Goal: Communication & Community: Answer question/provide support

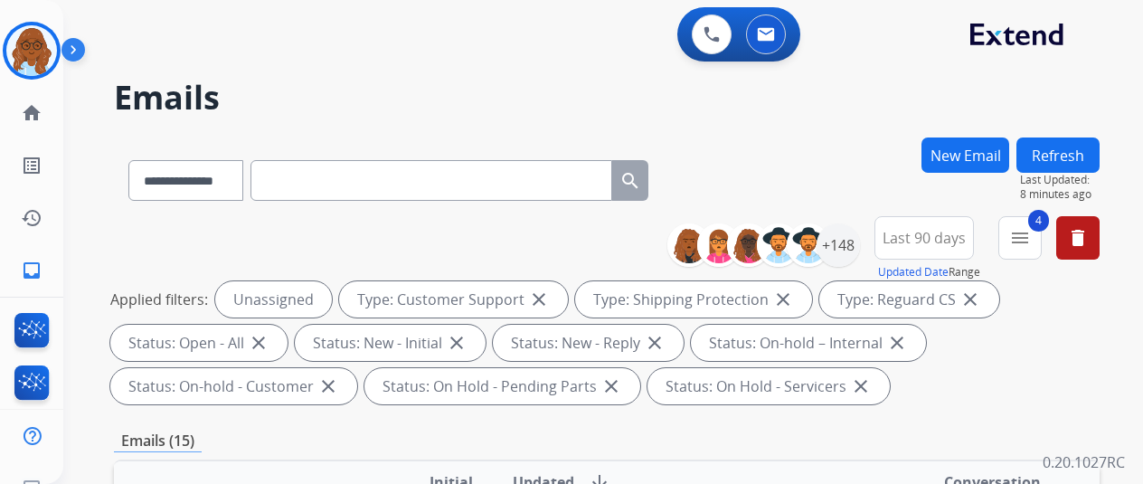
select select "**********"
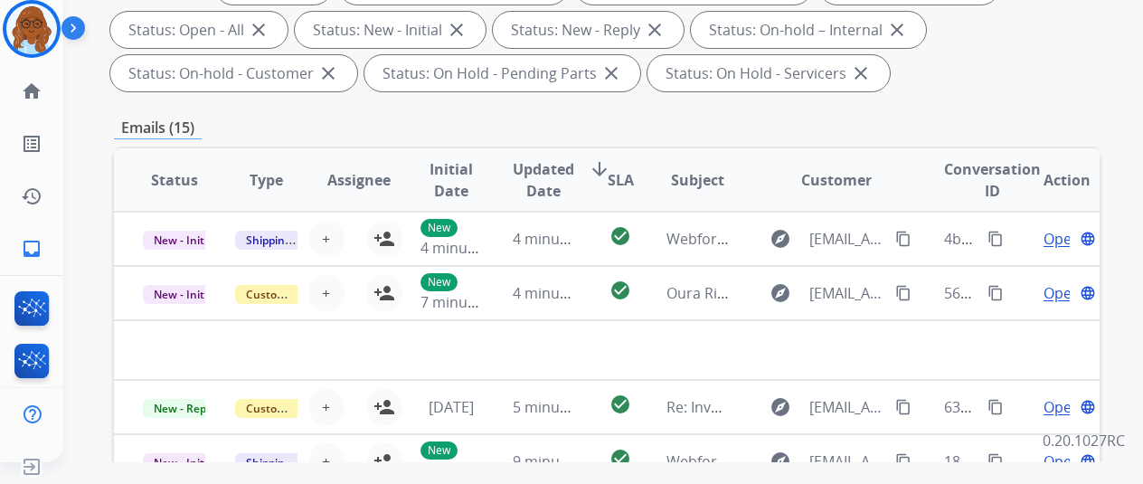
scroll to position [181, 0]
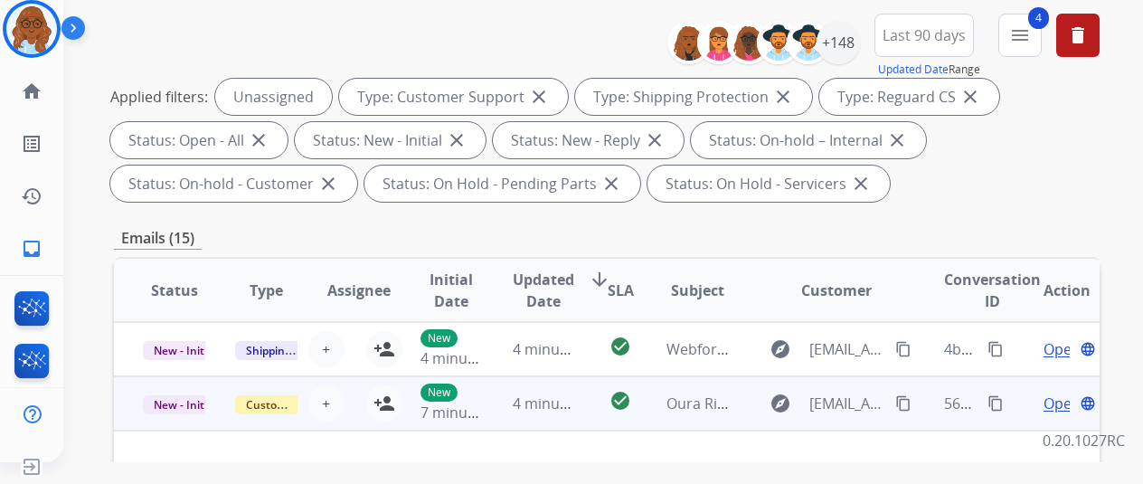
click at [1056, 404] on span "Open" at bounding box center [1062, 404] width 37 height 22
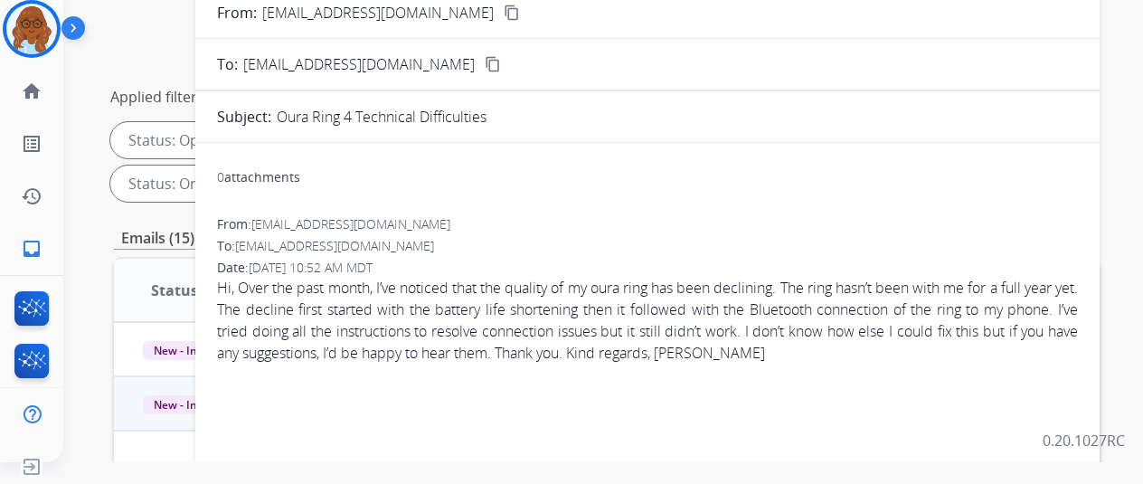
scroll to position [0, 0]
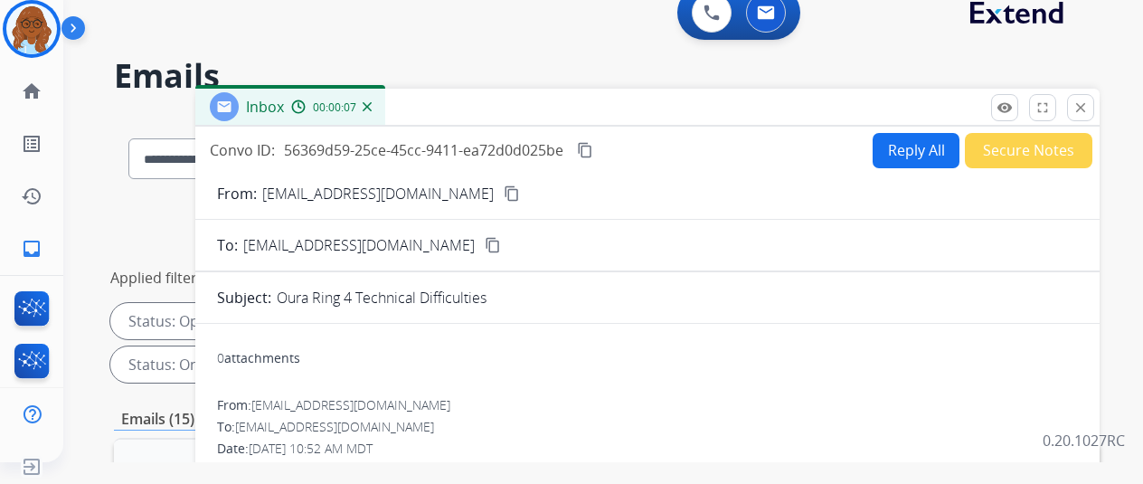
click at [504, 198] on mat-icon "content_copy" at bounding box center [512, 193] width 16 height 16
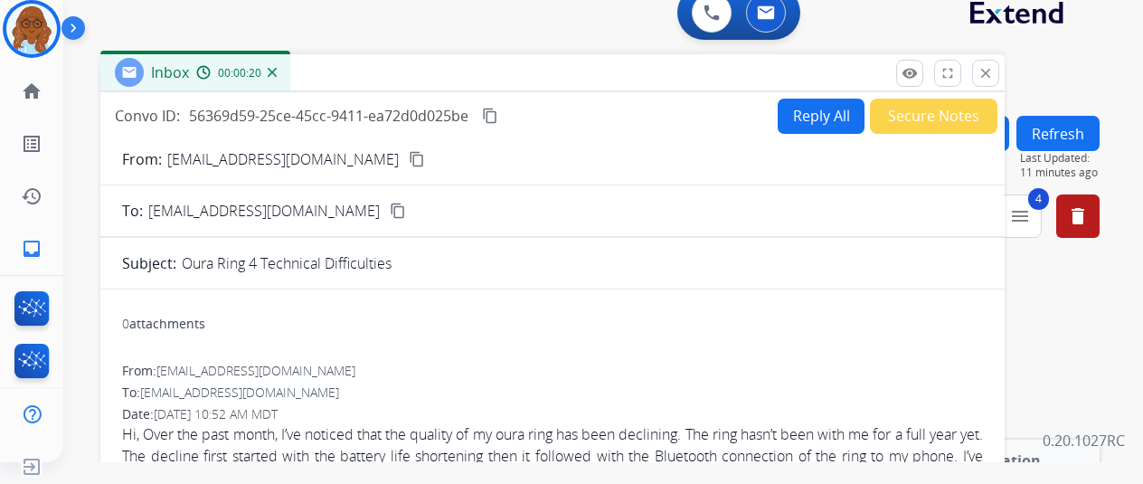
drag, startPoint x: 874, startPoint y: 114, endPoint x: 778, endPoint y: 79, distance: 102.2
click at [778, 79] on div "Inbox 00:00:20" at bounding box center [552, 73] width 905 height 38
click at [993, 71] on mat-icon "close" at bounding box center [985, 72] width 16 height 16
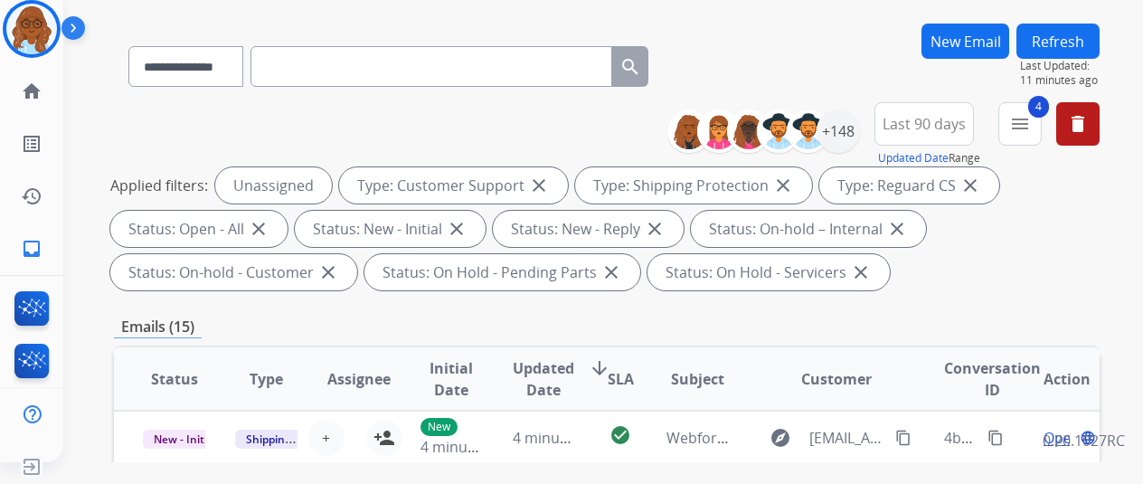
scroll to position [181, 0]
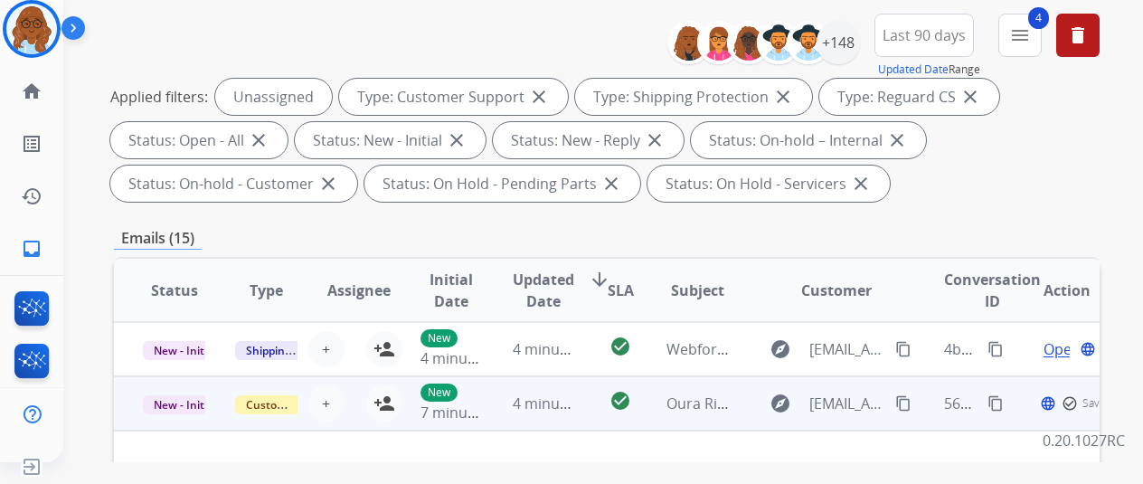
click at [1015, 411] on td "Open language check_circle_outline Saved" at bounding box center [1054, 403] width 92 height 54
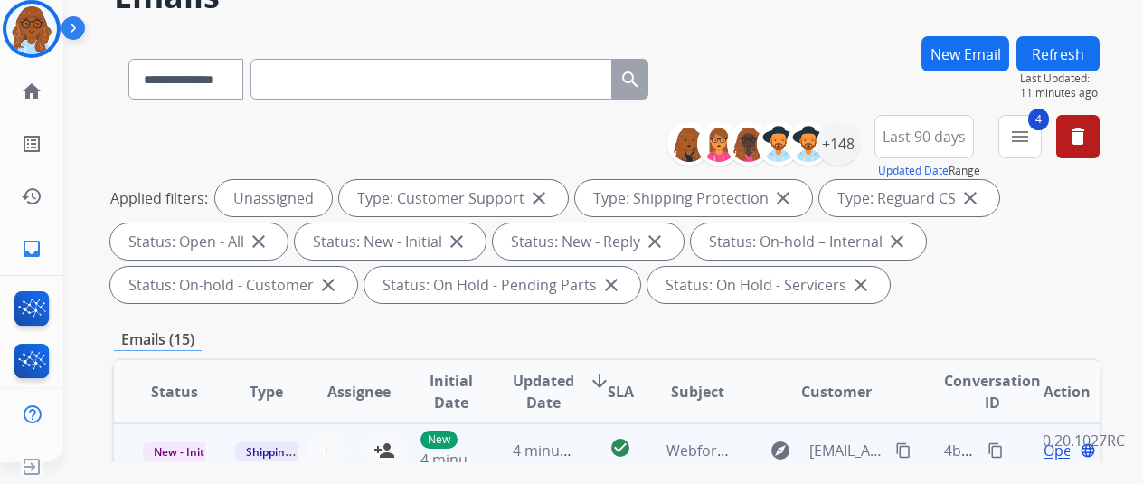
scroll to position [0, 0]
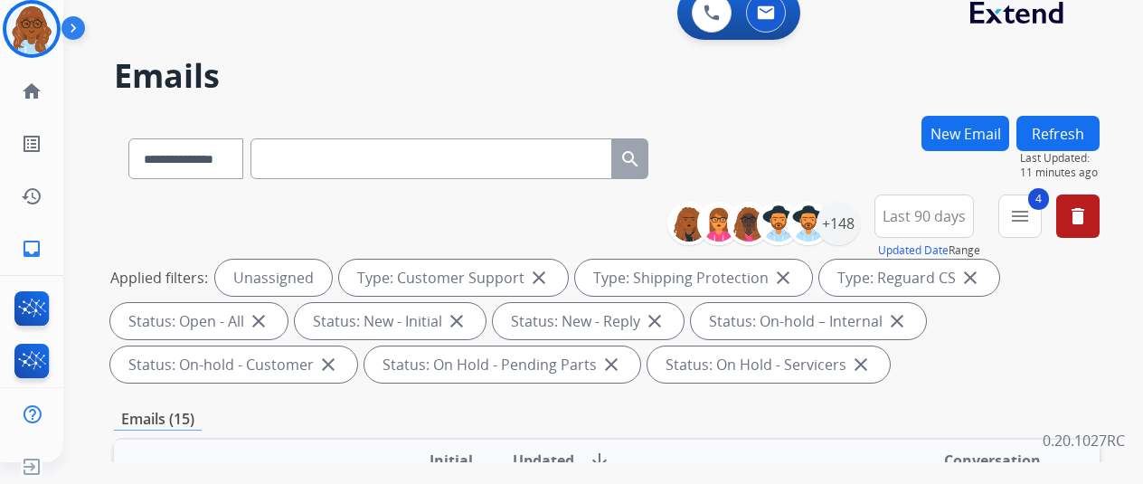
click at [1085, 141] on button "Refresh" at bounding box center [1058, 133] width 83 height 35
click at [1025, 223] on mat-icon "menu" at bounding box center [1020, 216] width 22 height 22
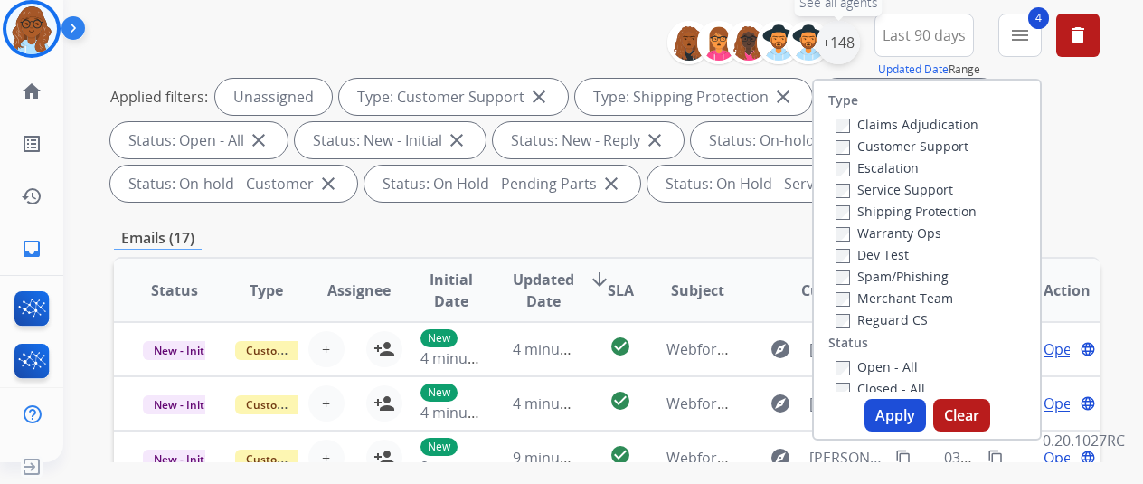
click at [847, 35] on div "+148" at bounding box center [838, 42] width 43 height 43
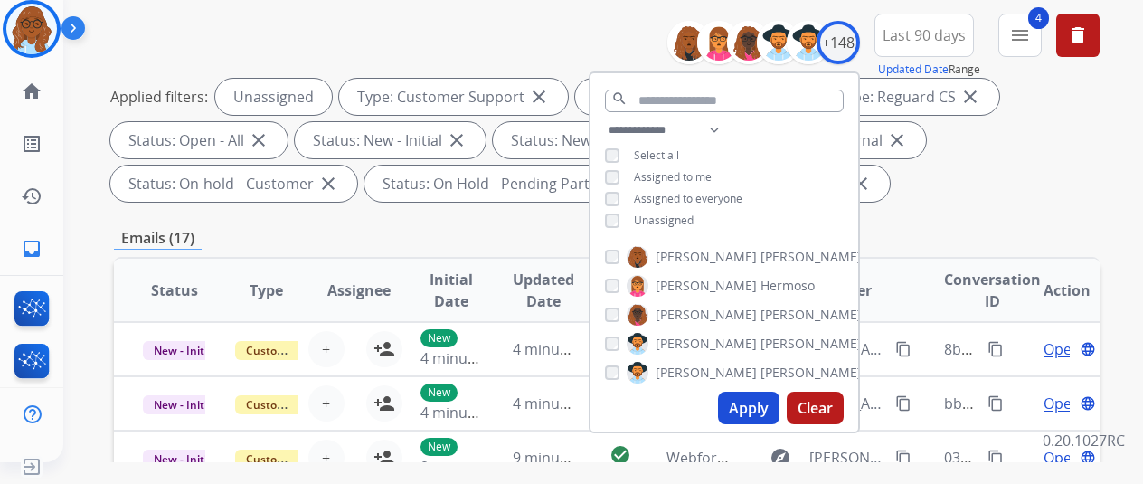
click at [954, 211] on div "**********" at bounding box center [607, 446] width 986 height 1022
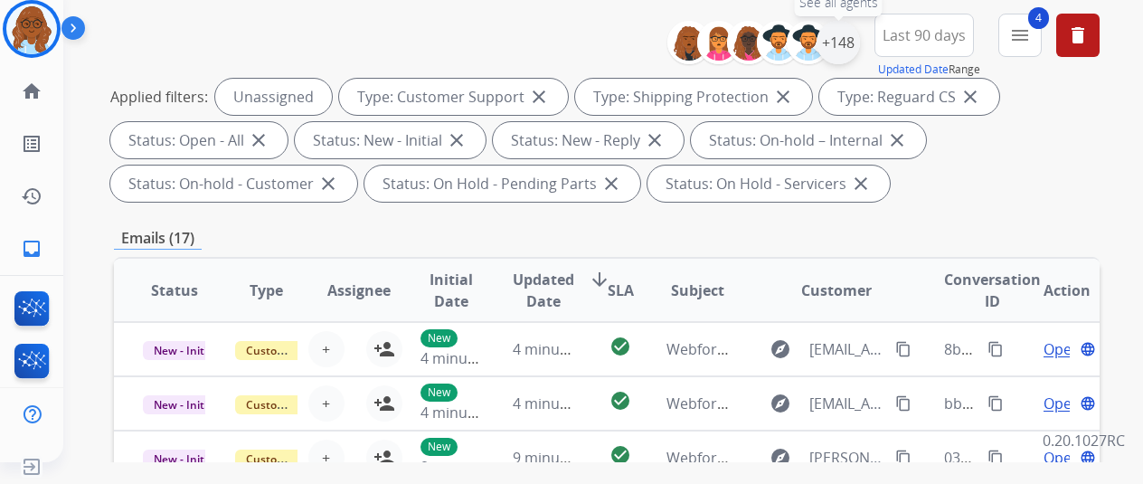
click at [858, 43] on div "+148" at bounding box center [838, 42] width 43 height 43
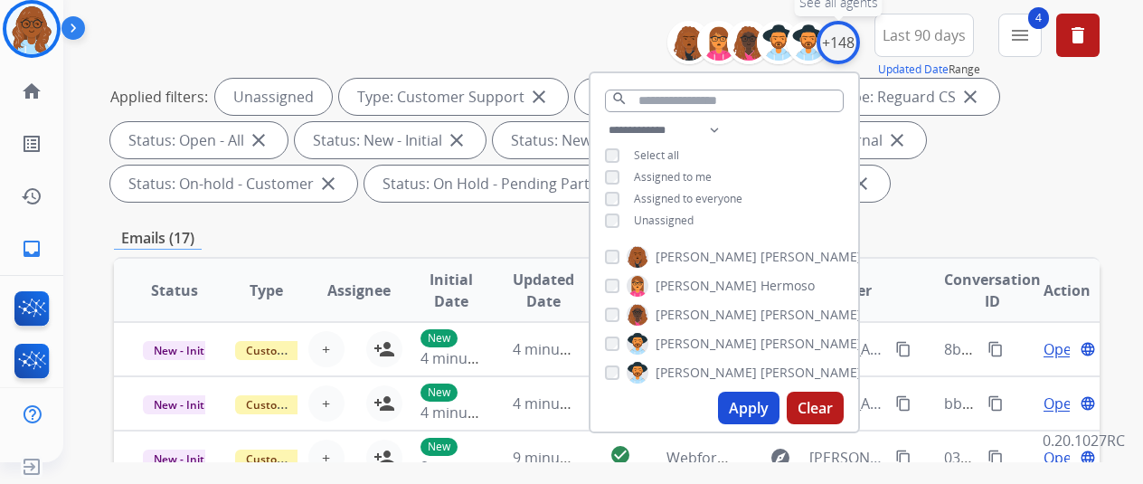
click at [847, 43] on div "+148" at bounding box center [838, 42] width 43 height 43
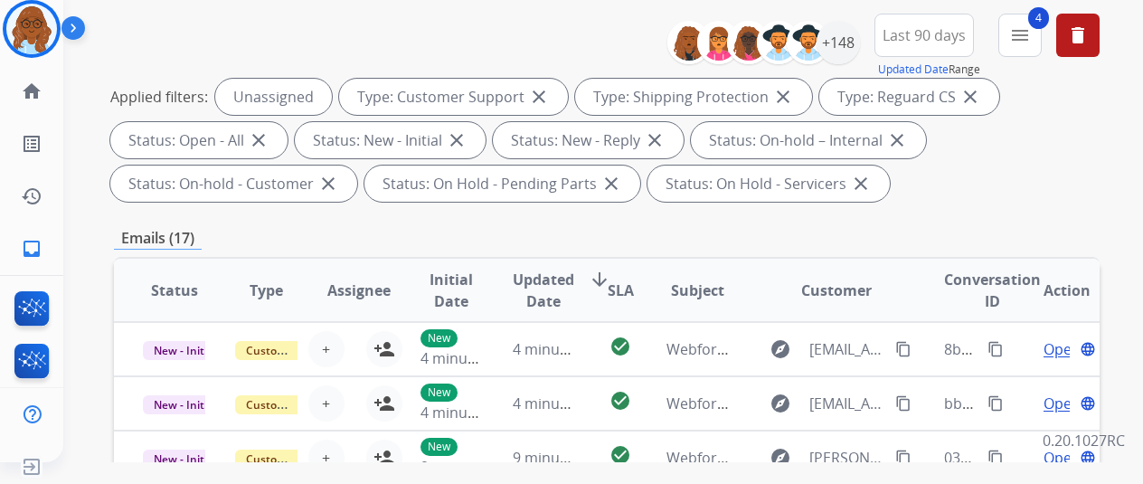
scroll to position [660, 0]
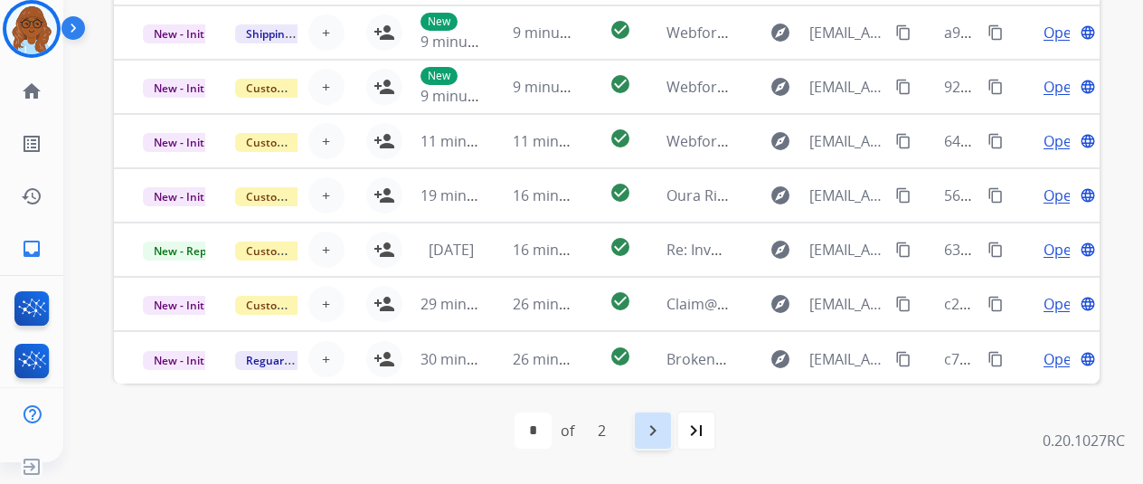
click at [660, 422] on mat-icon "navigate_next" at bounding box center [653, 431] width 22 height 22
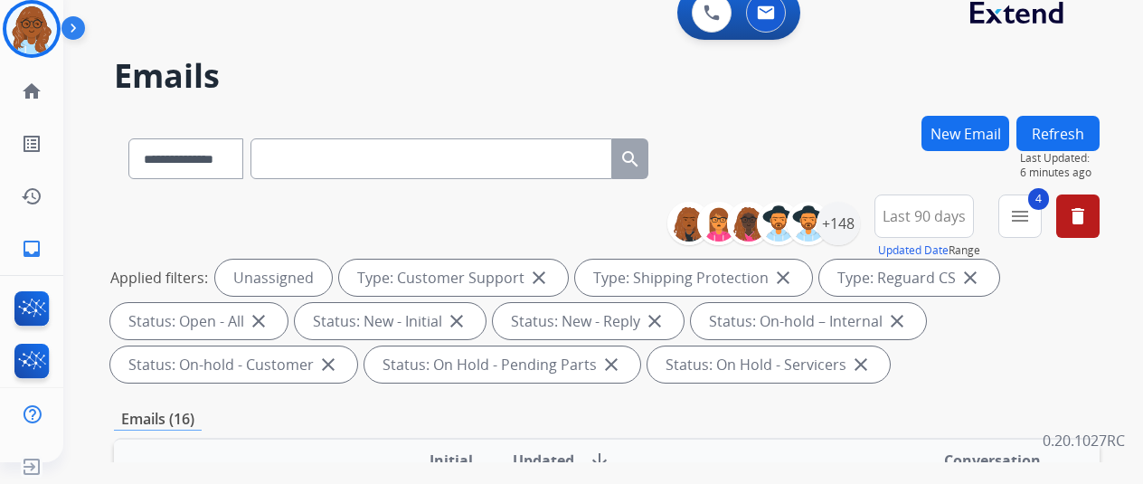
click at [1050, 140] on button "Refresh" at bounding box center [1058, 133] width 83 height 35
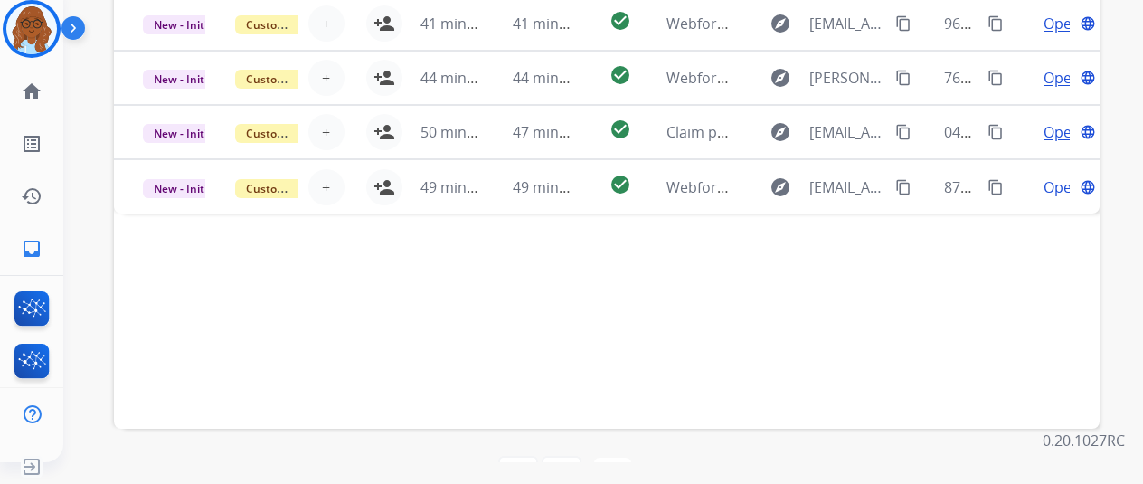
scroll to position [660, 0]
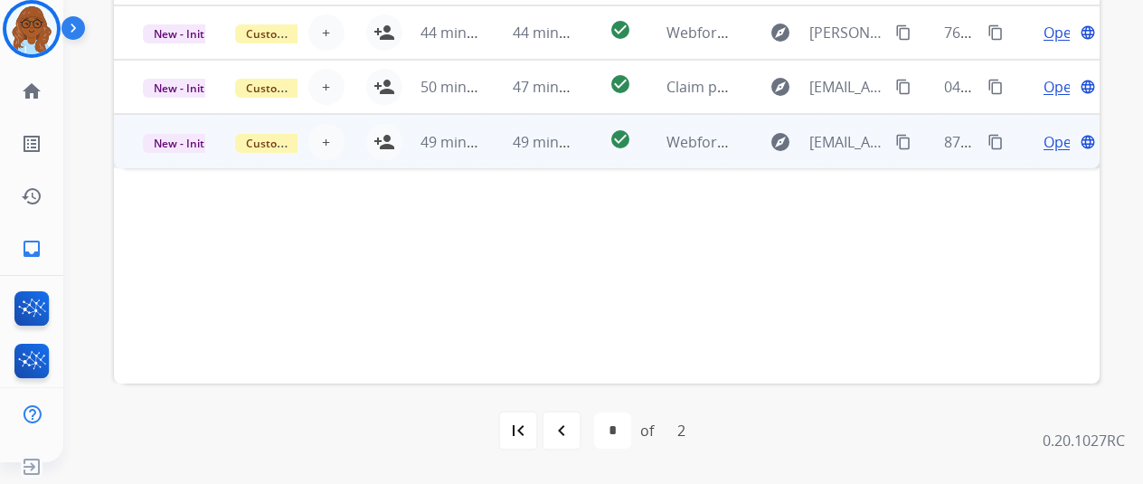
click at [1004, 155] on div "87638abf-e199-4384-8f63-28933a96d9d9 content_copy" at bounding box center [975, 142] width 62 height 52
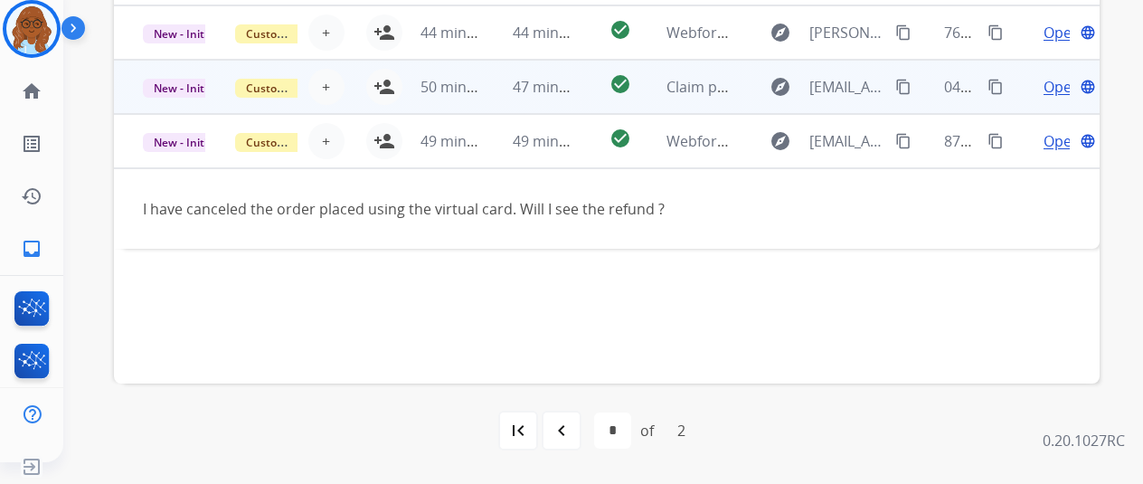
click at [1021, 95] on td "Open language" at bounding box center [1054, 87] width 92 height 54
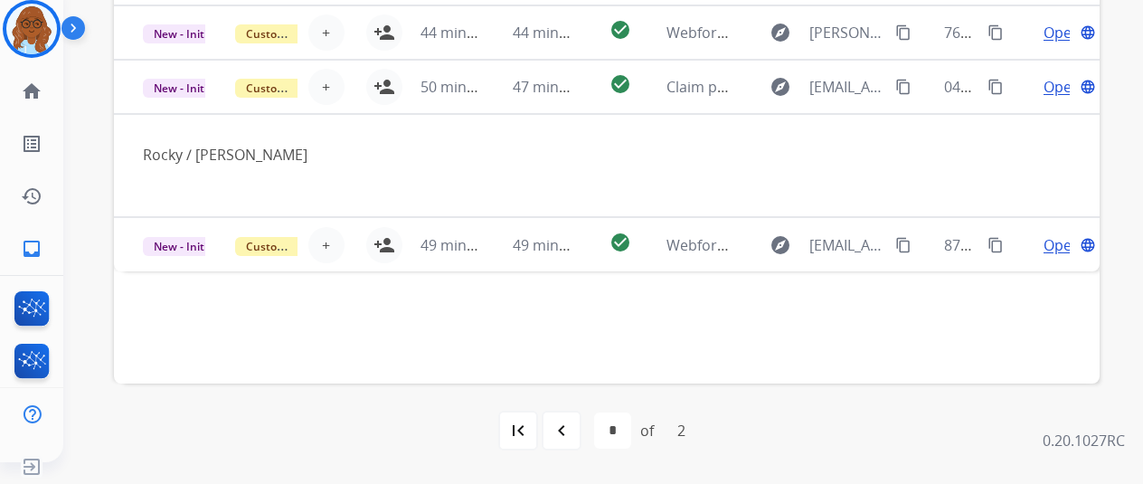
scroll to position [570, 0]
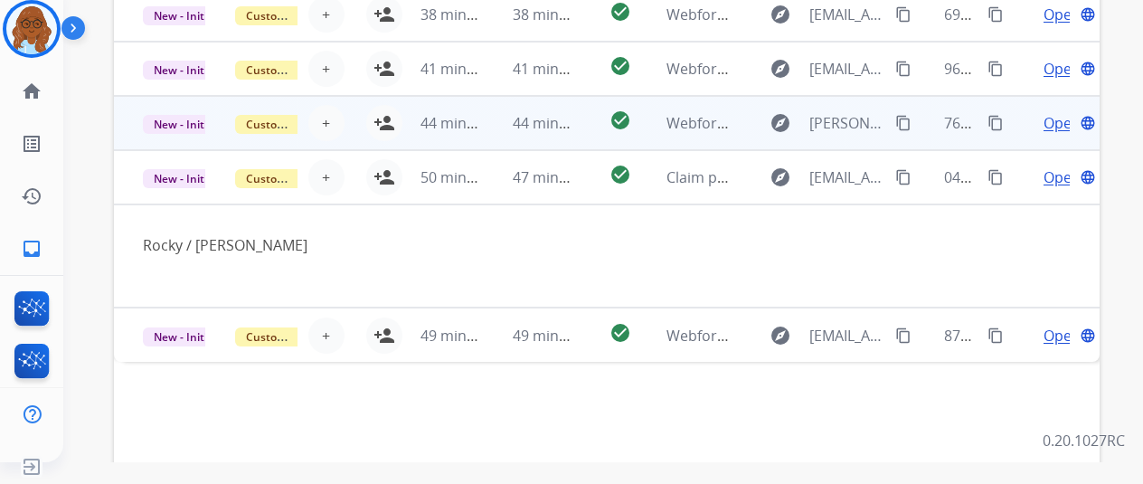
click at [1028, 127] on td "Open language" at bounding box center [1054, 123] width 92 height 54
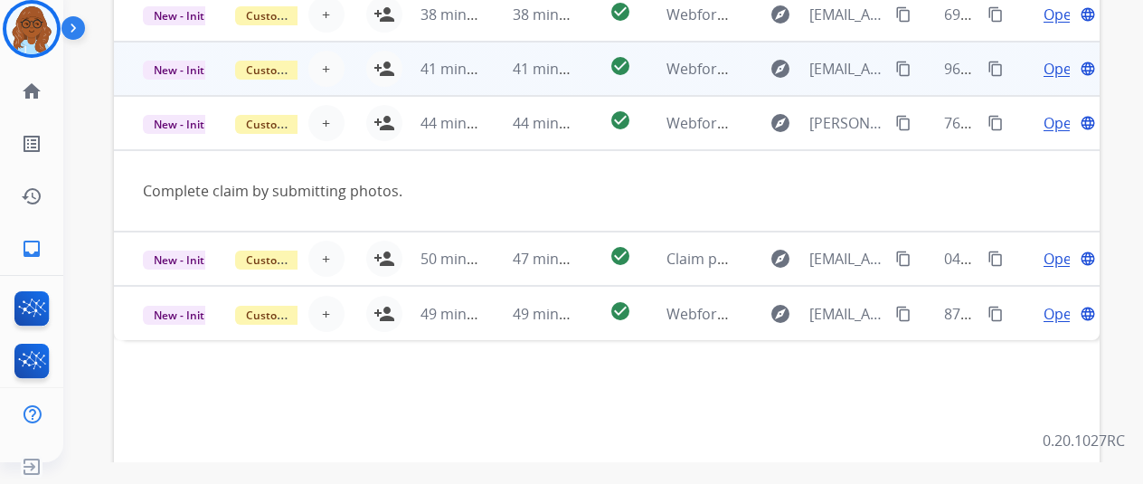
click at [1020, 77] on td "Open language" at bounding box center [1054, 69] width 92 height 54
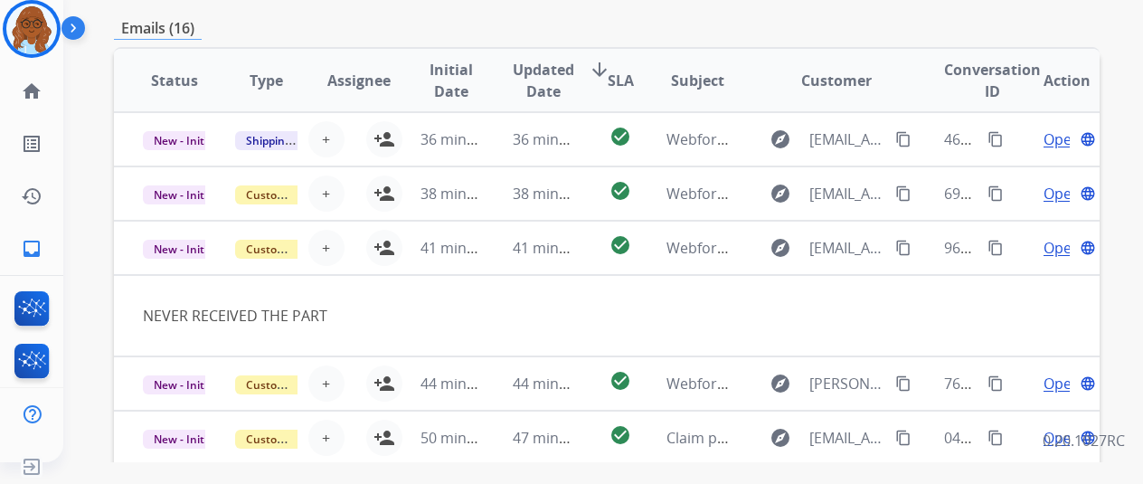
scroll to position [389, 0]
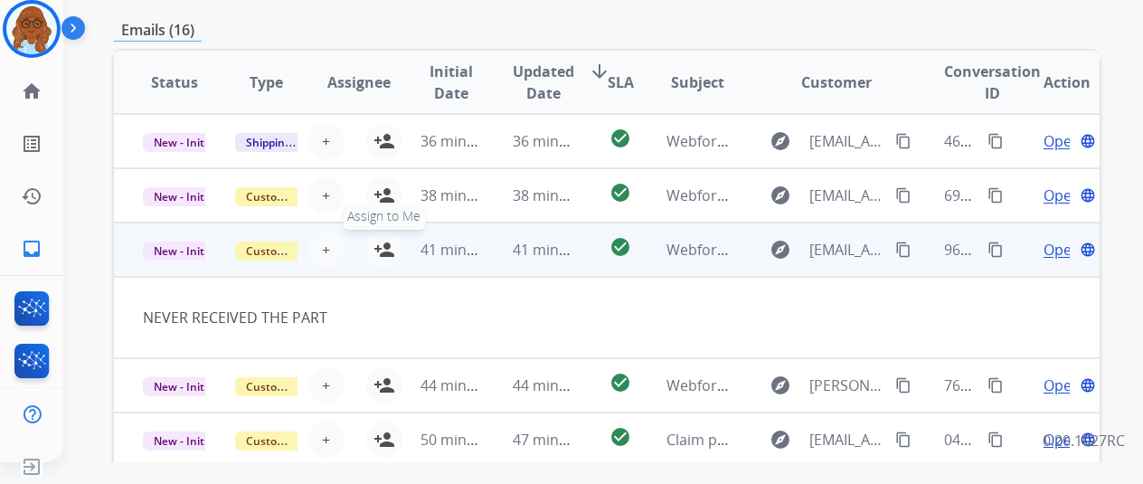
click at [389, 248] on mat-icon "person_add" at bounding box center [385, 250] width 22 height 22
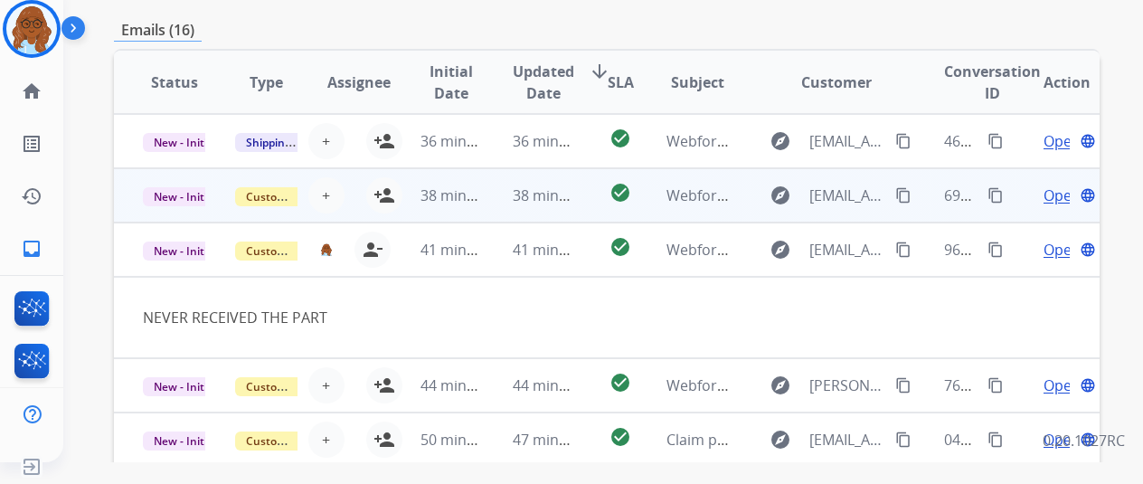
click at [1021, 194] on td "Open language" at bounding box center [1054, 195] width 92 height 54
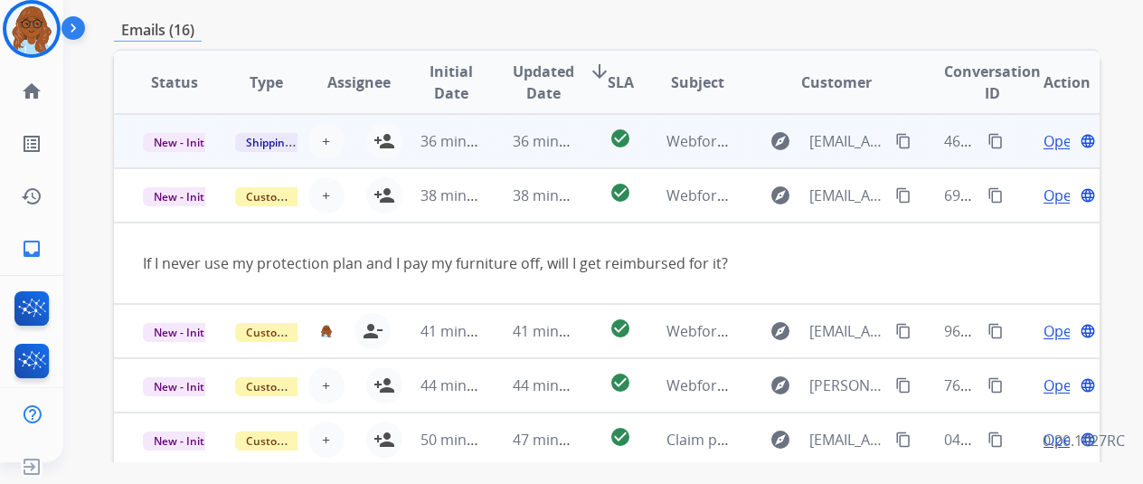
click at [1025, 149] on td "Open language" at bounding box center [1054, 141] width 92 height 54
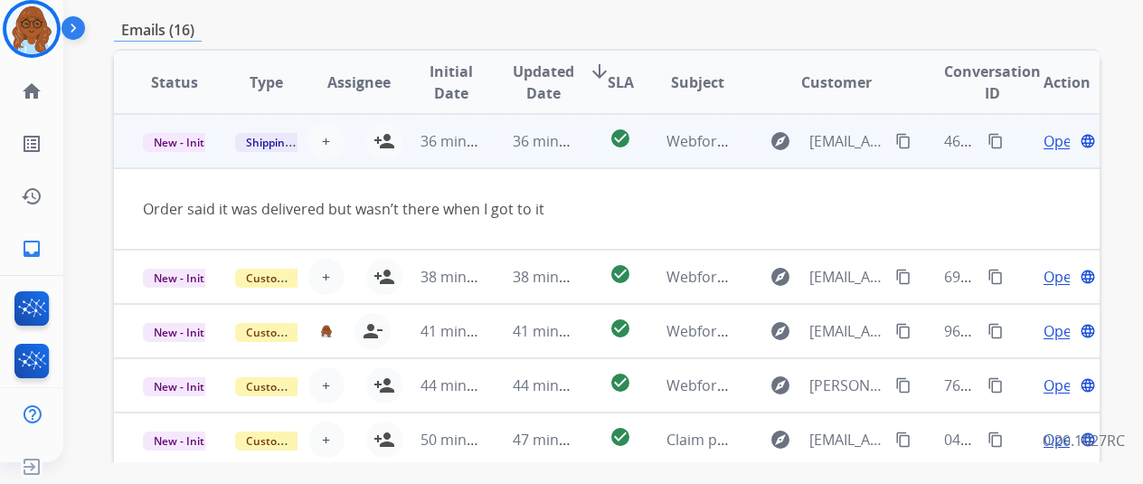
click at [392, 140] on td "36 minutes ago" at bounding box center [438, 141] width 92 height 54
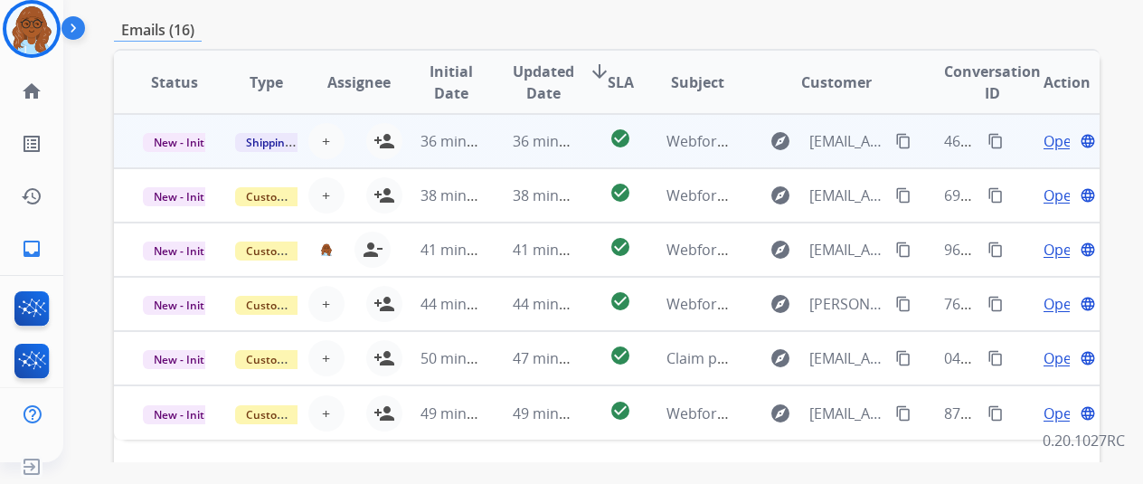
click at [394, 139] on td "36 minutes ago" at bounding box center [438, 141] width 92 height 54
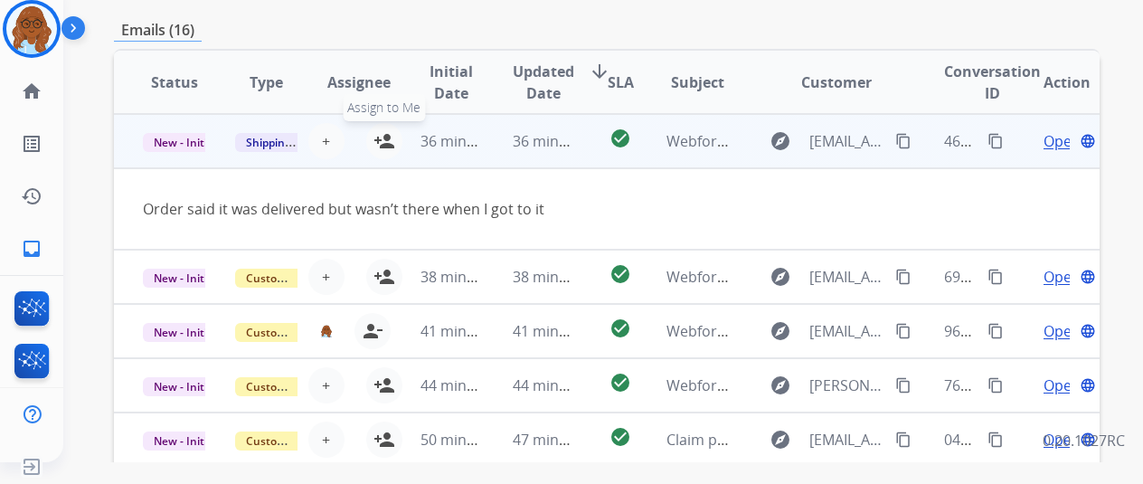
click at [384, 135] on mat-icon "person_add" at bounding box center [385, 141] width 22 height 22
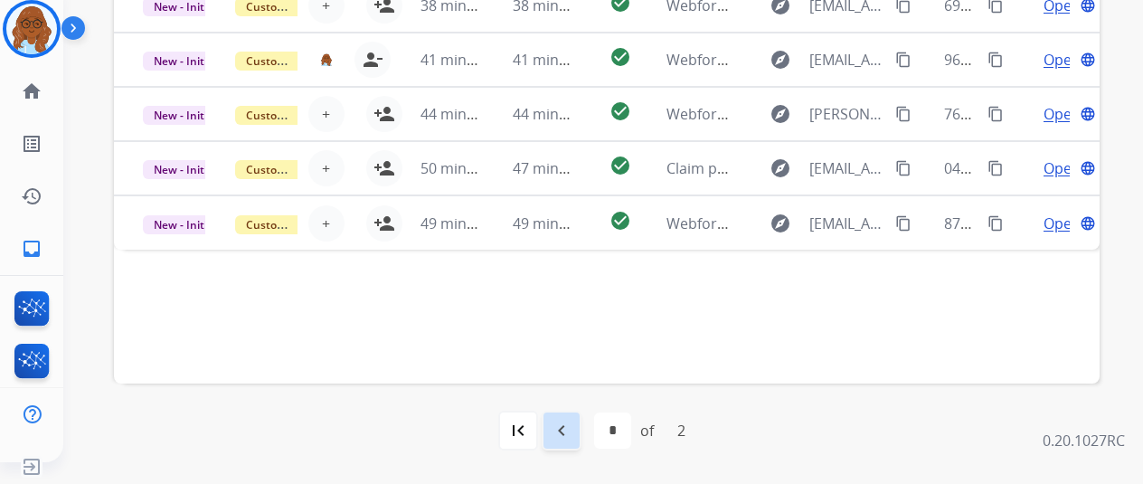
click at [573, 421] on mat-icon "navigate_before" at bounding box center [562, 431] width 22 height 22
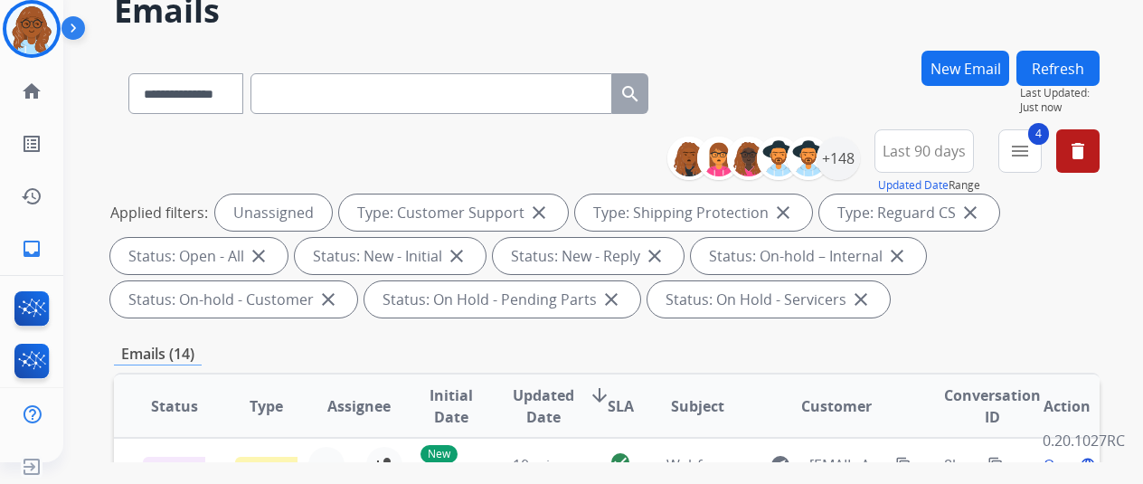
scroll to position [0, 0]
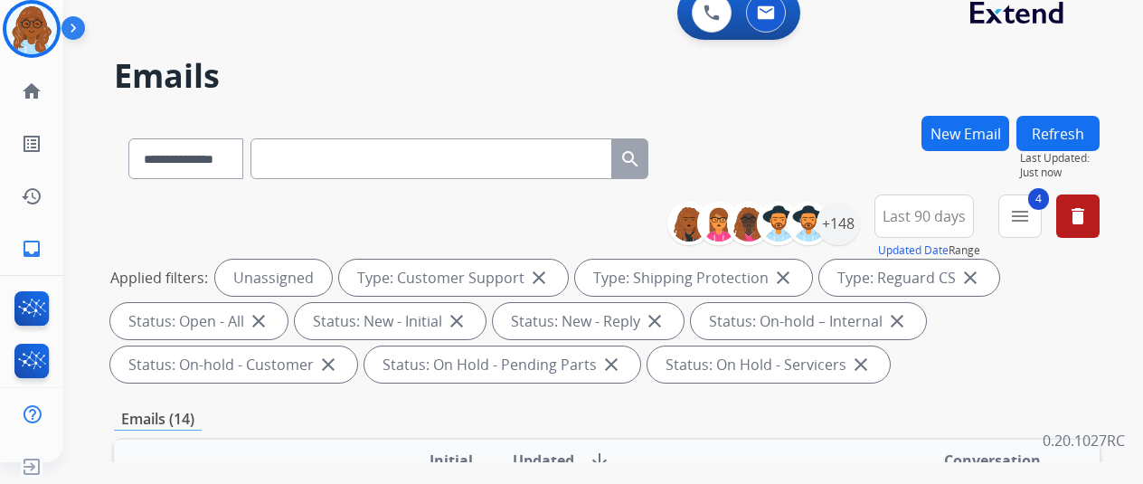
click at [1046, 142] on button "Refresh" at bounding box center [1058, 133] width 83 height 35
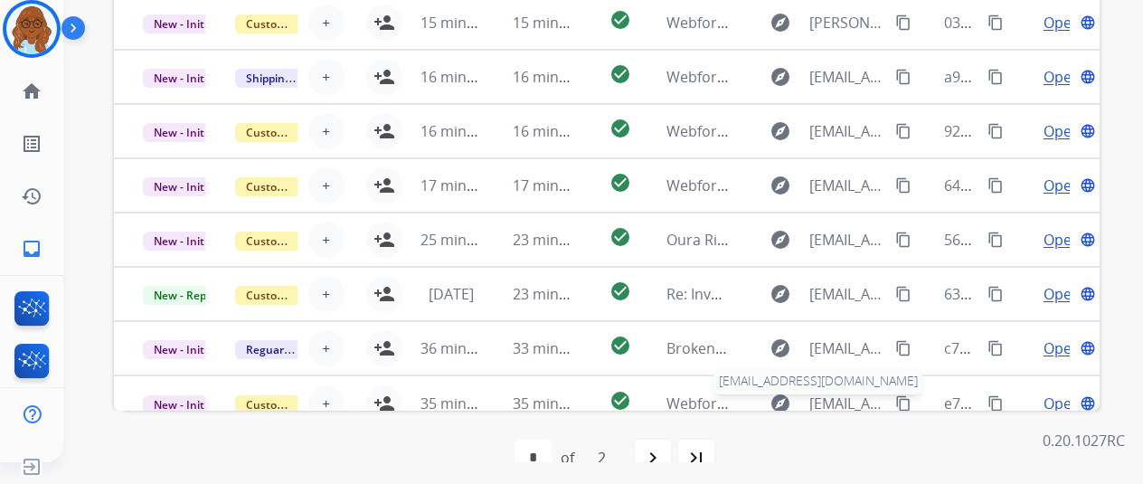
scroll to position [62, 0]
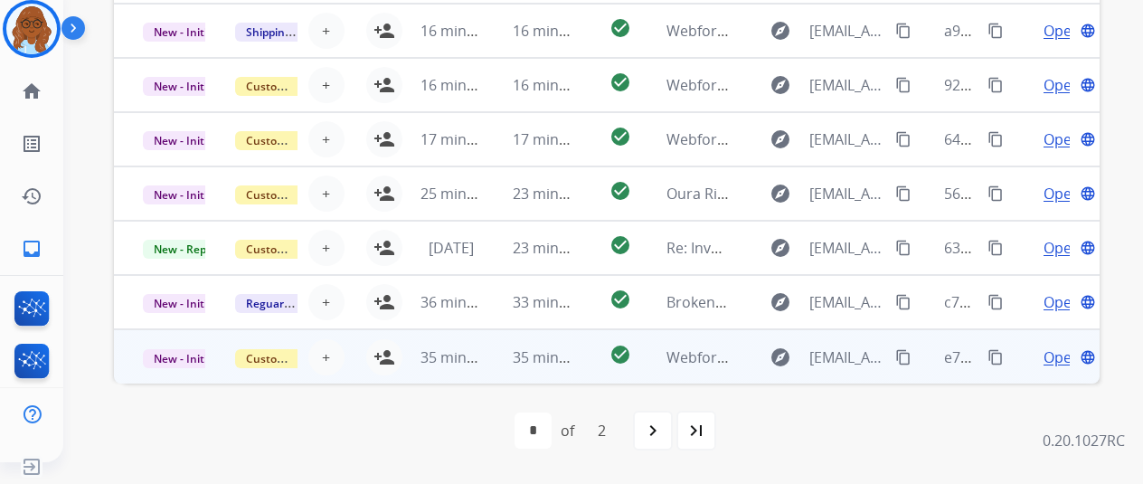
click at [1028, 365] on td "Open language" at bounding box center [1054, 356] width 92 height 54
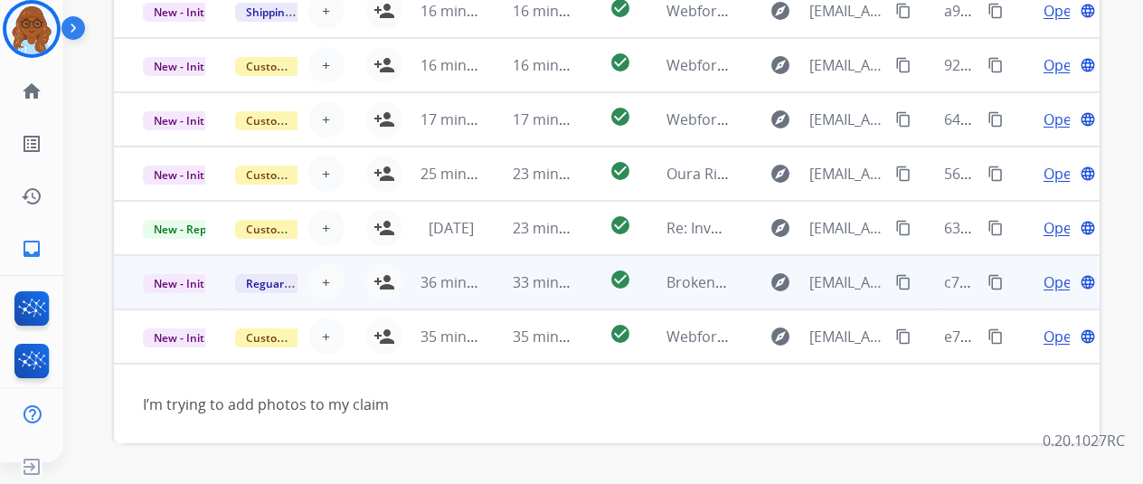
click at [1014, 281] on td "Open language" at bounding box center [1054, 282] width 92 height 54
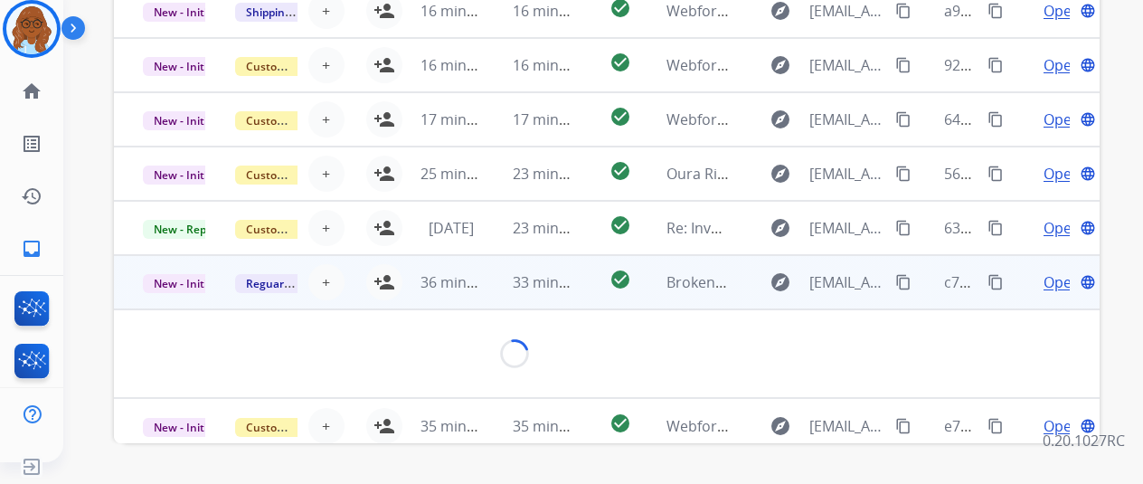
scroll to position [83, 0]
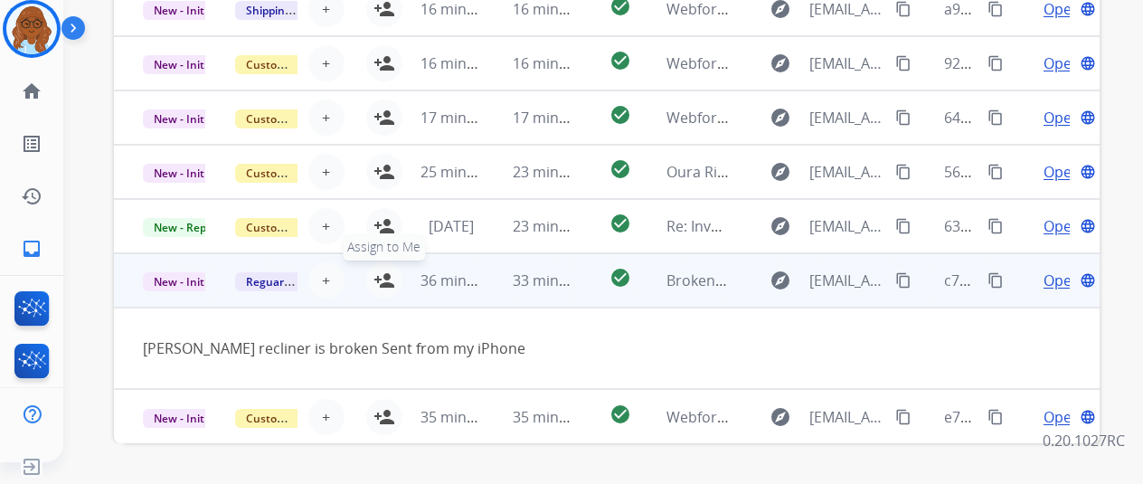
click at [387, 288] on mat-icon "person_add" at bounding box center [385, 281] width 22 height 22
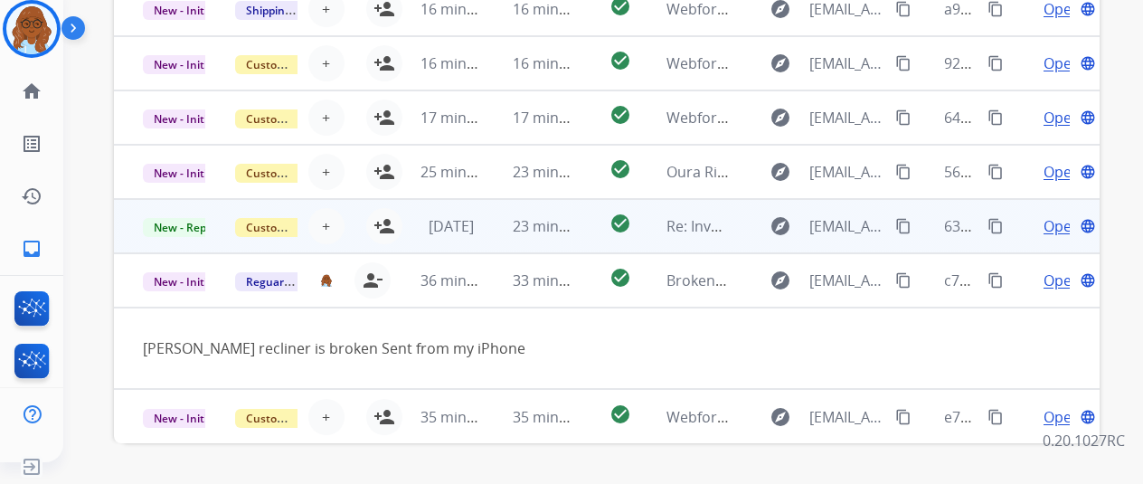
click at [1023, 232] on td "Open language" at bounding box center [1054, 226] width 92 height 54
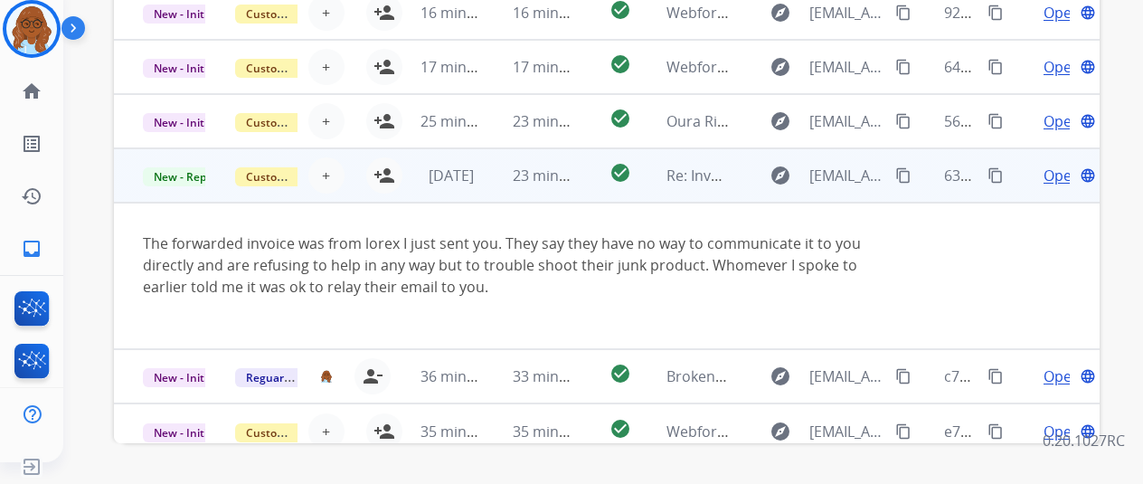
scroll to position [148, 0]
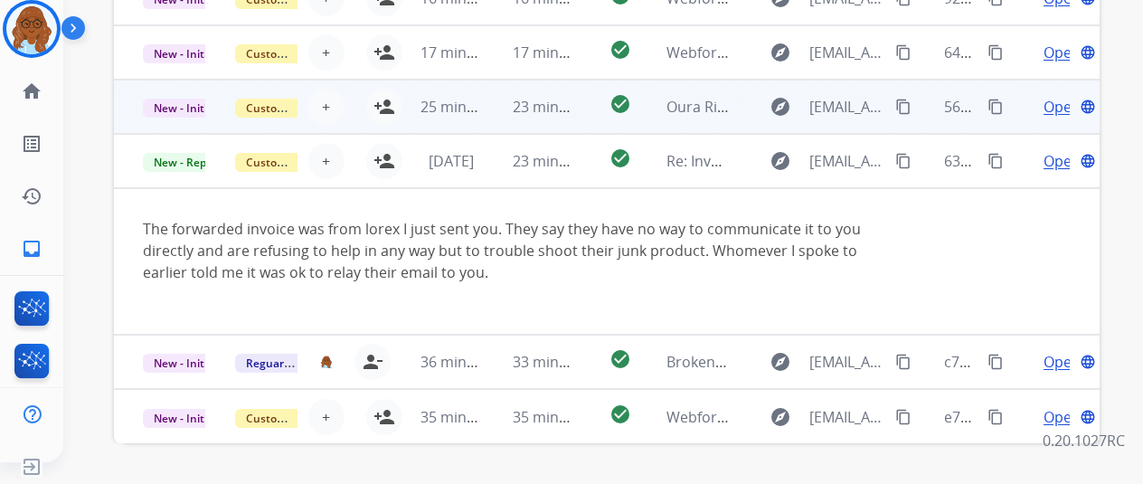
click at [1028, 110] on td "Open language" at bounding box center [1054, 107] width 92 height 54
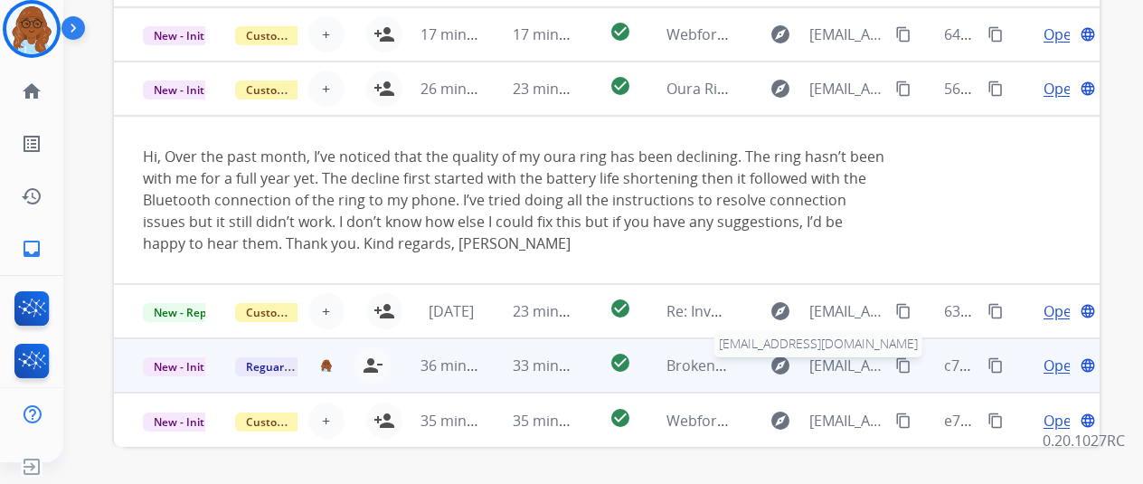
scroll to position [568, 0]
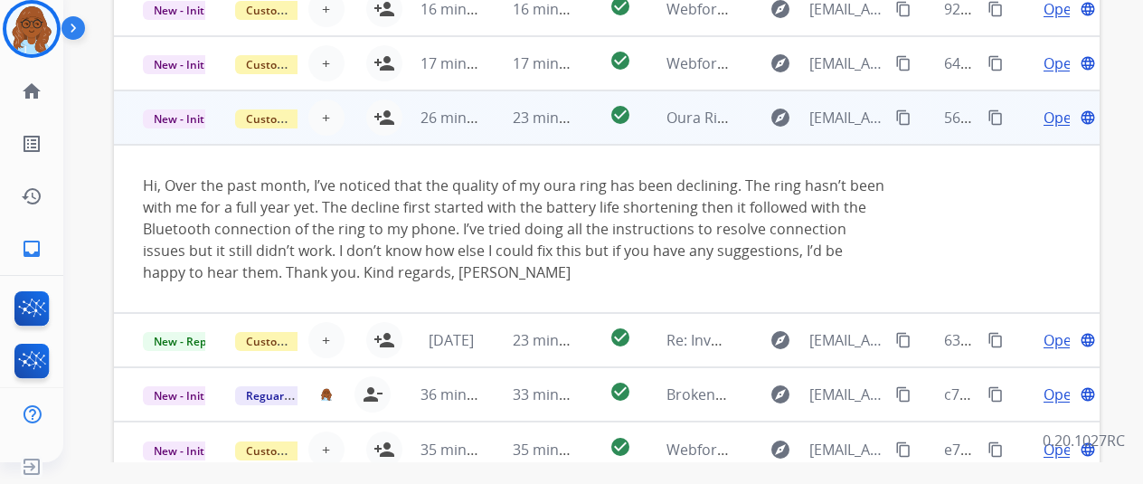
click at [393, 114] on td "26 minutes ago" at bounding box center [438, 117] width 92 height 54
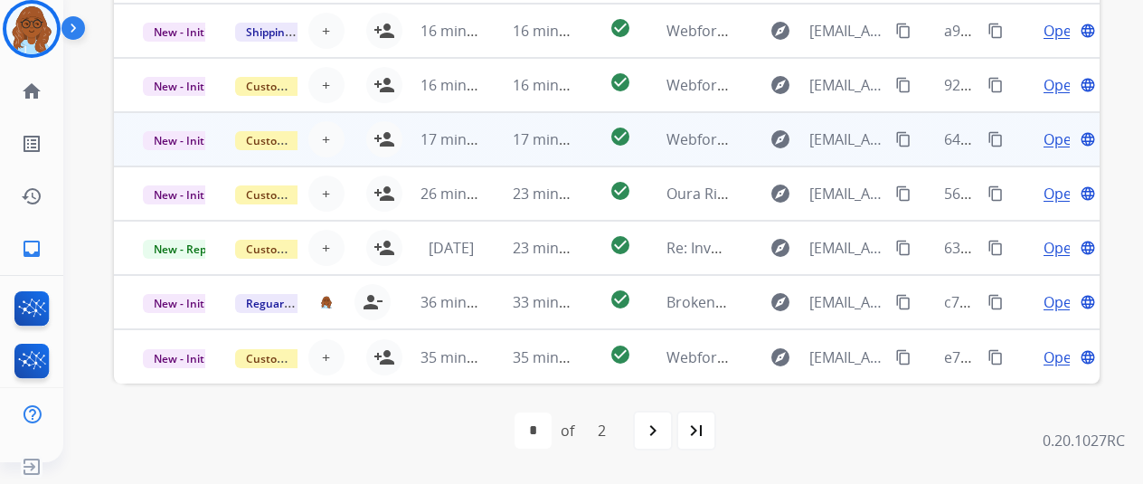
click at [1018, 144] on td "Open language" at bounding box center [1054, 139] width 92 height 54
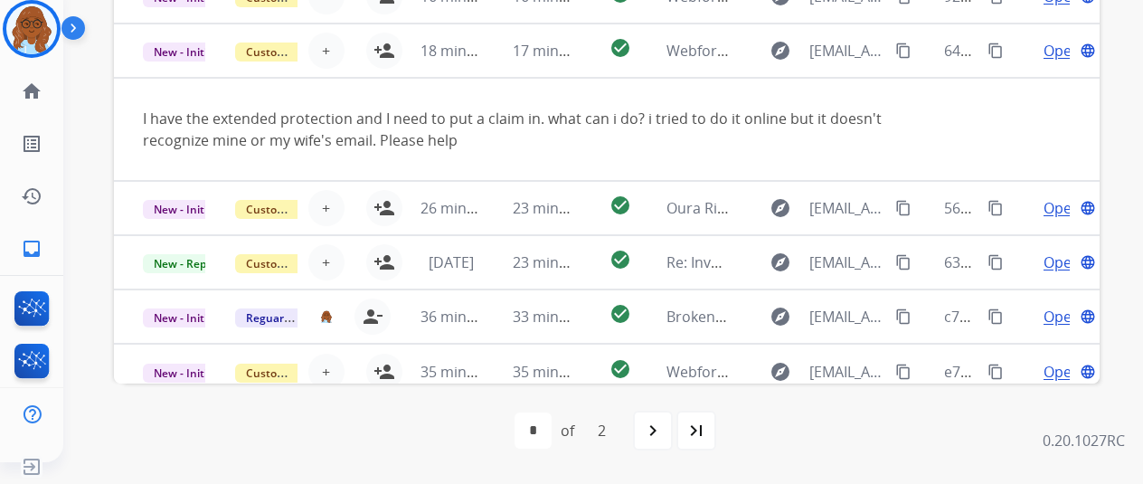
scroll to position [105, 0]
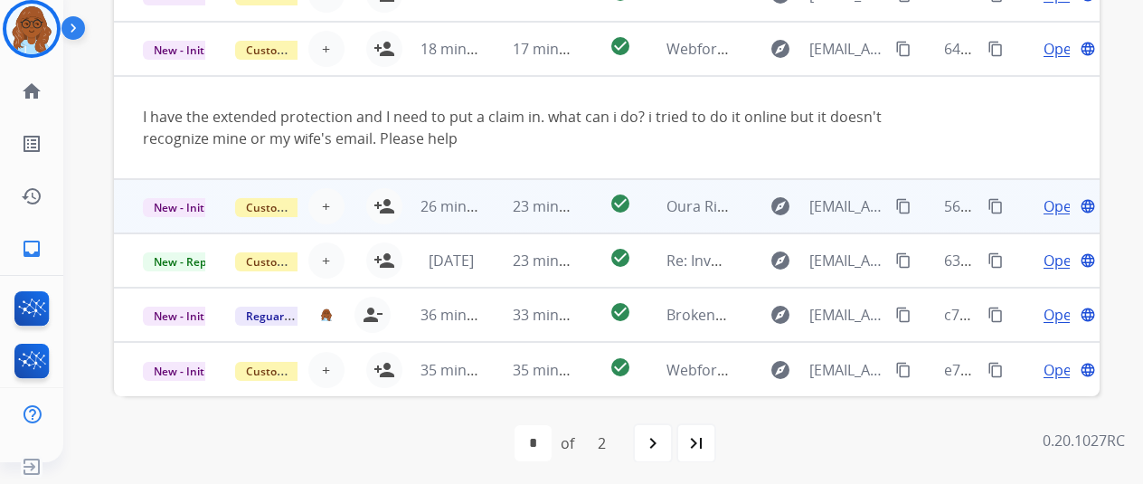
click at [1028, 215] on td "Open language" at bounding box center [1054, 206] width 92 height 54
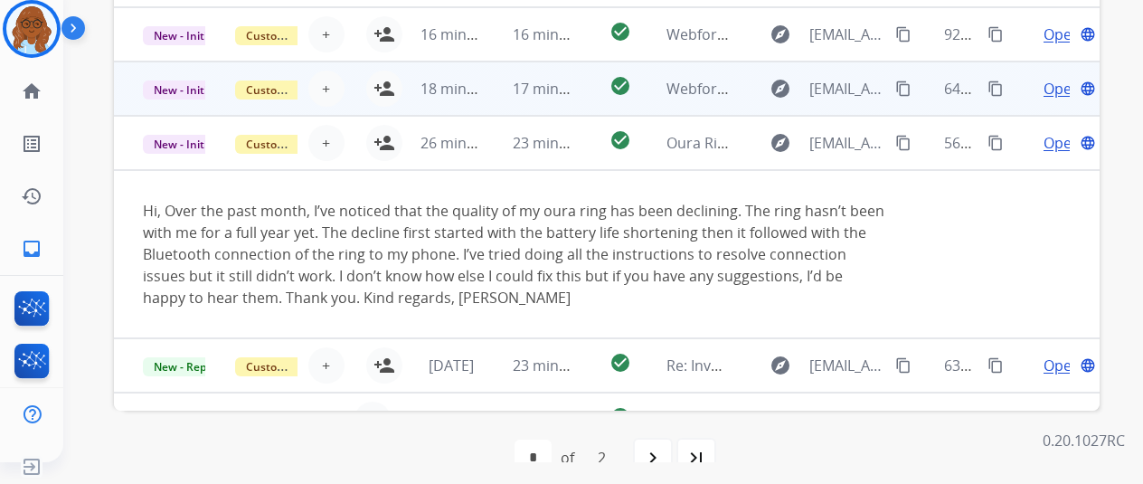
click at [1017, 108] on td "Open language" at bounding box center [1054, 89] width 92 height 54
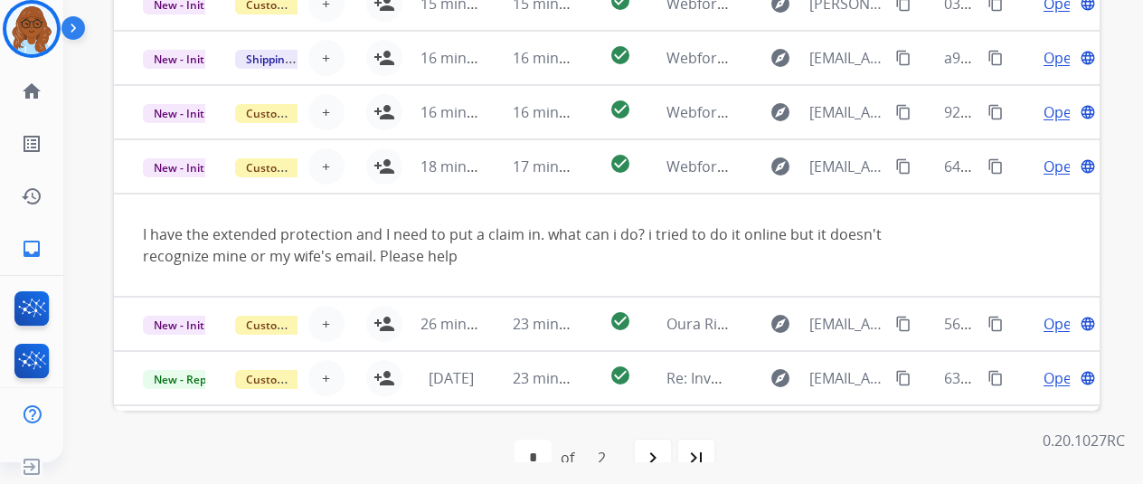
scroll to position [0, 0]
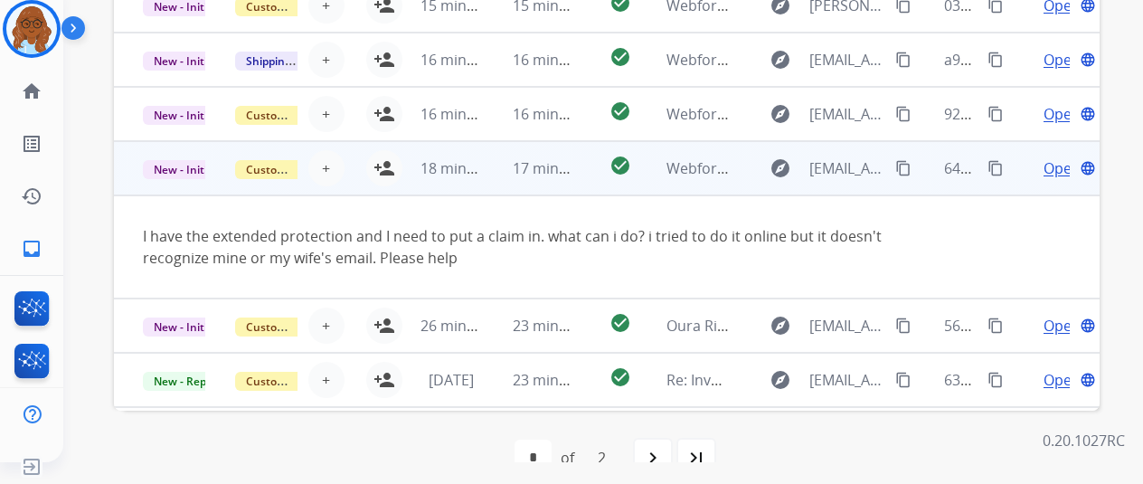
click at [901, 160] on mat-icon "content_copy" at bounding box center [903, 168] width 16 height 16
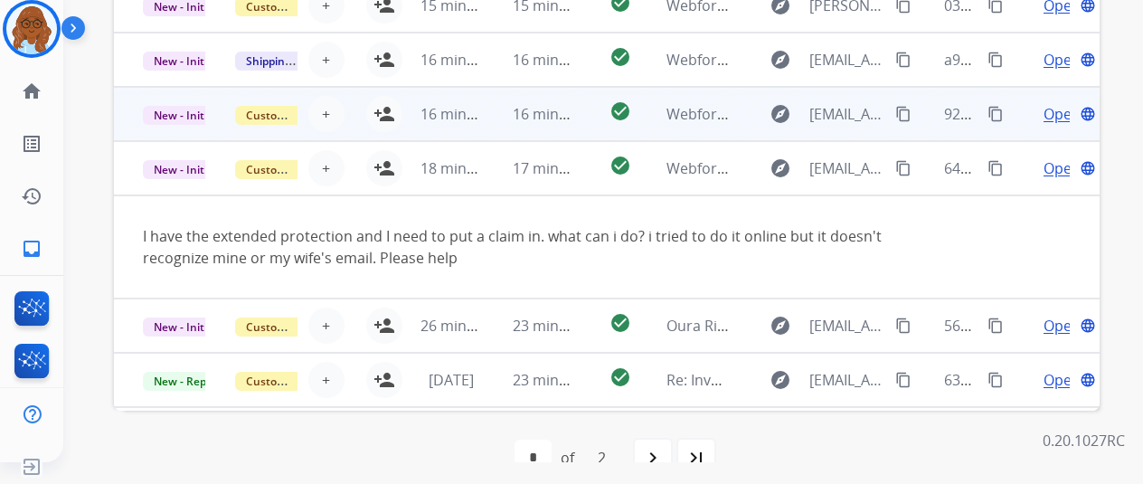
click at [1018, 126] on td "Open language" at bounding box center [1054, 114] width 92 height 54
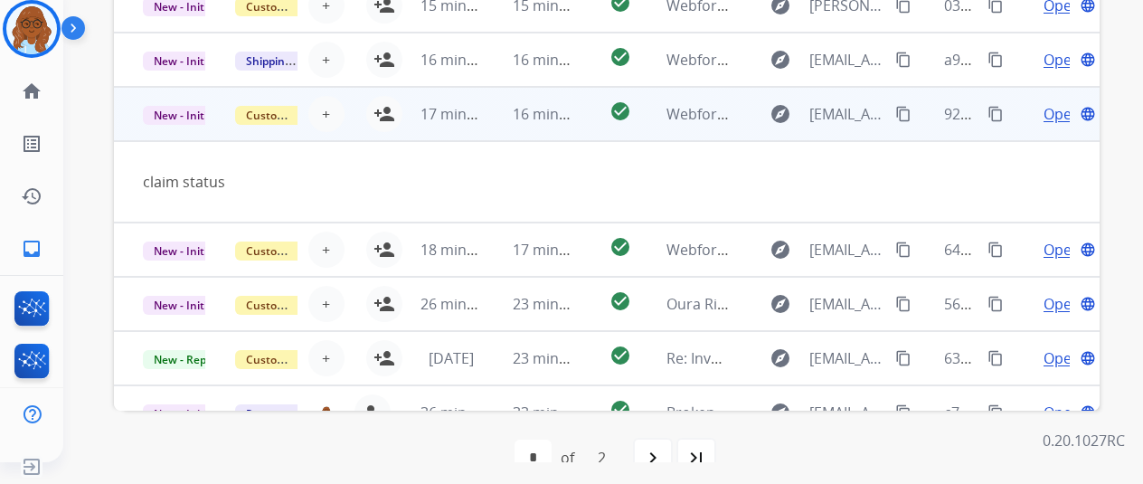
click at [897, 112] on mat-icon "content_copy" at bounding box center [903, 114] width 16 height 16
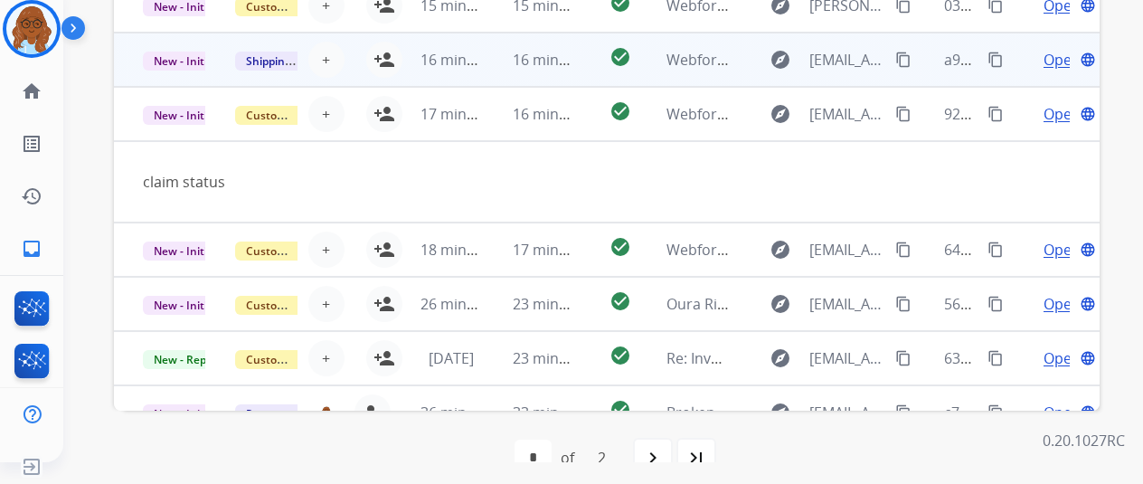
click at [1026, 75] on td "Open language" at bounding box center [1054, 60] width 92 height 54
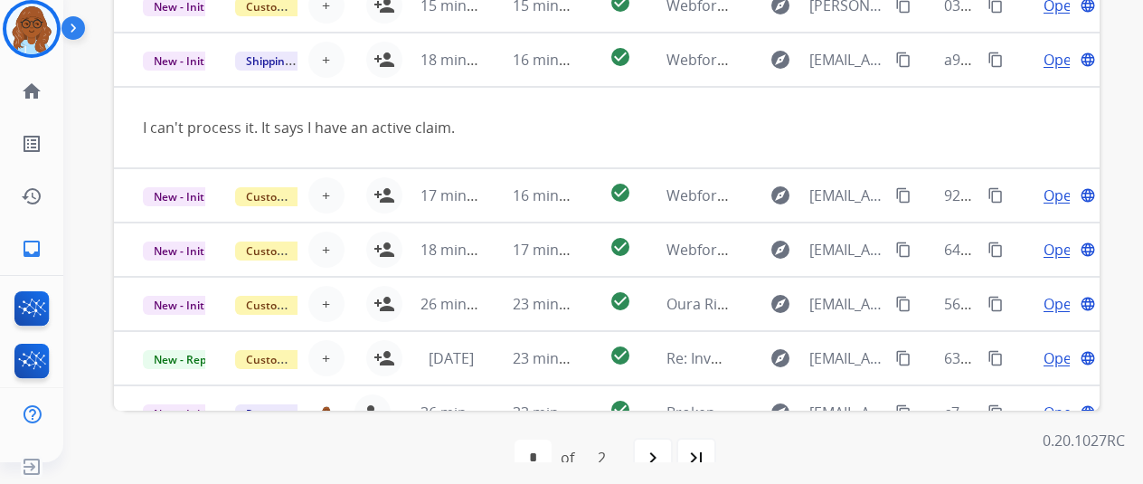
scroll to position [452, 0]
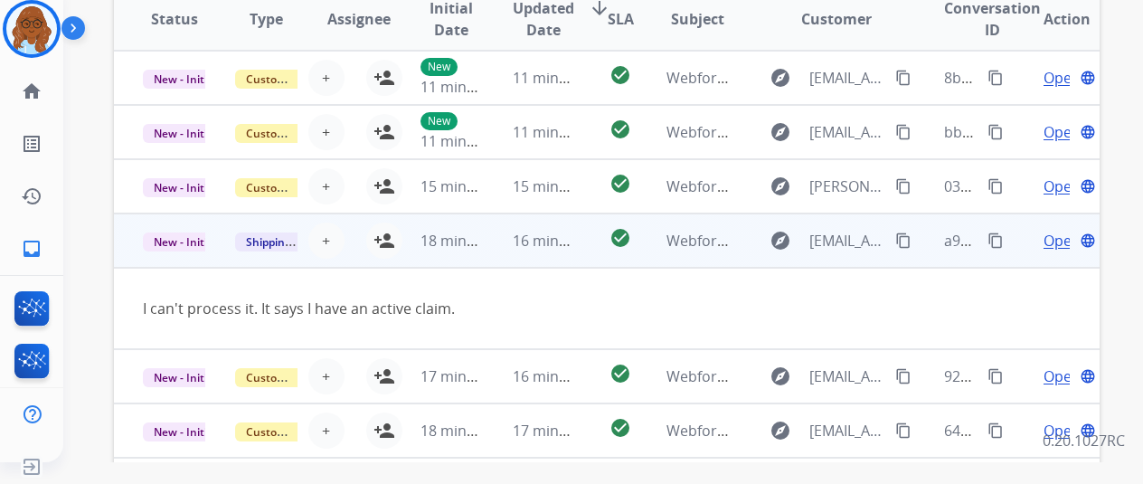
click at [907, 238] on mat-icon "content_copy" at bounding box center [903, 240] width 16 height 16
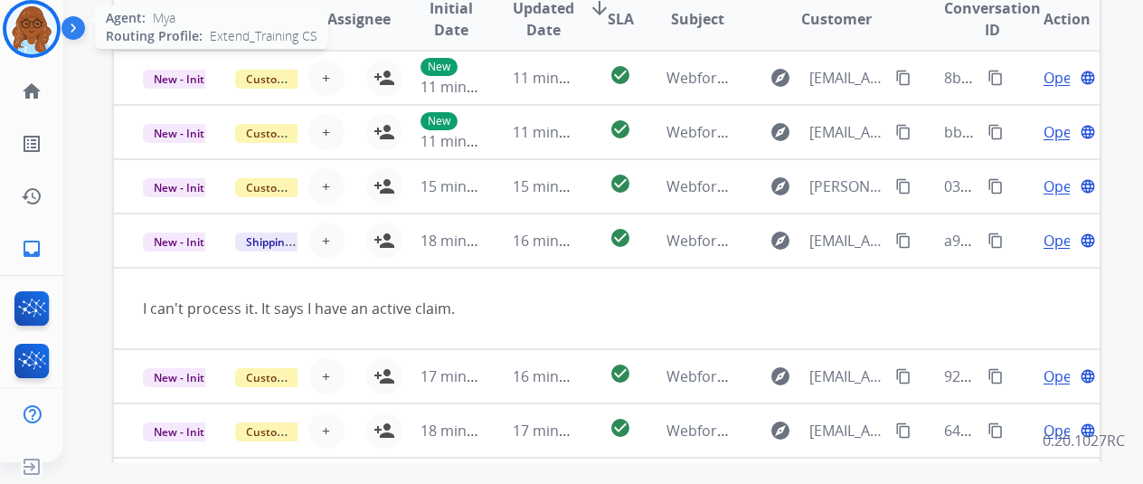
drag, startPoint x: 50, startPoint y: 26, endPoint x: 58, endPoint y: 33, distance: 10.3
click at [50, 26] on img at bounding box center [31, 29] width 51 height 51
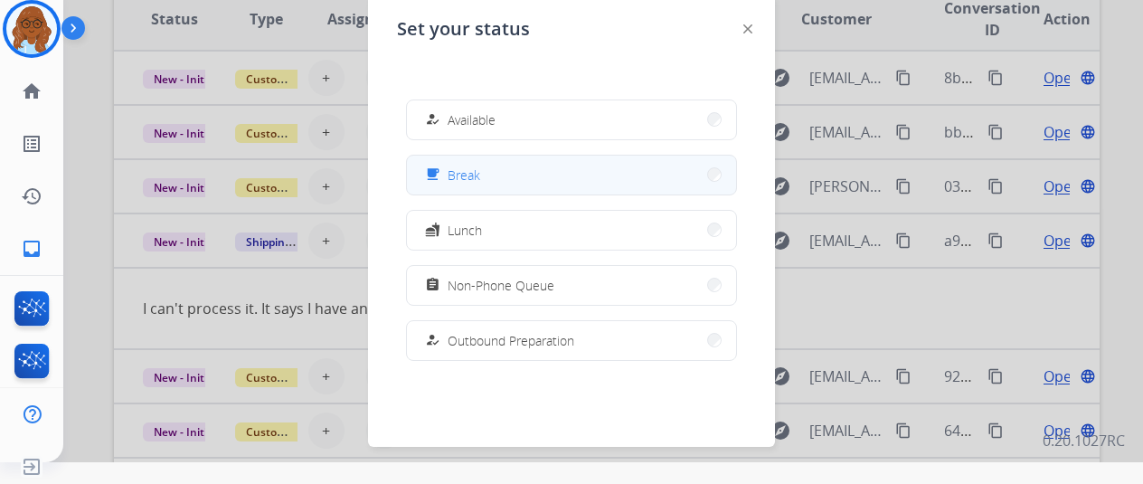
click at [495, 184] on button "free_breakfast Break" at bounding box center [571, 175] width 329 height 39
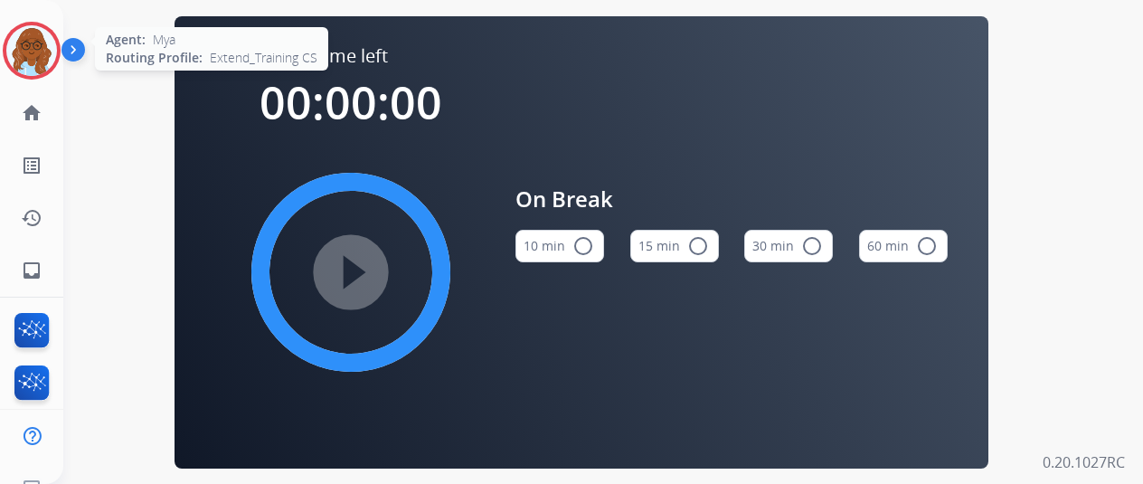
click at [38, 46] on img at bounding box center [31, 50] width 51 height 51
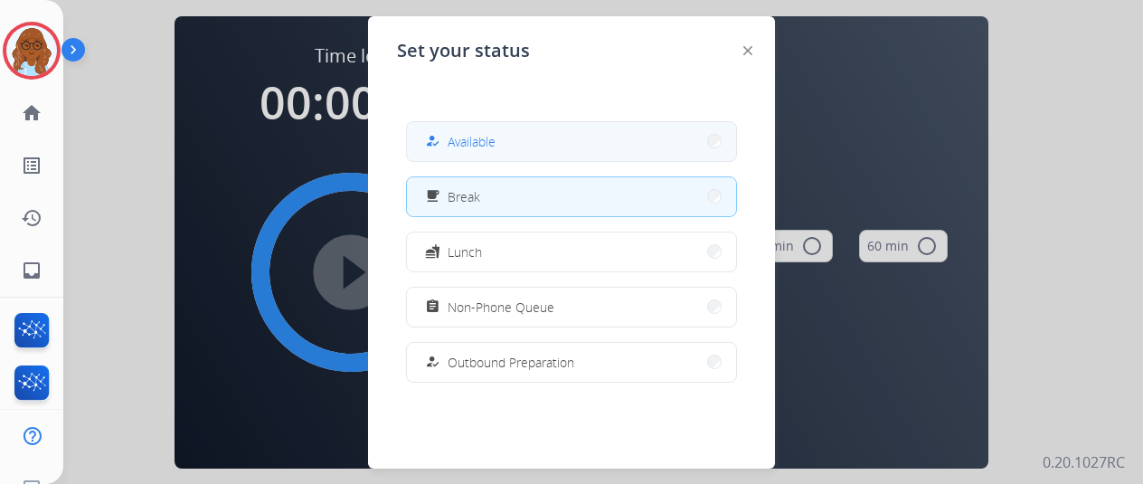
click at [507, 126] on button "how_to_reg Available" at bounding box center [571, 141] width 329 height 39
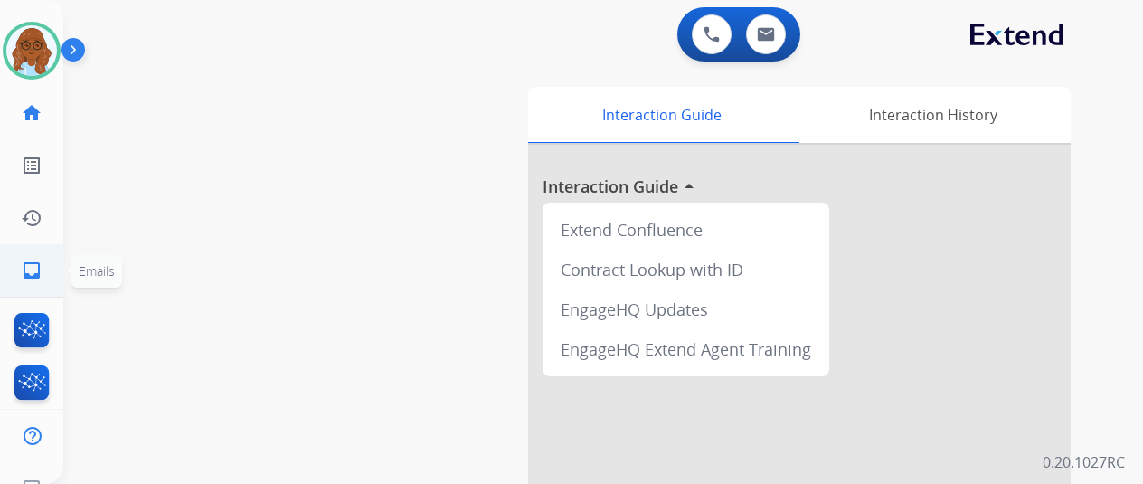
click at [38, 270] on mat-icon "inbox" at bounding box center [32, 271] width 22 height 22
select select "**********"
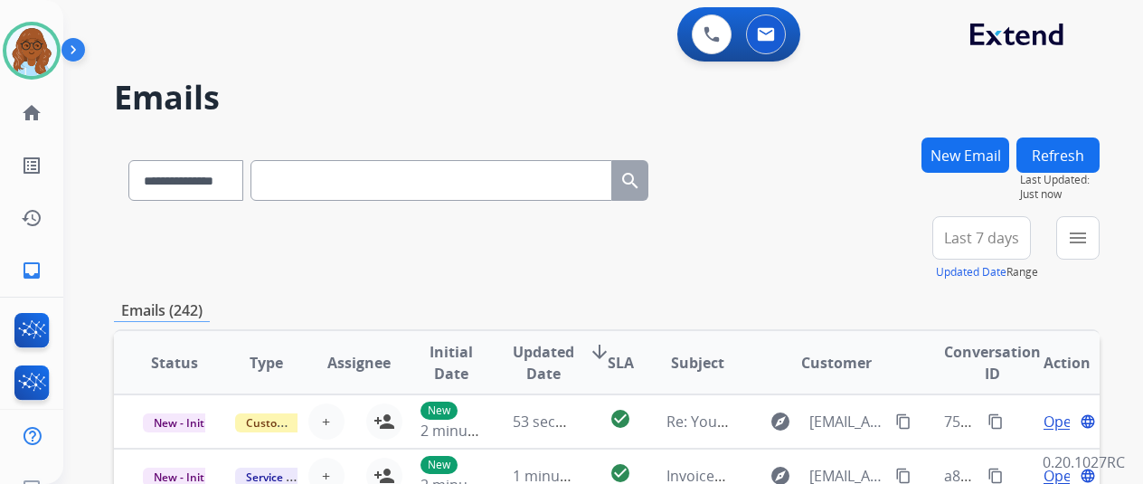
click at [1089, 242] on mat-icon "menu" at bounding box center [1078, 238] width 22 height 22
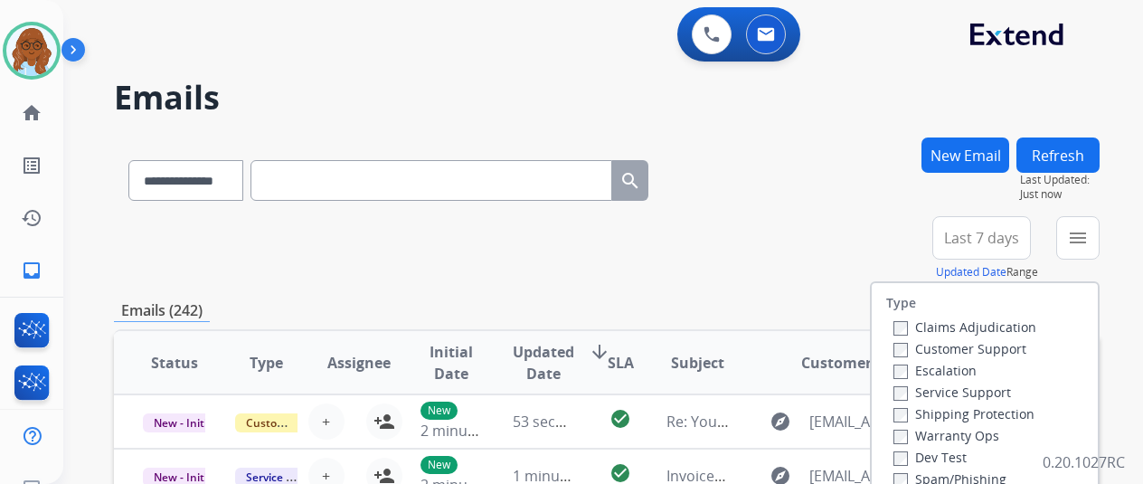
scroll to position [181, 0]
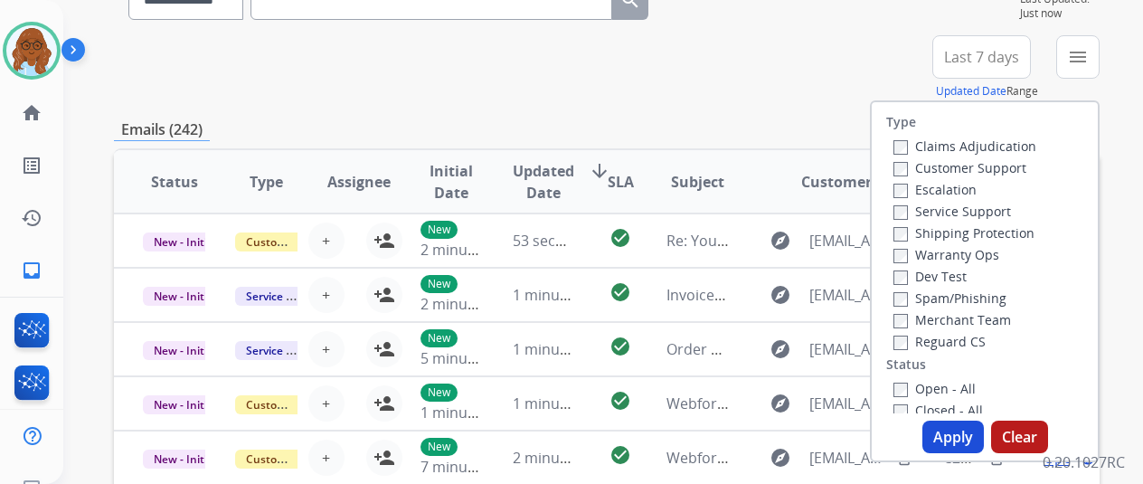
click at [946, 169] on label "Customer Support" at bounding box center [960, 167] width 133 height 17
click at [953, 231] on label "Shipping Protection" at bounding box center [964, 232] width 141 height 17
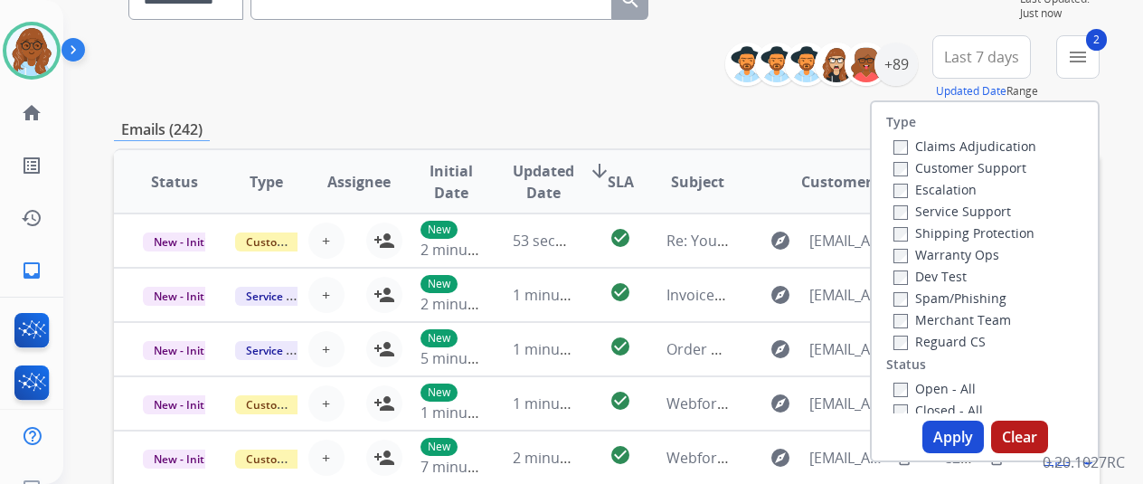
click at [953, 346] on label "Reguard CS" at bounding box center [940, 341] width 92 height 17
click at [950, 386] on label "Open - All" at bounding box center [935, 388] width 82 height 17
click at [966, 433] on button "Apply" at bounding box center [954, 437] width 62 height 33
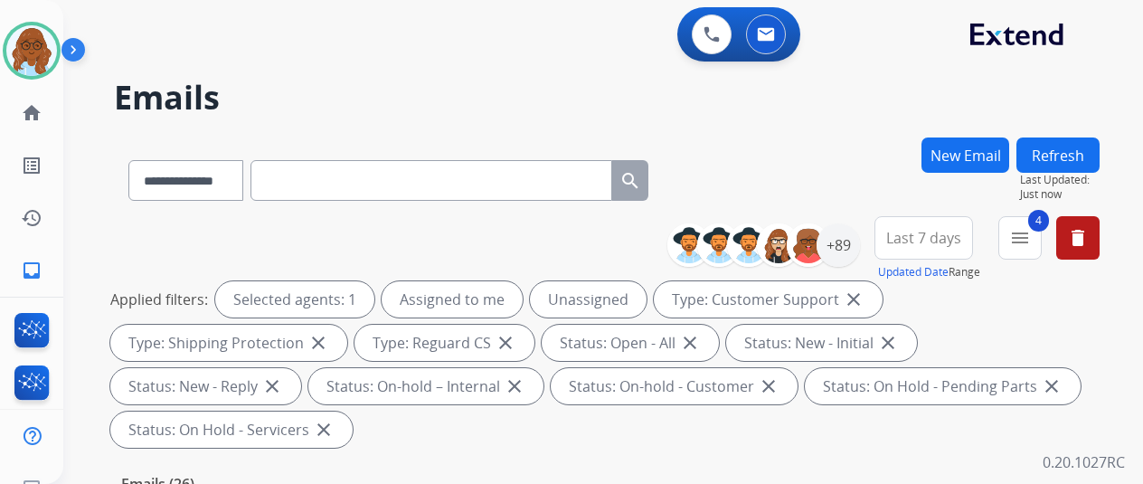
click at [956, 234] on span "Last 7 days" at bounding box center [923, 237] width 75 height 7
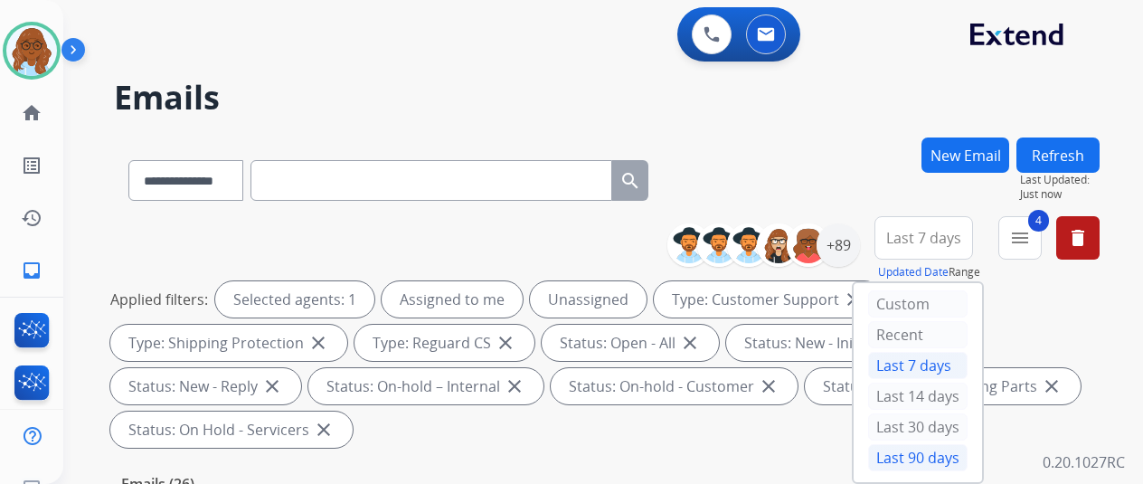
click at [931, 456] on div "Last 90 days" at bounding box center [917, 457] width 99 height 27
click at [860, 256] on div "+89" at bounding box center [838, 244] width 43 height 43
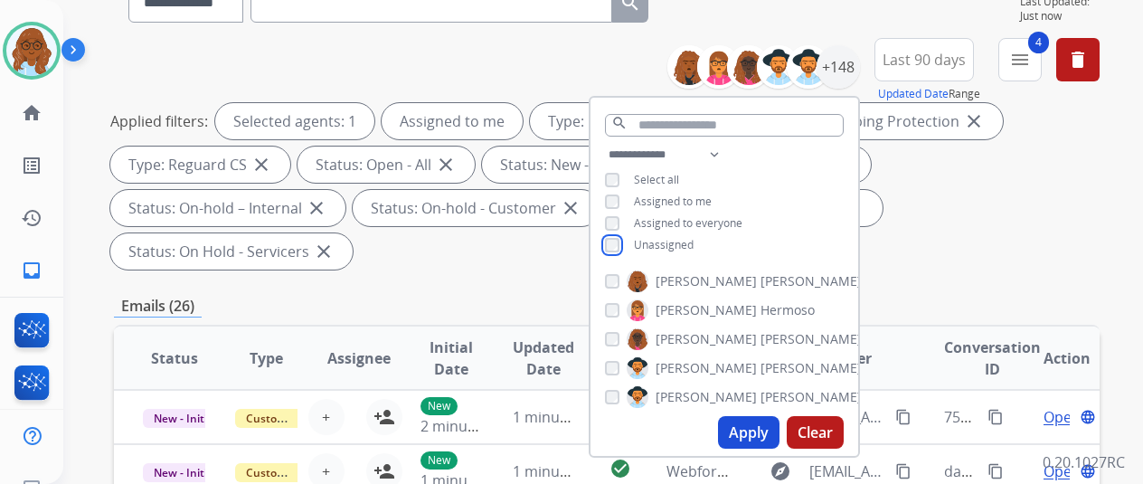
scroll to position [181, 0]
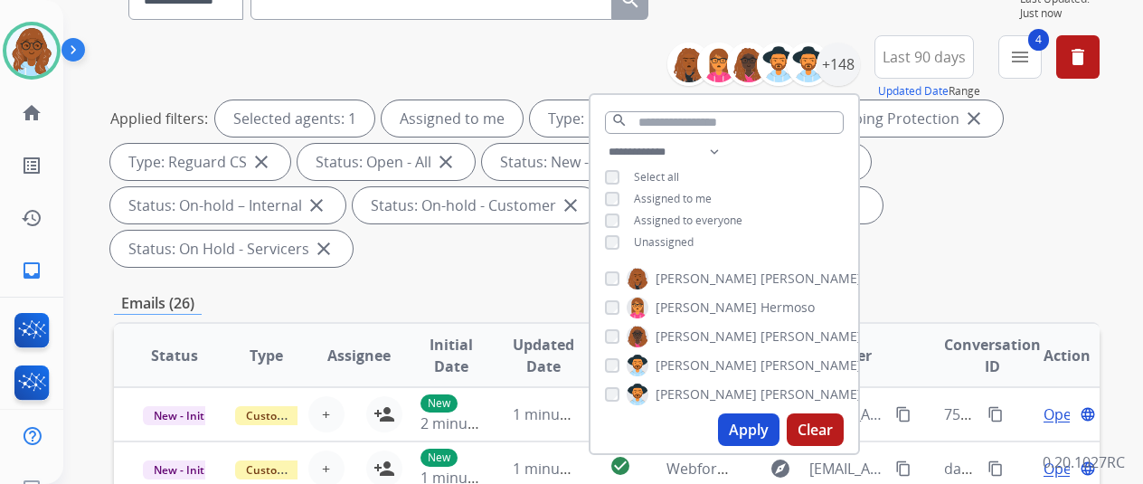
click at [767, 422] on button "Apply" at bounding box center [749, 429] width 62 height 33
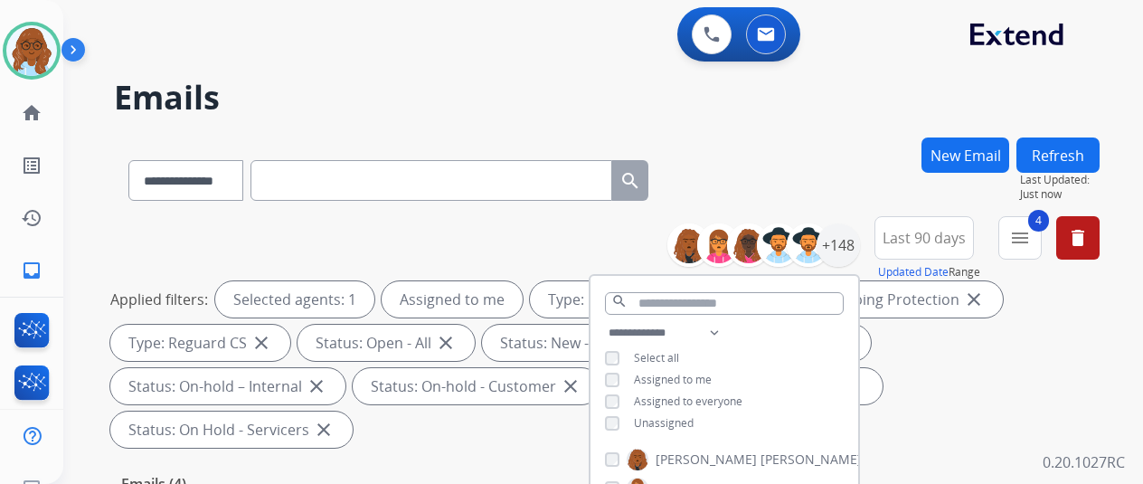
click at [346, 368] on div "Status: On-hold – Internal close" at bounding box center [227, 386] width 235 height 36
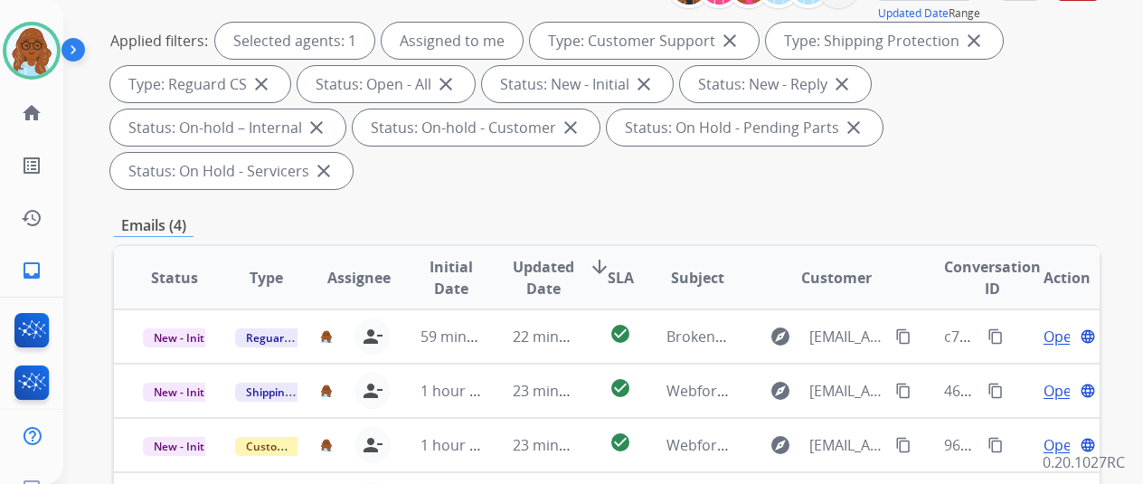
scroll to position [452, 0]
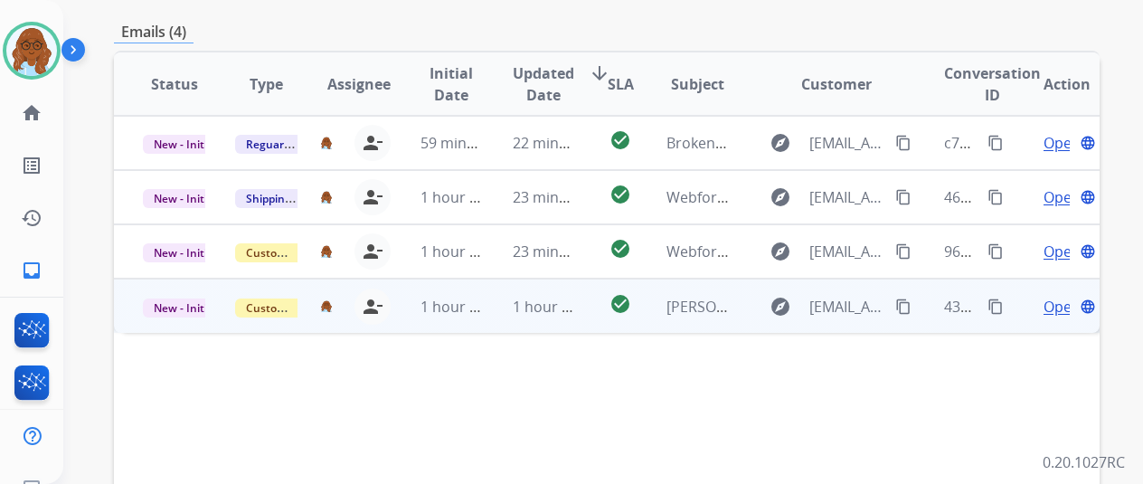
click at [1063, 296] on span "Open" at bounding box center [1062, 307] width 37 height 22
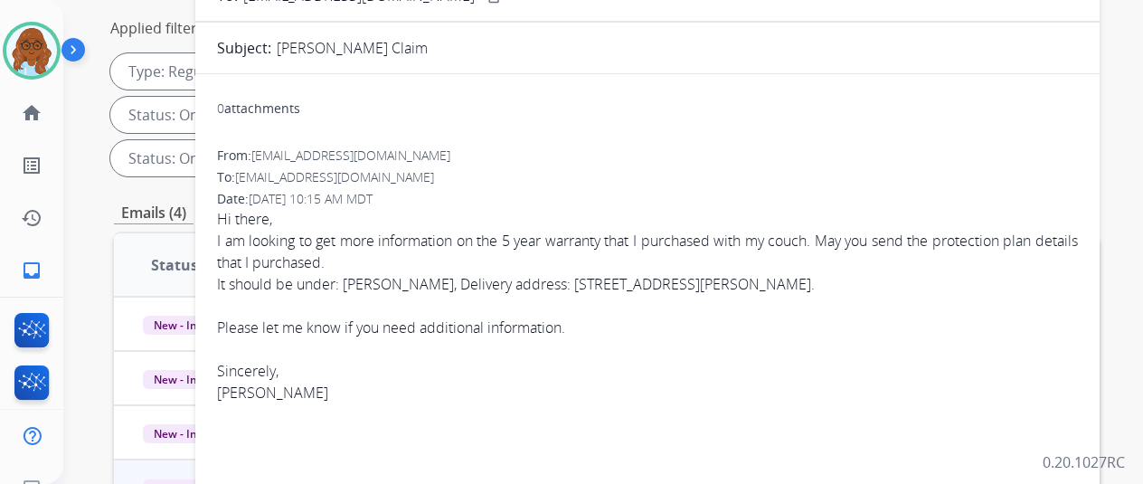
scroll to position [90, 0]
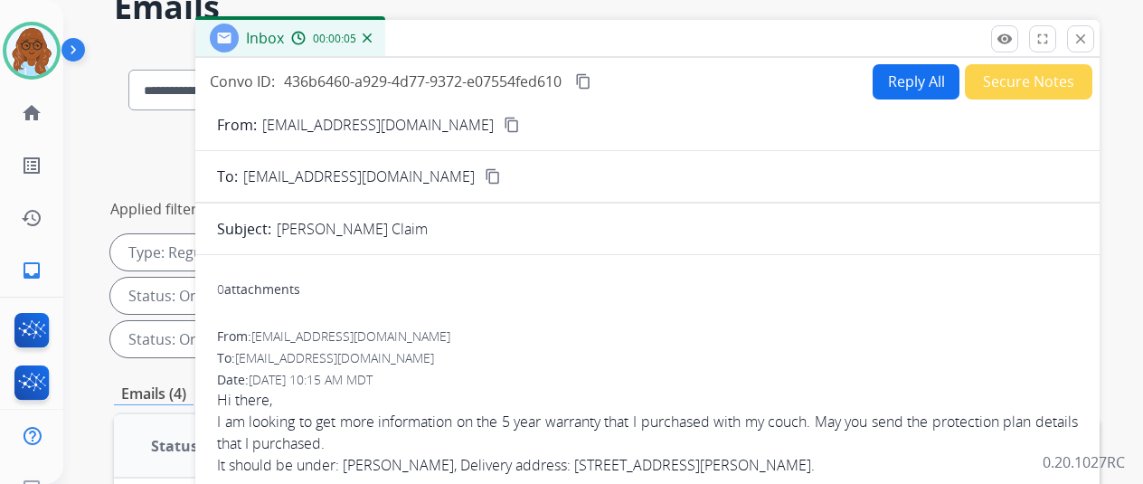
click at [895, 73] on button "Reply All" at bounding box center [916, 81] width 87 height 35
select select "**********"
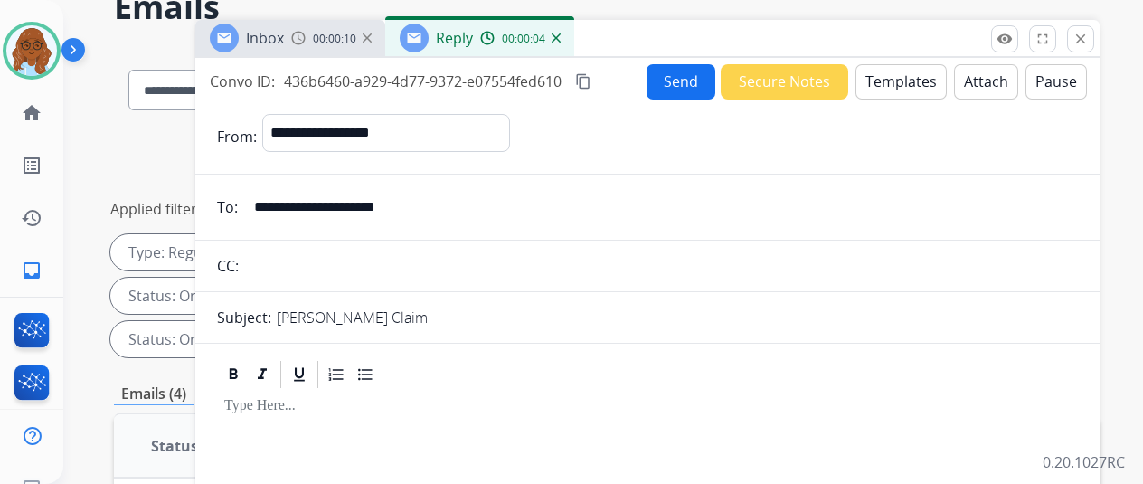
click at [896, 86] on button "Templates" at bounding box center [901, 81] width 91 height 35
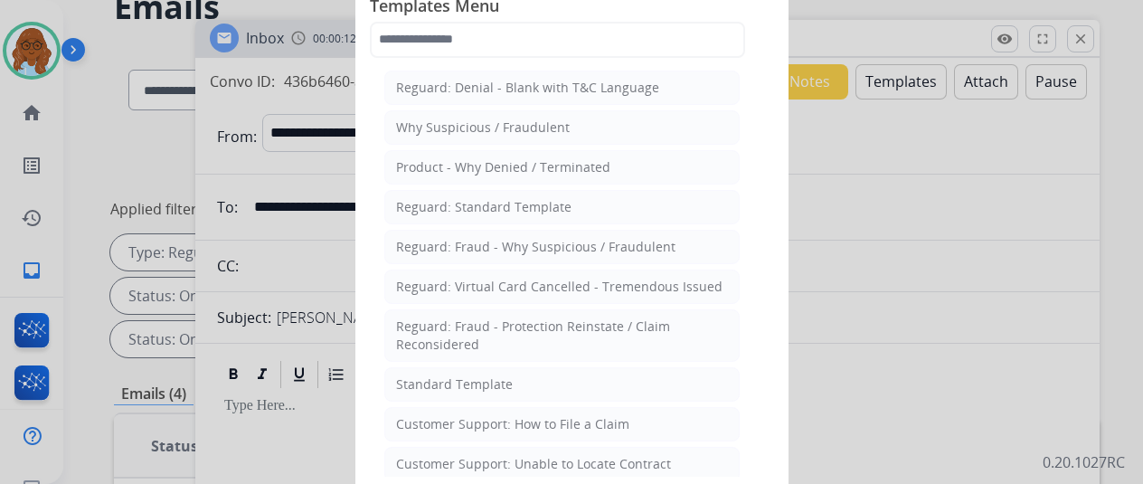
click at [968, 232] on div at bounding box center [571, 242] width 1143 height 484
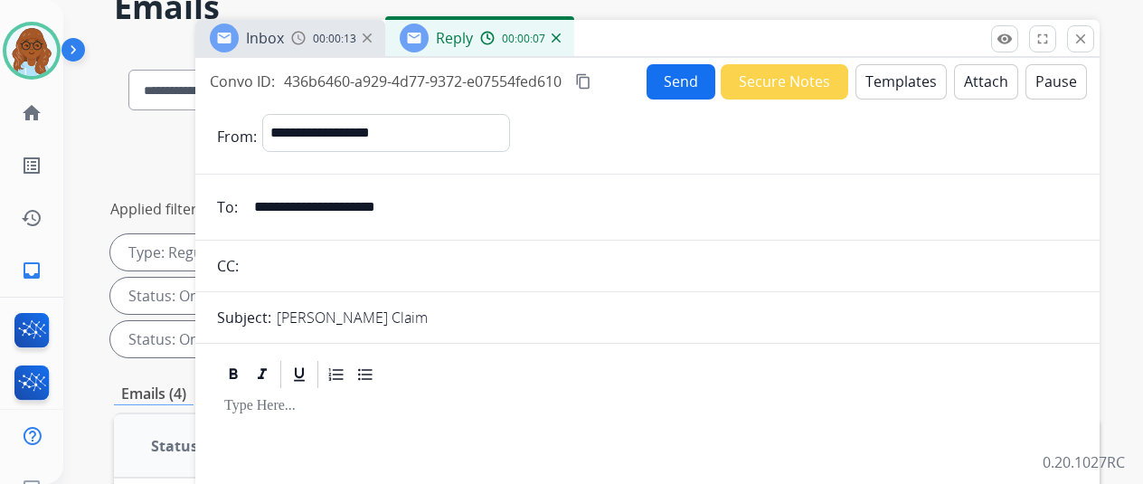
click at [340, 33] on span "00:00:13" at bounding box center [334, 39] width 43 height 14
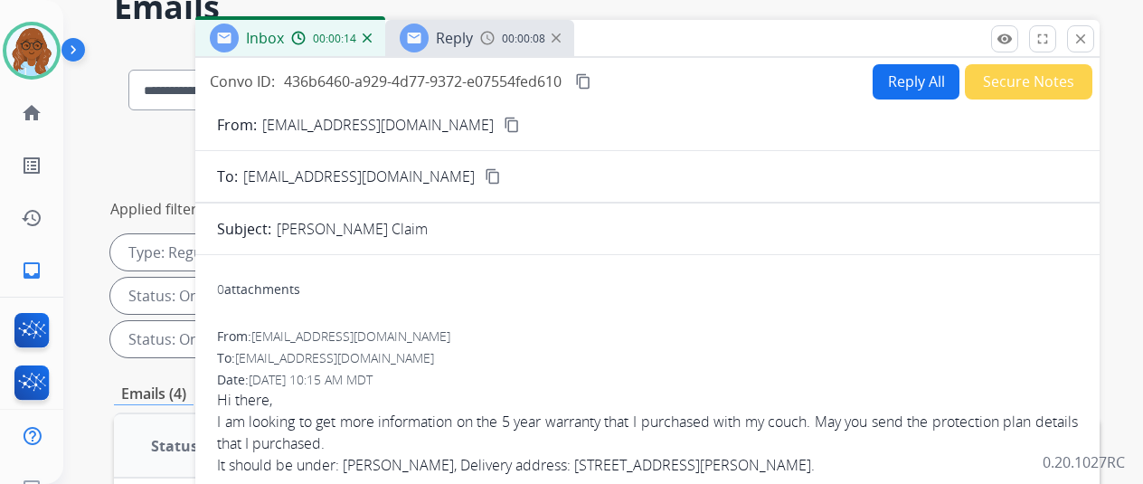
click at [504, 118] on mat-icon "content_copy" at bounding box center [512, 125] width 16 height 16
click at [473, 35] on span "Reply" at bounding box center [454, 38] width 37 height 20
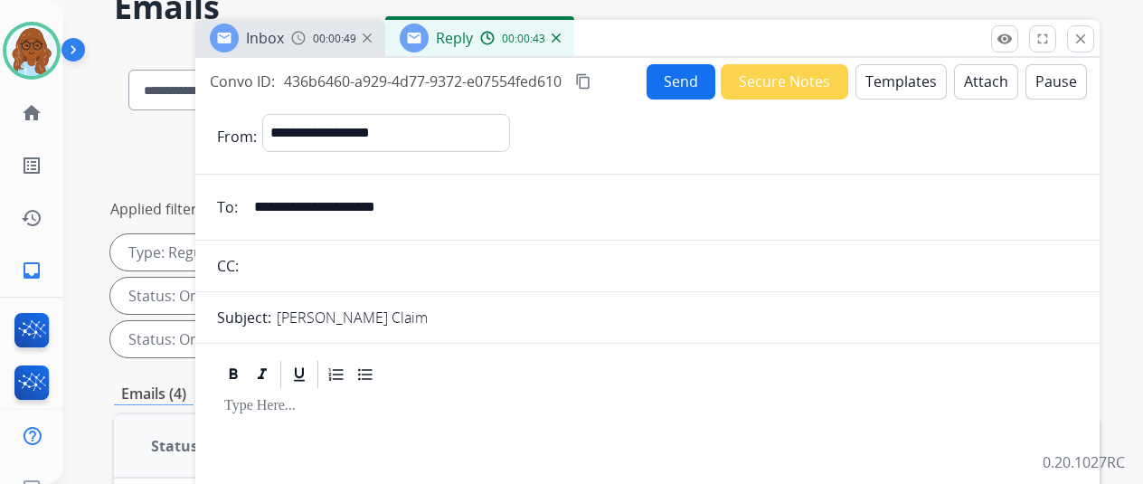
click at [913, 72] on button "Templates" at bounding box center [901, 81] width 91 height 35
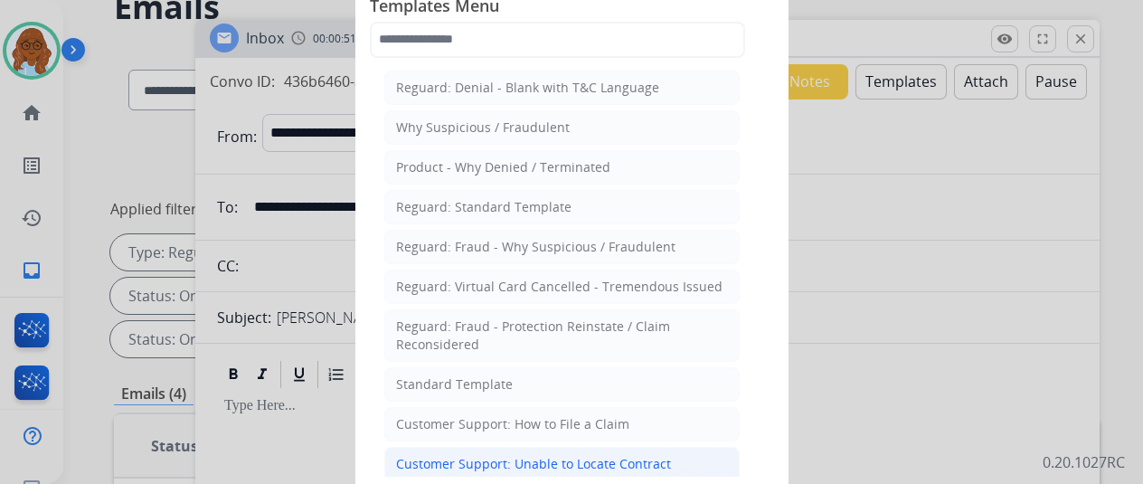
click at [543, 457] on div "Customer Support: Unable to Locate Contract" at bounding box center [533, 464] width 275 height 18
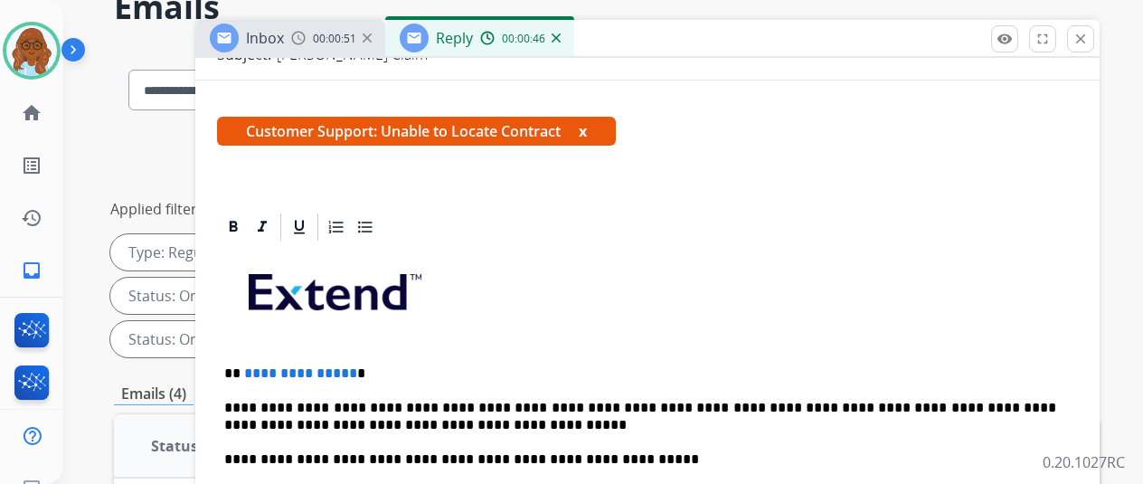
scroll to position [271, 0]
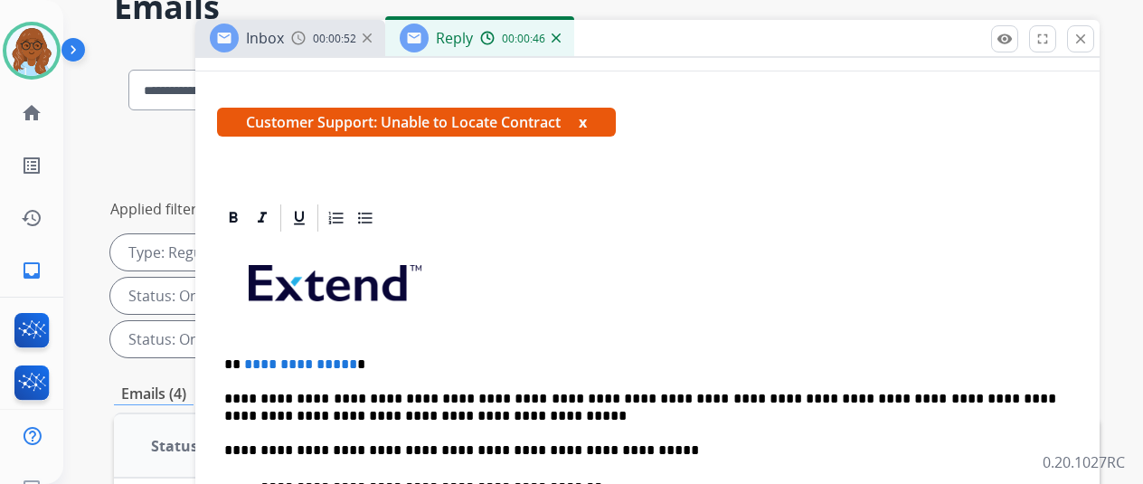
click at [587, 120] on button "x" at bounding box center [583, 122] width 8 height 22
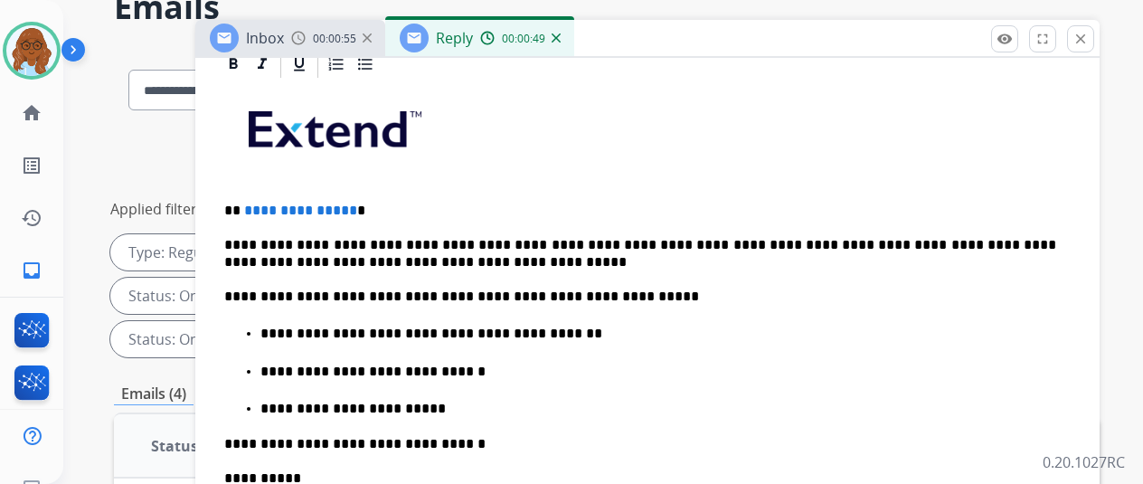
scroll to position [362, 0]
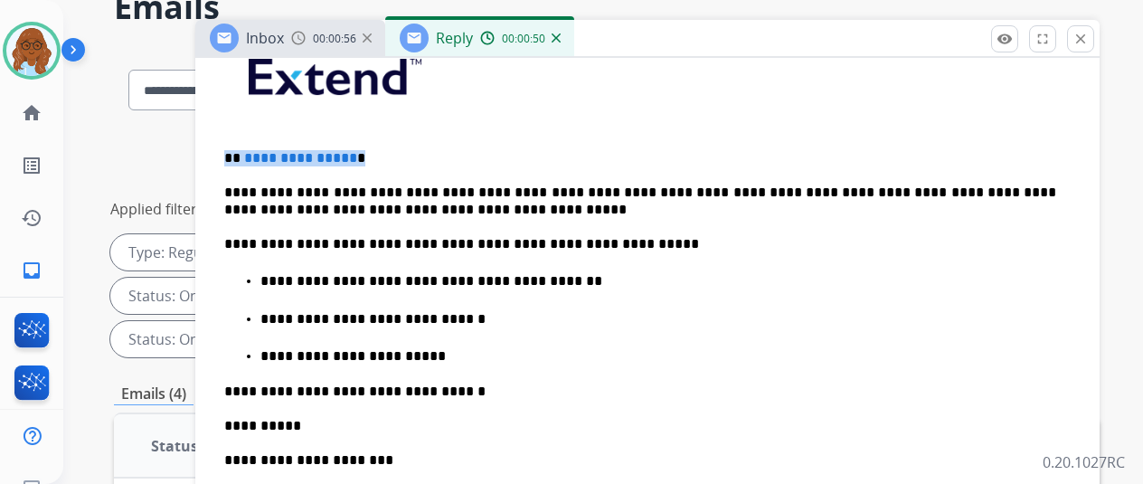
drag, startPoint x: 309, startPoint y: 156, endPoint x: 232, endPoint y: 158, distance: 76.9
click at [232, 158] on div "**********" at bounding box center [647, 378] width 861 height 700
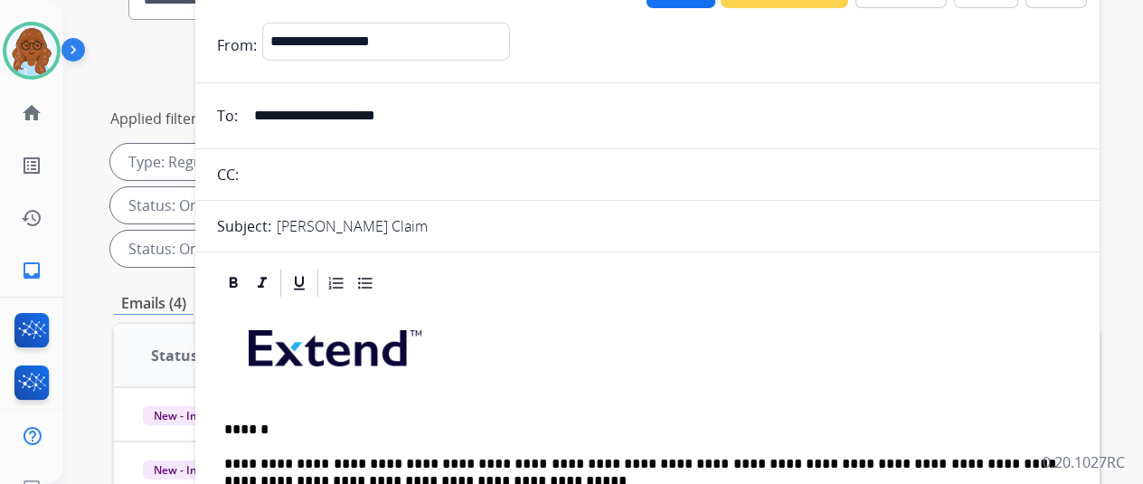
scroll to position [0, 0]
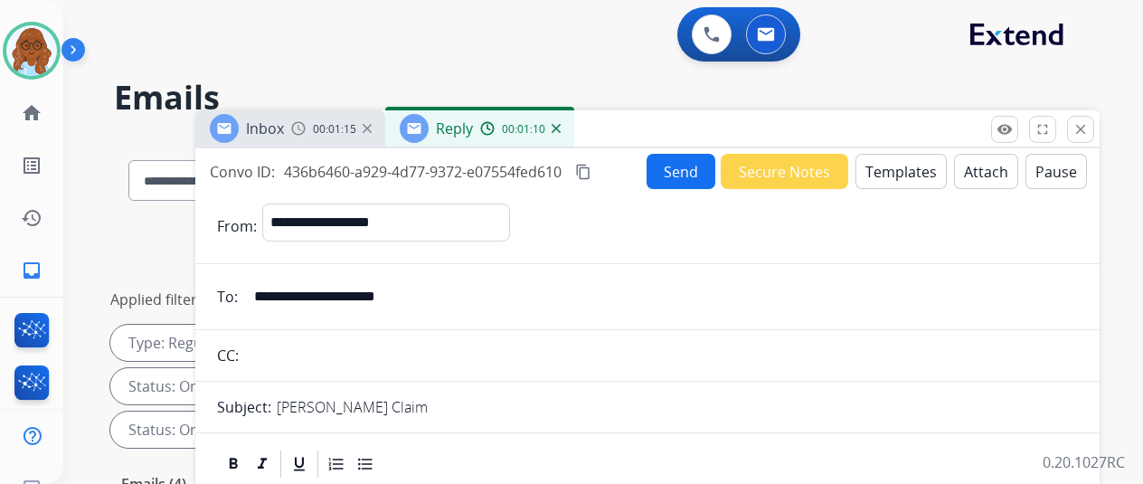
click at [680, 164] on button "Send" at bounding box center [681, 171] width 69 height 35
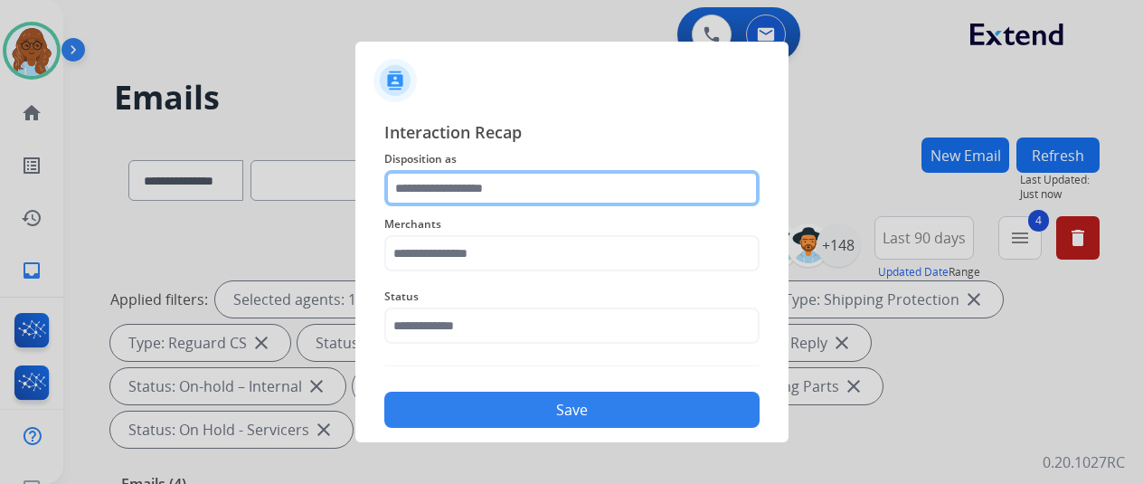
click at [488, 187] on input "text" at bounding box center [571, 188] width 375 height 36
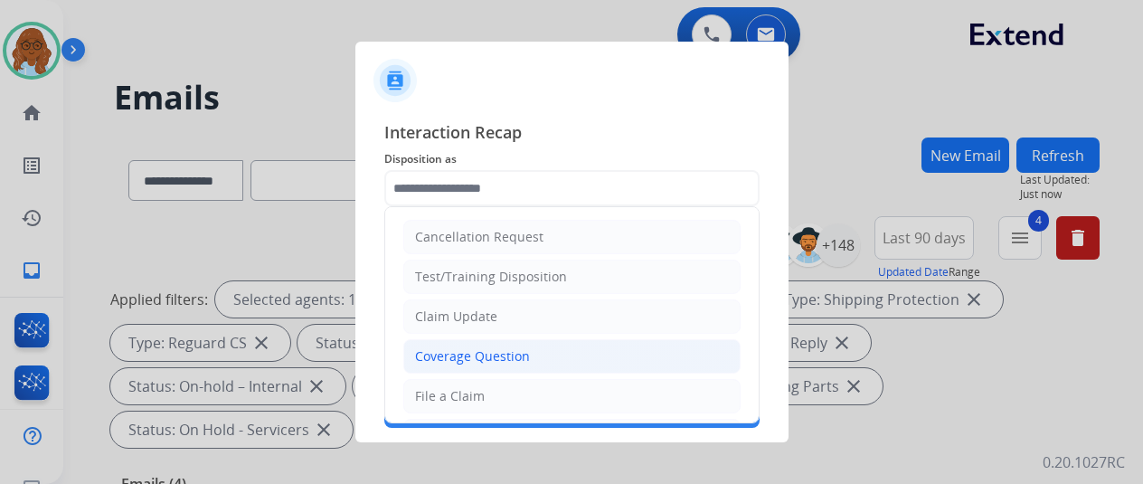
click at [478, 355] on div "Coverage Question" at bounding box center [472, 356] width 115 height 18
type input "**********"
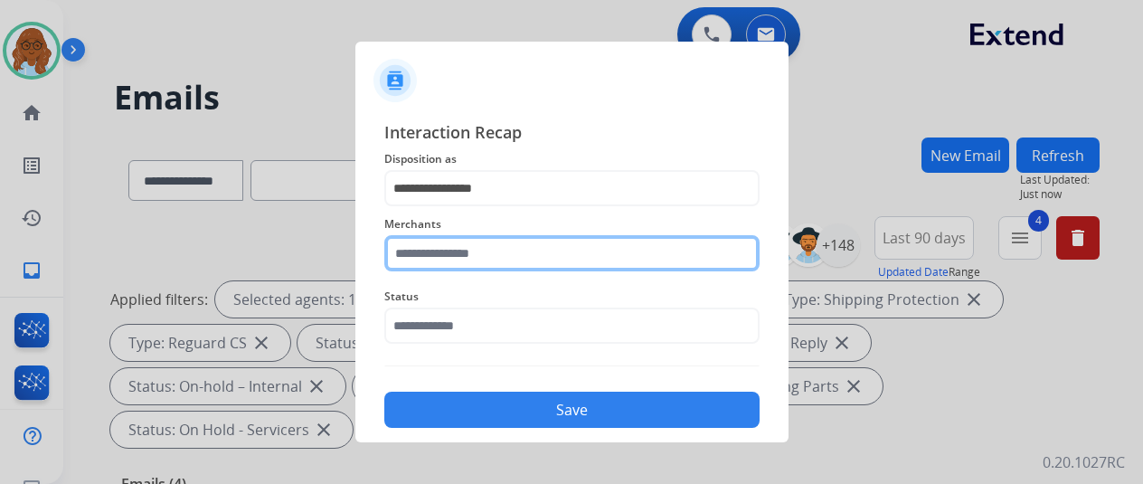
click at [467, 252] on input "text" at bounding box center [571, 253] width 375 height 36
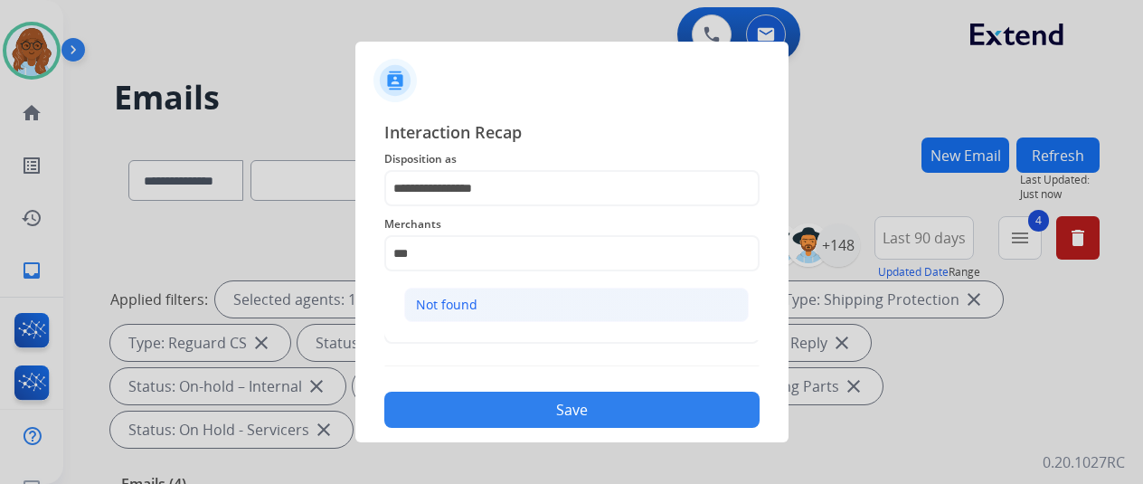
click at [497, 303] on li "Not found" at bounding box center [576, 305] width 345 height 34
type input "*********"
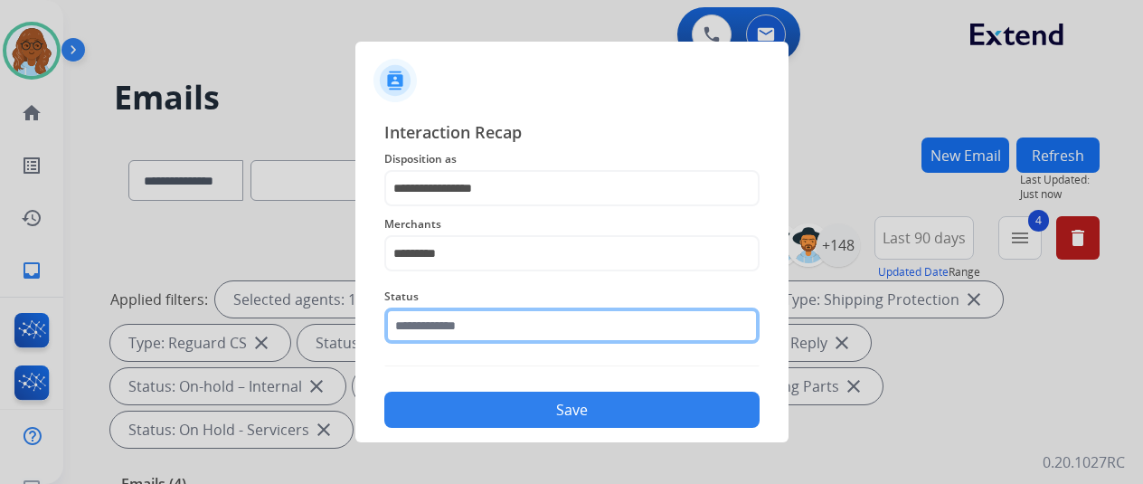
click at [451, 319] on input "text" at bounding box center [571, 326] width 375 height 36
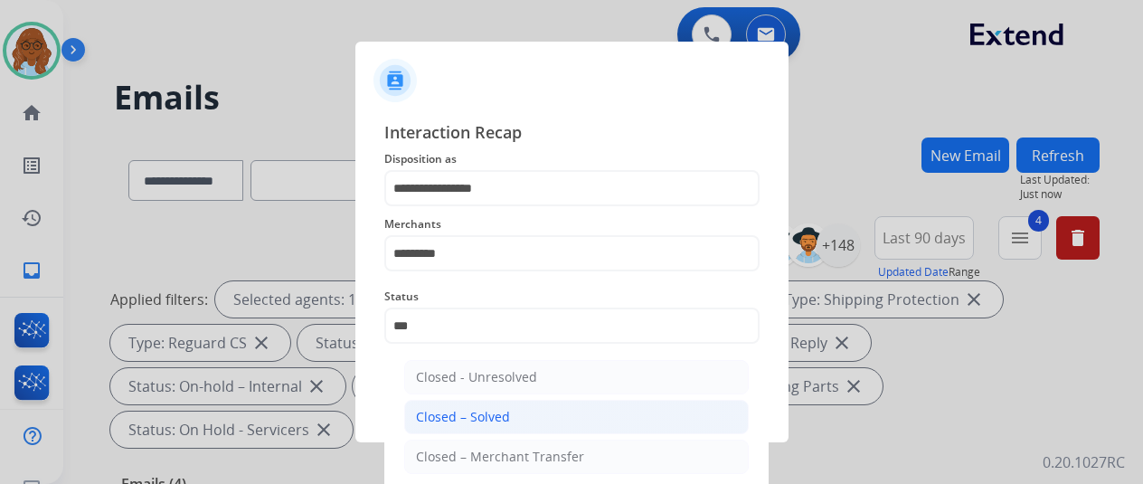
click at [491, 409] on div "Closed – Solved" at bounding box center [463, 417] width 94 height 18
type input "**********"
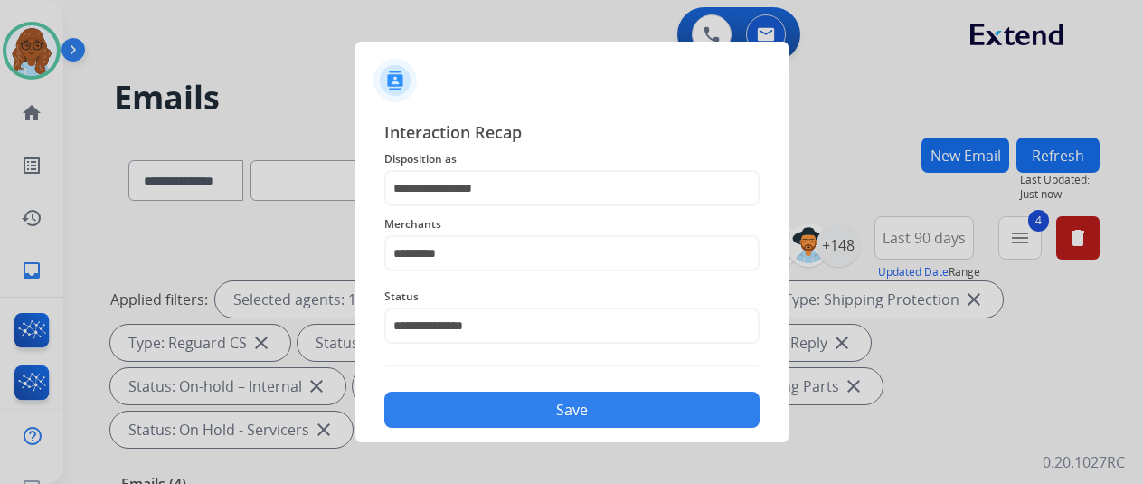
click at [494, 411] on button "Save" at bounding box center [571, 410] width 375 height 36
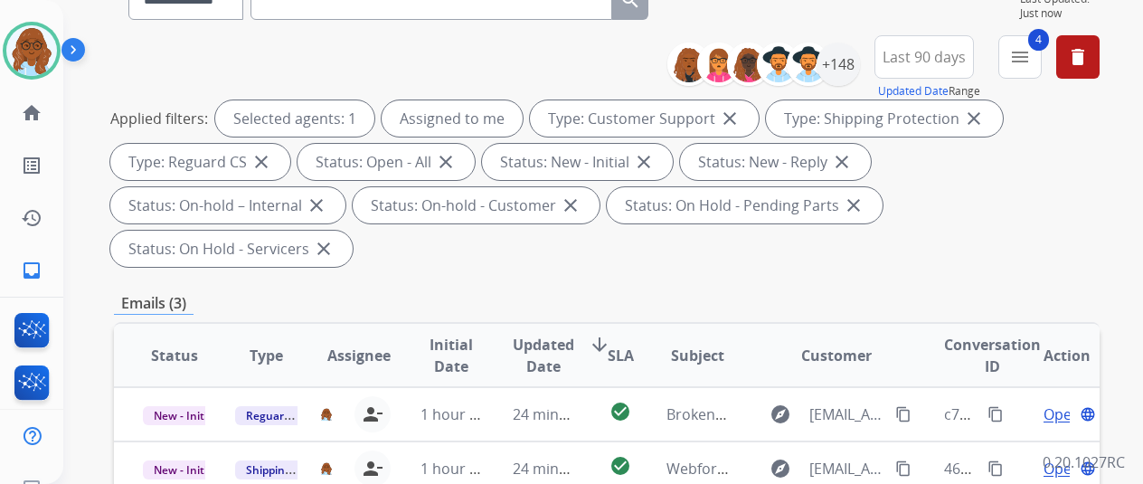
scroll to position [452, 0]
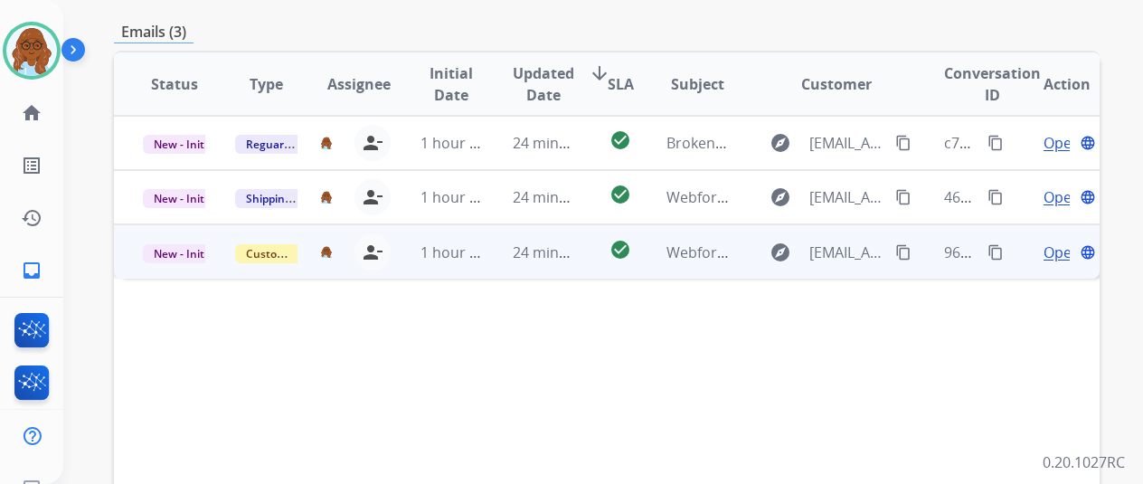
click at [1051, 242] on span "Open" at bounding box center [1062, 253] width 37 height 22
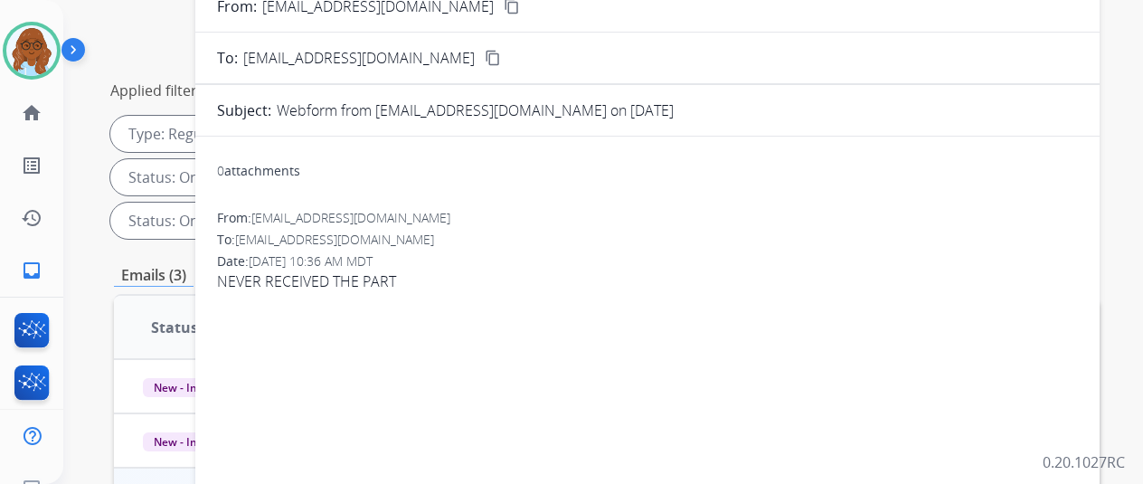
scroll to position [181, 0]
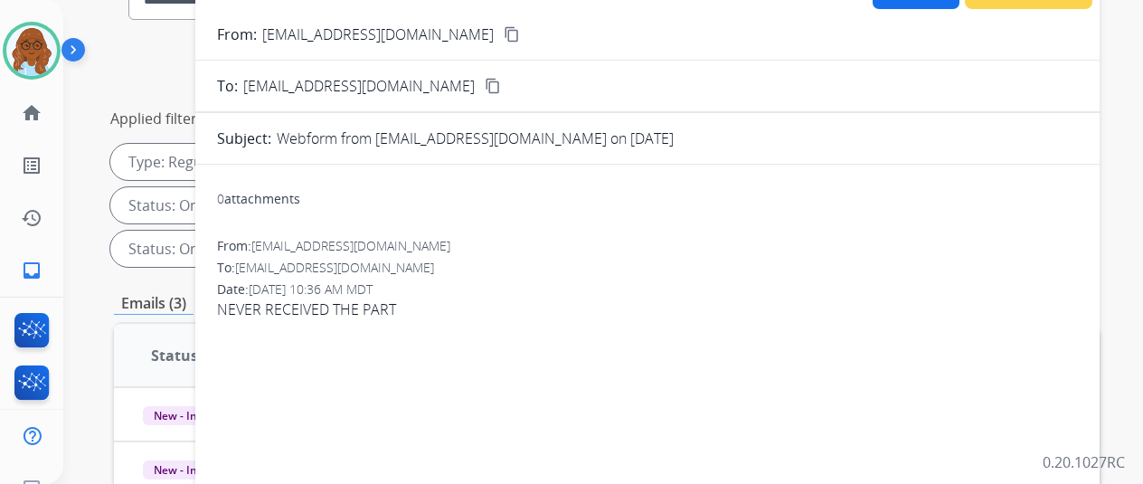
click at [504, 30] on mat-icon "content_copy" at bounding box center [512, 34] width 16 height 16
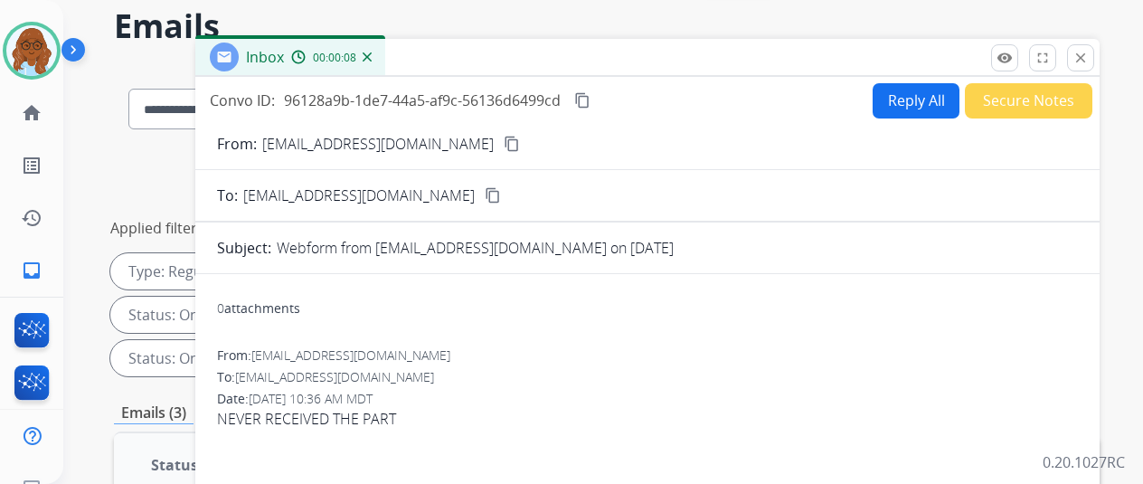
scroll to position [0, 0]
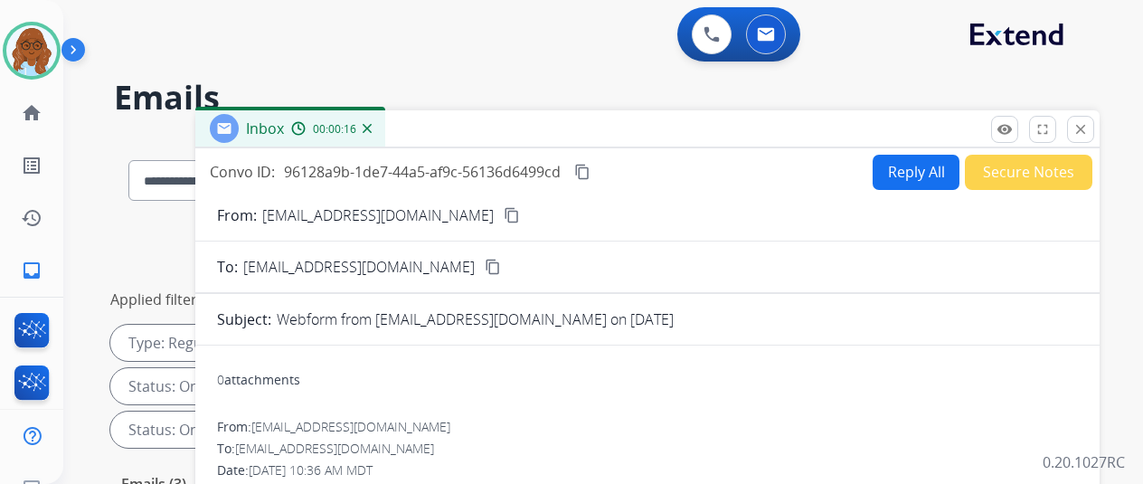
click at [933, 171] on button "Reply All" at bounding box center [916, 172] width 87 height 35
select select "**********"
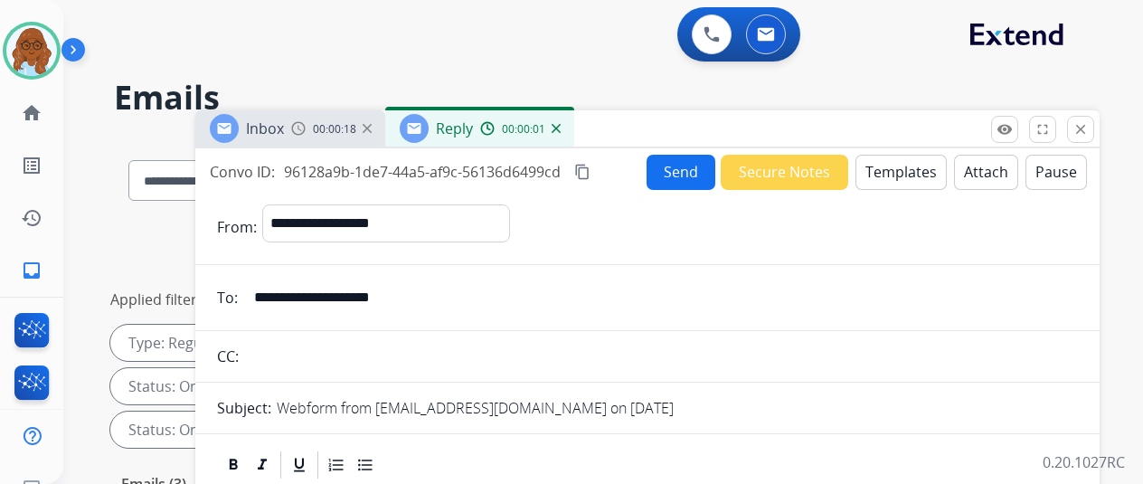
click at [924, 162] on button "Templates" at bounding box center [901, 172] width 91 height 35
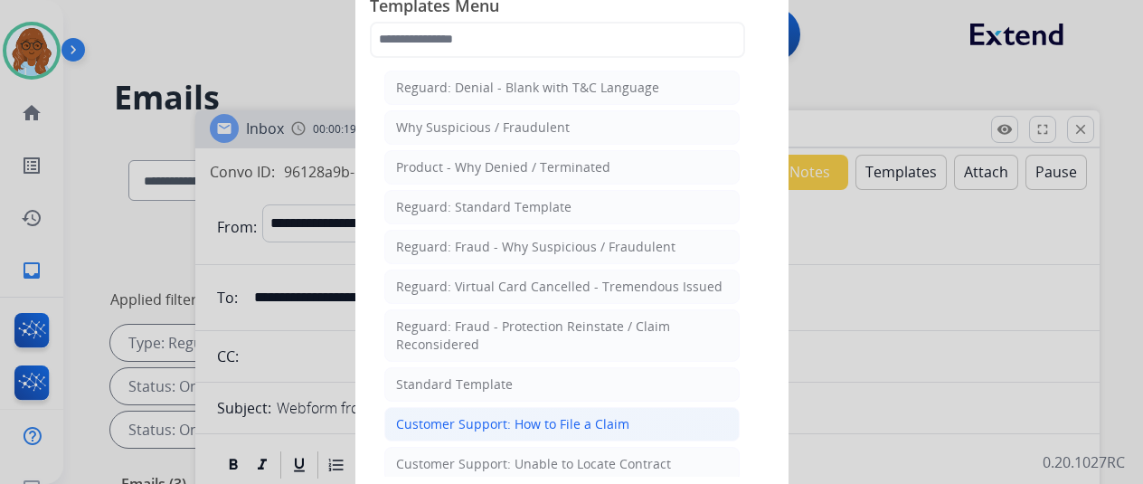
click at [573, 415] on div "Customer Support: How to File a Claim" at bounding box center [512, 424] width 233 height 18
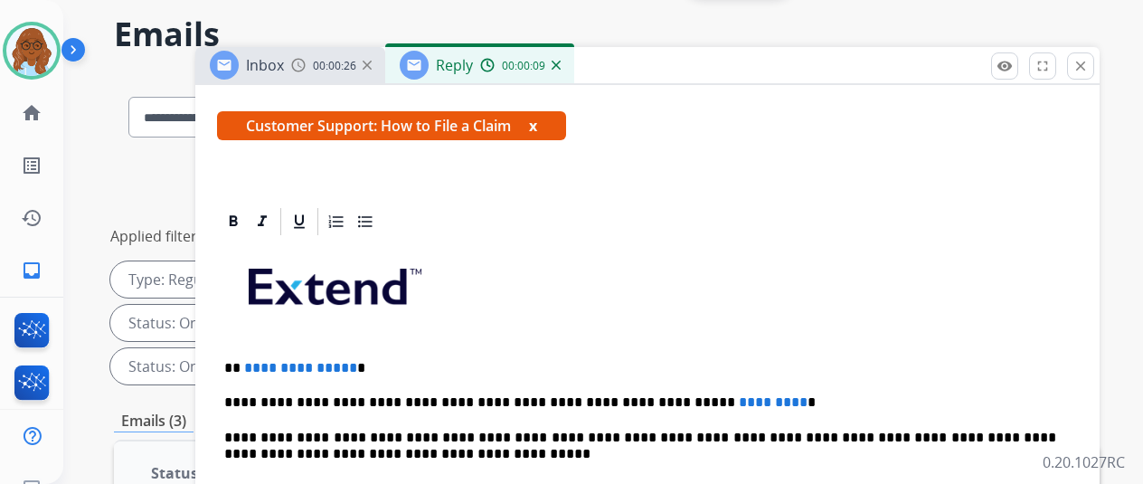
scroll to position [90, 0]
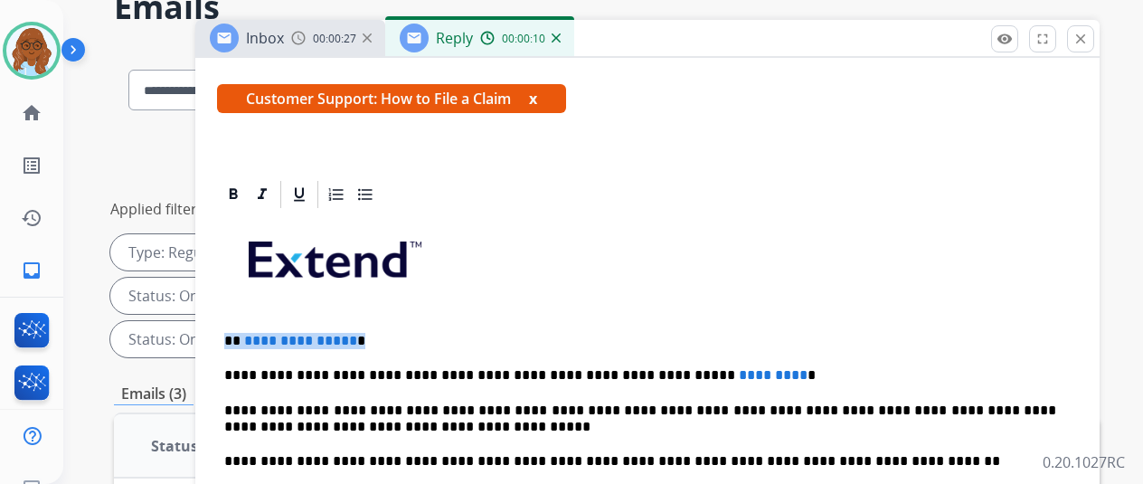
drag, startPoint x: 382, startPoint y: 306, endPoint x: 199, endPoint y: 298, distance: 182.9
drag, startPoint x: 781, startPoint y: 339, endPoint x: 626, endPoint y: 334, distance: 154.8
click at [626, 367] on p "**********" at bounding box center [640, 375] width 832 height 16
click at [481, 367] on p "**********" at bounding box center [640, 375] width 832 height 16
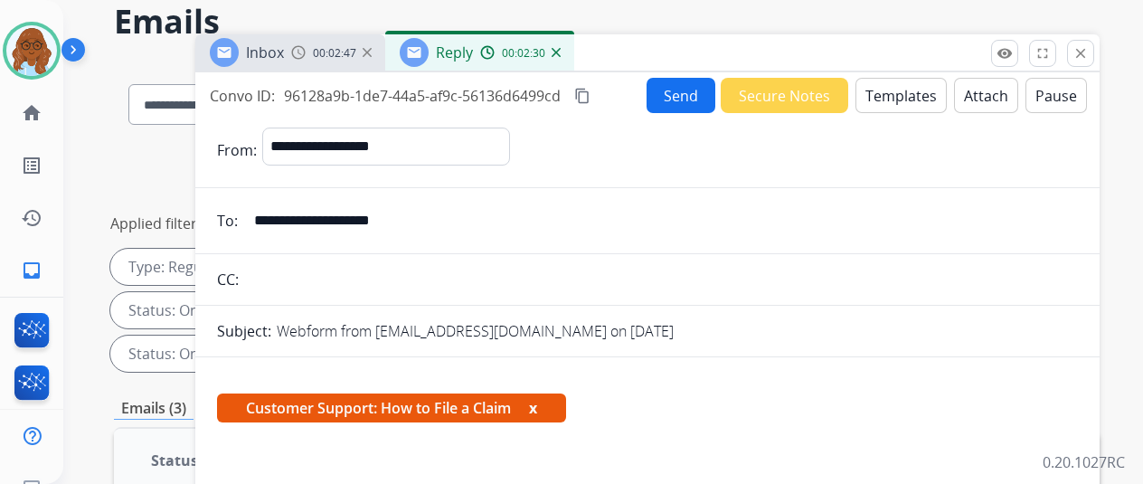
scroll to position [0, 0]
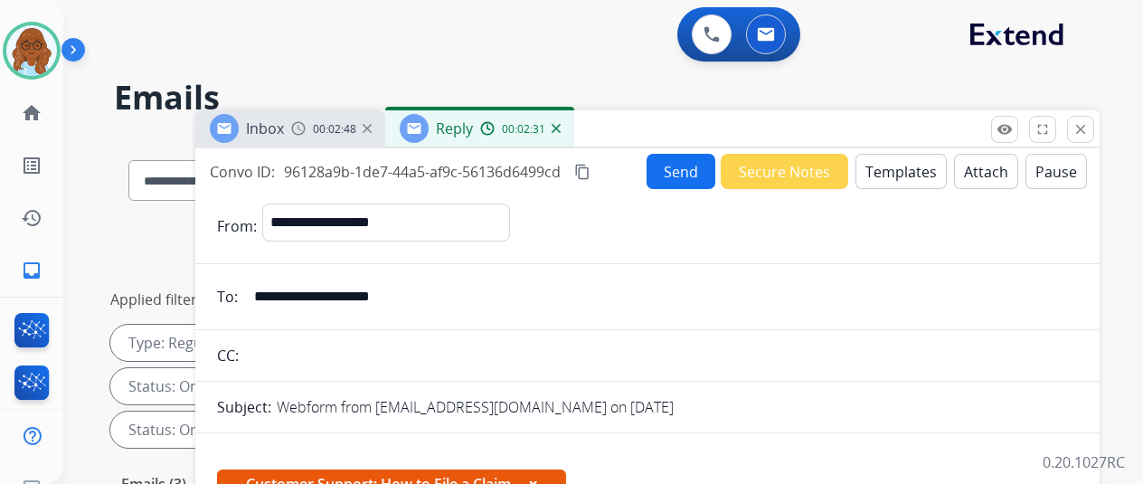
click at [591, 166] on mat-icon "content_copy" at bounding box center [582, 172] width 16 height 16
click at [689, 177] on button "Send" at bounding box center [681, 171] width 69 height 35
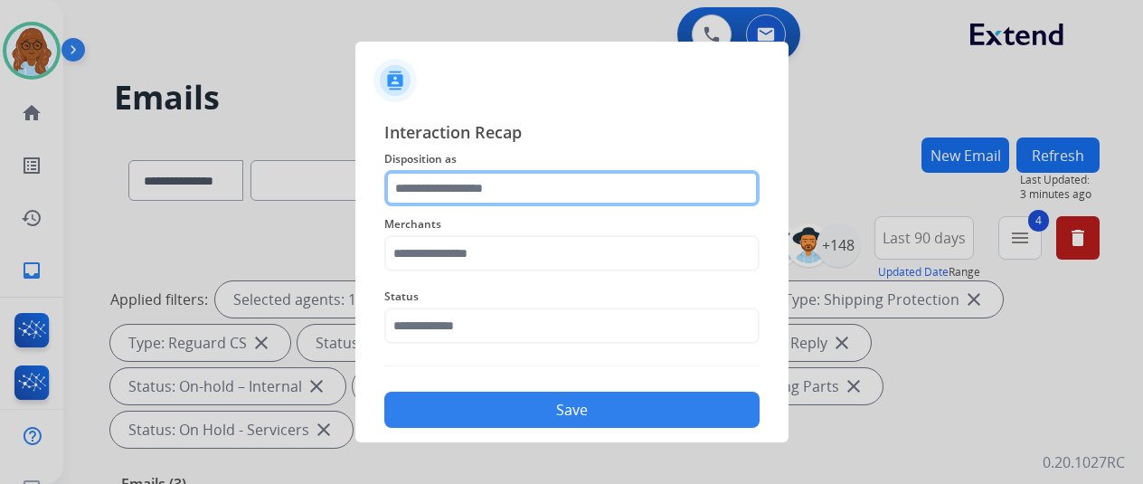
click at [469, 187] on input "text" at bounding box center [571, 188] width 375 height 36
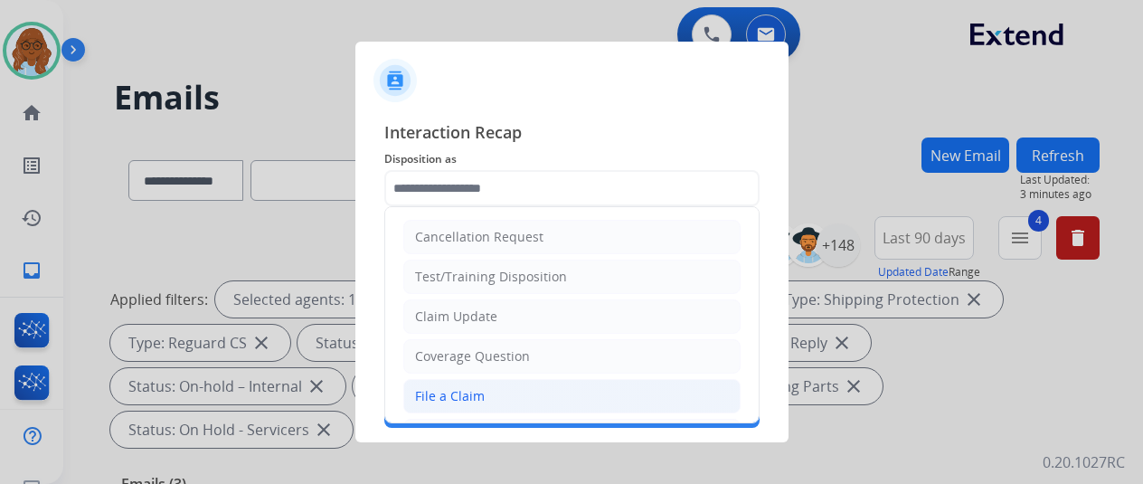
click at [448, 387] on div "File a Claim" at bounding box center [450, 396] width 70 height 18
type input "**********"
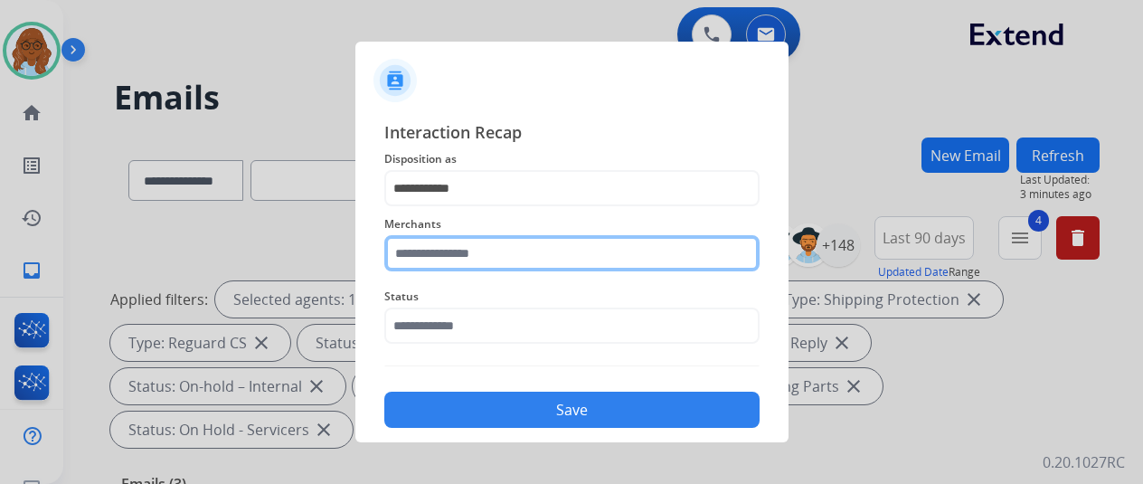
click at [497, 256] on input "text" at bounding box center [571, 253] width 375 height 36
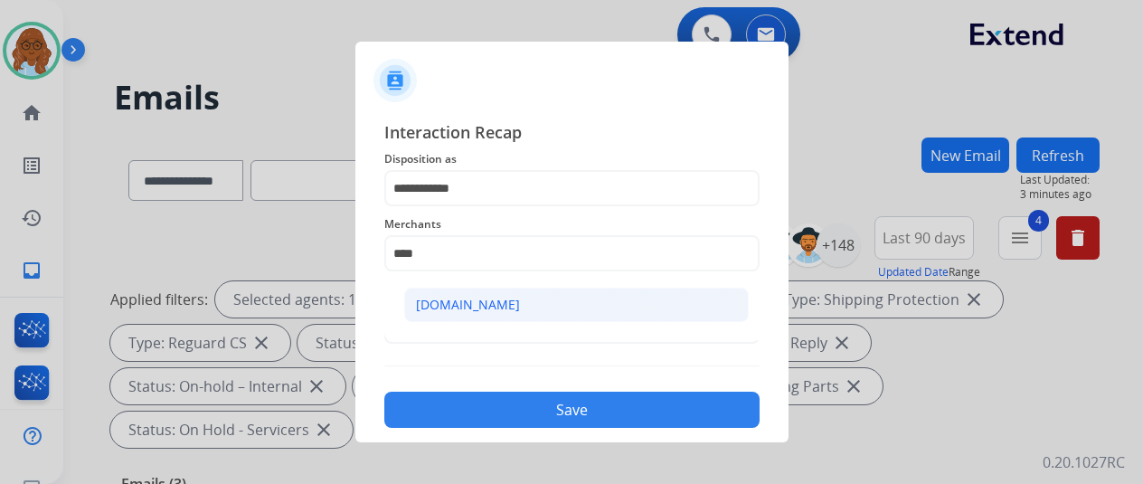
click at [471, 299] on div "[DOMAIN_NAME]" at bounding box center [468, 305] width 104 height 18
type input "**********"
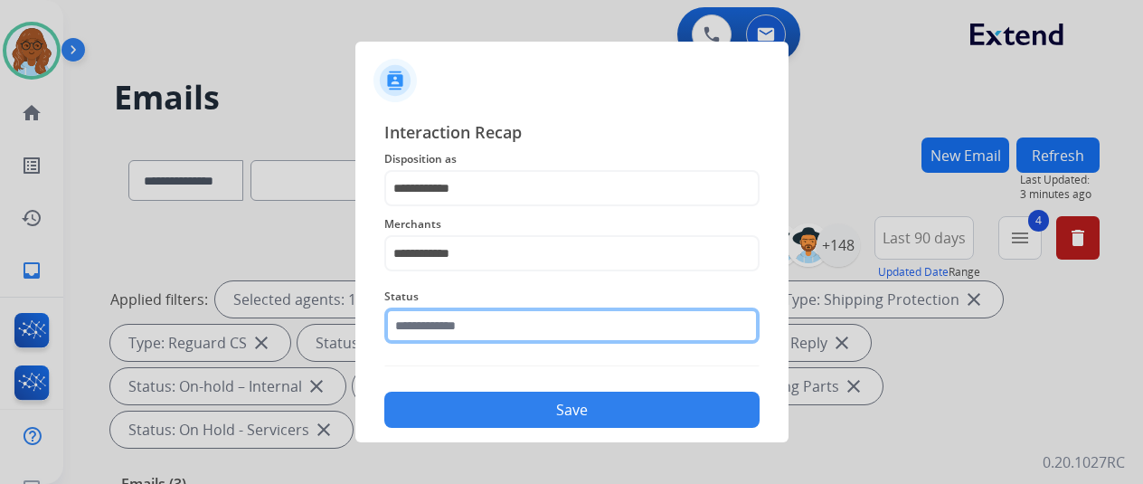
click at [435, 314] on input "text" at bounding box center [571, 326] width 375 height 36
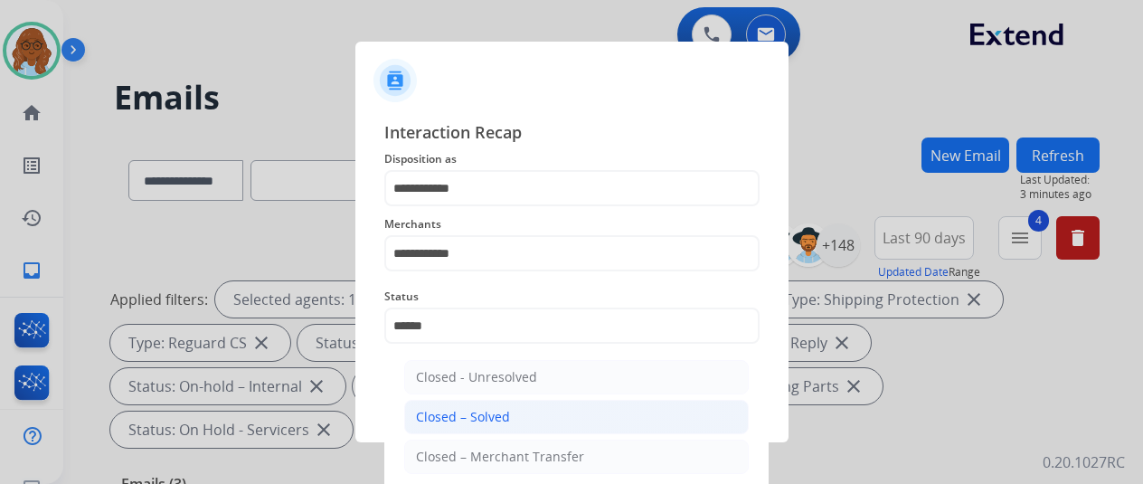
click at [545, 404] on li "Closed – Solved" at bounding box center [576, 417] width 345 height 34
type input "**********"
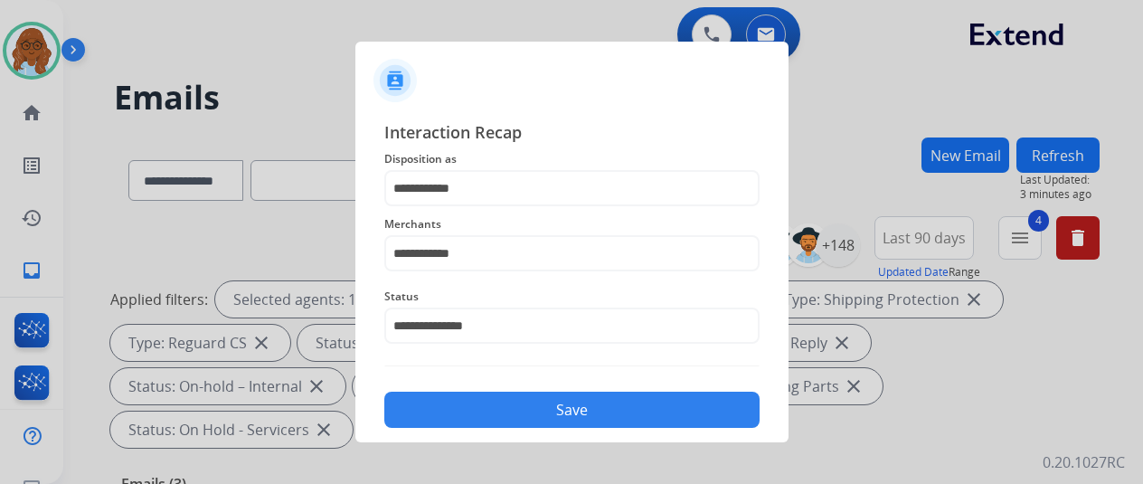
click at [456, 401] on button "Save" at bounding box center [571, 410] width 375 height 36
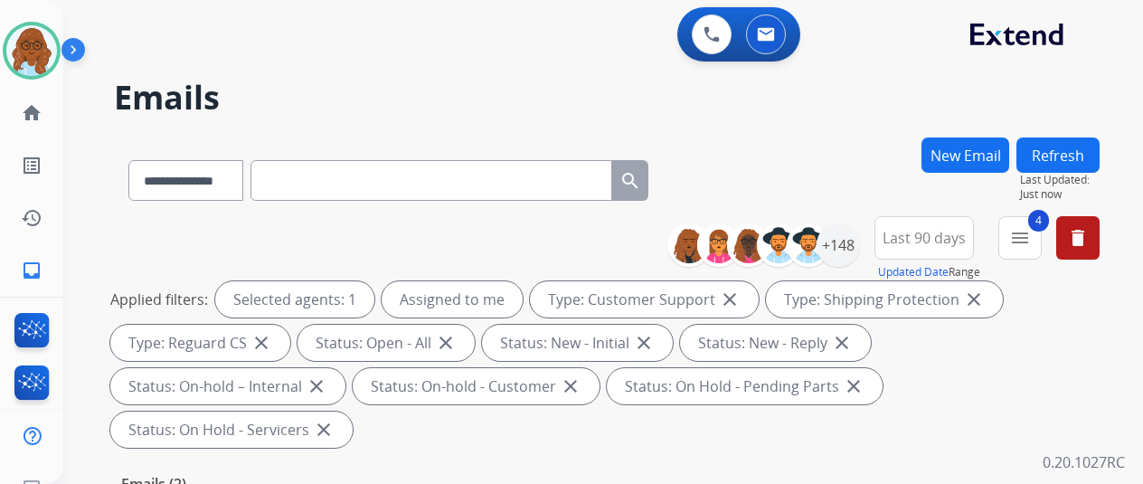
click at [403, 187] on input "text" at bounding box center [432, 180] width 362 height 41
paste input "**********"
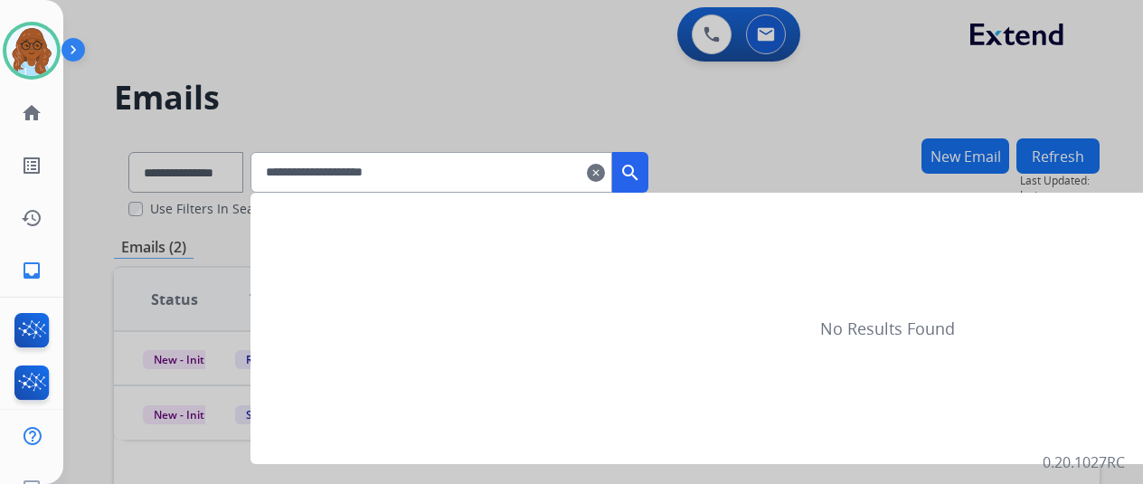
type input "**********"
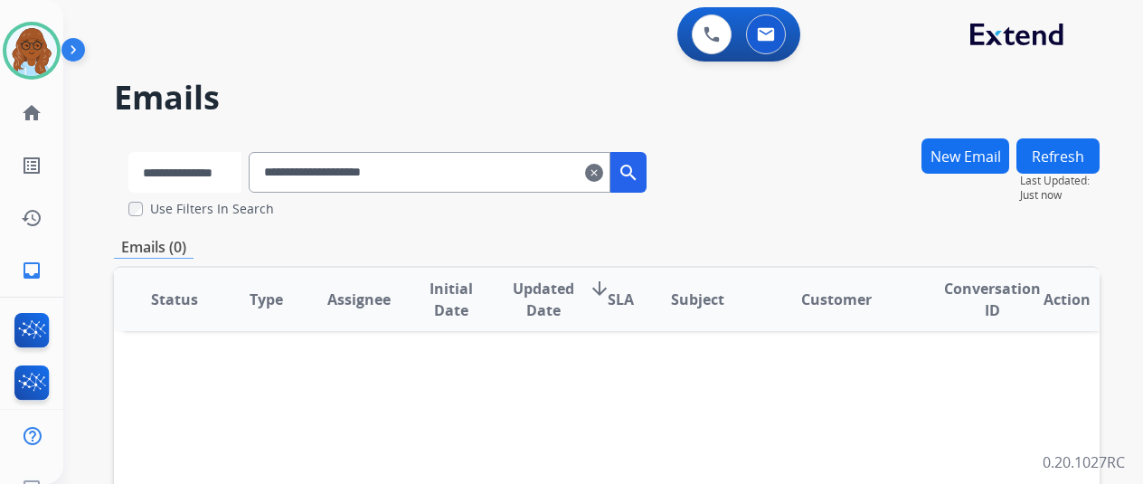
click at [232, 176] on select "**********" at bounding box center [184, 172] width 113 height 41
click at [128, 152] on select "**********" at bounding box center [184, 172] width 113 height 41
click at [641, 172] on mat-icon "search" at bounding box center [631, 173] width 22 height 22
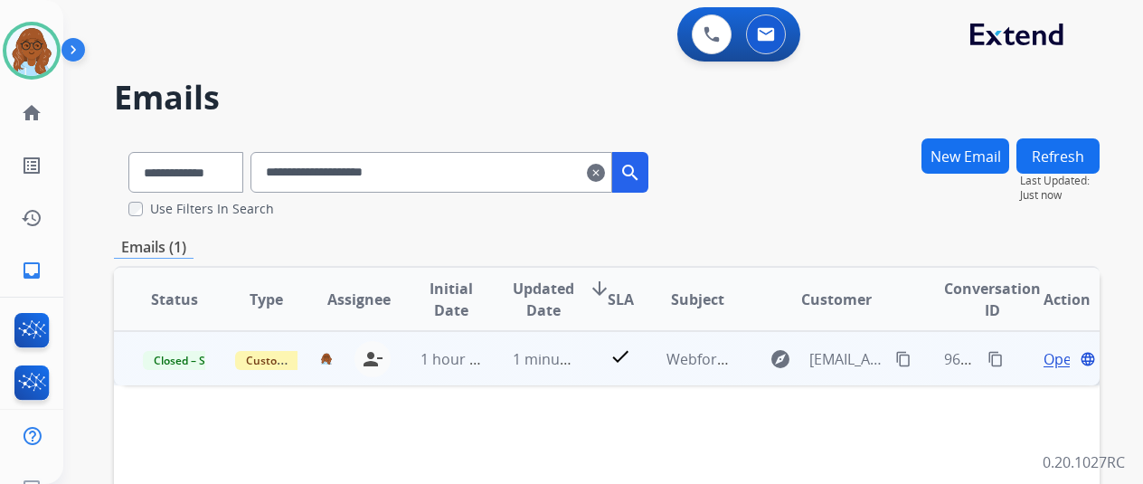
click at [1002, 354] on mat-icon "content_copy" at bounding box center [996, 359] width 16 height 16
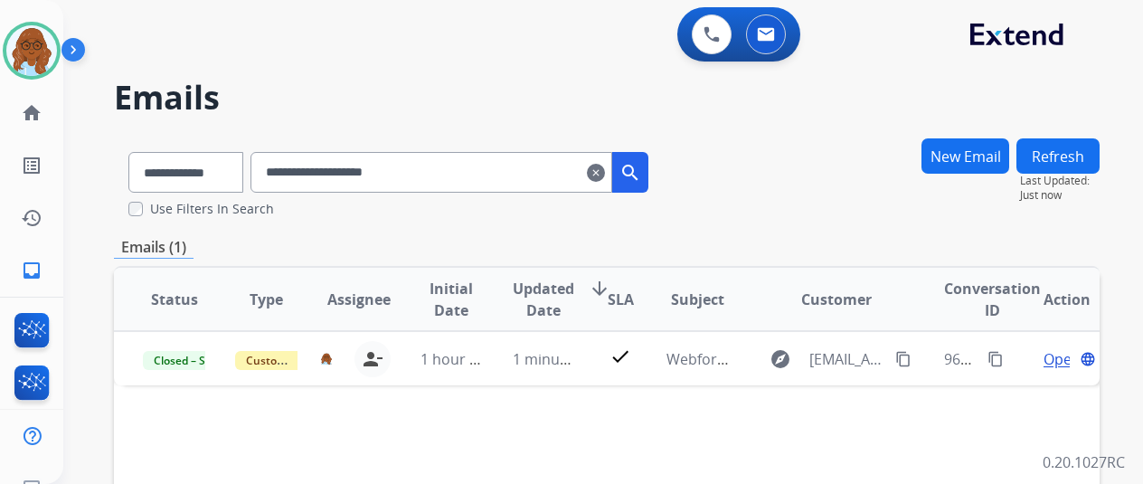
click at [605, 176] on mat-icon "clear" at bounding box center [596, 173] width 18 height 22
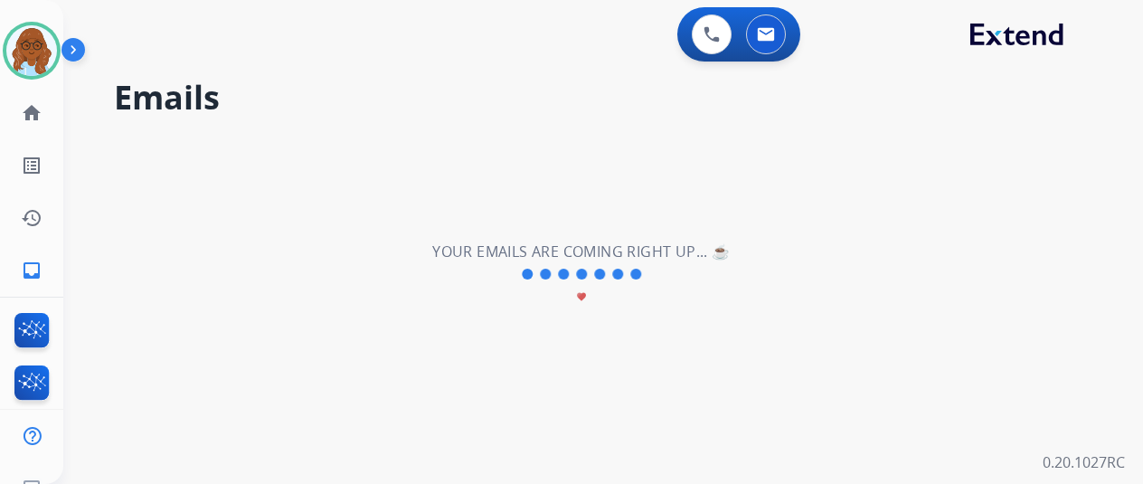
select select "**********"
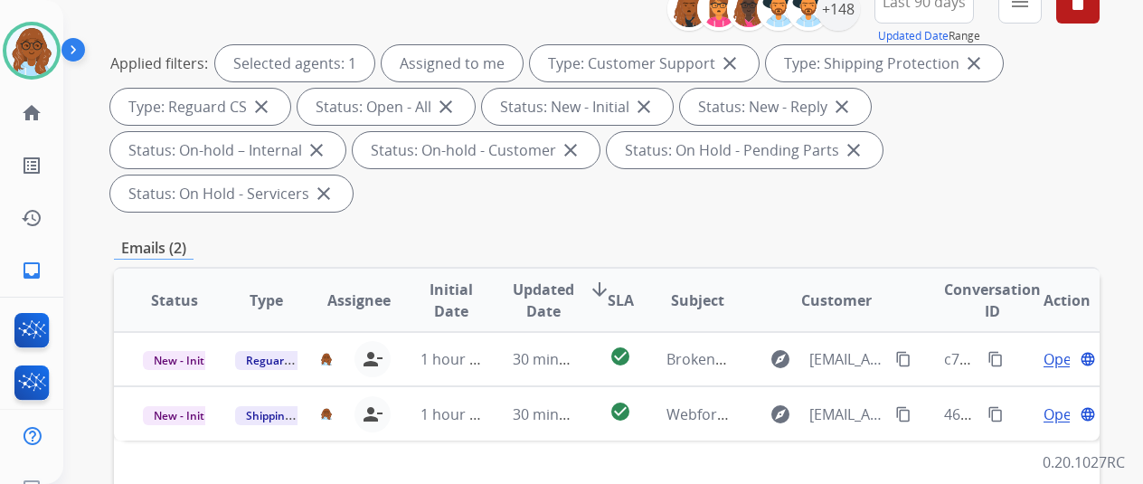
scroll to position [452, 0]
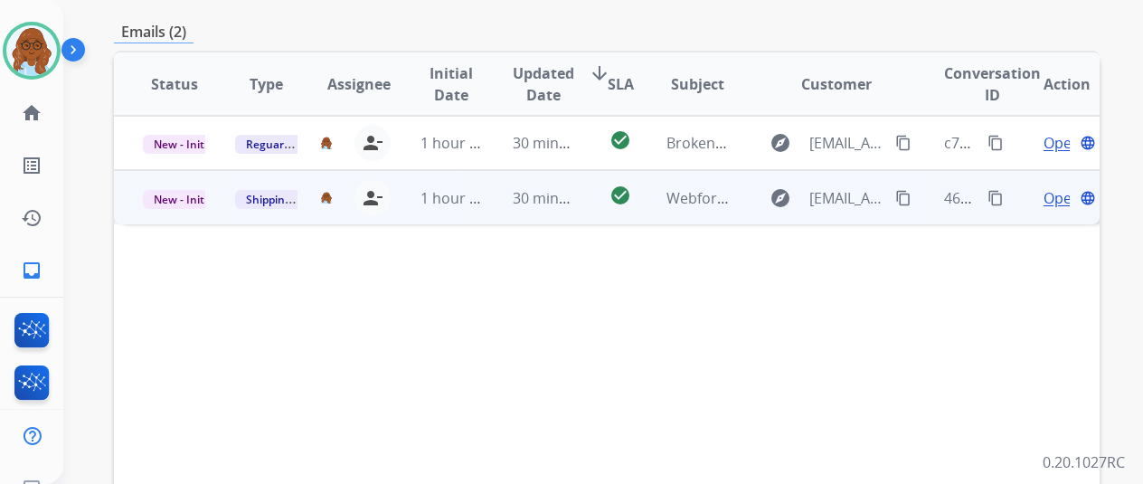
click at [1060, 187] on span "Open" at bounding box center [1062, 198] width 37 height 22
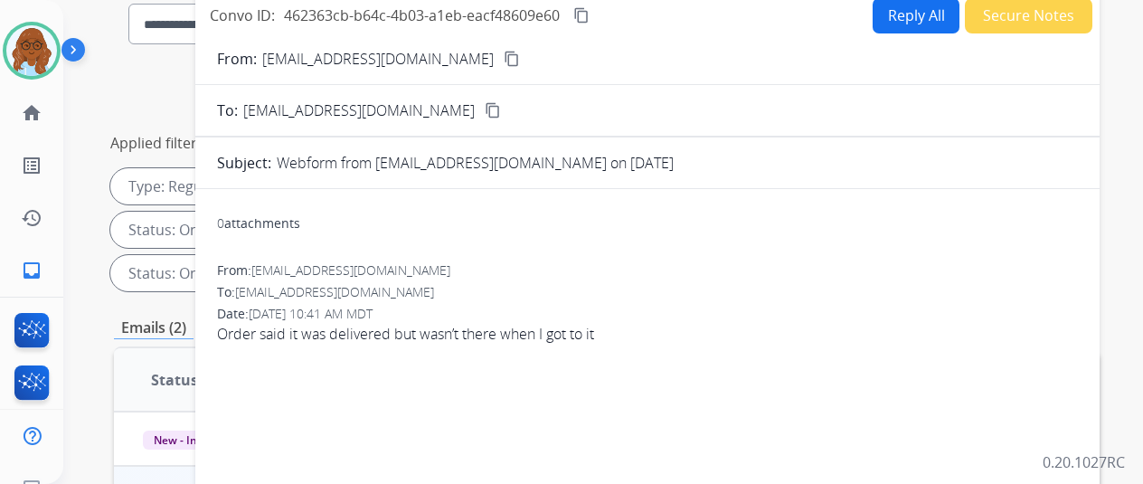
scroll to position [0, 0]
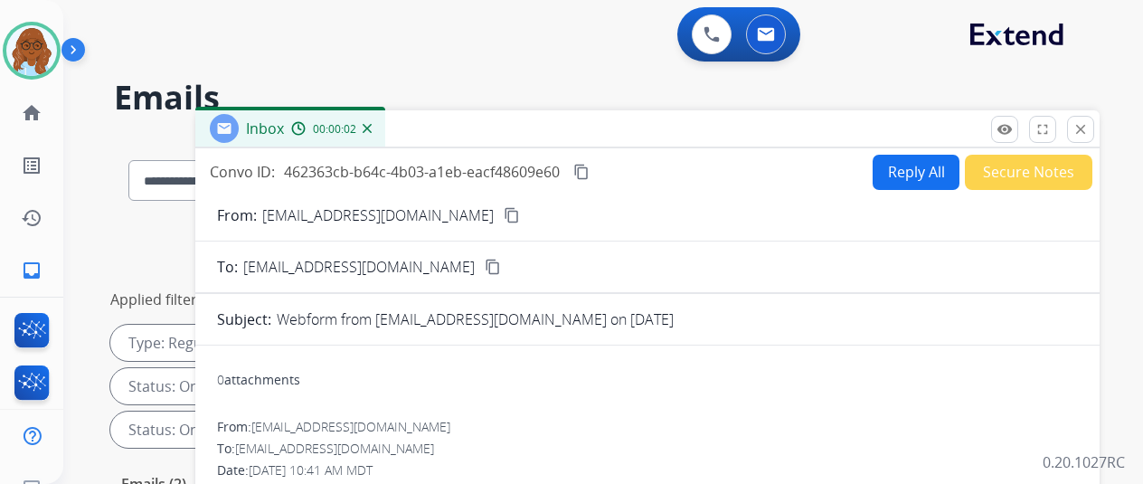
click at [501, 208] on button "content_copy" at bounding box center [512, 215] width 22 height 22
click at [932, 167] on button "Reply All" at bounding box center [916, 172] width 87 height 35
select select "**********"
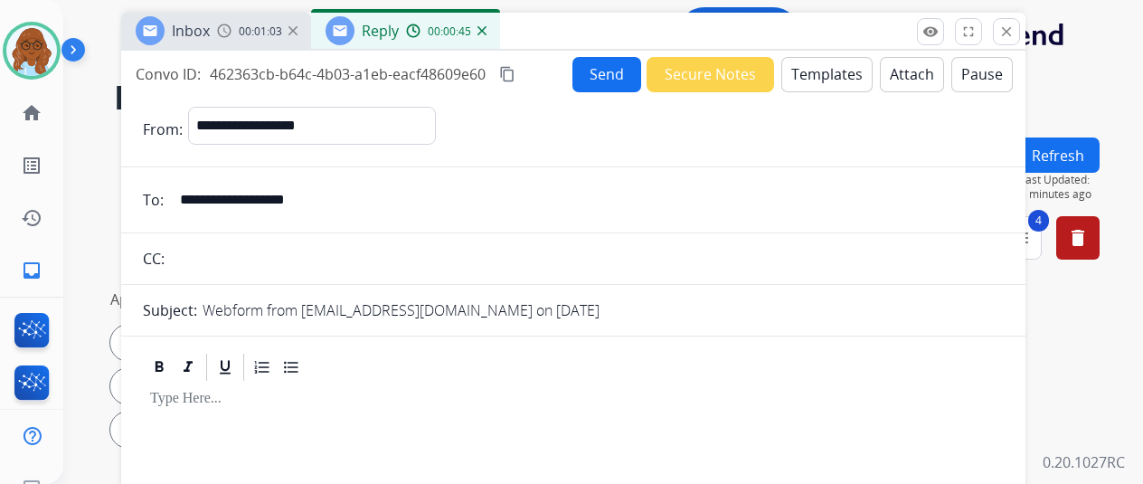
drag, startPoint x: 830, startPoint y: 138, endPoint x: 756, endPoint y: 41, distance: 122.7
click at [756, 41] on div "Inbox 00:01:03 Reply 00:00:45" at bounding box center [573, 32] width 905 height 38
click at [232, 24] on img at bounding box center [224, 31] width 14 height 14
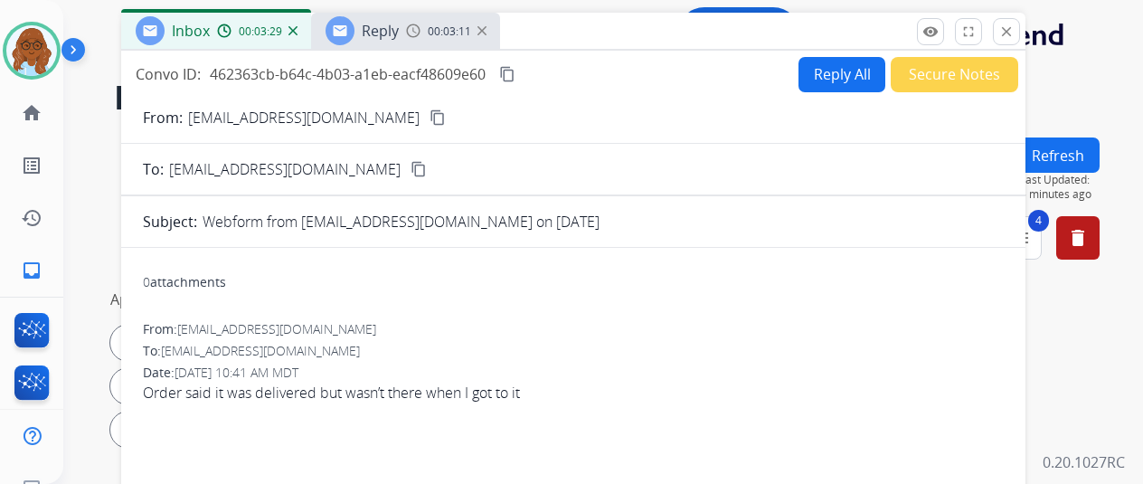
click at [438, 23] on div "00:03:11" at bounding box center [446, 31] width 80 height 16
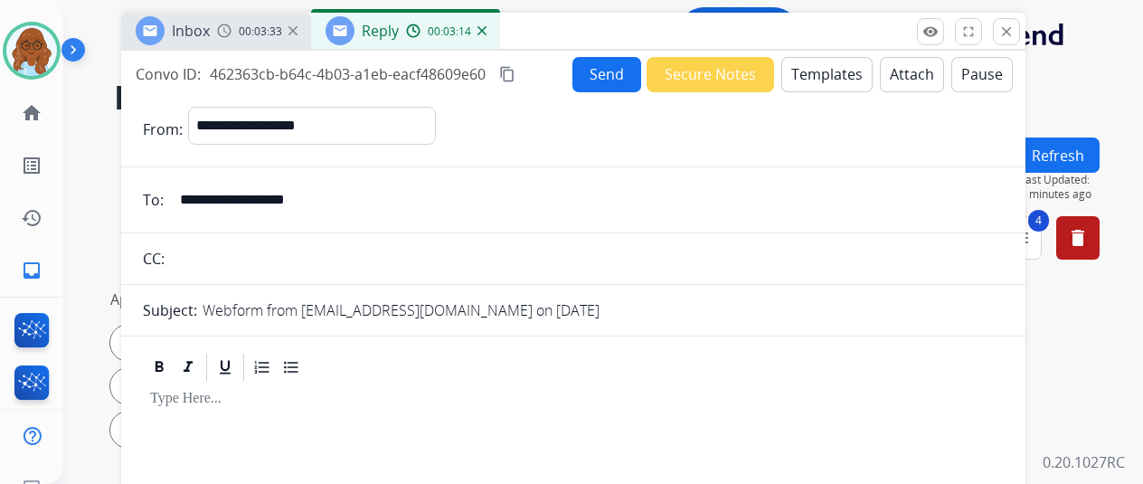
click at [516, 75] on mat-icon "content_copy" at bounding box center [507, 74] width 16 height 16
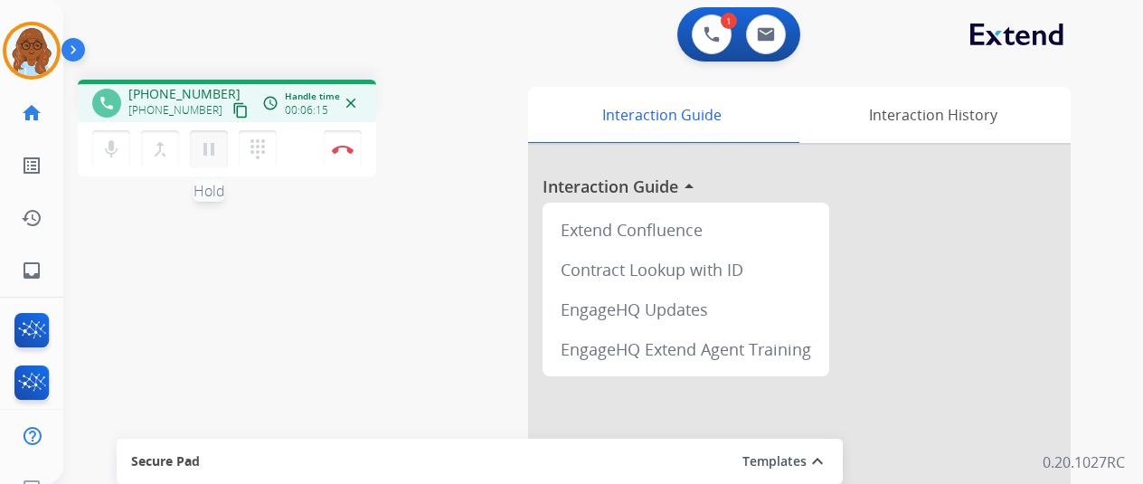
click at [204, 149] on mat-icon "pause" at bounding box center [209, 149] width 22 height 22
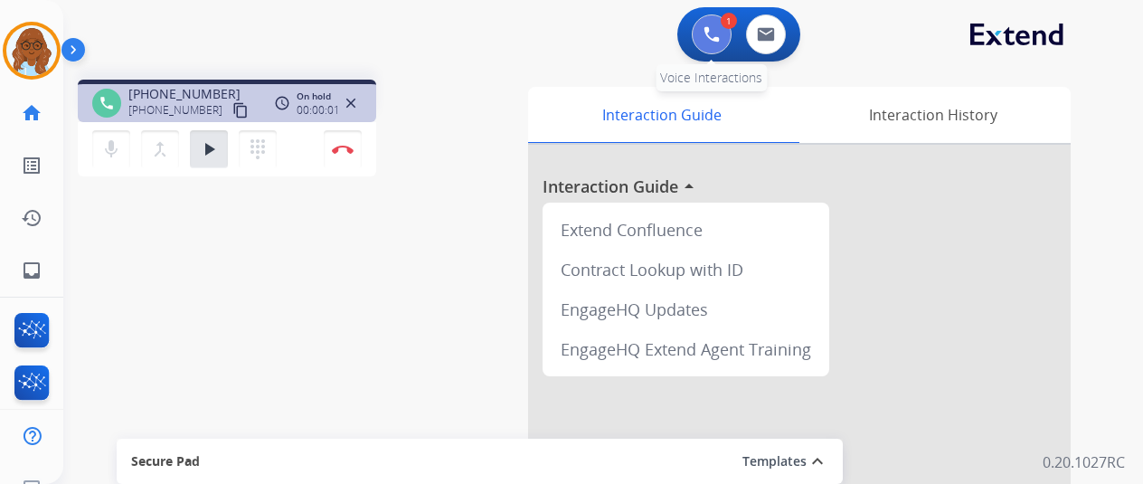
click at [715, 46] on button at bounding box center [712, 34] width 40 height 40
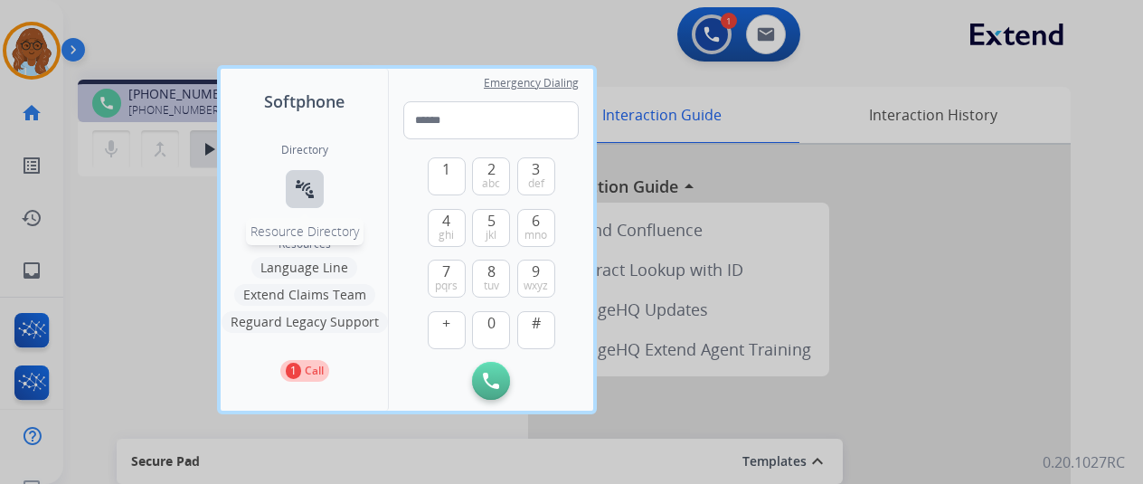
click at [311, 195] on mat-icon "connect_without_contact" at bounding box center [305, 189] width 22 height 22
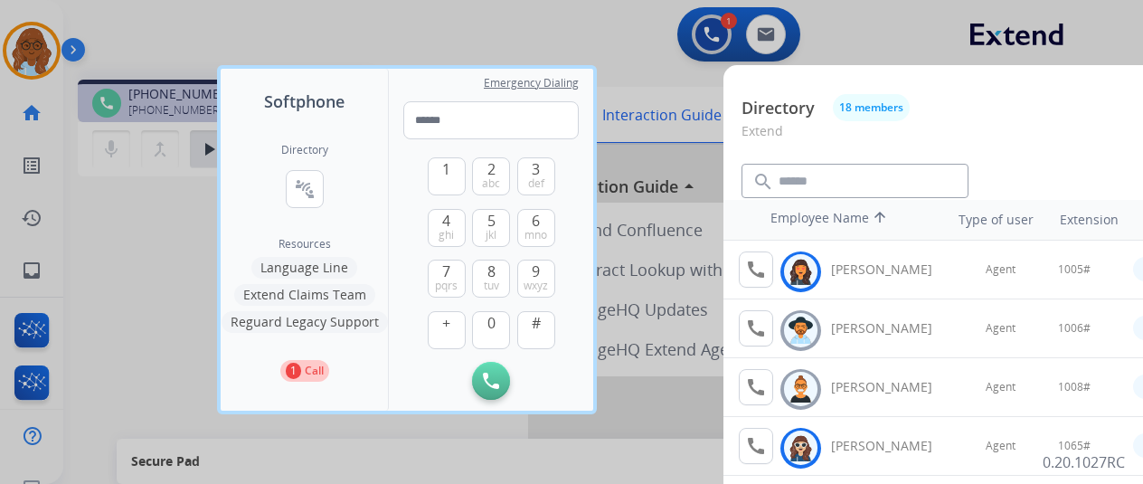
drag, startPoint x: 135, startPoint y: 291, endPoint x: 268, endPoint y: 274, distance: 134.1
click at [135, 291] on div at bounding box center [571, 242] width 1143 height 484
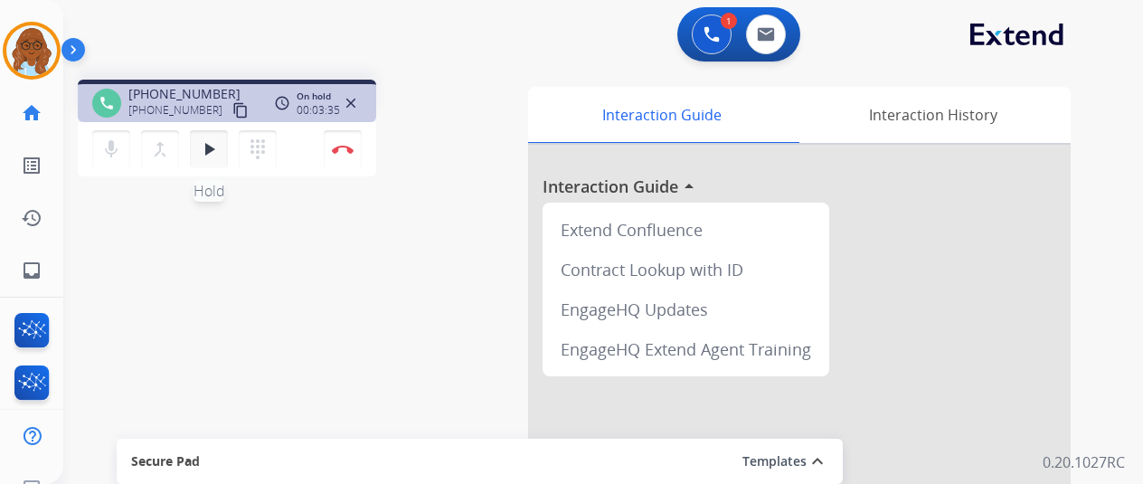
click at [204, 152] on mat-icon "play_arrow" at bounding box center [209, 149] width 22 height 22
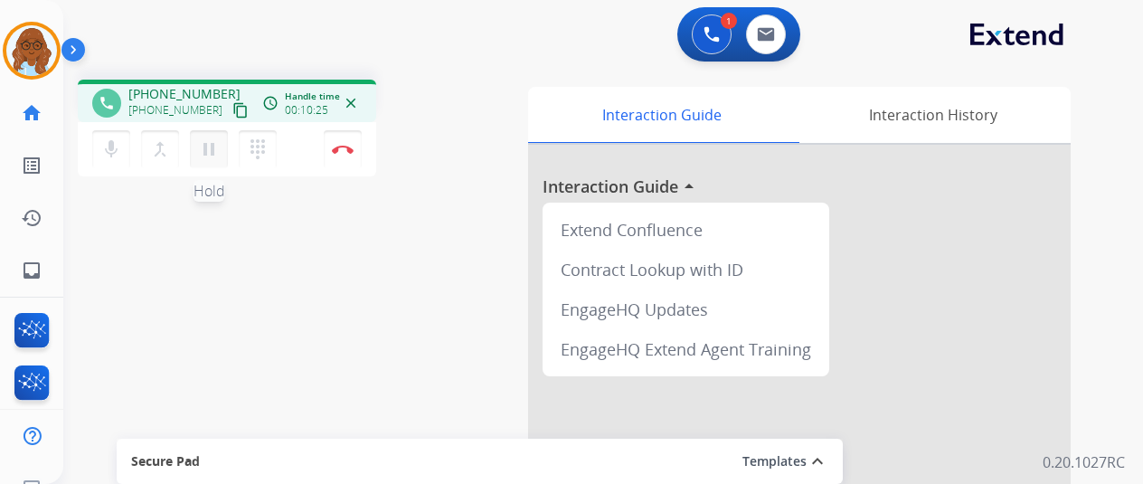
click at [211, 147] on mat-icon "pause" at bounding box center [209, 149] width 22 height 22
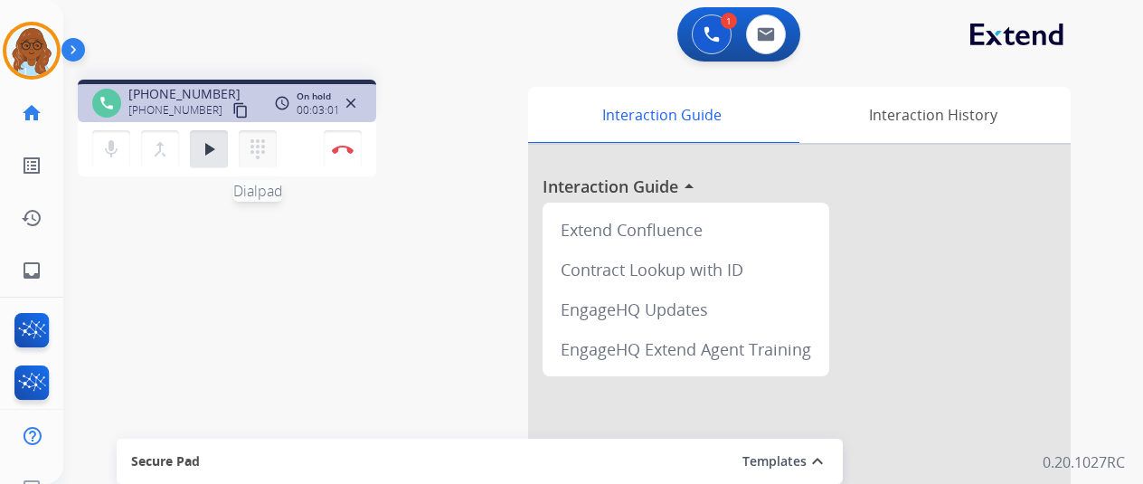
click at [259, 150] on mat-icon "dialpad" at bounding box center [258, 149] width 22 height 22
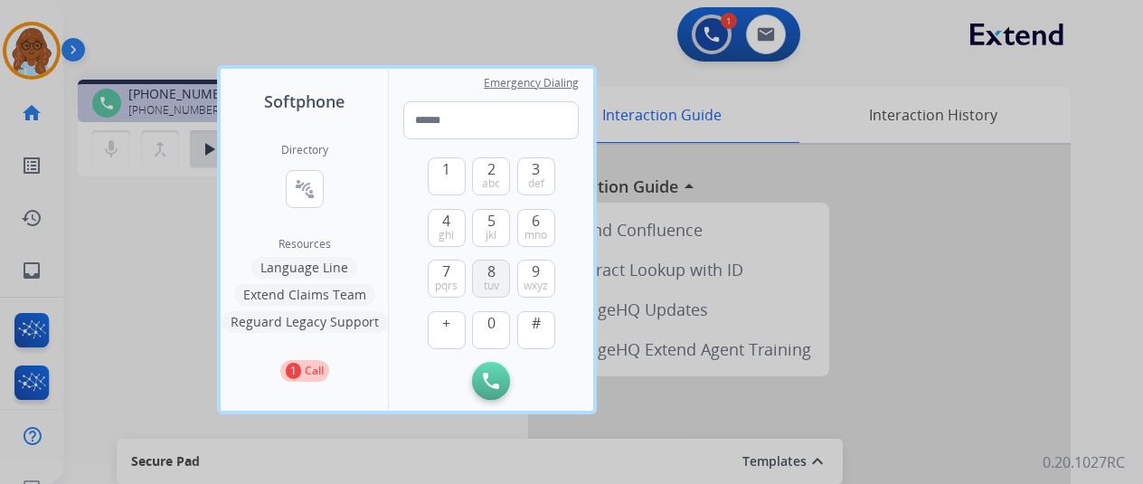
click at [493, 281] on span "tuv" at bounding box center [491, 286] width 15 height 14
click at [493, 318] on span "0" at bounding box center [492, 323] width 8 height 22
click at [440, 222] on button "4 ghi" at bounding box center [447, 228] width 38 height 38
click at [449, 269] on span "7" at bounding box center [446, 271] width 8 height 22
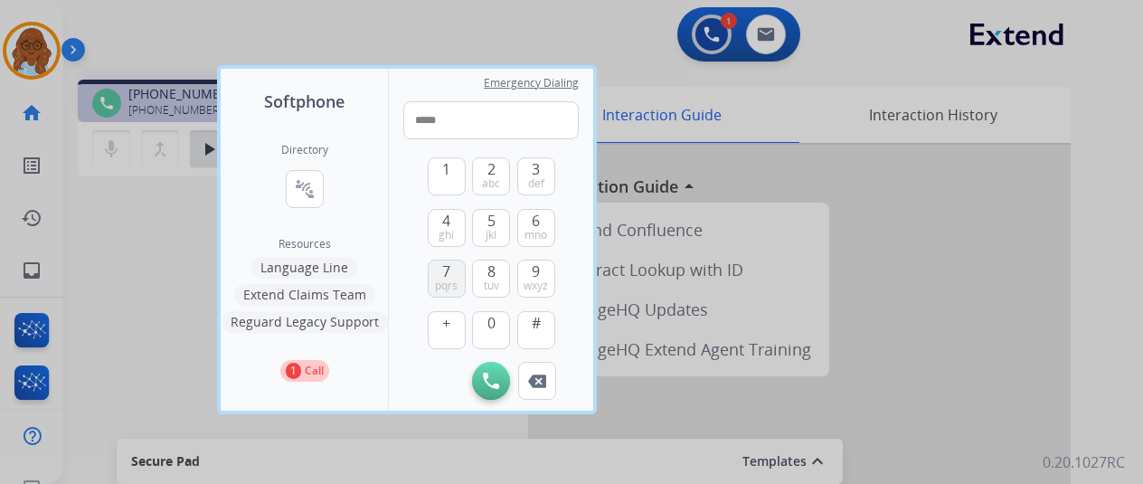
click at [449, 269] on span "7" at bounding box center [446, 271] width 8 height 22
click at [490, 315] on span "0" at bounding box center [492, 323] width 8 height 22
click at [543, 279] on span "wxyz" at bounding box center [536, 286] width 24 height 14
click at [434, 288] on button "7 pqrs" at bounding box center [447, 279] width 38 height 38
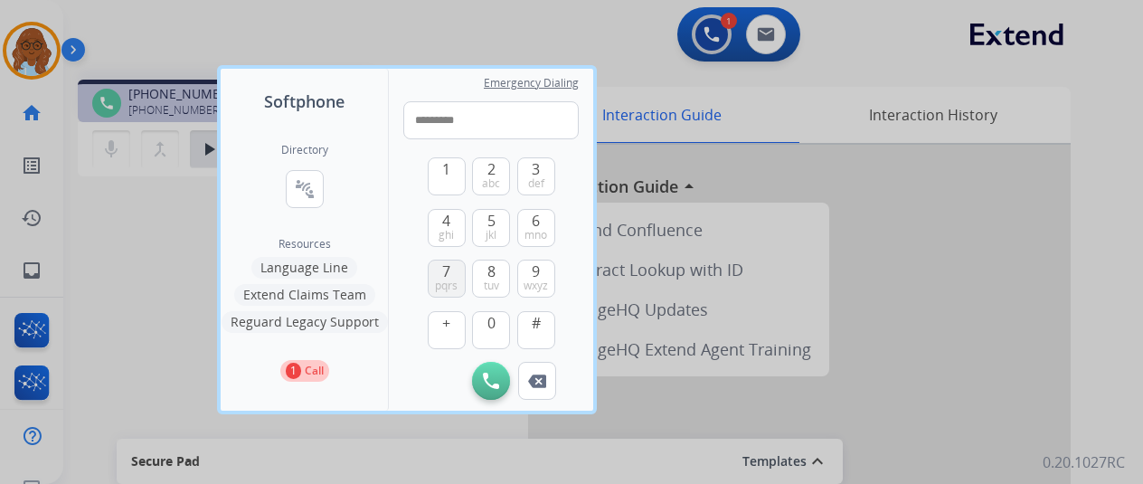
type input "**********"
click at [494, 386] on img at bounding box center [491, 381] width 16 height 16
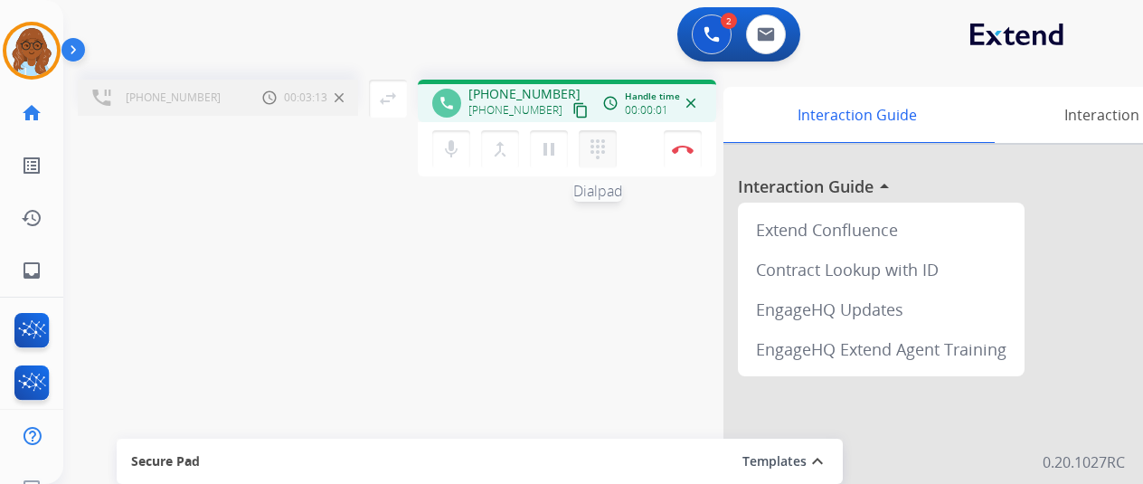
click at [595, 156] on mat-icon "dialpad" at bounding box center [598, 149] width 22 height 22
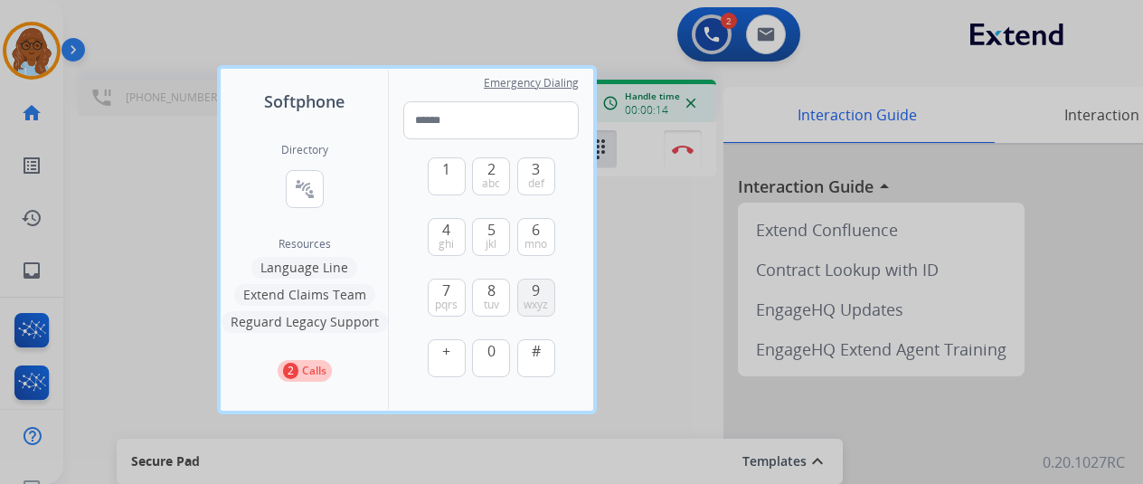
click at [546, 302] on span "wxyz" at bounding box center [536, 305] width 24 height 14
click at [485, 175] on button "2 abc" at bounding box center [491, 176] width 38 height 38
click at [497, 352] on button "0" at bounding box center [491, 358] width 38 height 38
click at [541, 188] on span "def" at bounding box center [536, 183] width 16 height 14
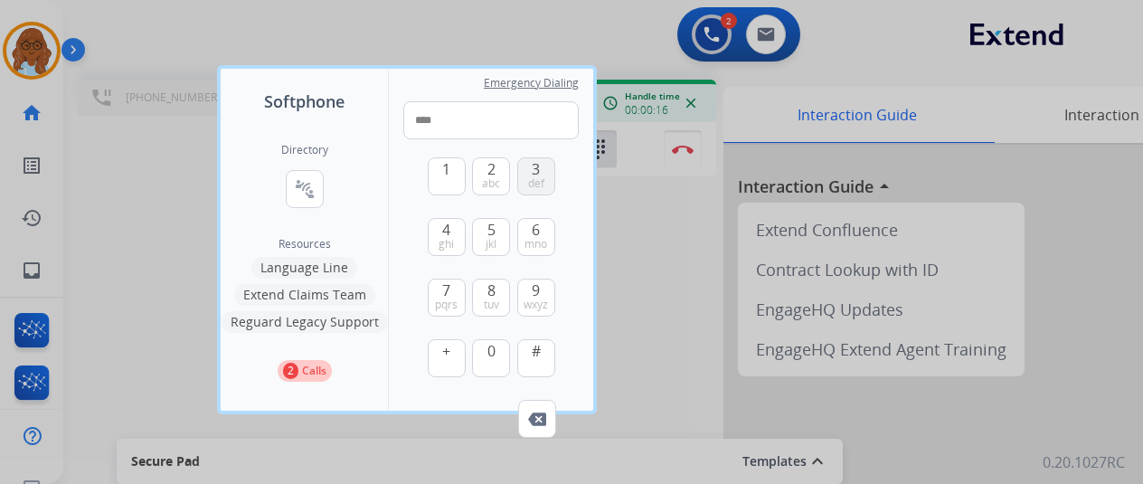
type input "*****"
click at [174, 144] on div at bounding box center [571, 242] width 1143 height 484
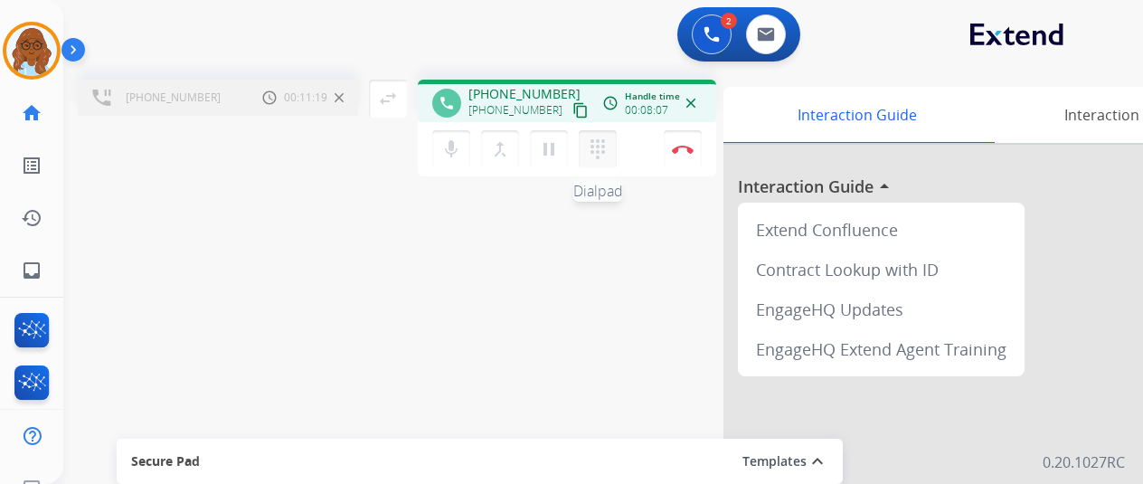
click at [597, 146] on mat-icon "dialpad" at bounding box center [598, 149] width 22 height 22
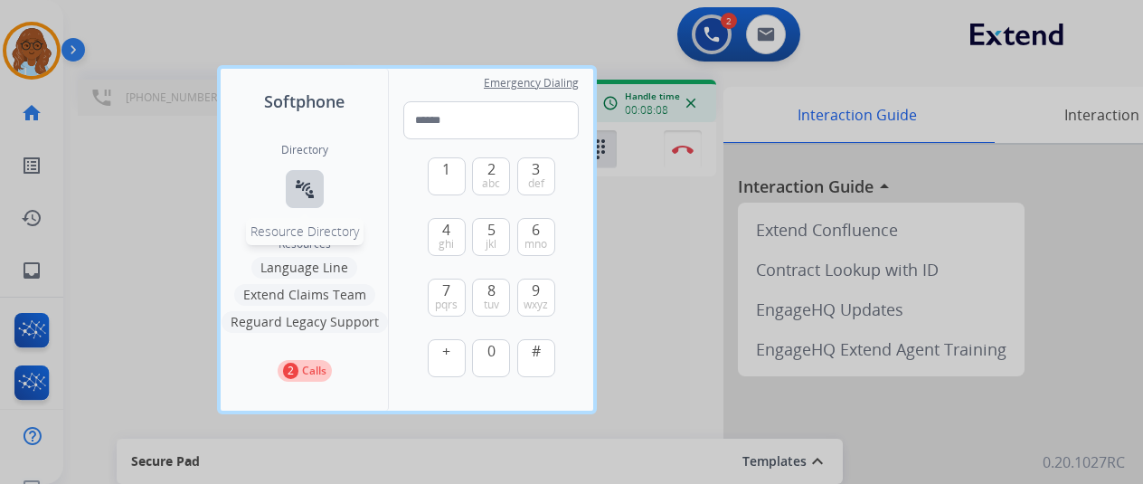
click at [309, 193] on mat-icon "connect_without_contact" at bounding box center [305, 189] width 22 height 22
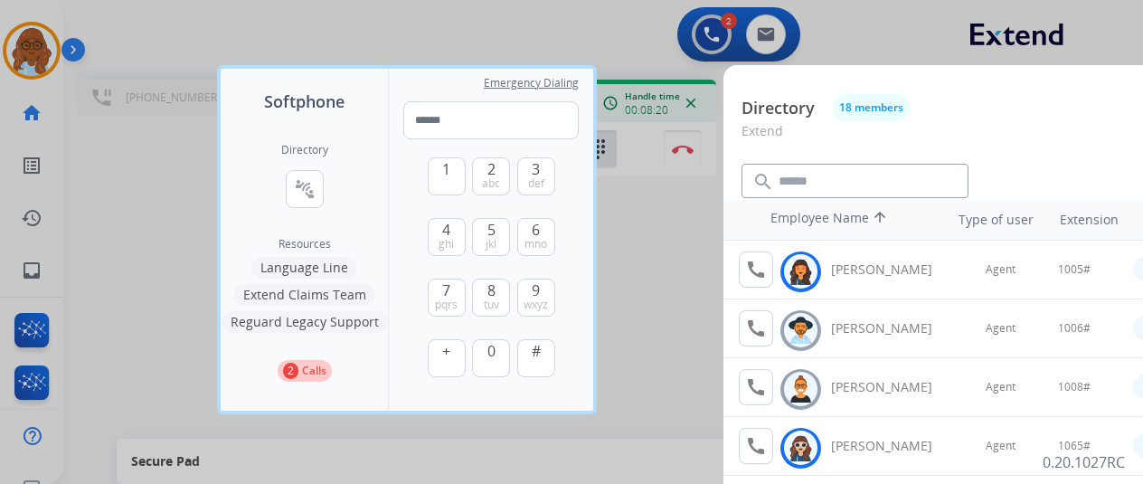
click at [696, 293] on div at bounding box center [571, 242] width 1143 height 484
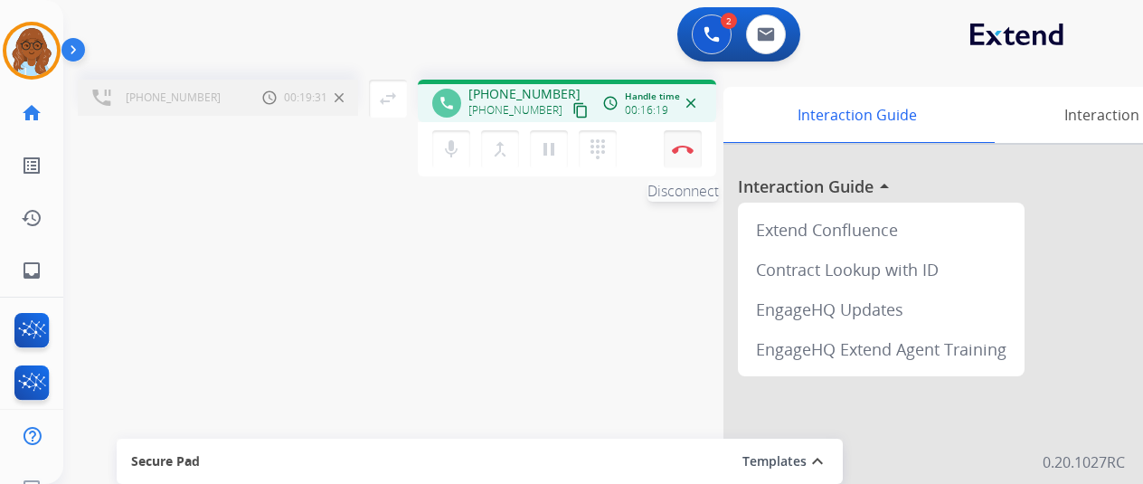
click at [686, 148] on img at bounding box center [683, 149] width 22 height 9
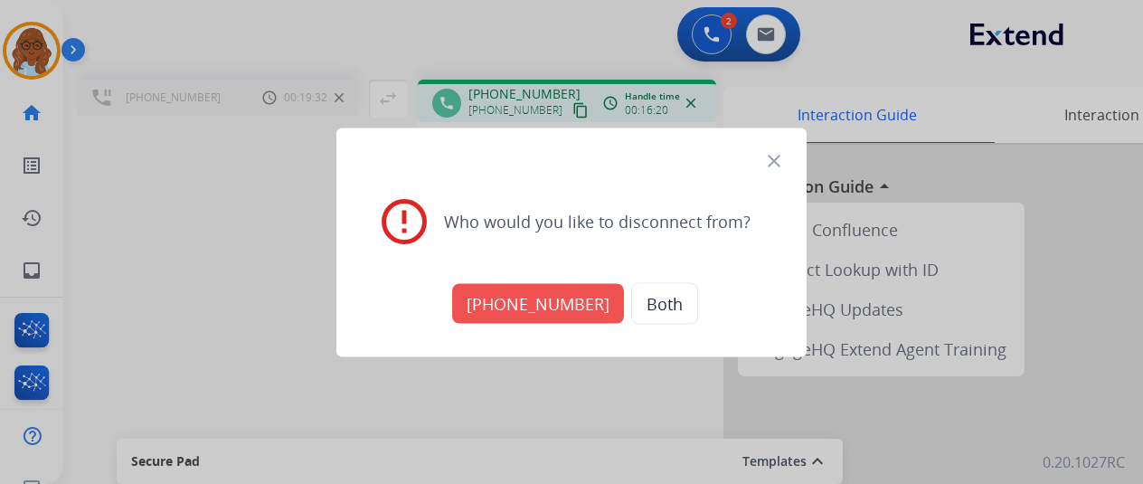
click at [525, 286] on button "[PHONE_NUMBER]" at bounding box center [538, 303] width 172 height 40
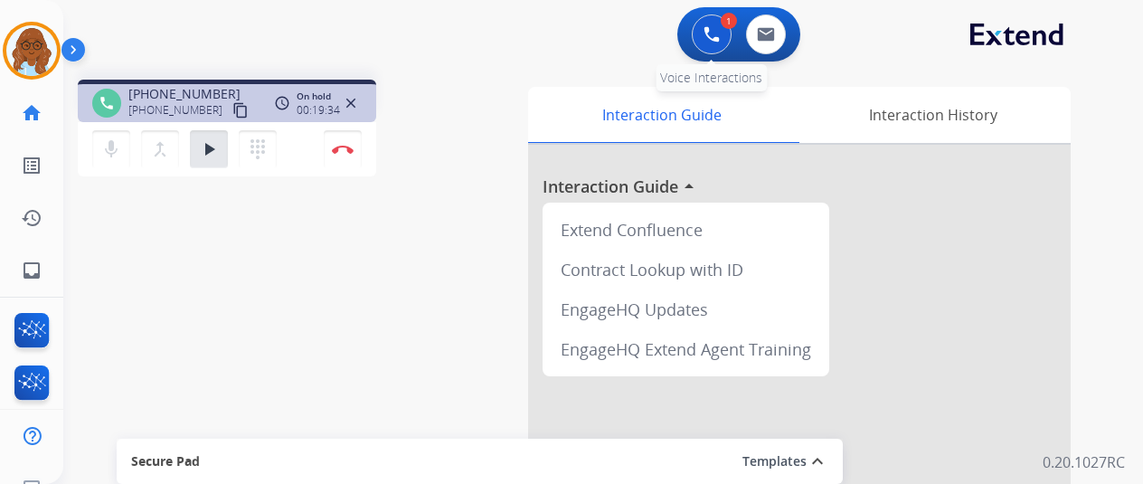
click at [715, 26] on img at bounding box center [712, 34] width 16 height 16
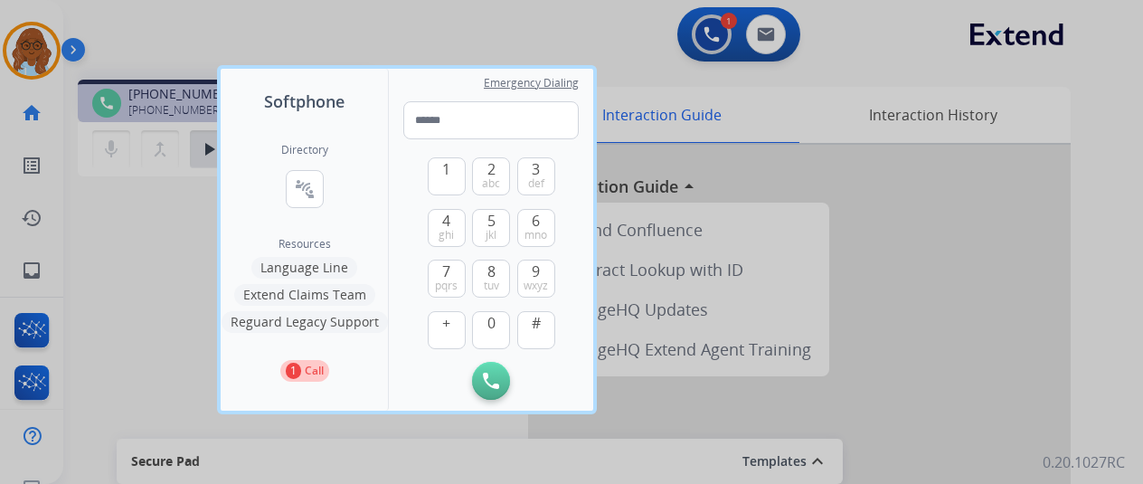
click at [327, 198] on div "Directory connect_without_contact Resource Directory" at bounding box center [304, 190] width 47 height 94
drag, startPoint x: 315, startPoint y: 200, endPoint x: 340, endPoint y: 198, distance: 25.4
click at [317, 198] on button "connect_without_contact Resource Directory" at bounding box center [305, 189] width 38 height 38
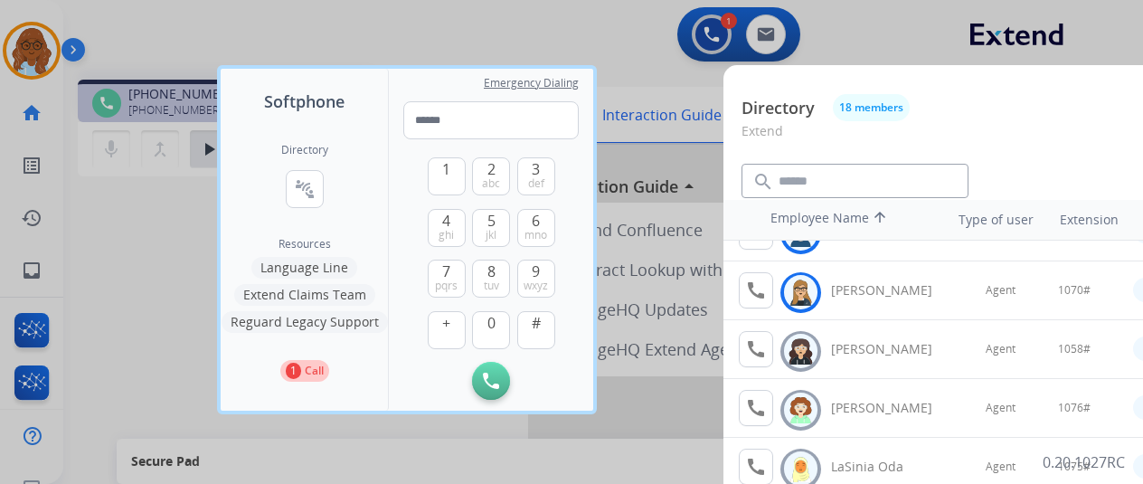
scroll to position [141, 0]
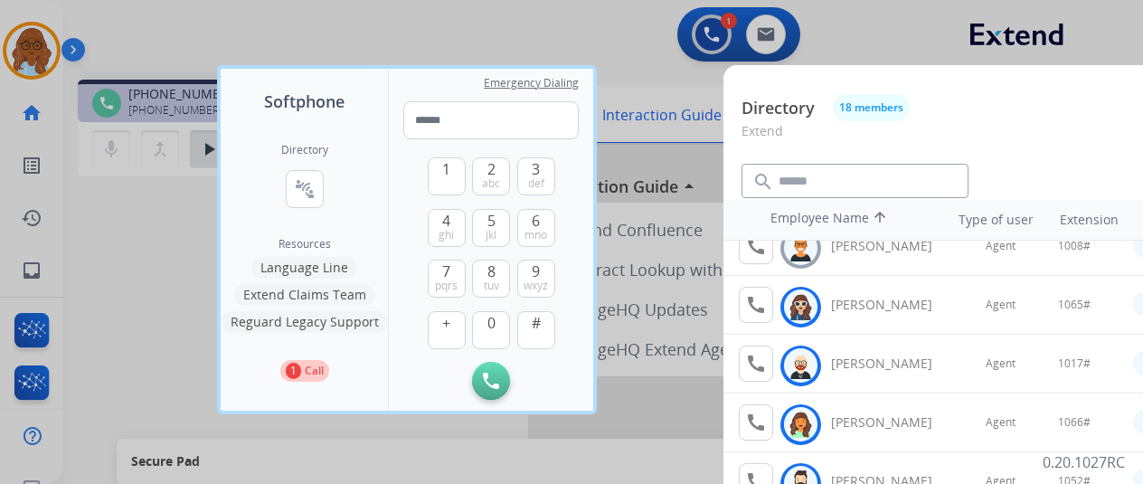
click at [684, 141] on div at bounding box center [571, 242] width 1143 height 484
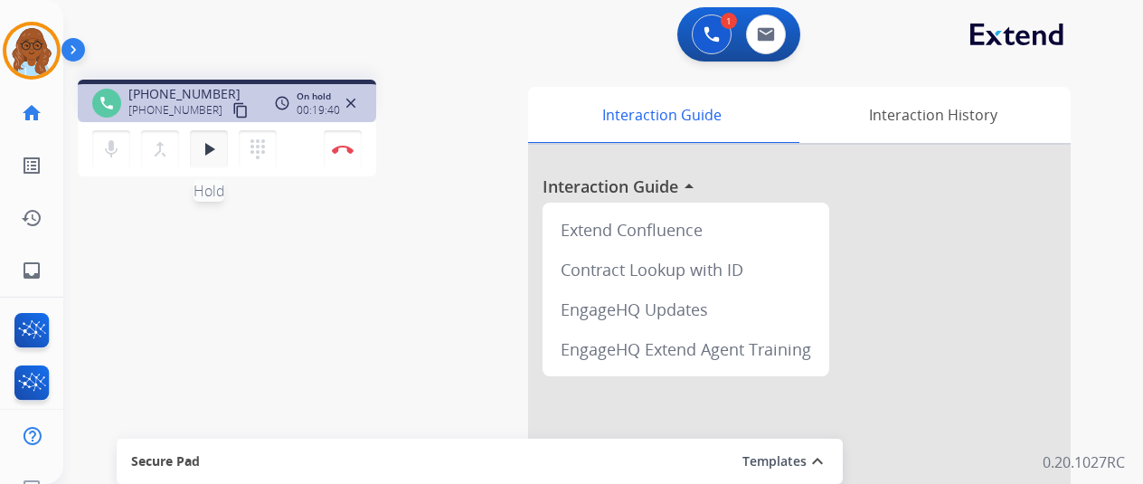
click at [212, 156] on mat-icon "play_arrow" at bounding box center [209, 149] width 22 height 22
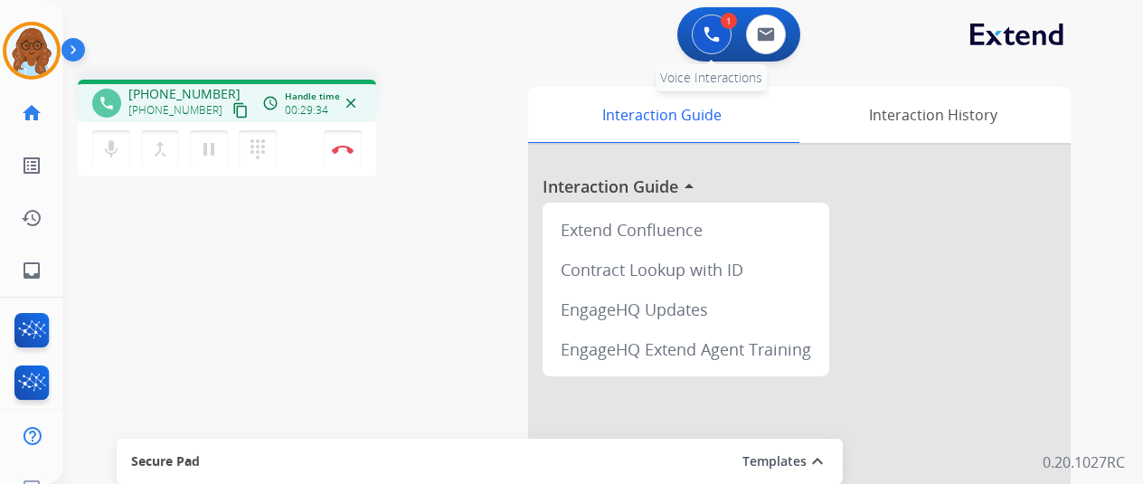
click at [702, 40] on button at bounding box center [712, 34] width 40 height 40
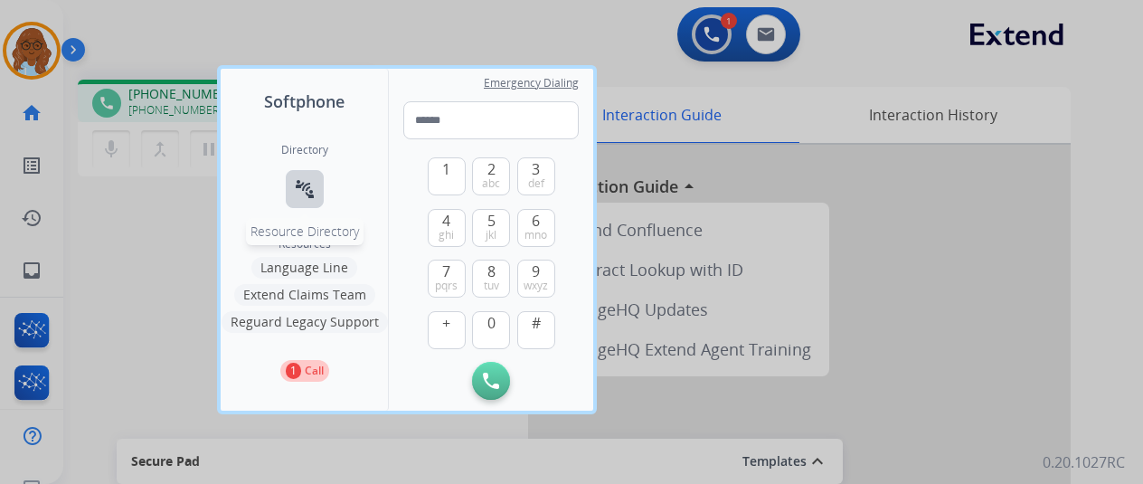
click at [298, 180] on mat-icon "connect_without_contact" at bounding box center [305, 189] width 22 height 22
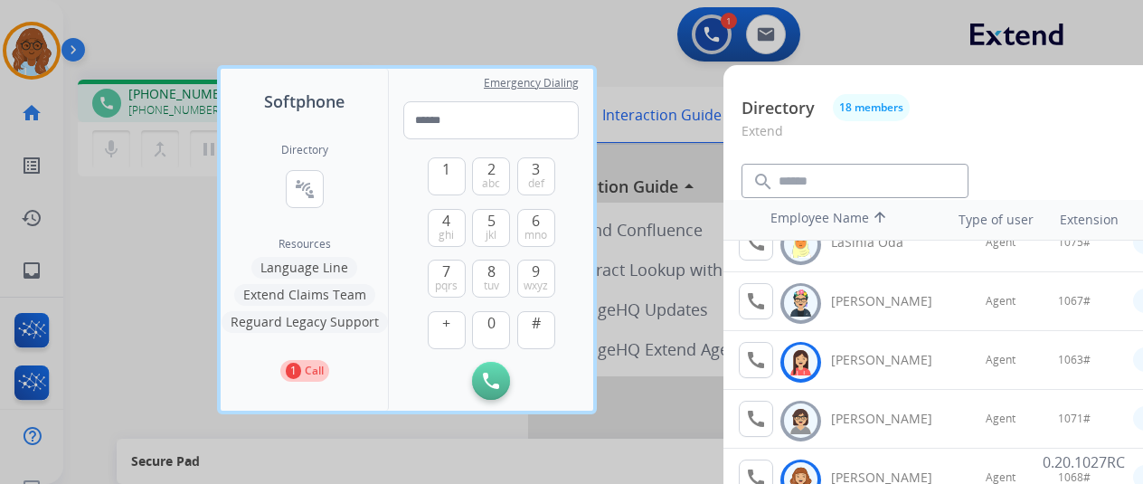
scroll to position [684, 0]
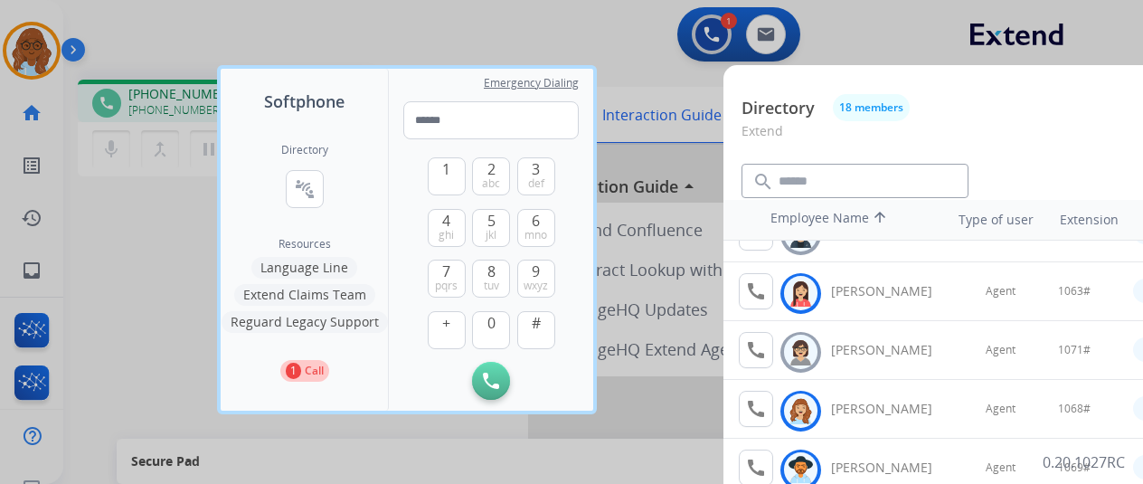
click at [663, 94] on div at bounding box center [571, 242] width 1143 height 484
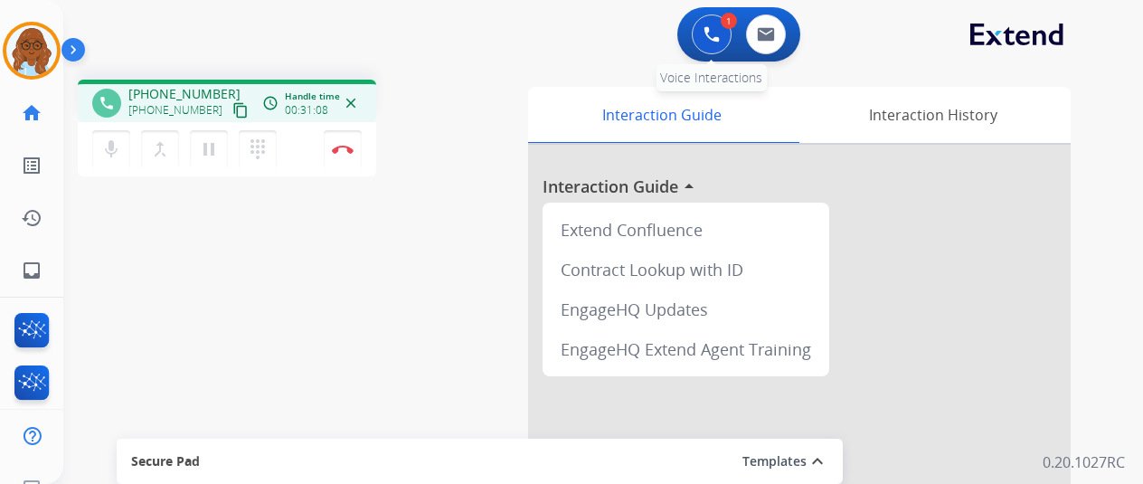
click at [732, 32] on button at bounding box center [712, 34] width 40 height 40
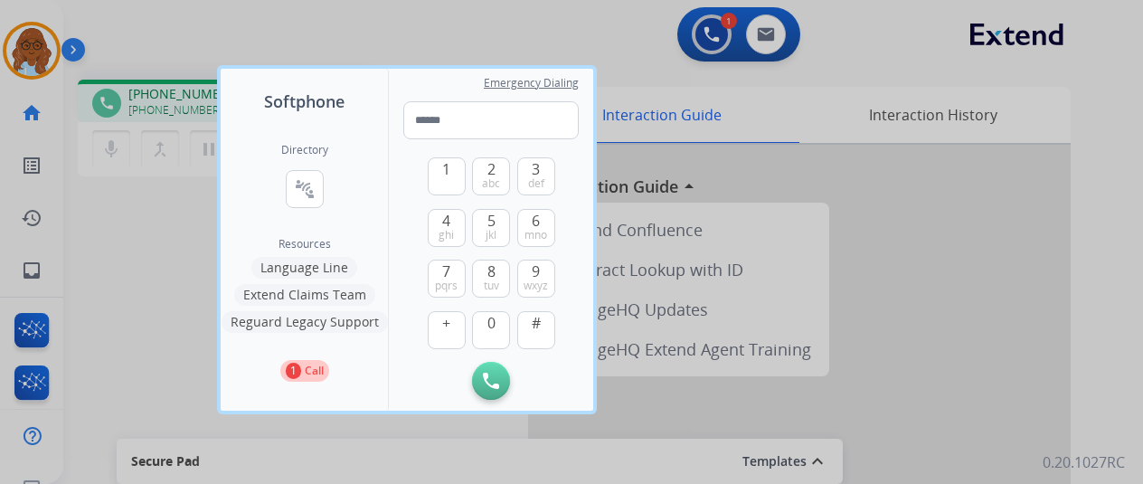
click at [326, 181] on div "Directory connect_without_contact Resource Directory" at bounding box center [304, 190] width 47 height 94
click at [311, 187] on mat-icon "connect_without_contact" at bounding box center [305, 189] width 22 height 22
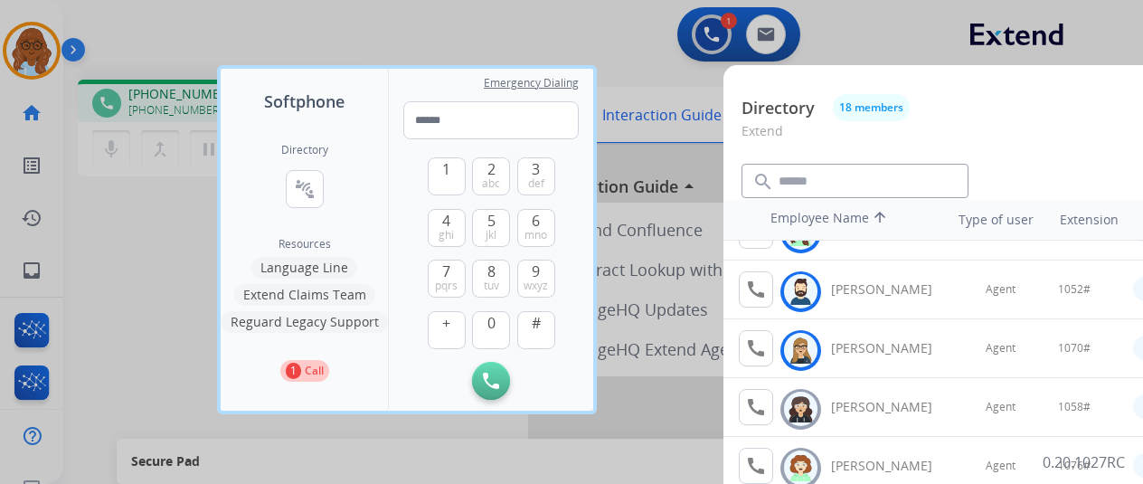
scroll to position [362, 0]
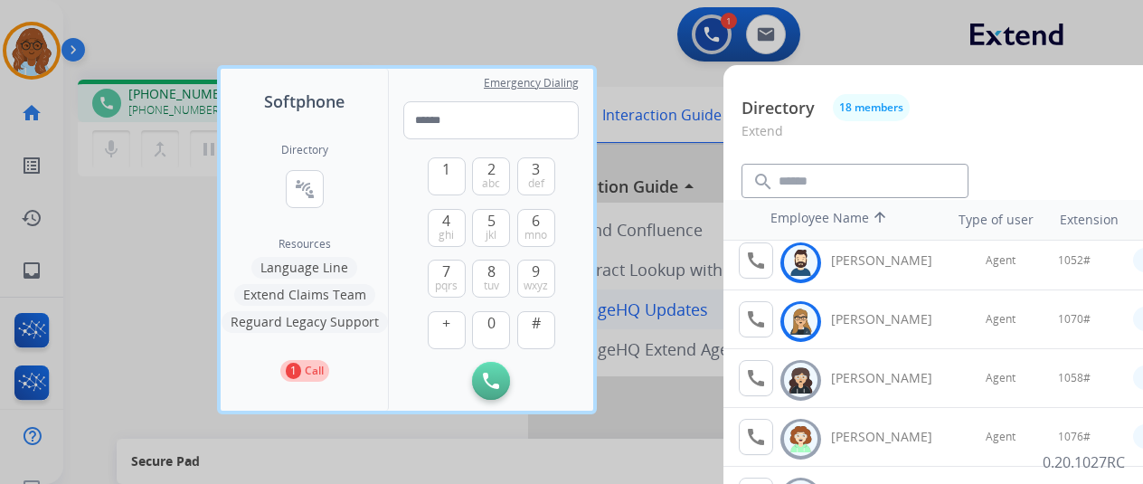
drag, startPoint x: 696, startPoint y: 258, endPoint x: 762, endPoint y: 310, distance: 83.6
click at [696, 258] on div at bounding box center [571, 242] width 1143 height 484
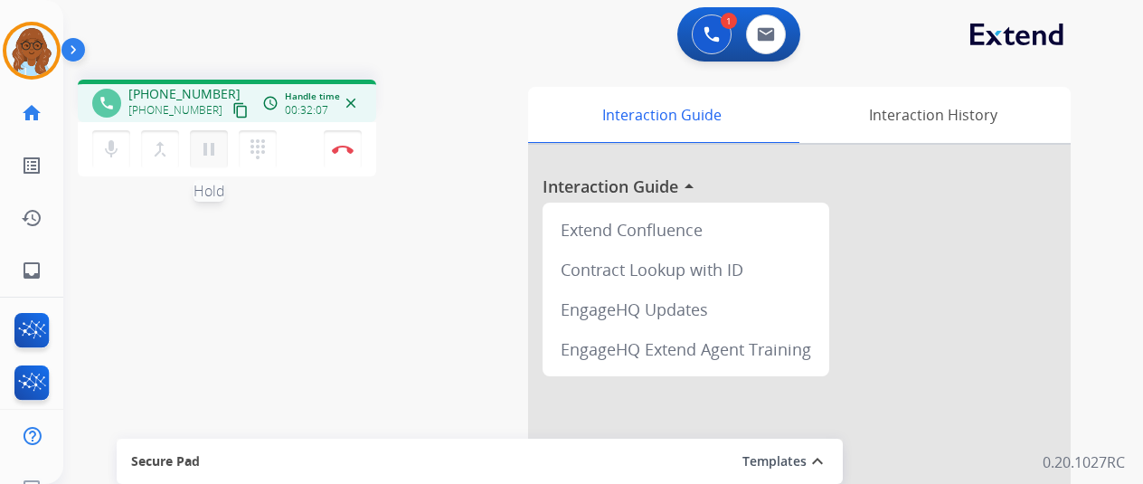
click at [204, 141] on mat-icon "pause" at bounding box center [209, 149] width 22 height 22
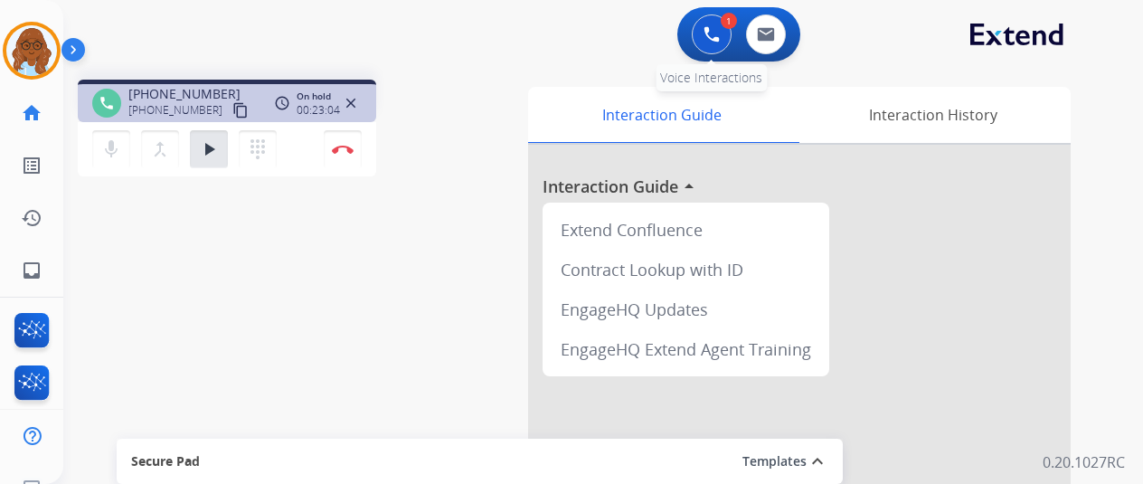
click at [711, 40] on img at bounding box center [712, 34] width 16 height 16
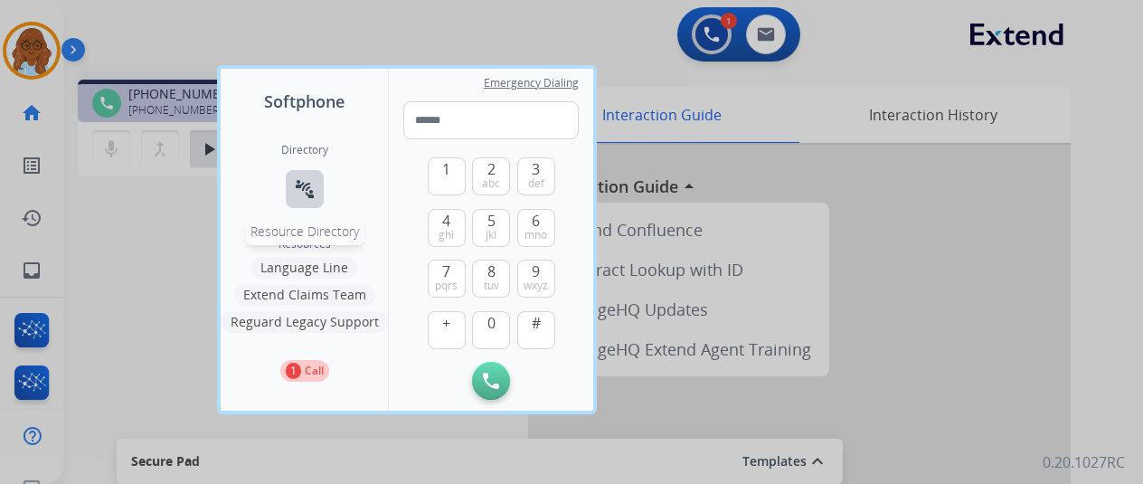
click at [317, 185] on button "connect_without_contact Resource Directory" at bounding box center [305, 189] width 38 height 38
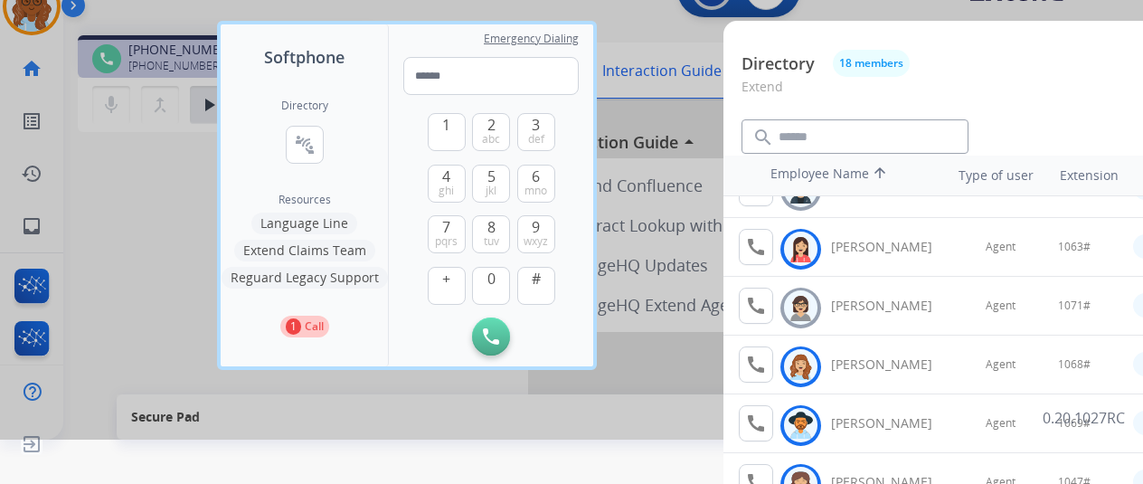
scroll to position [0, 0]
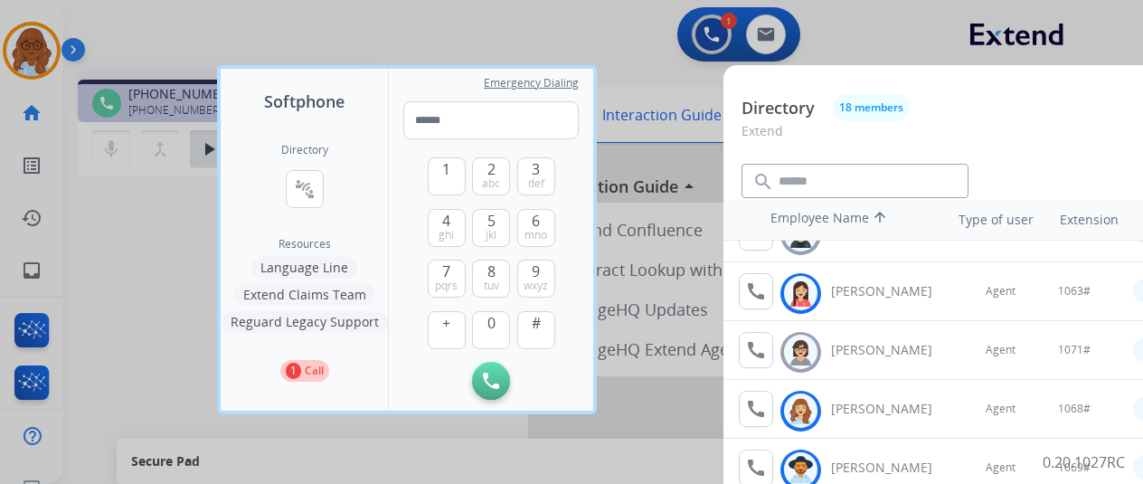
click at [175, 154] on div at bounding box center [571, 242] width 1143 height 484
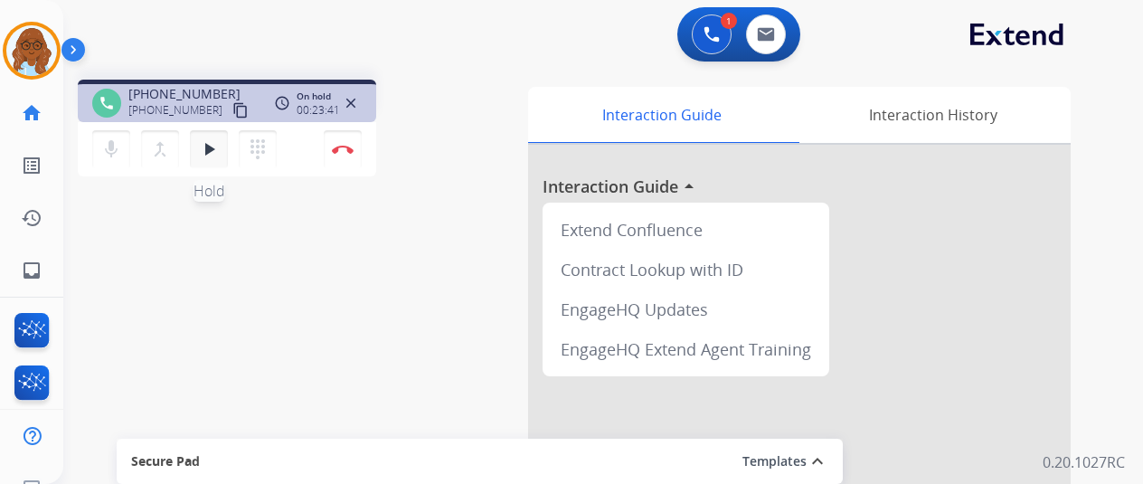
click at [208, 156] on mat-icon "play_arrow" at bounding box center [209, 149] width 22 height 22
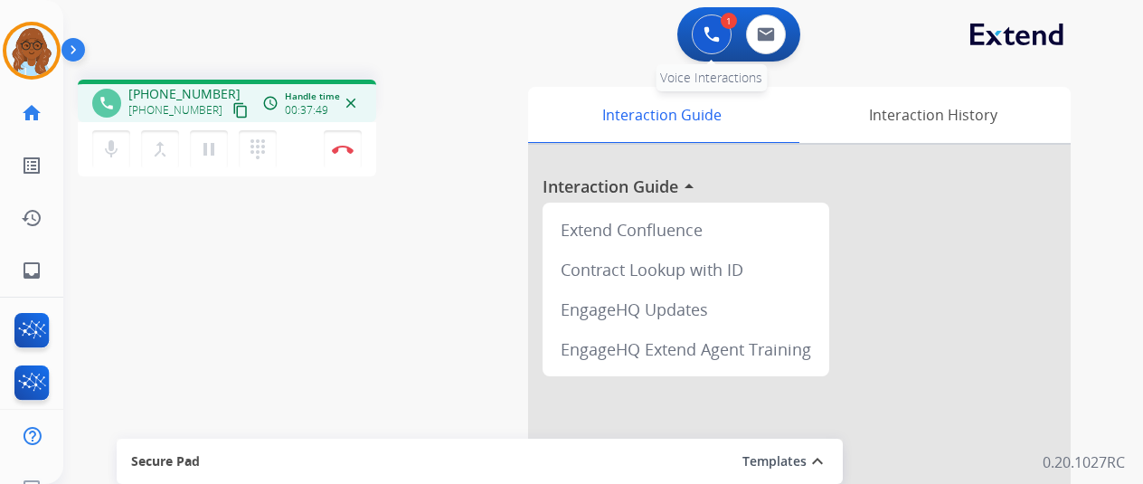
click at [707, 36] on button at bounding box center [712, 34] width 40 height 40
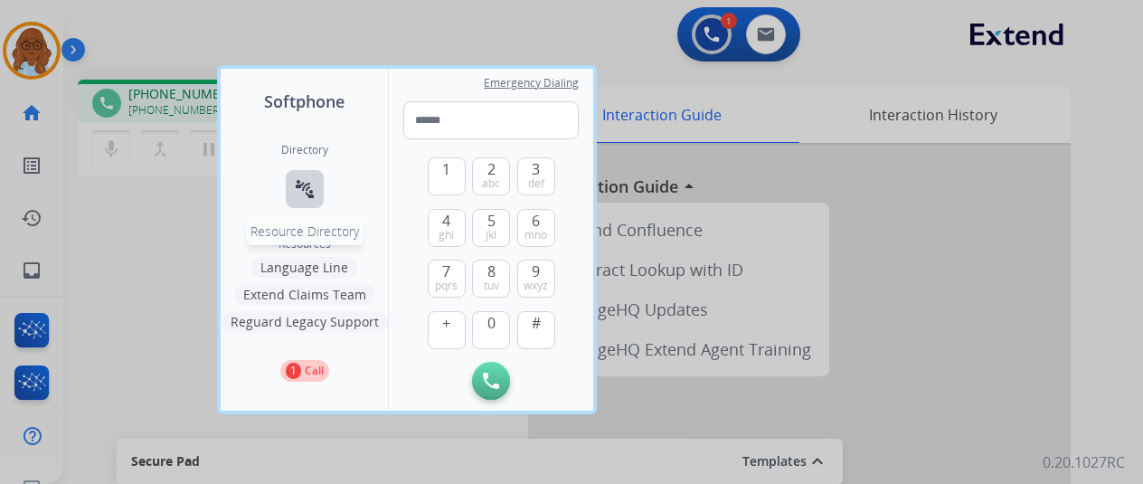
click at [291, 173] on button "connect_without_contact Resource Directory" at bounding box center [305, 189] width 38 height 38
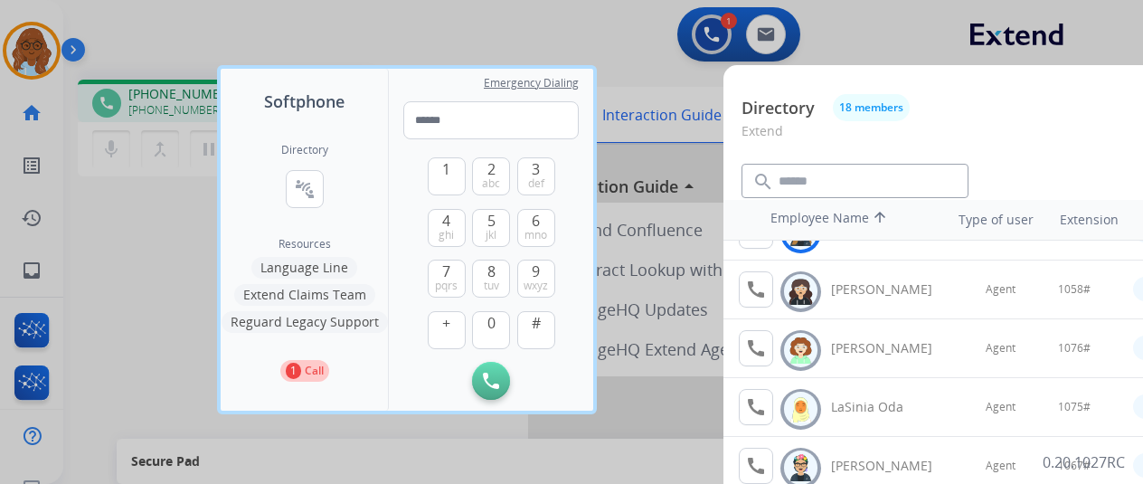
scroll to position [271, 0]
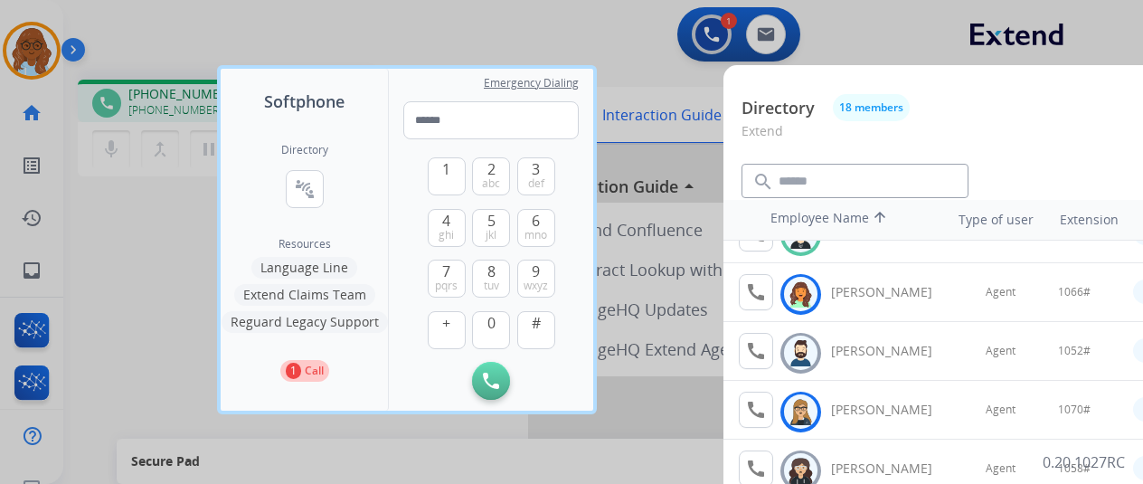
click at [662, 146] on div at bounding box center [571, 242] width 1143 height 484
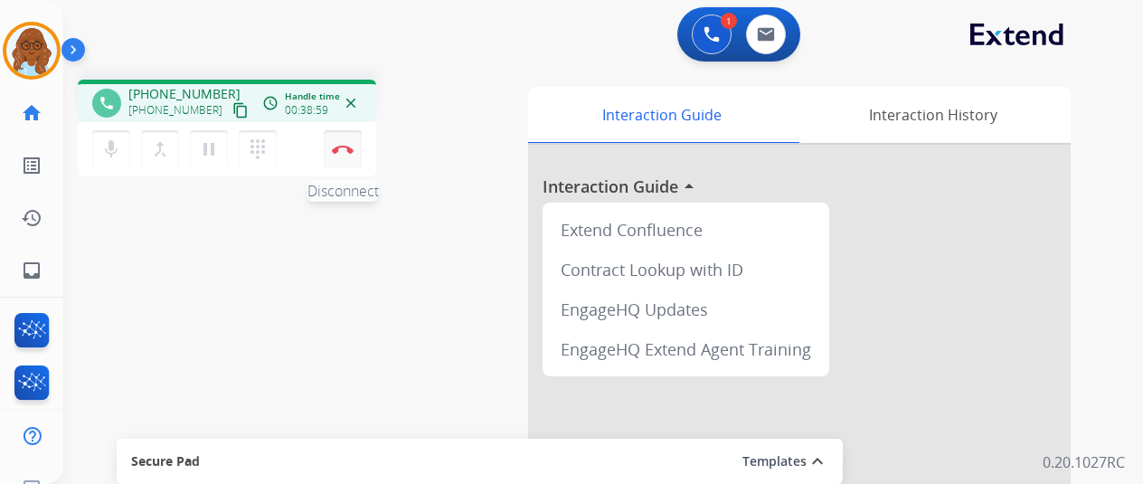
click at [349, 147] on img at bounding box center [343, 149] width 22 height 9
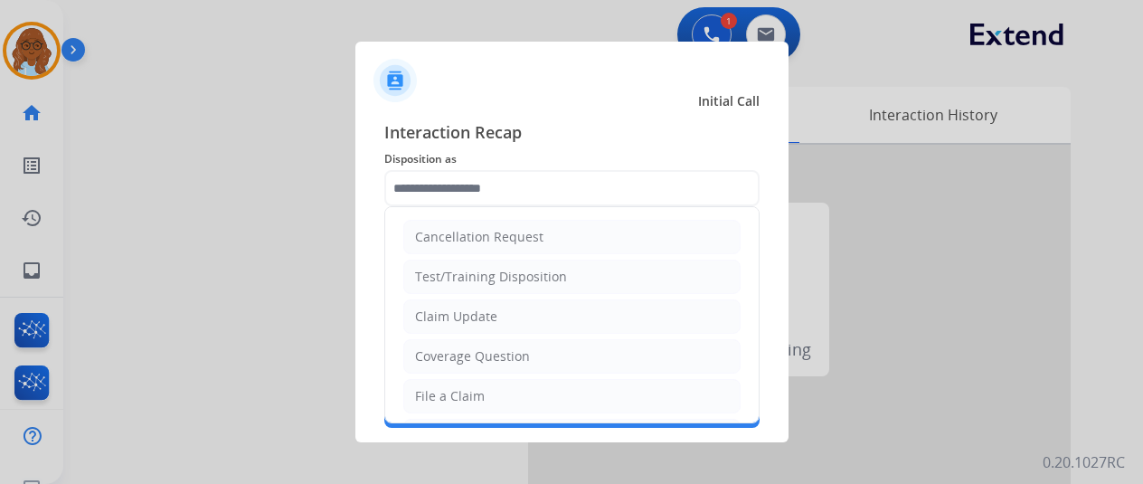
click at [463, 173] on input "text" at bounding box center [571, 188] width 375 height 36
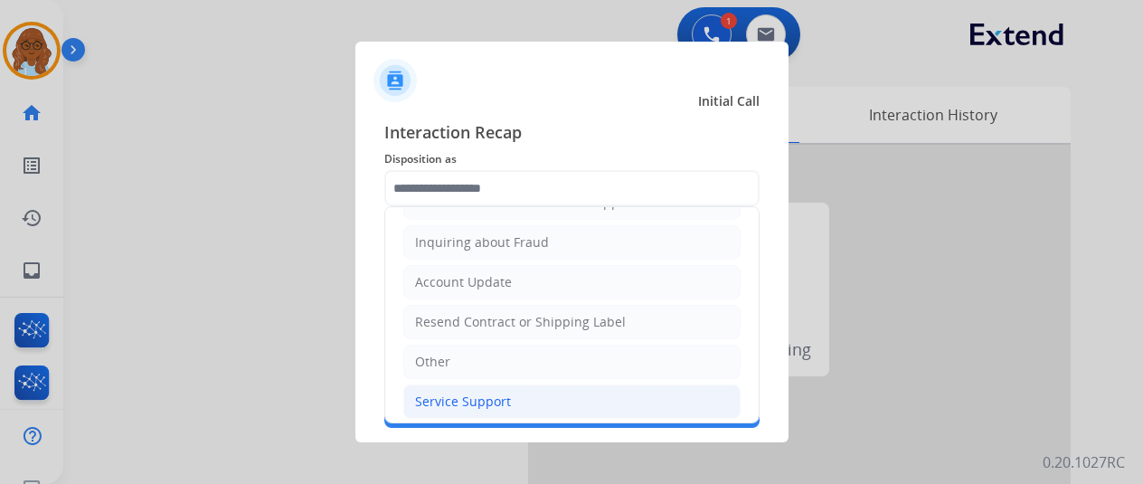
scroll to position [274, 0]
click at [461, 392] on div "Service Support" at bounding box center [463, 401] width 96 height 18
type input "**********"
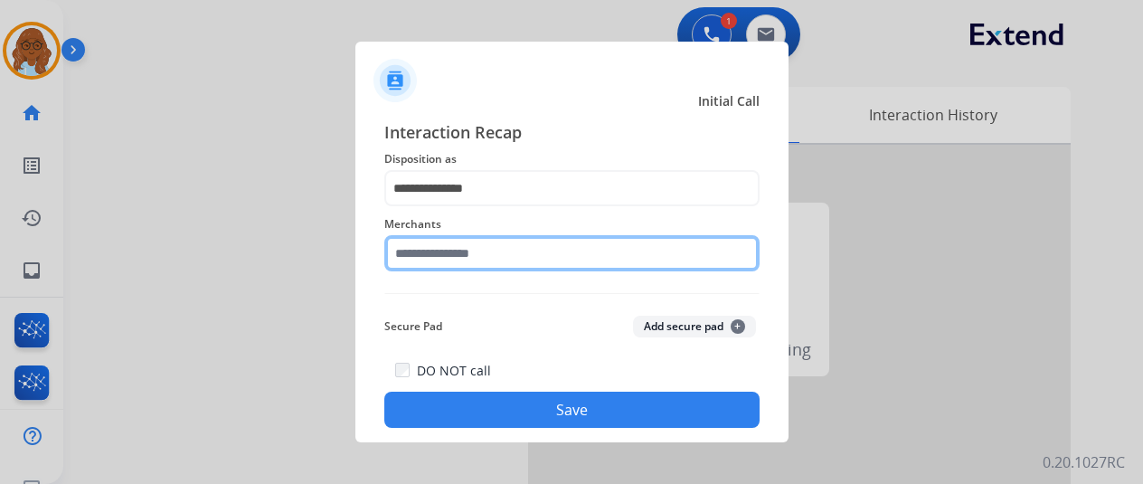
click at [441, 240] on input "text" at bounding box center [571, 253] width 375 height 36
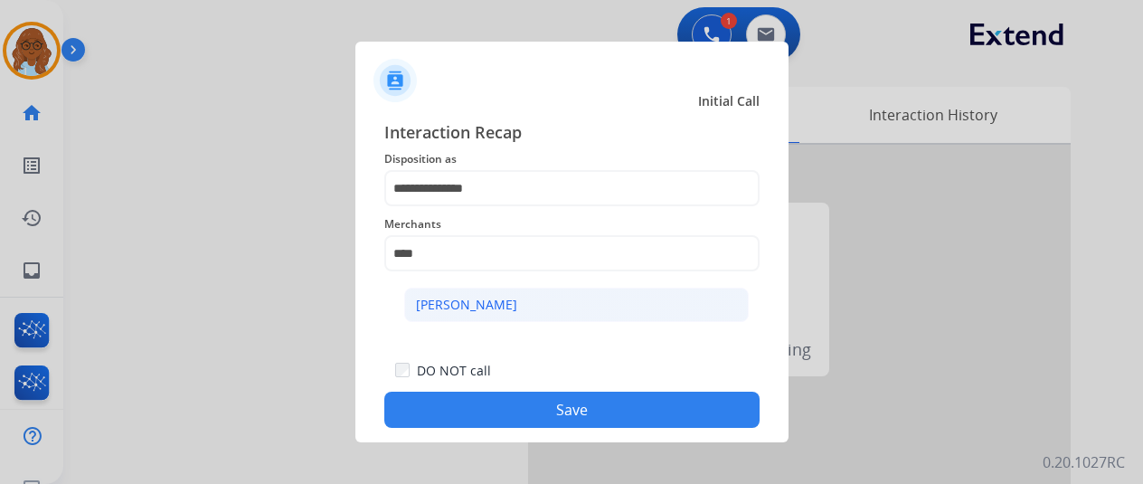
click at [491, 317] on li "[PERSON_NAME]" at bounding box center [576, 305] width 345 height 34
type input "**********"
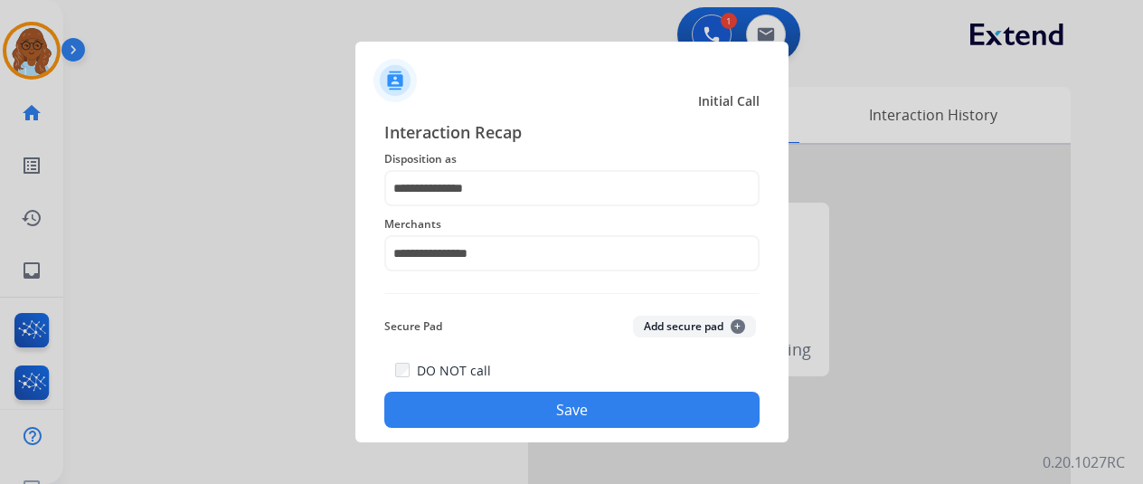
click at [545, 413] on button "Save" at bounding box center [571, 410] width 375 height 36
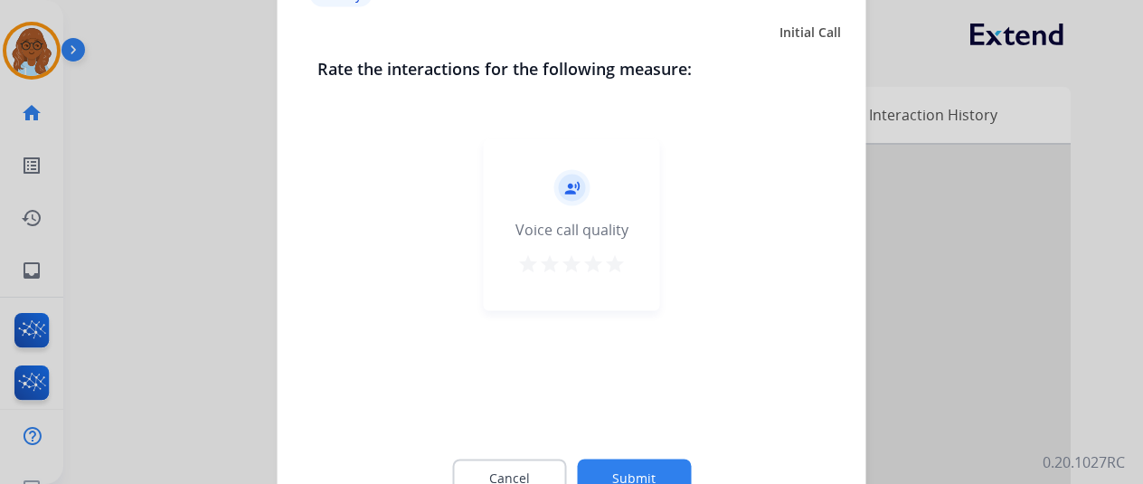
click at [616, 260] on mat-icon "star" at bounding box center [615, 263] width 22 height 22
click at [678, 472] on button "Submit" at bounding box center [634, 478] width 114 height 38
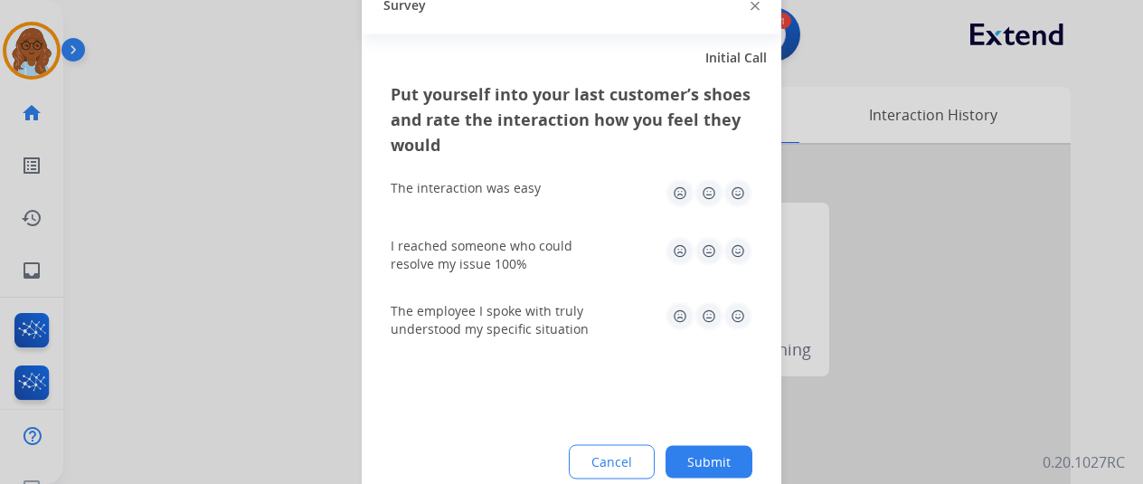
click at [738, 184] on img at bounding box center [738, 192] width 29 height 29
click at [706, 194] on img at bounding box center [709, 192] width 29 height 29
click at [675, 254] on img at bounding box center [680, 250] width 29 height 29
click at [678, 316] on img at bounding box center [680, 315] width 29 height 29
click at [720, 321] on img at bounding box center [709, 315] width 29 height 29
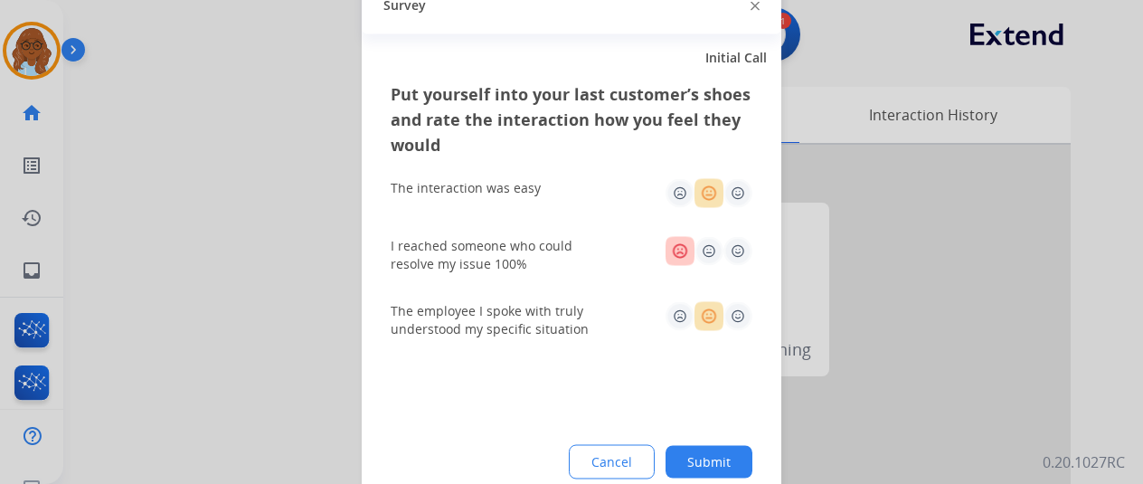
click at [744, 323] on img at bounding box center [738, 315] width 29 height 29
click at [715, 459] on button "Submit" at bounding box center [709, 461] width 87 height 33
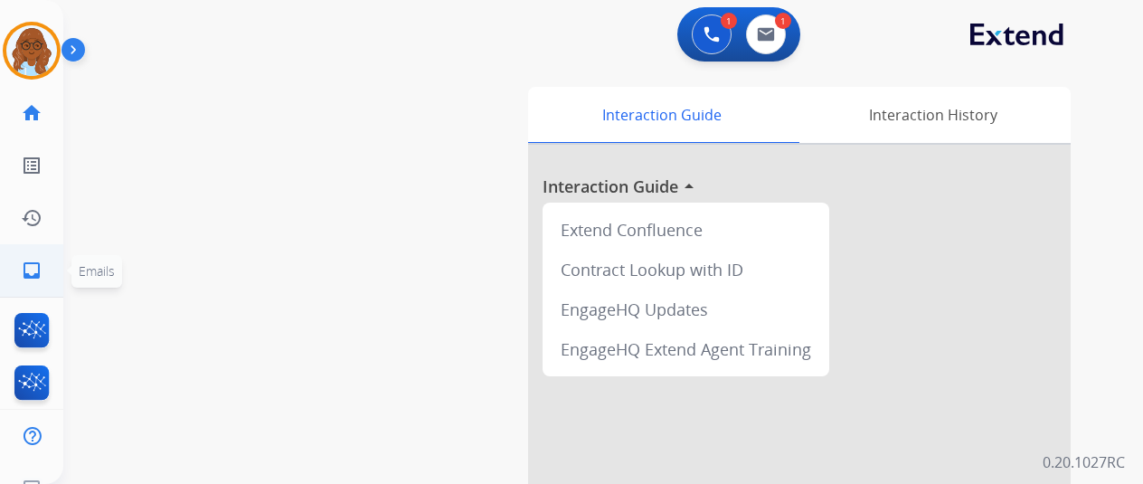
click at [43, 269] on link "inbox Emails" at bounding box center [31, 270] width 51 height 51
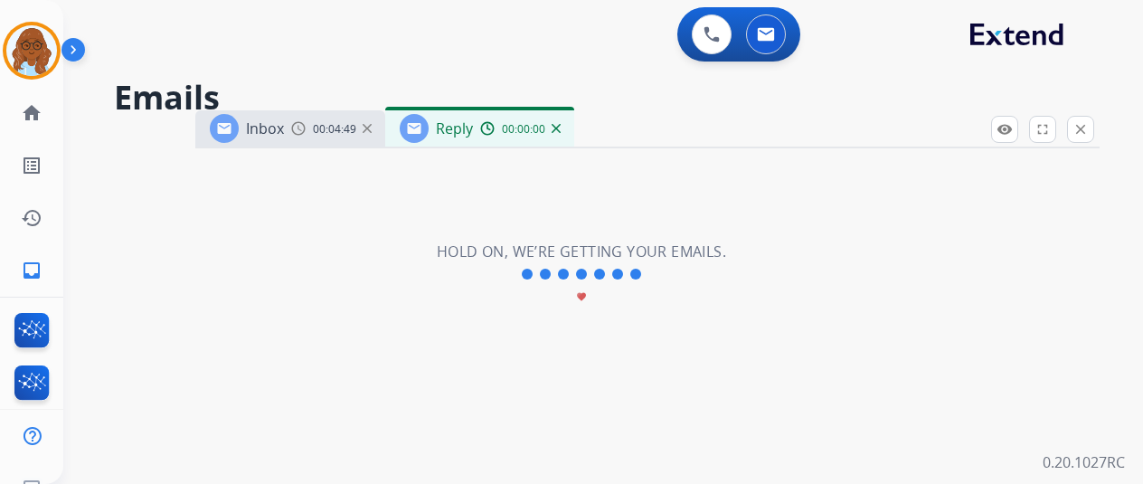
select select "**********"
click at [599, 110] on div "Inbox 00:04:49 Reply 00:00:01" at bounding box center [647, 129] width 905 height 38
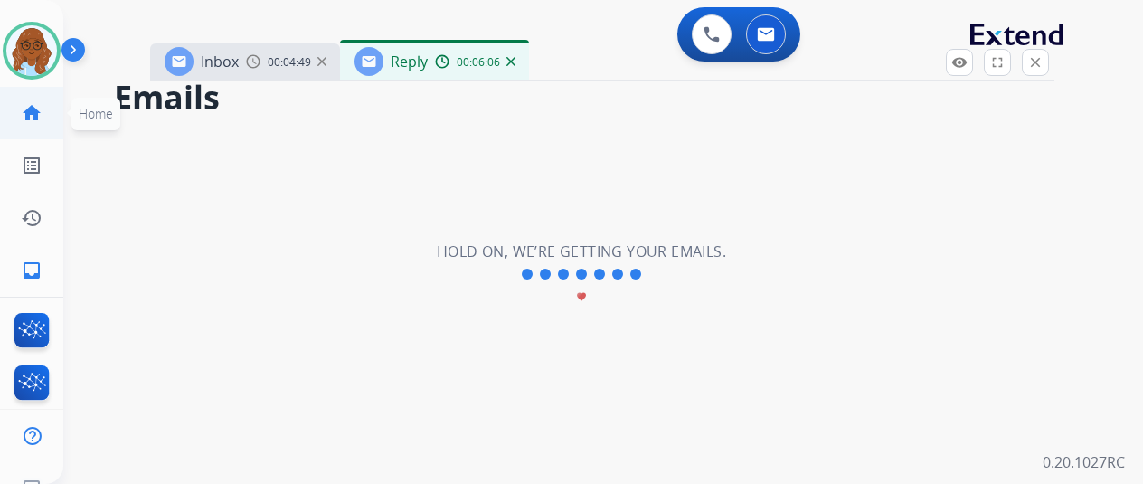
click at [34, 102] on mat-icon "home" at bounding box center [32, 113] width 22 height 22
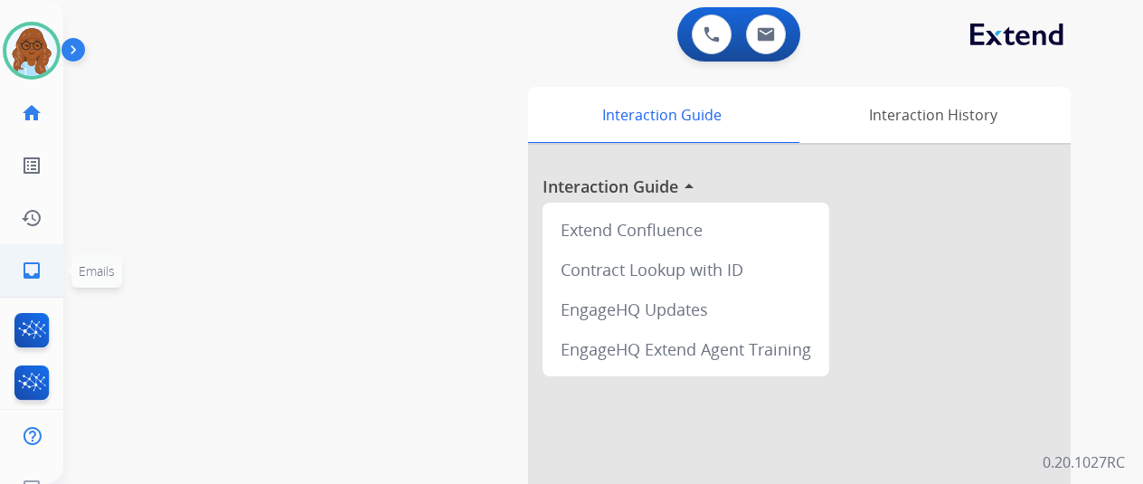
click at [20, 271] on link "inbox Emails" at bounding box center [31, 270] width 51 height 51
select select "**********"
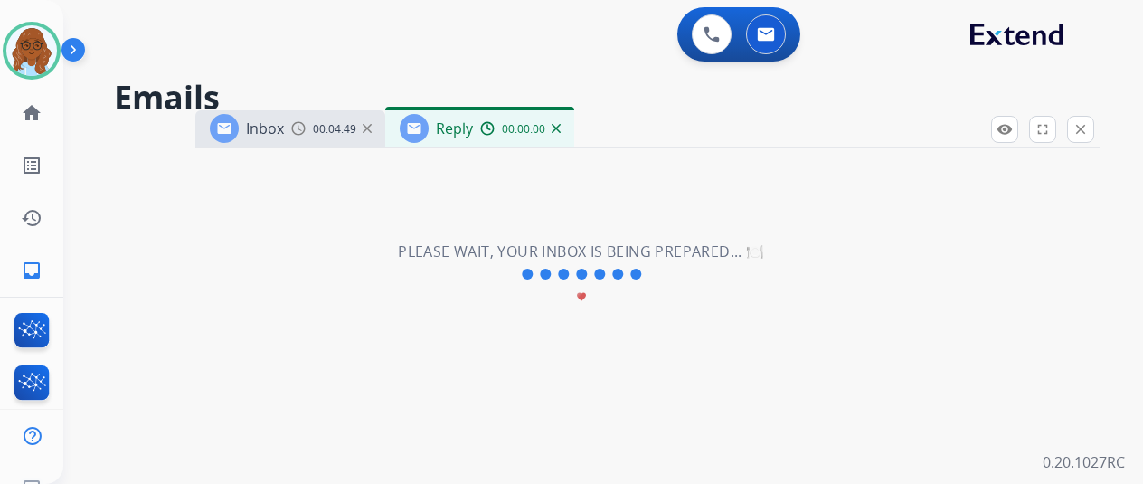
select select "**********"
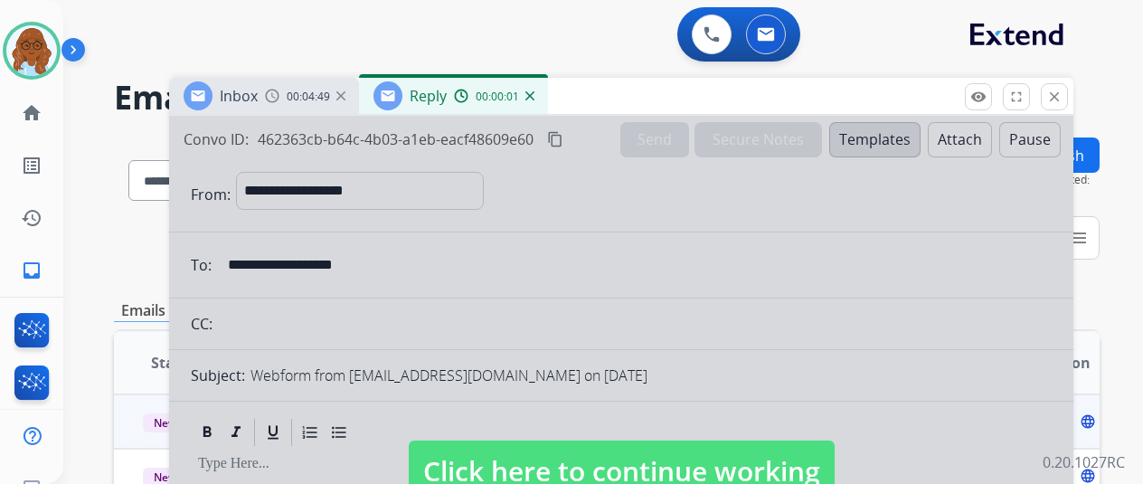
drag, startPoint x: 744, startPoint y: 120, endPoint x: 667, endPoint y: 10, distance: 135.0
click at [667, 78] on div "Inbox 00:04:49 Reply 00:00:01" at bounding box center [621, 97] width 905 height 38
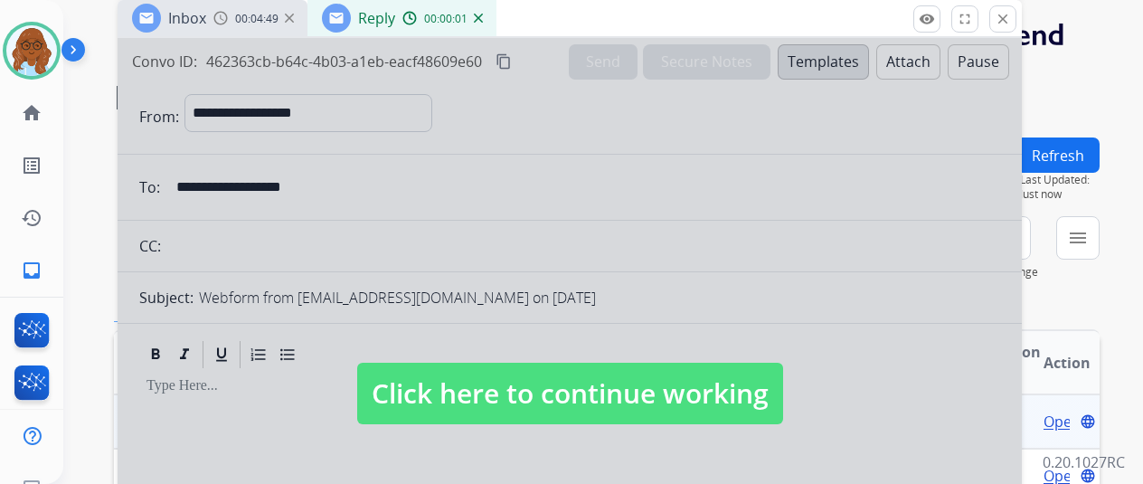
click at [621, 321] on div at bounding box center [570, 376] width 905 height 676
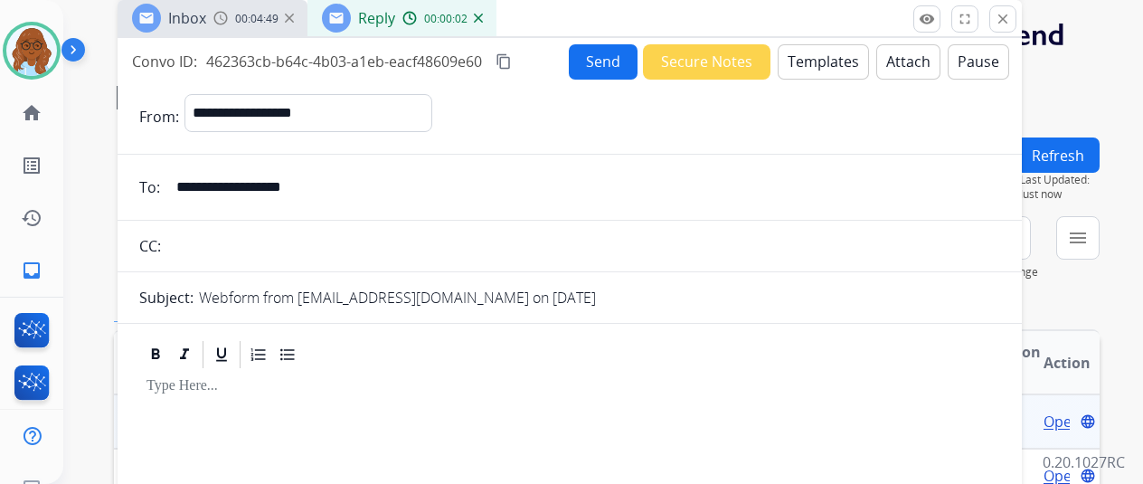
click at [254, 13] on span "00:04:49" at bounding box center [256, 19] width 43 height 14
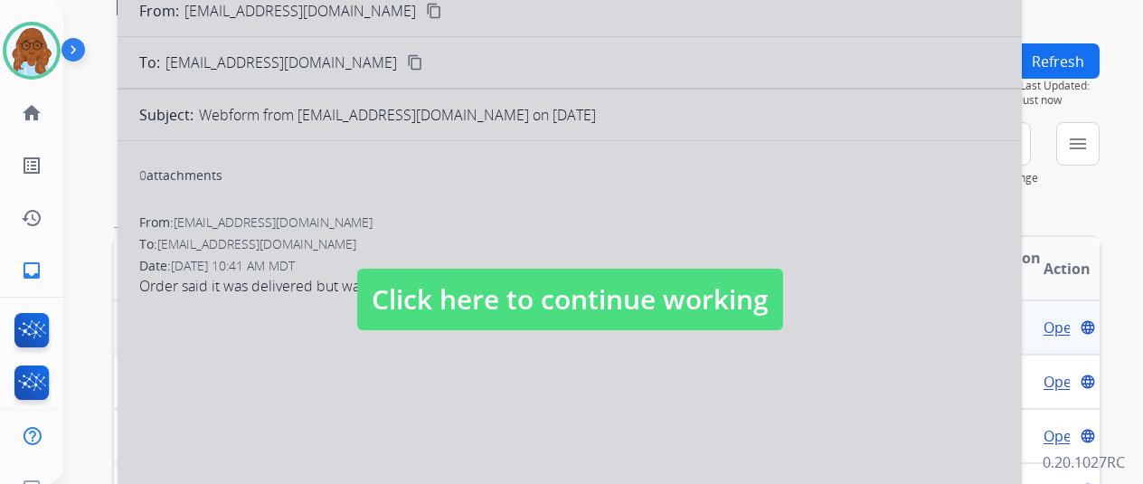
scroll to position [181, 0]
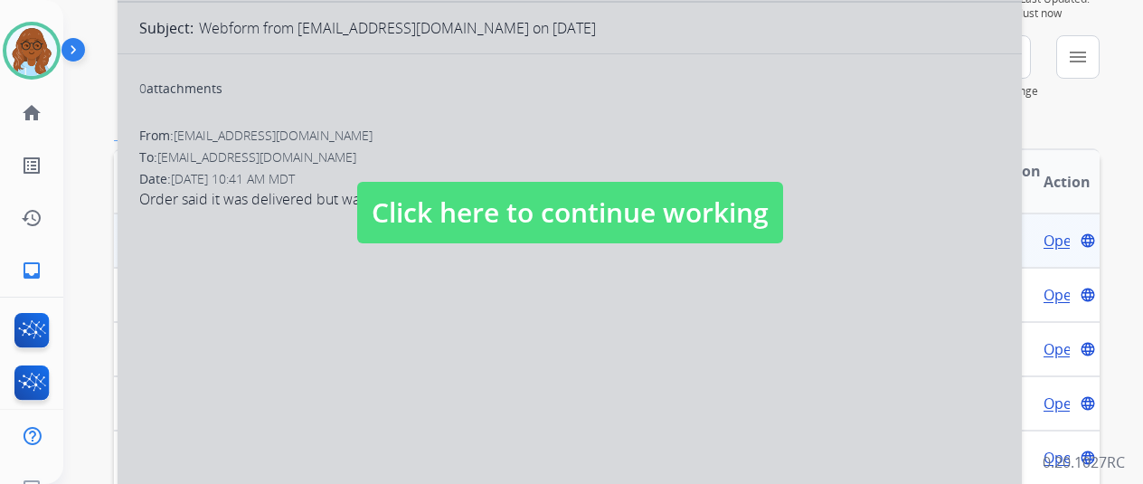
click at [492, 195] on span "Click here to continue working" at bounding box center [570, 213] width 426 height 62
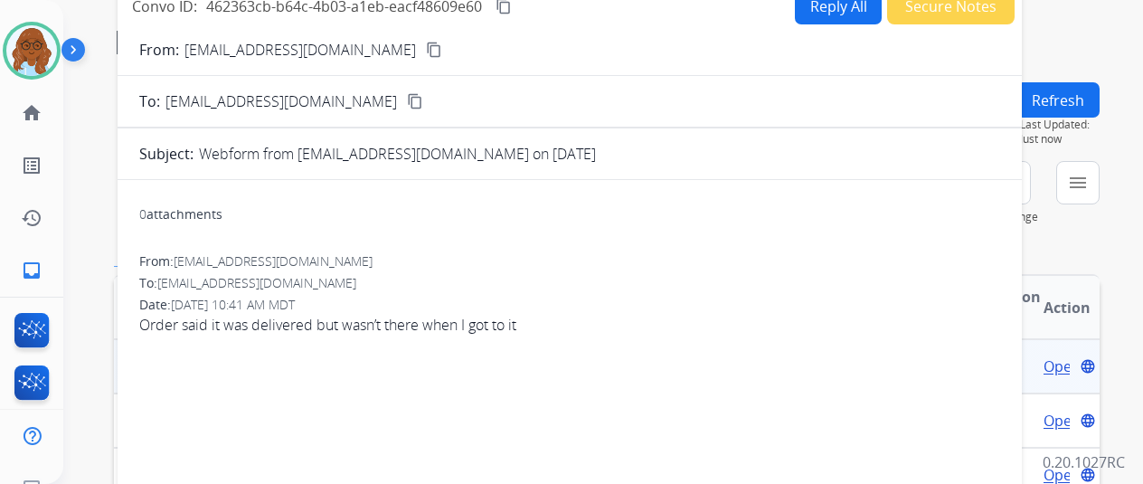
scroll to position [0, 0]
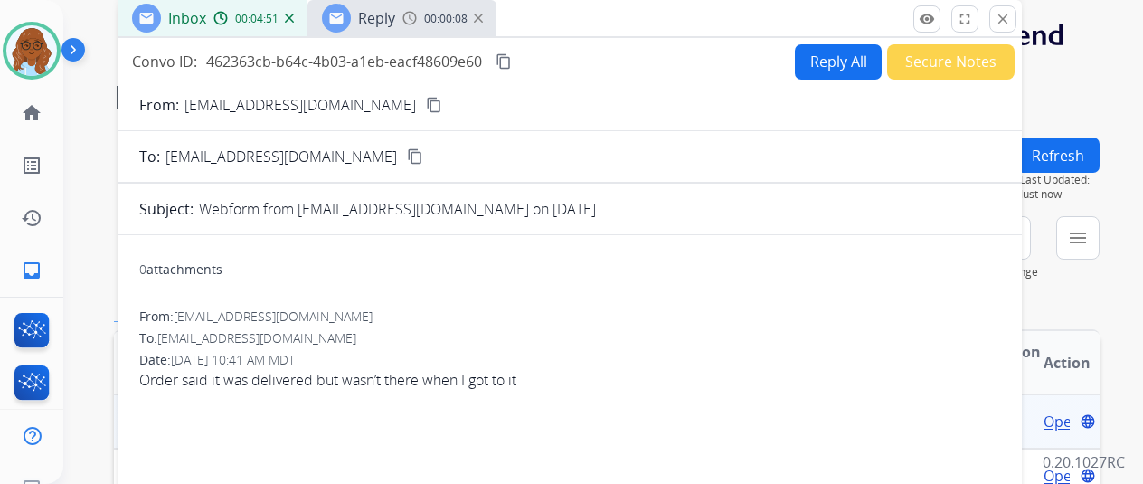
click at [416, 31] on div "Reply 00:00:08" at bounding box center [402, 18] width 189 height 36
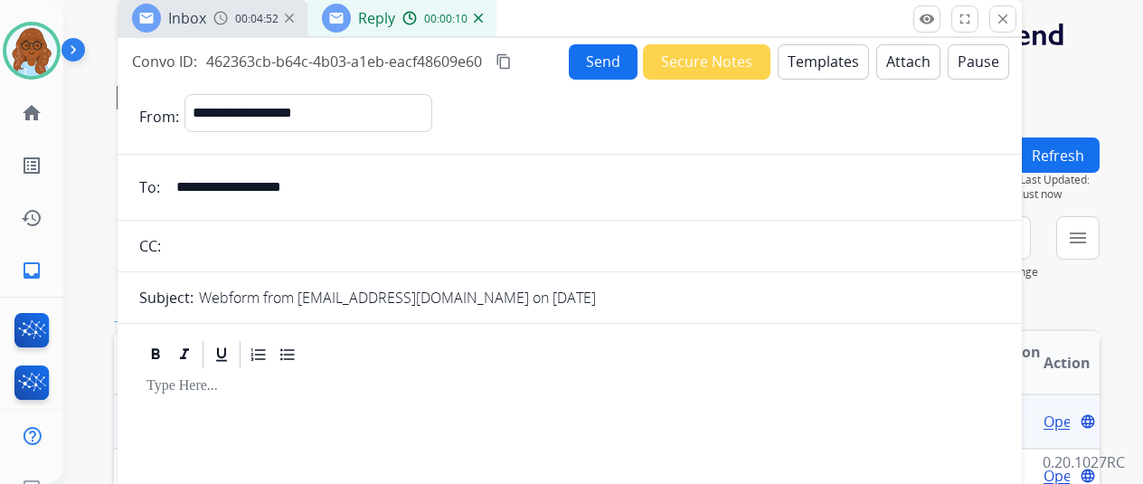
click at [246, 28] on div "Inbox 00:04:52" at bounding box center [213, 18] width 190 height 36
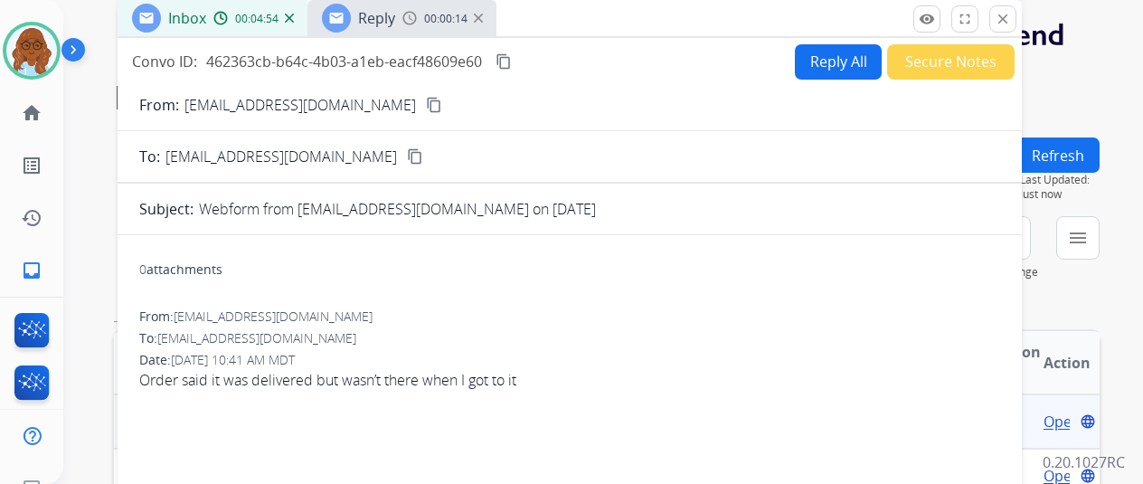
click at [426, 110] on mat-icon "content_copy" at bounding box center [434, 105] width 16 height 16
click at [53, 121] on link "home Home" at bounding box center [31, 113] width 51 height 51
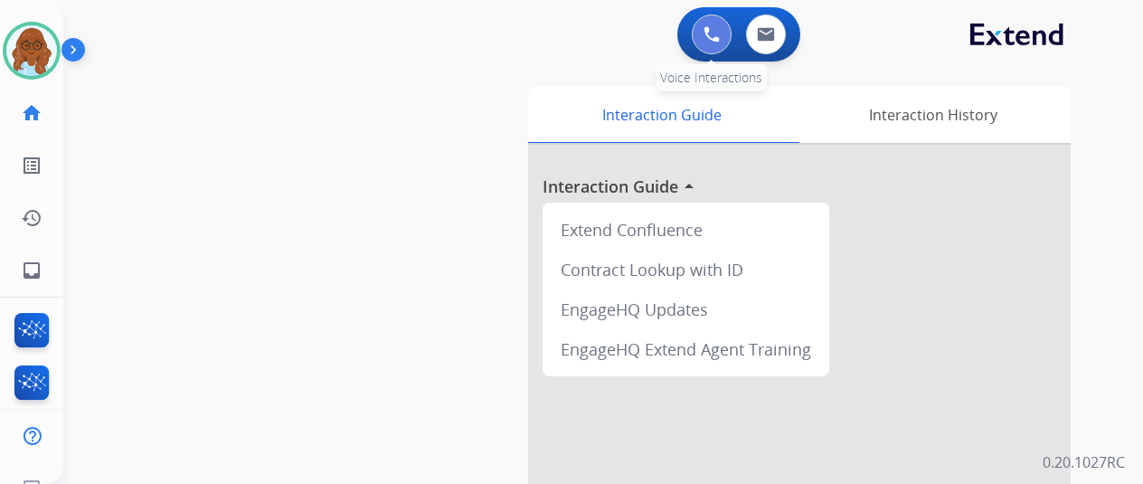
click at [720, 29] on img at bounding box center [712, 34] width 16 height 16
click at [720, 35] on img at bounding box center [712, 34] width 16 height 16
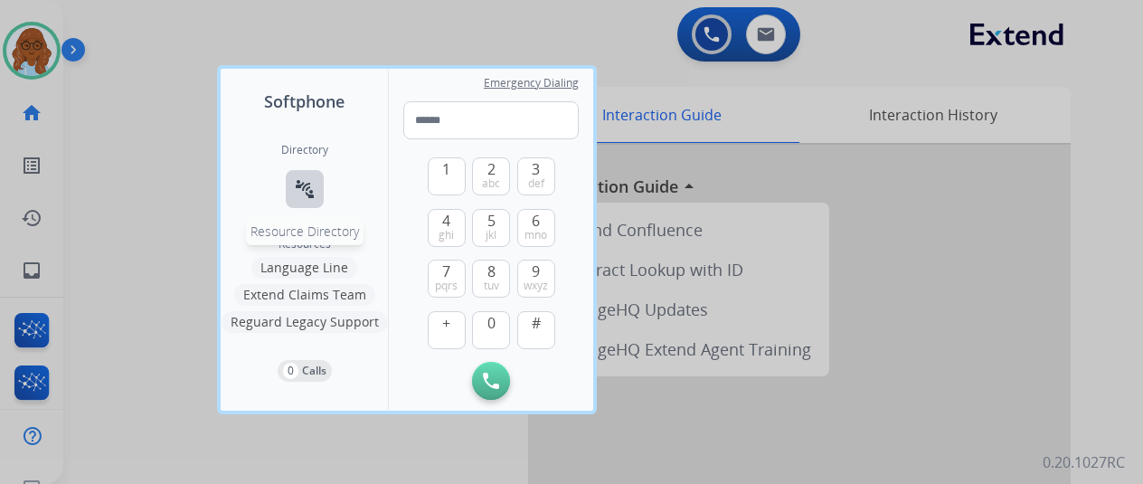
click at [295, 184] on mat-icon "connect_without_contact" at bounding box center [305, 189] width 22 height 22
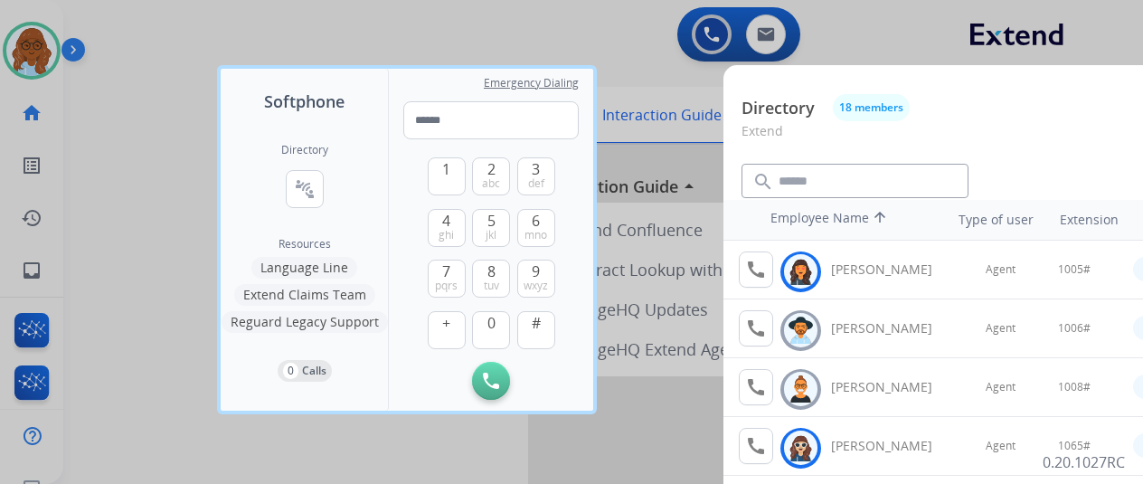
click at [153, 144] on div at bounding box center [571, 242] width 1143 height 484
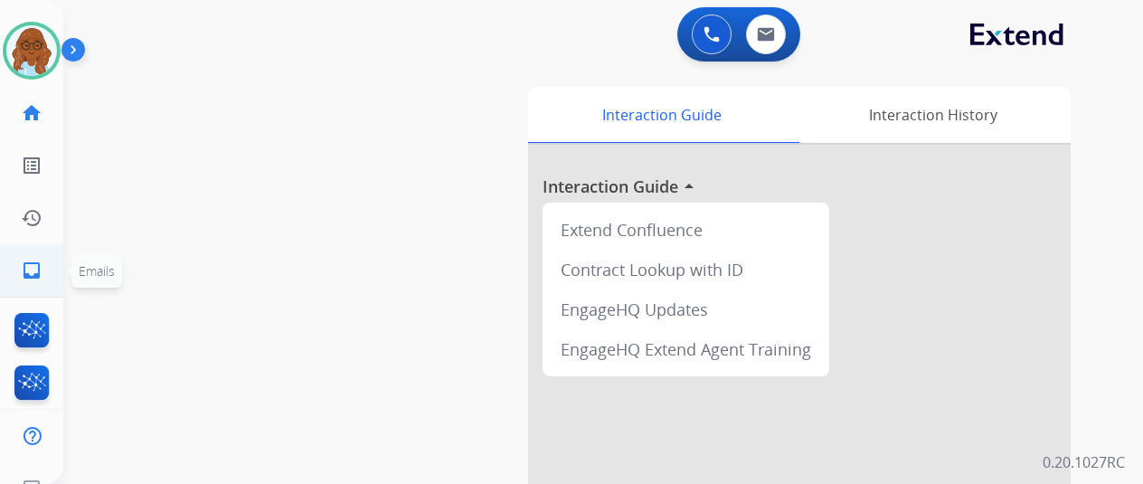
click at [56, 260] on li "inbox Emails Emails" at bounding box center [31, 270] width 51 height 51
click at [49, 270] on link "inbox Emails" at bounding box center [31, 270] width 51 height 51
select select "**********"
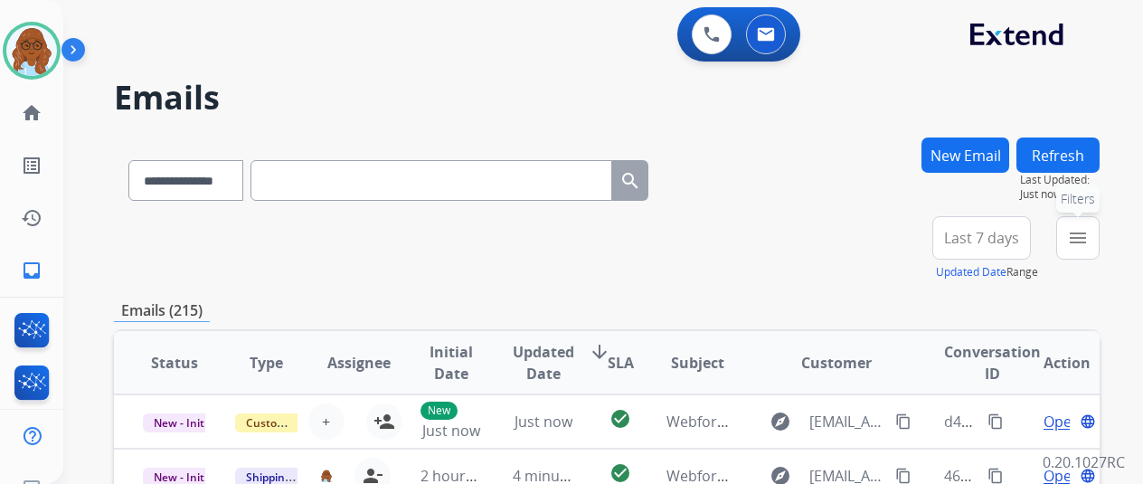
click at [1089, 234] on mat-icon "menu" at bounding box center [1078, 238] width 22 height 22
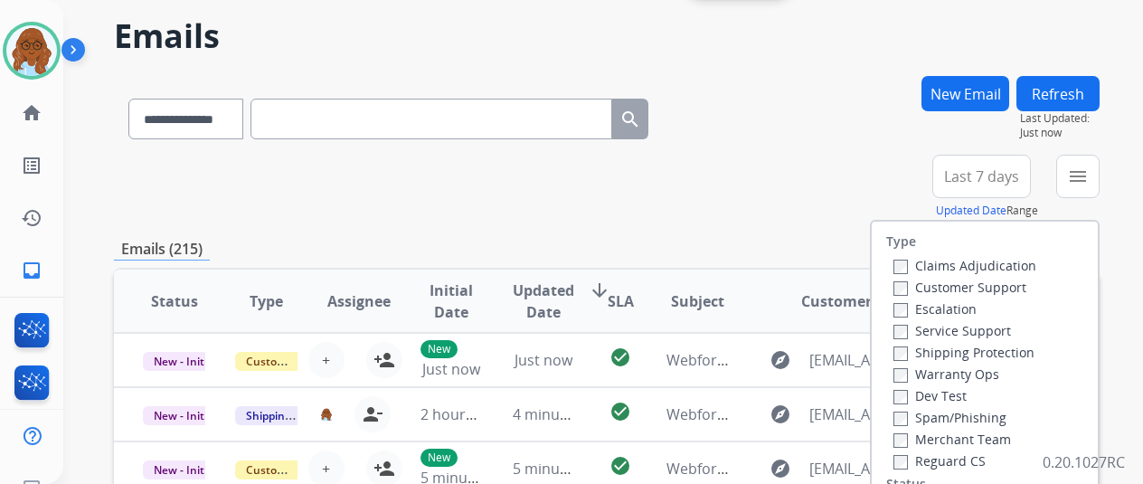
scroll to position [90, 0]
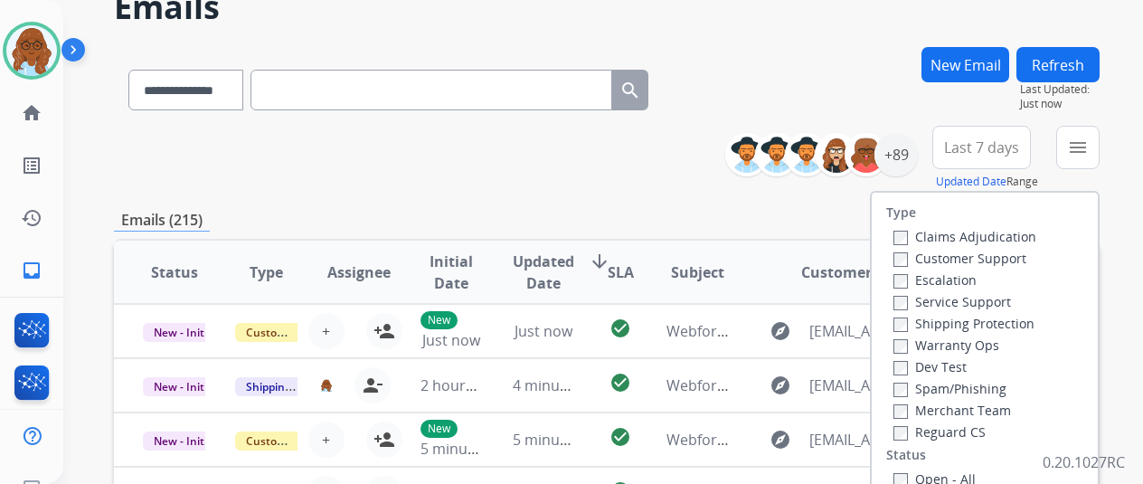
click at [914, 262] on label "Customer Support" at bounding box center [960, 258] width 133 height 17
click at [940, 303] on label "Service Support" at bounding box center [953, 301] width 118 height 17
click at [921, 426] on label "Reguard CS" at bounding box center [940, 431] width 92 height 17
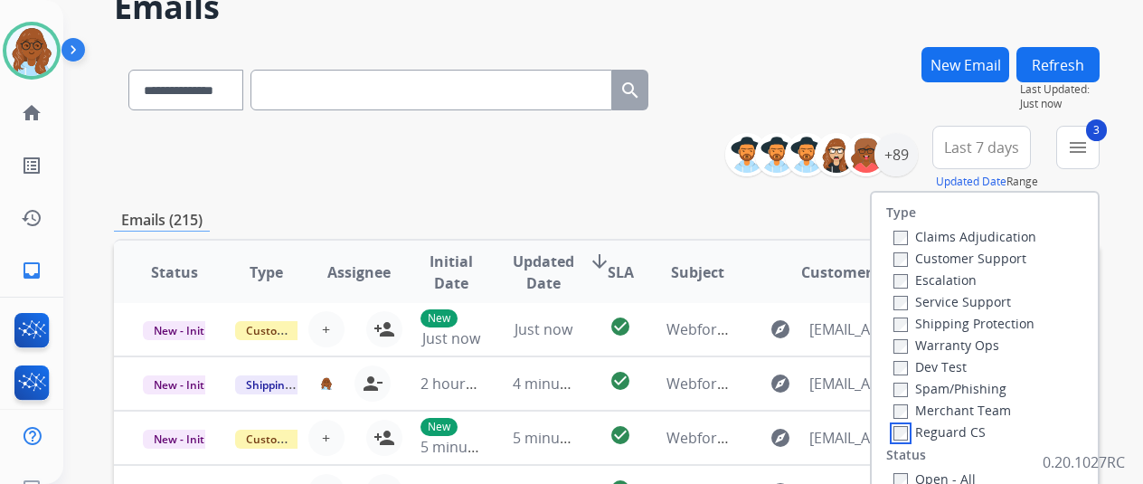
scroll to position [181, 0]
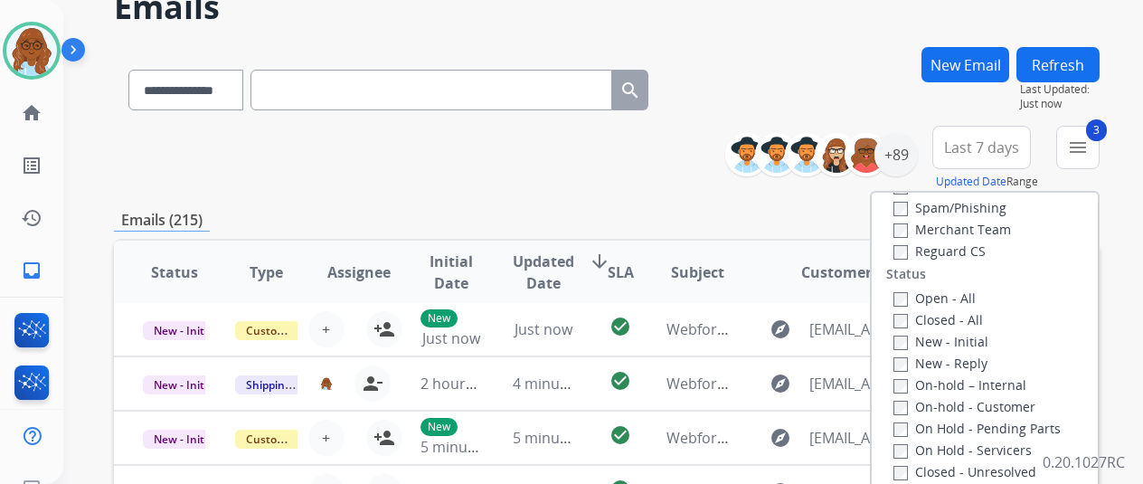
click at [933, 299] on label "Open - All" at bounding box center [935, 297] width 82 height 17
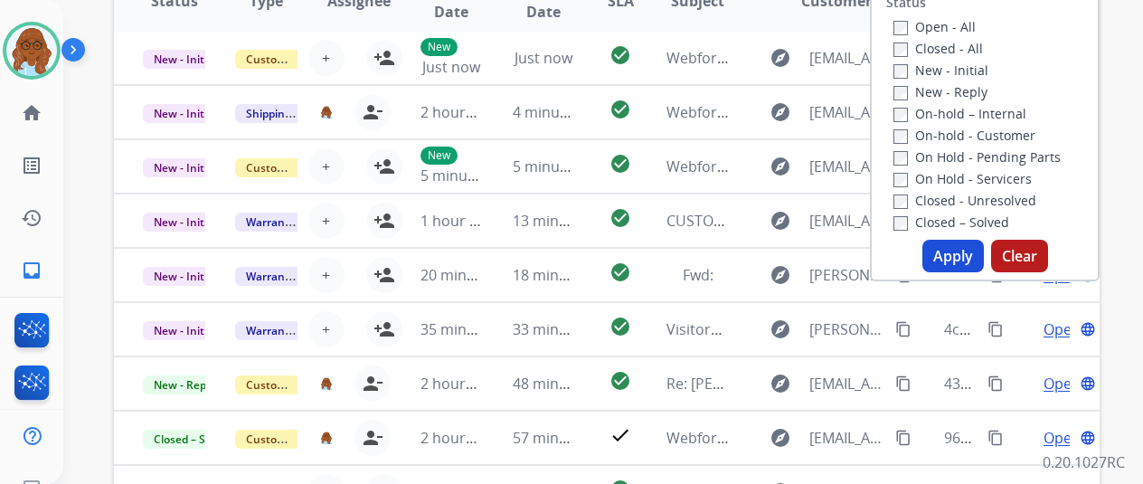
click at [961, 265] on button "Apply" at bounding box center [954, 256] width 62 height 33
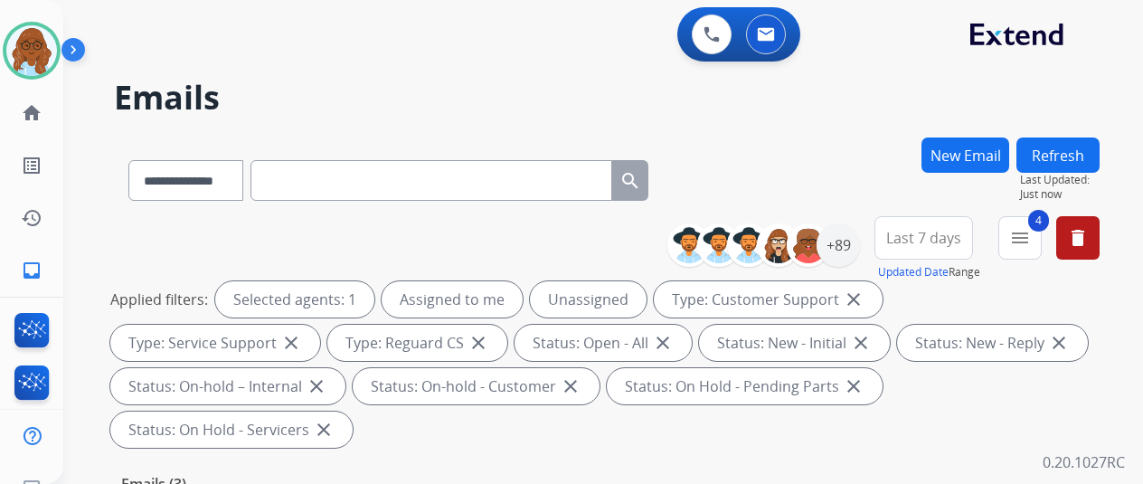
scroll to position [0, 0]
click at [971, 236] on button "Last 7 days" at bounding box center [924, 237] width 99 height 43
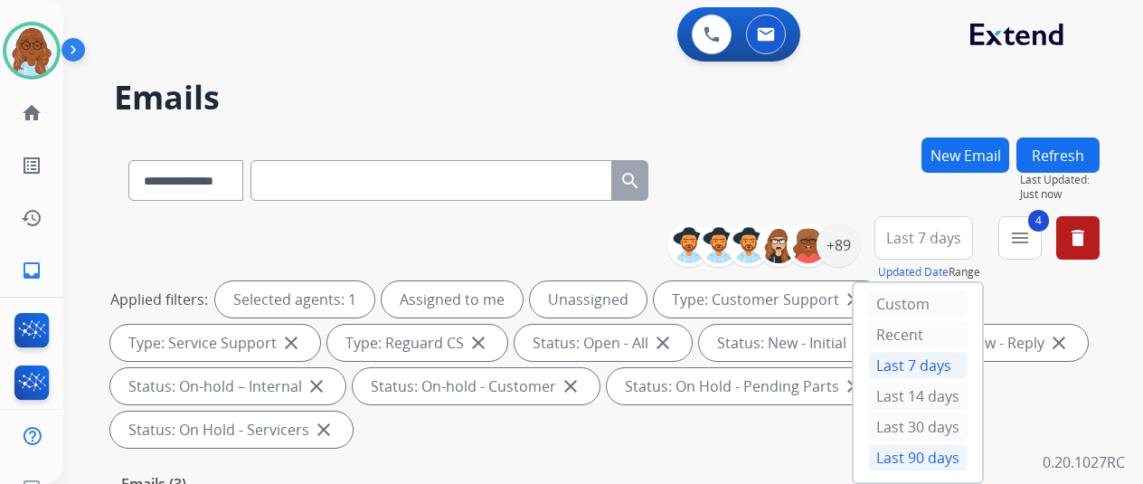
click at [906, 445] on div "Last 90 days" at bounding box center [917, 457] width 99 height 27
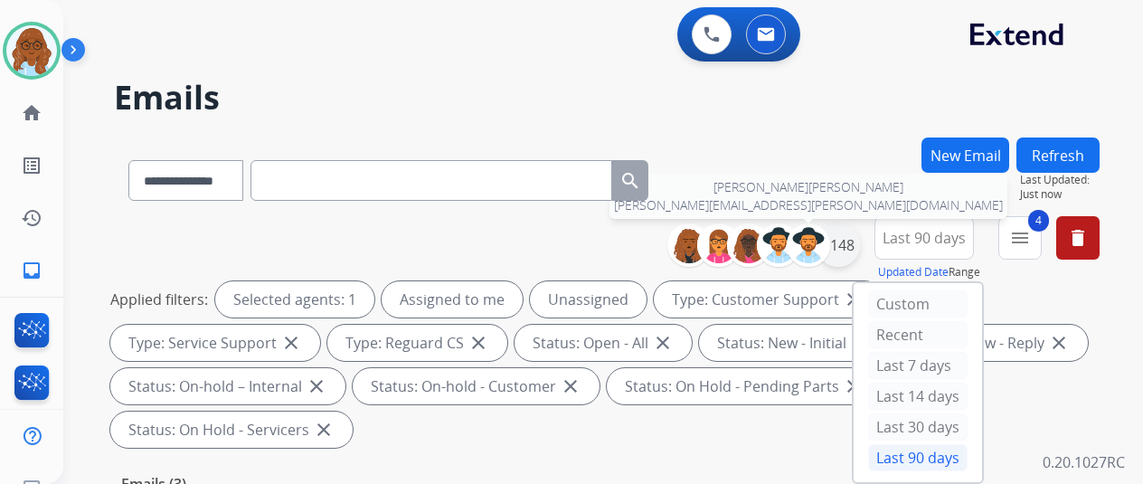
click at [850, 249] on div "+148" at bounding box center [838, 244] width 43 height 43
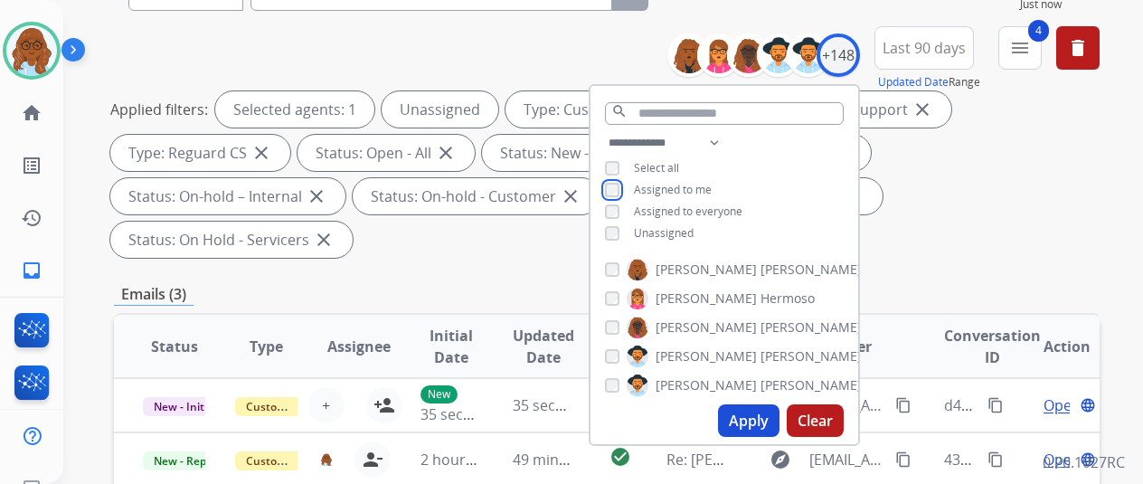
scroll to position [271, 0]
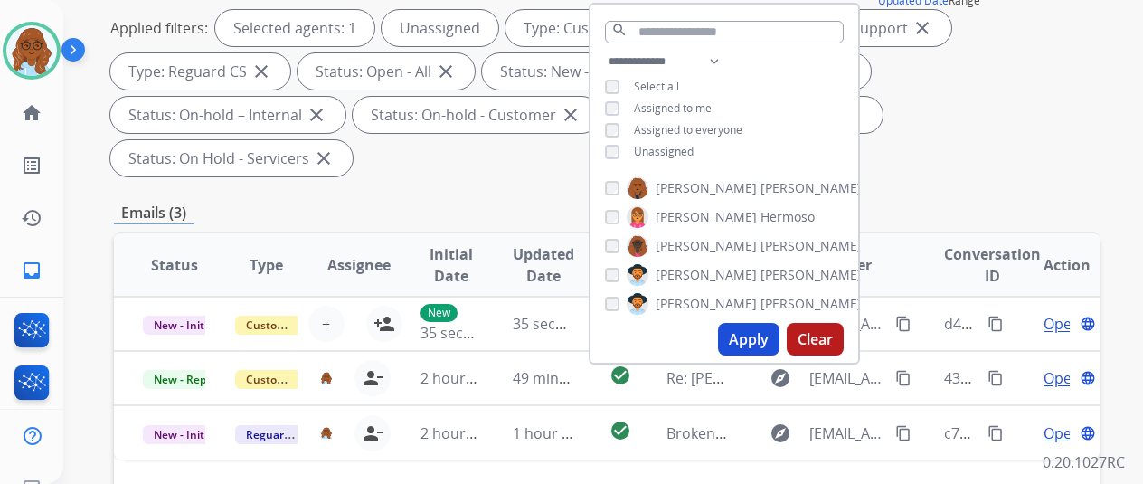
click at [761, 345] on button "Apply" at bounding box center [749, 339] width 62 height 33
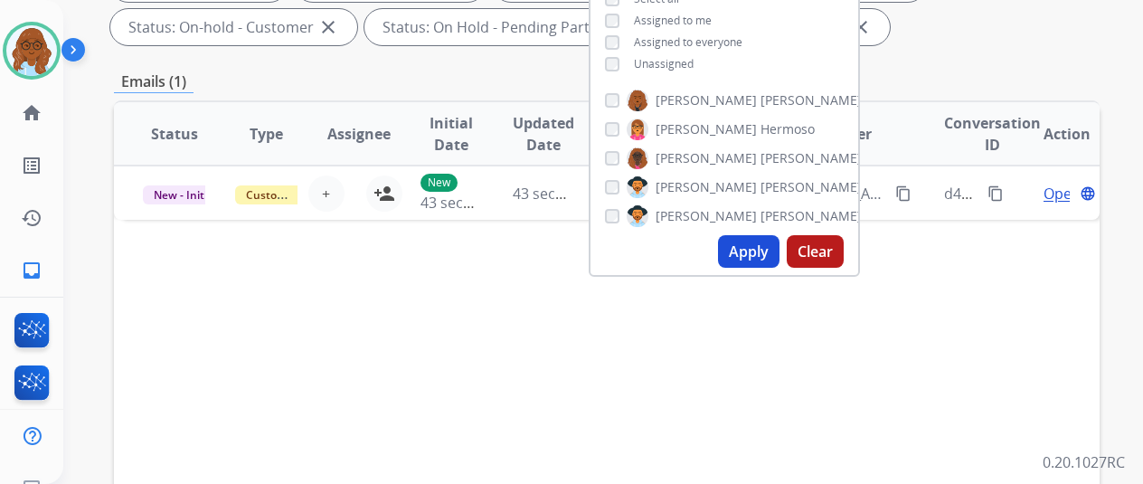
scroll to position [362, 0]
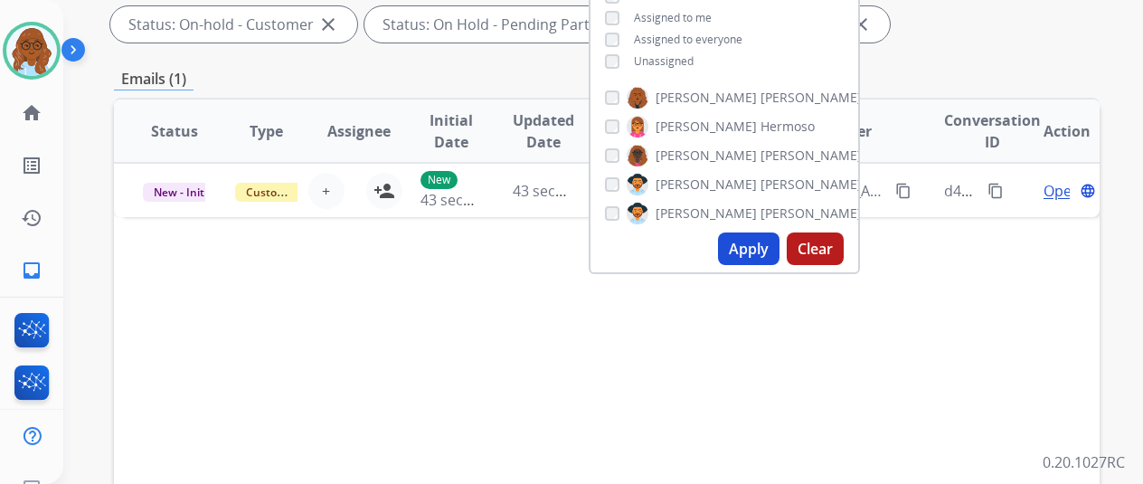
click at [555, 310] on div "Status Type Assignee Initial Date Updated Date arrow_downward SLA Subject Custo…" at bounding box center [607, 401] width 986 height 606
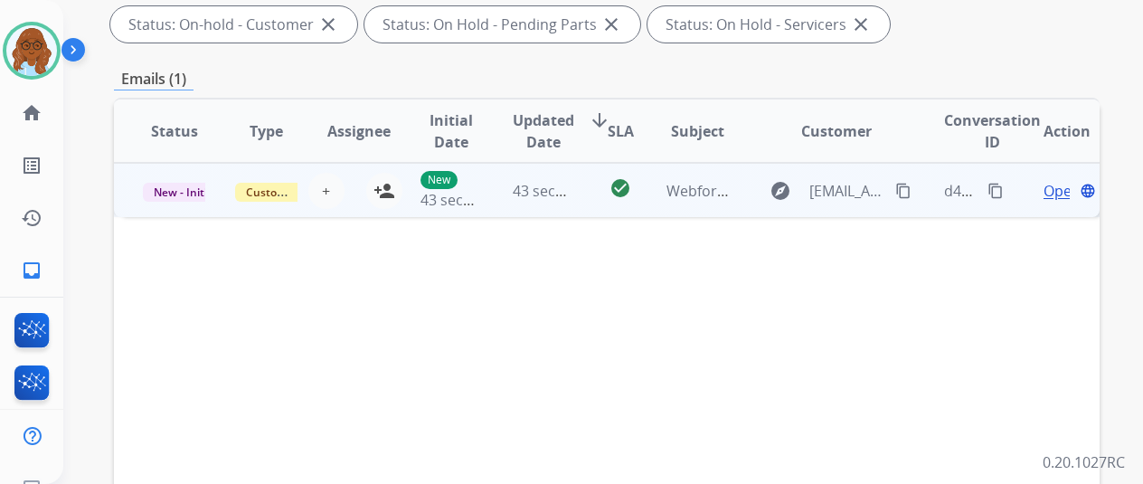
click at [1018, 196] on td "Open language" at bounding box center [1054, 190] width 92 height 54
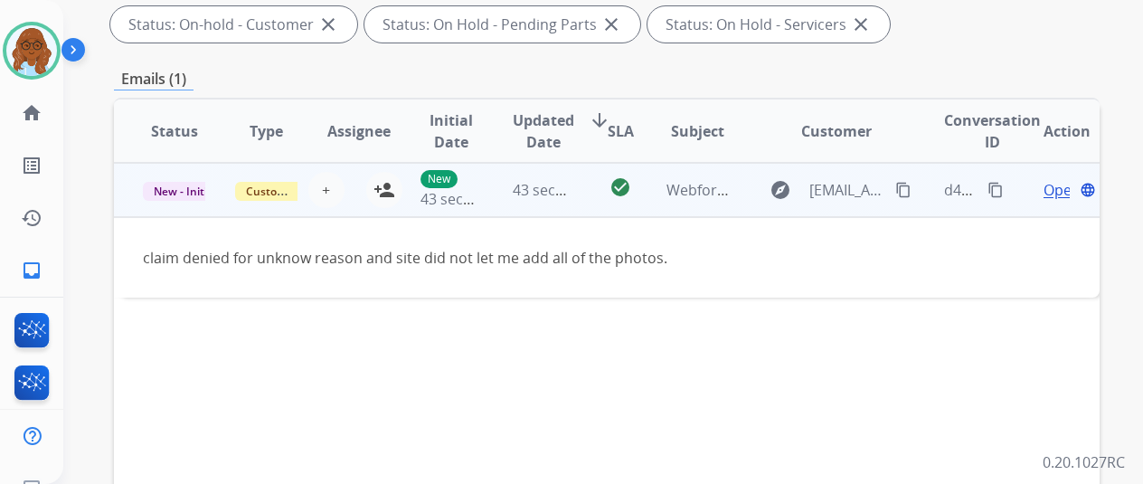
click at [899, 191] on mat-icon "content_copy" at bounding box center [903, 190] width 16 height 16
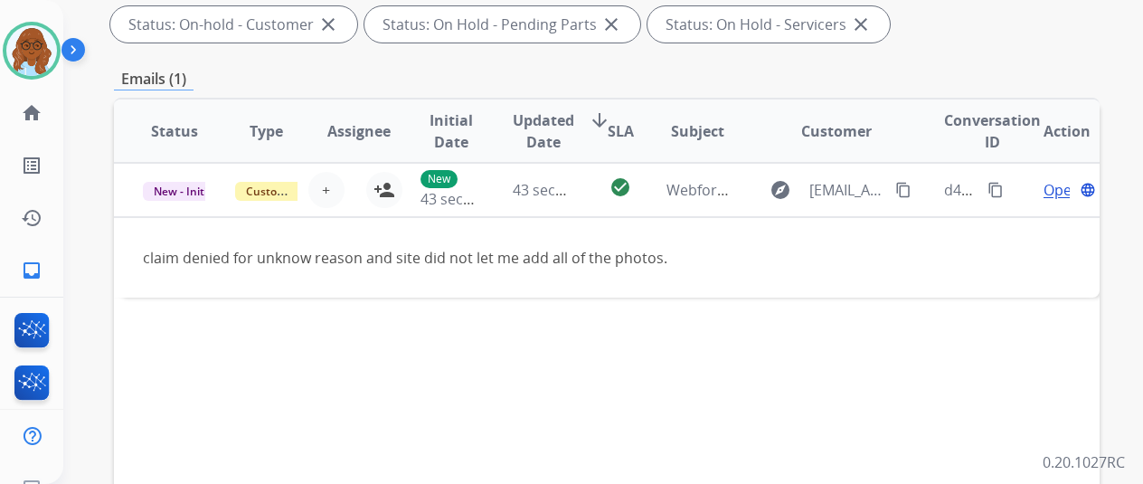
drag, startPoint x: 37, startPoint y: 45, endPoint x: 62, endPoint y: 75, distance: 39.1
click at [37, 45] on img at bounding box center [31, 50] width 51 height 51
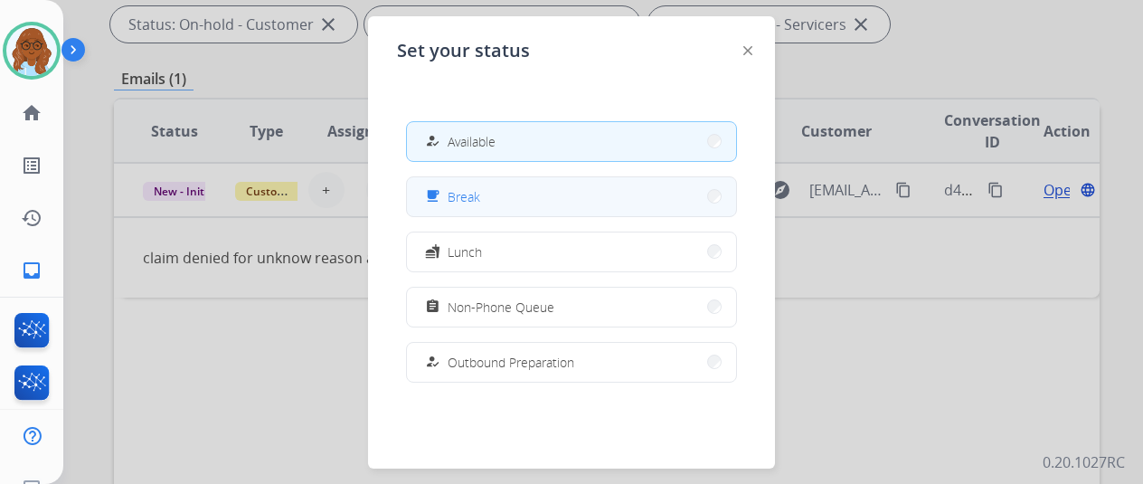
click at [481, 210] on button "free_breakfast Break" at bounding box center [571, 196] width 329 height 39
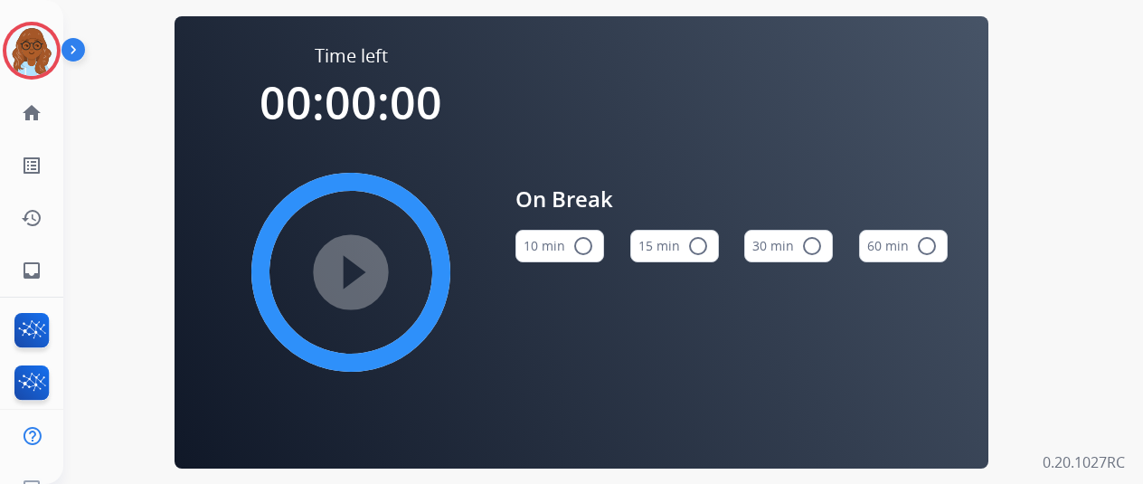
click at [1060, 166] on div "Time left 00:00:00 play_circle_filled On Break 10 min radio_button_unchecked 15…" at bounding box center [581, 242] width 1037 height 484
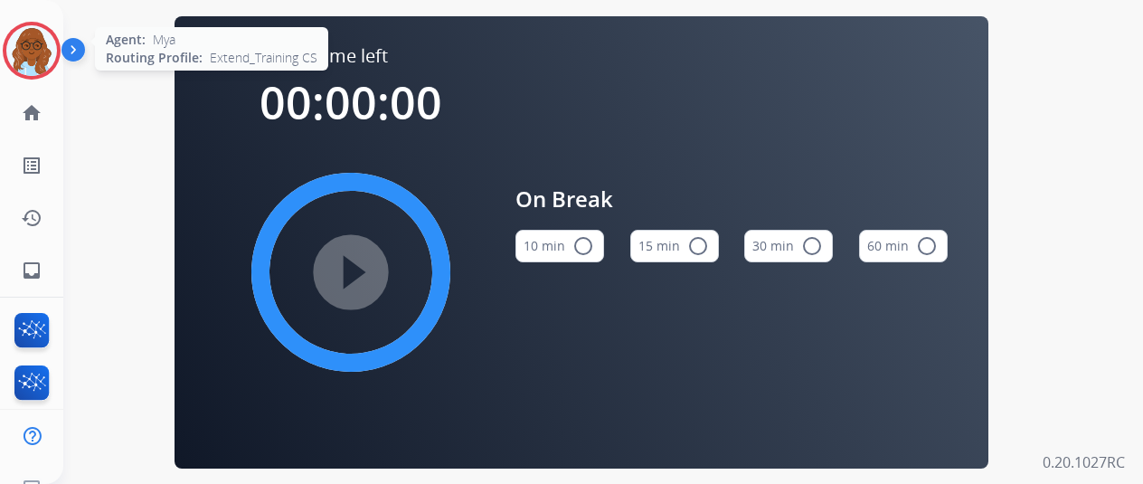
click at [31, 42] on img at bounding box center [31, 50] width 51 height 51
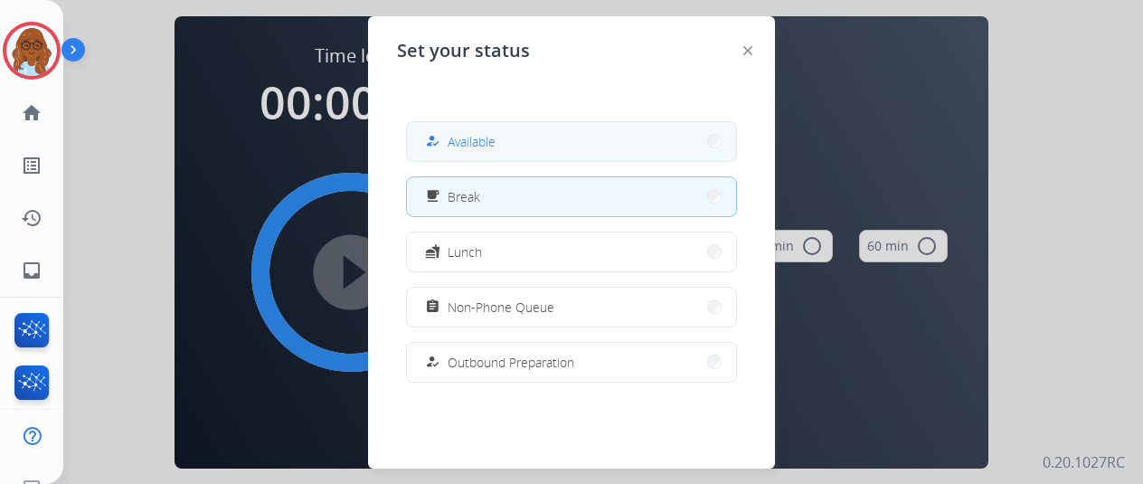
click at [447, 137] on div "how_to_reg" at bounding box center [434, 141] width 26 height 22
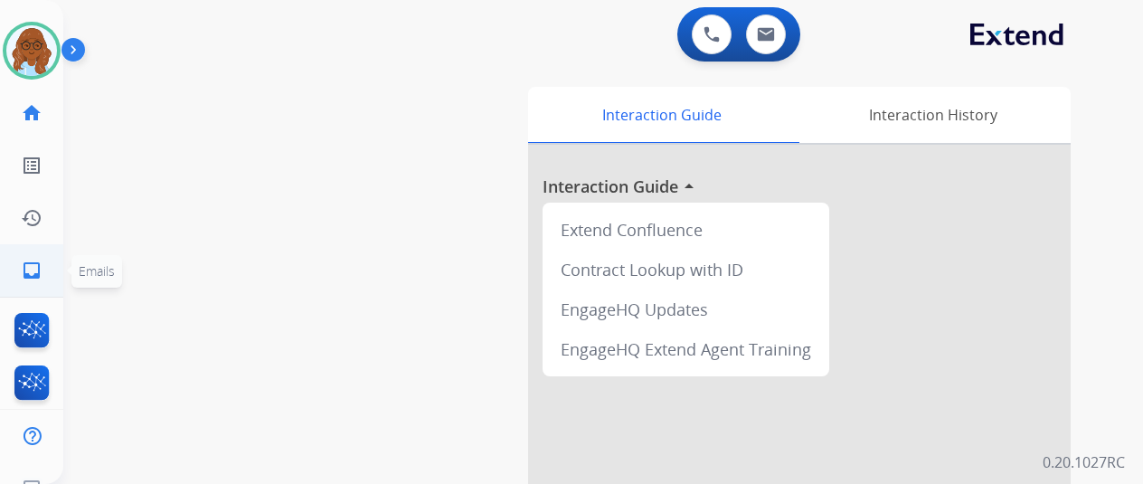
click at [22, 272] on mat-icon "inbox" at bounding box center [32, 271] width 22 height 22
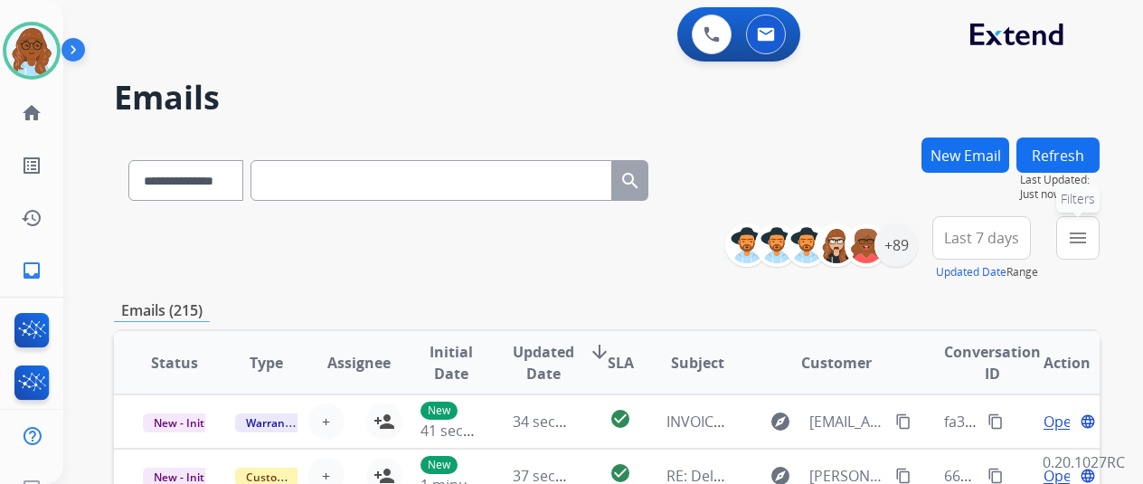
click at [1085, 242] on mat-icon "menu" at bounding box center [1078, 238] width 22 height 22
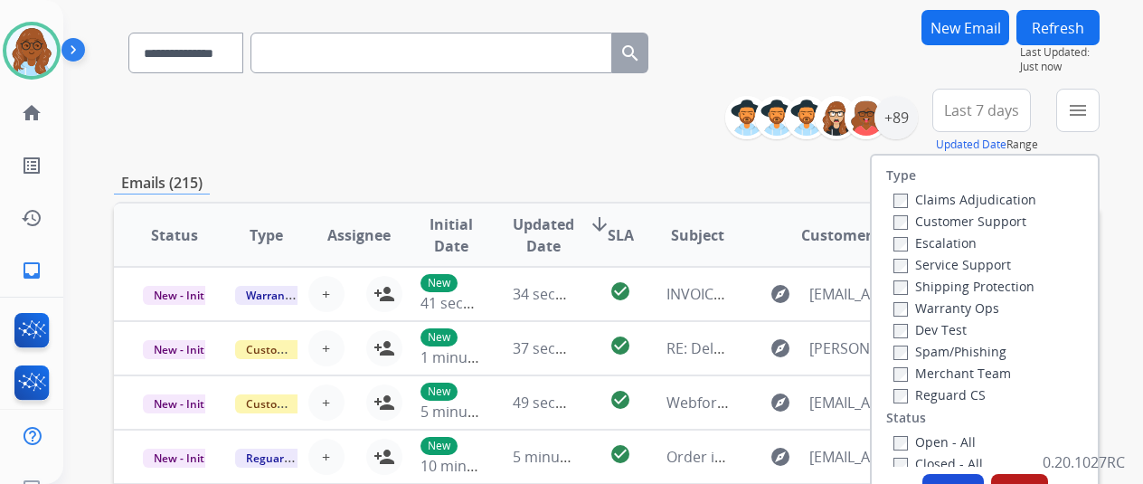
scroll to position [181, 0]
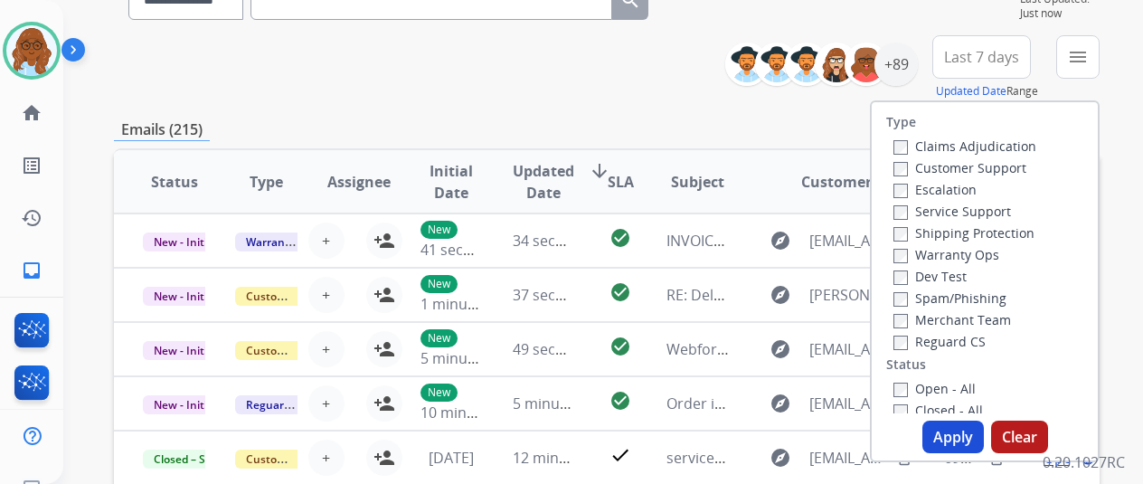
click at [942, 167] on label "Customer Support" at bounding box center [960, 167] width 133 height 17
click at [948, 229] on label "Shipping Protection" at bounding box center [964, 232] width 141 height 17
click at [942, 337] on label "Reguard CS" at bounding box center [940, 341] width 92 height 17
click at [940, 388] on label "Open - All" at bounding box center [935, 388] width 82 height 17
click at [959, 430] on button "Apply" at bounding box center [954, 437] width 62 height 33
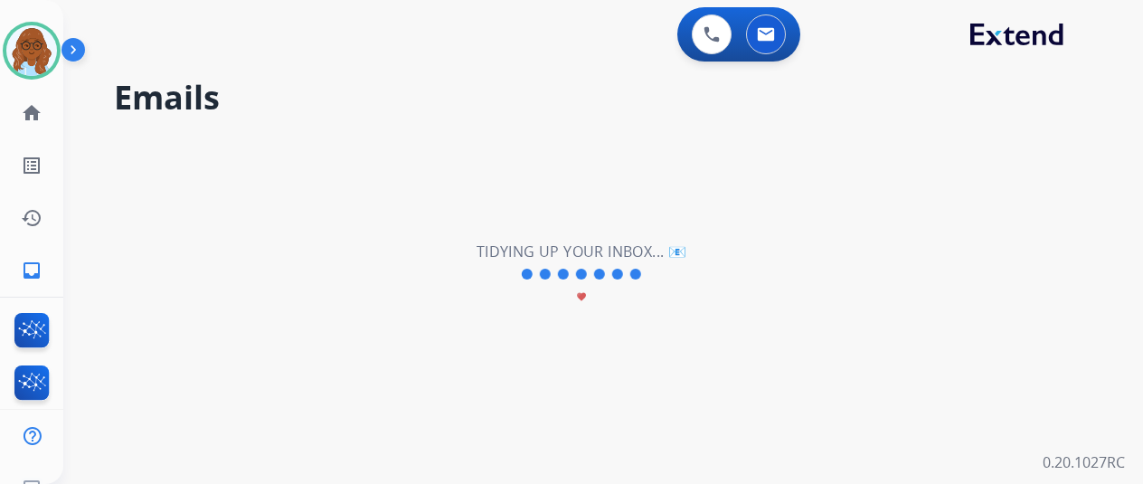
scroll to position [0, 0]
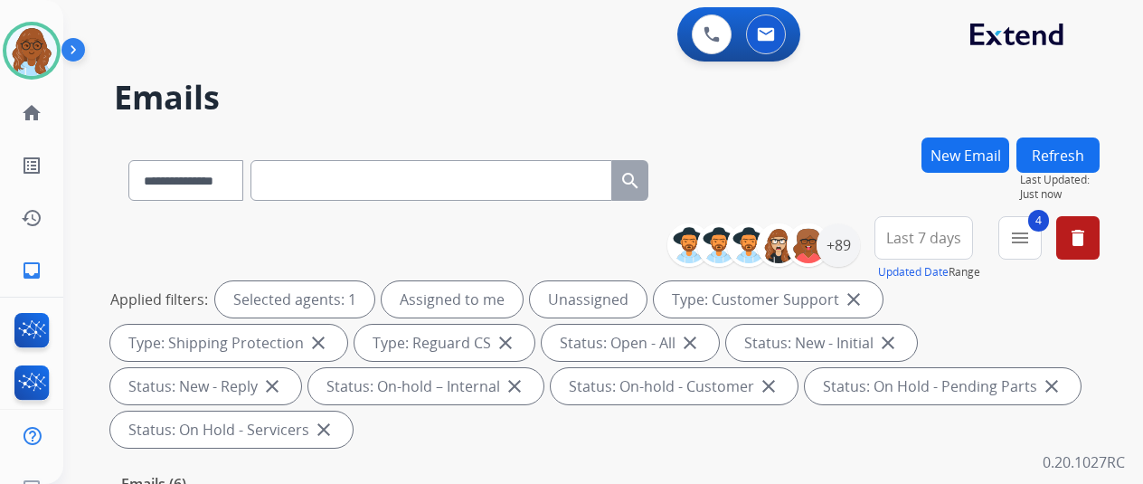
click at [944, 258] on button "Last 7 days" at bounding box center [924, 237] width 99 height 43
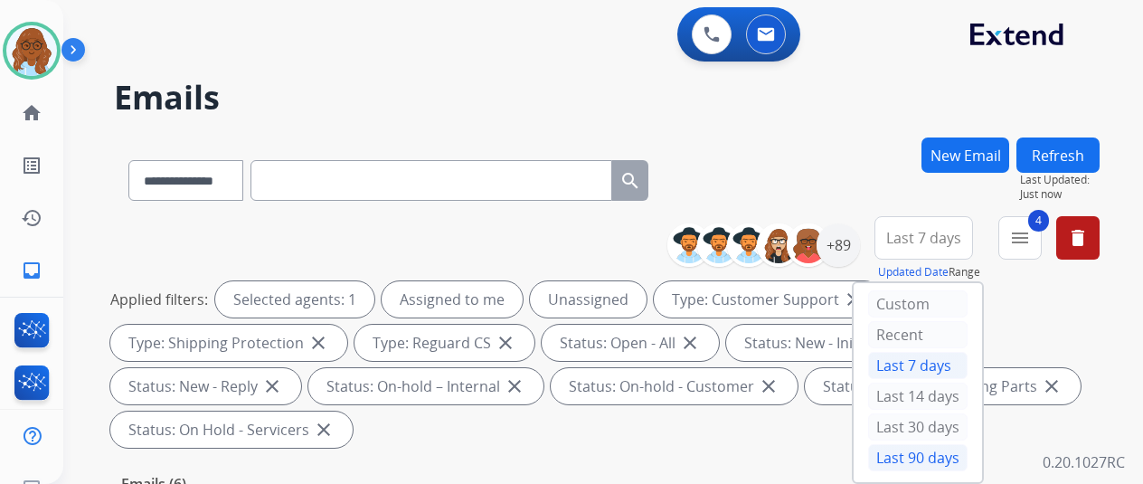
click at [933, 450] on div "Last 90 days" at bounding box center [917, 457] width 99 height 27
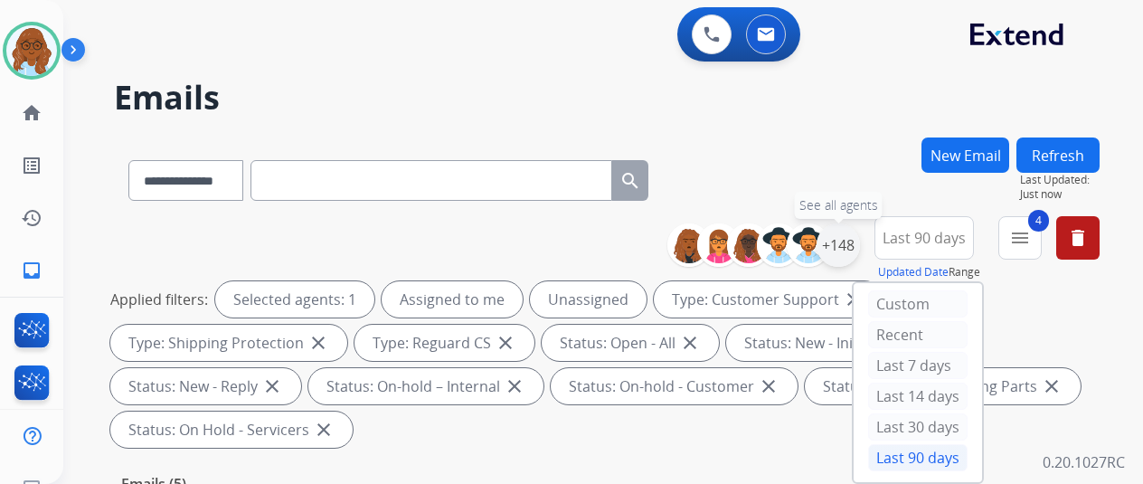
click at [854, 245] on div "+148" at bounding box center [838, 244] width 43 height 43
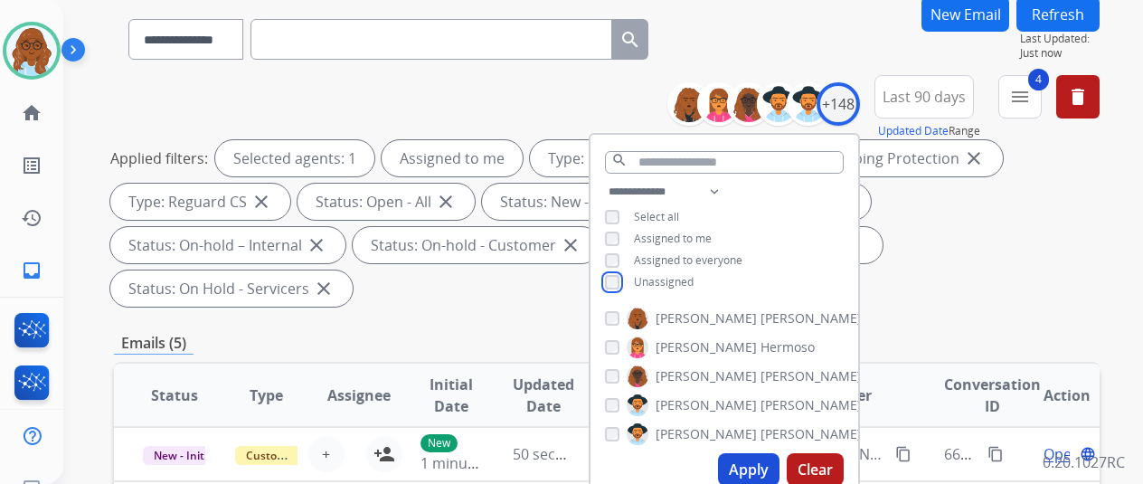
scroll to position [271, 0]
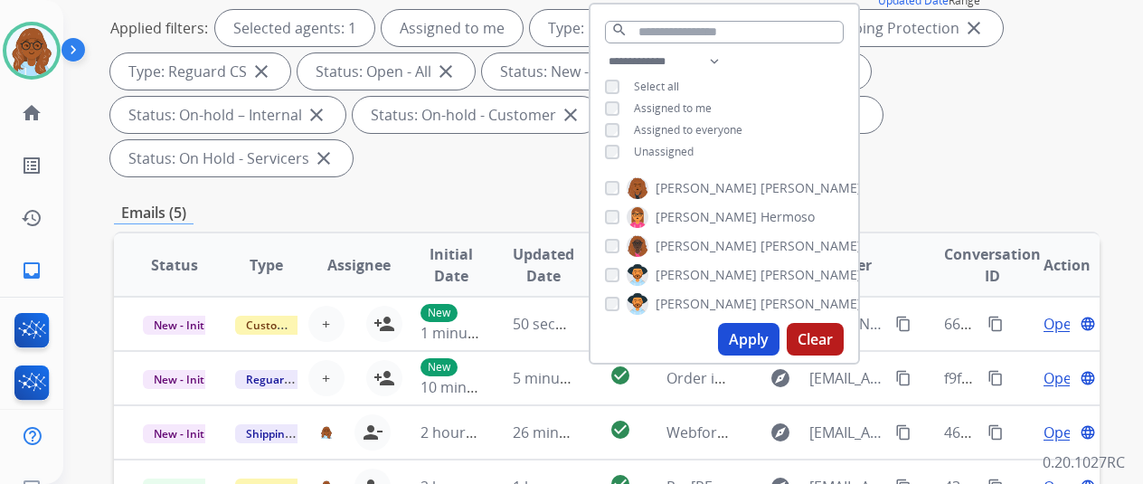
click at [760, 339] on button "Apply" at bounding box center [749, 339] width 62 height 33
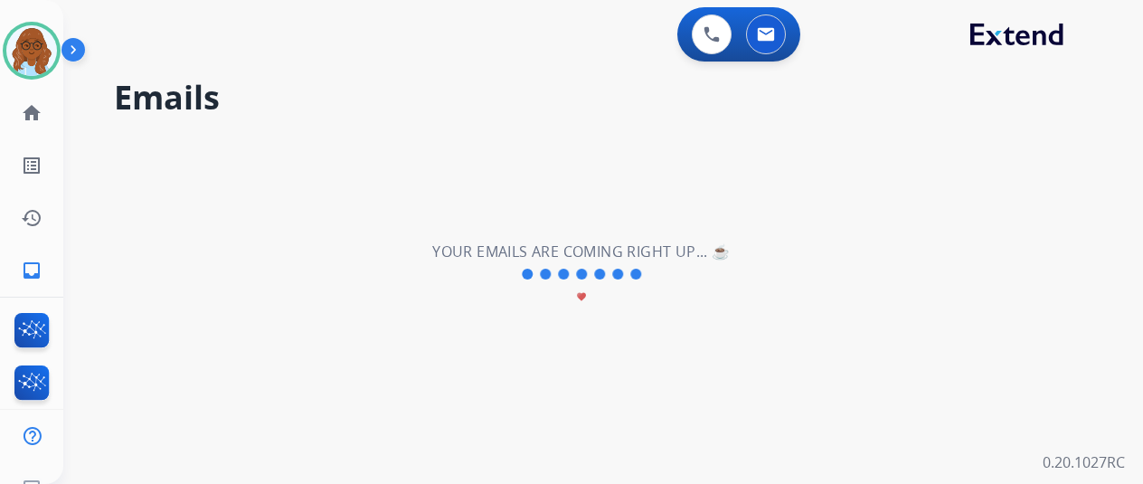
scroll to position [0, 0]
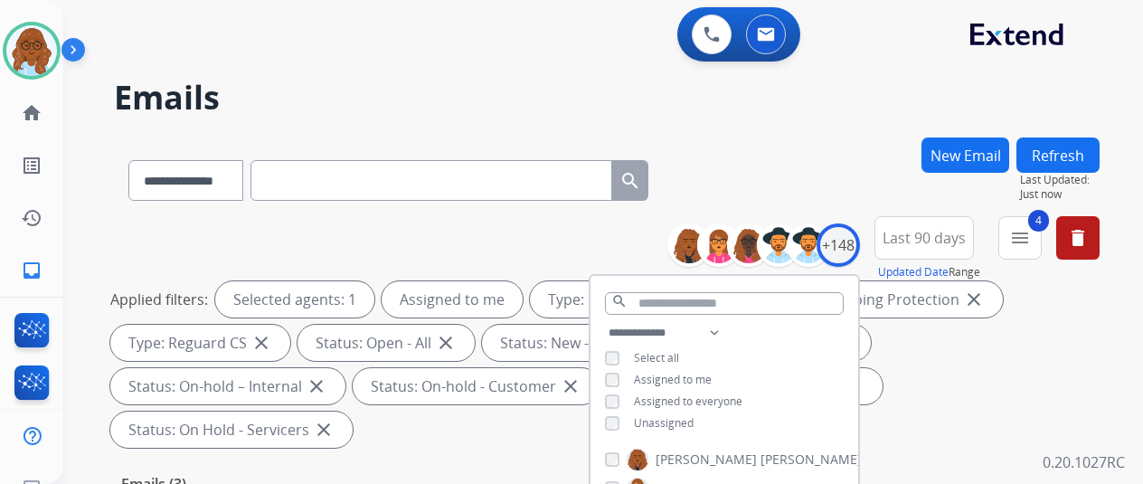
drag, startPoint x: 770, startPoint y: 164, endPoint x: 798, endPoint y: 175, distance: 30.1
click at [772, 164] on div "**********" at bounding box center [607, 176] width 986 height 79
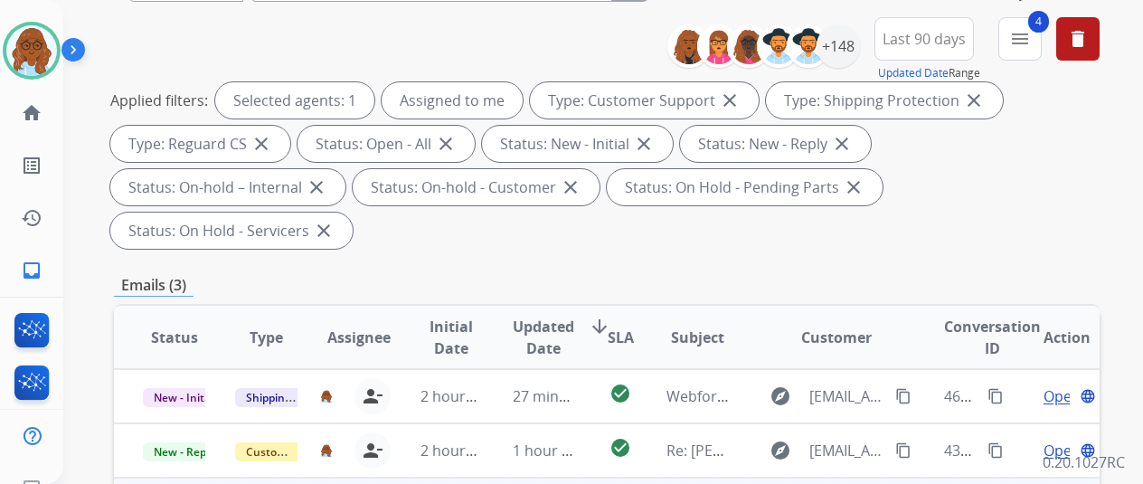
scroll to position [362, 0]
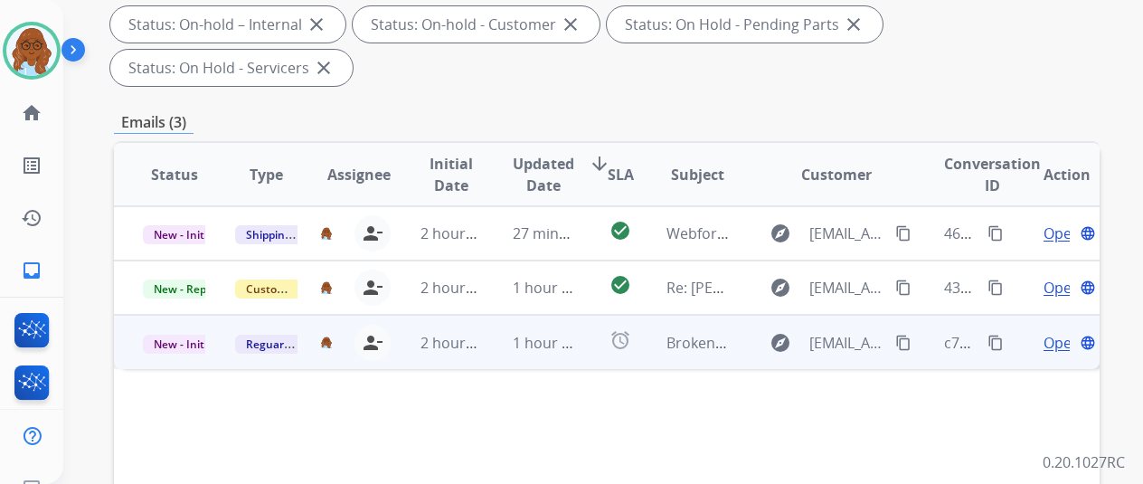
click at [1060, 332] on span "Open" at bounding box center [1062, 343] width 37 height 22
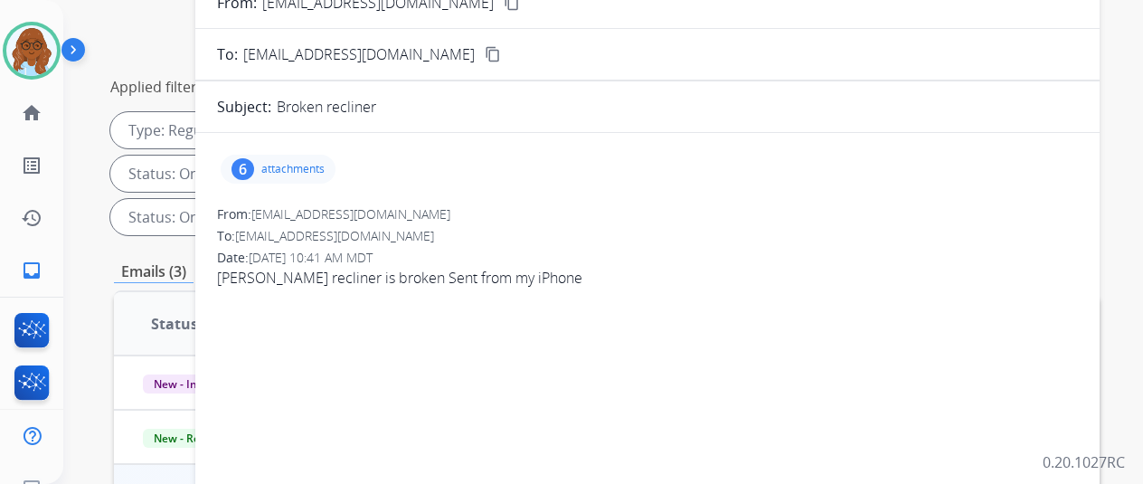
scroll to position [90, 0]
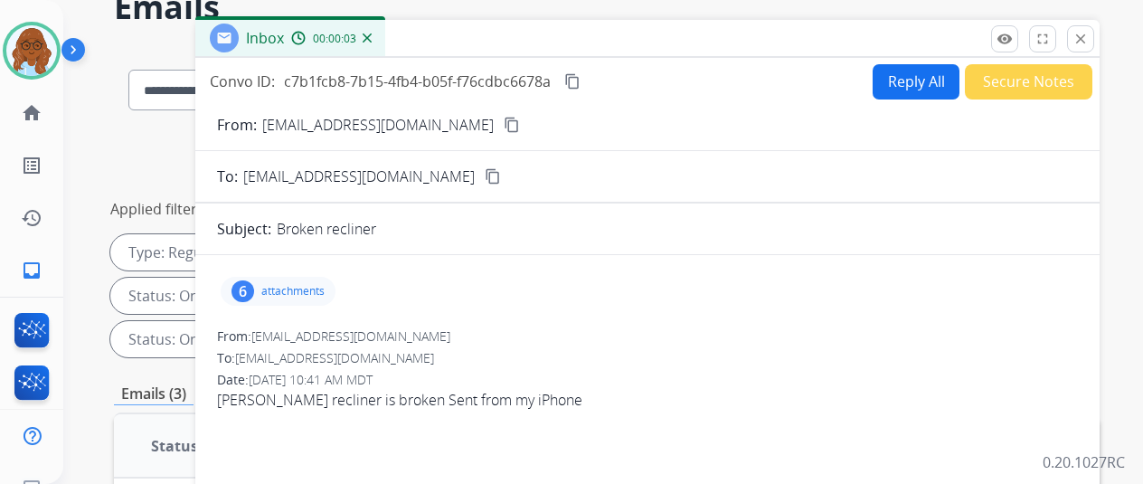
click at [308, 285] on p "attachments" at bounding box center [292, 291] width 63 height 14
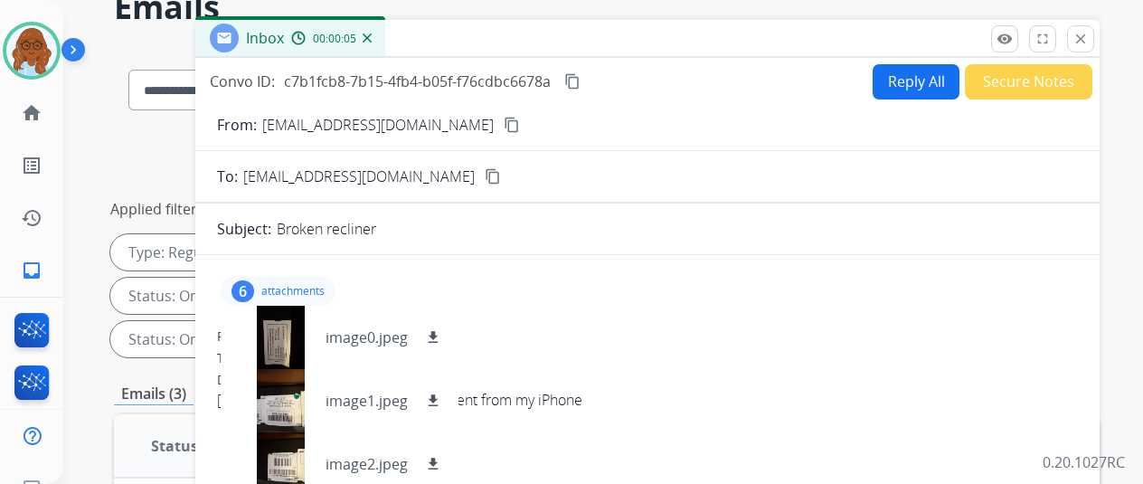
click at [279, 287] on p "attachments" at bounding box center [292, 291] width 63 height 14
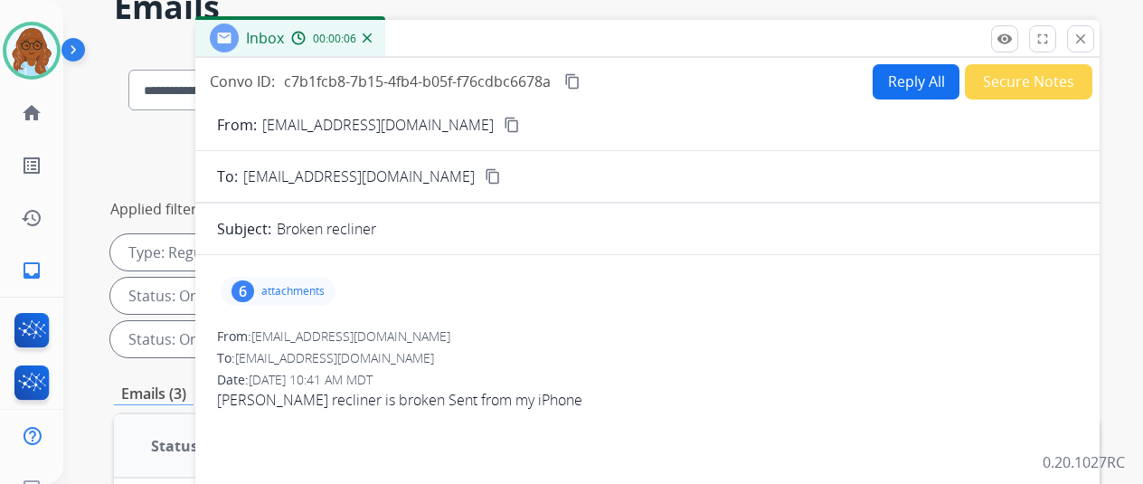
click at [504, 128] on mat-icon "content_copy" at bounding box center [512, 125] width 16 height 16
click at [325, 293] on p "attachments" at bounding box center [292, 291] width 63 height 14
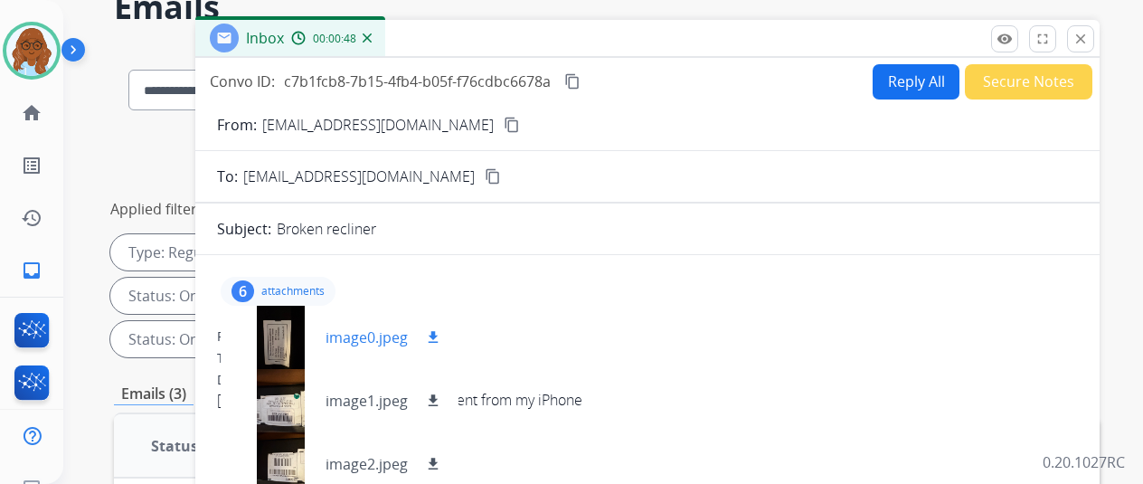
click at [297, 325] on div at bounding box center [280, 337] width 90 height 63
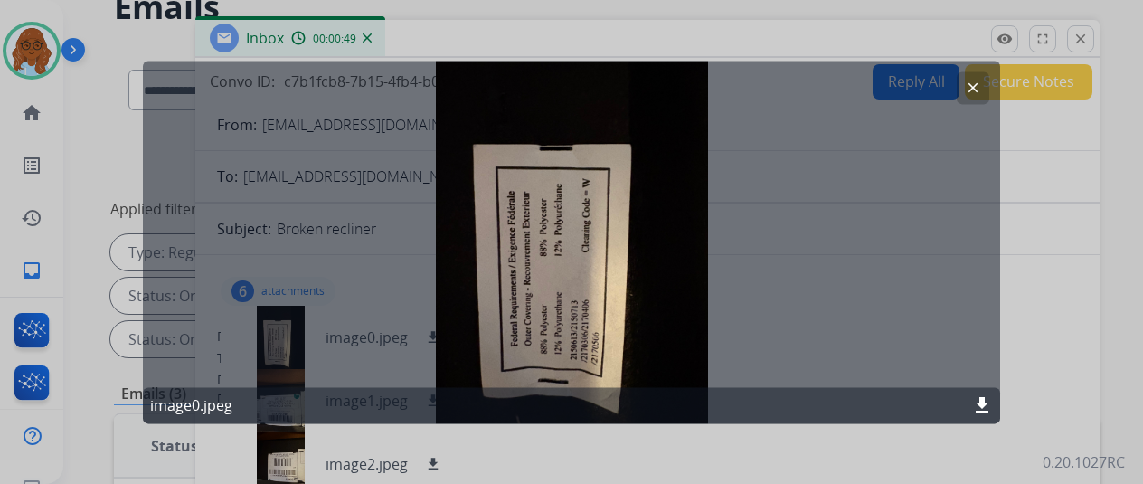
click at [1075, 251] on div at bounding box center [571, 242] width 1143 height 484
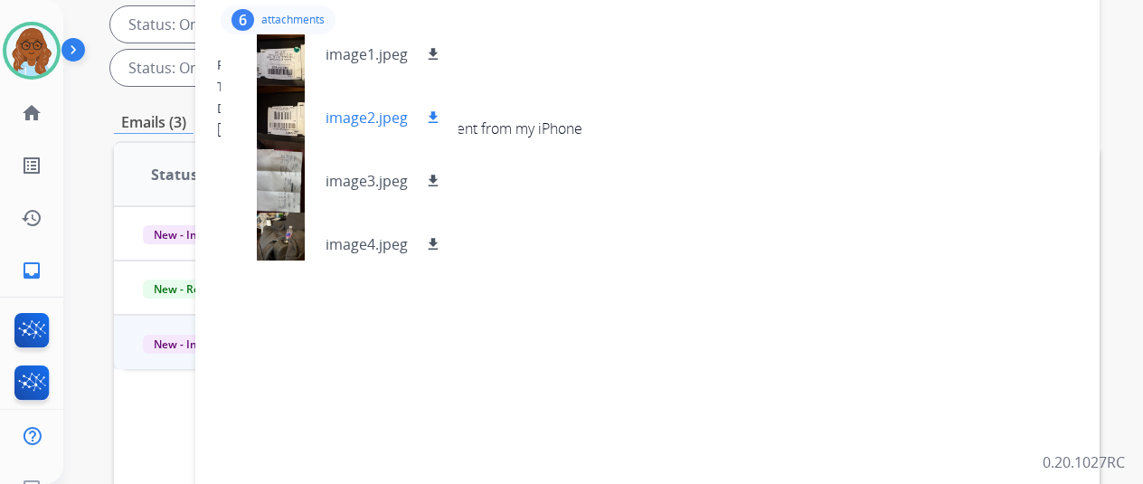
scroll to position [154, 0]
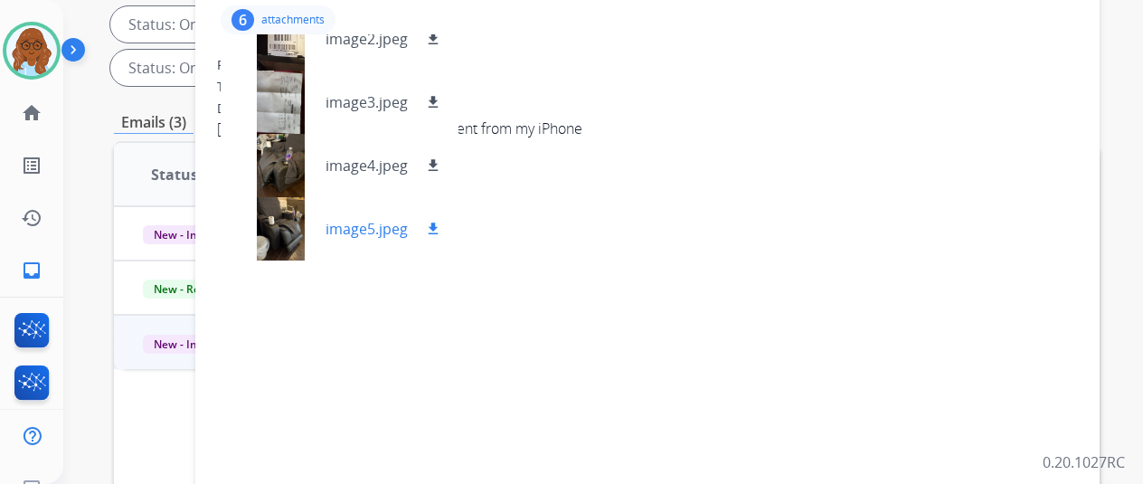
click at [297, 224] on div at bounding box center [280, 228] width 90 height 63
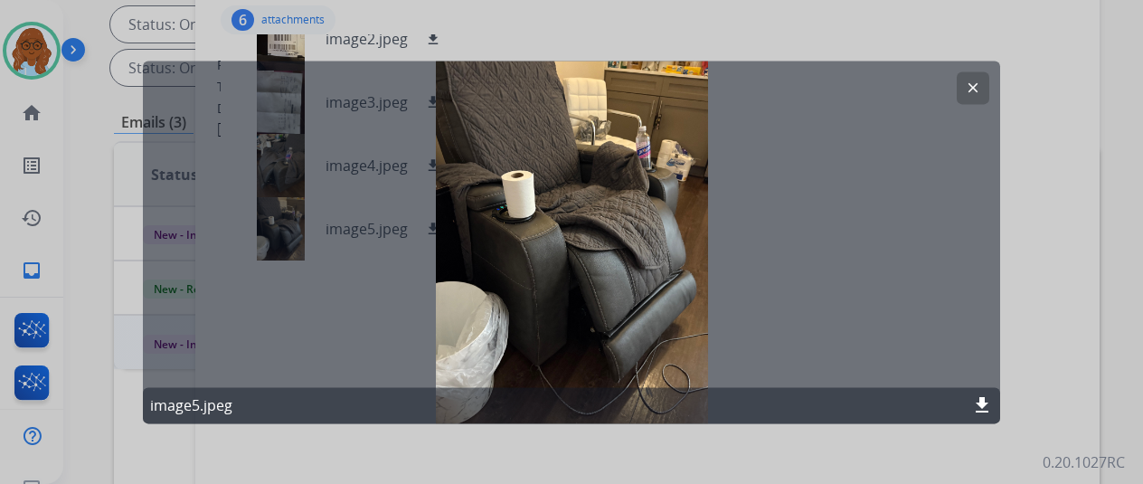
click at [1067, 250] on div at bounding box center [571, 242] width 1143 height 484
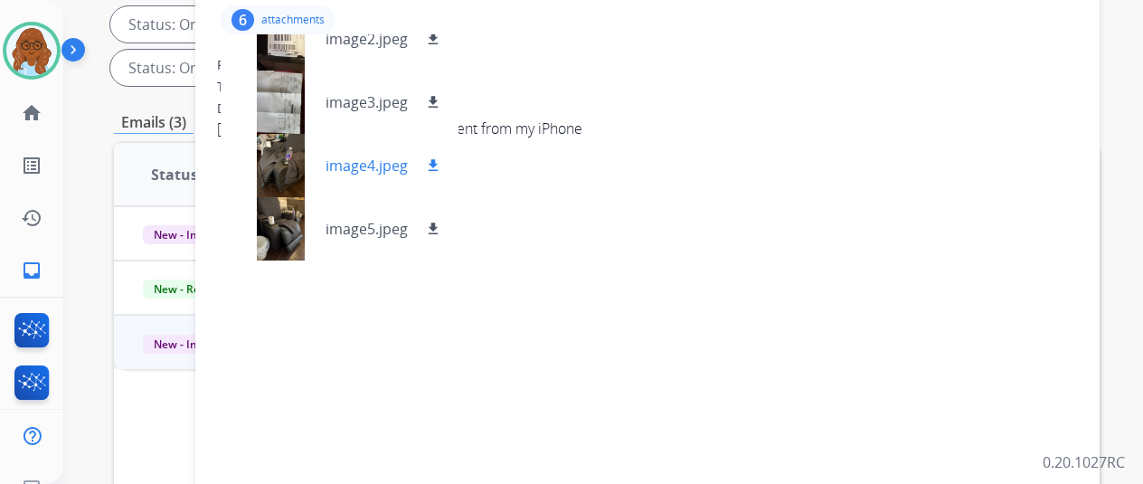
click at [288, 158] on div at bounding box center [280, 165] width 90 height 63
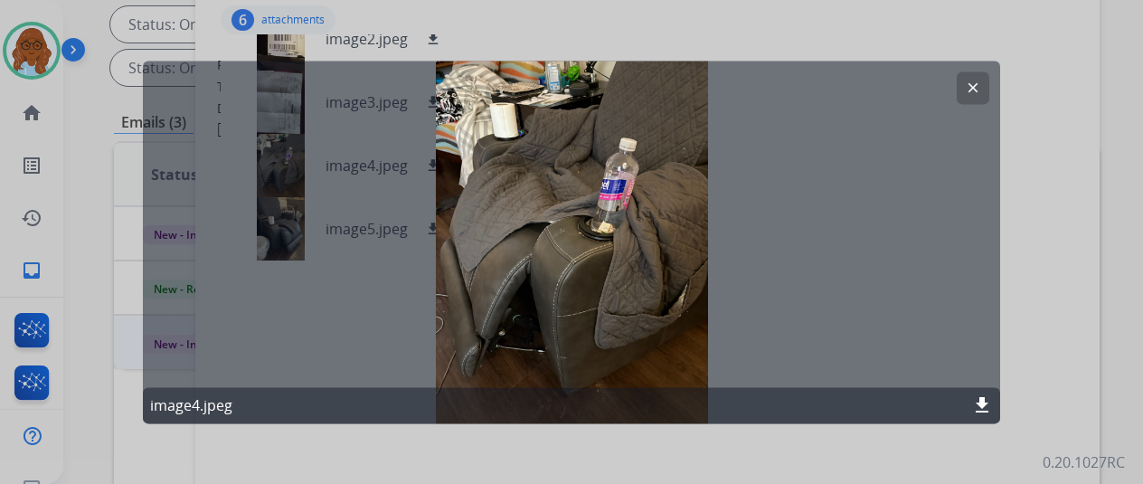
click at [1056, 277] on div at bounding box center [571, 242] width 1143 height 484
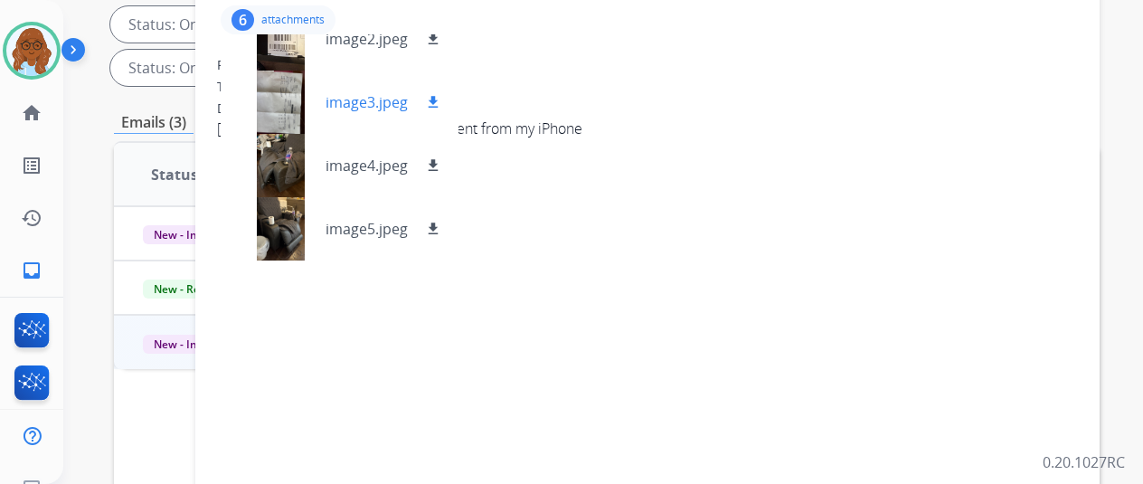
click at [267, 93] on div at bounding box center [280, 102] width 90 height 63
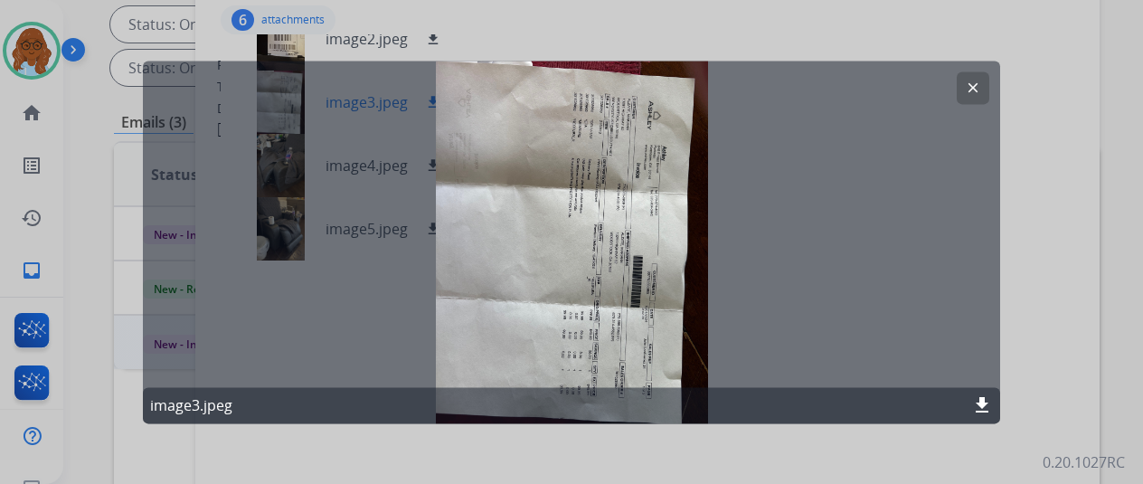
click at [298, 101] on div "clear image3.jpeg download" at bounding box center [571, 242] width 857 height 363
click at [1085, 252] on div at bounding box center [571, 242] width 1143 height 484
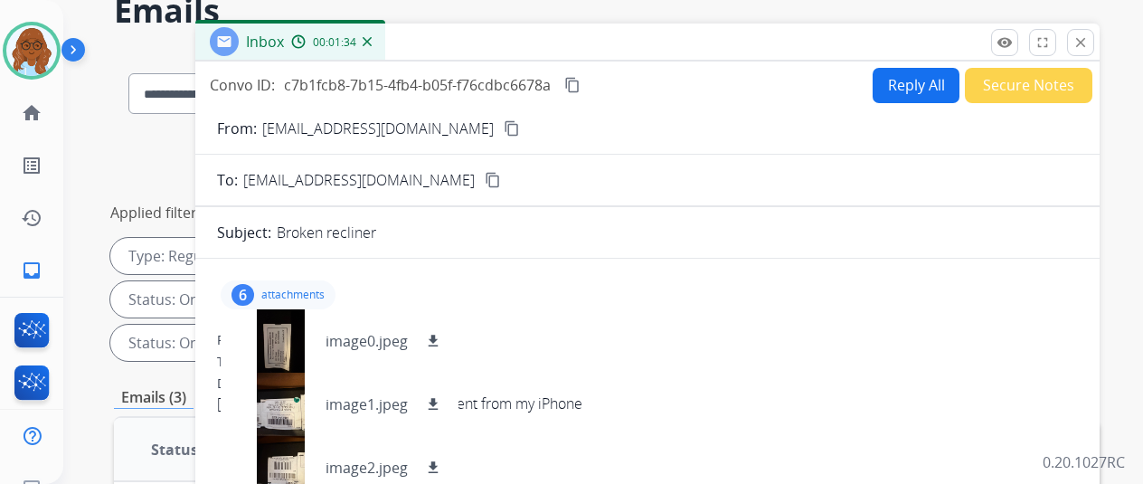
scroll to position [0, 0]
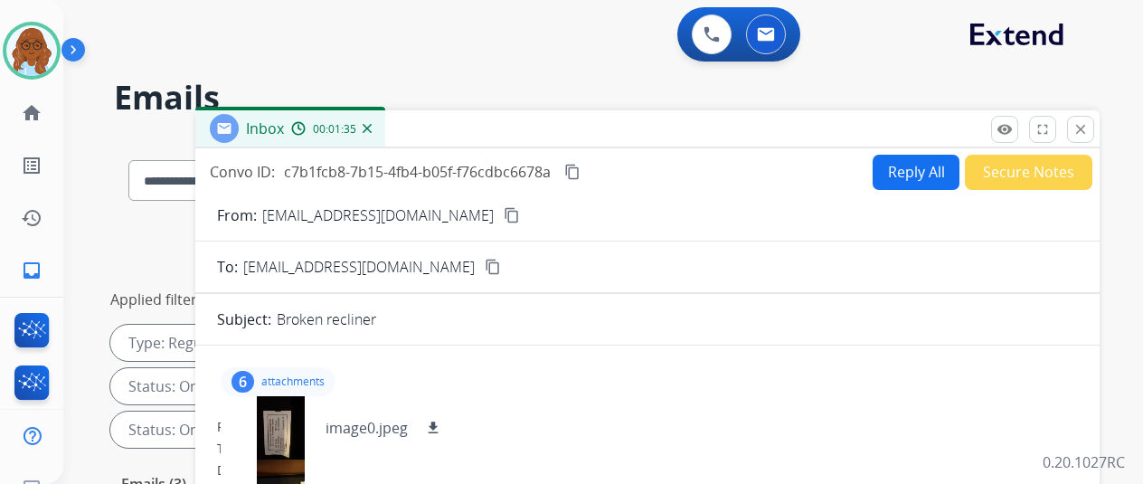
drag, startPoint x: 1092, startPoint y: 121, endPoint x: 1009, endPoint y: 141, distance: 84.7
click at [1089, 121] on mat-icon "close" at bounding box center [1081, 129] width 16 height 16
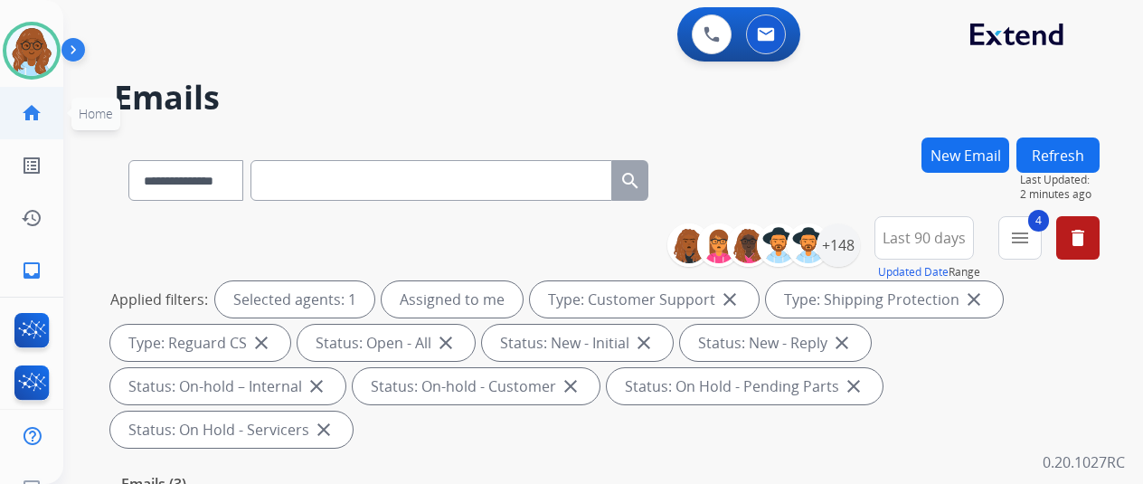
click at [24, 105] on mat-icon "home" at bounding box center [32, 113] width 22 height 22
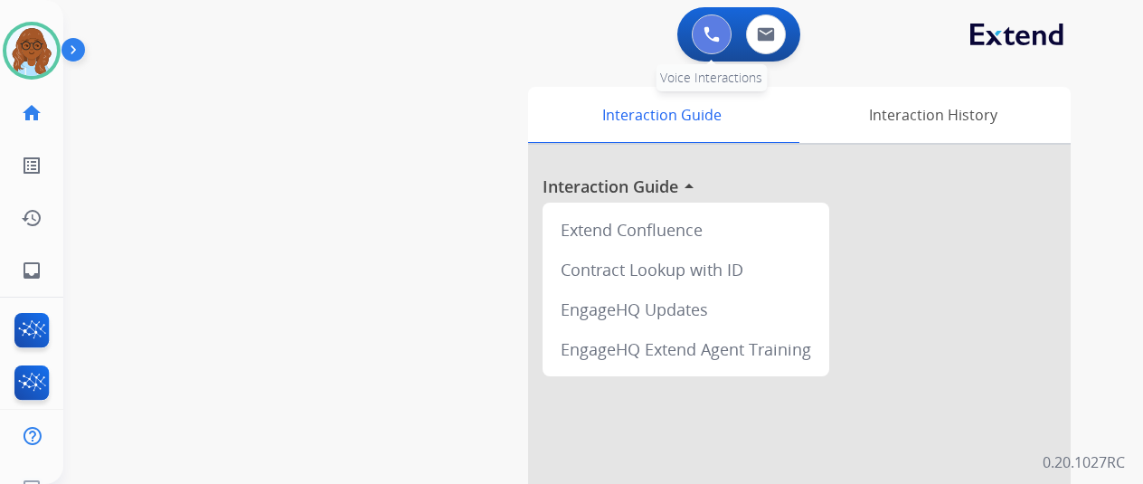
click at [716, 41] on img at bounding box center [712, 34] width 16 height 16
click at [716, 38] on img at bounding box center [712, 34] width 16 height 16
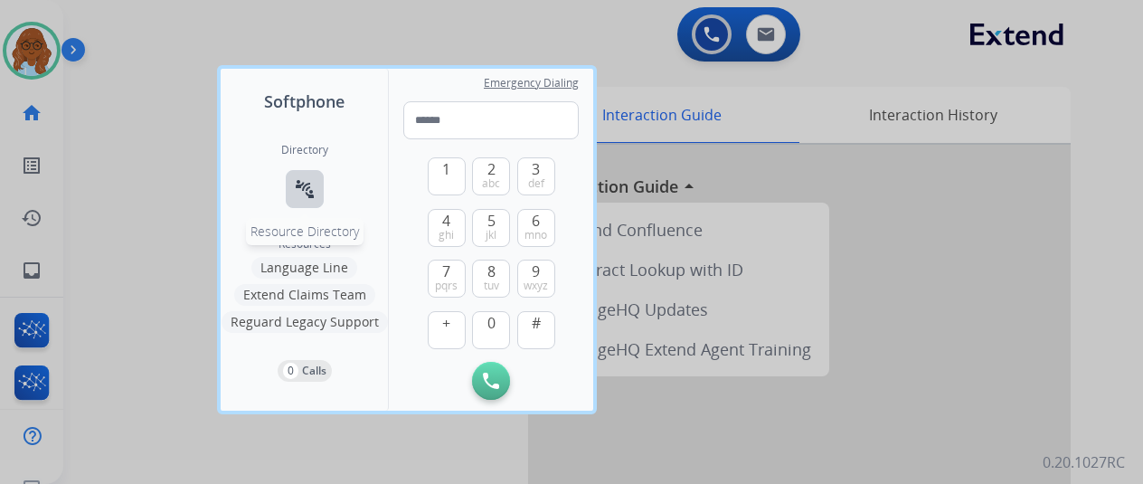
click at [318, 185] on button "connect_without_contact Resource Directory" at bounding box center [305, 189] width 38 height 38
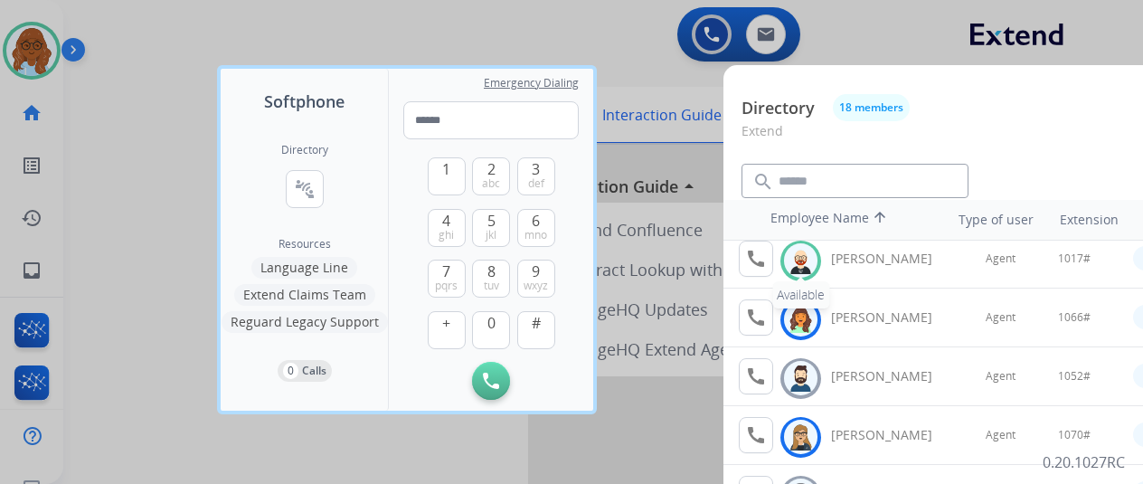
scroll to position [181, 0]
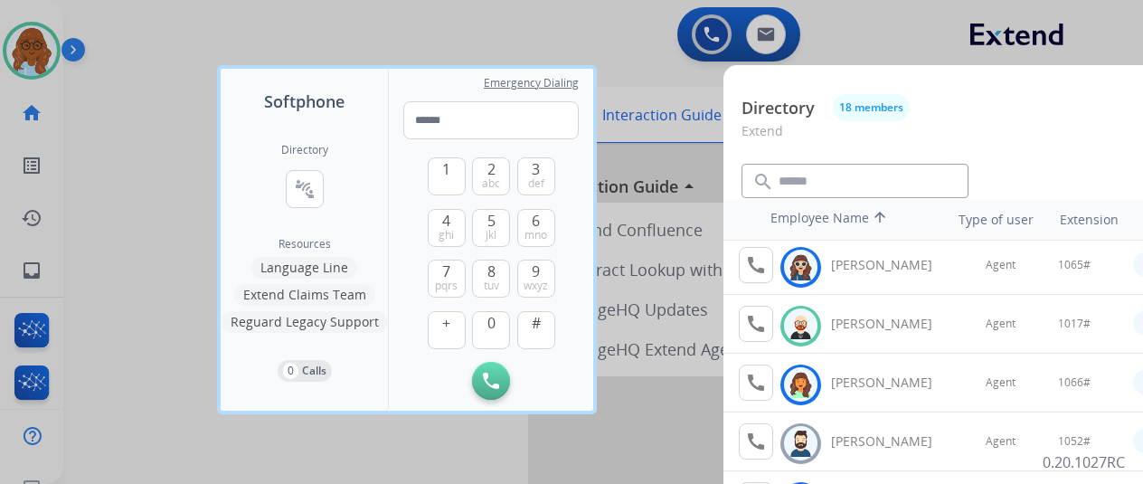
drag, startPoint x: 415, startPoint y: 32, endPoint x: 397, endPoint y: 35, distance: 18.4
click at [415, 32] on div at bounding box center [571, 242] width 1143 height 484
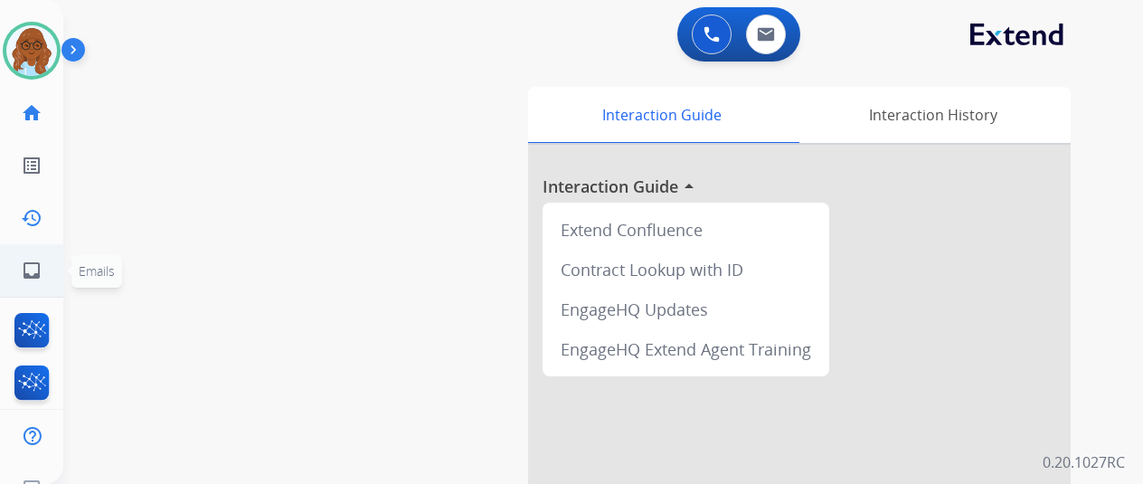
click at [44, 251] on link "inbox Emails" at bounding box center [31, 270] width 51 height 51
select select "**********"
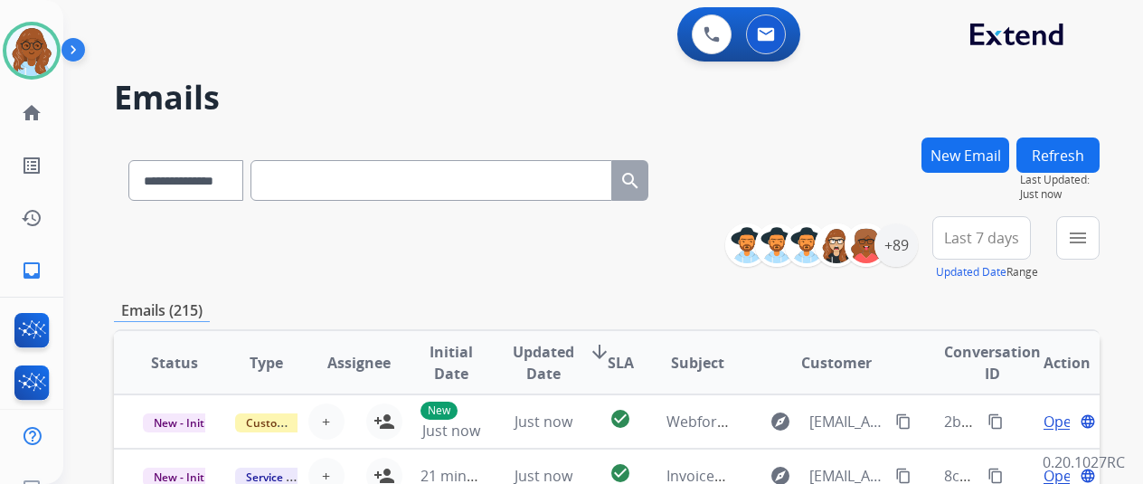
paste input "**********"
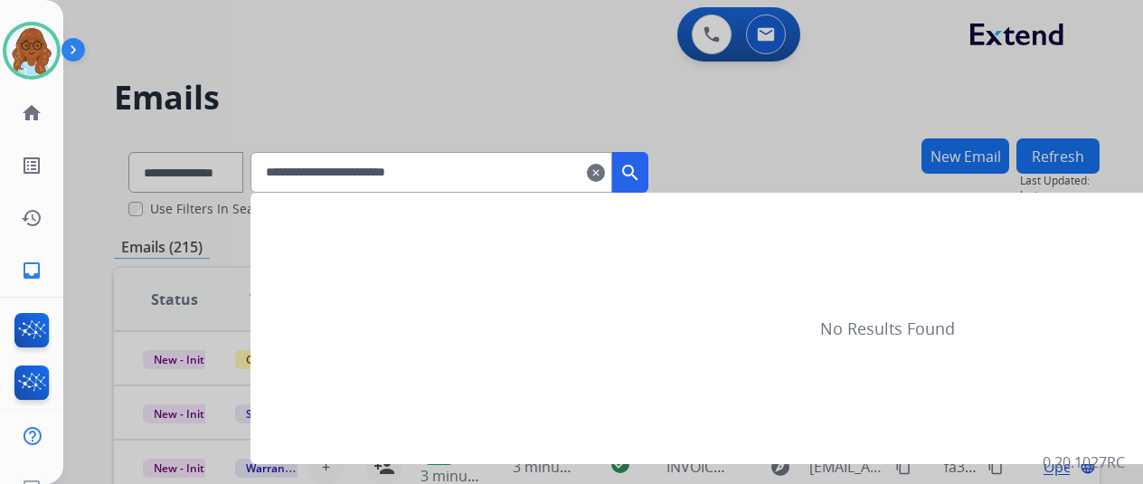
type input "**********"
click at [649, 177] on button "search" at bounding box center [630, 172] width 36 height 41
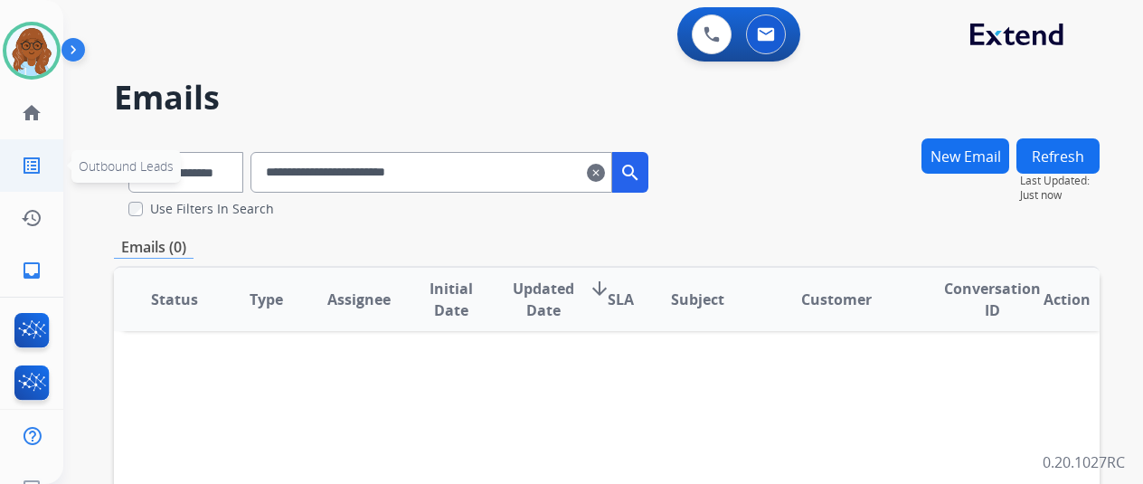
drag, startPoint x: 146, startPoint y: 167, endPoint x: 174, endPoint y: 180, distance: 30.8
click at [146, 167] on span "Outbound Leads" at bounding box center [126, 165] width 95 height 17
drag, startPoint x: 180, startPoint y: 178, endPoint x: 222, endPoint y: 182, distance: 41.8
click at [186, 178] on div "**********" at bounding box center [571, 242] width 1143 height 484
click at [223, 182] on select "**********" at bounding box center [184, 172] width 113 height 41
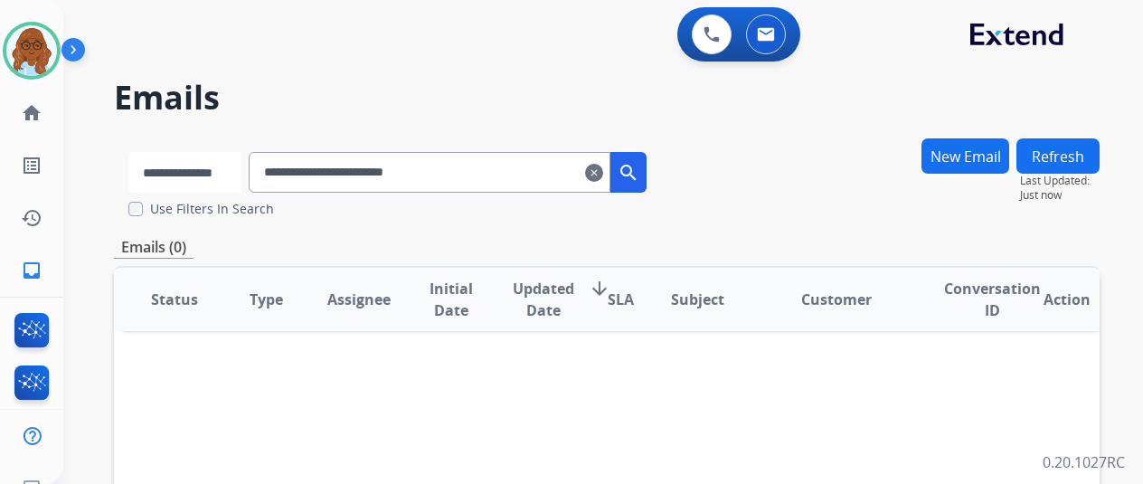
select select "**********"
click at [128, 152] on select "**********" at bounding box center [184, 172] width 113 height 41
click at [646, 186] on button "search" at bounding box center [630, 172] width 36 height 41
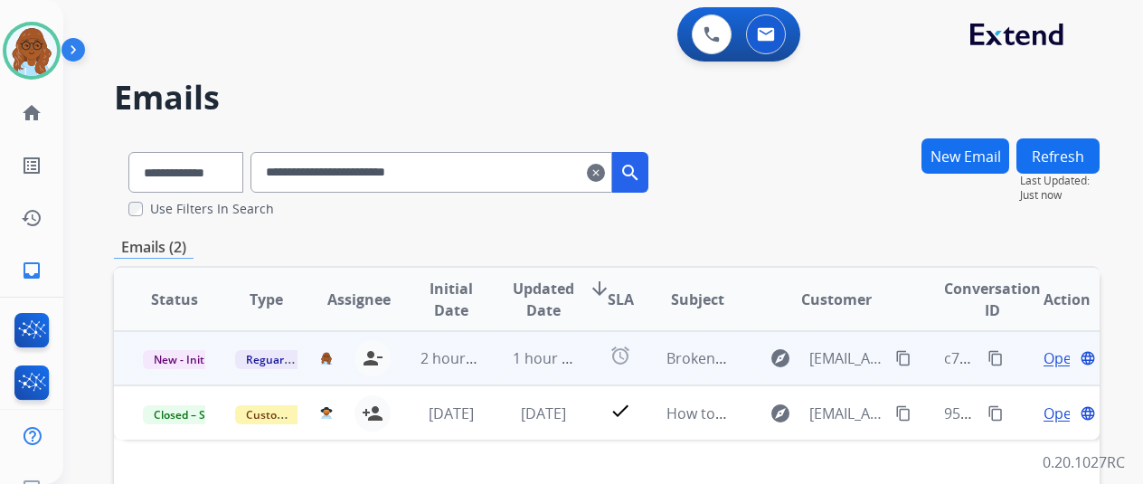
click at [1050, 359] on span "Open" at bounding box center [1062, 358] width 37 height 22
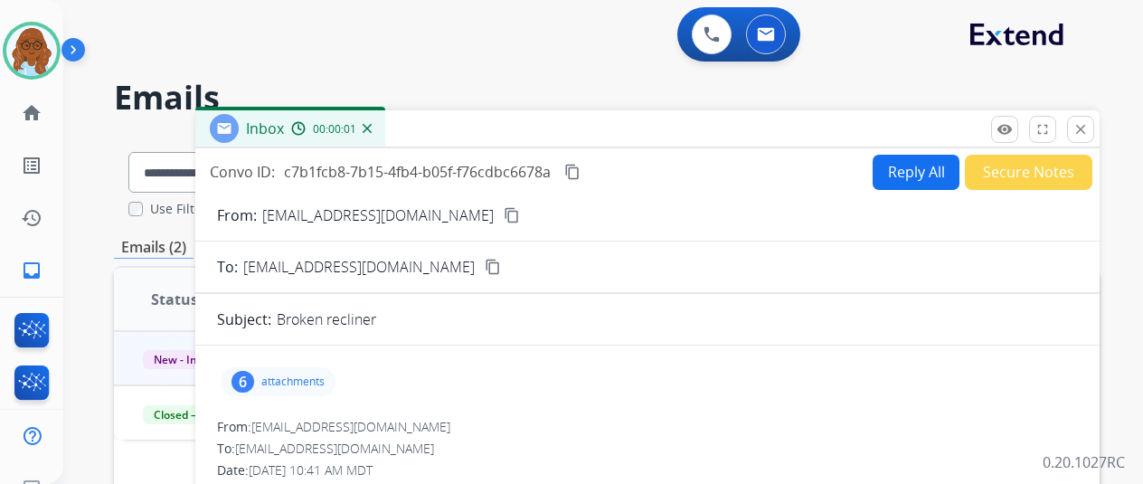
click at [504, 216] on mat-icon "content_copy" at bounding box center [512, 215] width 16 height 16
click at [45, 105] on link "home Home" at bounding box center [31, 113] width 51 height 51
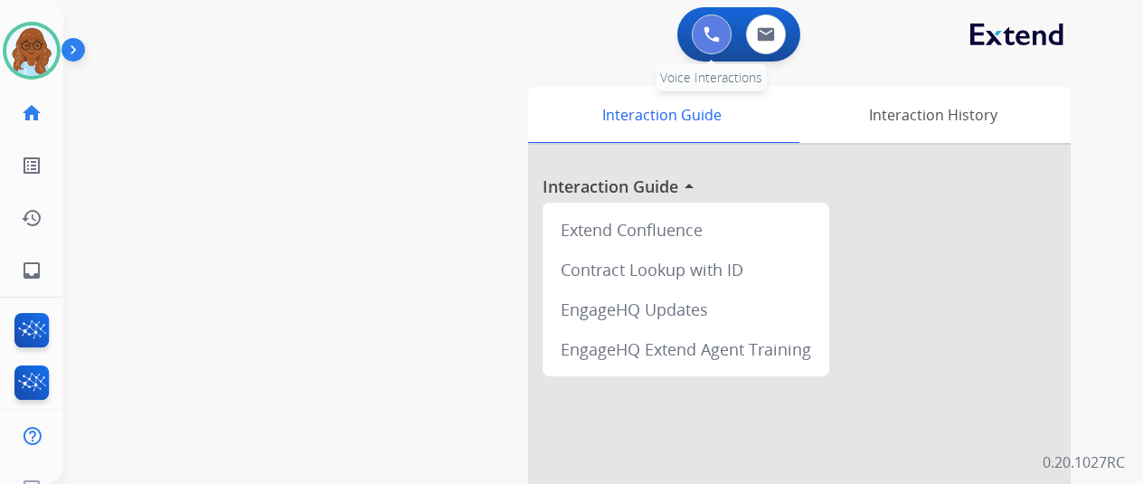
click at [729, 36] on button at bounding box center [712, 34] width 40 height 40
click at [727, 37] on button at bounding box center [712, 34] width 40 height 40
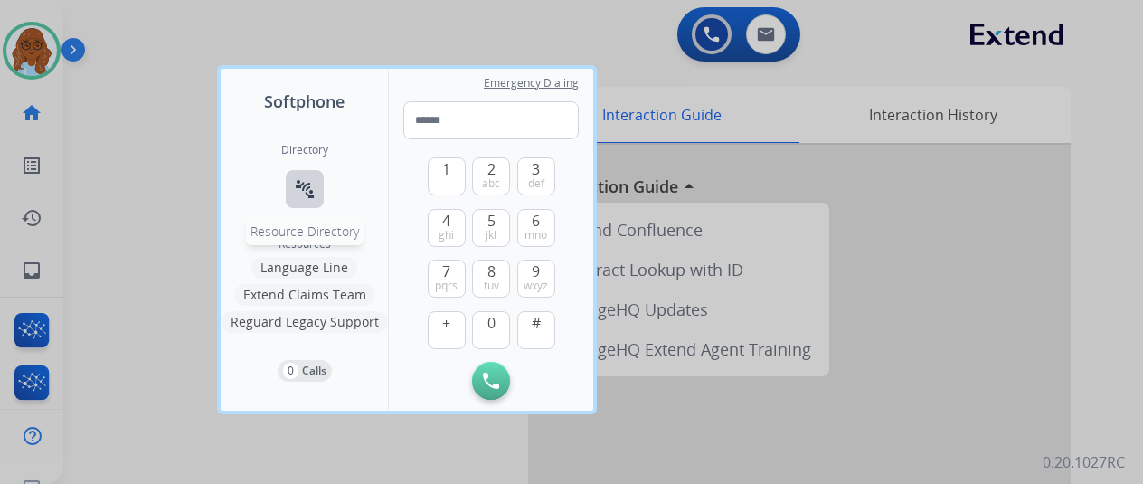
click at [308, 202] on button "connect_without_contact Resource Directory" at bounding box center [305, 189] width 38 height 38
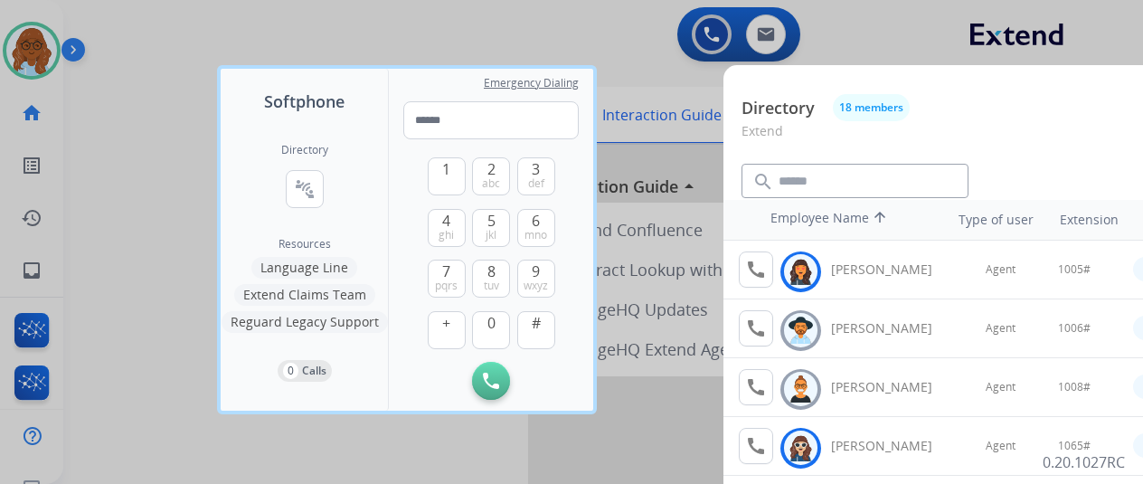
click at [440, 43] on div at bounding box center [571, 242] width 1143 height 484
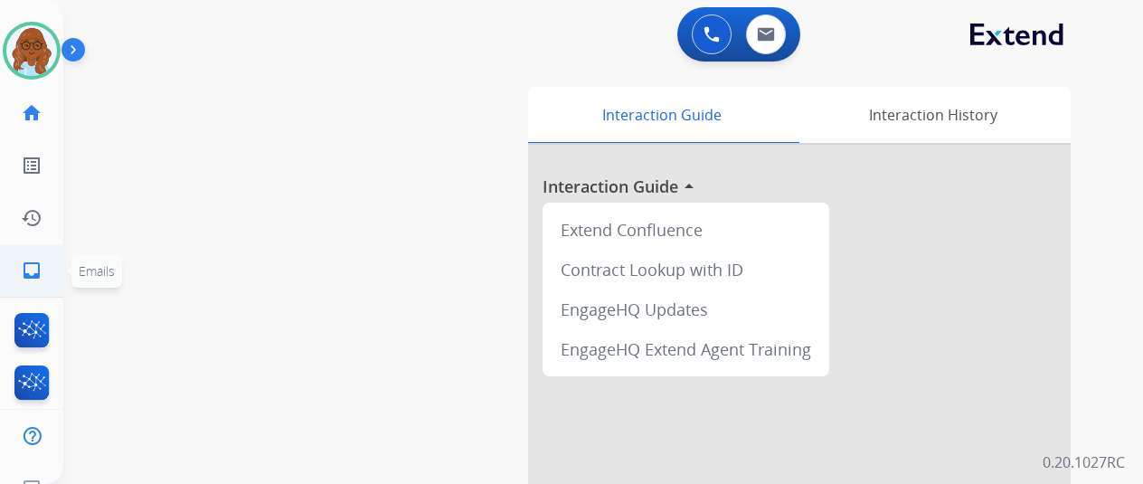
click at [39, 254] on link "inbox Emails" at bounding box center [31, 270] width 51 height 51
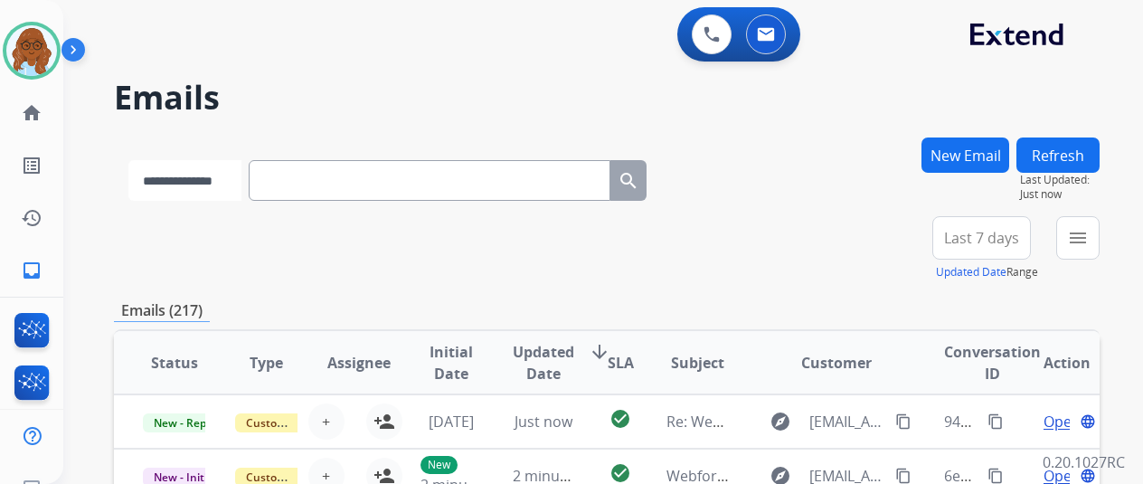
click at [174, 165] on select "**********" at bounding box center [184, 180] width 113 height 41
select select "**********"
click at [128, 160] on select "**********" at bounding box center [184, 180] width 113 height 41
paste input "**********"
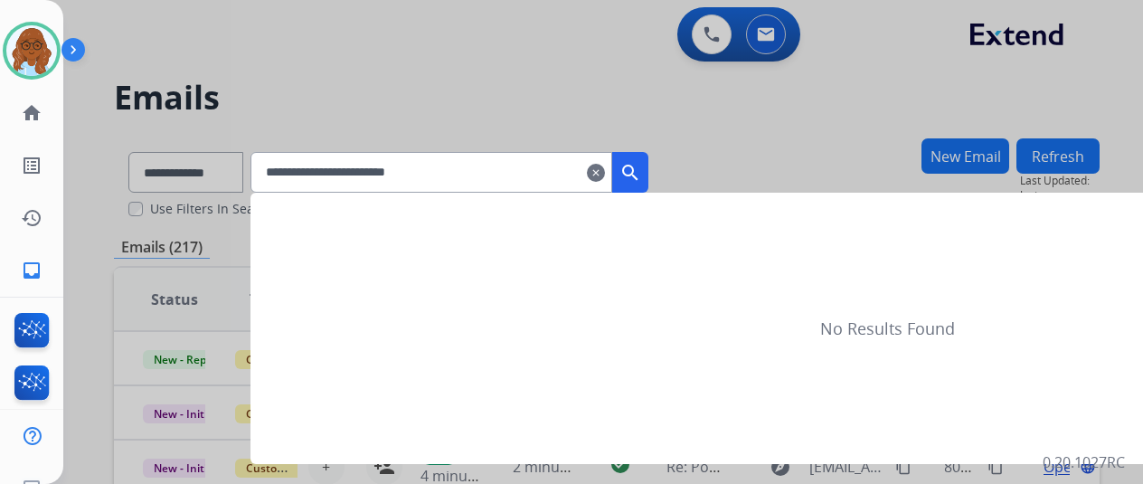
type input "**********"
click at [641, 179] on mat-icon "search" at bounding box center [631, 173] width 22 height 22
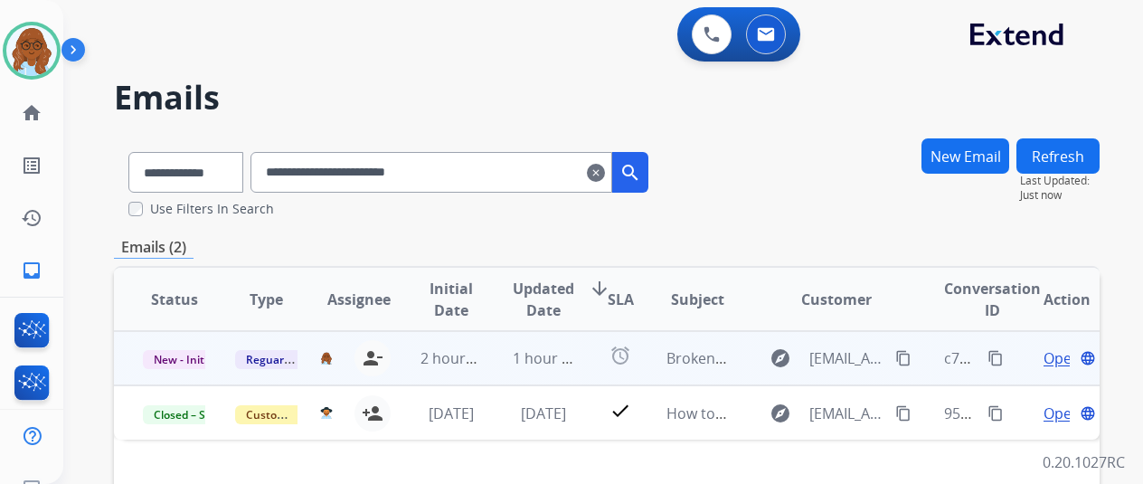
click at [1064, 362] on span "Open" at bounding box center [1062, 358] width 37 height 22
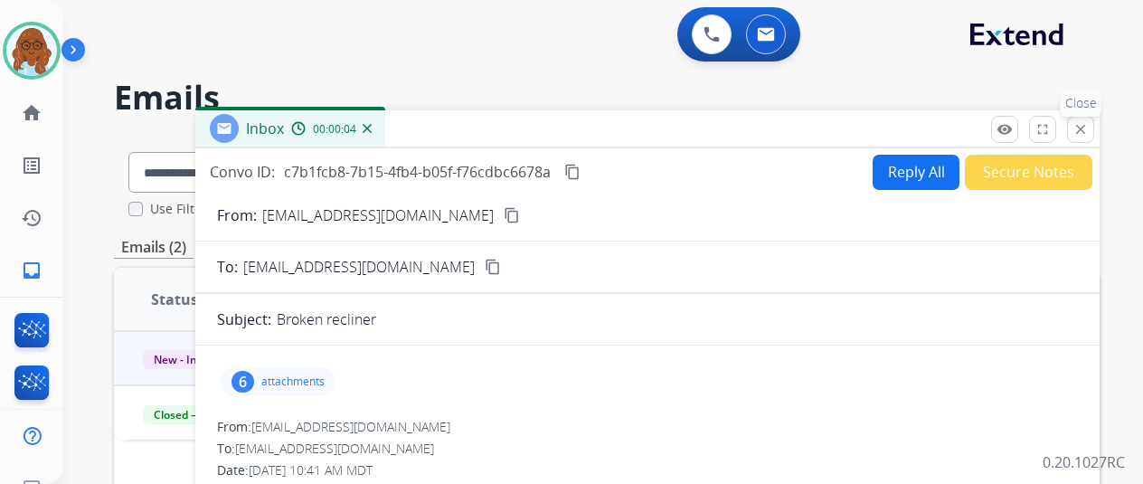
click at [1089, 126] on mat-icon "close" at bounding box center [1081, 129] width 16 height 16
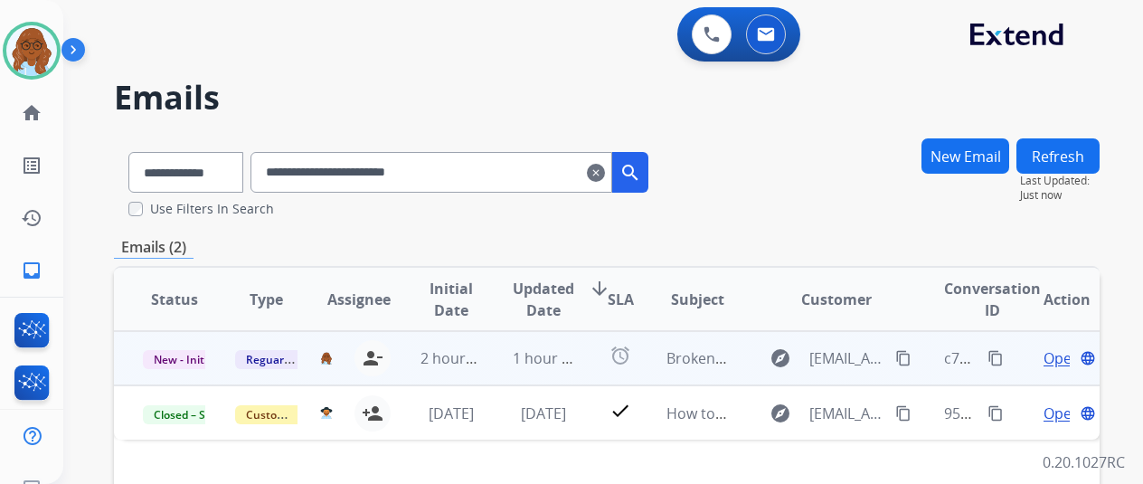
click at [1056, 356] on span "Open" at bounding box center [1062, 358] width 37 height 22
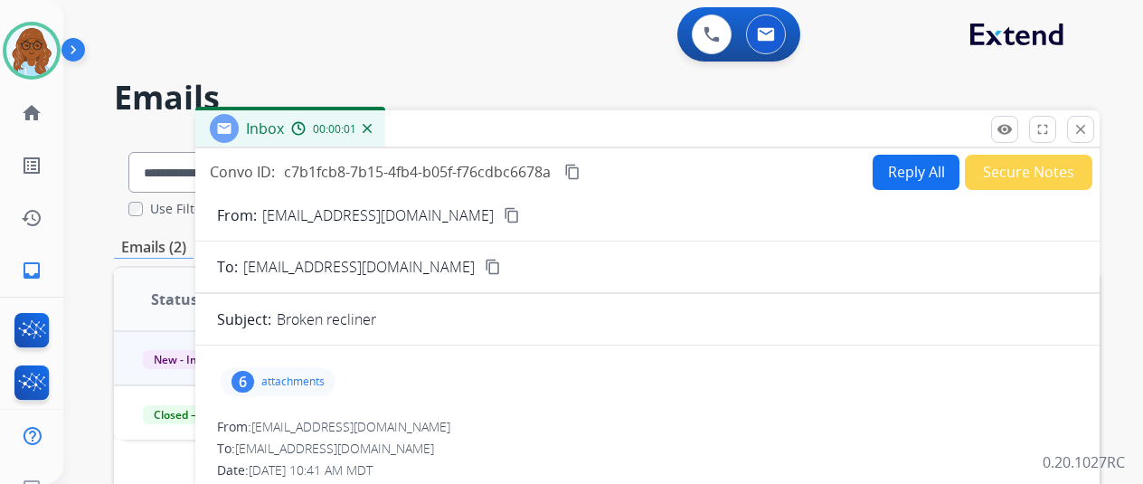
click at [325, 383] on p "attachments" at bounding box center [292, 381] width 63 height 14
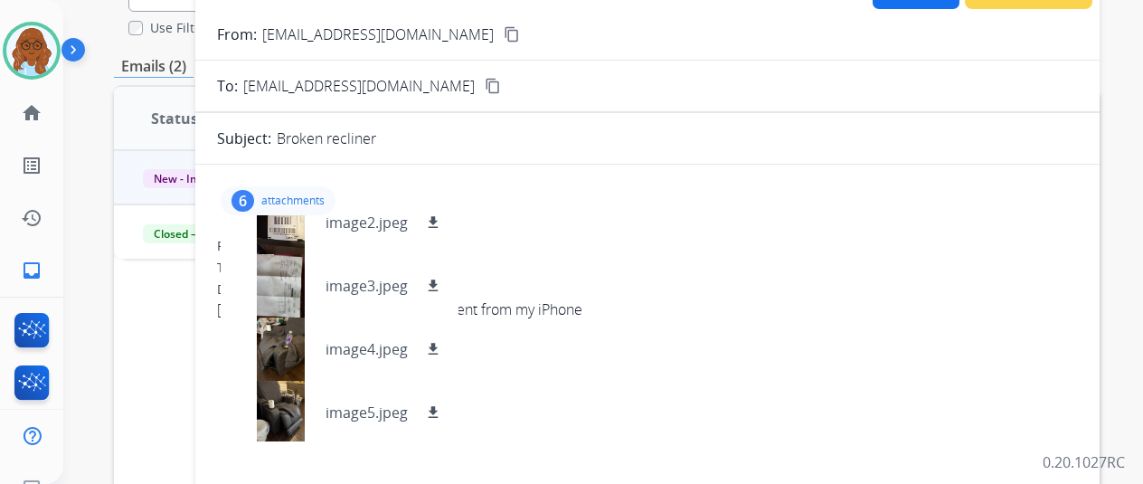
scroll to position [154, 0]
click at [297, 421] on div at bounding box center [280, 409] width 90 height 63
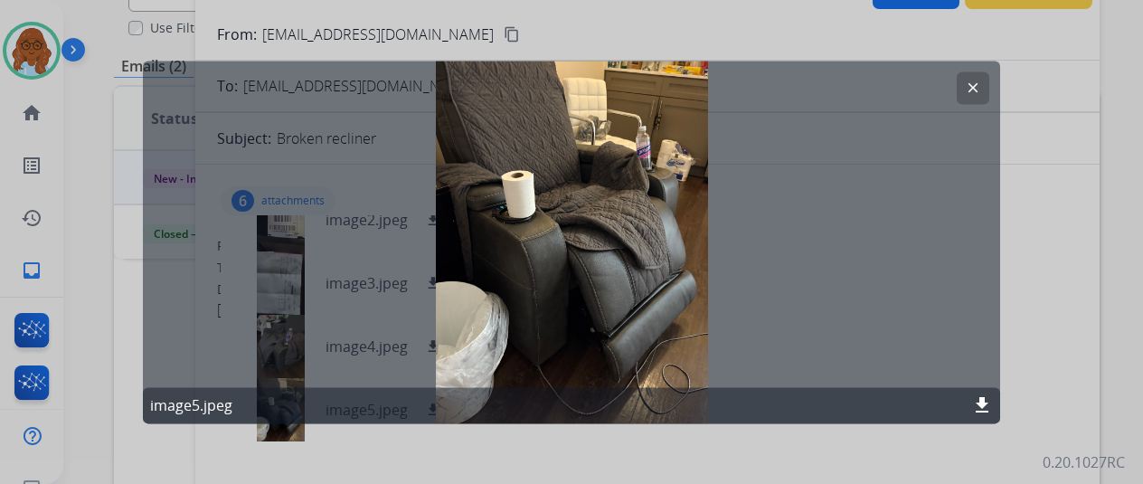
drag, startPoint x: 1036, startPoint y: 322, endPoint x: 785, endPoint y: 323, distance: 250.5
click at [1036, 323] on div at bounding box center [571, 242] width 1143 height 484
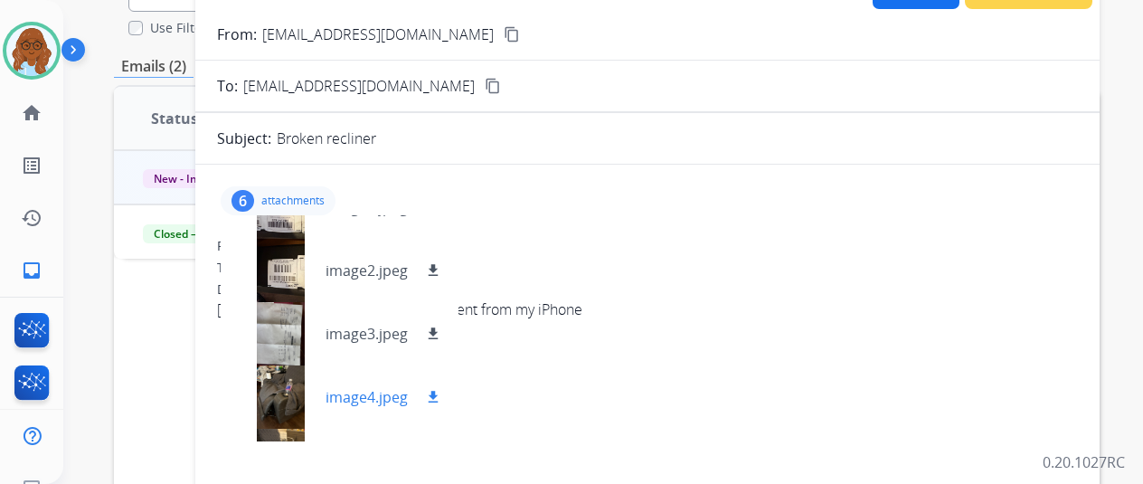
scroll to position [63, 0]
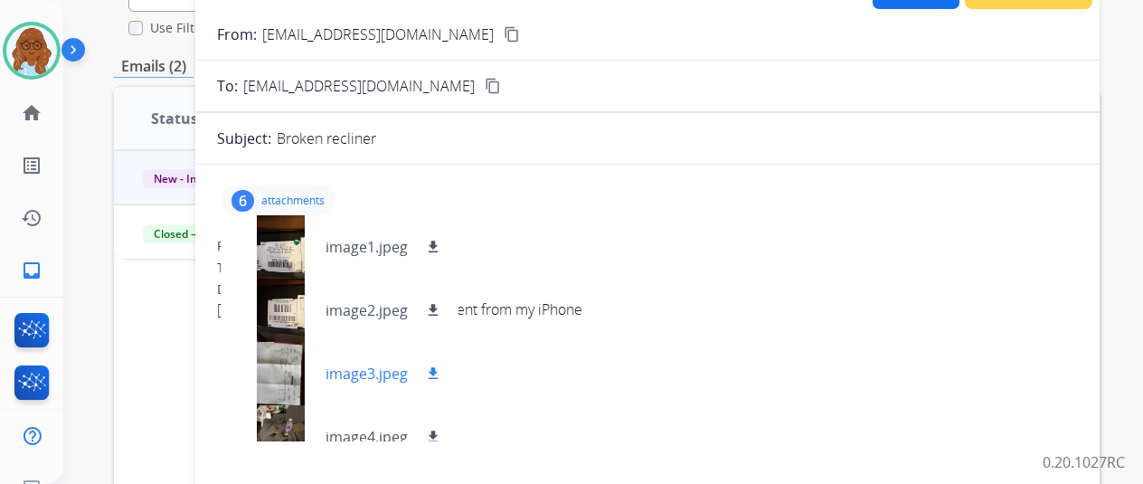
click at [304, 372] on div at bounding box center [280, 373] width 90 height 63
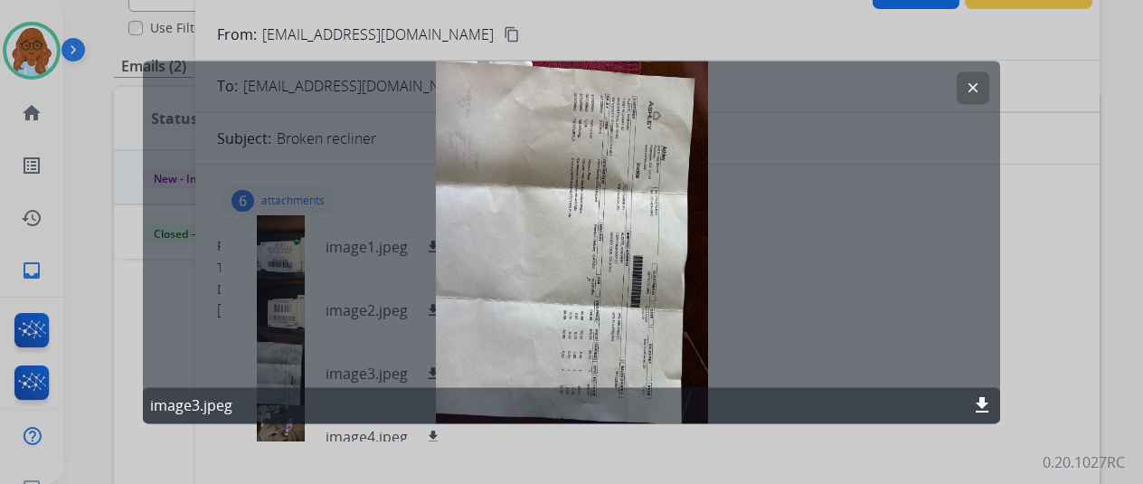
click at [985, 404] on mat-icon "download" at bounding box center [982, 405] width 22 height 22
drag, startPoint x: 1074, startPoint y: 357, endPoint x: 1063, endPoint y: 360, distance: 11.2
click at [1073, 358] on div at bounding box center [571, 242] width 1143 height 484
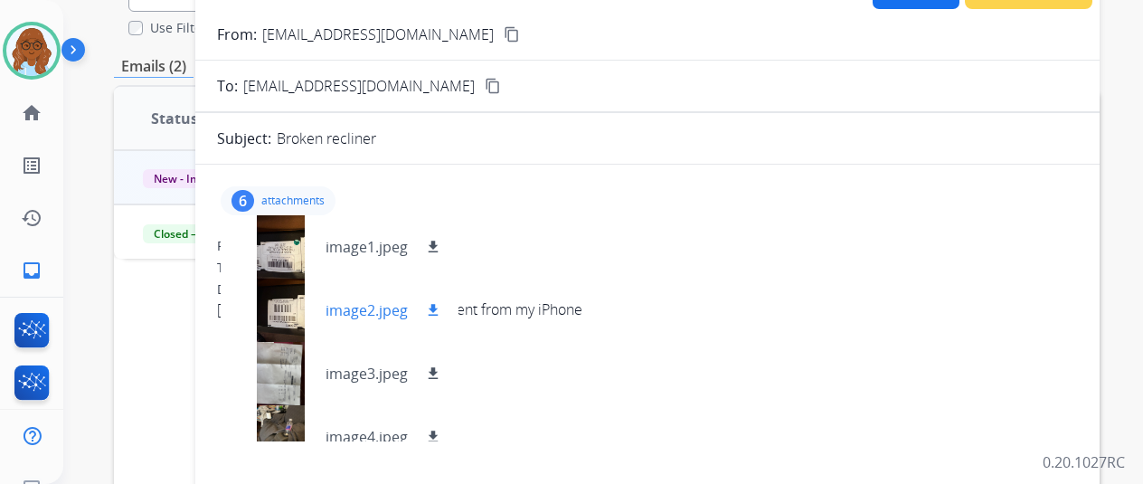
click at [298, 310] on div at bounding box center [280, 310] width 90 height 63
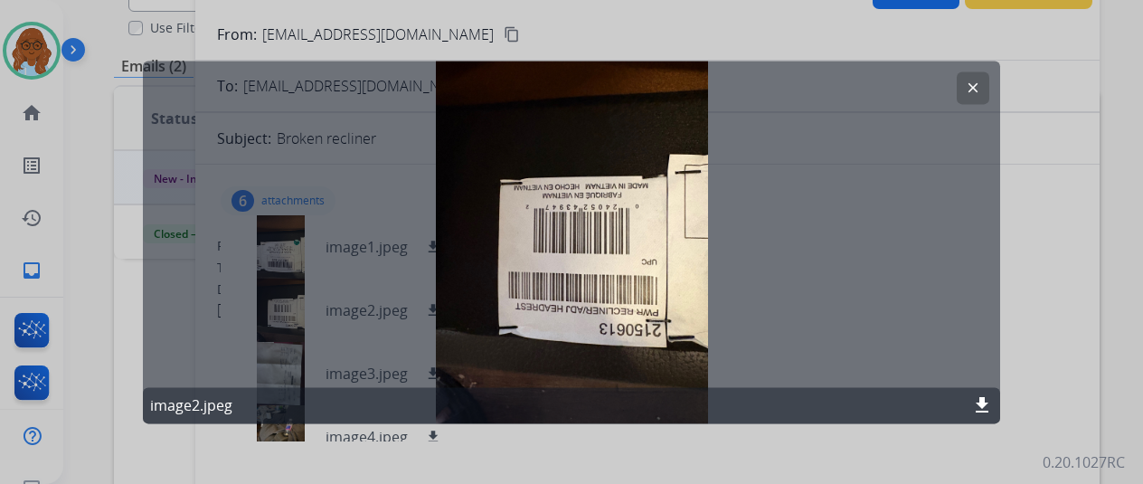
click at [988, 410] on mat-icon "download" at bounding box center [982, 405] width 22 height 22
click at [1042, 363] on div at bounding box center [571, 242] width 1143 height 484
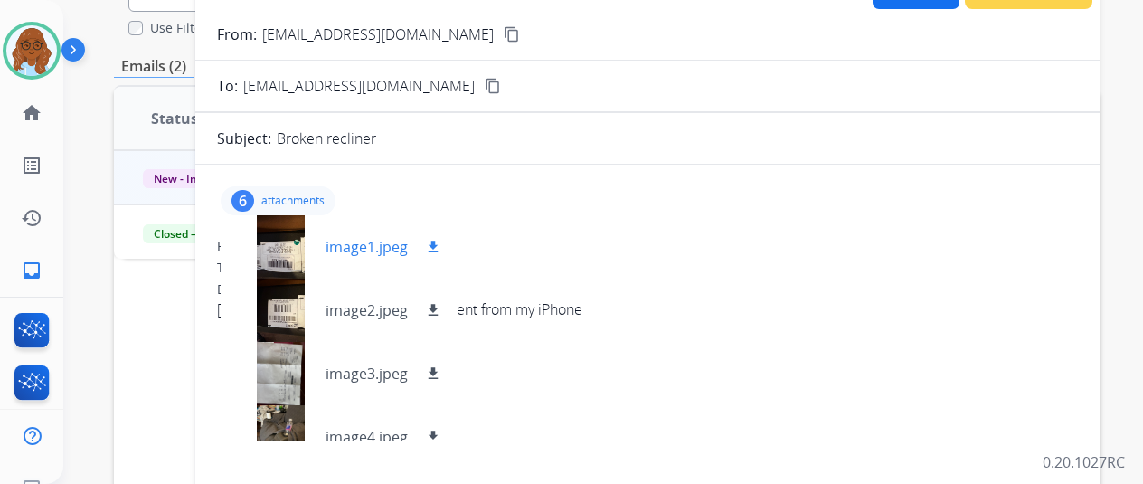
click at [296, 254] on div at bounding box center [280, 246] width 90 height 63
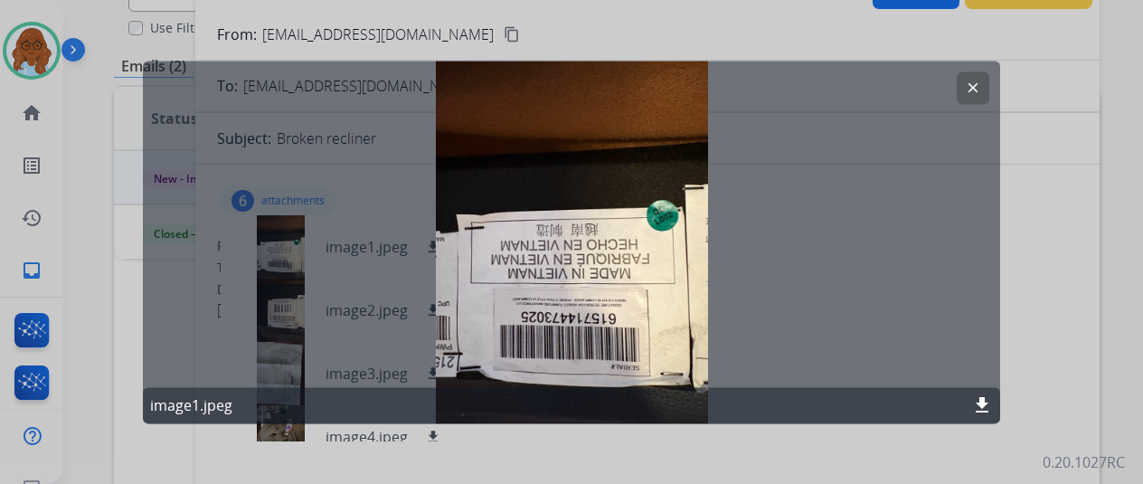
click at [985, 406] on mat-icon "download" at bounding box center [982, 405] width 22 height 22
click at [1038, 381] on div at bounding box center [571, 242] width 1143 height 484
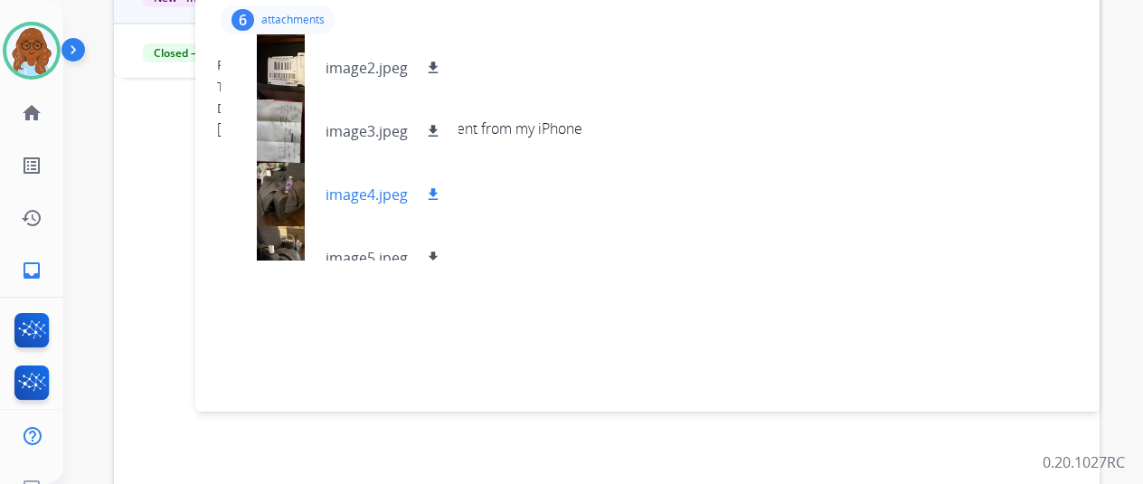
scroll to position [154, 0]
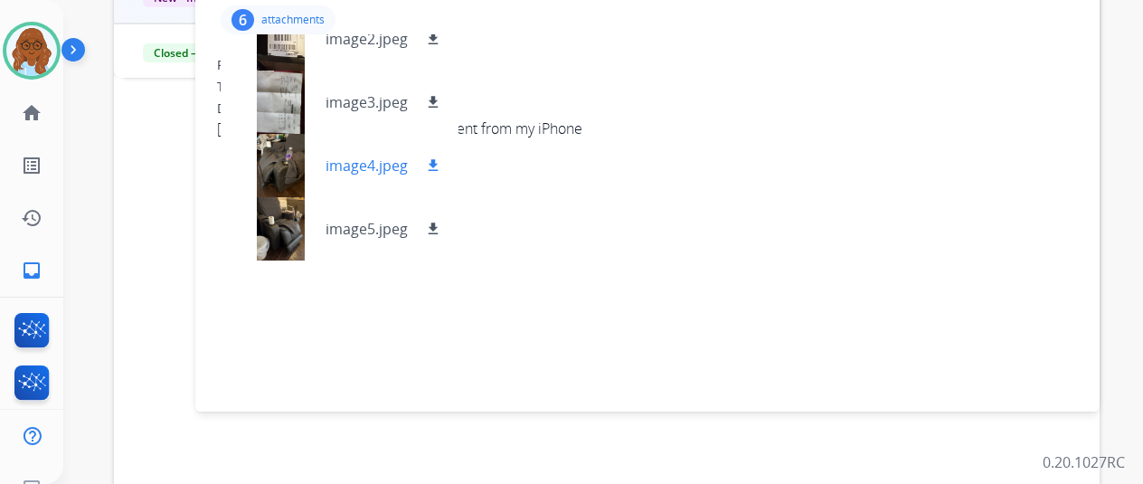
click at [441, 171] on mat-icon "download" at bounding box center [433, 165] width 16 height 16
click at [441, 225] on mat-icon "download" at bounding box center [433, 229] width 16 height 16
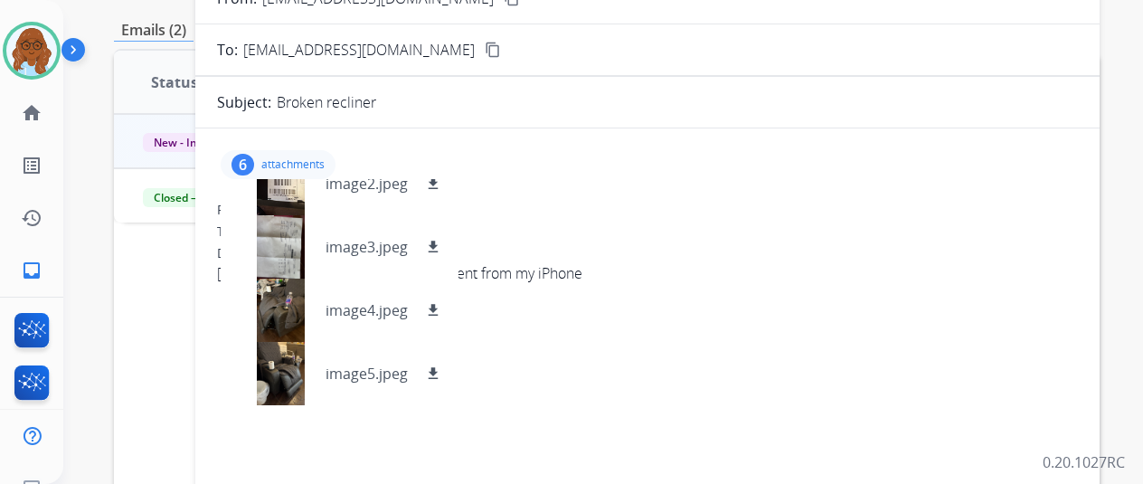
scroll to position [90, 0]
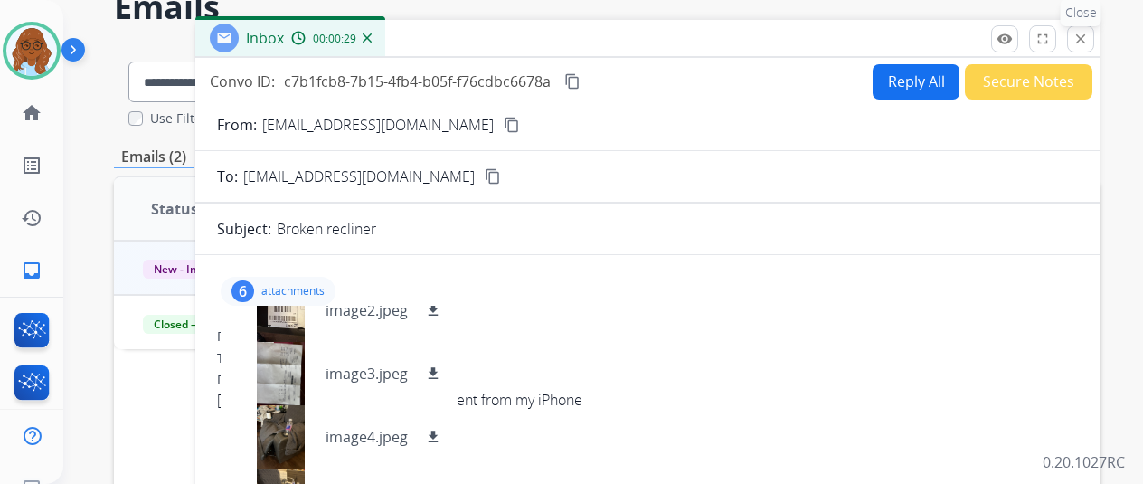
click at [1089, 43] on mat-icon "close" at bounding box center [1081, 39] width 16 height 16
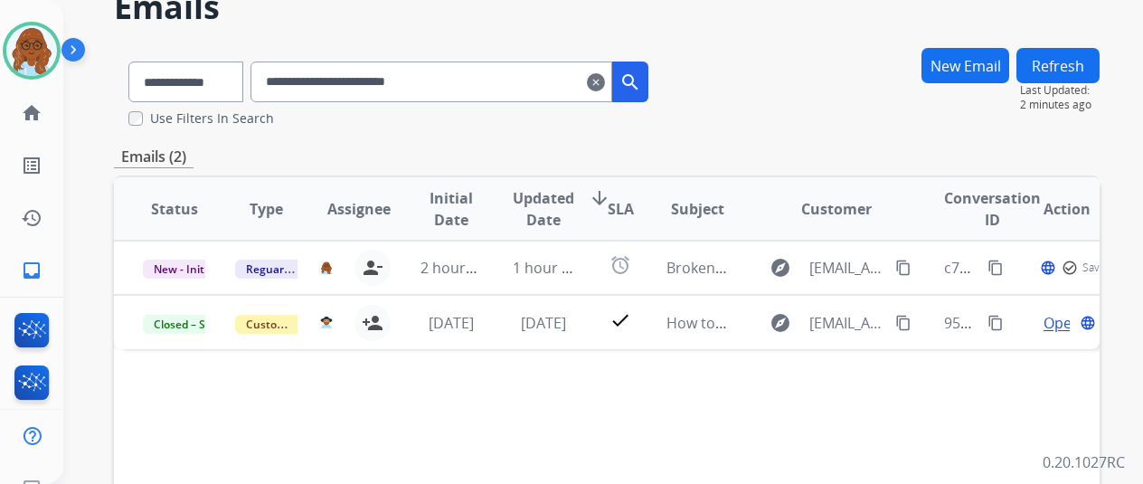
click at [605, 74] on mat-icon "clear" at bounding box center [596, 82] width 18 height 22
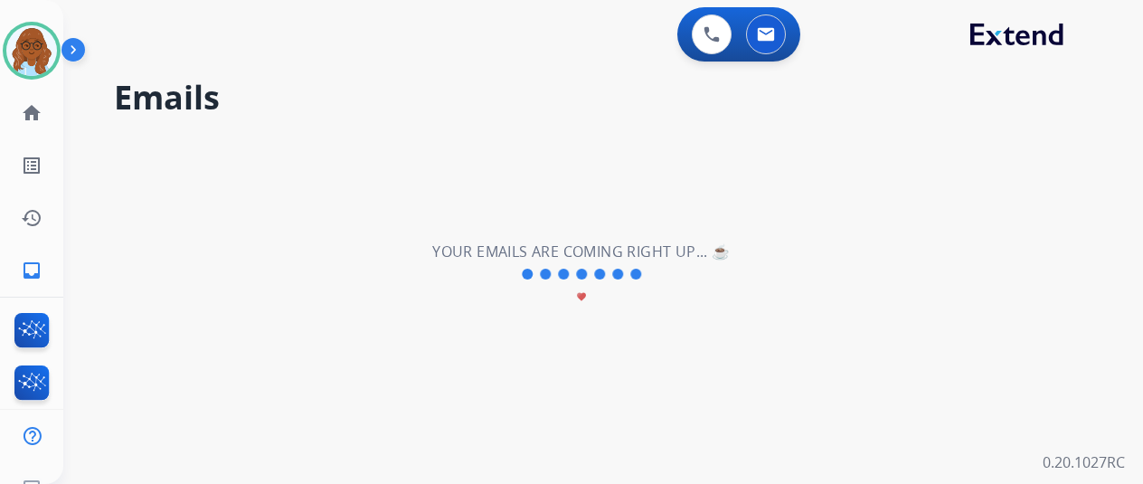
scroll to position [0, 0]
select select "**********"
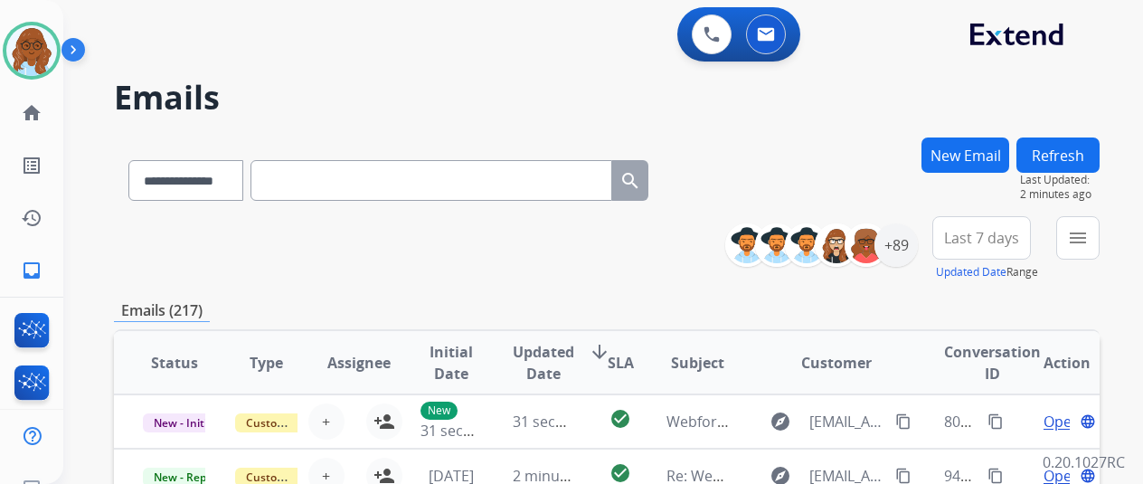
click at [1019, 236] on span "Last 7 days" at bounding box center [981, 237] width 75 height 7
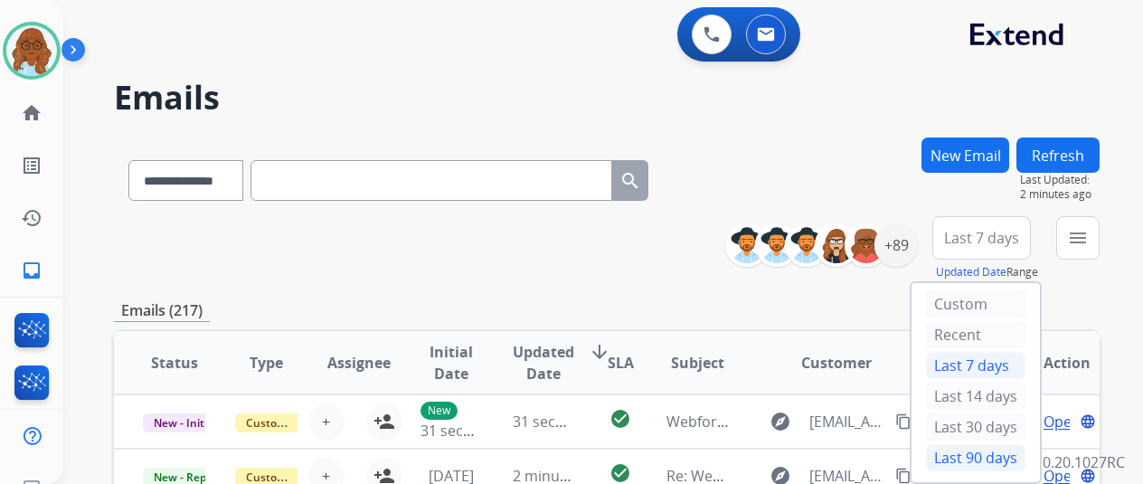
click at [978, 448] on div "Last 90 days" at bounding box center [975, 457] width 99 height 27
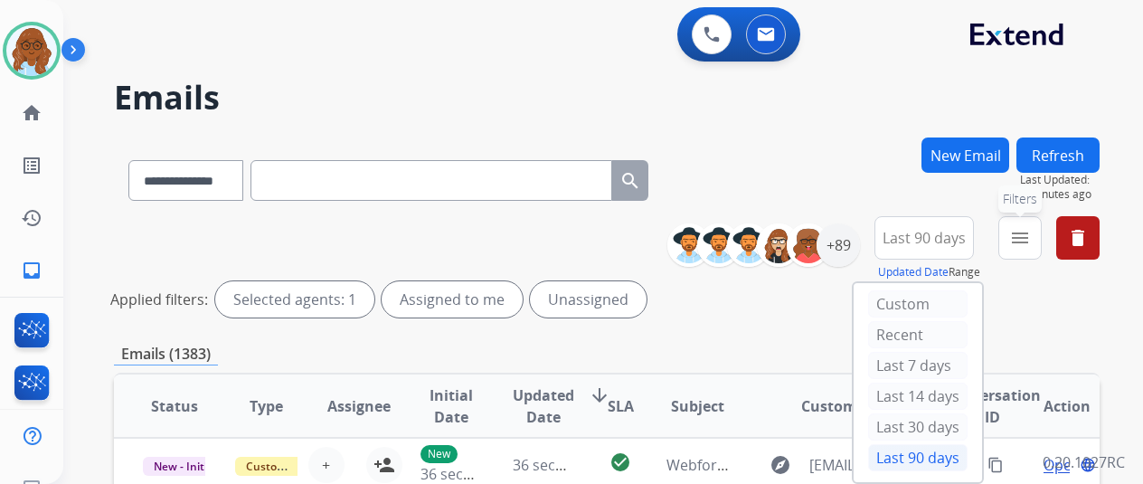
click at [1031, 237] on mat-icon "menu" at bounding box center [1020, 238] width 22 height 22
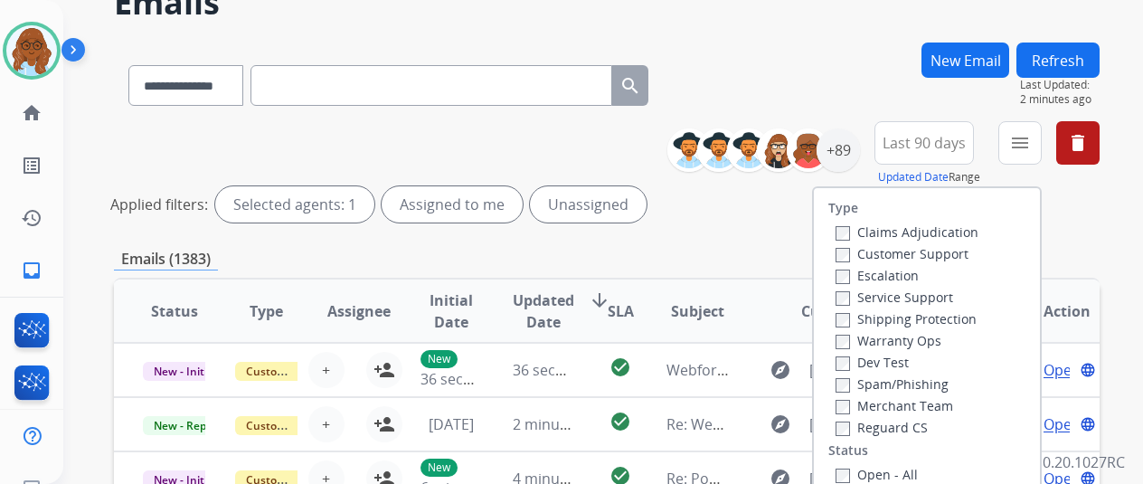
scroll to position [181, 0]
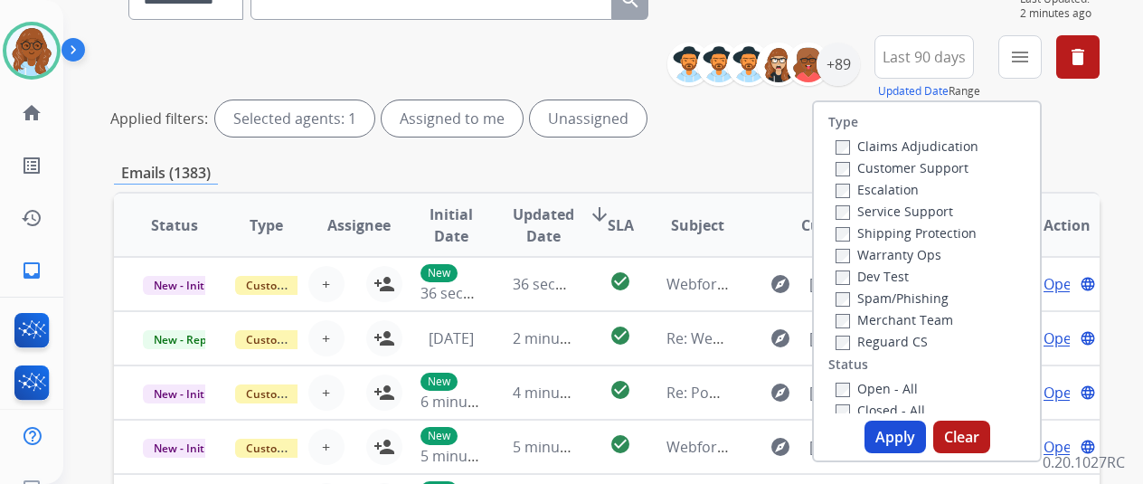
click at [890, 166] on label "Customer Support" at bounding box center [902, 167] width 133 height 17
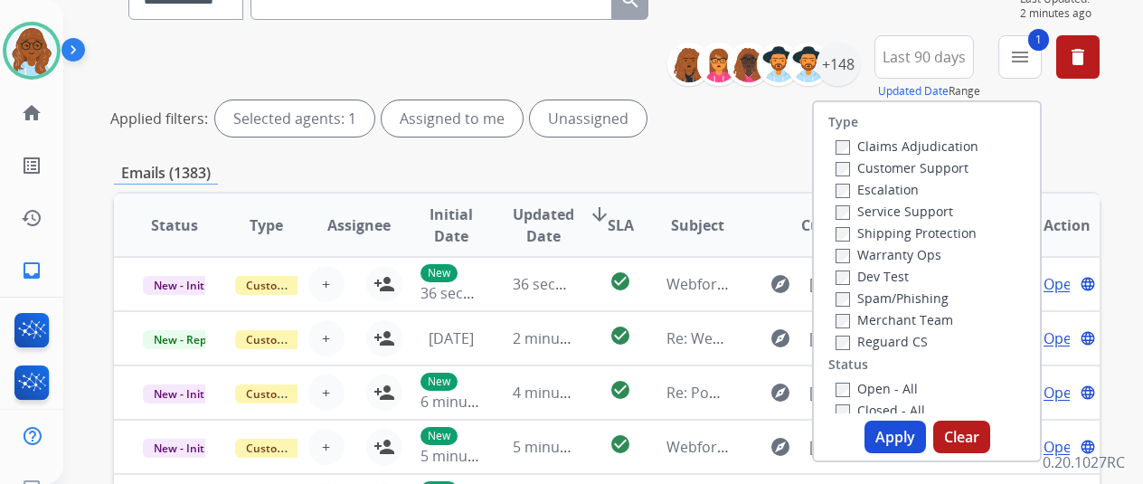
click at [876, 229] on label "Shipping Protection" at bounding box center [906, 232] width 141 height 17
click at [883, 330] on div "Reguard CS" at bounding box center [907, 341] width 143 height 22
drag, startPoint x: 883, startPoint y: 333, endPoint x: 879, endPoint y: 368, distance: 35.5
click at [881, 334] on label "Reguard CS" at bounding box center [882, 341] width 92 height 17
click at [877, 346] on label "Reguard CS" at bounding box center [882, 341] width 92 height 17
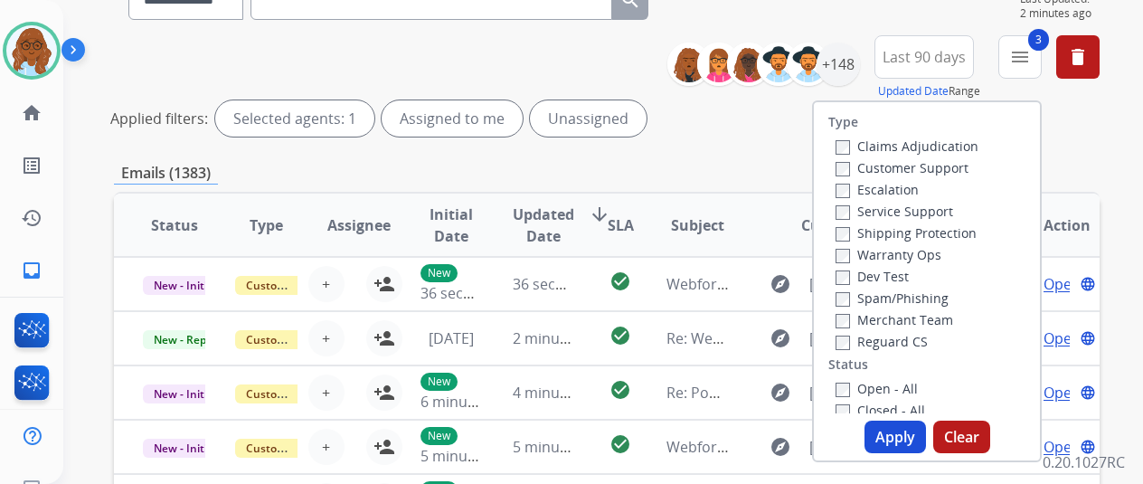
click at [879, 389] on label "Open - All" at bounding box center [877, 388] width 82 height 17
click at [895, 435] on button "Apply" at bounding box center [896, 437] width 62 height 33
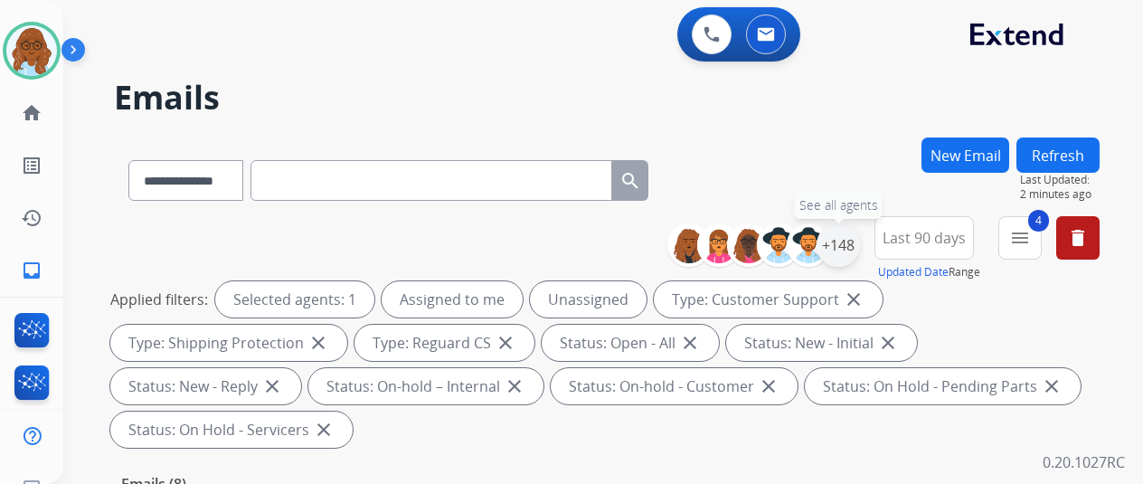
click at [856, 252] on div "+148" at bounding box center [838, 244] width 43 height 43
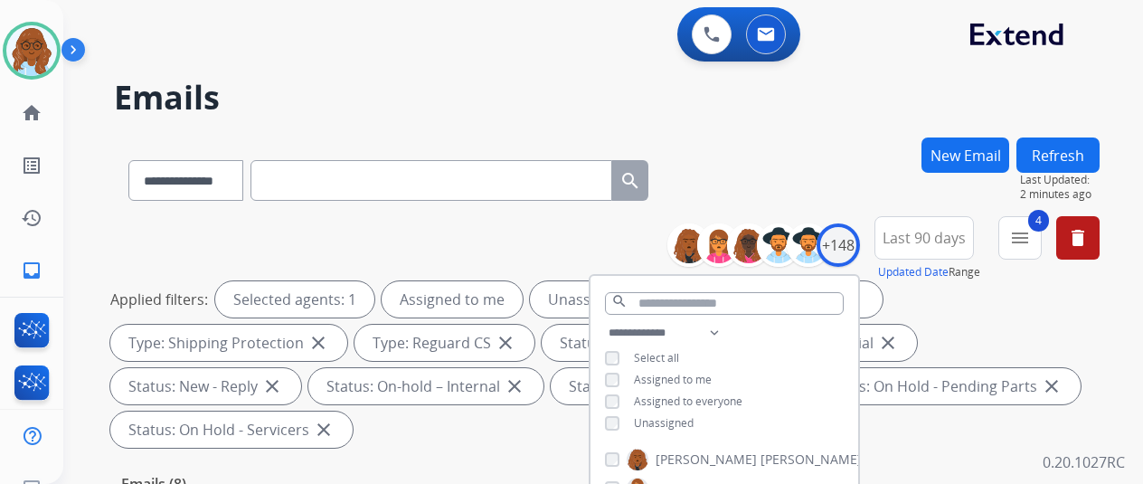
click at [633, 421] on div "Unassigned" at bounding box center [649, 423] width 89 height 14
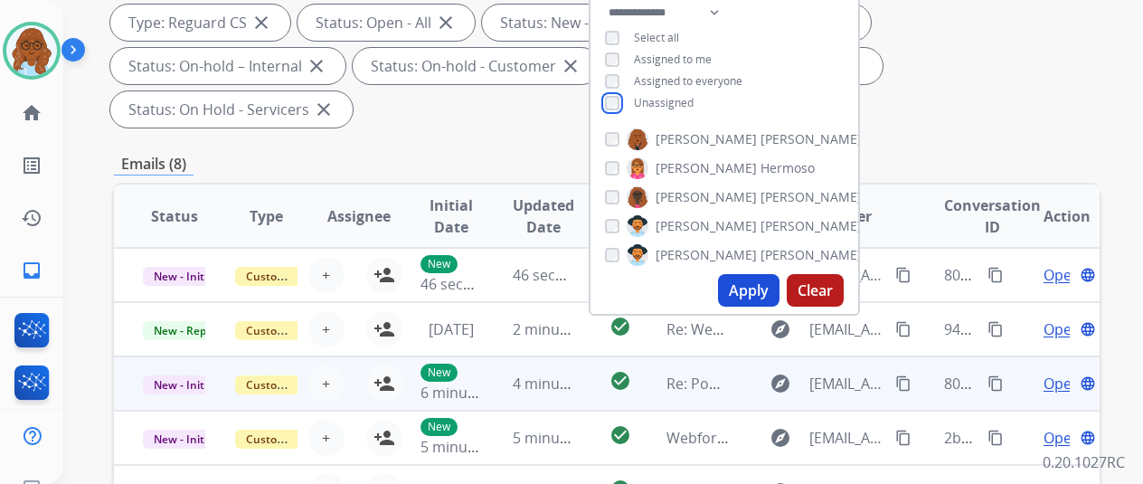
scroll to position [362, 0]
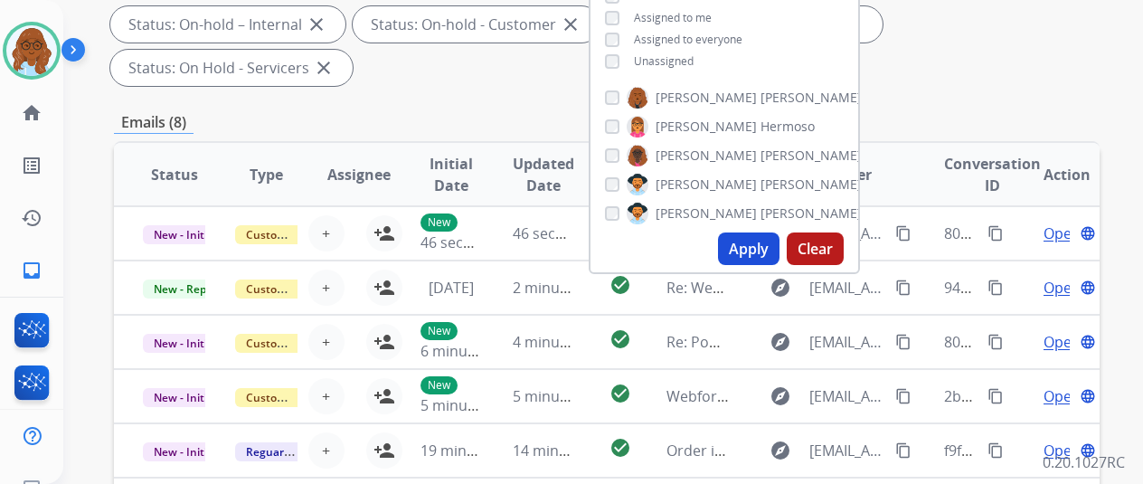
click at [762, 254] on button "Apply" at bounding box center [749, 248] width 62 height 33
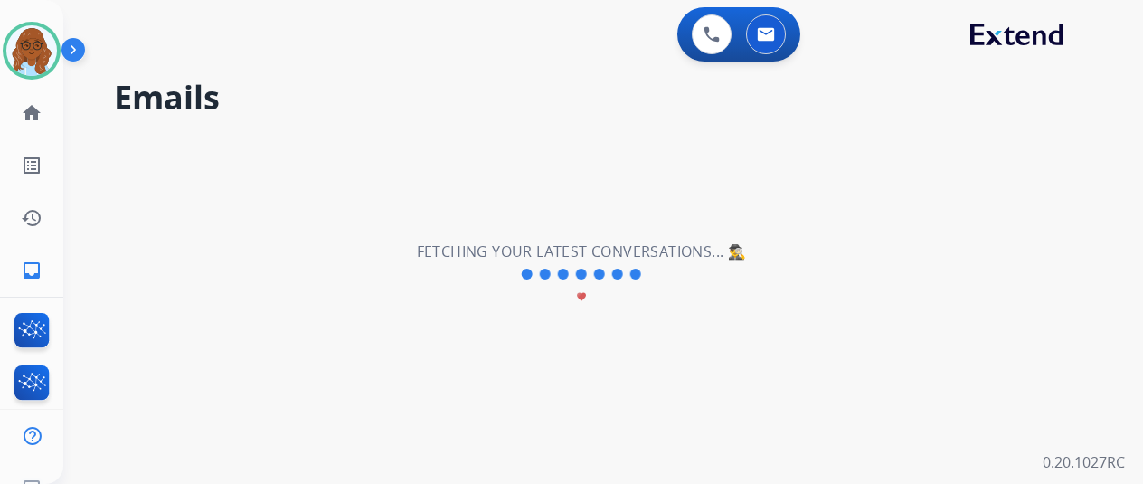
scroll to position [0, 0]
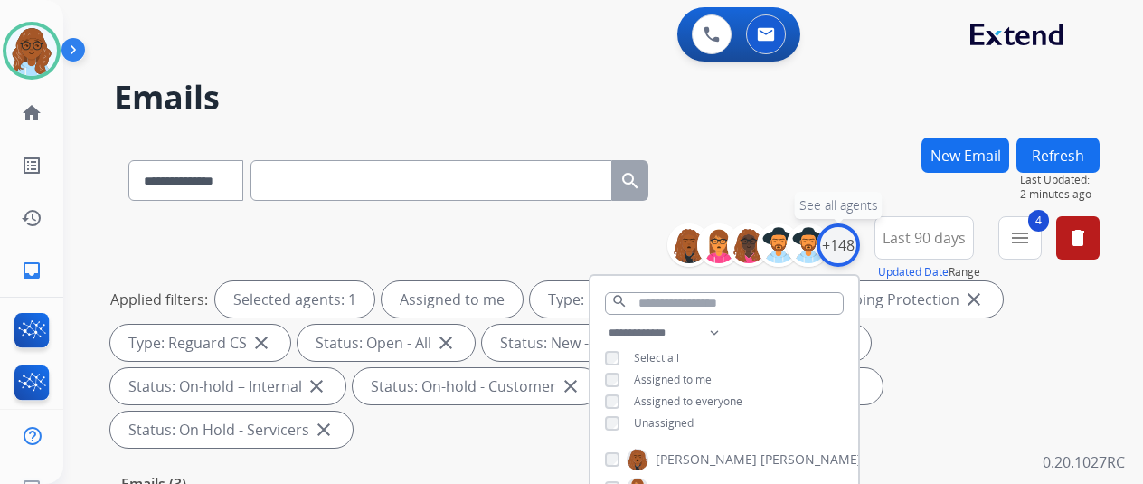
click at [860, 245] on div "+148" at bounding box center [838, 244] width 43 height 43
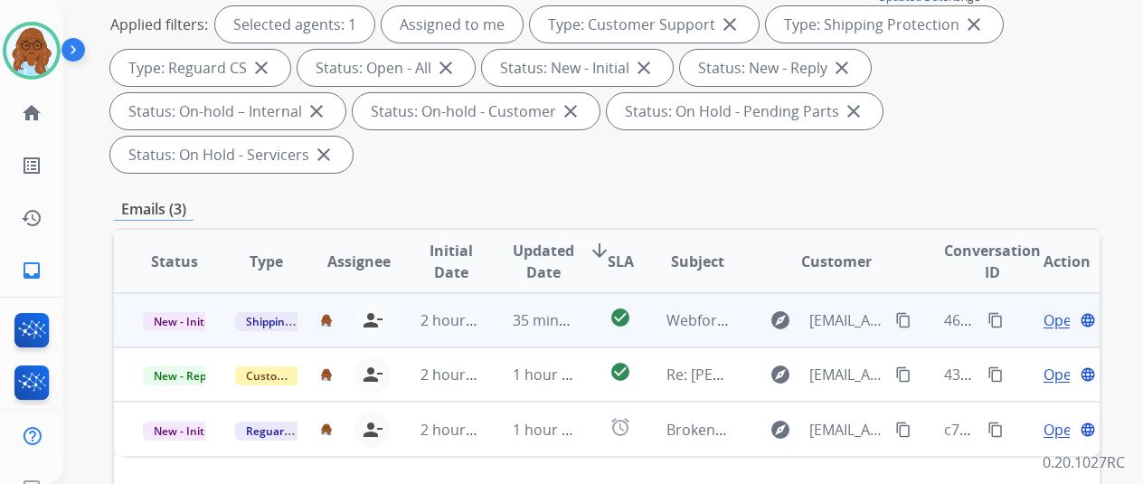
scroll to position [271, 0]
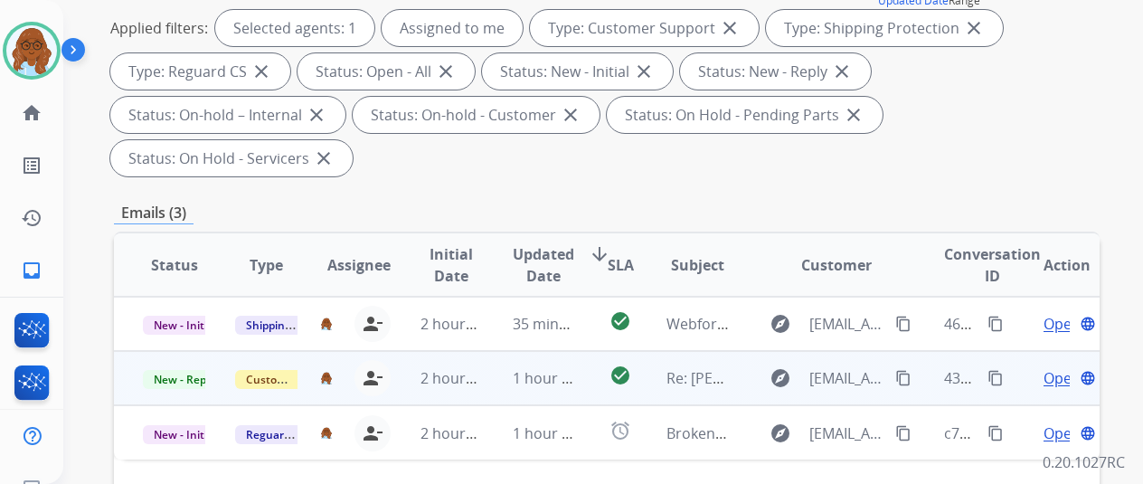
click at [1051, 367] on span "Open" at bounding box center [1062, 378] width 37 height 22
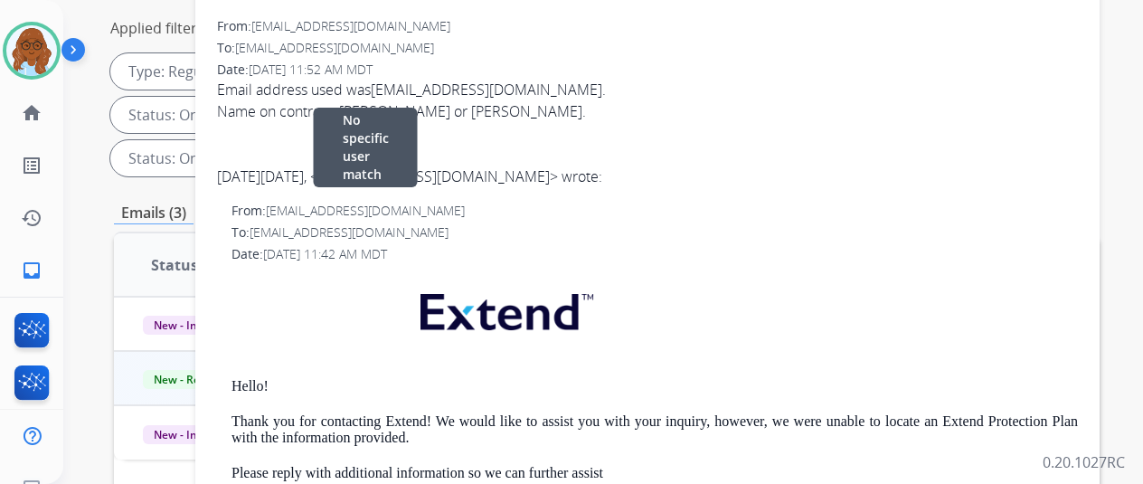
scroll to position [0, 0]
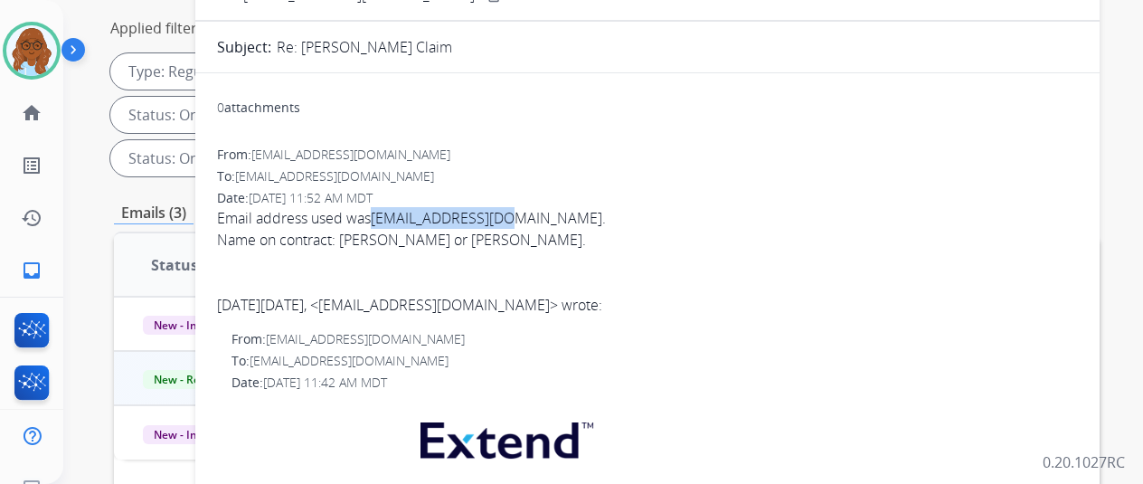
drag, startPoint x: 389, startPoint y: 220, endPoint x: 525, endPoint y: 225, distance: 135.8
click at [525, 225] on span "Email address used was [EMAIL_ADDRESS][DOMAIN_NAME] . Name on contract: [PERSON…" at bounding box center [647, 261] width 861 height 109
copy link "[EMAIL_ADDRESS][DOMAIN_NAME]"
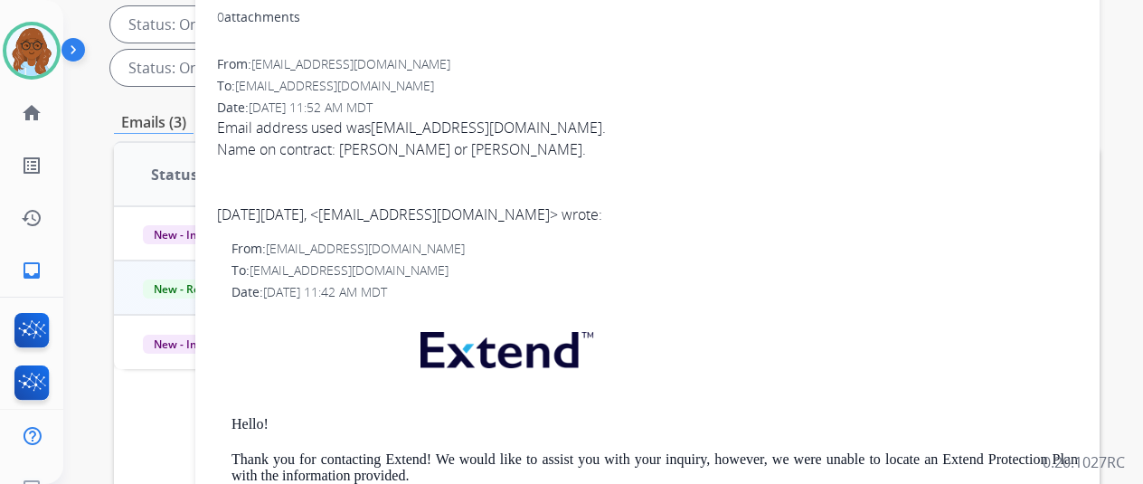
click at [725, 144] on div "Name on contract: [PERSON_NAME] or [PERSON_NAME]." at bounding box center [647, 149] width 861 height 22
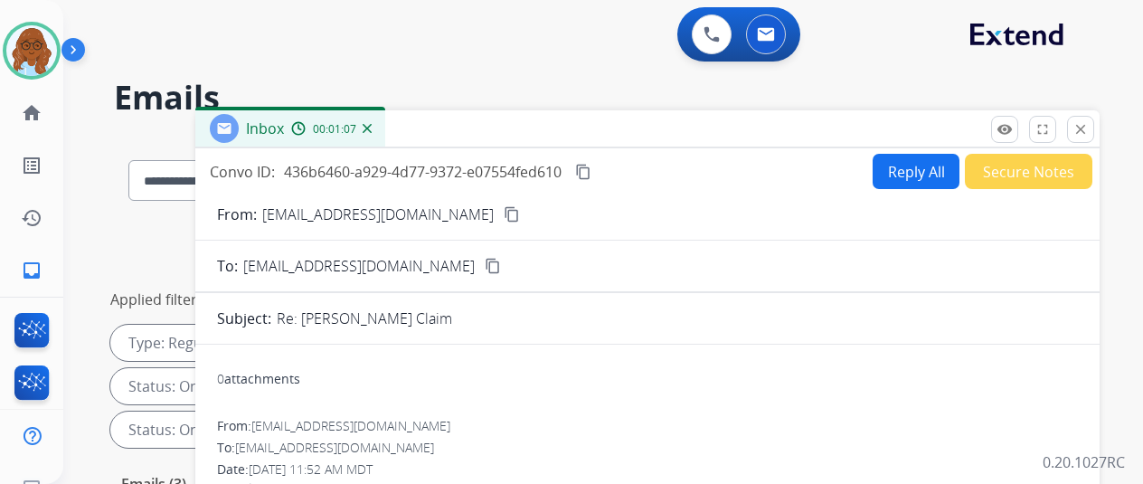
click at [881, 175] on button "Reply All" at bounding box center [916, 171] width 87 height 35
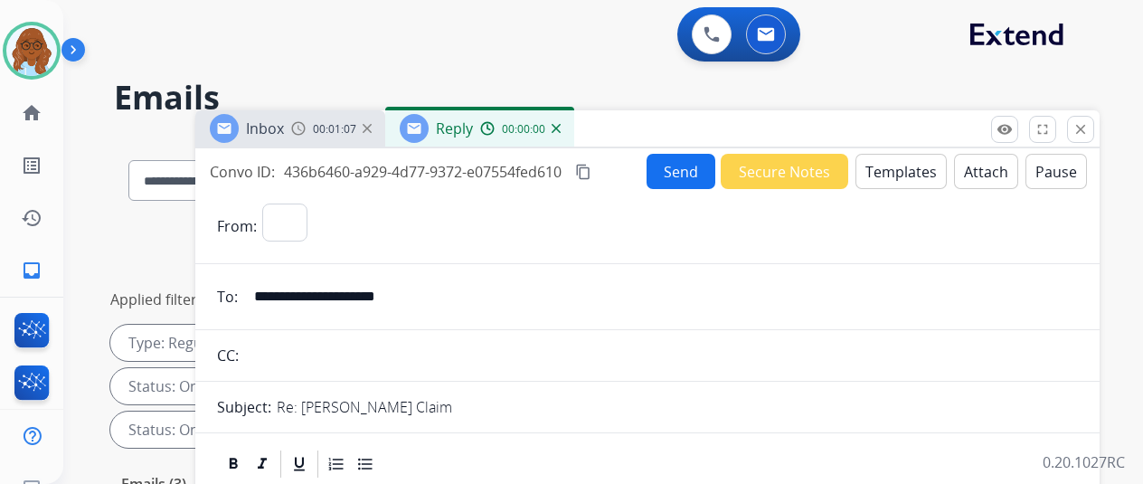
select select "**********"
click at [895, 185] on button "Templates" at bounding box center [901, 171] width 91 height 35
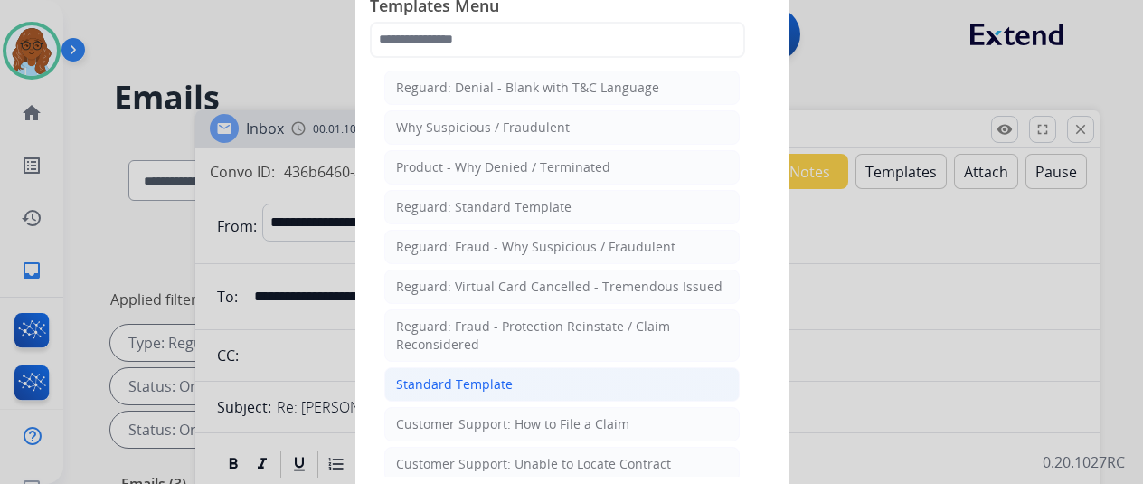
click at [478, 369] on li "Standard Template" at bounding box center [561, 384] width 355 height 34
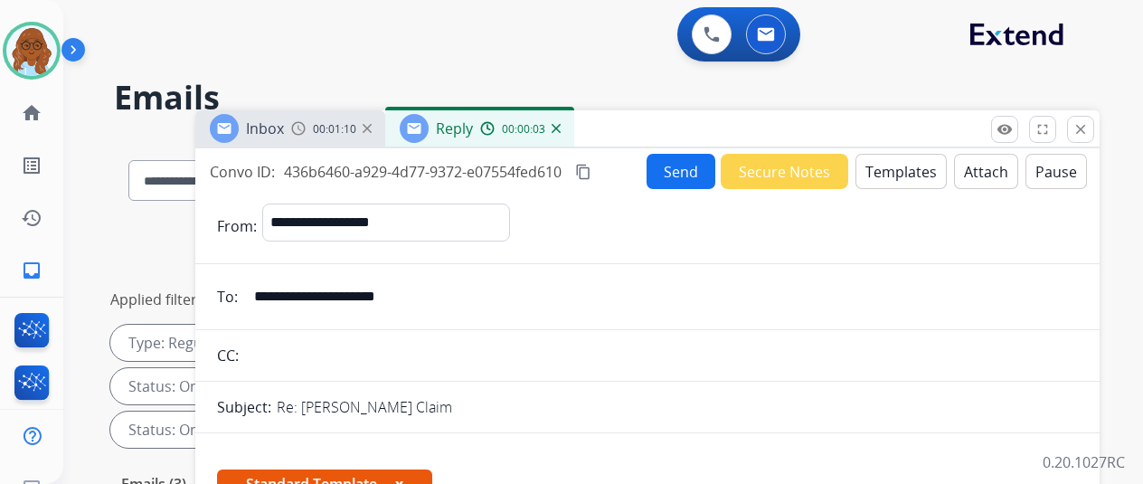
scroll to position [362, 0]
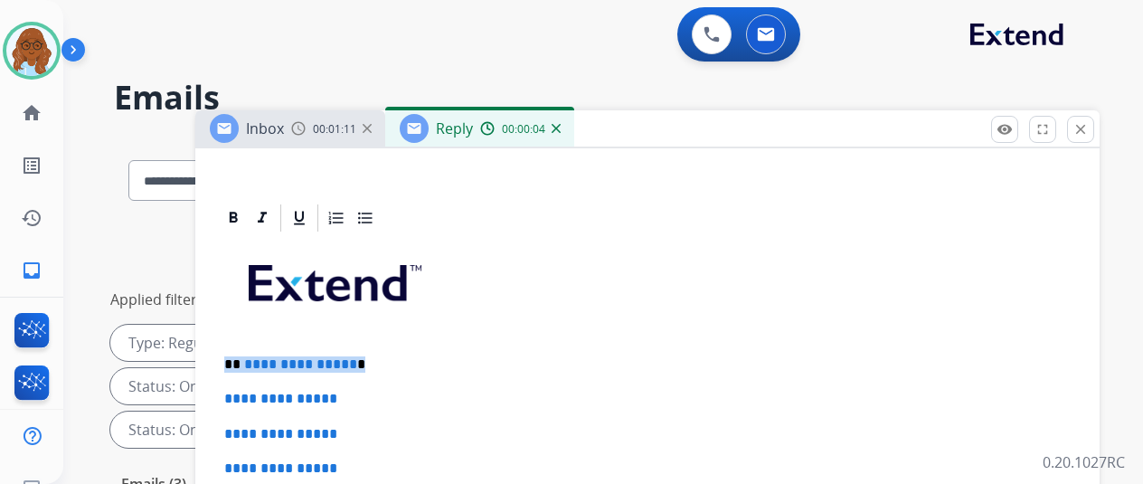
drag, startPoint x: 332, startPoint y: 358, endPoint x: 242, endPoint y: 350, distance: 89.9
click at [333, 365] on span "**********" at bounding box center [300, 364] width 113 height 14
drag, startPoint x: 398, startPoint y: 360, endPoint x: 232, endPoint y: 354, distance: 166.5
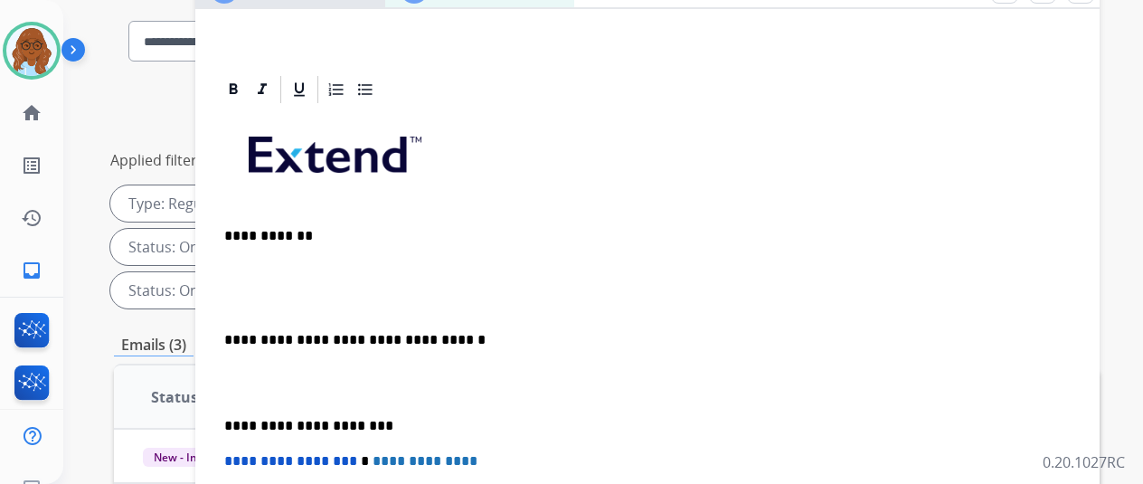
scroll to position [452, 0]
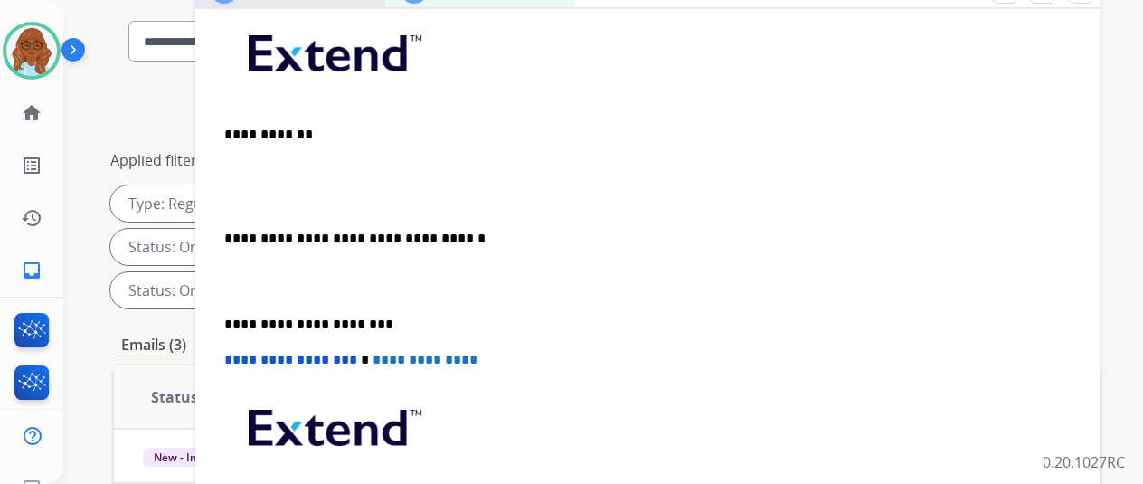
click at [289, 184] on div "**********" at bounding box center [647, 299] width 861 height 588
click at [228, 150] on div "**********" at bounding box center [647, 299] width 861 height 588
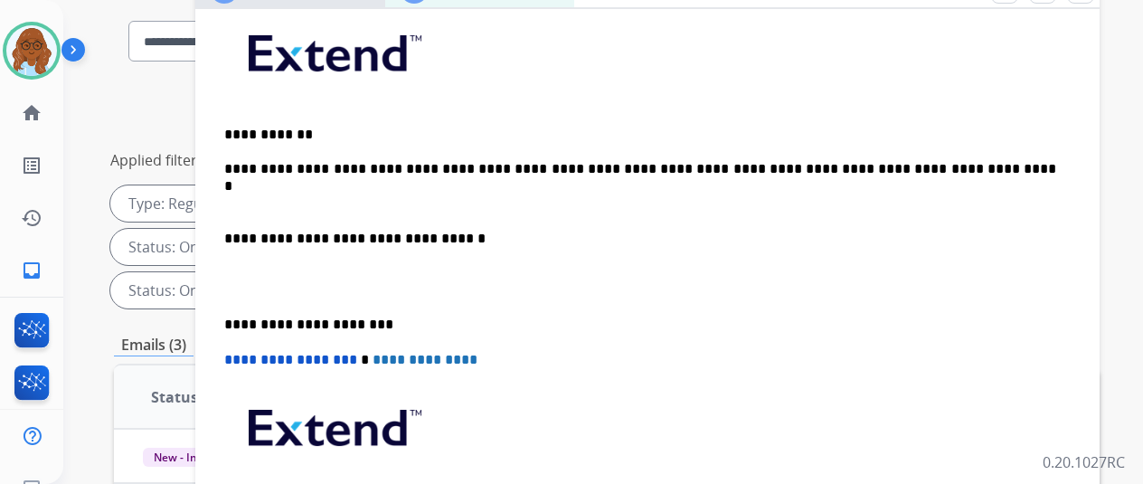
click at [225, 240] on p "**********" at bounding box center [640, 239] width 832 height 16
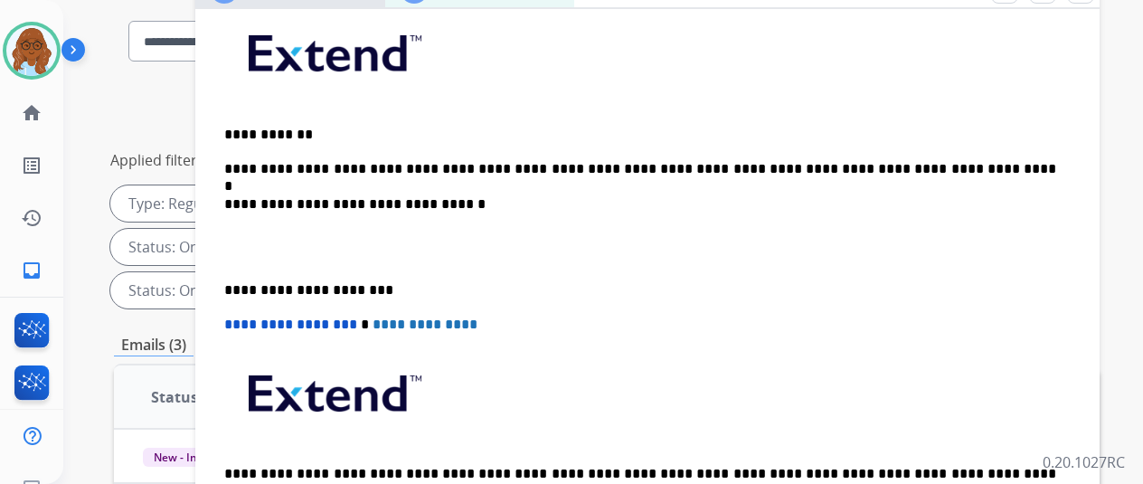
click at [226, 282] on p "**********" at bounding box center [640, 290] width 832 height 16
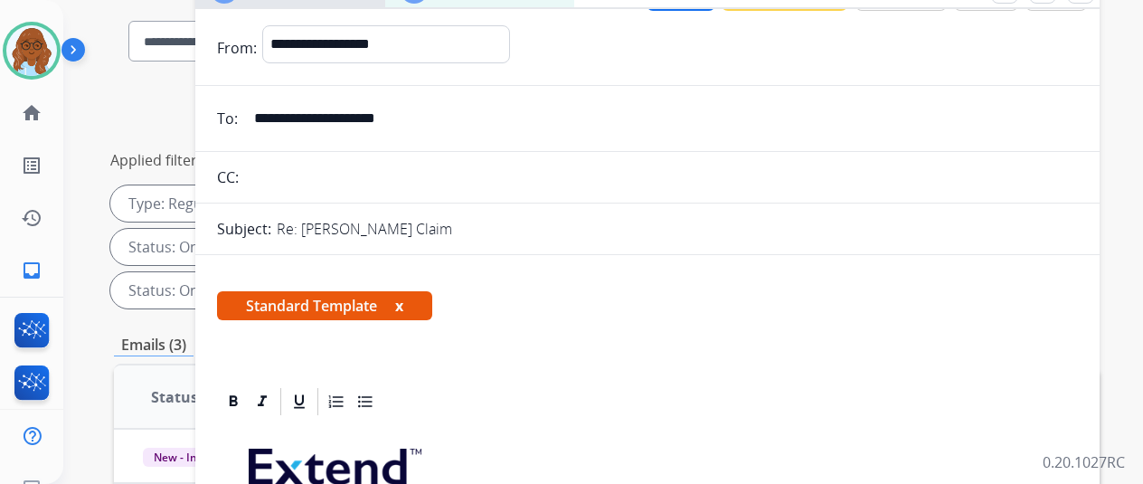
scroll to position [0, 0]
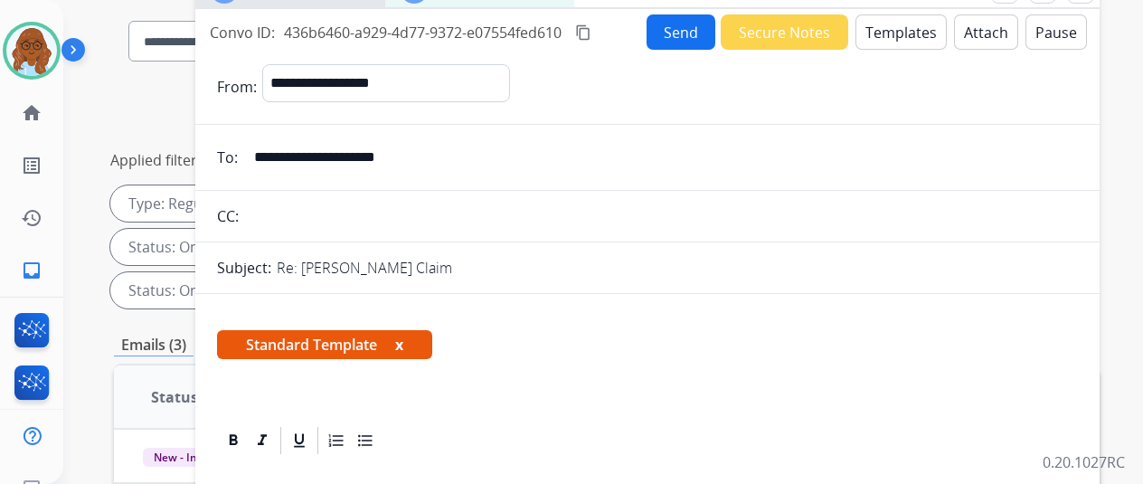
click at [402, 341] on button "x" at bounding box center [399, 345] width 8 height 22
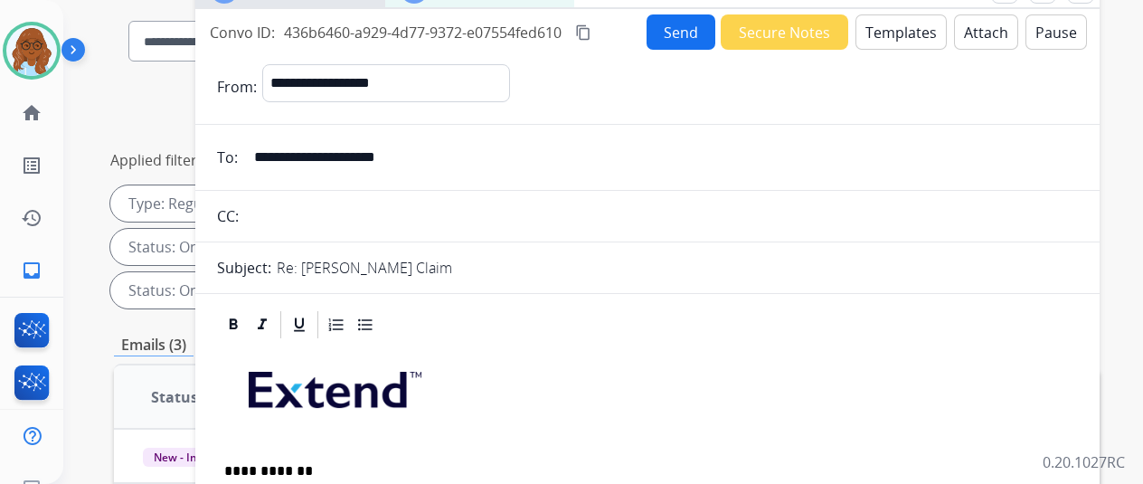
click at [994, 32] on button "Attach" at bounding box center [986, 31] width 64 height 35
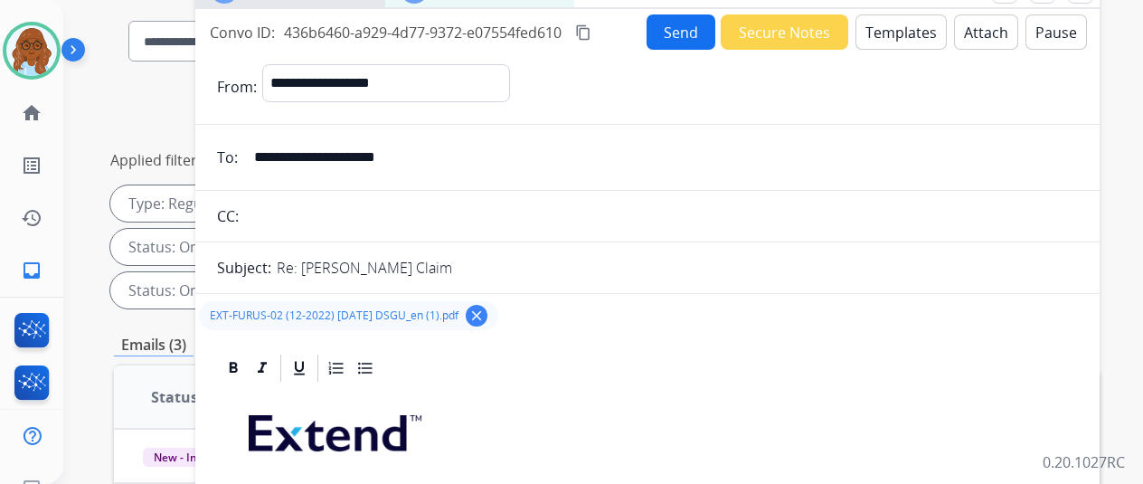
click at [587, 28] on mat-icon "content_copy" at bounding box center [583, 32] width 16 height 16
click at [592, 28] on mat-icon "content_copy" at bounding box center [583, 32] width 16 height 16
click at [680, 39] on button "Send" at bounding box center [681, 31] width 69 height 35
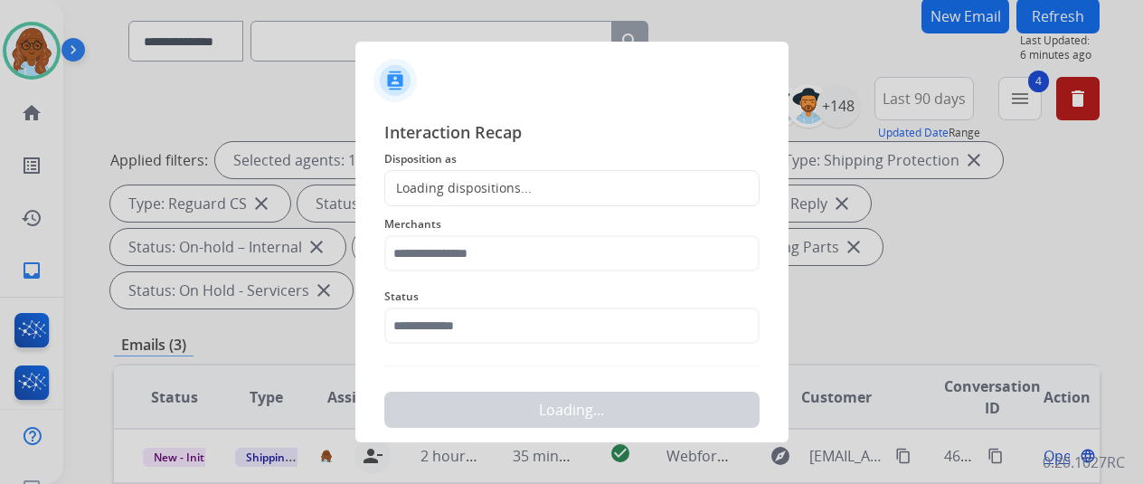
click at [450, 189] on div "Loading dispositions..." at bounding box center [458, 188] width 147 height 18
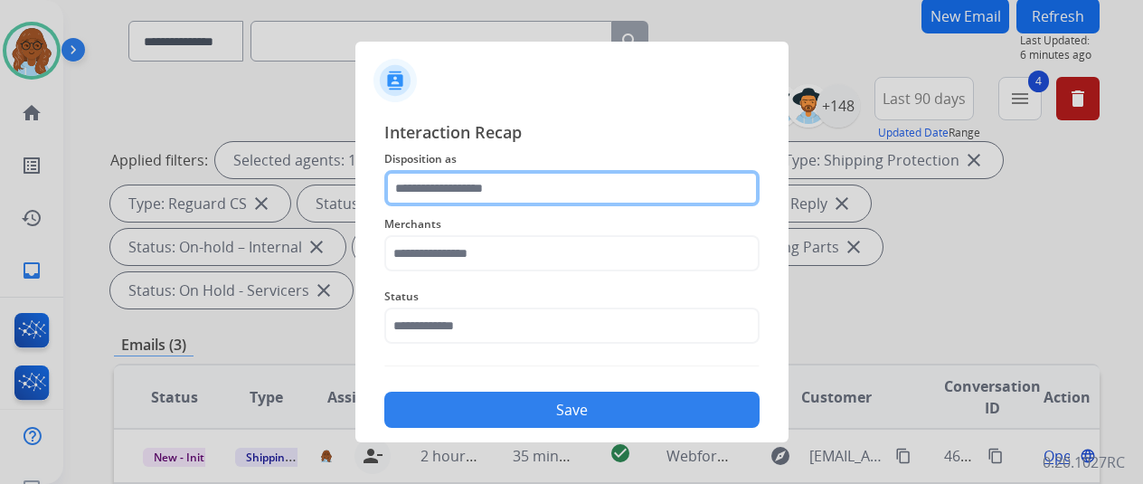
click at [450, 189] on input "text" at bounding box center [571, 188] width 375 height 36
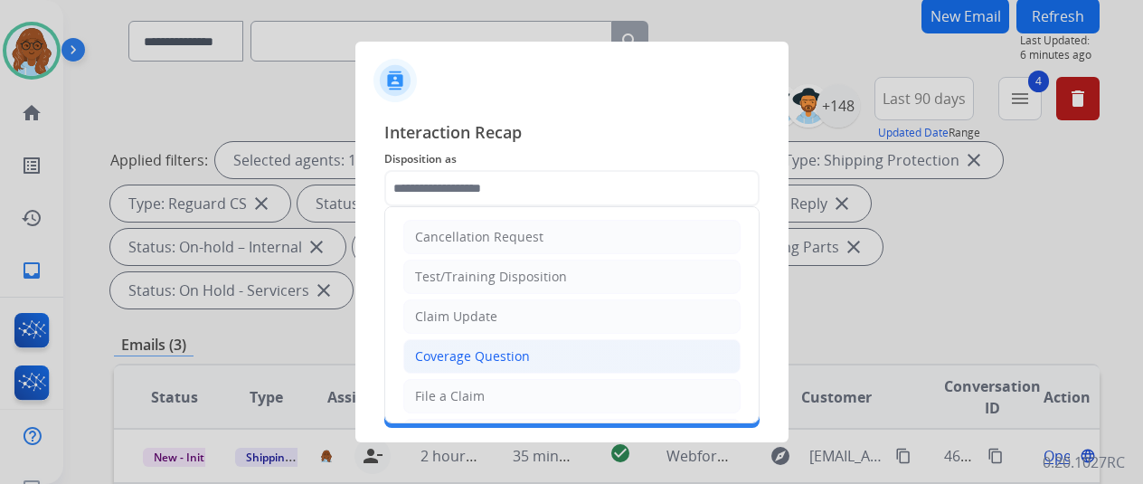
click at [467, 358] on div "Coverage Question" at bounding box center [472, 356] width 115 height 18
type input "**********"
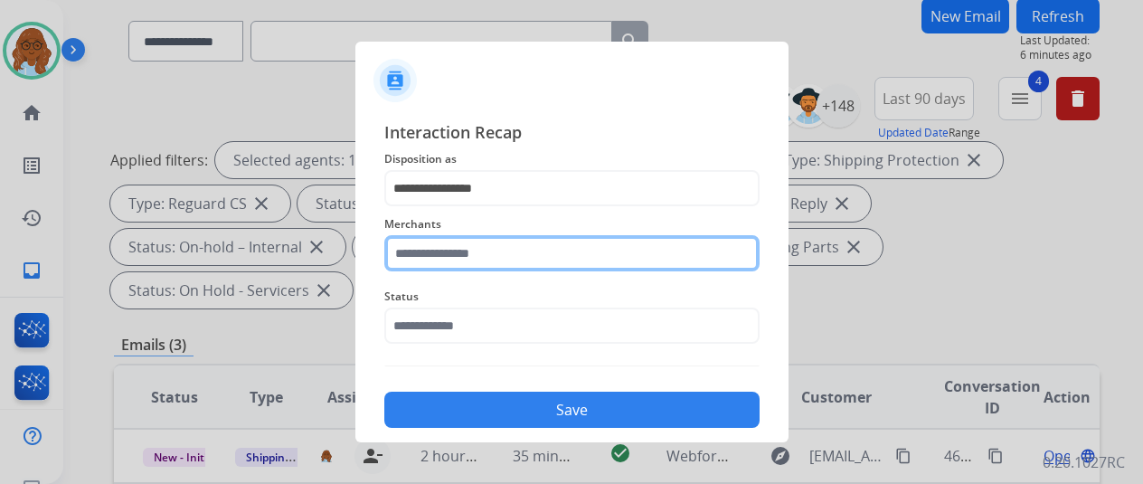
click at [459, 252] on input "text" at bounding box center [571, 253] width 375 height 36
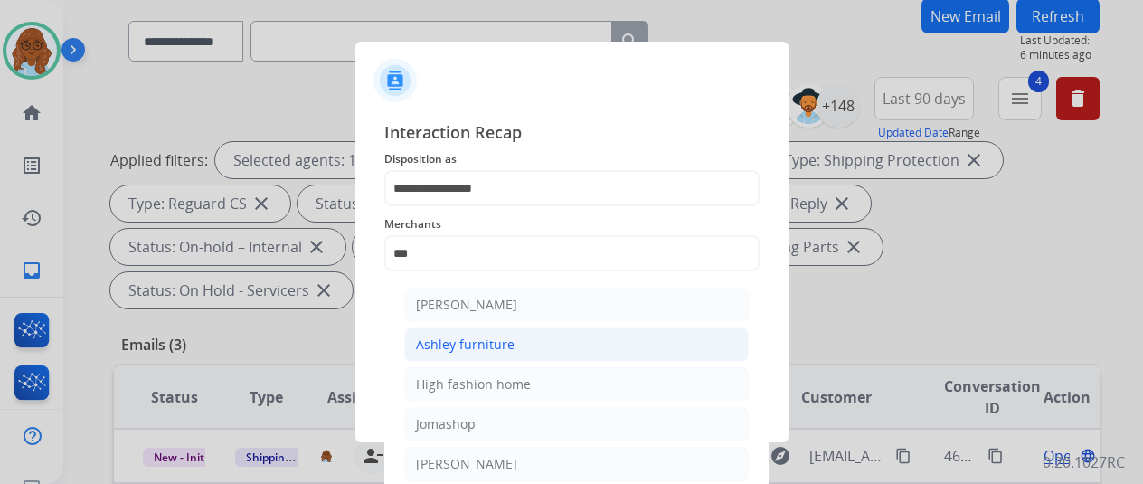
click at [516, 341] on li "Ashley furniture" at bounding box center [576, 344] width 345 height 34
type input "**********"
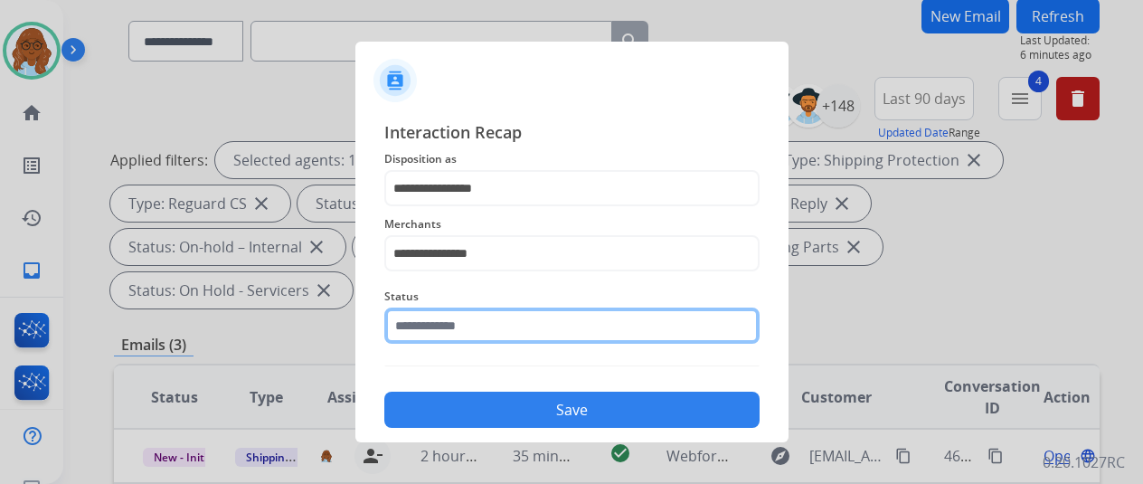
click at [459, 327] on input "text" at bounding box center [571, 326] width 375 height 36
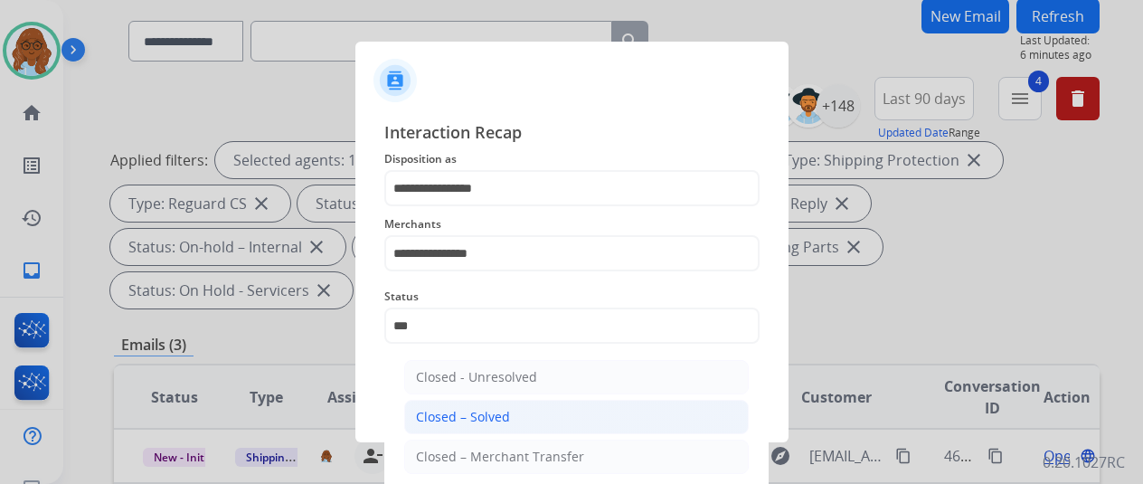
click at [499, 422] on li "Closed – Solved" at bounding box center [576, 417] width 345 height 34
type input "**********"
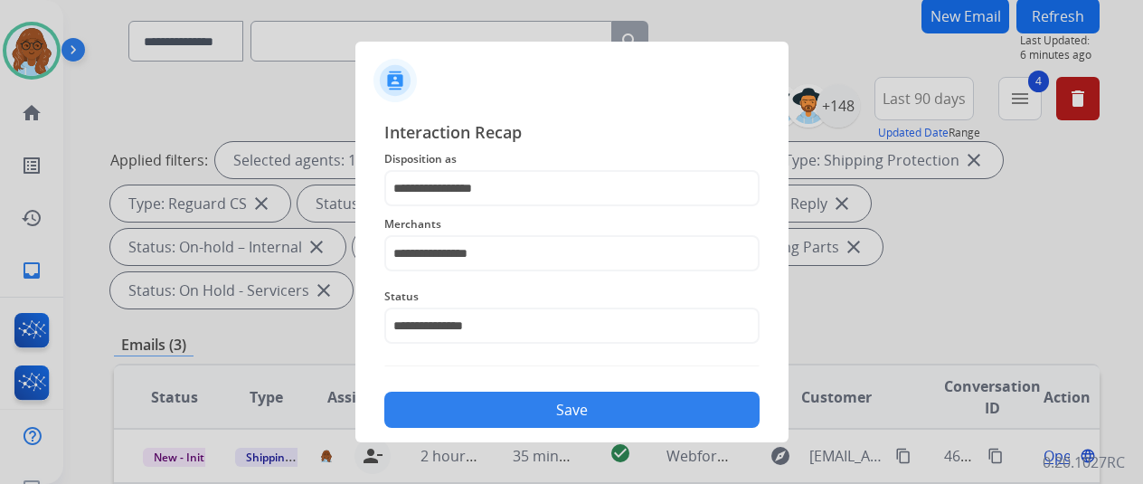
click at [552, 422] on button "Save" at bounding box center [571, 410] width 375 height 36
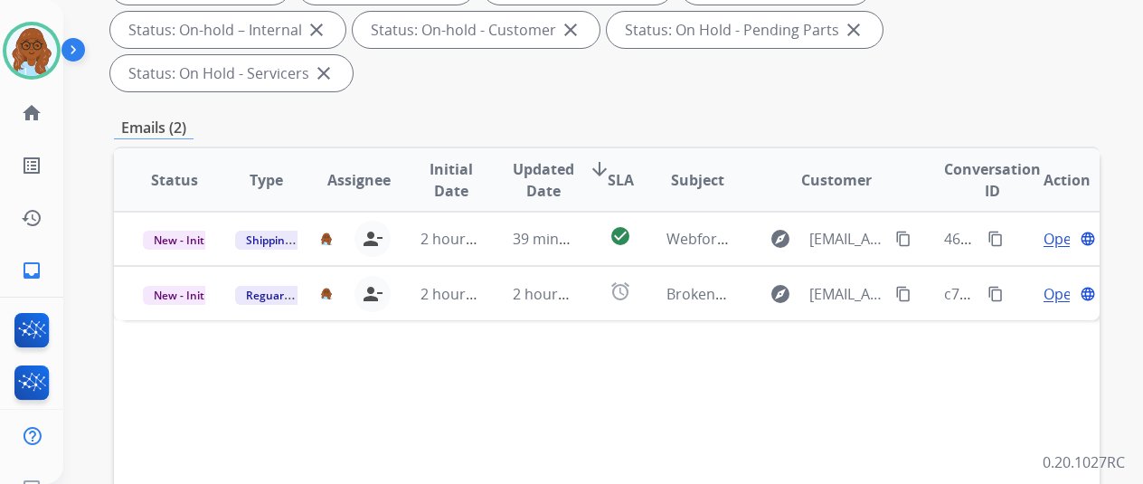
scroll to position [362, 0]
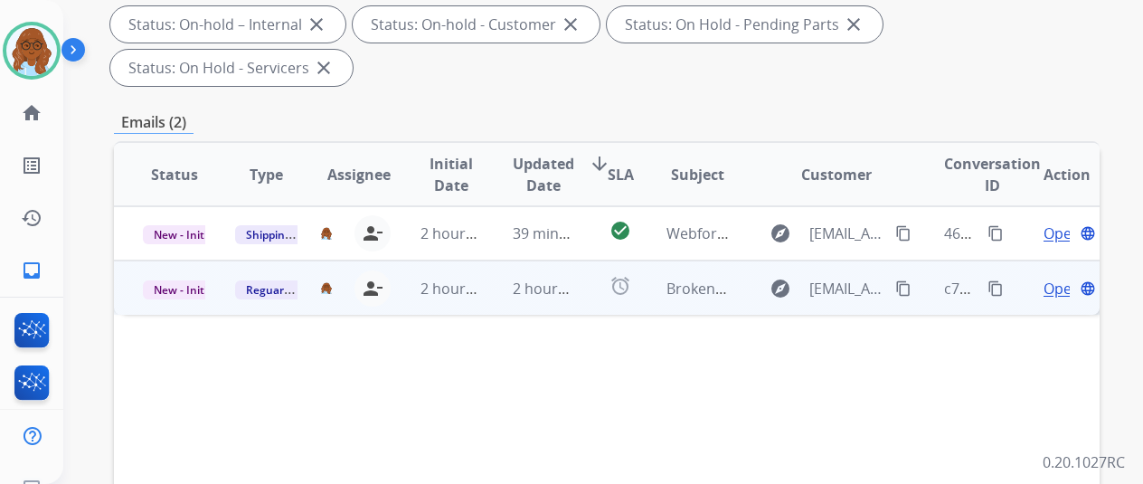
click at [1044, 278] on span "Open" at bounding box center [1062, 289] width 37 height 22
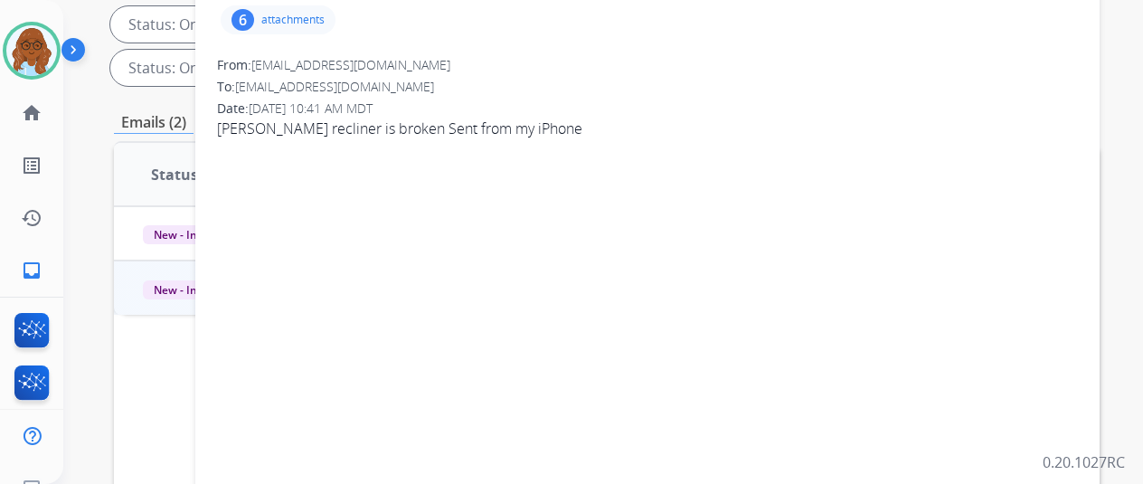
scroll to position [90, 0]
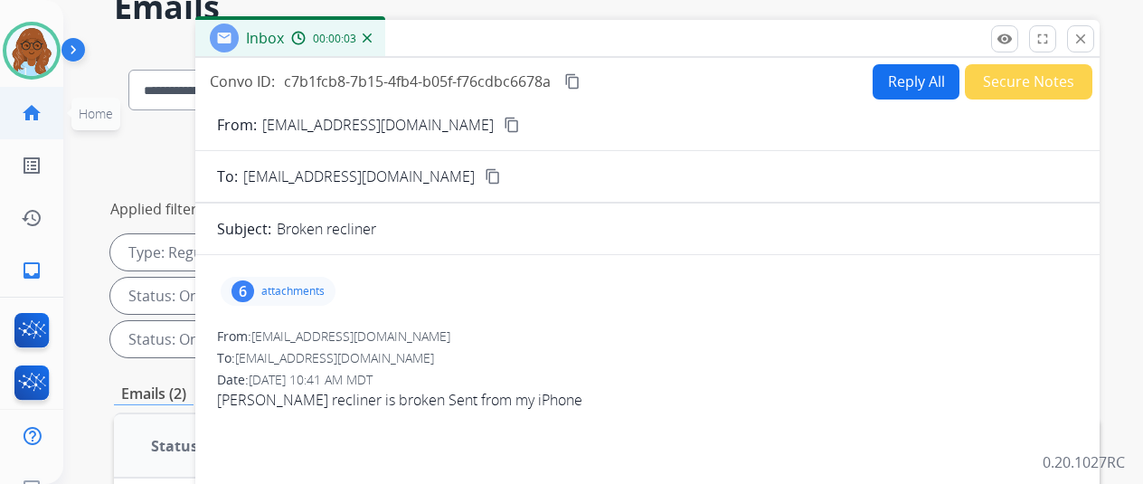
click at [22, 109] on mat-icon "home" at bounding box center [32, 113] width 22 height 22
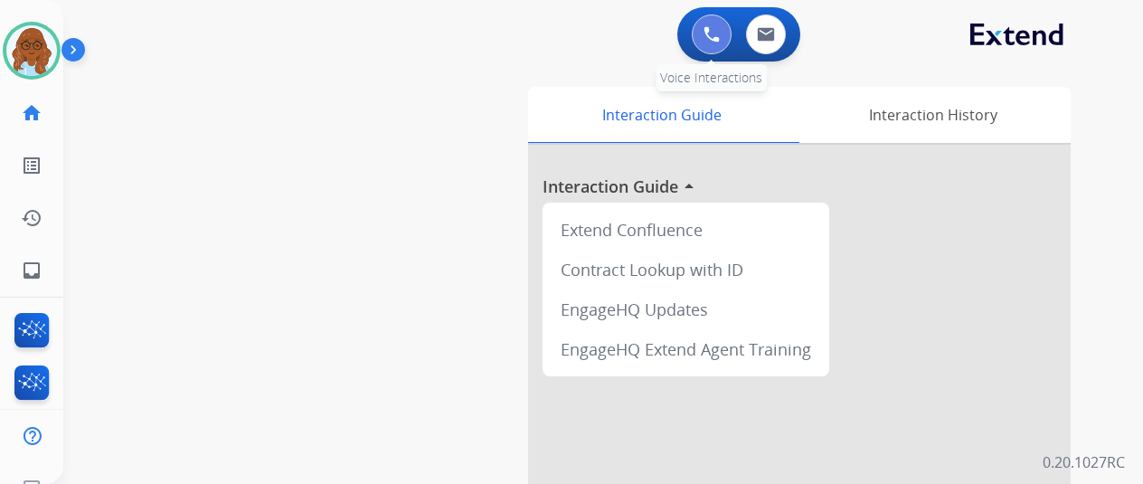
click at [704, 40] on img at bounding box center [712, 34] width 16 height 16
click at [707, 37] on img at bounding box center [712, 34] width 16 height 16
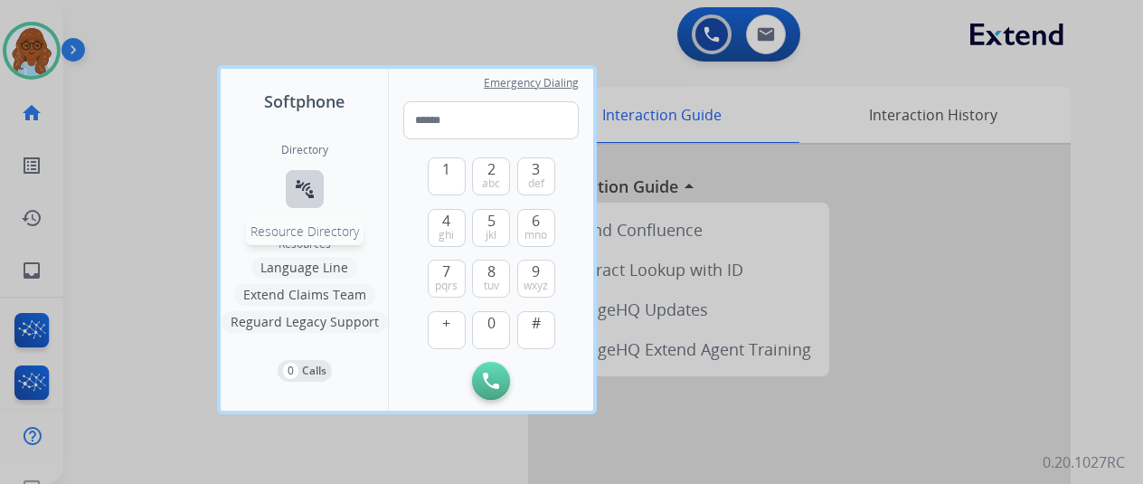
click at [294, 186] on mat-icon "connect_without_contact" at bounding box center [305, 189] width 22 height 22
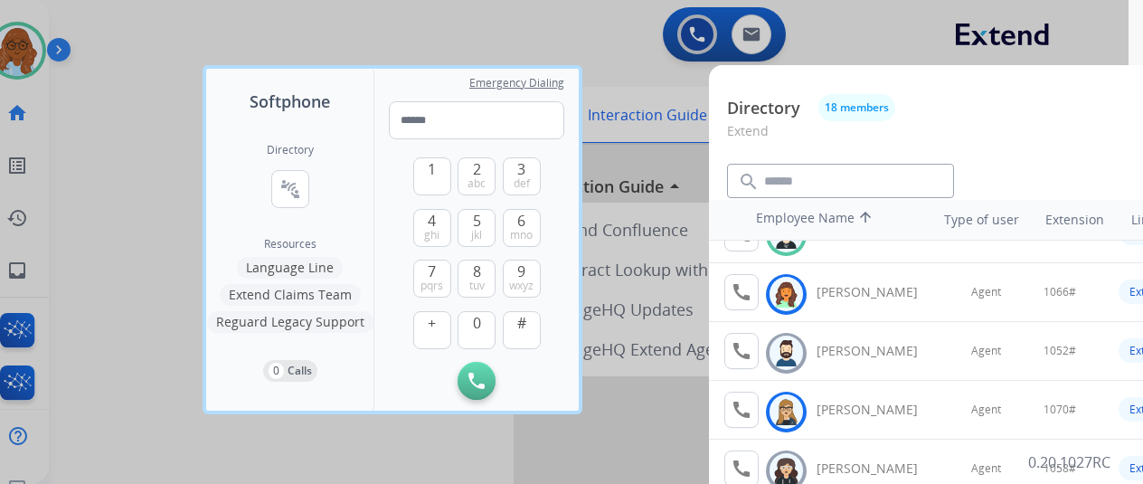
scroll to position [181, 0]
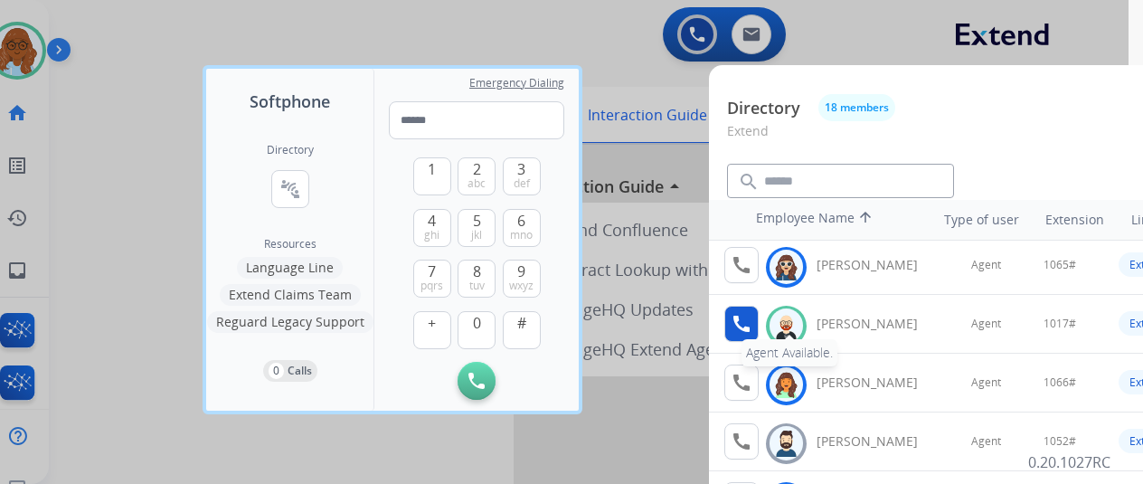
click at [744, 331] on mat-icon "call" at bounding box center [742, 324] width 22 height 22
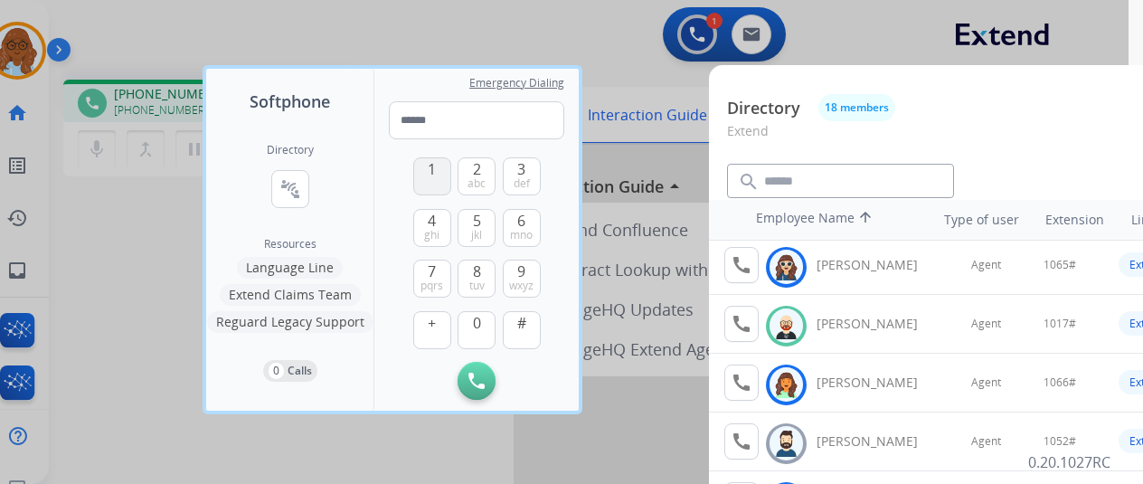
click at [440, 189] on button "1" at bounding box center [432, 176] width 38 height 38
click at [474, 327] on span "0" at bounding box center [477, 323] width 8 height 22
click at [441, 178] on button "1" at bounding box center [432, 176] width 38 height 38
click at [421, 275] on button "7 pqrs" at bounding box center [432, 279] width 38 height 38
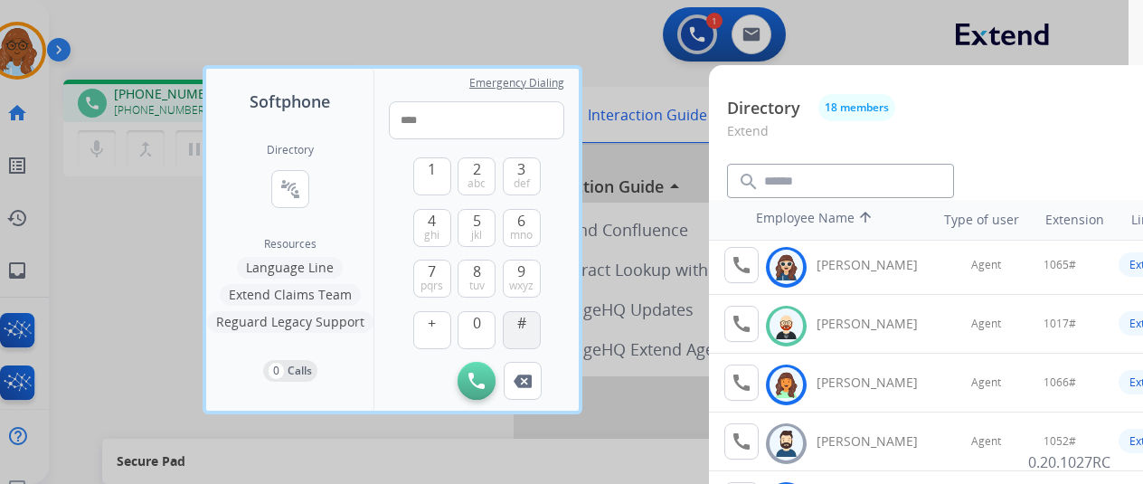
click at [521, 325] on span "#" at bounding box center [521, 323] width 9 height 22
type input "*****"
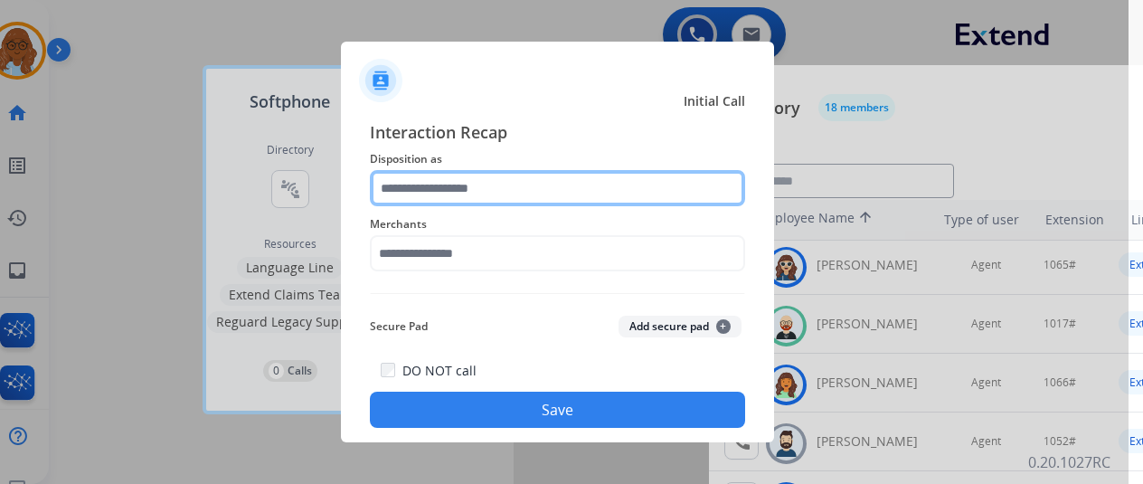
click at [602, 177] on input "text" at bounding box center [557, 188] width 375 height 36
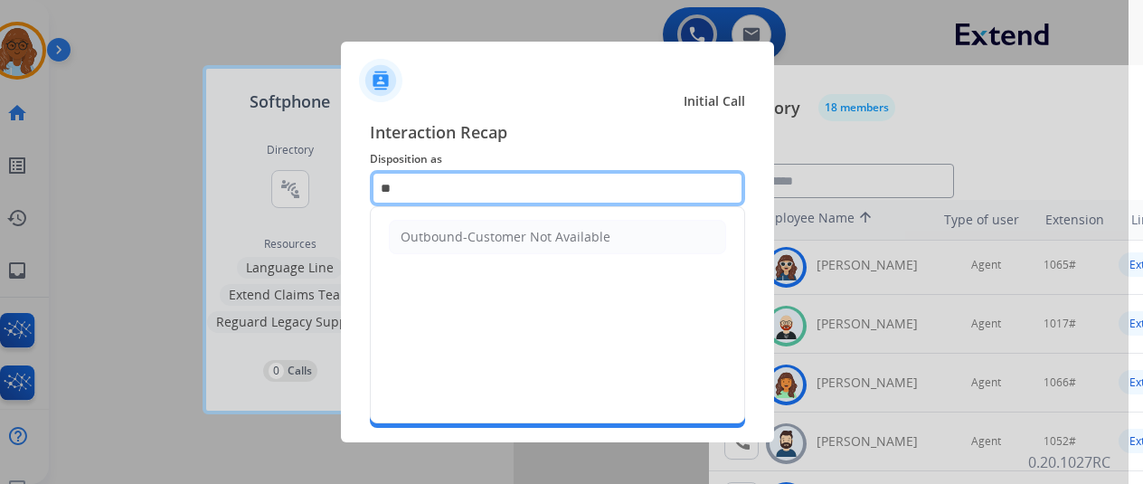
type input "*"
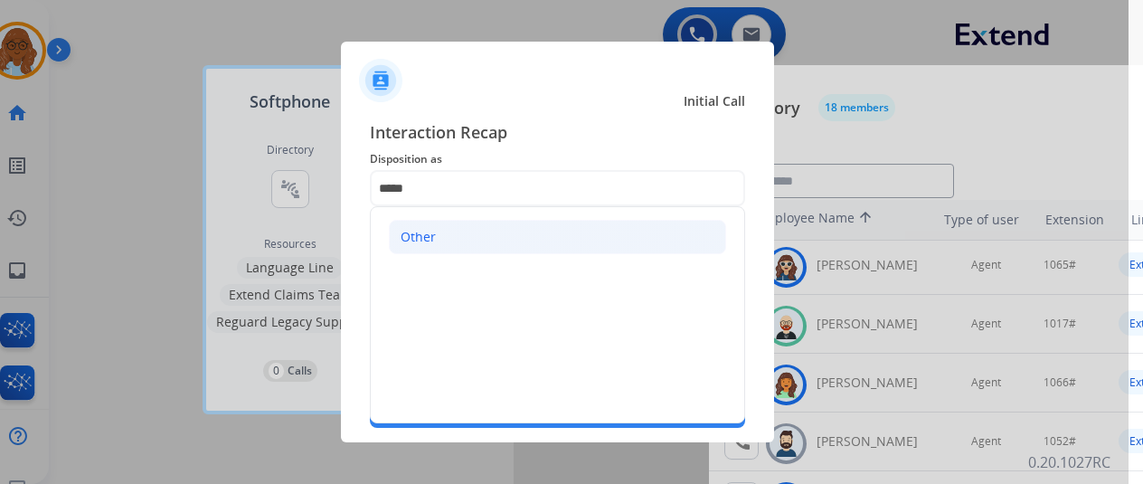
click at [483, 230] on li "Other" at bounding box center [557, 237] width 337 height 34
type input "*****"
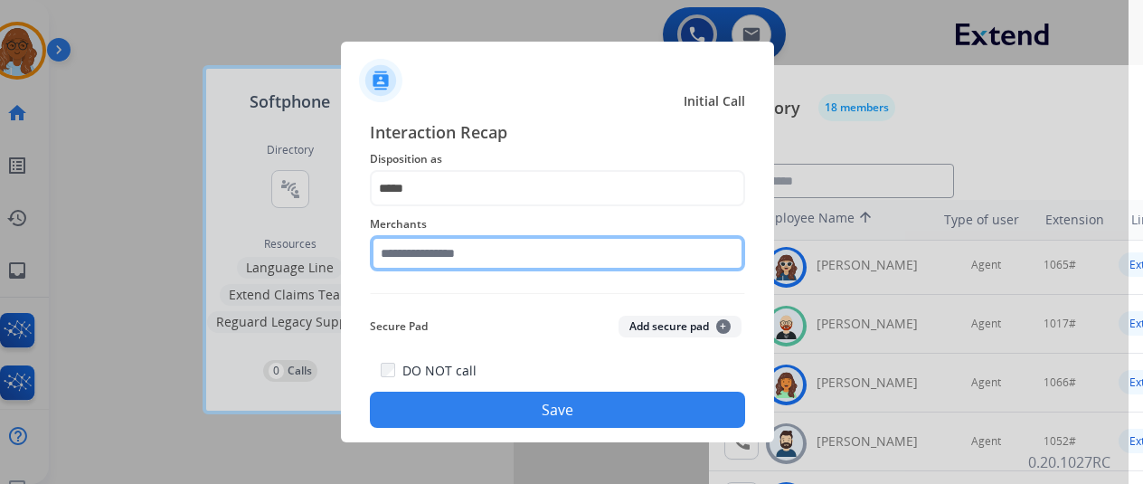
click at [454, 258] on input "text" at bounding box center [557, 253] width 375 height 36
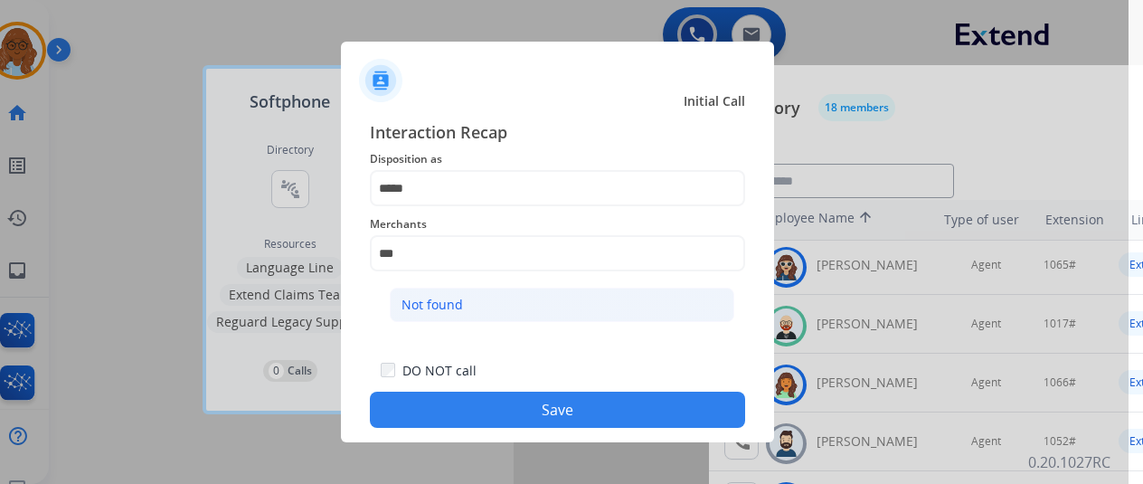
click at [476, 292] on li "Not found" at bounding box center [562, 305] width 345 height 34
type input "*********"
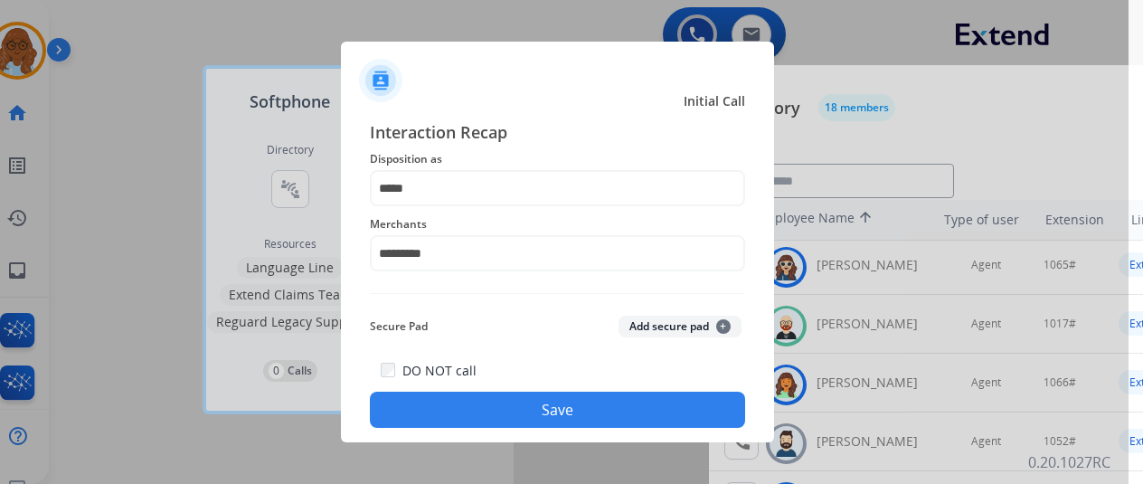
click at [564, 401] on button "Save" at bounding box center [557, 410] width 375 height 36
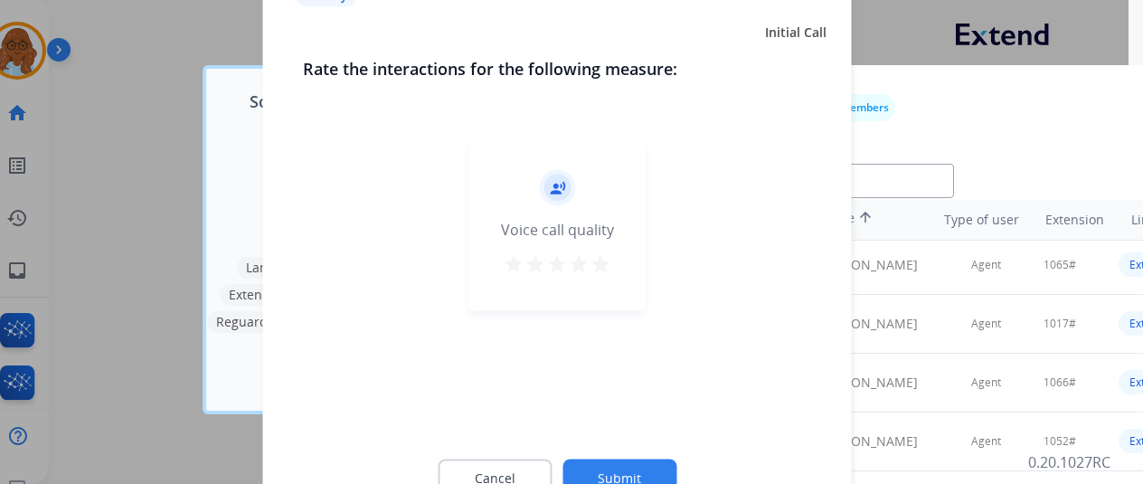
click at [534, 259] on mat-icon "star" at bounding box center [536, 263] width 22 height 22
click at [514, 270] on mat-icon "star" at bounding box center [514, 263] width 22 height 22
click at [605, 462] on button "Submit" at bounding box center [620, 478] width 114 height 38
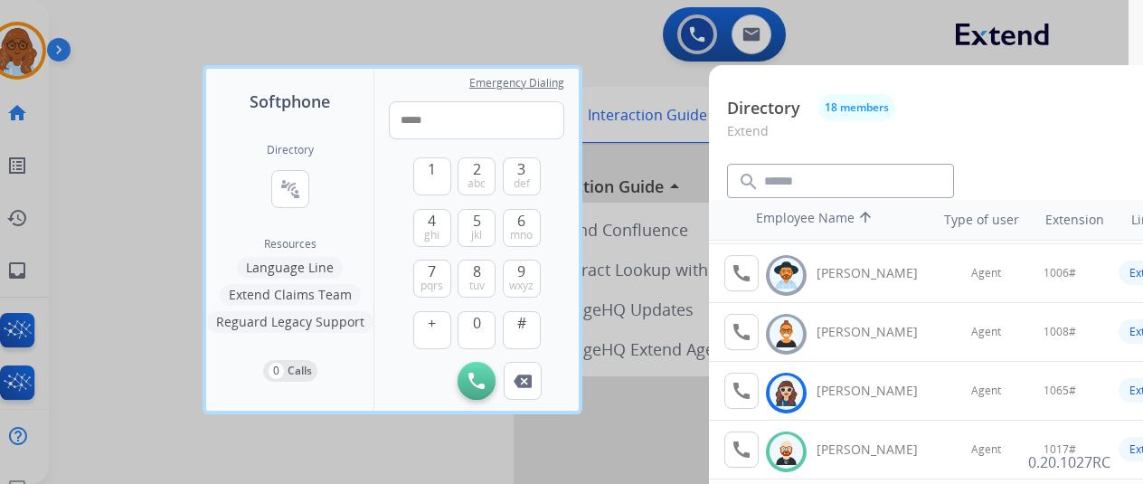
scroll to position [0, 0]
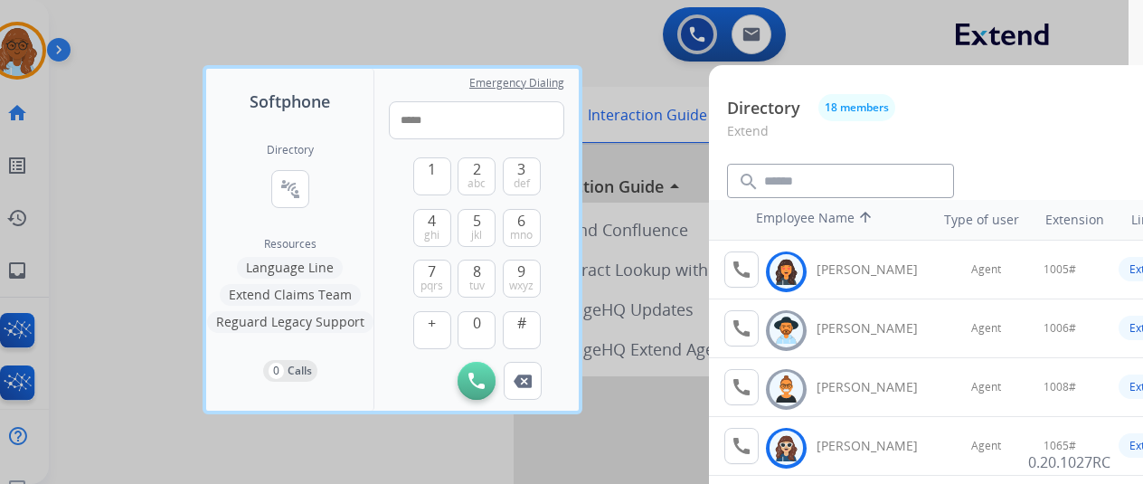
click at [650, 147] on div at bounding box center [557, 242] width 1143 height 484
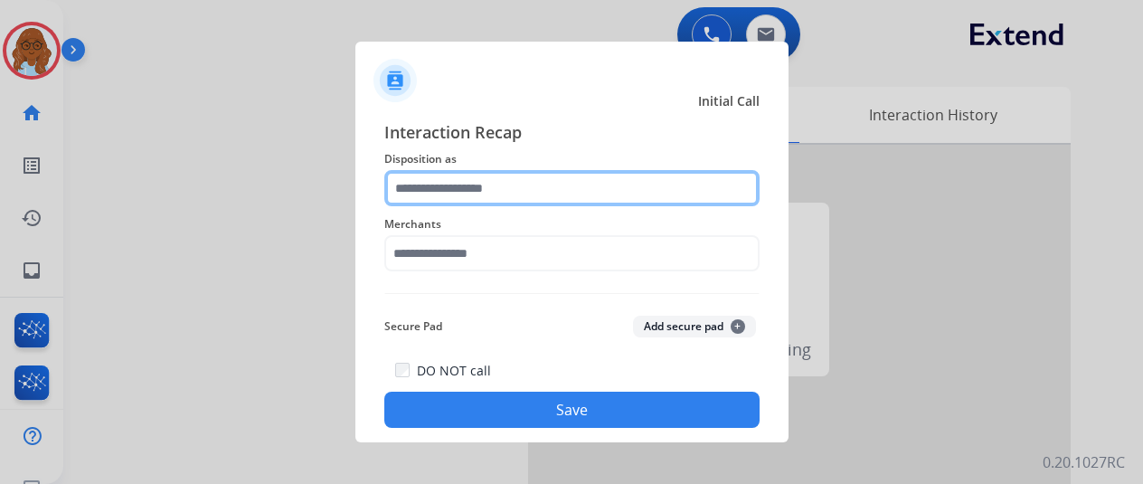
click at [456, 180] on input "text" at bounding box center [571, 188] width 375 height 36
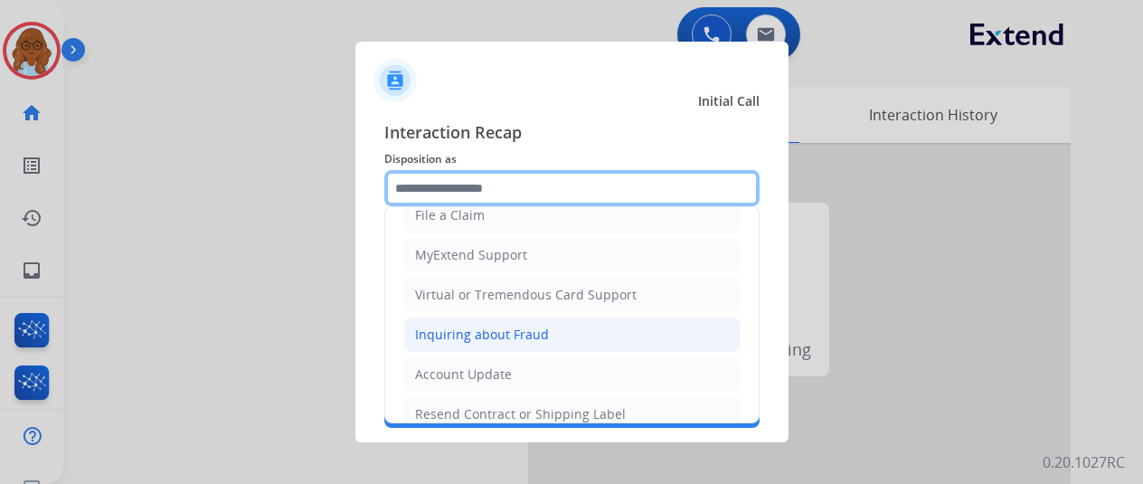
scroll to position [353, 0]
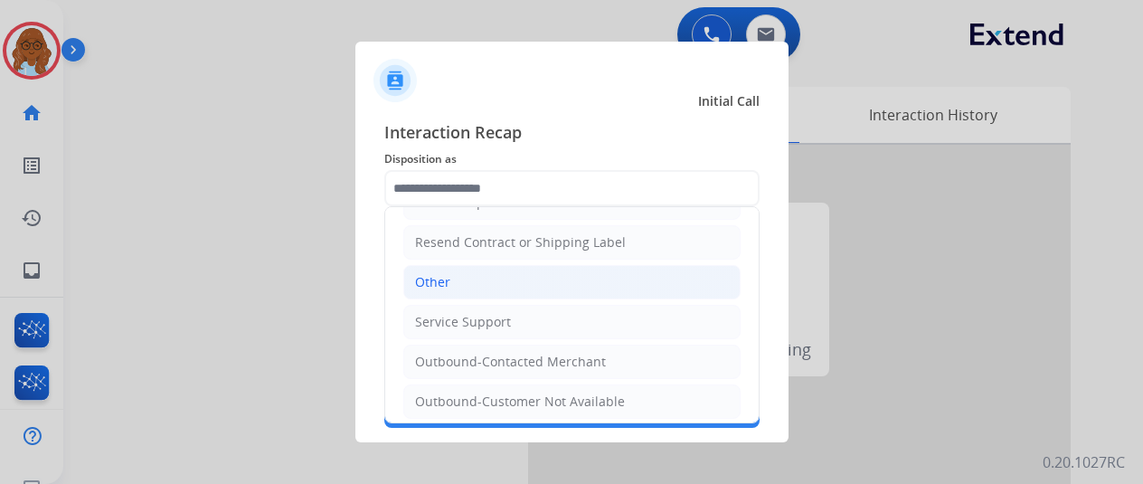
click at [441, 273] on div "Other" at bounding box center [432, 282] width 35 height 18
type input "*****"
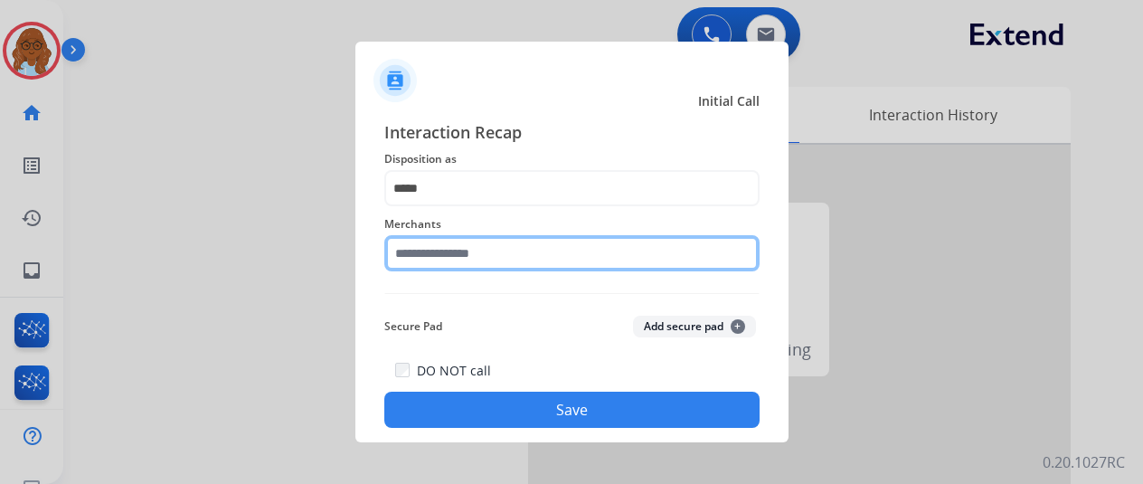
click at [430, 252] on input "text" at bounding box center [571, 253] width 375 height 36
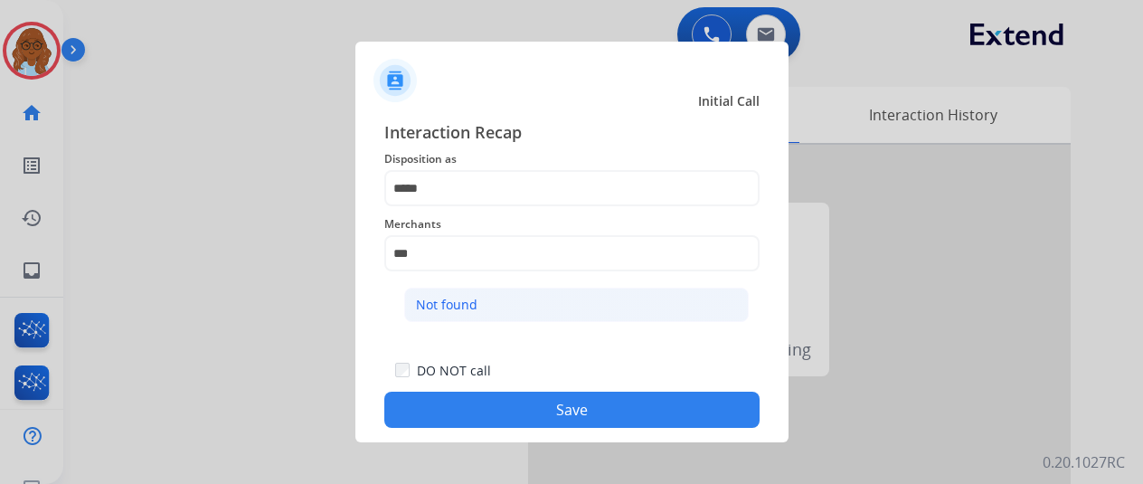
click at [501, 290] on li "Not found" at bounding box center [576, 305] width 345 height 34
type input "*********"
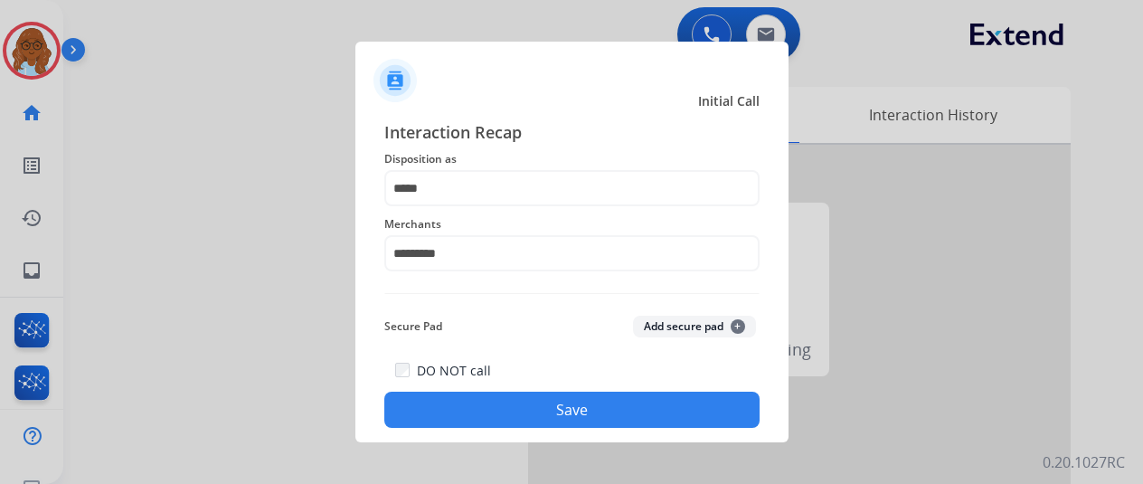
click at [532, 407] on button "Save" at bounding box center [571, 410] width 375 height 36
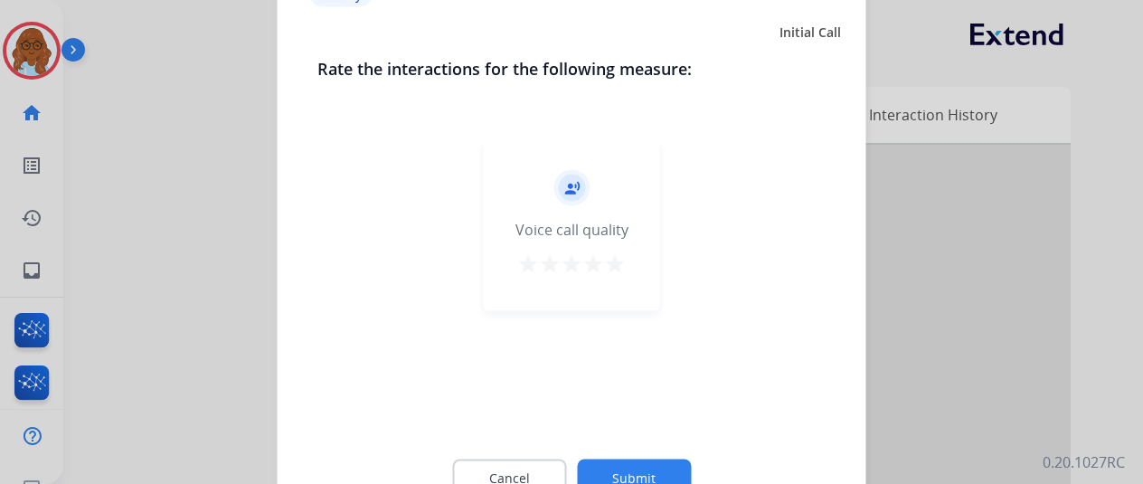
click at [530, 262] on mat-icon "star" at bounding box center [528, 263] width 22 height 22
click at [648, 464] on button "Submit" at bounding box center [634, 478] width 114 height 38
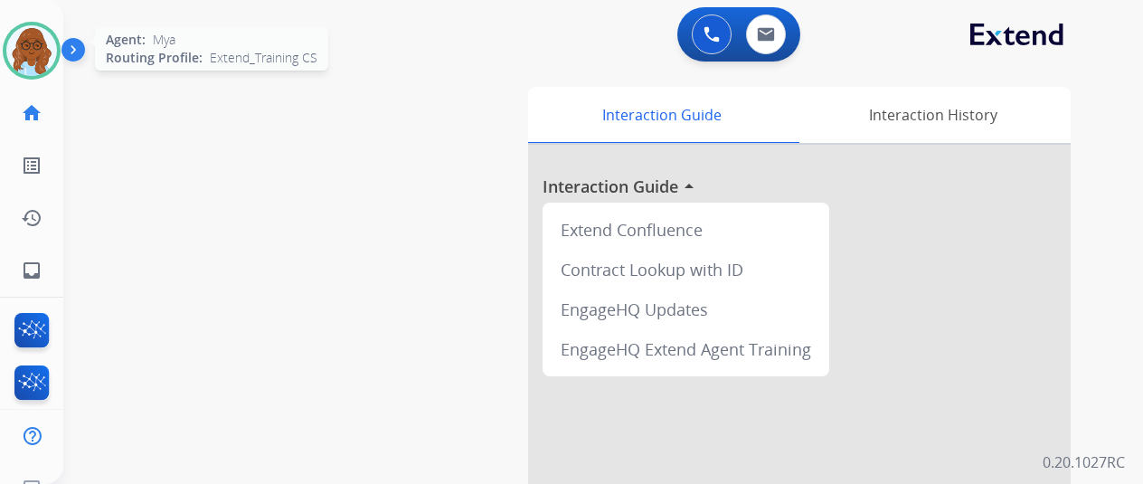
click at [31, 46] on img at bounding box center [31, 50] width 51 height 51
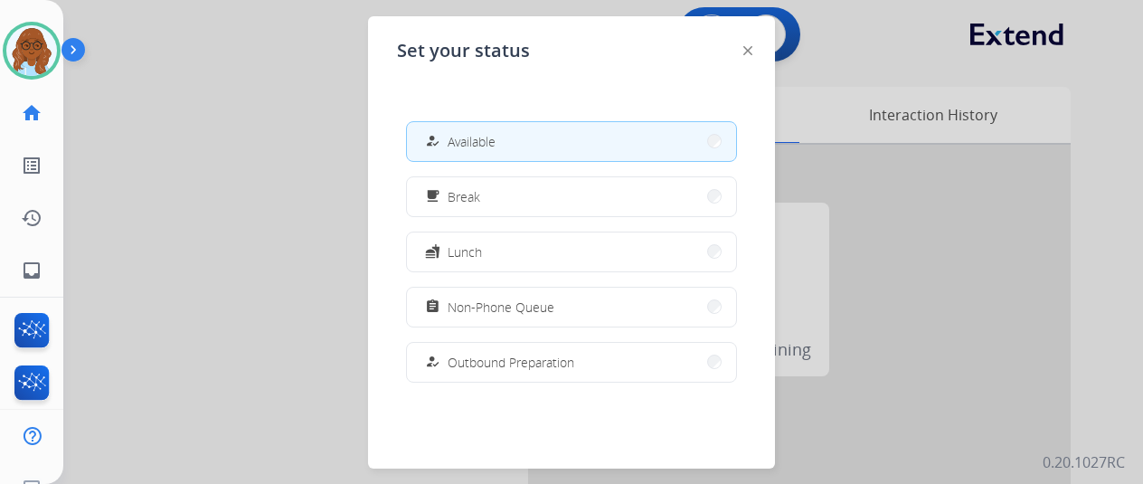
click at [566, 140] on button "how_to_reg Available" at bounding box center [571, 141] width 329 height 39
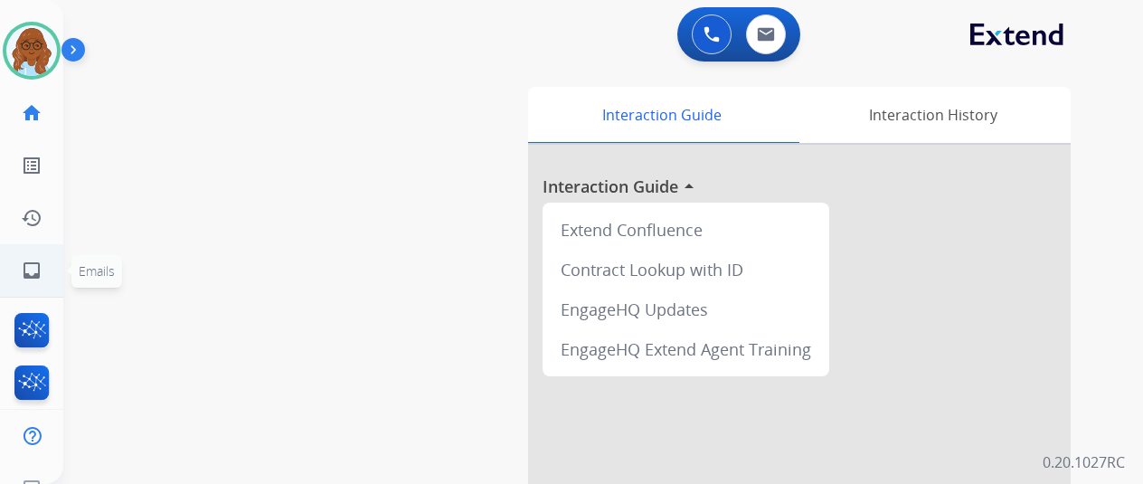
click at [49, 268] on link "inbox Emails" at bounding box center [31, 270] width 51 height 51
select select "**********"
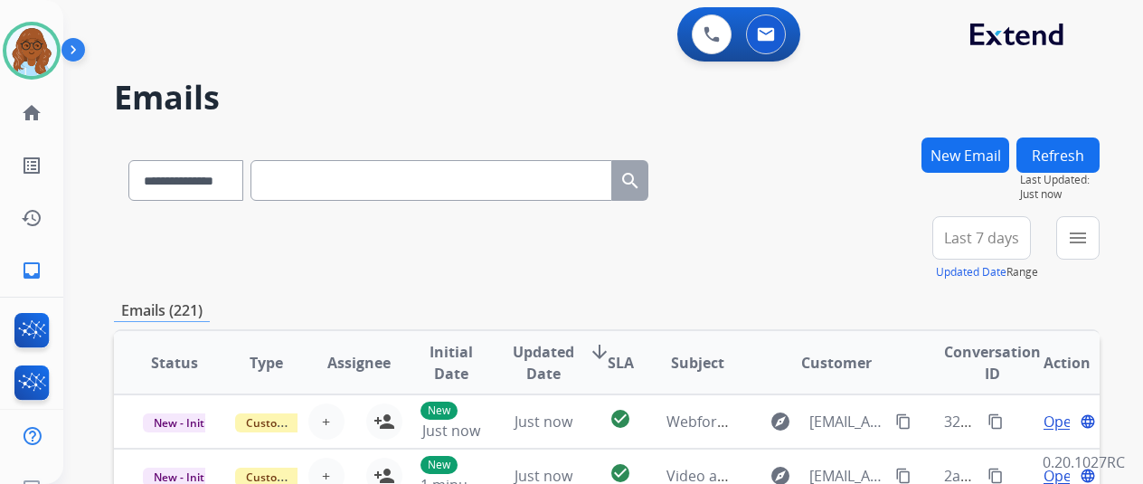
click at [1089, 245] on mat-icon "menu" at bounding box center [1078, 238] width 22 height 22
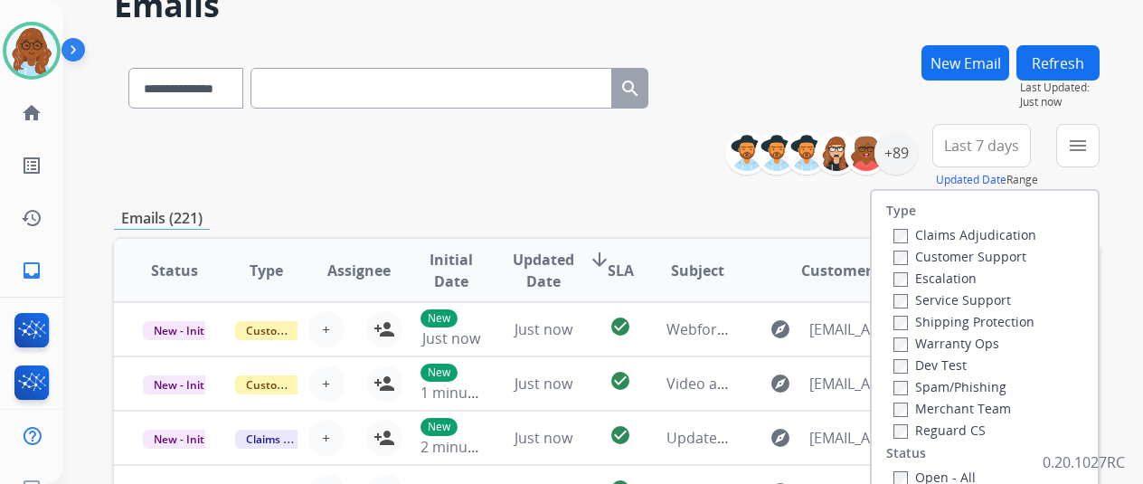
scroll to position [181, 0]
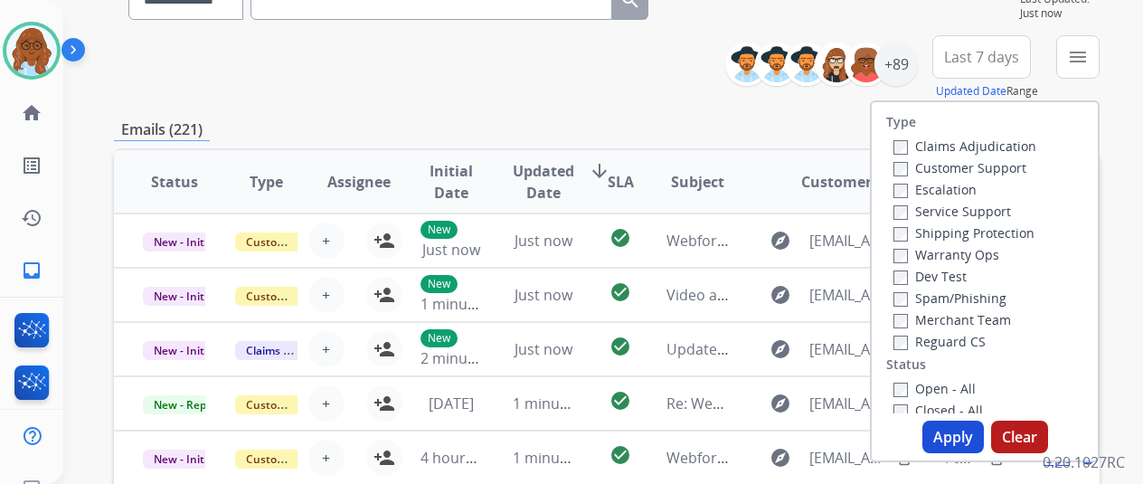
click at [914, 167] on label "Customer Support" at bounding box center [960, 167] width 133 height 17
click at [924, 231] on label "Shipping Protection" at bounding box center [964, 232] width 141 height 17
drag, startPoint x: 927, startPoint y: 338, endPoint x: 935, endPoint y: 374, distance: 36.2
click at [927, 339] on label "Reguard CS" at bounding box center [940, 341] width 92 height 17
click at [937, 384] on label "Open - All" at bounding box center [935, 388] width 82 height 17
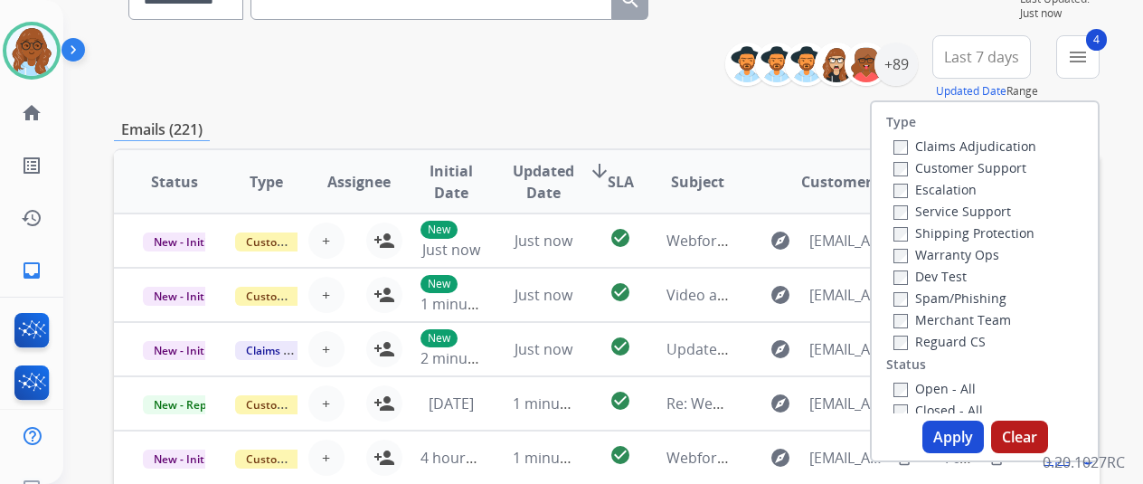
click at [961, 424] on button "Apply" at bounding box center [954, 437] width 62 height 33
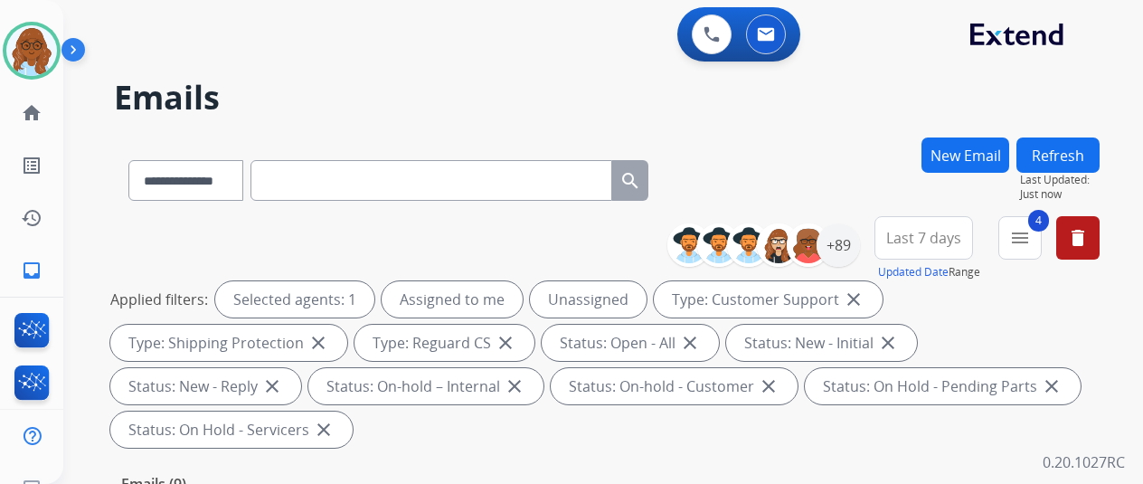
click at [961, 240] on span "Last 7 days" at bounding box center [923, 237] width 75 height 7
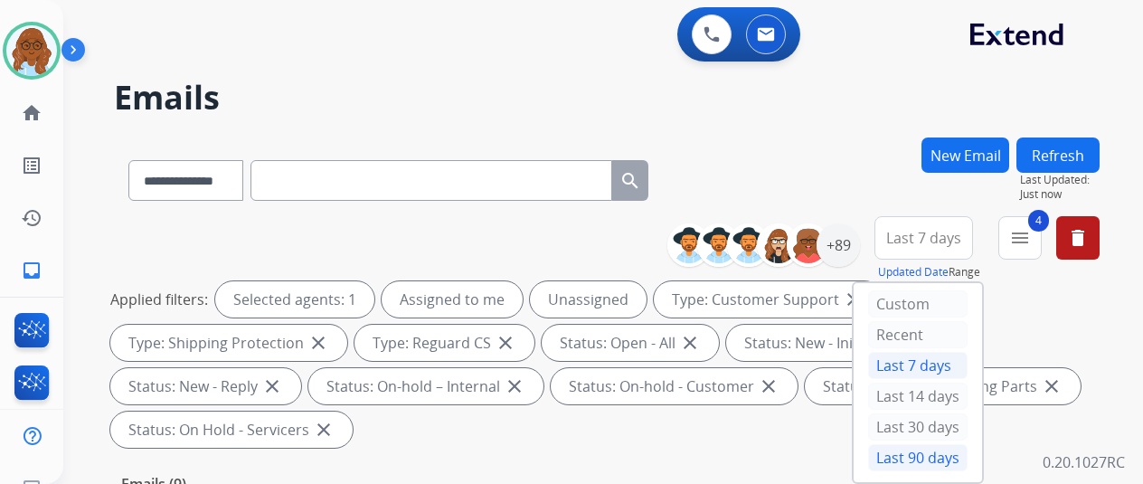
click at [919, 455] on div "Last 90 days" at bounding box center [917, 457] width 99 height 27
click at [856, 246] on div "+89" at bounding box center [838, 244] width 43 height 43
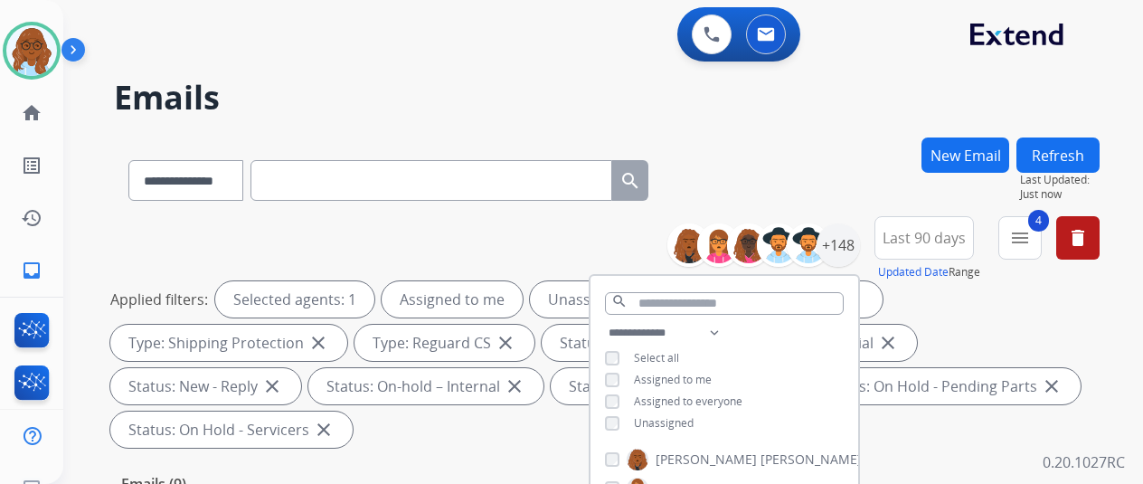
scroll to position [271, 0]
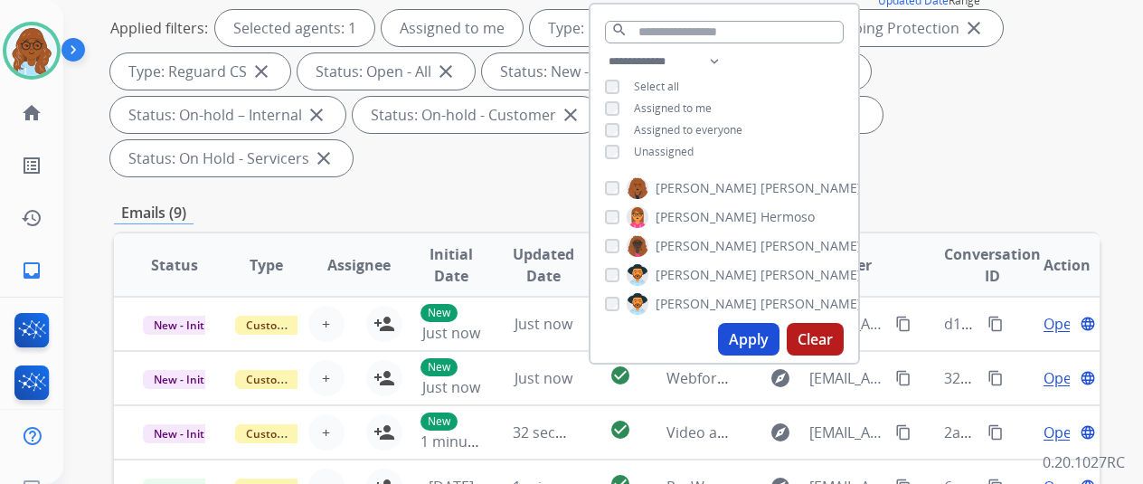
click at [767, 339] on button "Apply" at bounding box center [749, 339] width 62 height 33
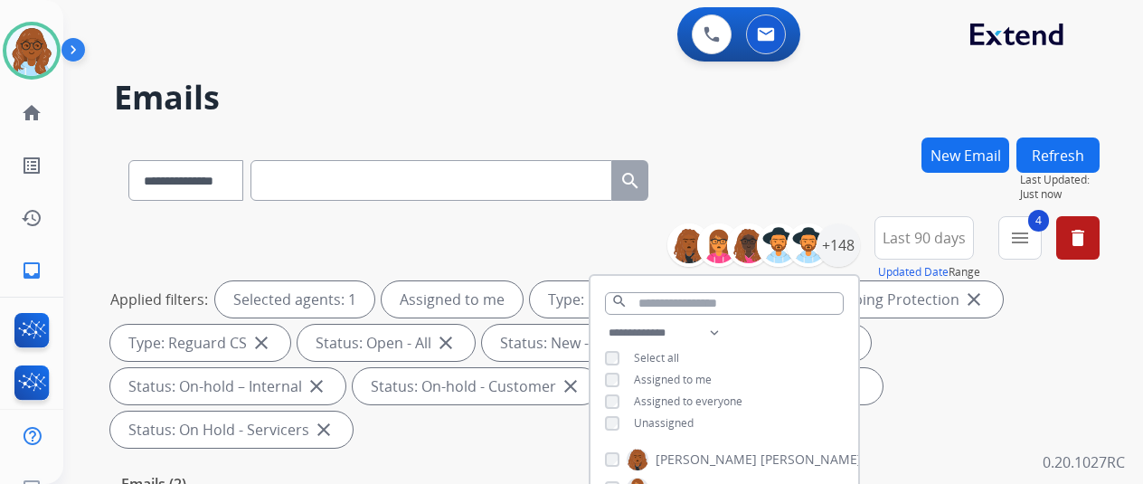
click at [874, 173] on div "**********" at bounding box center [607, 176] width 986 height 79
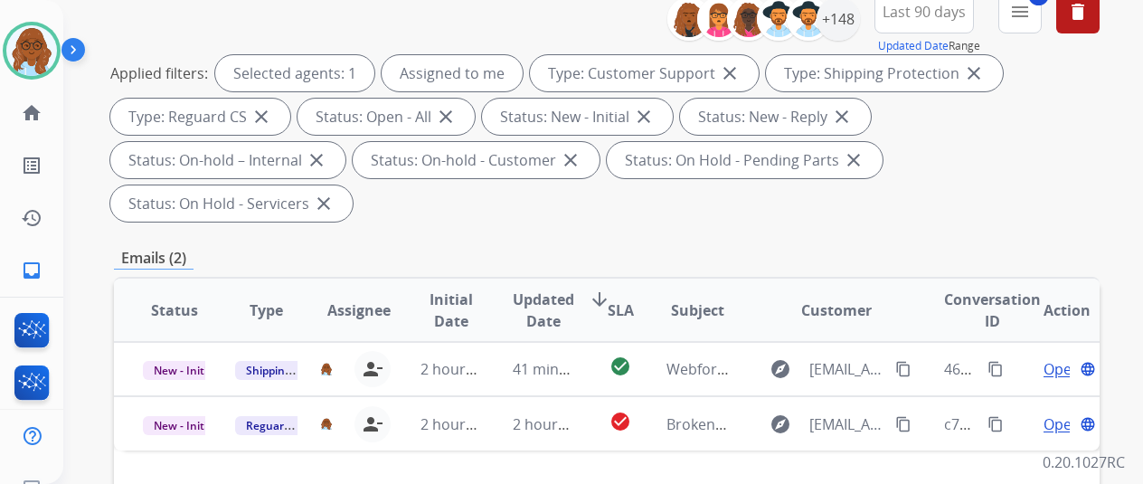
scroll to position [362, 0]
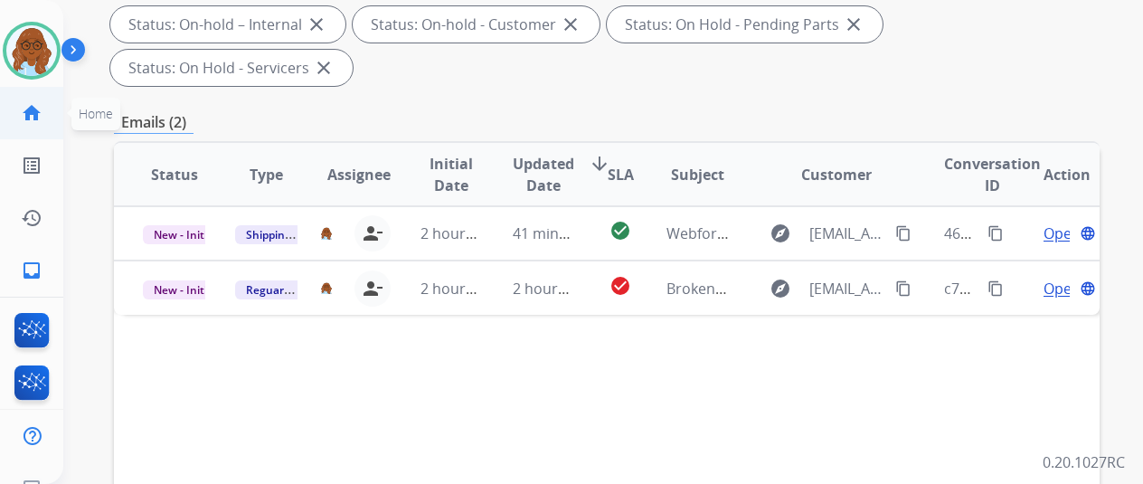
click at [31, 118] on mat-icon "home" at bounding box center [32, 113] width 22 height 22
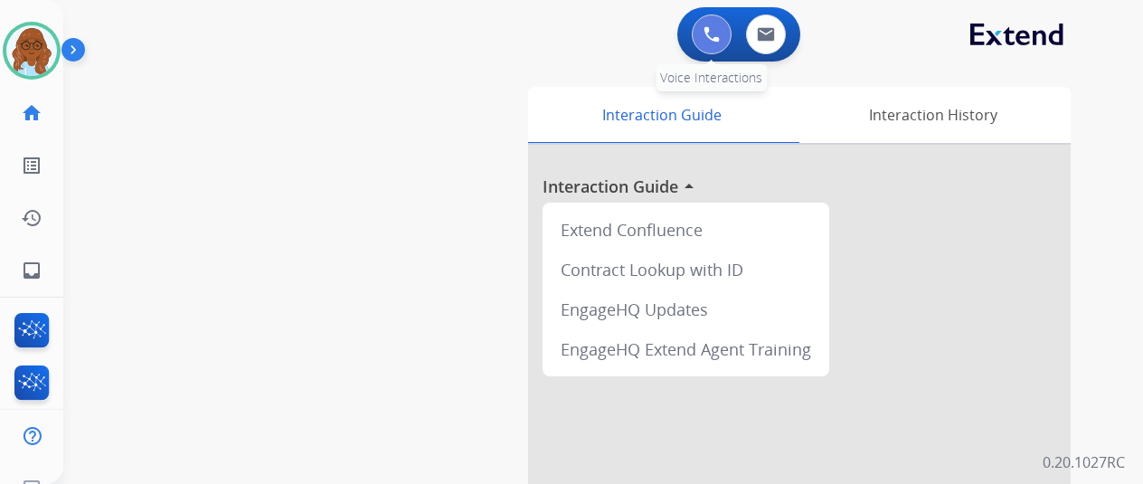
click at [707, 42] on button at bounding box center [712, 34] width 40 height 40
click at [720, 24] on button at bounding box center [712, 34] width 40 height 40
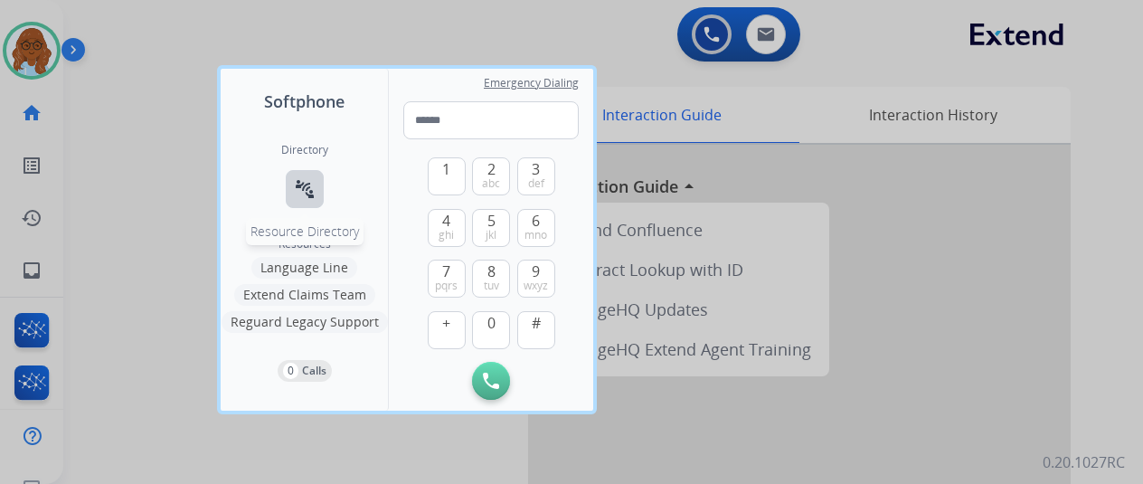
click at [291, 193] on button "connect_without_contact Resource Directory" at bounding box center [305, 189] width 38 height 38
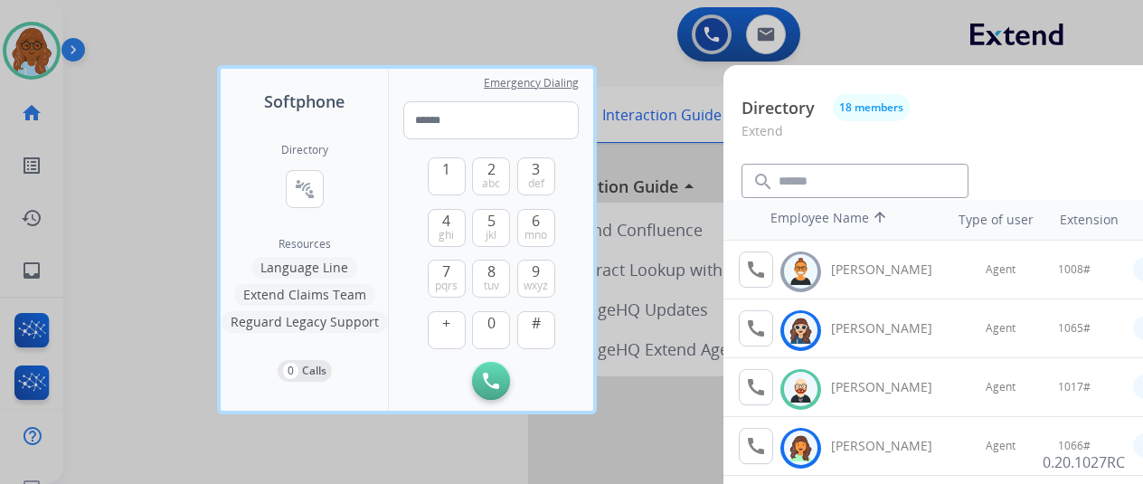
scroll to position [90, 0]
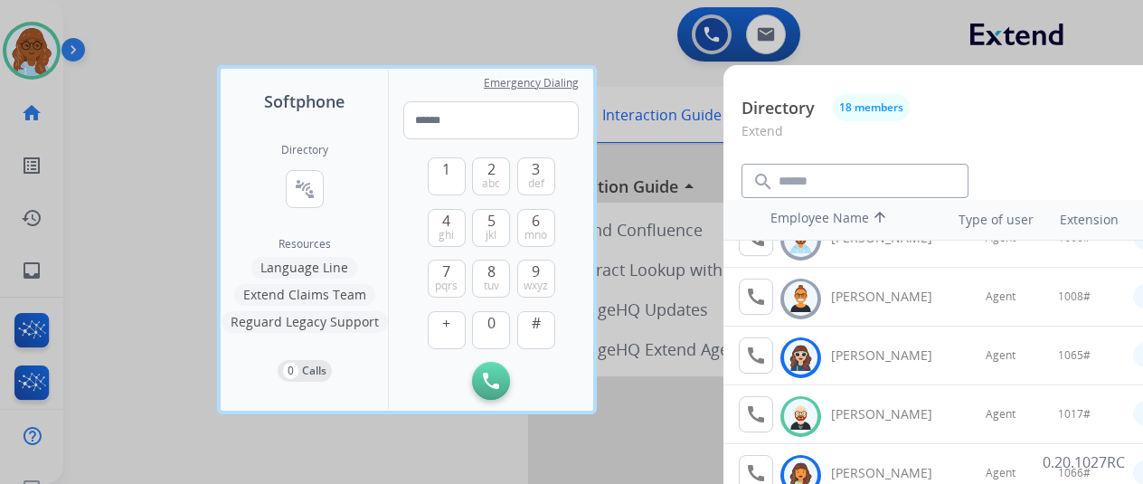
click at [207, 138] on div at bounding box center [571, 242] width 1143 height 484
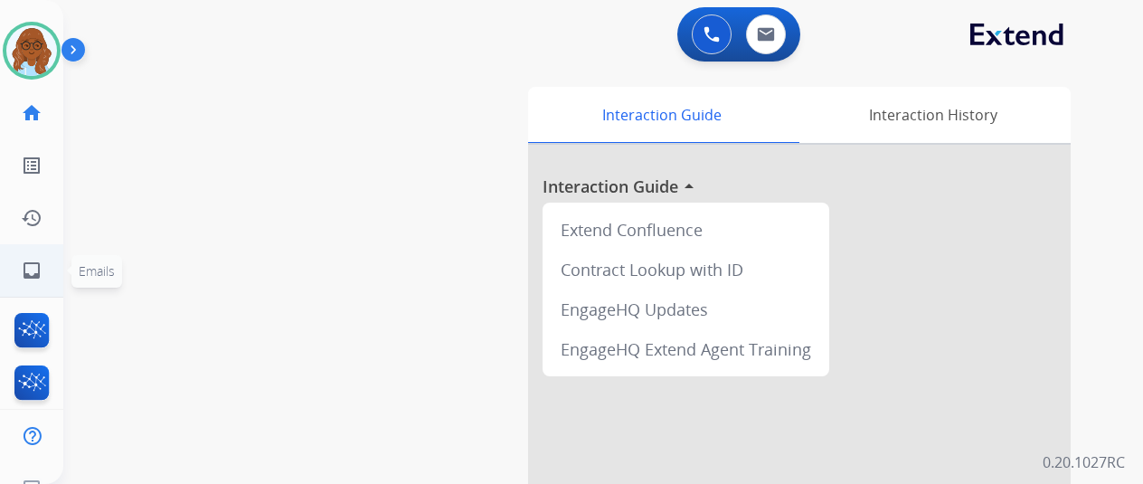
click at [39, 269] on mat-icon "inbox" at bounding box center [32, 271] width 22 height 22
select select "**********"
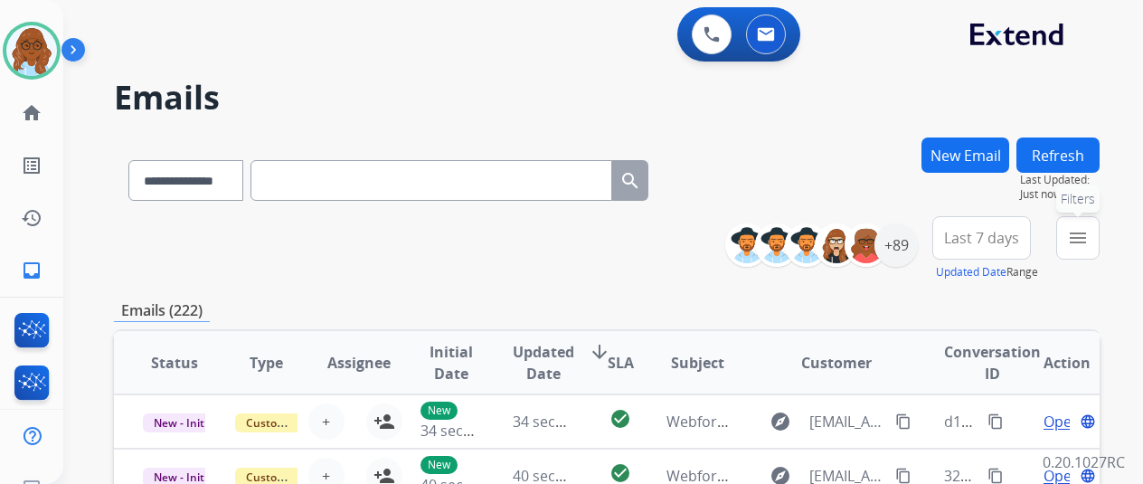
click at [1082, 245] on mat-icon "menu" at bounding box center [1078, 238] width 22 height 22
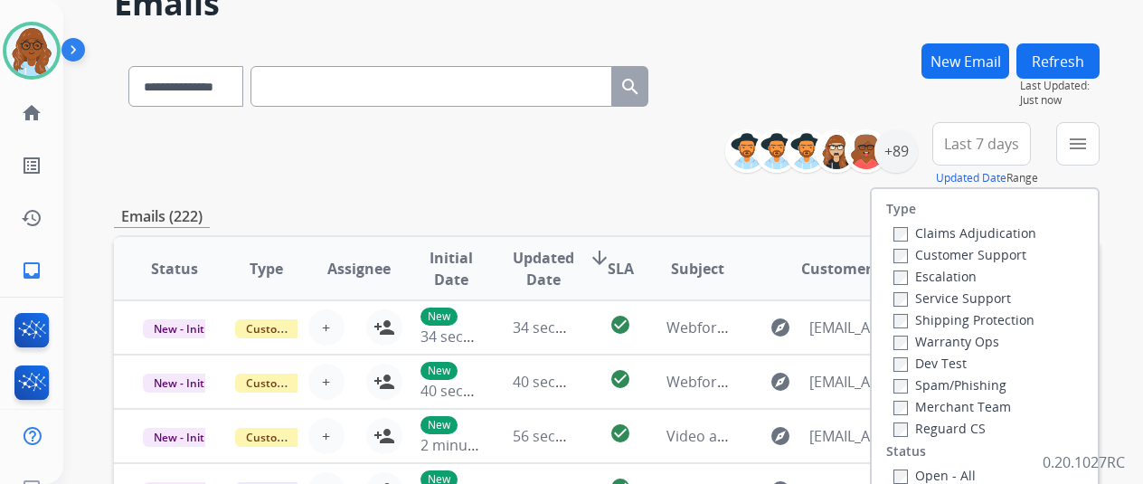
scroll to position [181, 0]
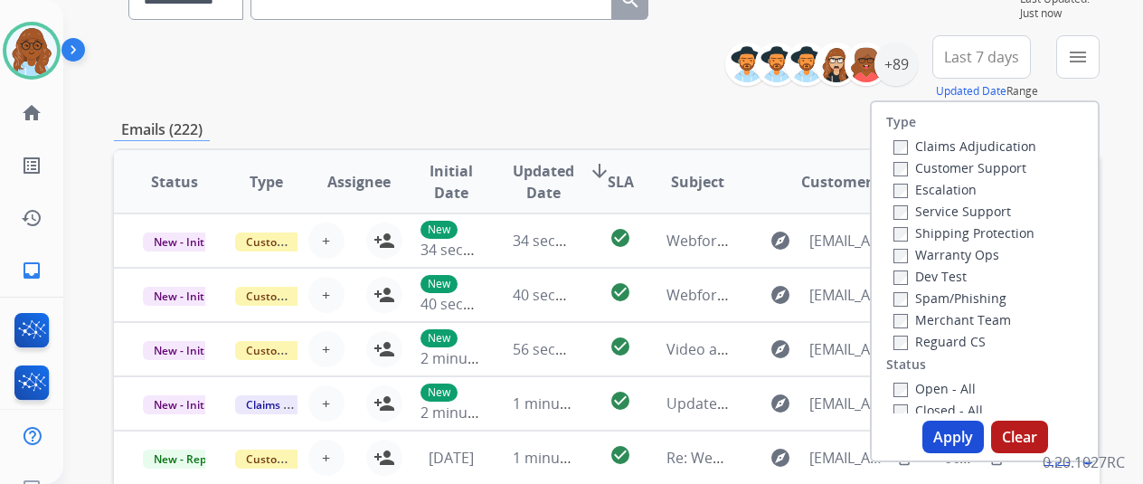
click at [959, 173] on label "Customer Support" at bounding box center [960, 167] width 133 height 17
click at [959, 231] on label "Shipping Protection" at bounding box center [964, 232] width 141 height 17
click at [937, 338] on label "Reguard CS" at bounding box center [940, 341] width 92 height 17
click at [937, 384] on label "Open - All" at bounding box center [935, 388] width 82 height 17
click at [952, 432] on button "Apply" at bounding box center [954, 437] width 62 height 33
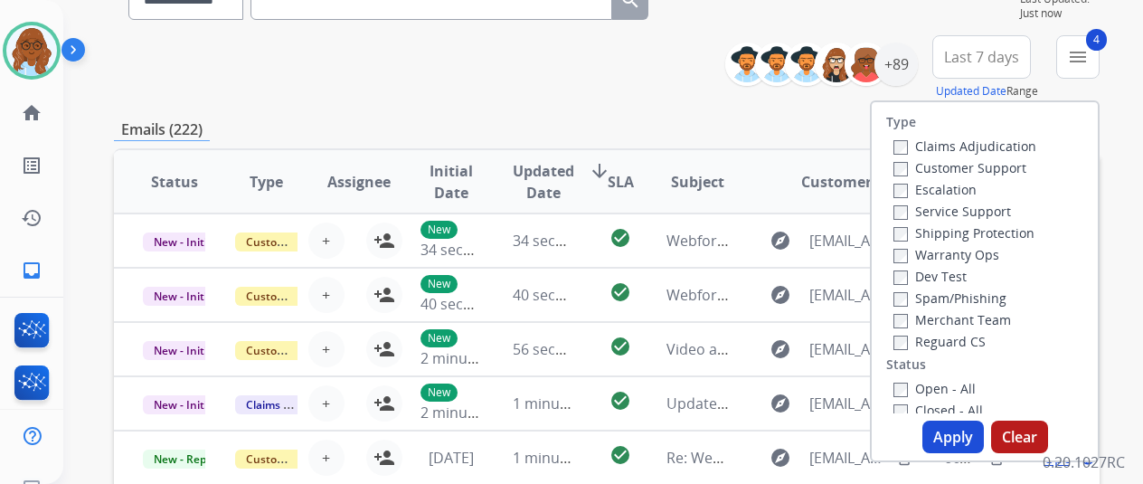
scroll to position [0, 0]
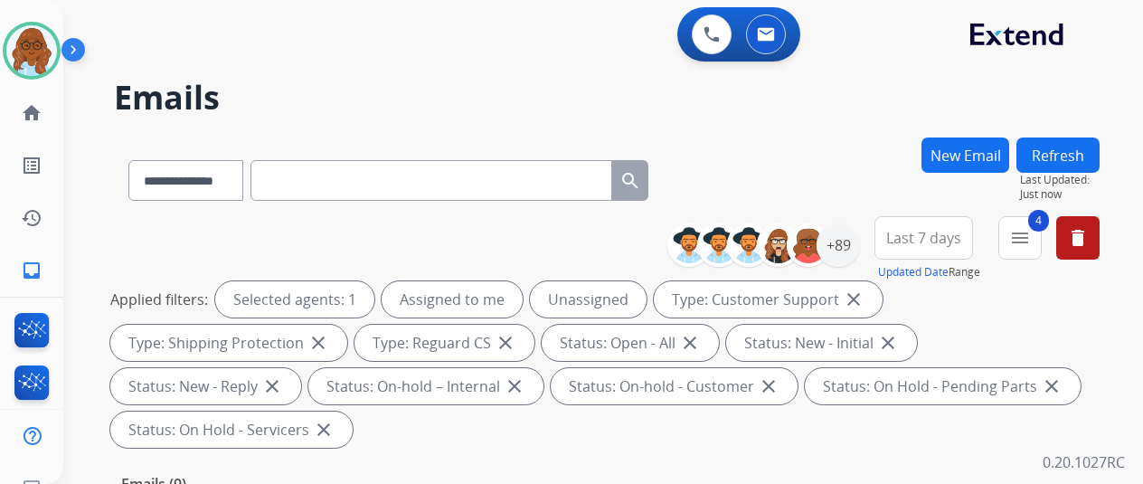
click at [923, 227] on button "Last 7 days" at bounding box center [924, 237] width 99 height 43
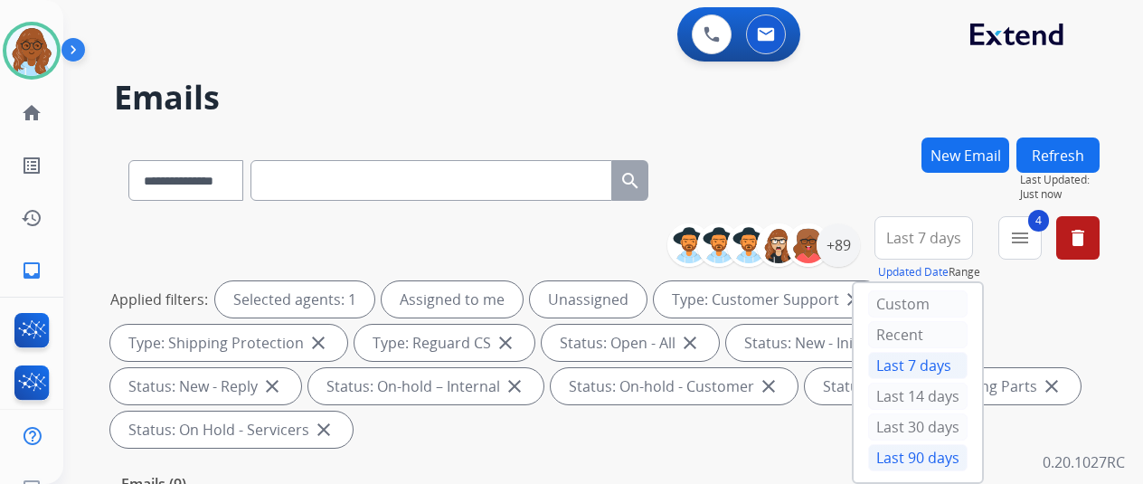
click at [923, 444] on div "Last 90 days" at bounding box center [917, 457] width 99 height 27
click at [855, 243] on div "+89" at bounding box center [838, 244] width 43 height 43
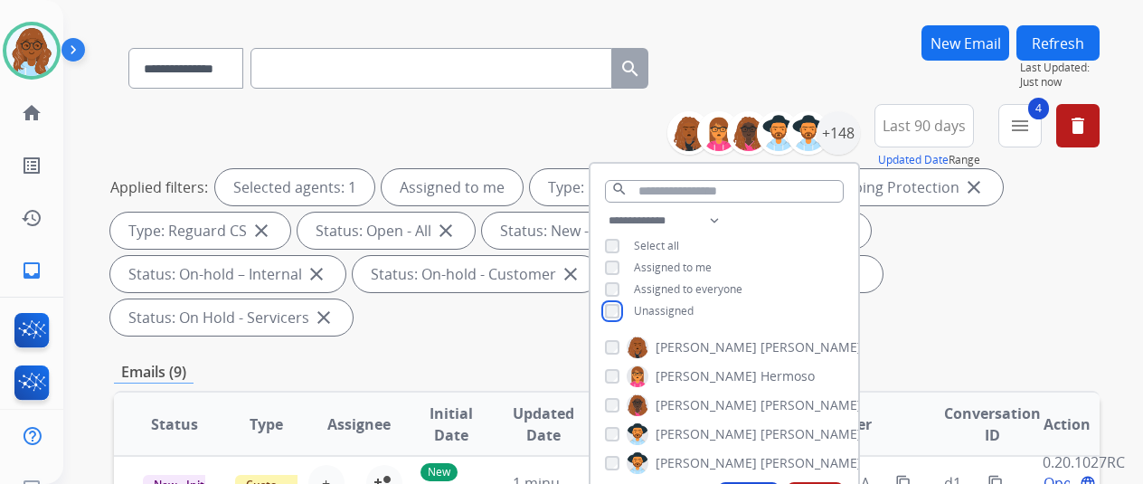
scroll to position [271, 0]
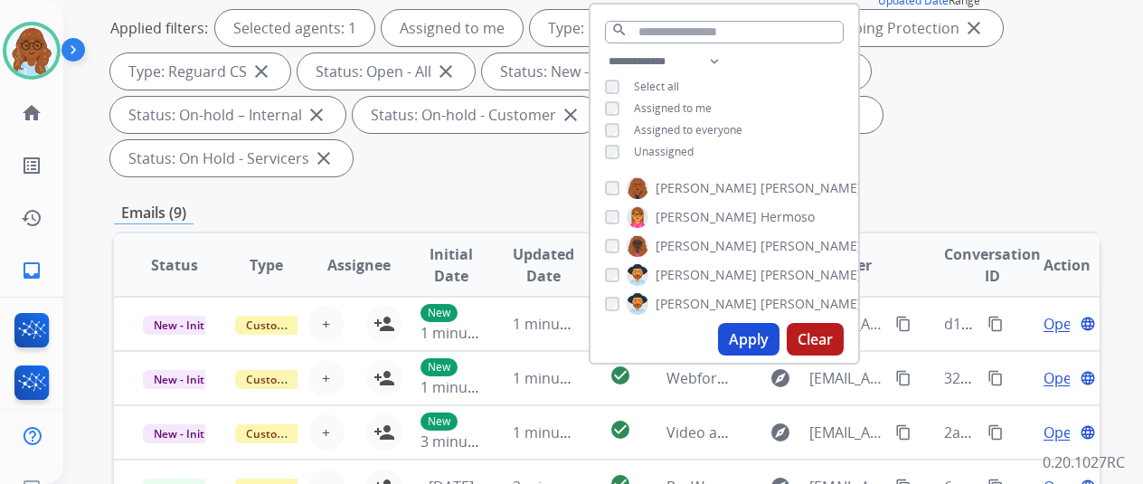
click at [614, 112] on div "**********" at bounding box center [725, 109] width 268 height 116
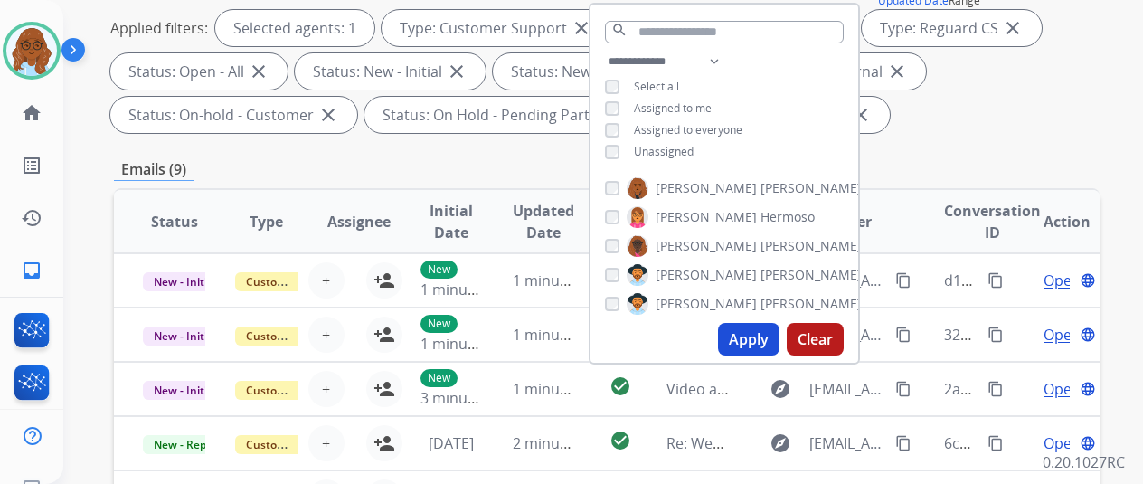
click at [628, 141] on div "**********" at bounding box center [725, 109] width 268 height 116
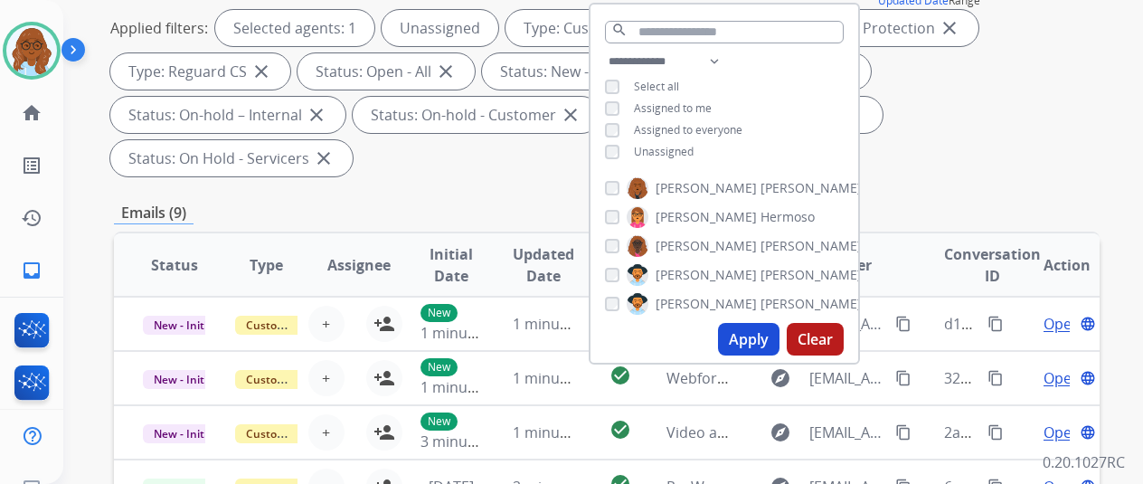
click at [760, 353] on button "Apply" at bounding box center [749, 339] width 62 height 33
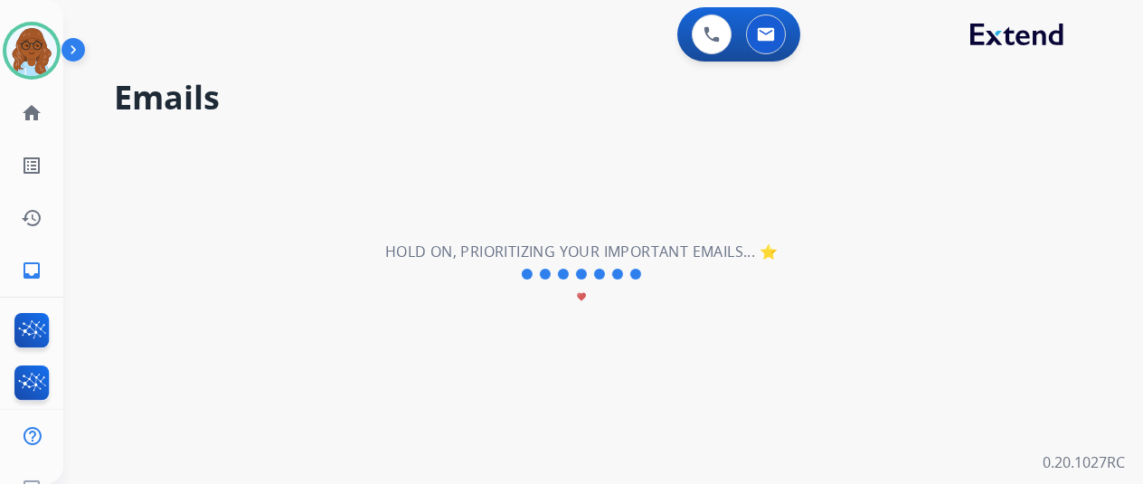
scroll to position [0, 0]
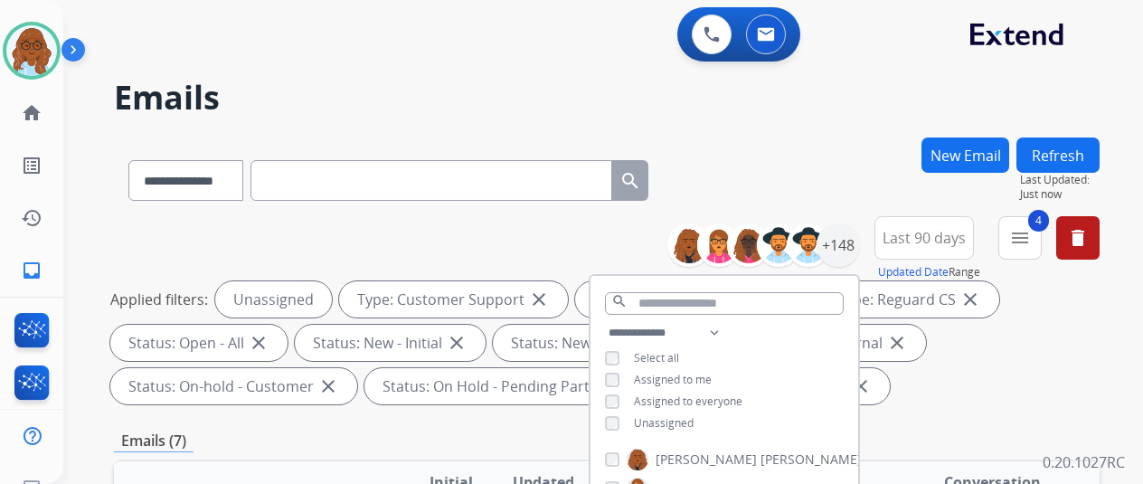
click at [847, 185] on div "**********" at bounding box center [607, 176] width 986 height 79
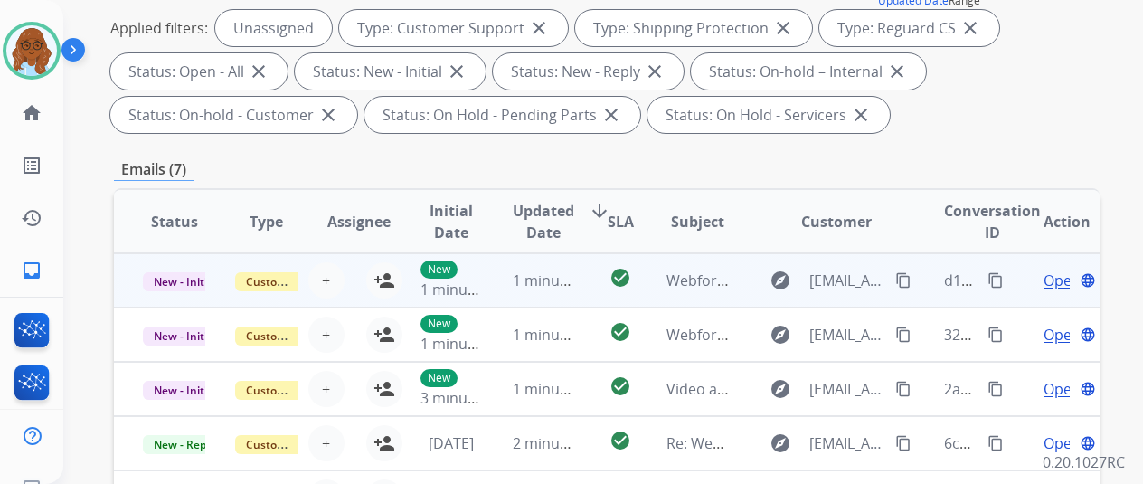
scroll to position [543, 0]
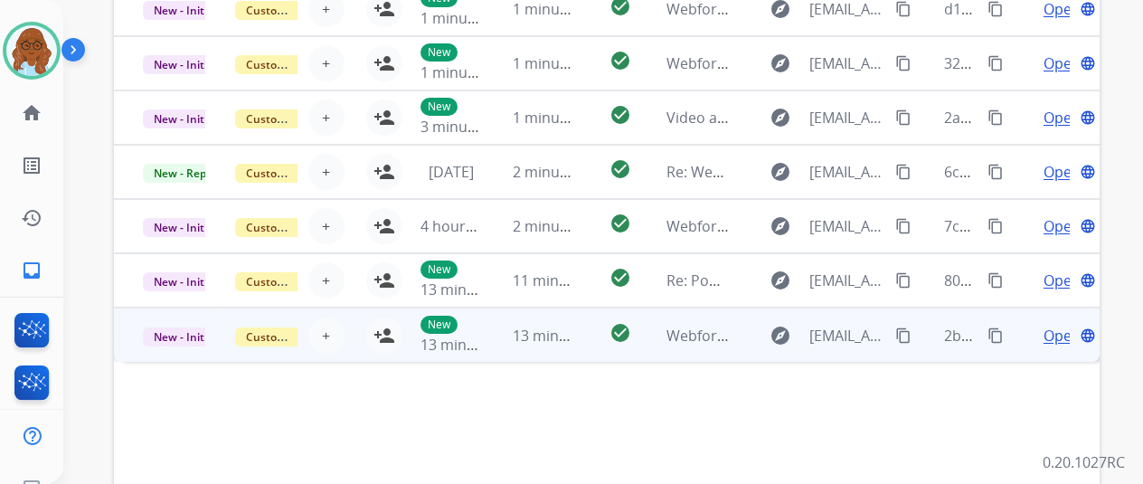
click at [1020, 342] on td "Open language" at bounding box center [1054, 335] width 92 height 54
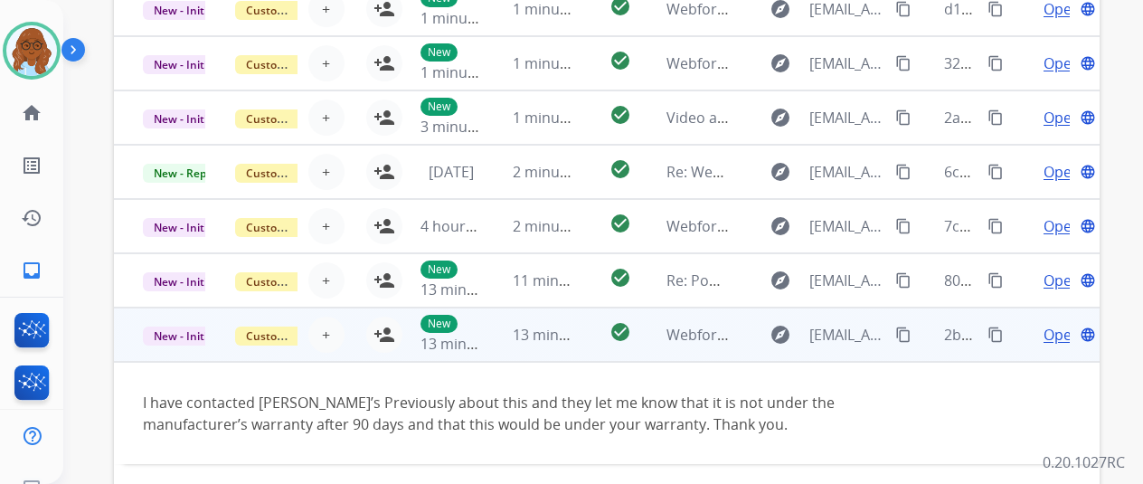
click at [904, 337] on mat-icon "content_copy" at bounding box center [903, 335] width 16 height 16
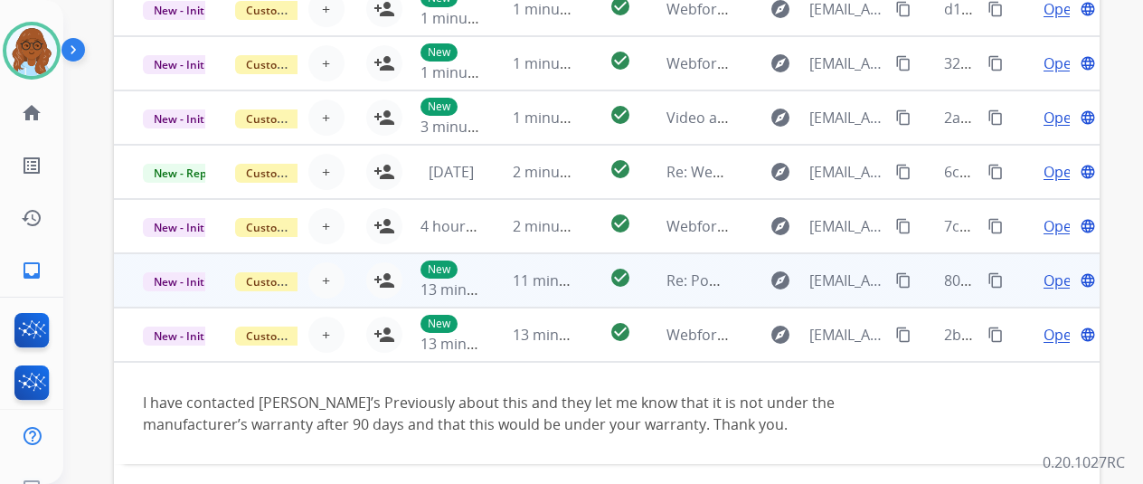
click at [1035, 285] on td "Open language" at bounding box center [1054, 280] width 92 height 54
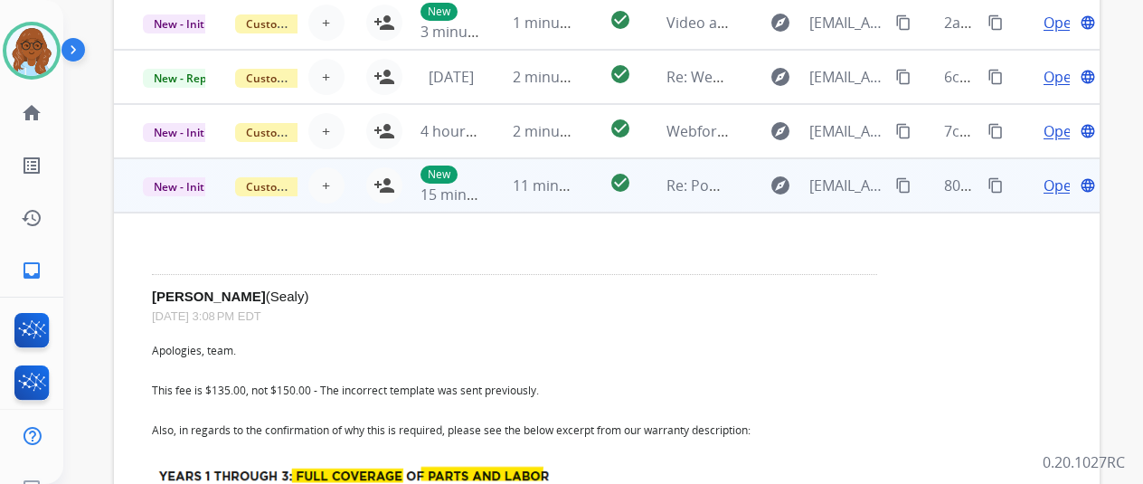
scroll to position [90, 0]
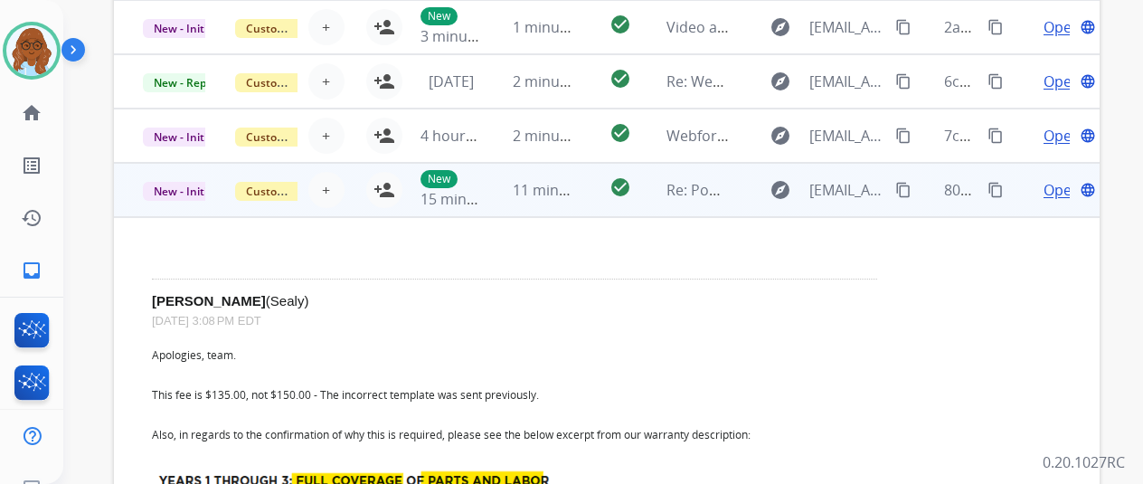
click at [1053, 190] on span "Open" at bounding box center [1062, 190] width 37 height 22
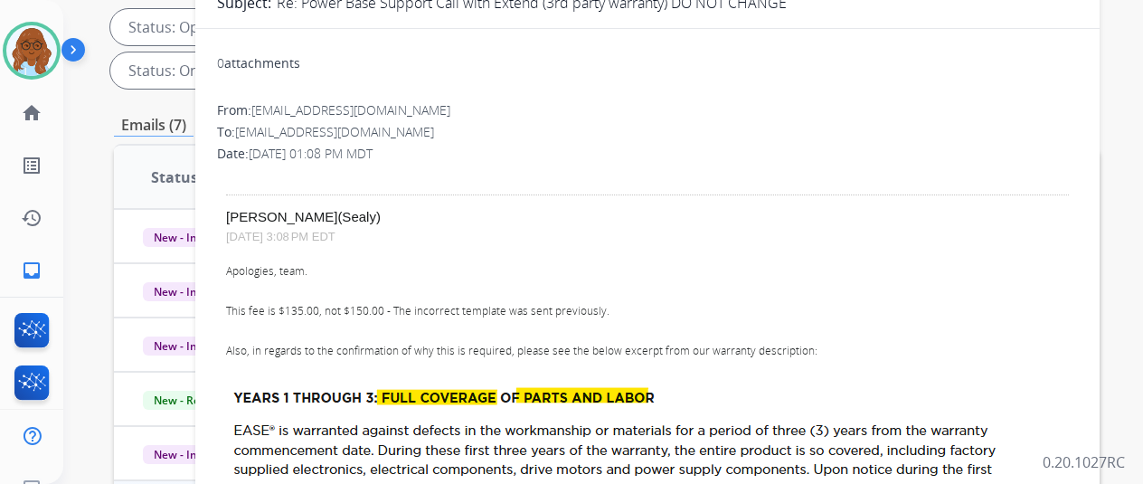
scroll to position [0, 0]
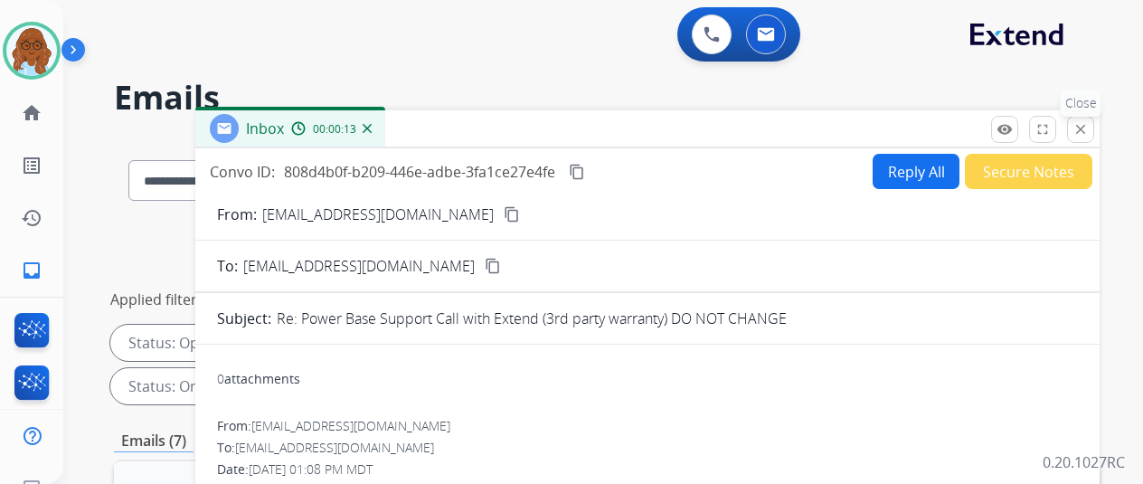
click at [1089, 135] on mat-icon "close" at bounding box center [1081, 129] width 16 height 16
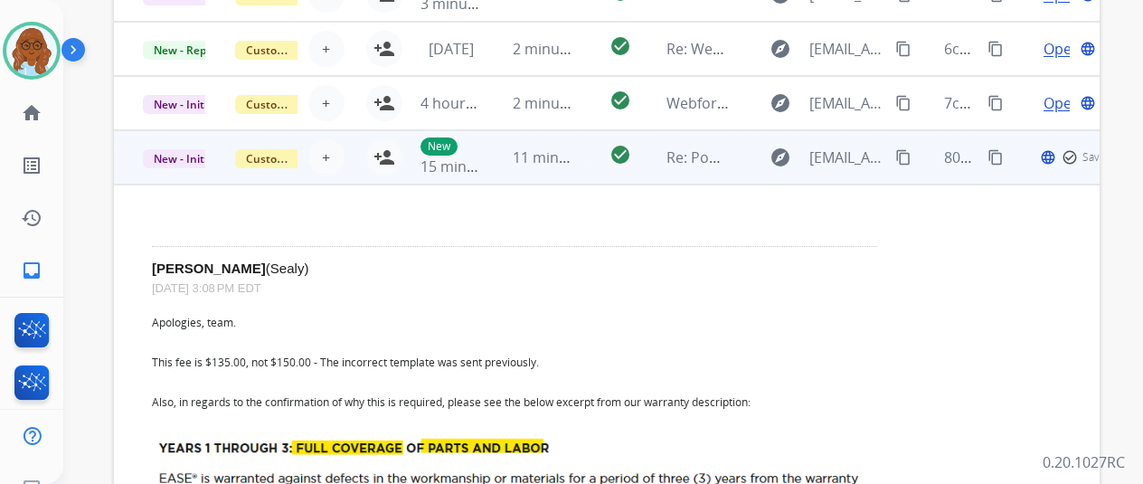
scroll to position [181, 0]
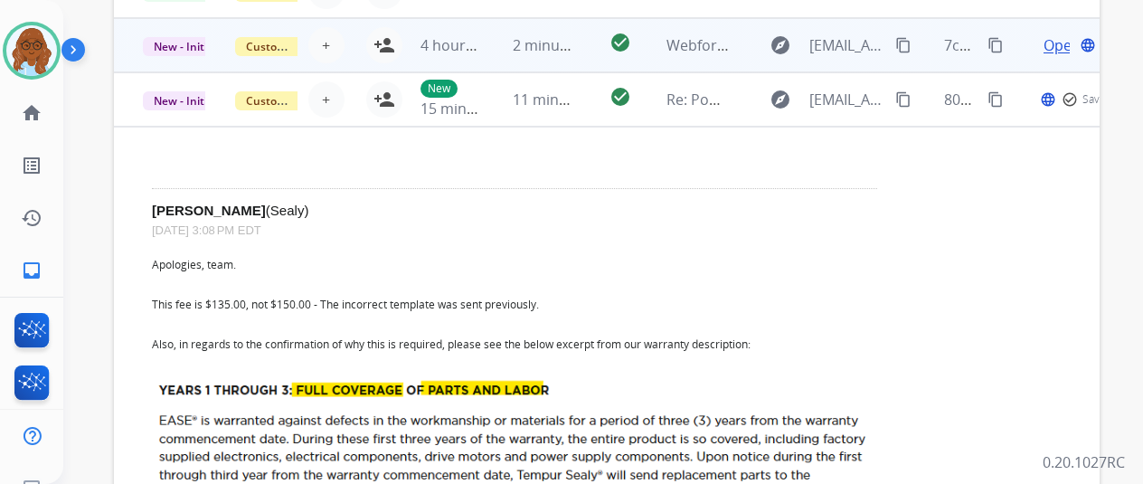
click at [1014, 59] on td "Open language" at bounding box center [1054, 45] width 92 height 54
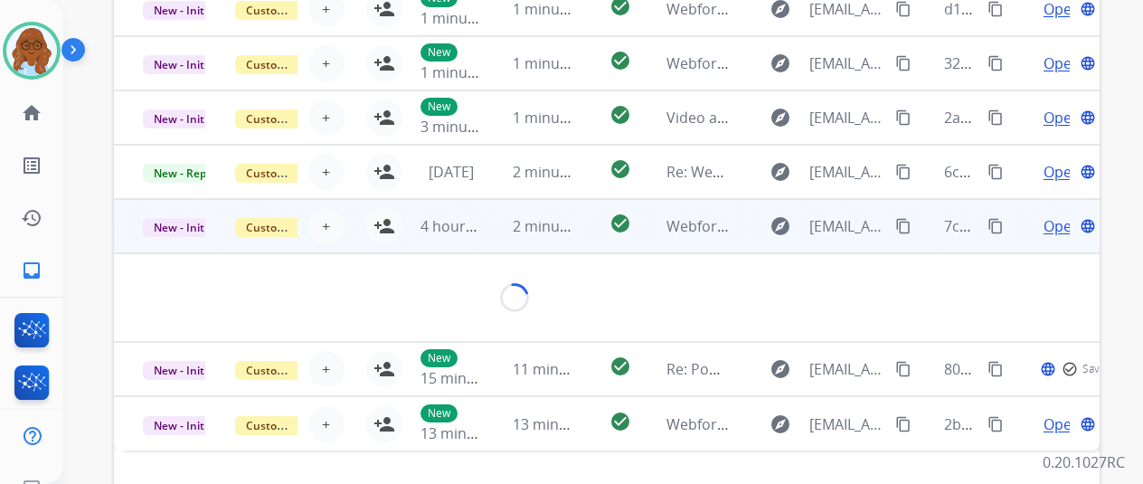
scroll to position [660, 0]
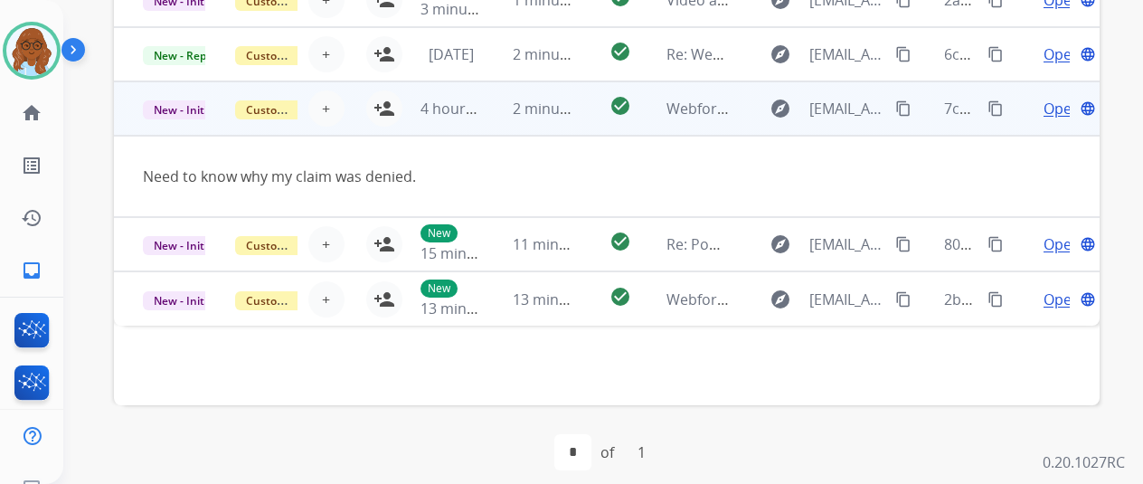
click at [898, 110] on mat-icon "content_copy" at bounding box center [903, 108] width 16 height 16
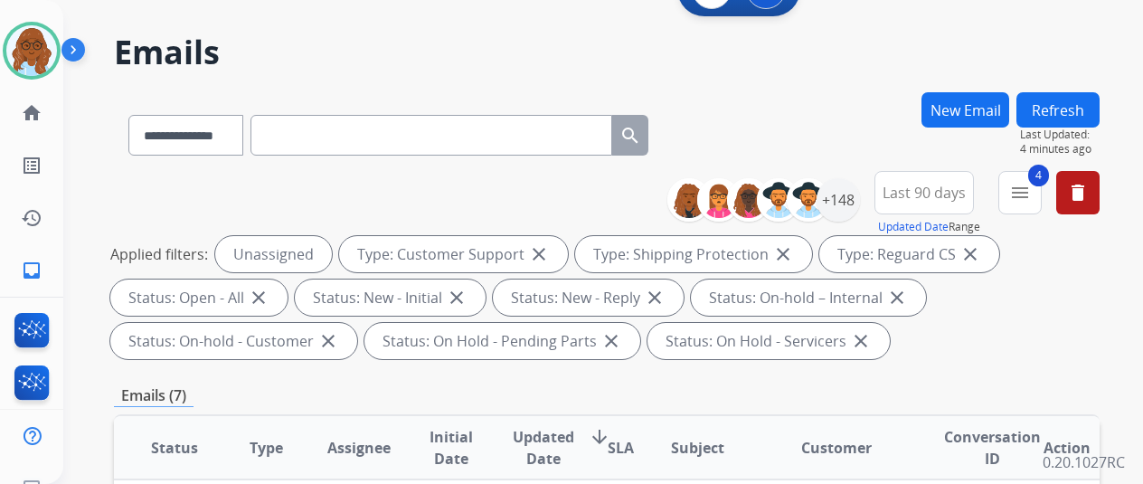
scroll to position [0, 0]
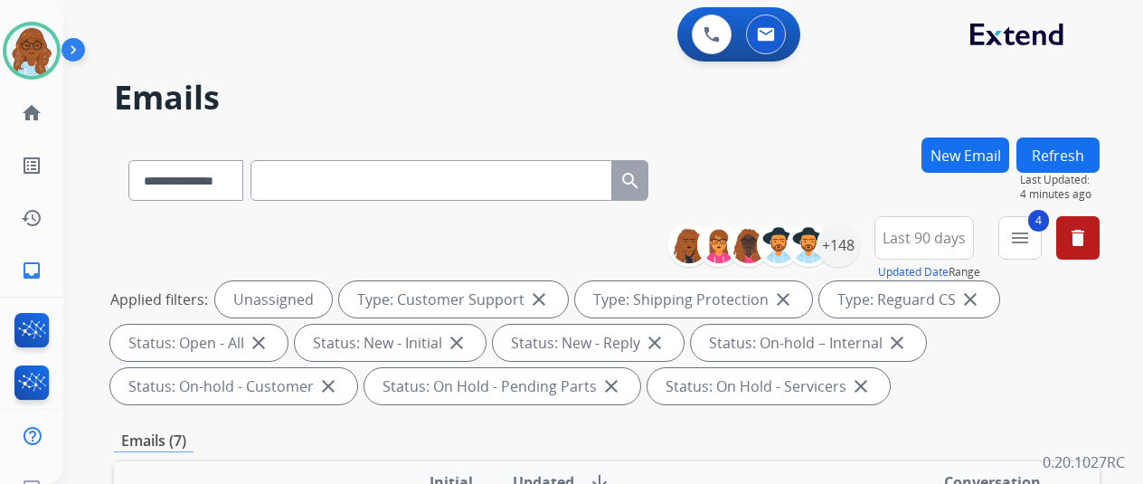
click at [973, 154] on button "New Email" at bounding box center [966, 154] width 88 height 35
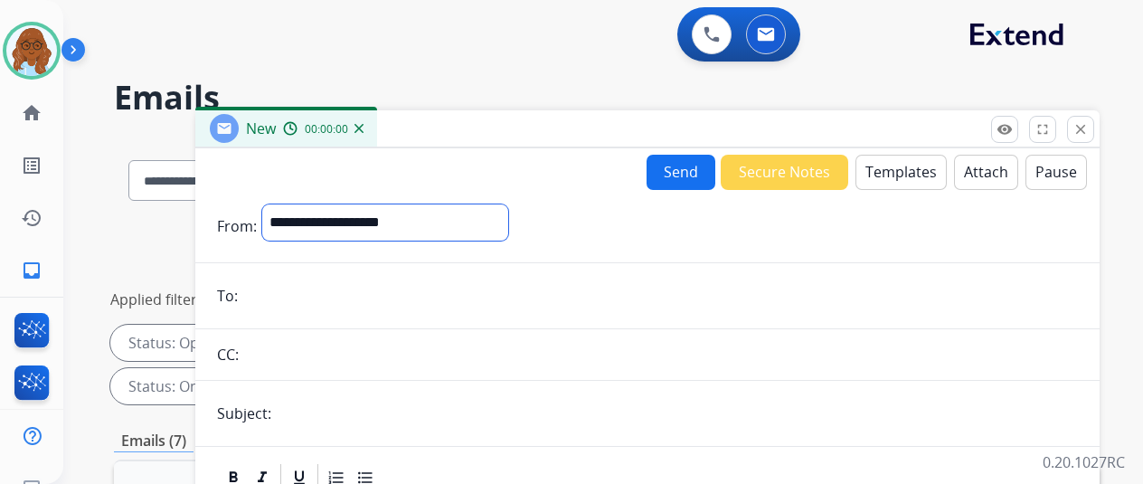
drag, startPoint x: 402, startPoint y: 214, endPoint x: 393, endPoint y: 227, distance: 15.6
click at [402, 214] on select "**********" at bounding box center [385, 222] width 246 height 36
select select "**********"
click at [276, 204] on select "**********" at bounding box center [385, 222] width 246 height 36
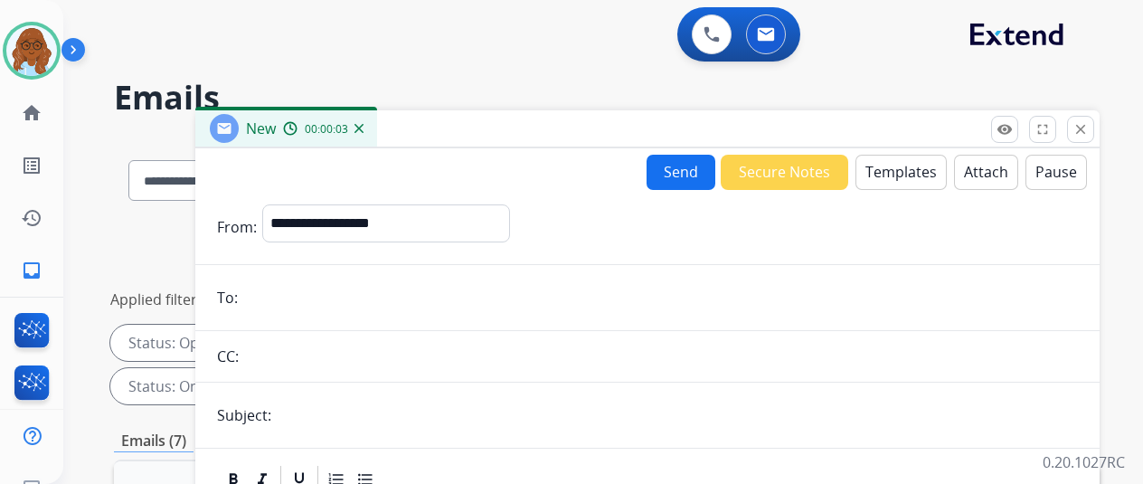
paste input "**********"
type input "**********"
drag, startPoint x: 376, startPoint y: 411, endPoint x: 387, endPoint y: 409, distance: 11.0
click at [376, 411] on input "text" at bounding box center [677, 415] width 801 height 36
type input "**********"
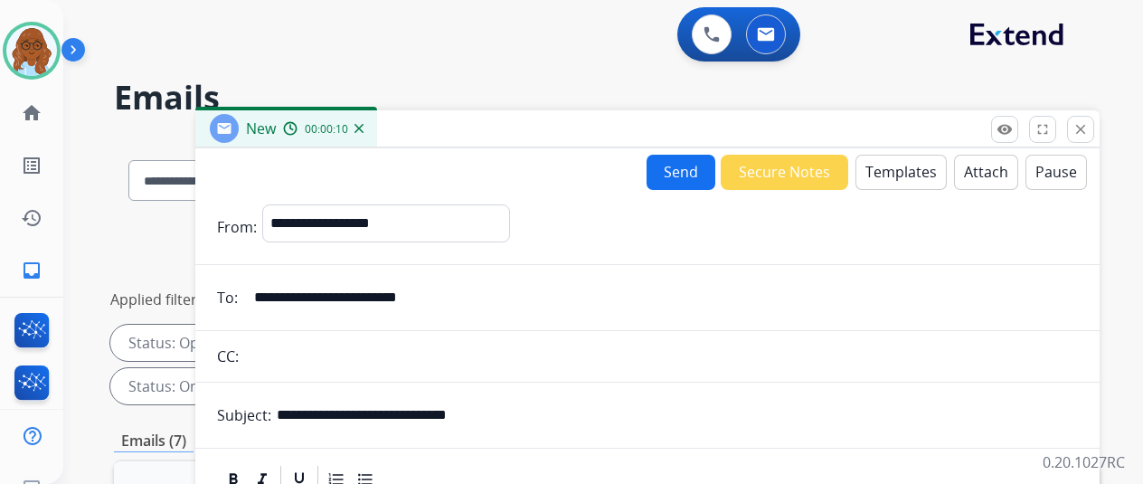
click at [908, 178] on button "Templates" at bounding box center [901, 172] width 91 height 35
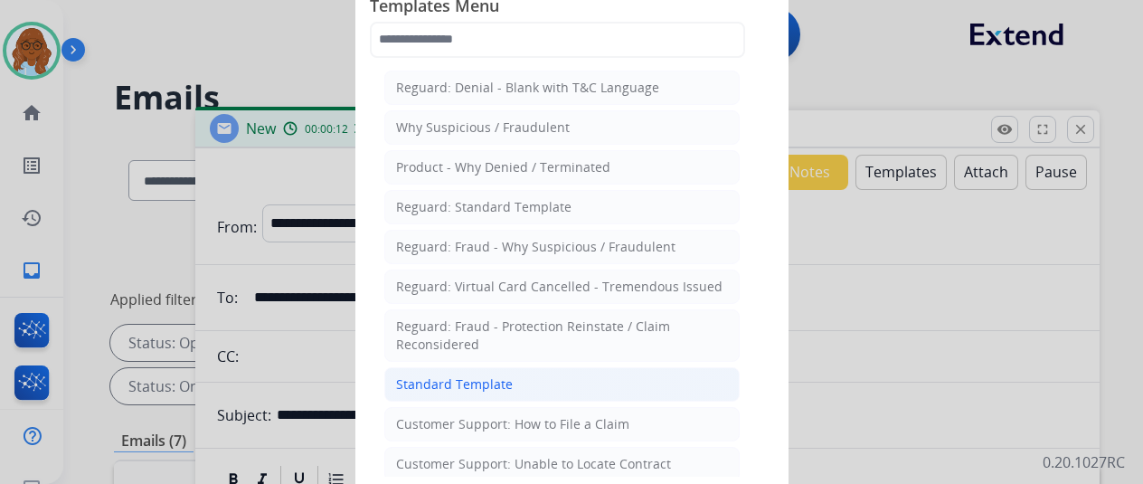
click at [530, 382] on li "Standard Template" at bounding box center [561, 384] width 355 height 34
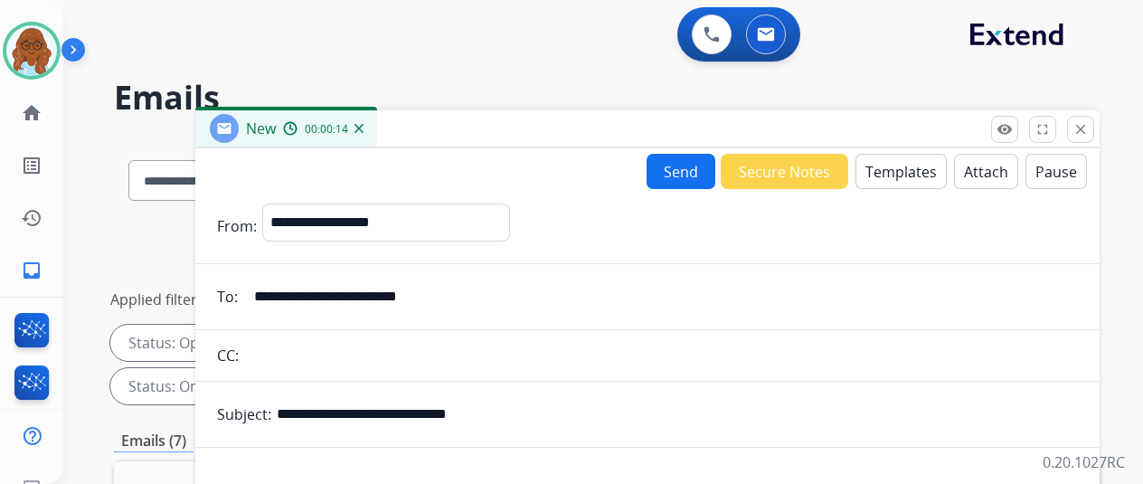
click at [903, 175] on button "Templates" at bounding box center [901, 171] width 91 height 35
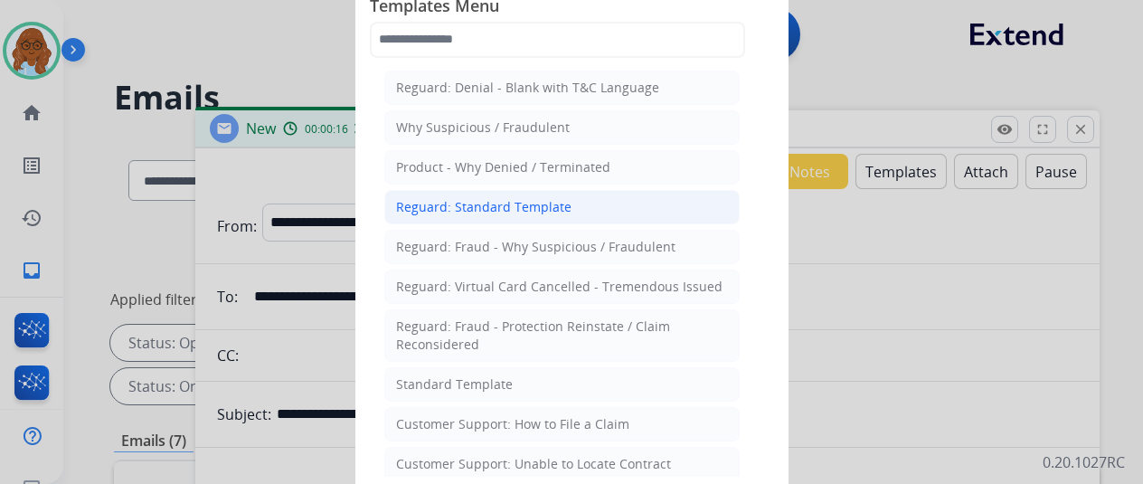
click at [484, 218] on li "Reguard: Standard Template" at bounding box center [561, 207] width 355 height 34
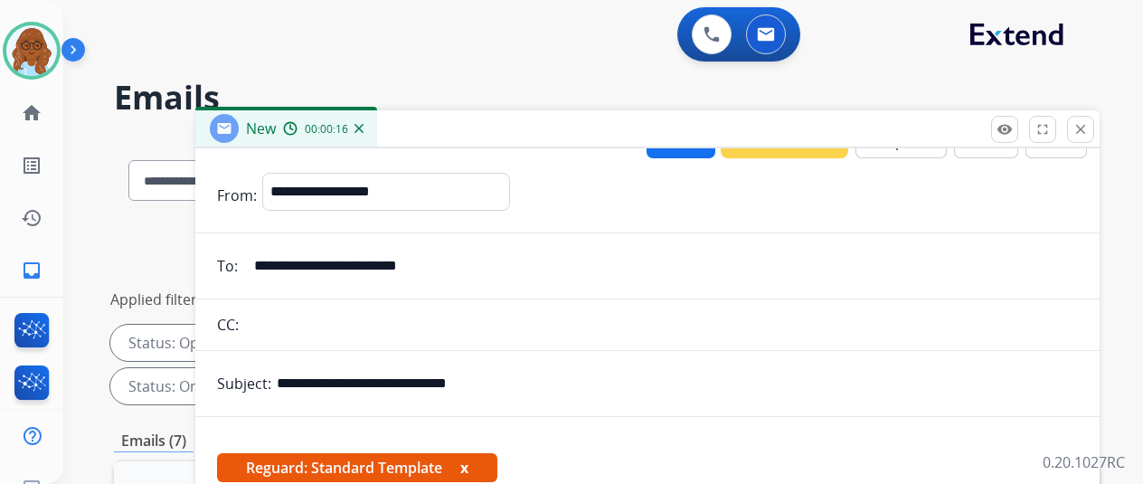
scroll to position [47, 0]
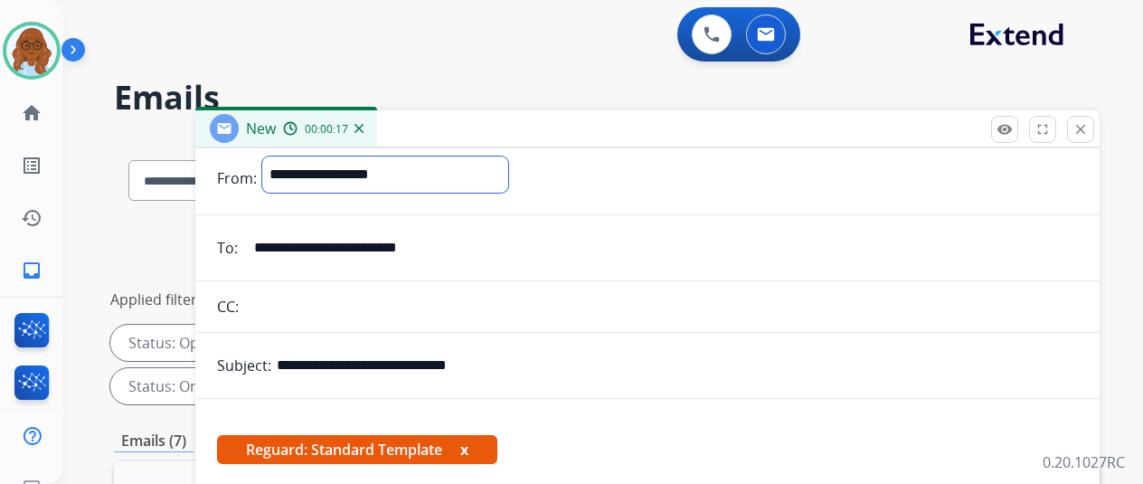
click at [411, 180] on select "**********" at bounding box center [385, 174] width 246 height 36
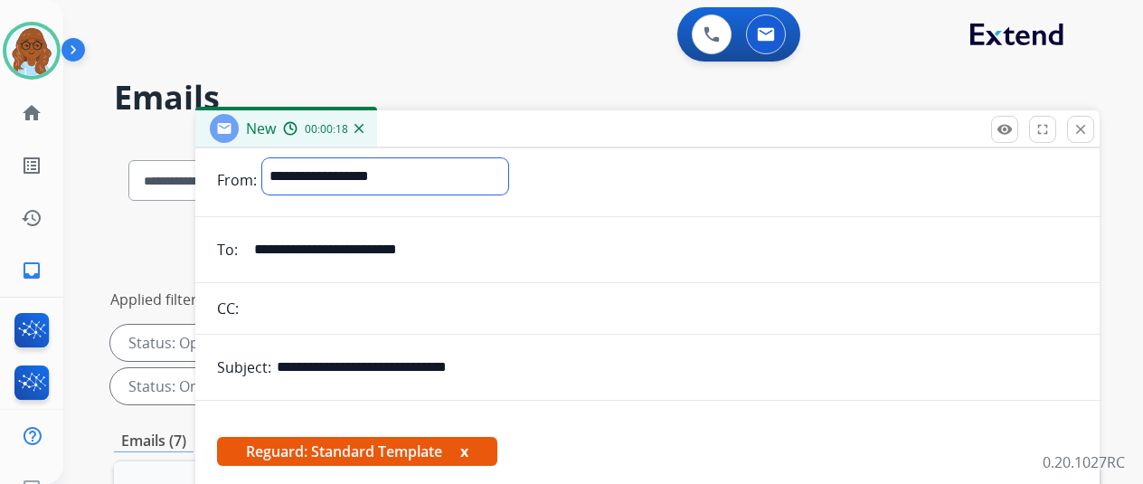
select select "**********"
click at [276, 158] on select "**********" at bounding box center [385, 176] width 246 height 36
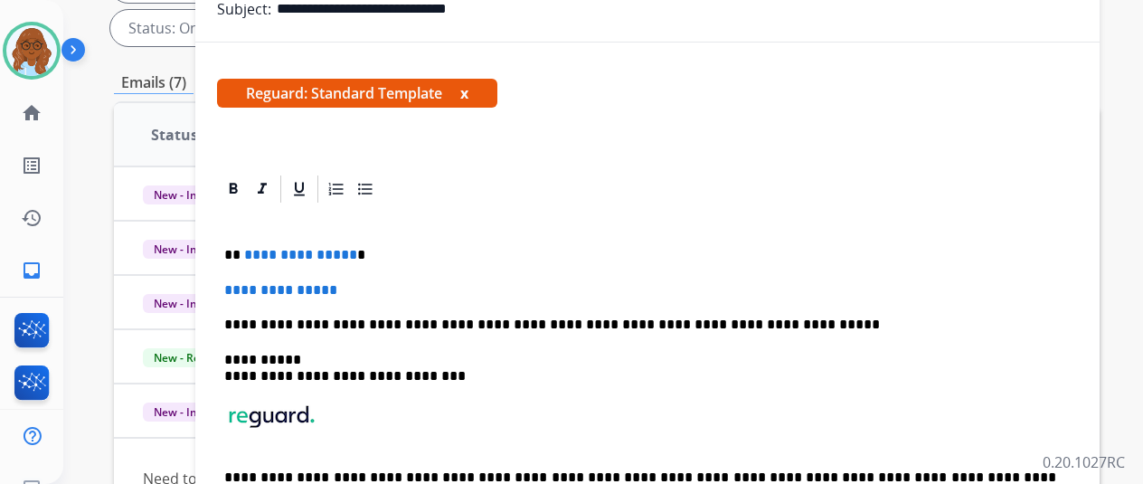
scroll to position [362, 0]
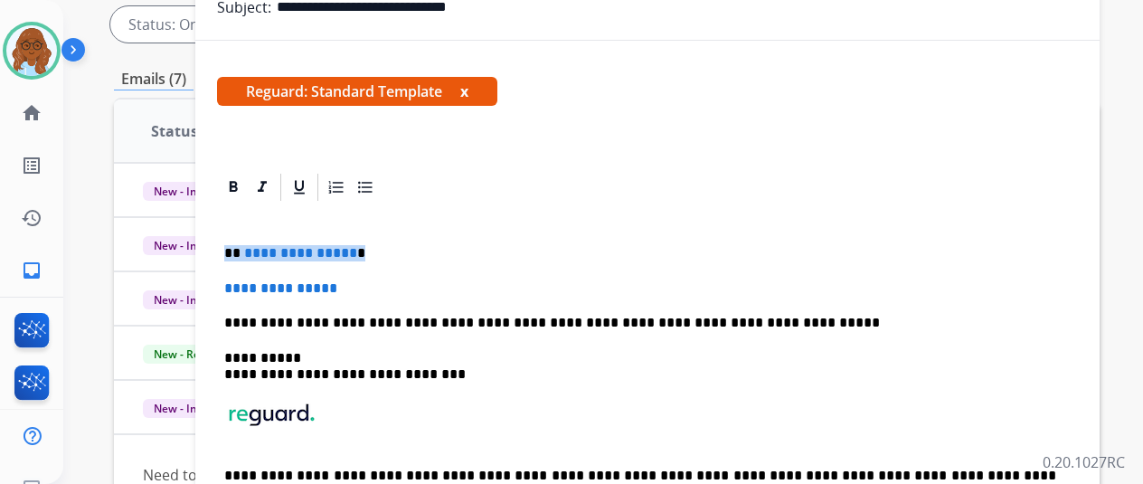
click at [213, 258] on div "**********" at bounding box center [647, 363] width 905 height 384
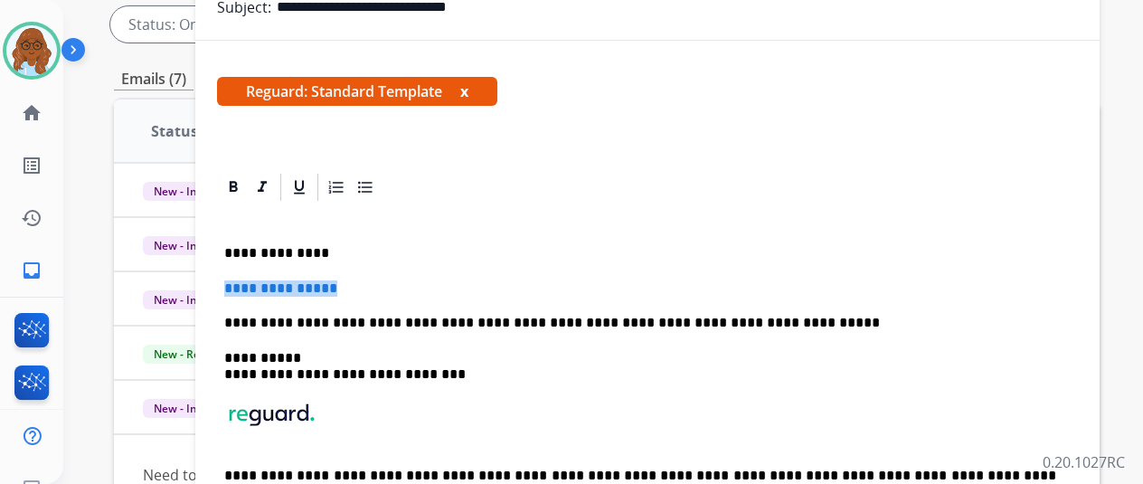
drag, startPoint x: 353, startPoint y: 277, endPoint x: 235, endPoint y: 281, distance: 117.7
click at [235, 281] on div "**********" at bounding box center [647, 381] width 861 height 355
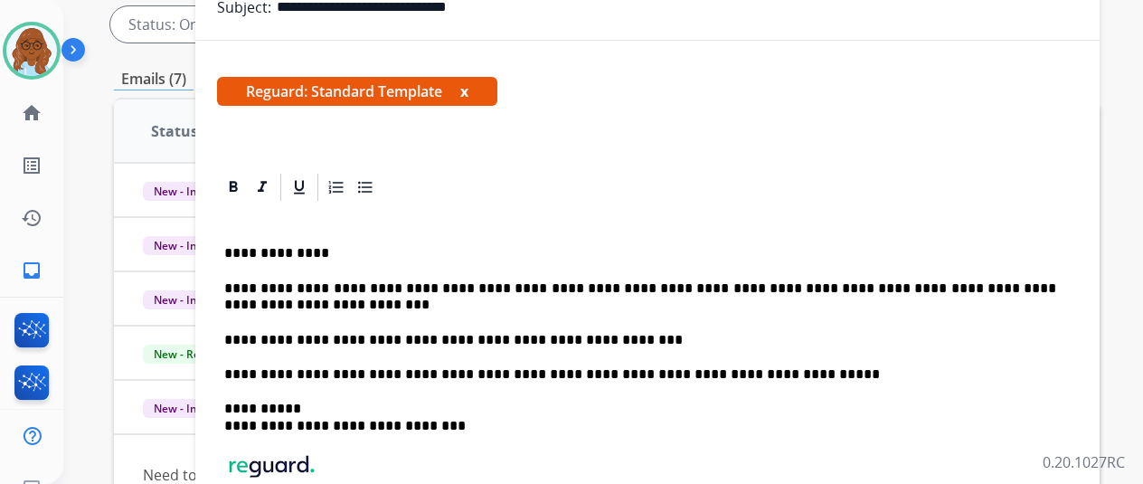
click at [733, 332] on p "**********" at bounding box center [640, 340] width 832 height 16
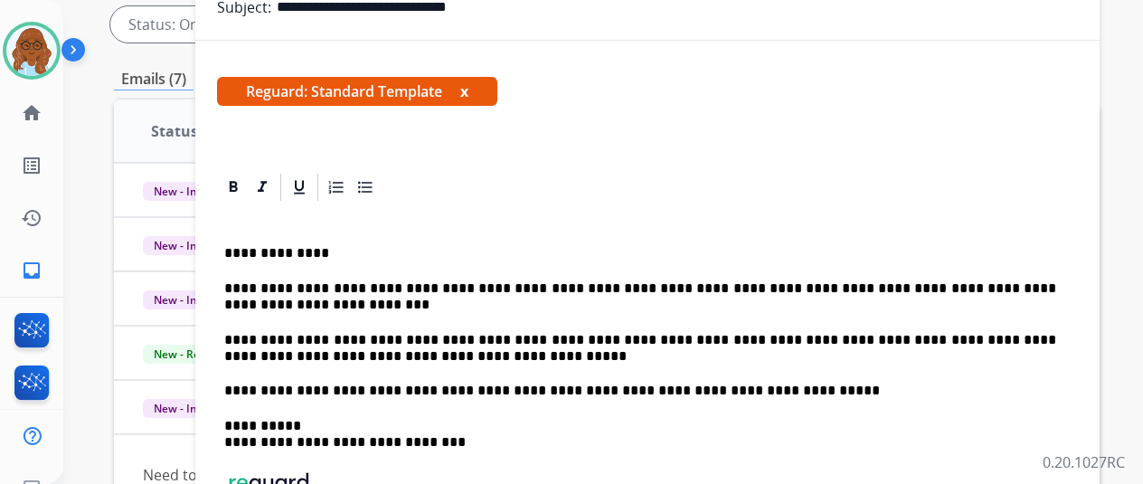
click at [878, 335] on p "**********" at bounding box center [640, 348] width 832 height 33
click at [923, 338] on p "**********" at bounding box center [640, 348] width 832 height 33
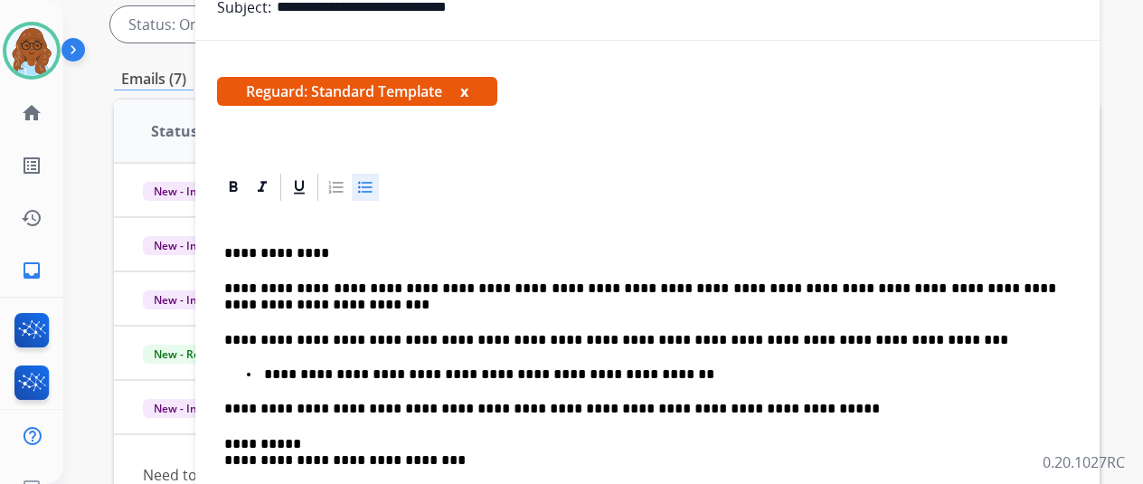
click at [679, 363] on div "**********" at bounding box center [647, 424] width 861 height 441
click at [391, 373] on p "**********" at bounding box center [658, 374] width 796 height 16
drag, startPoint x: 425, startPoint y: 371, endPoint x: 429, endPoint y: 384, distance: 14.0
click at [426, 370] on p "**********" at bounding box center [658, 374] width 796 height 16
click at [421, 368] on p "**********" at bounding box center [658, 374] width 796 height 16
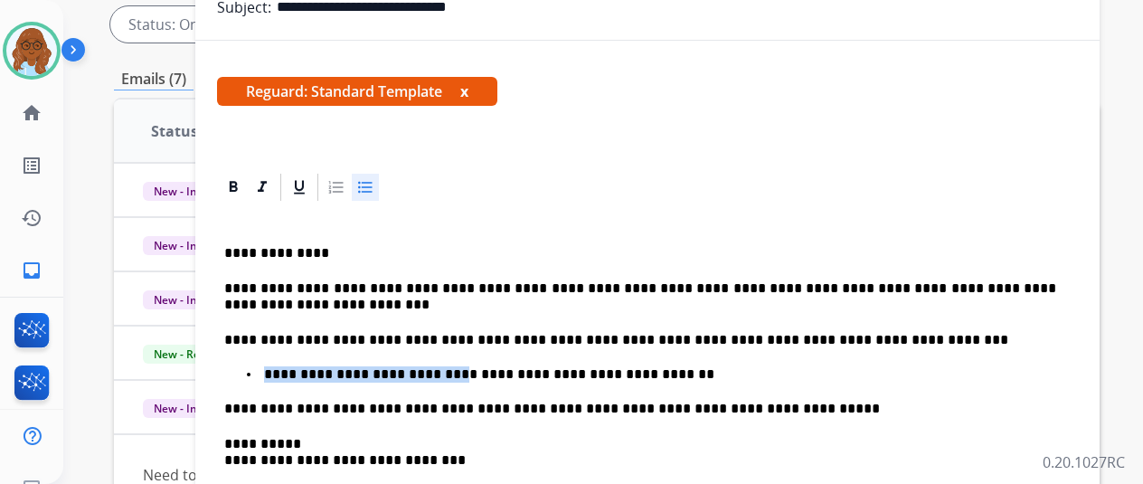
drag, startPoint x: 421, startPoint y: 368, endPoint x: 296, endPoint y: 374, distance: 125.9
click at [296, 374] on p "**********" at bounding box center [658, 374] width 796 height 16
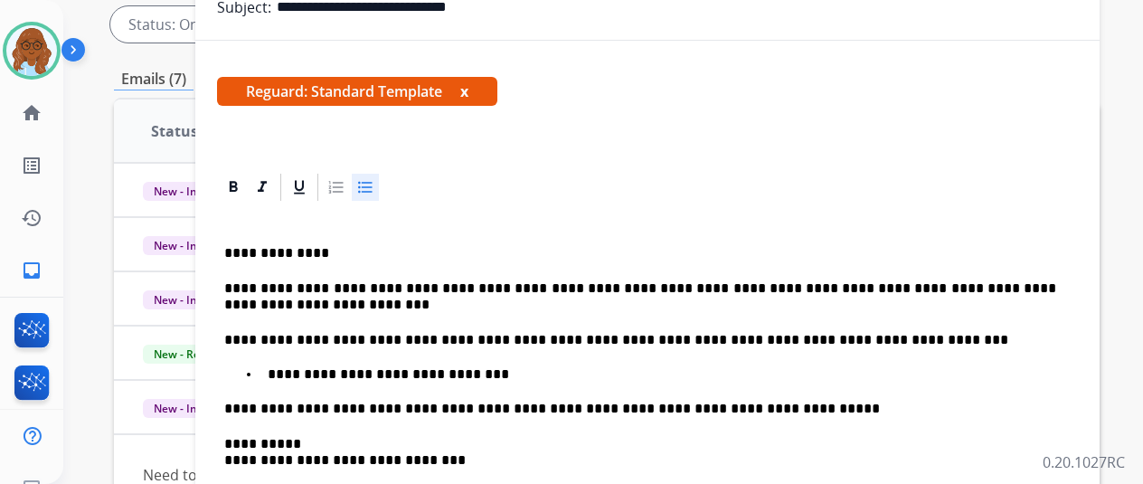
click at [924, 337] on p "**********" at bounding box center [640, 340] width 832 height 16
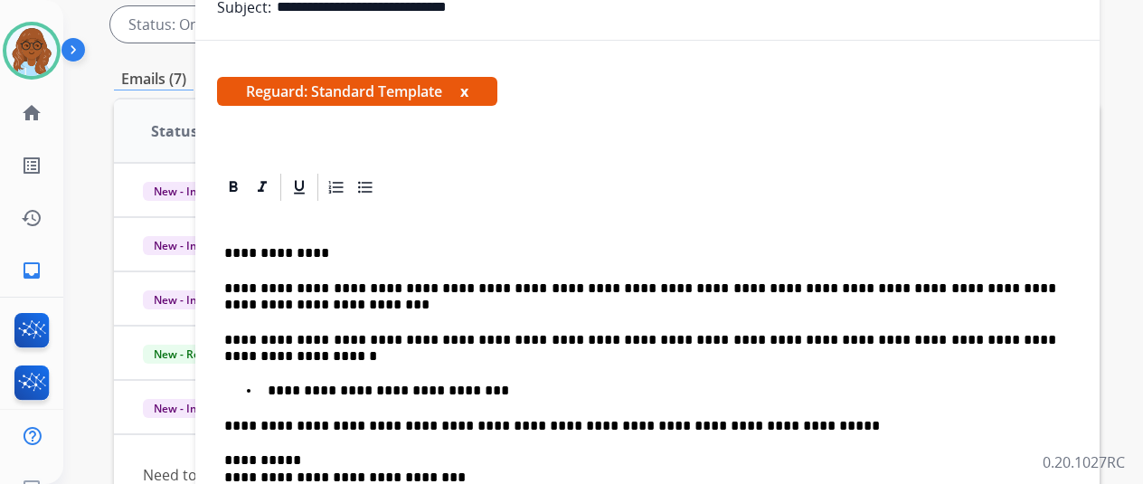
click at [928, 337] on p "**********" at bounding box center [640, 348] width 832 height 33
click at [552, 397] on div "**********" at bounding box center [647, 433] width 861 height 459
click at [550, 383] on p "**********" at bounding box center [658, 391] width 796 height 16
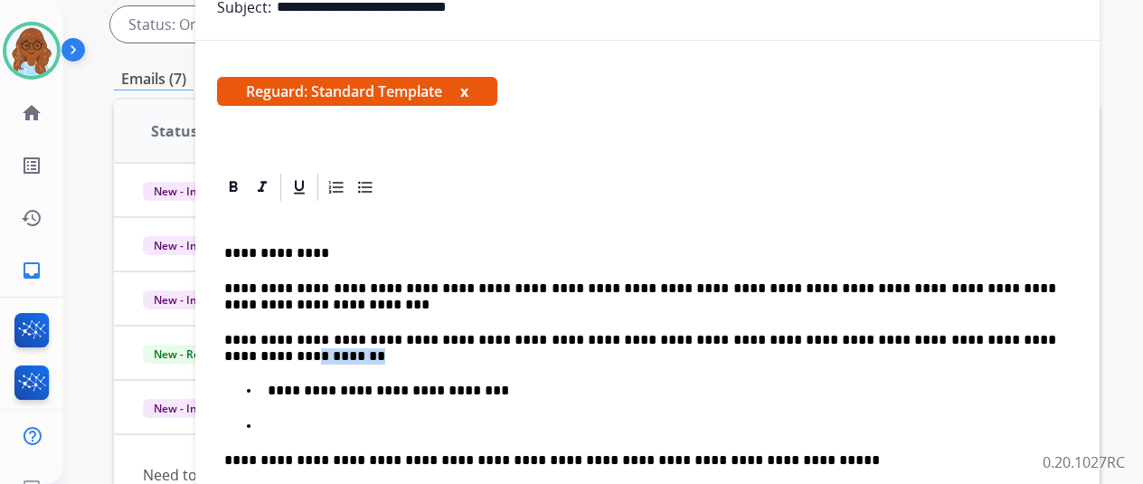
drag, startPoint x: 259, startPoint y: 347, endPoint x: 1045, endPoint y: 329, distance: 786.2
click at [1045, 332] on p "**********" at bounding box center [640, 348] width 832 height 33
drag, startPoint x: 970, startPoint y: 333, endPoint x: 890, endPoint y: 327, distance: 79.8
click at [890, 327] on div "**********" at bounding box center [647, 450] width 861 height 493
drag, startPoint x: 291, startPoint y: 383, endPoint x: 297, endPoint y: 412, distance: 29.4
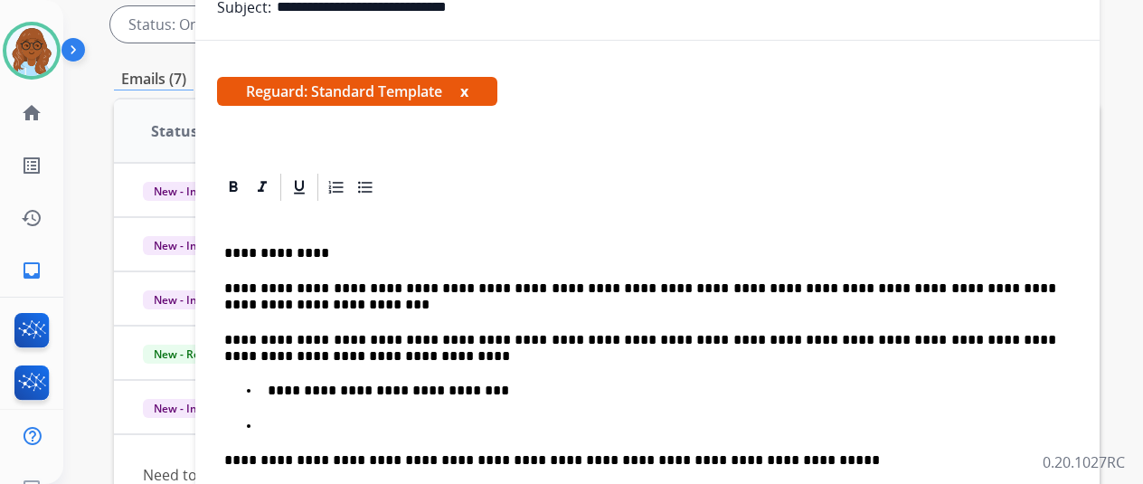
click at [291, 383] on p "**********" at bounding box center [658, 391] width 796 height 16
click at [566, 384] on p "**********" at bounding box center [658, 391] width 796 height 16
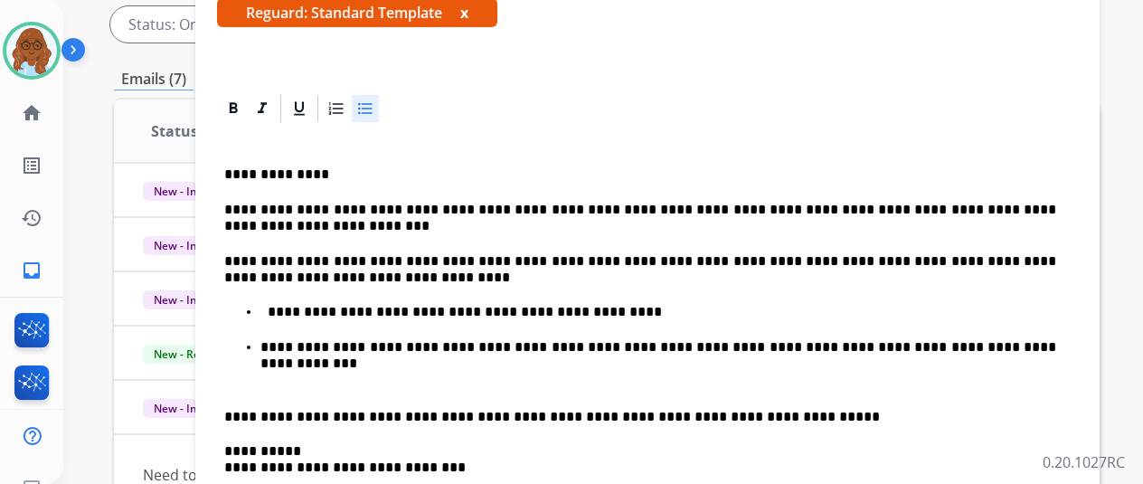
scroll to position [219, 0]
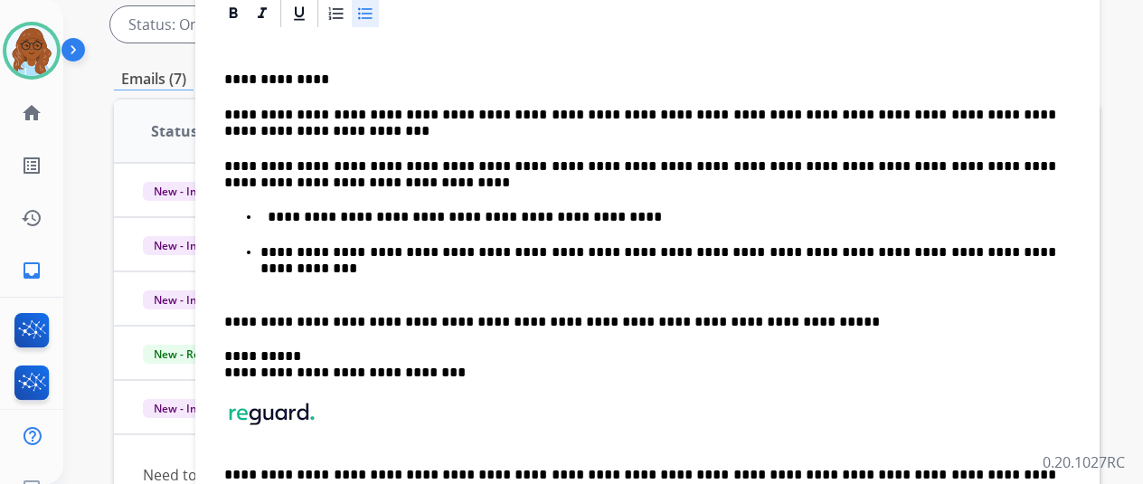
click at [233, 310] on div "**********" at bounding box center [647, 294] width 861 height 528
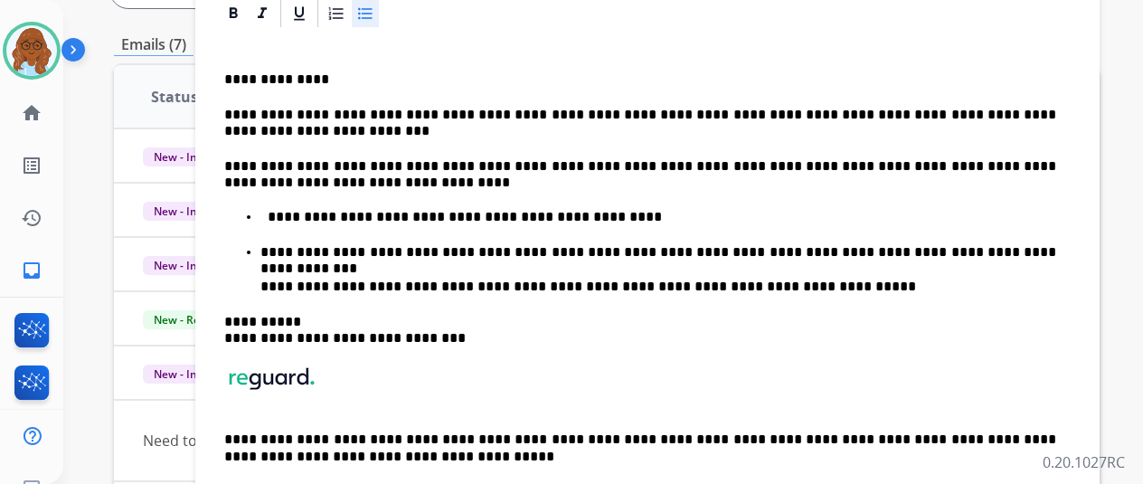
click at [372, 12] on icon at bounding box center [365, 14] width 14 height 12
click at [233, 247] on div "**********" at bounding box center [647, 276] width 861 height 493
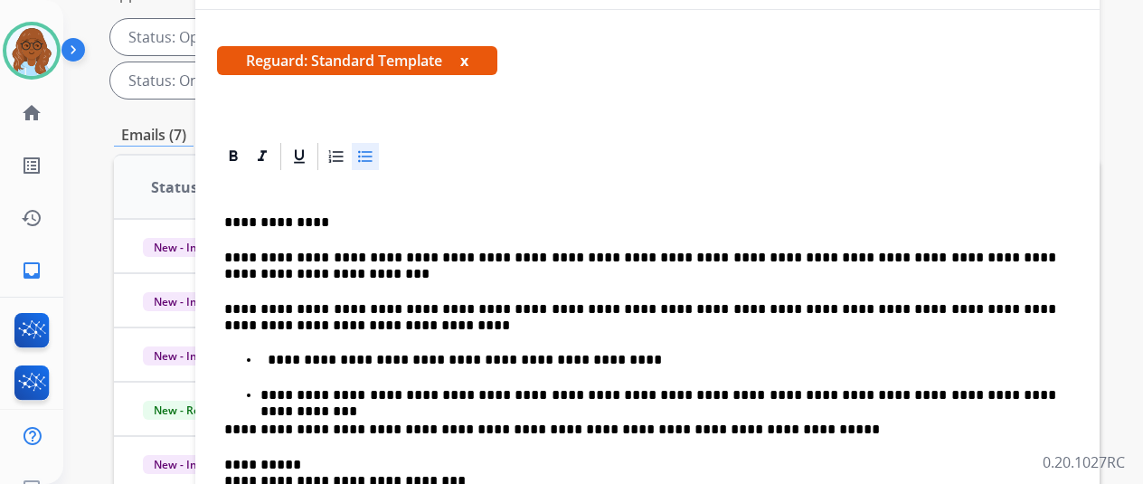
scroll to position [94, 0]
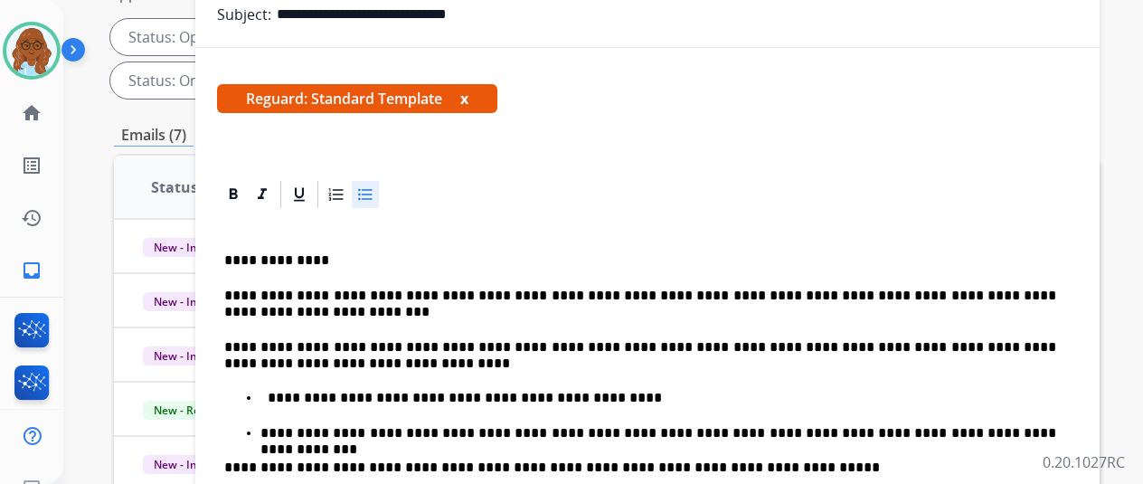
click at [893, 345] on p "**********" at bounding box center [640, 355] width 832 height 33
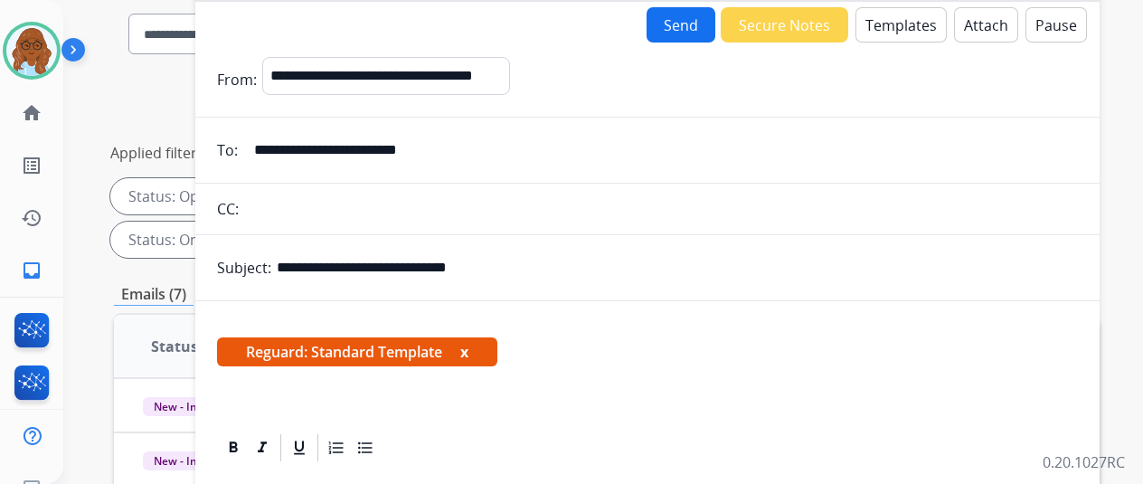
scroll to position [34, 0]
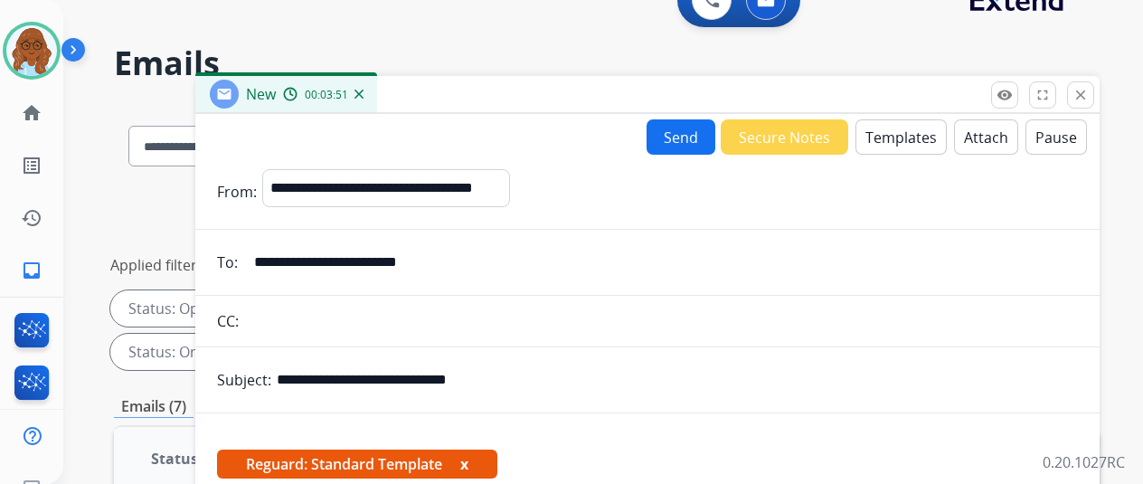
click at [677, 138] on button "Send" at bounding box center [681, 136] width 69 height 35
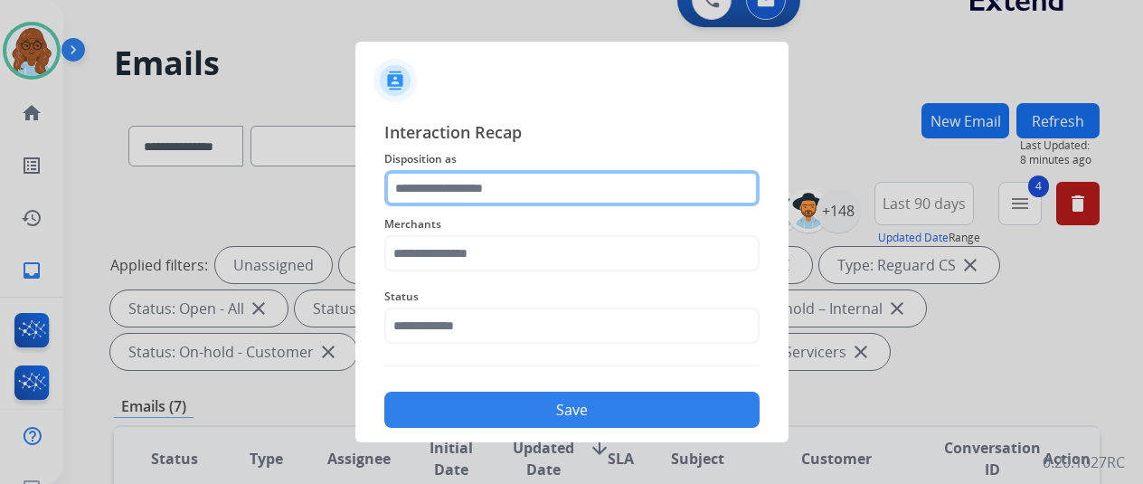
click at [521, 194] on input "text" at bounding box center [571, 188] width 375 height 36
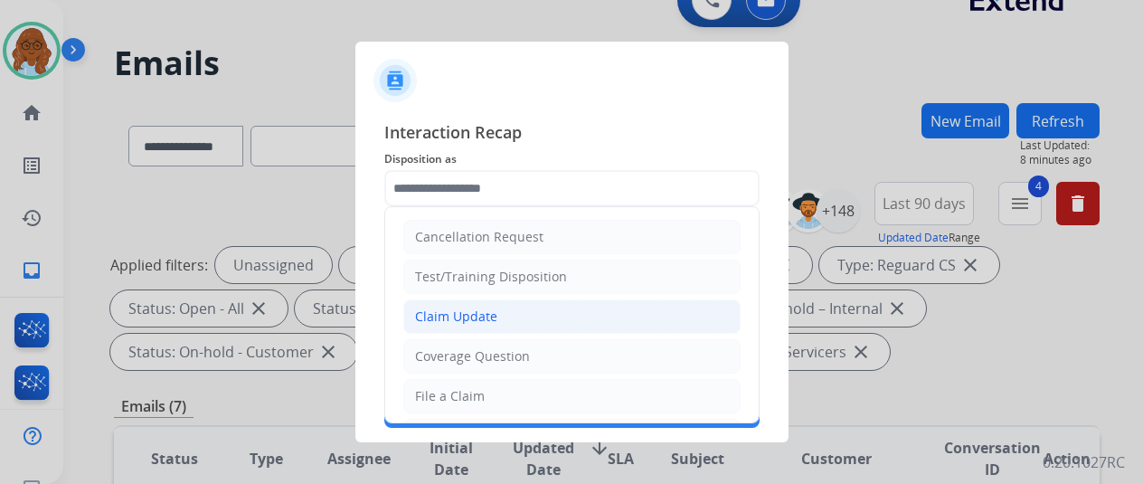
click at [482, 308] on div "Claim Update" at bounding box center [456, 317] width 82 height 18
type input "**********"
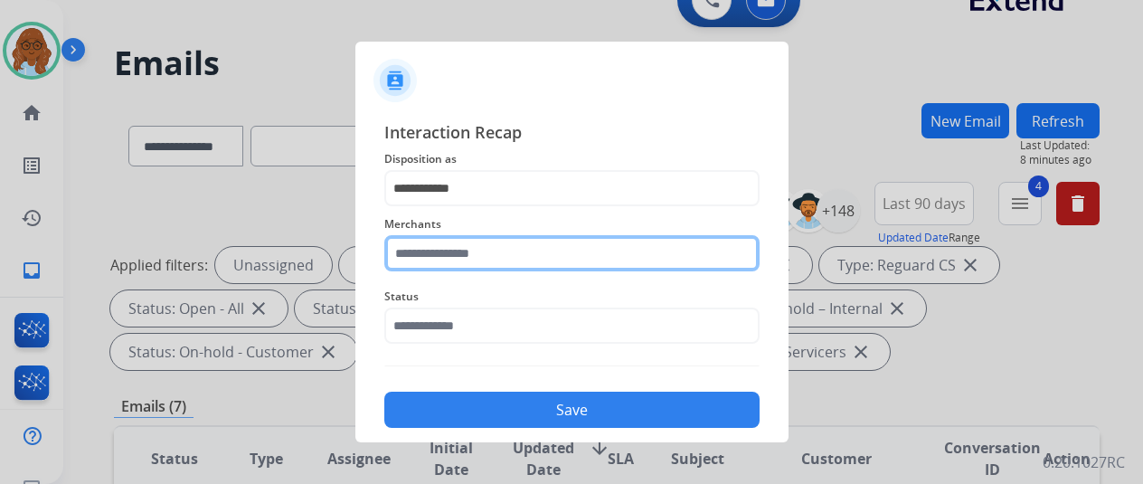
click at [477, 253] on input "text" at bounding box center [571, 253] width 375 height 36
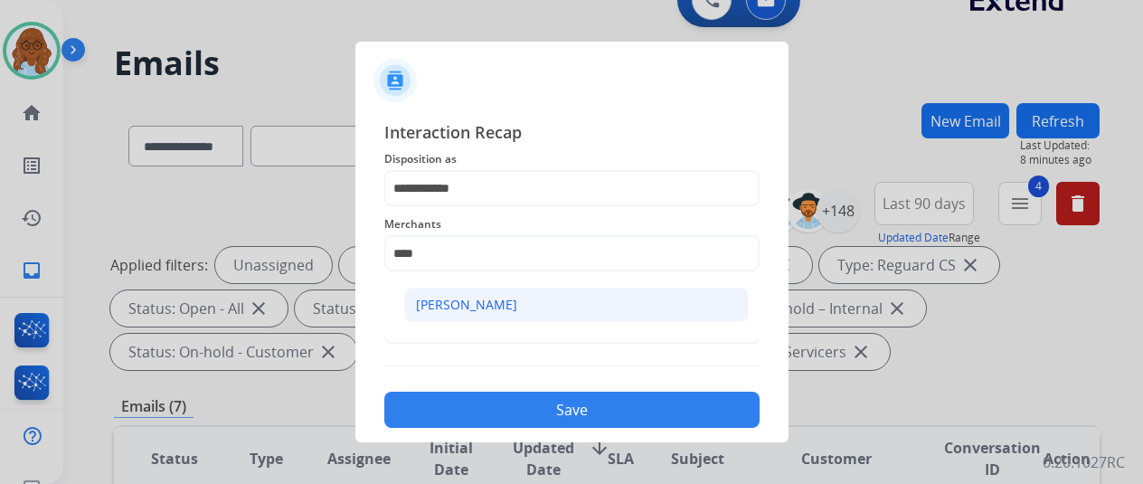
click at [441, 316] on li "[PERSON_NAME]" at bounding box center [576, 305] width 345 height 34
type input "**********"
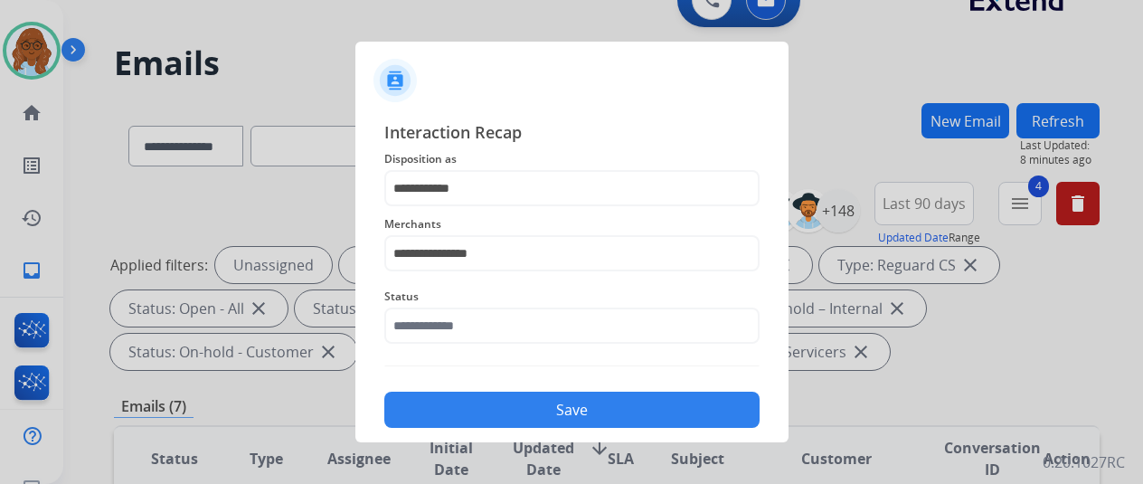
click at [481, 305] on span "Status" at bounding box center [571, 297] width 375 height 22
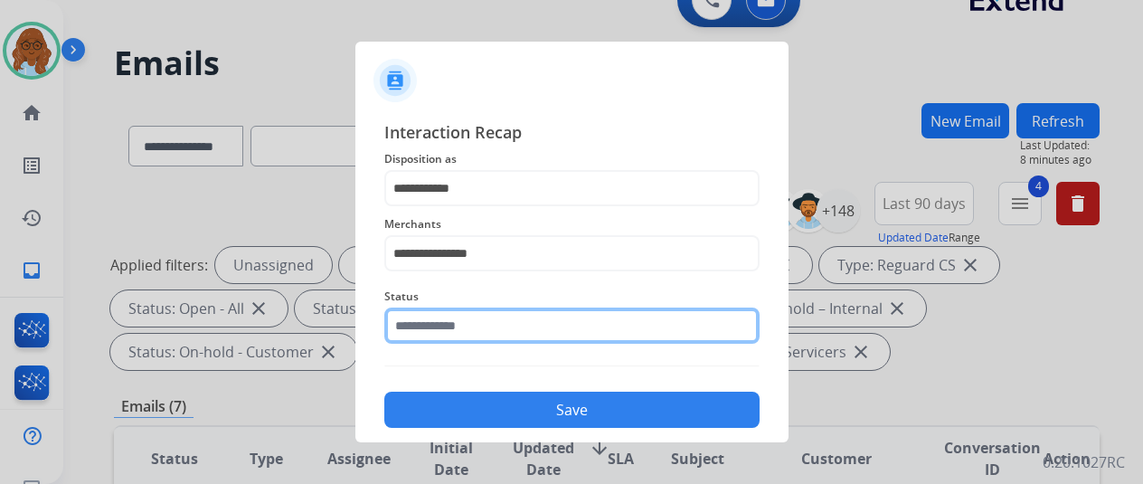
click at [479, 317] on input "text" at bounding box center [571, 326] width 375 height 36
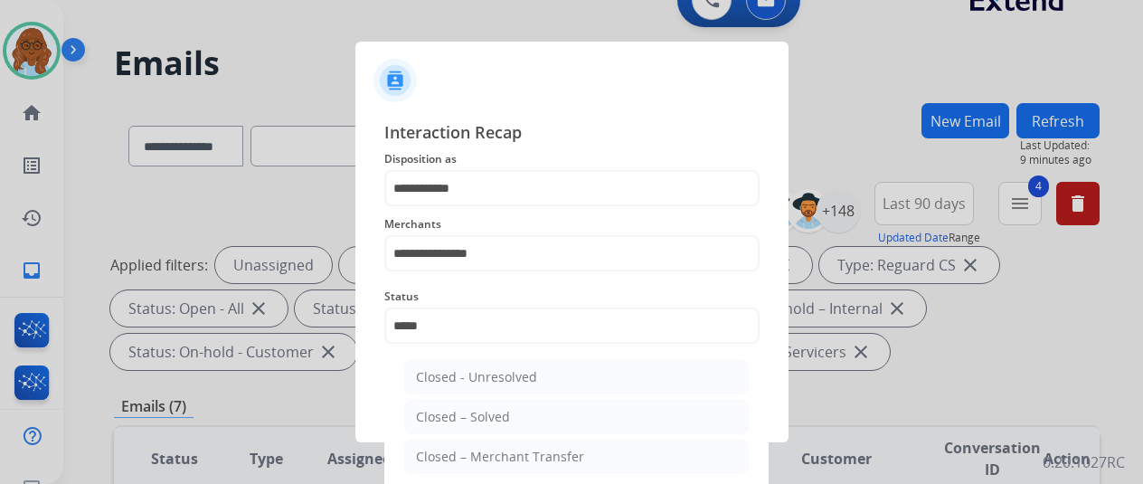
click at [0, 403] on div at bounding box center [571, 242] width 1143 height 484
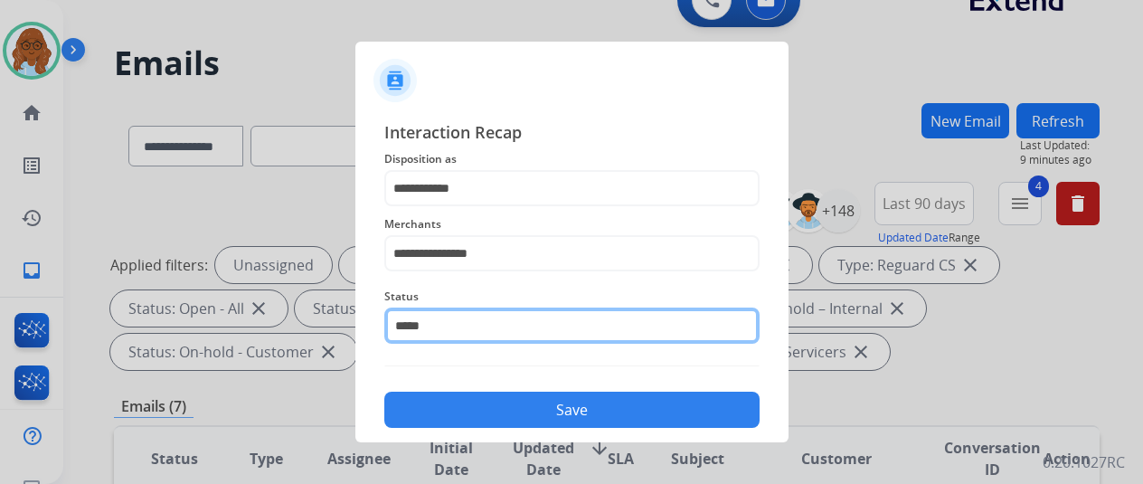
click at [435, 323] on input "*****" at bounding box center [571, 326] width 375 height 36
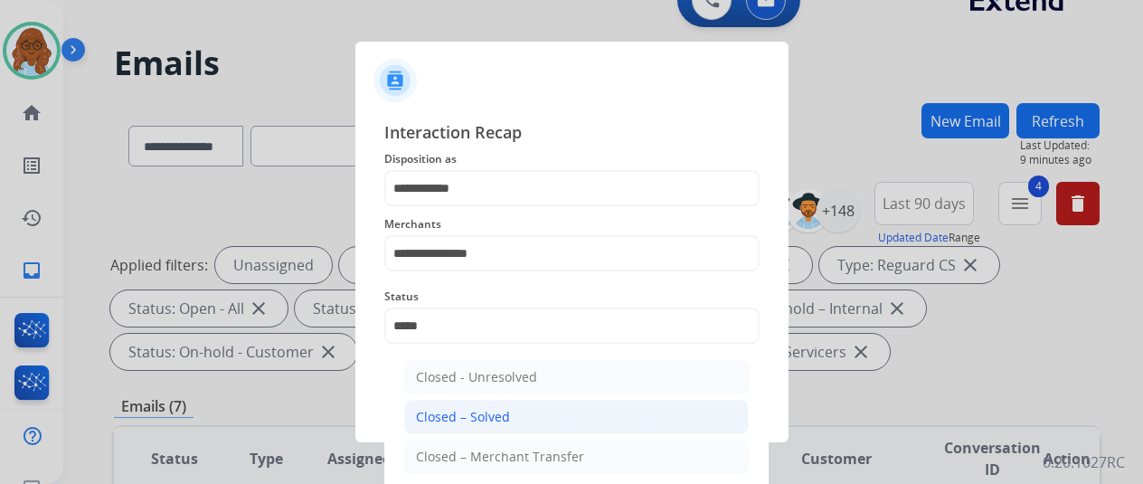
click at [471, 410] on div "Closed – Solved" at bounding box center [463, 417] width 94 height 18
type input "**********"
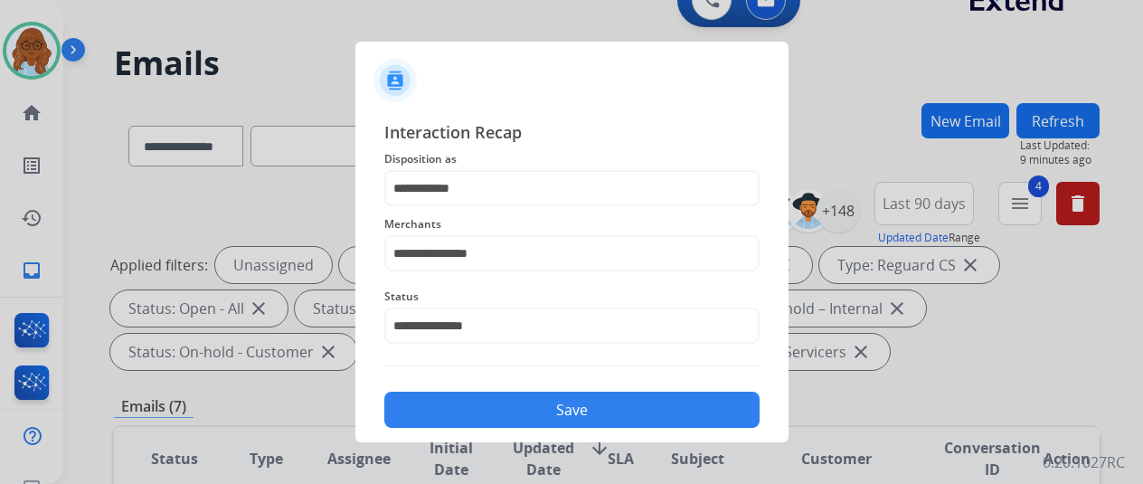
click at [490, 399] on button "Save" at bounding box center [571, 410] width 375 height 36
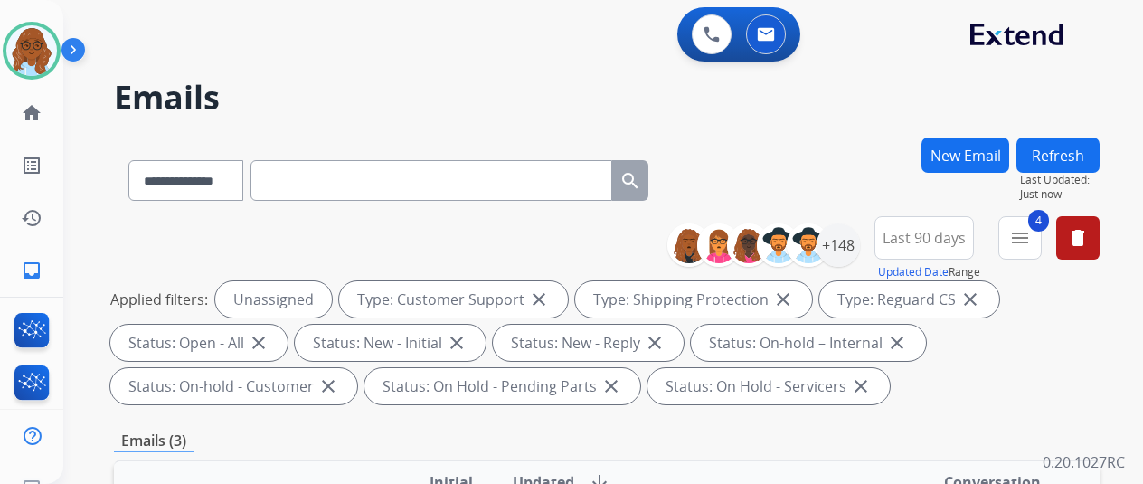
scroll to position [329, 0]
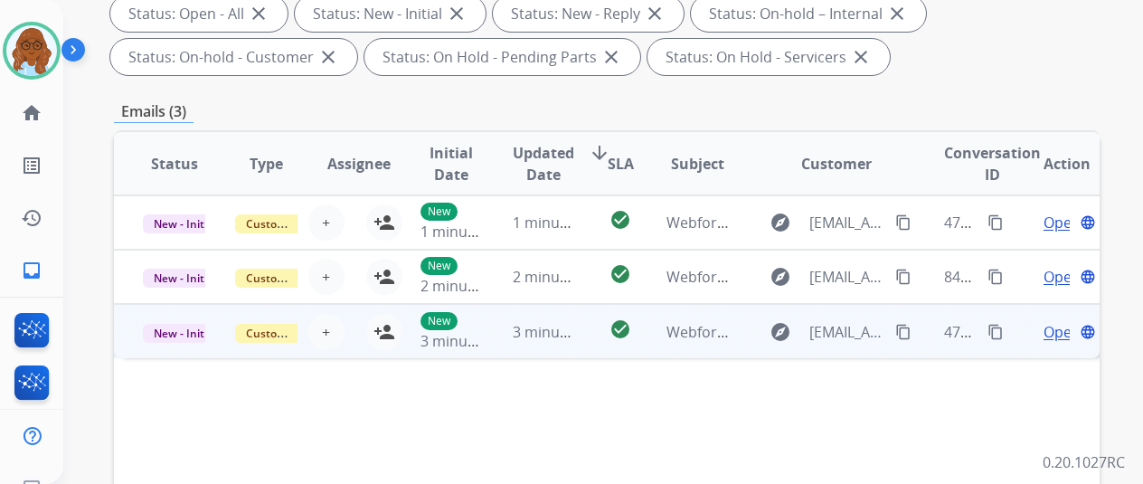
click at [1017, 343] on td "Open language" at bounding box center [1054, 331] width 92 height 54
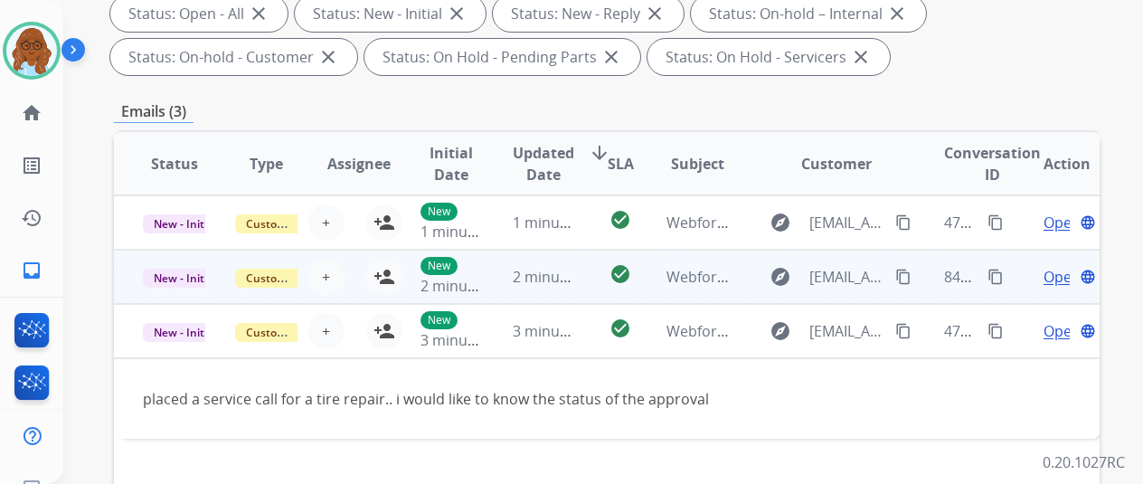
click at [1020, 275] on td "Open language" at bounding box center [1054, 277] width 92 height 54
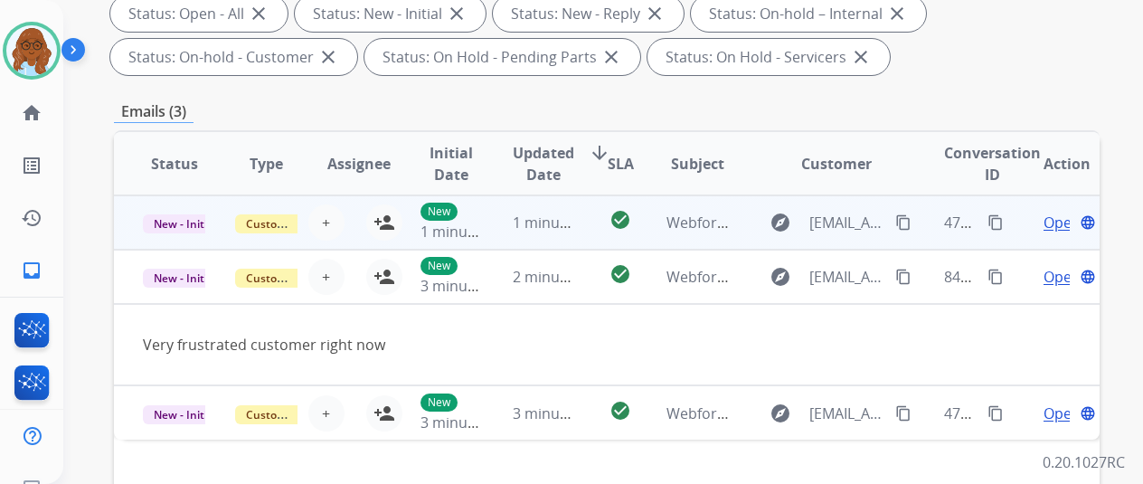
click at [1021, 233] on td "Open language" at bounding box center [1054, 222] width 92 height 54
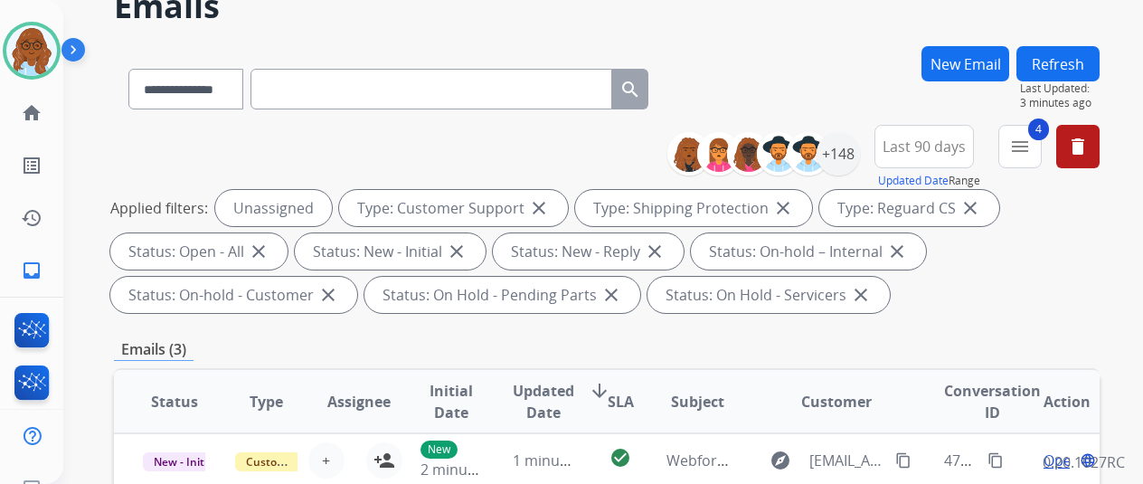
scroll to position [0, 0]
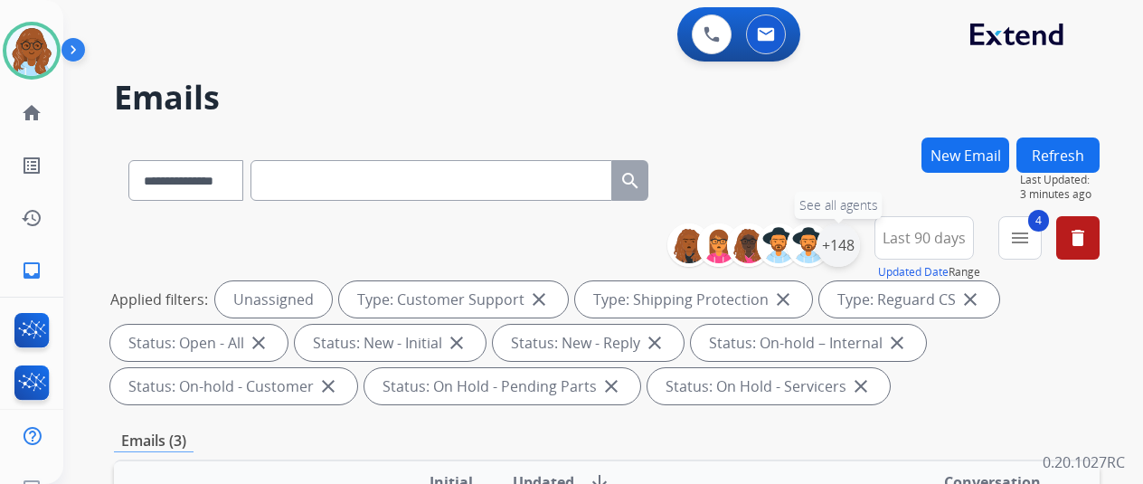
click at [858, 246] on div "+148" at bounding box center [838, 244] width 43 height 43
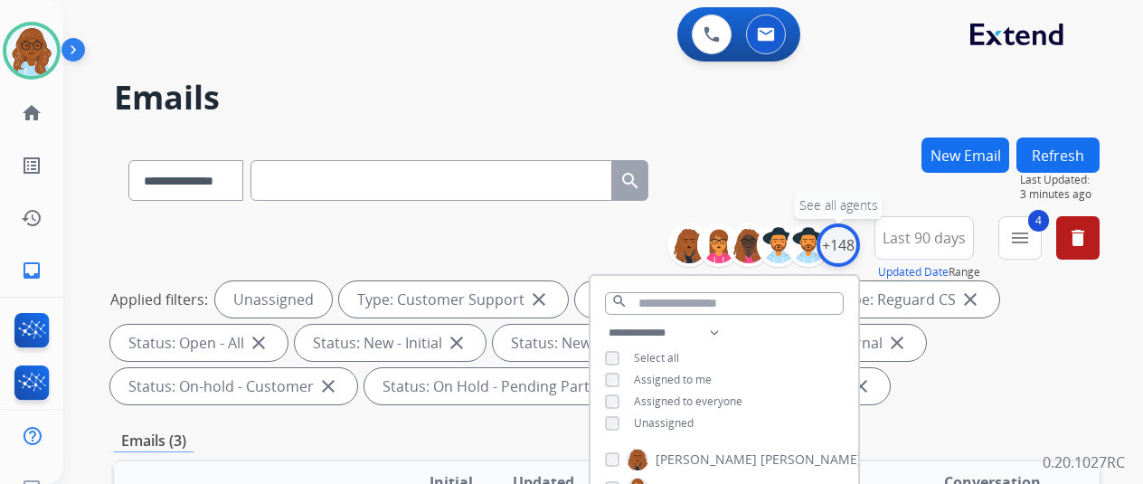
click at [856, 245] on div "+148" at bounding box center [838, 244] width 43 height 43
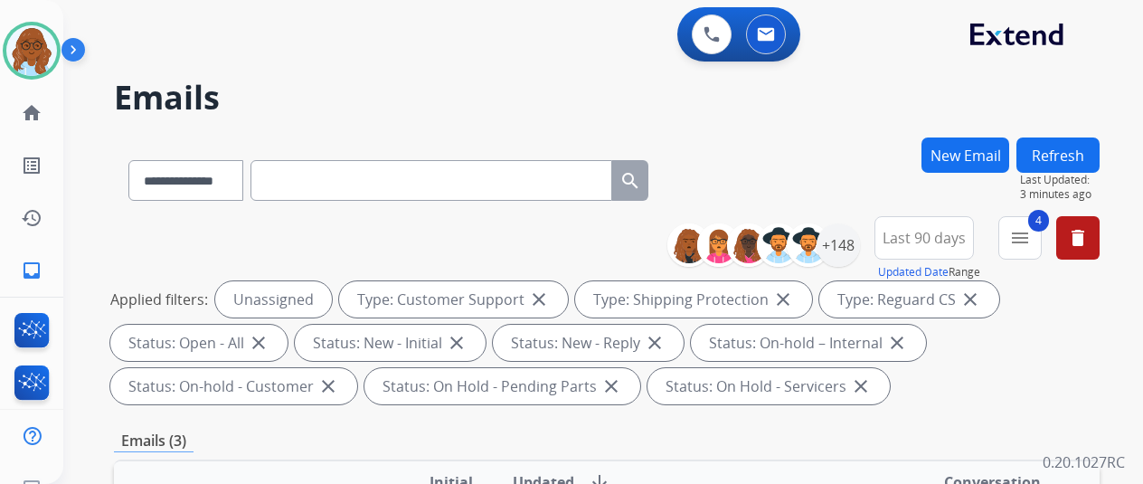
paste input "**********"
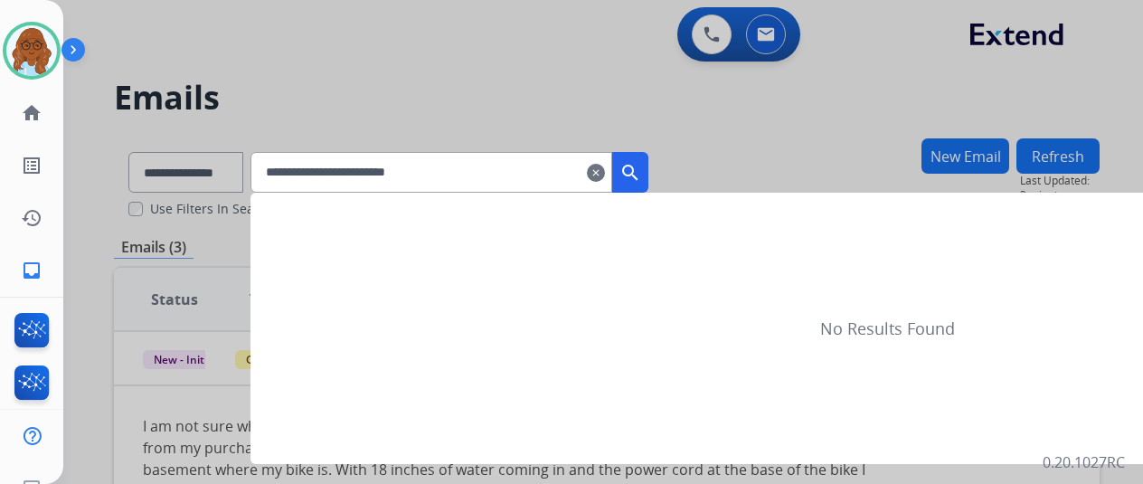
type input "**********"
click at [494, 138] on div at bounding box center [571, 242] width 1143 height 484
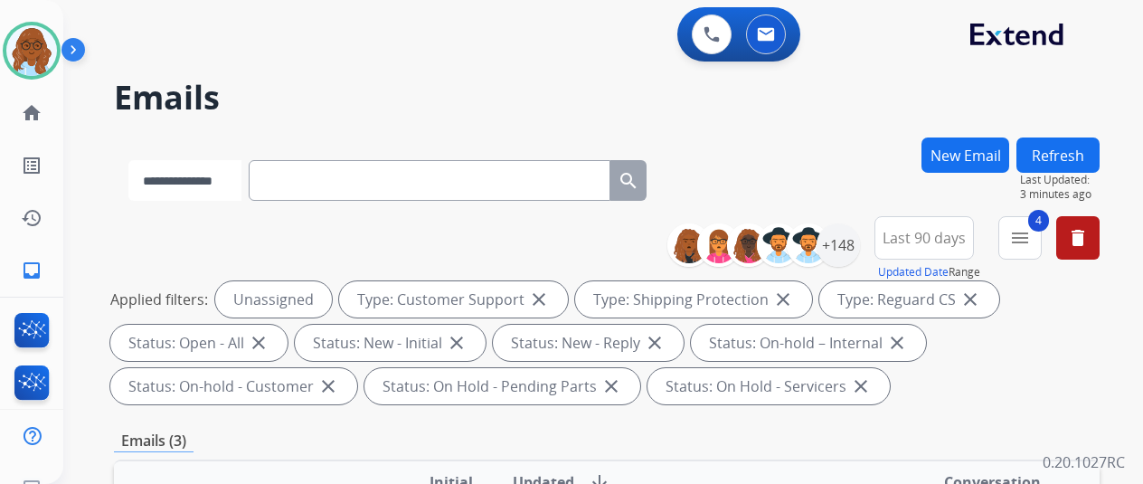
drag, startPoint x: 225, startPoint y: 189, endPoint x: 237, endPoint y: 198, distance: 14.8
click at [225, 189] on select "**********" at bounding box center [184, 180] width 113 height 41
select select "**********"
click at [128, 160] on select "**********" at bounding box center [184, 180] width 113 height 41
paste input "**********"
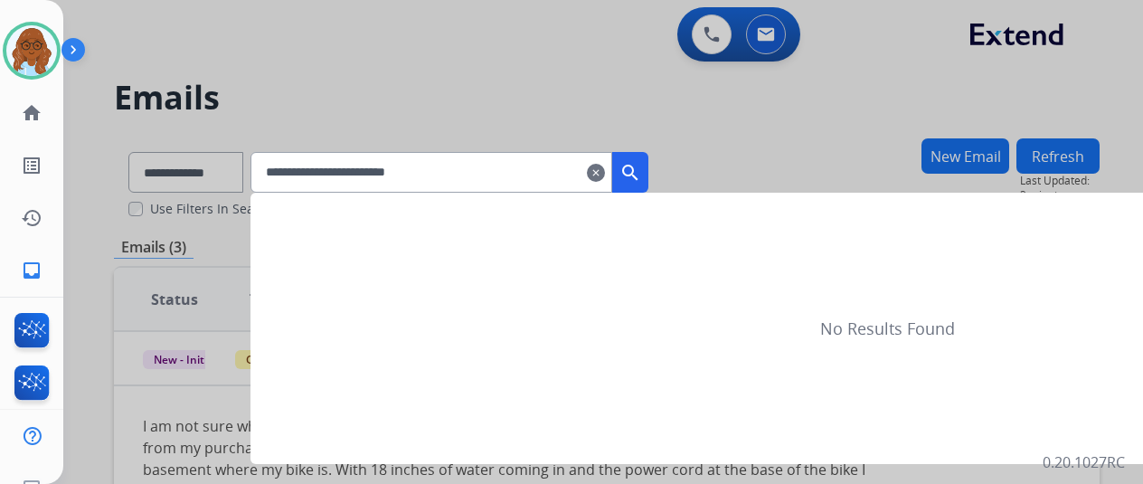
type input "**********"
click at [649, 186] on button "search" at bounding box center [630, 172] width 36 height 41
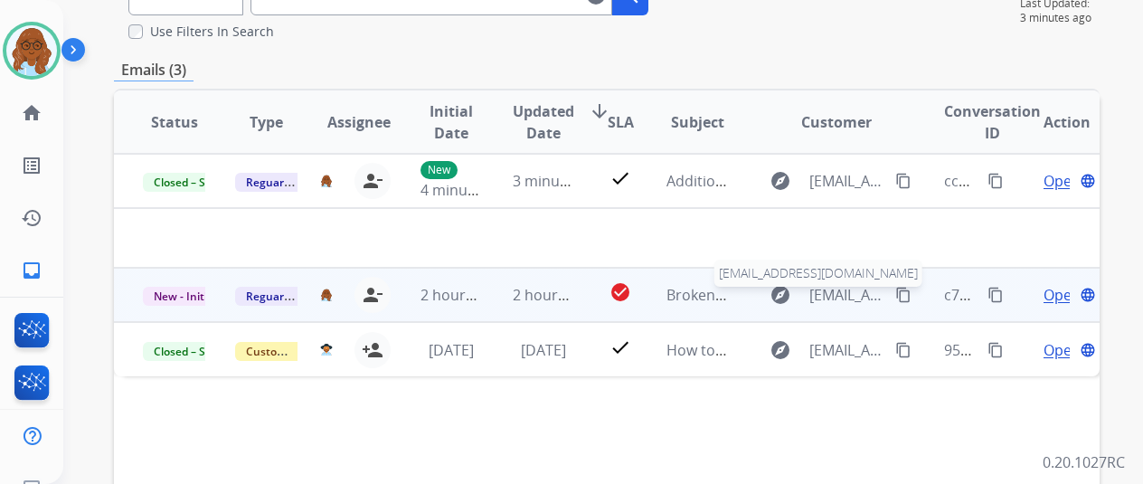
scroll to position [181, 0]
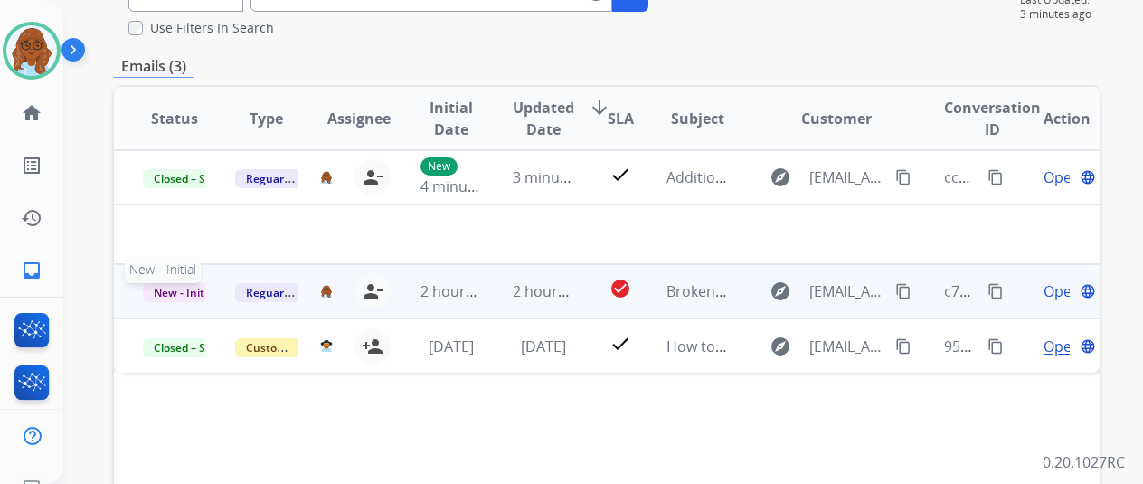
click at [170, 283] on span "New - Initial" at bounding box center [185, 292] width 84 height 19
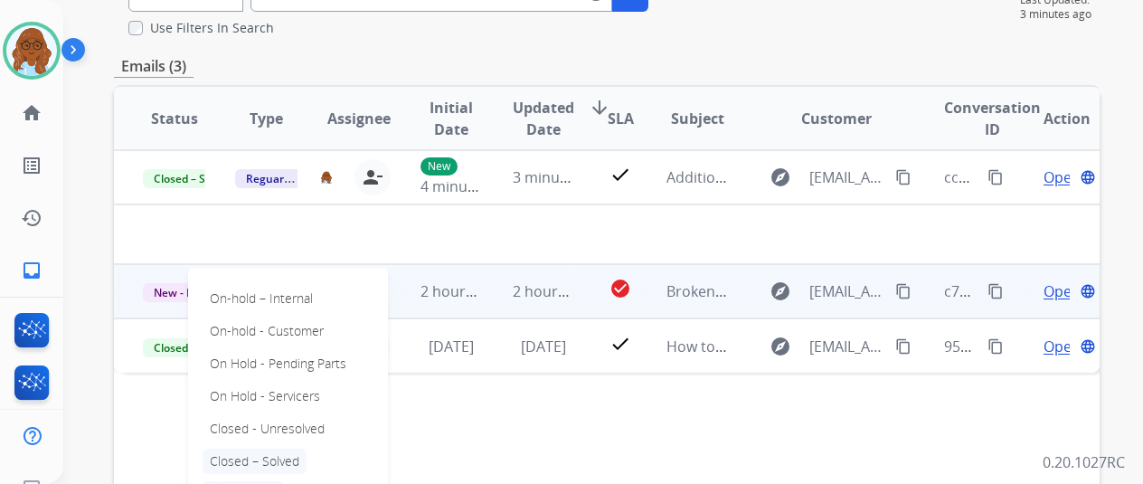
click at [264, 453] on p "Closed – Solved" at bounding box center [255, 461] width 104 height 25
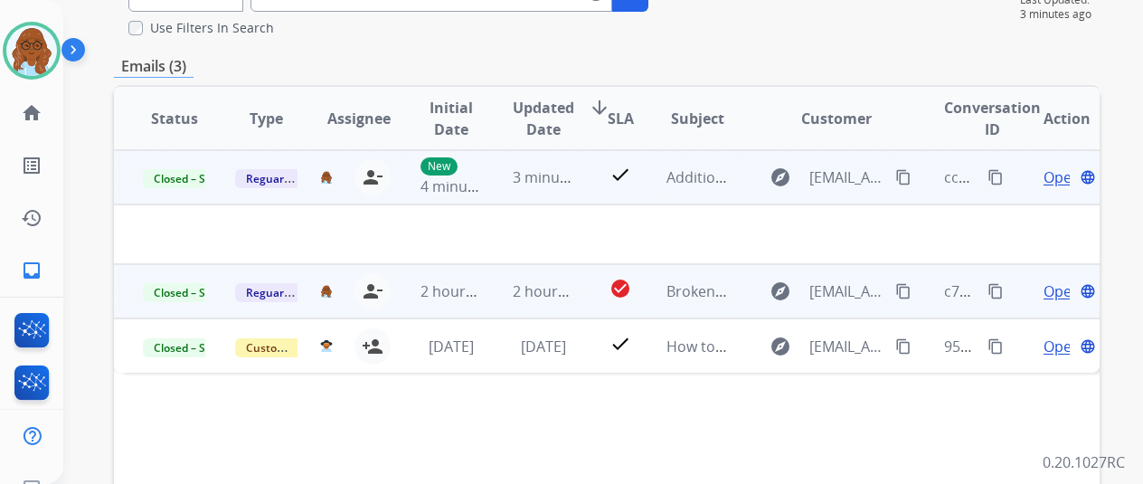
click at [1051, 178] on span "Open" at bounding box center [1062, 177] width 37 height 22
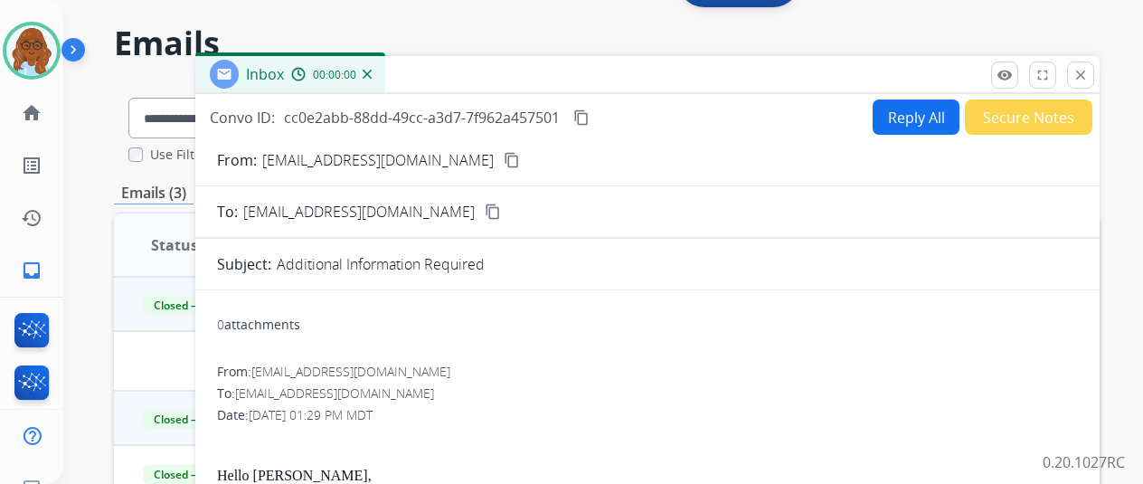
scroll to position [0, 0]
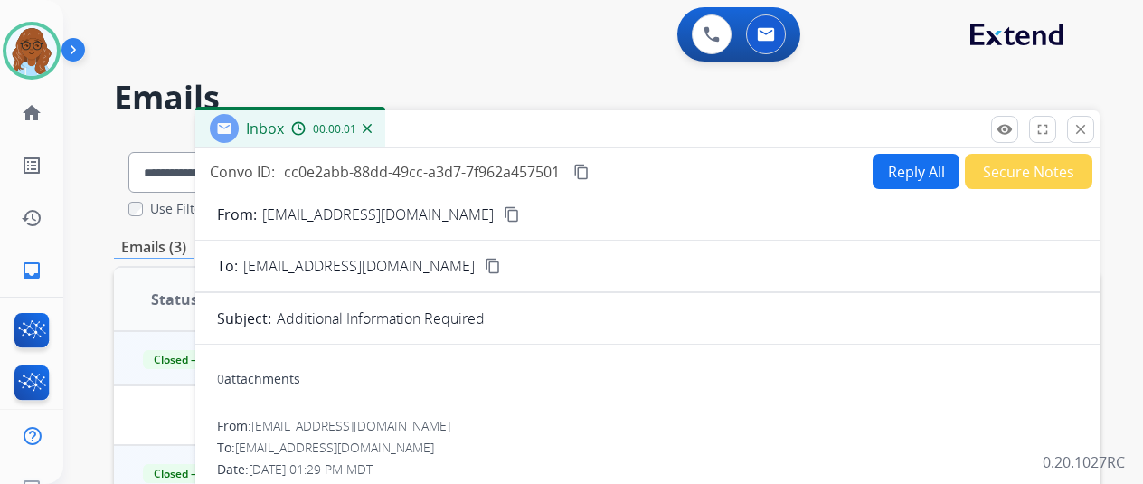
click at [590, 175] on mat-icon "content_copy" at bounding box center [581, 172] width 16 height 16
click at [1089, 131] on mat-icon "close" at bounding box center [1081, 129] width 16 height 16
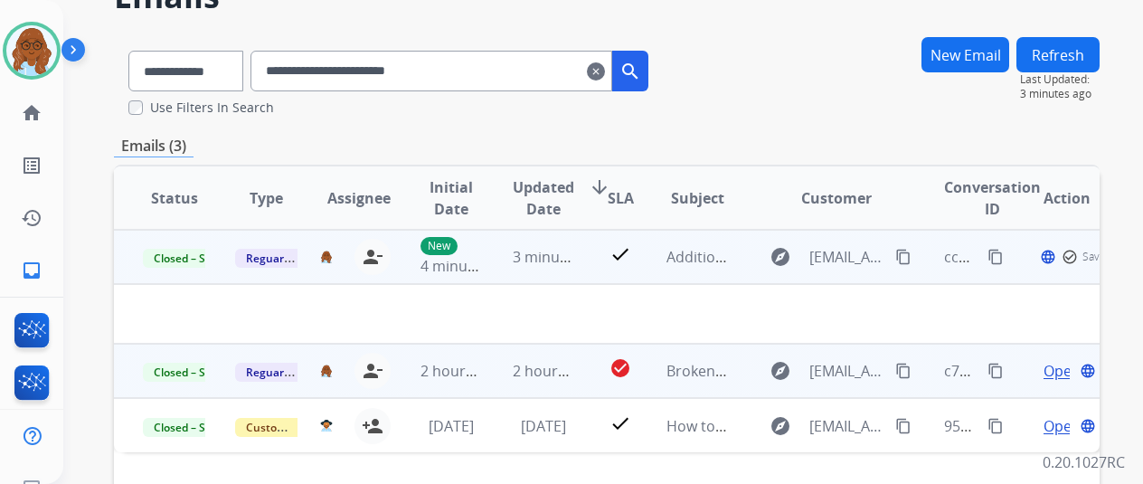
scroll to position [181, 0]
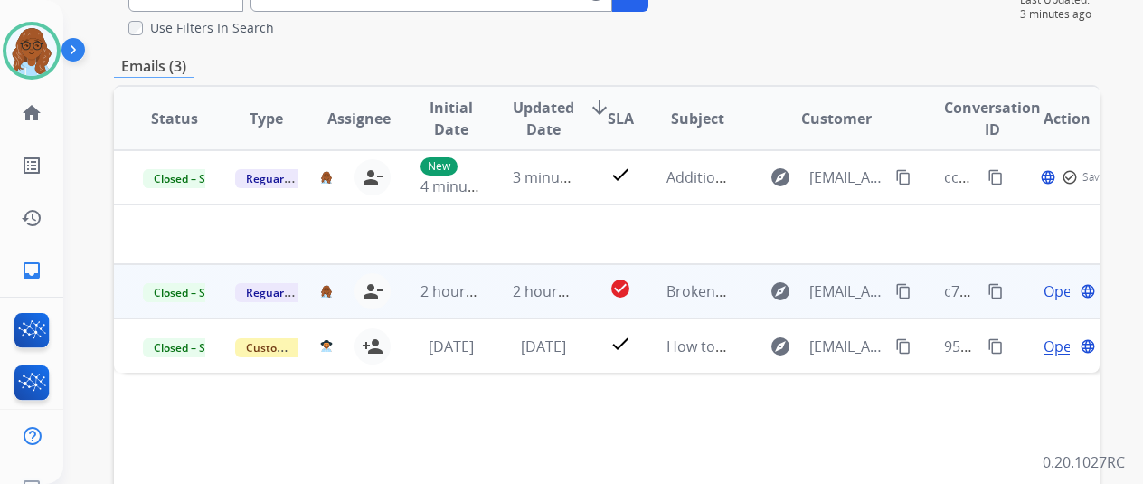
click at [1055, 290] on span "Open" at bounding box center [1062, 291] width 37 height 22
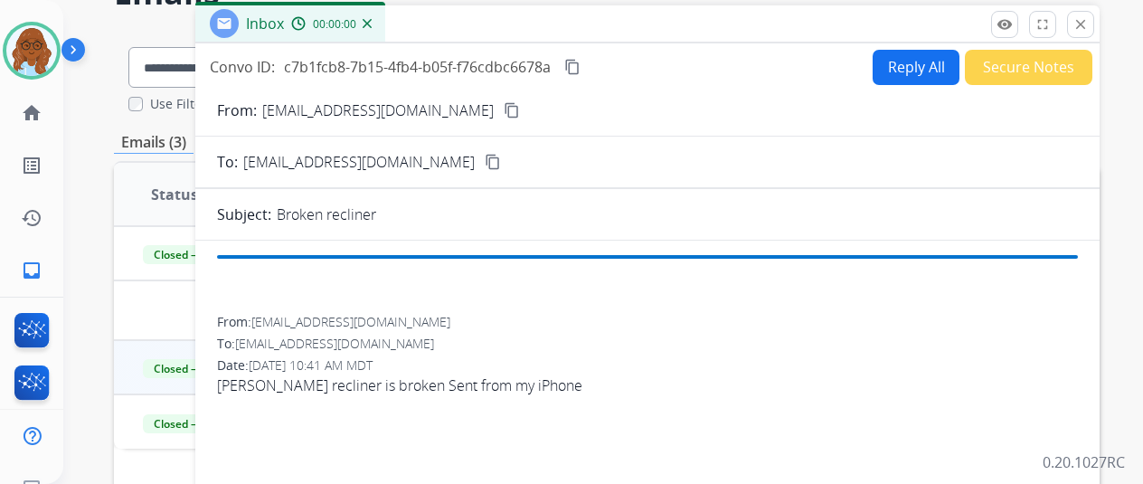
scroll to position [0, 0]
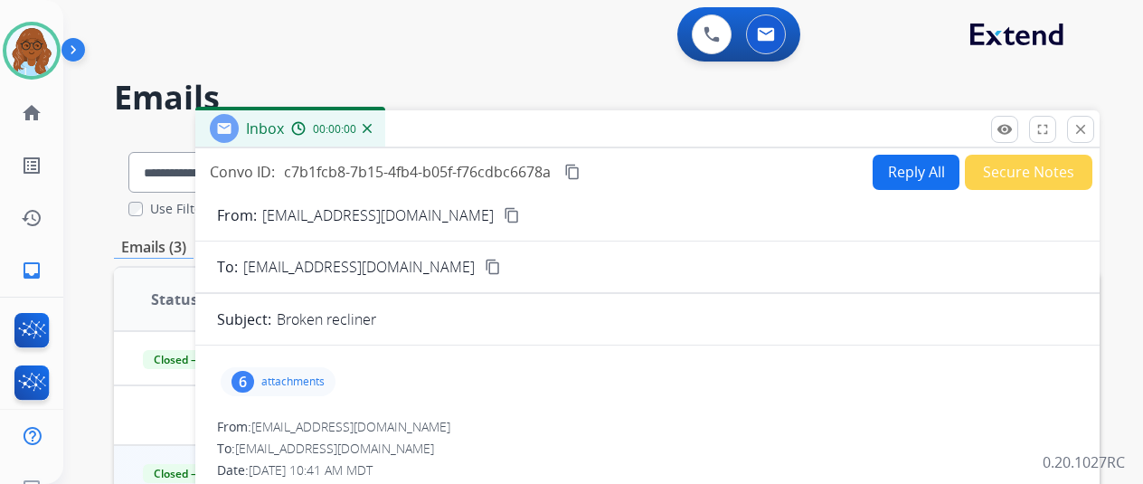
click at [1014, 171] on button "Secure Notes" at bounding box center [1029, 172] width 128 height 35
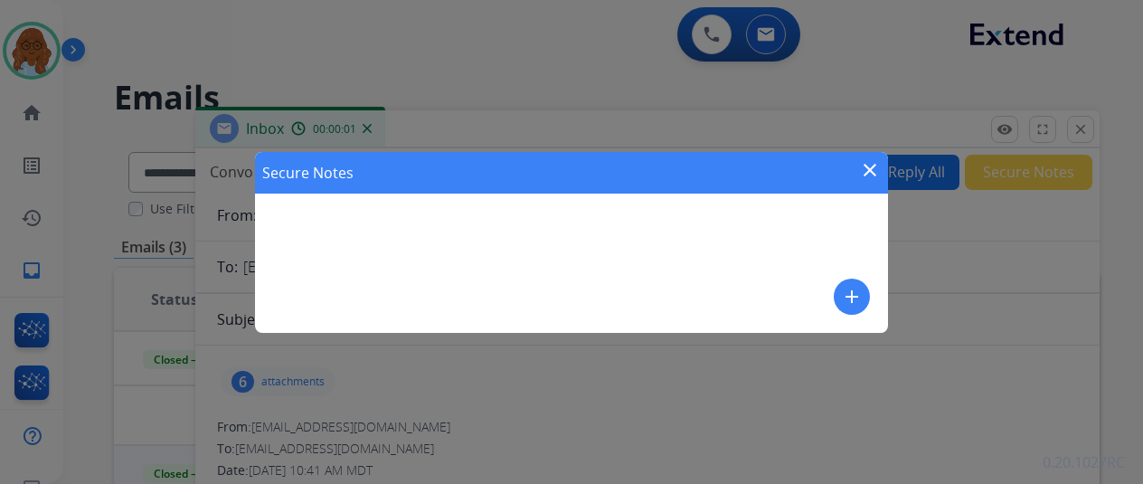
click at [850, 293] on mat-icon "add" at bounding box center [852, 297] width 22 height 22
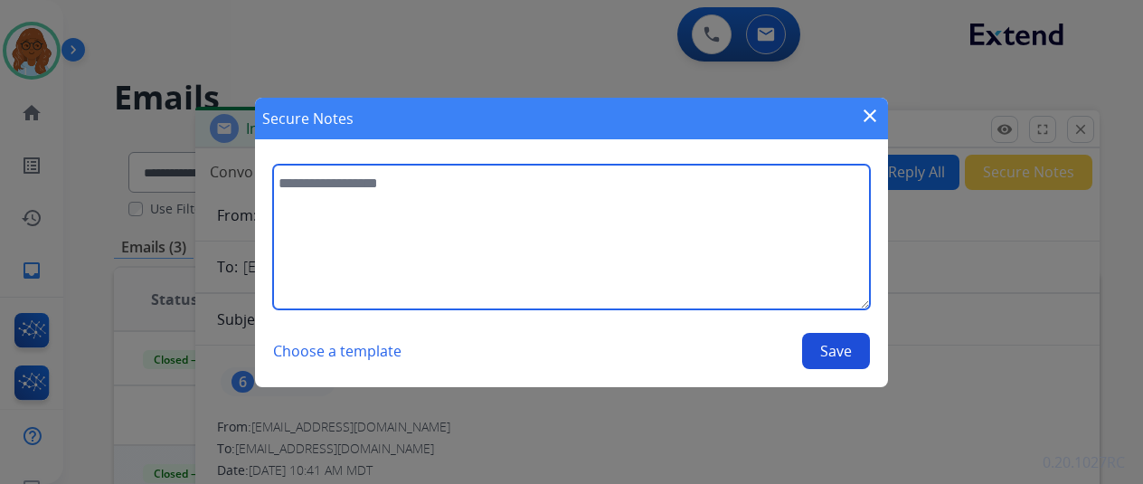
click at [564, 211] on textarea at bounding box center [571, 237] width 597 height 145
paste textarea "**********"
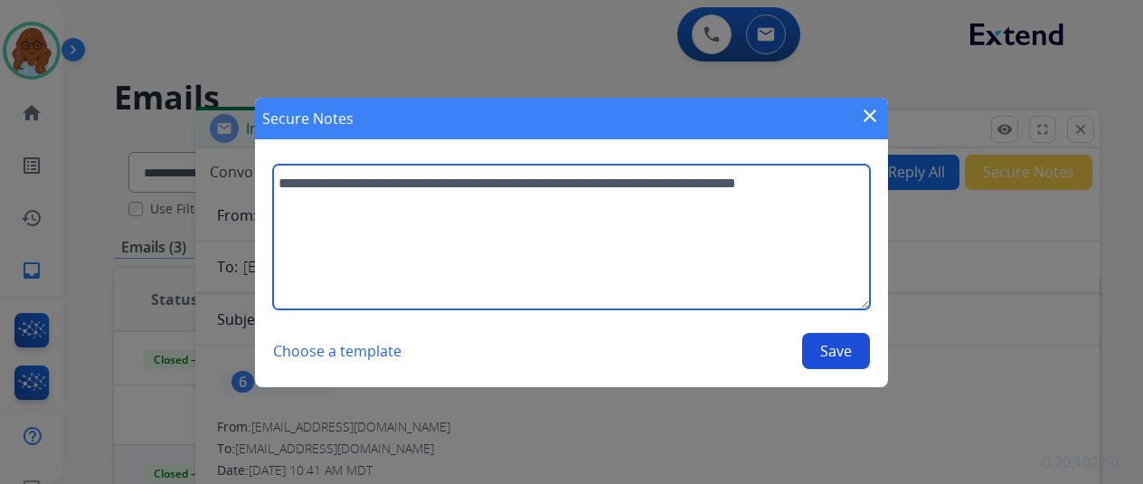
type textarea "**********"
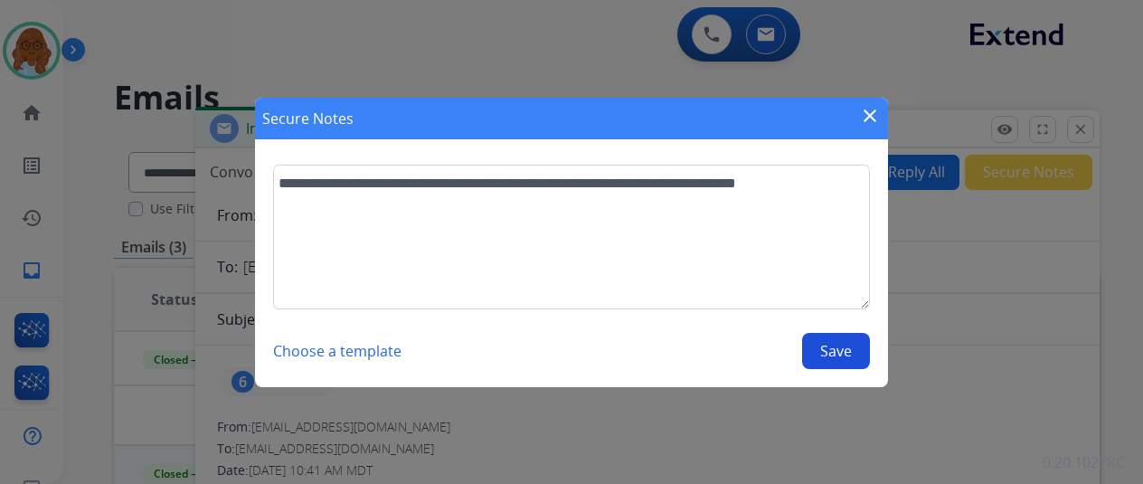
click at [855, 342] on button "Save" at bounding box center [836, 351] width 68 height 36
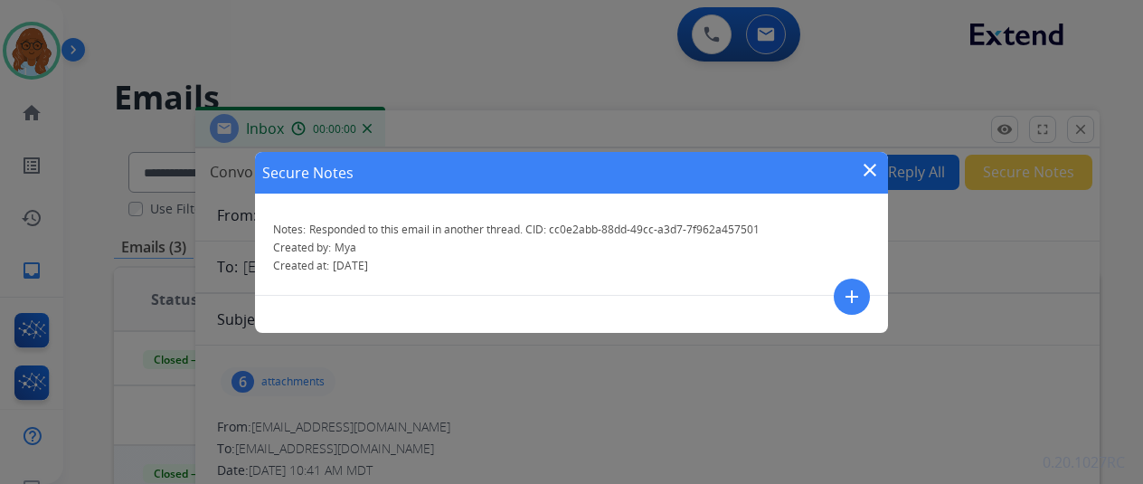
click at [870, 170] on mat-icon "close" at bounding box center [870, 170] width 22 height 22
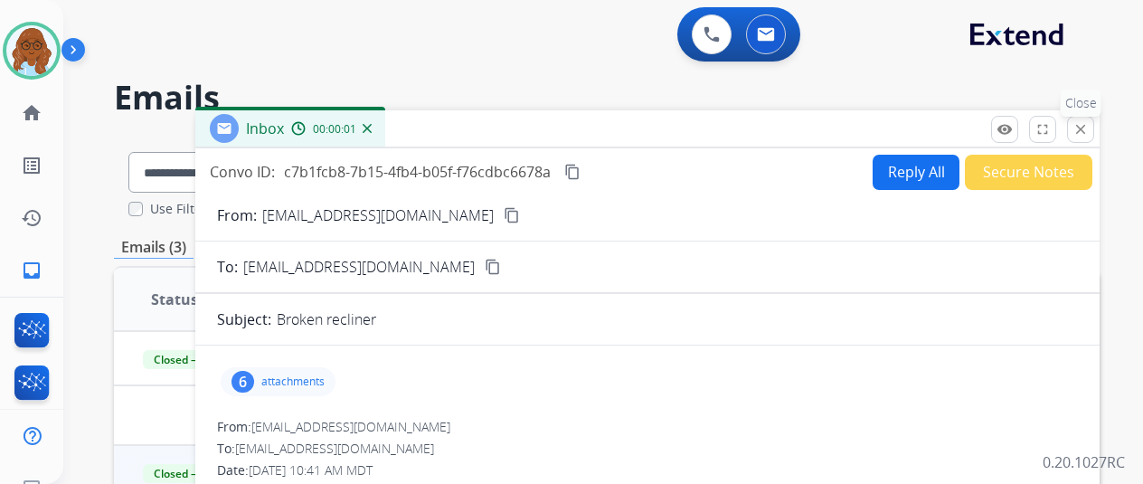
click at [1093, 137] on button "close Close" at bounding box center [1080, 129] width 27 height 27
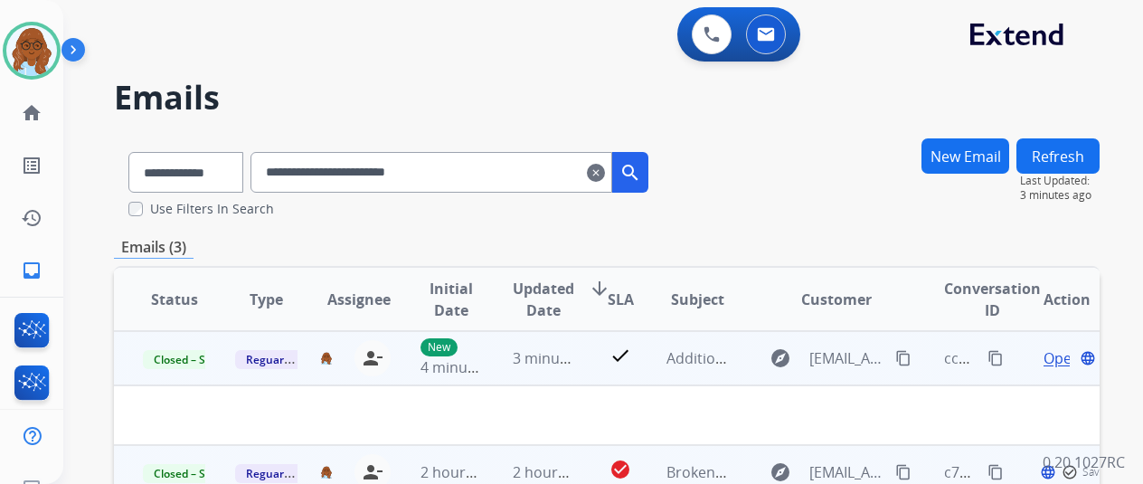
click at [995, 355] on mat-icon "content_copy" at bounding box center [996, 358] width 16 height 16
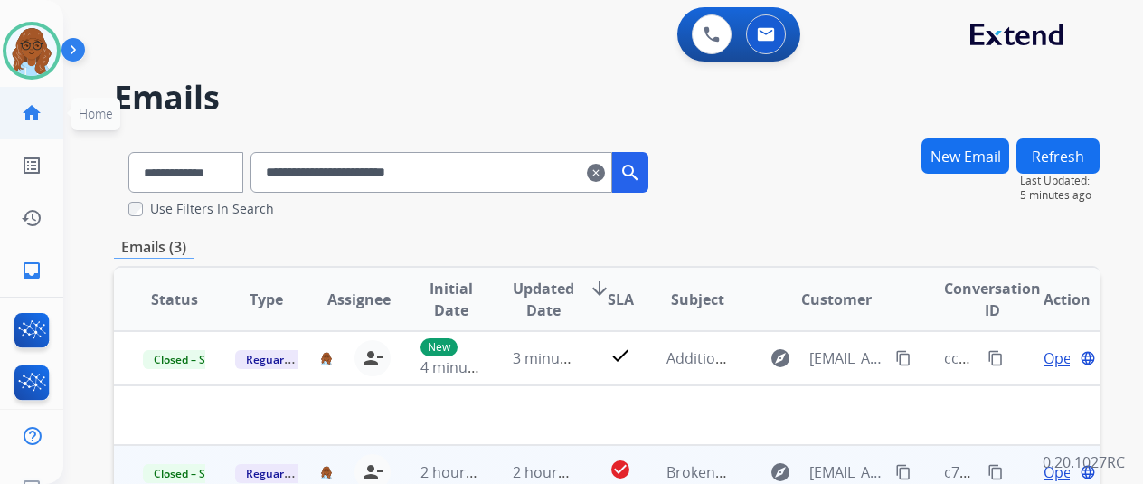
click at [37, 99] on link "home Home" at bounding box center [31, 113] width 51 height 51
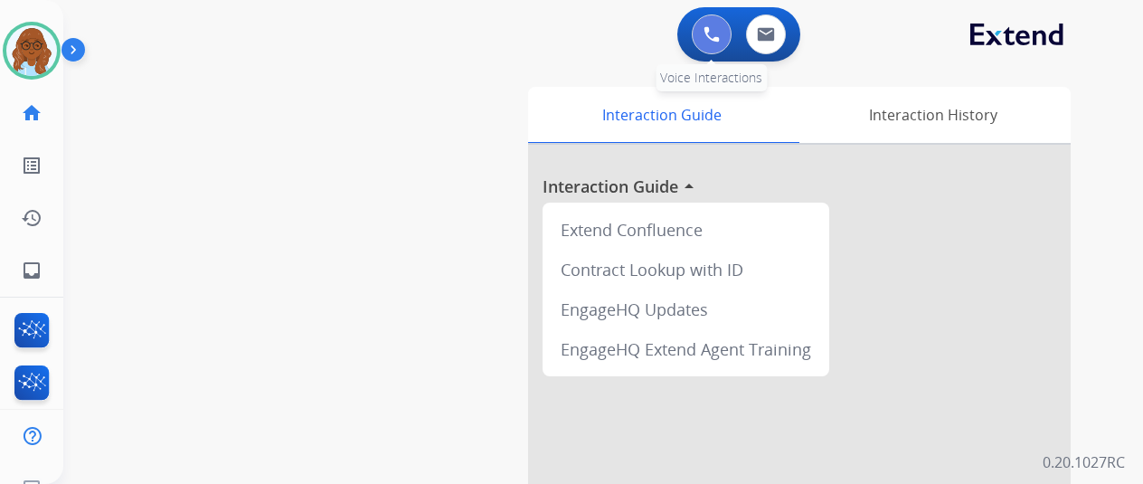
click at [715, 33] on img at bounding box center [712, 34] width 16 height 16
click at [729, 32] on button at bounding box center [712, 34] width 40 height 40
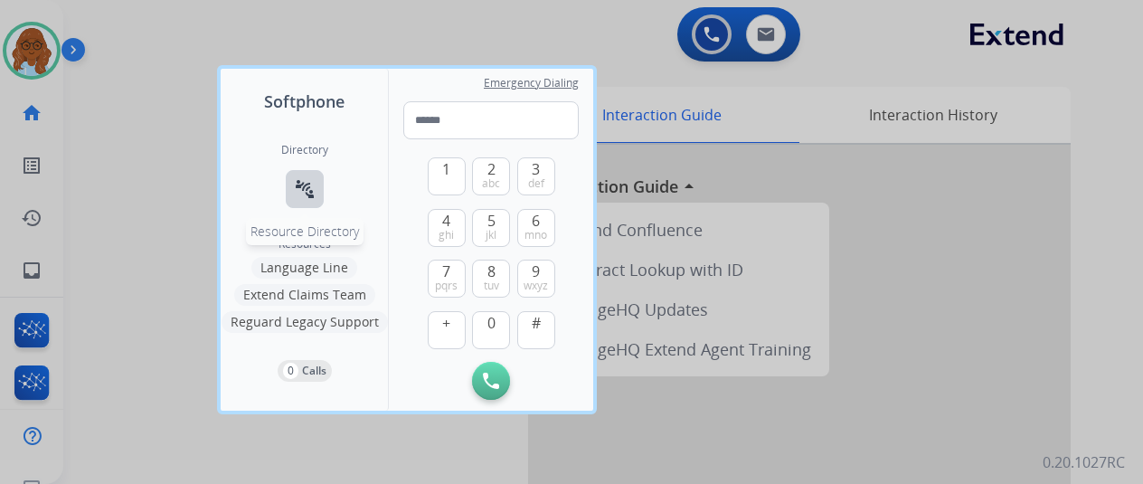
click at [311, 191] on mat-icon "connect_without_contact" at bounding box center [305, 189] width 22 height 22
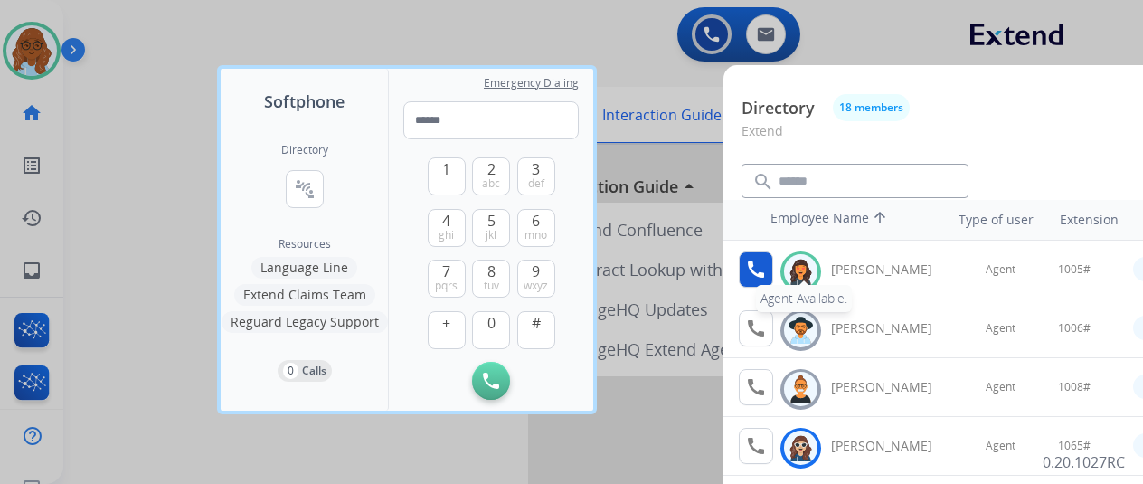
click at [755, 276] on mat-icon "call" at bounding box center [756, 270] width 22 height 22
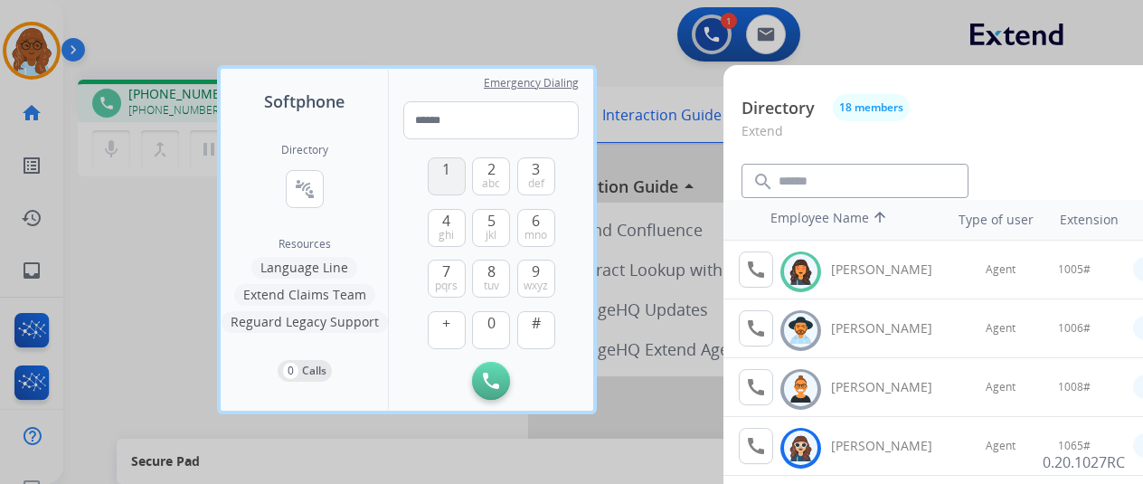
click at [454, 189] on button "1" at bounding box center [447, 176] width 38 height 38
click at [484, 321] on button "0" at bounding box center [491, 330] width 38 height 38
click at [501, 225] on button "5 jkl" at bounding box center [491, 228] width 38 height 38
click at [537, 329] on span "#" at bounding box center [536, 323] width 9 height 22
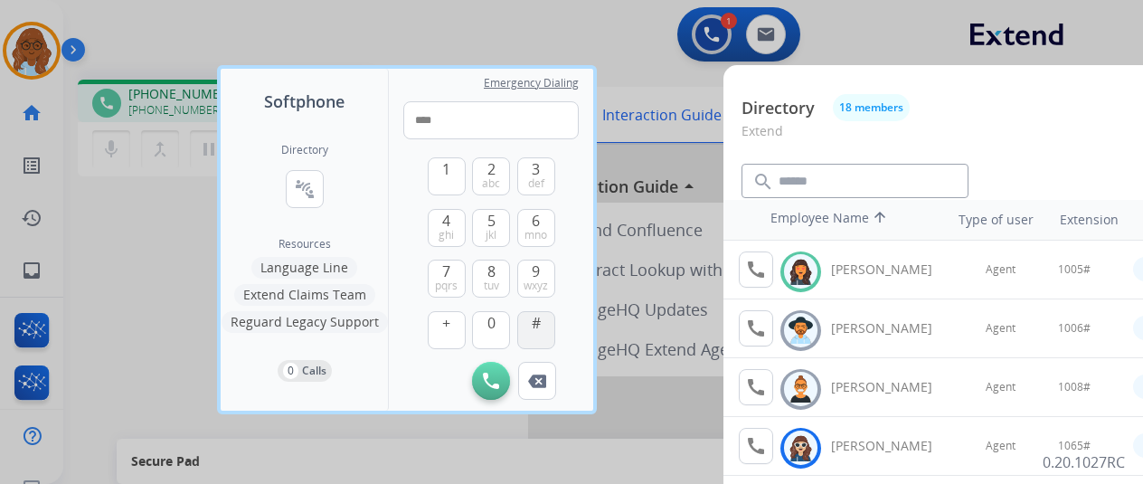
type input "*****"
click at [644, 272] on div at bounding box center [571, 242] width 1143 height 484
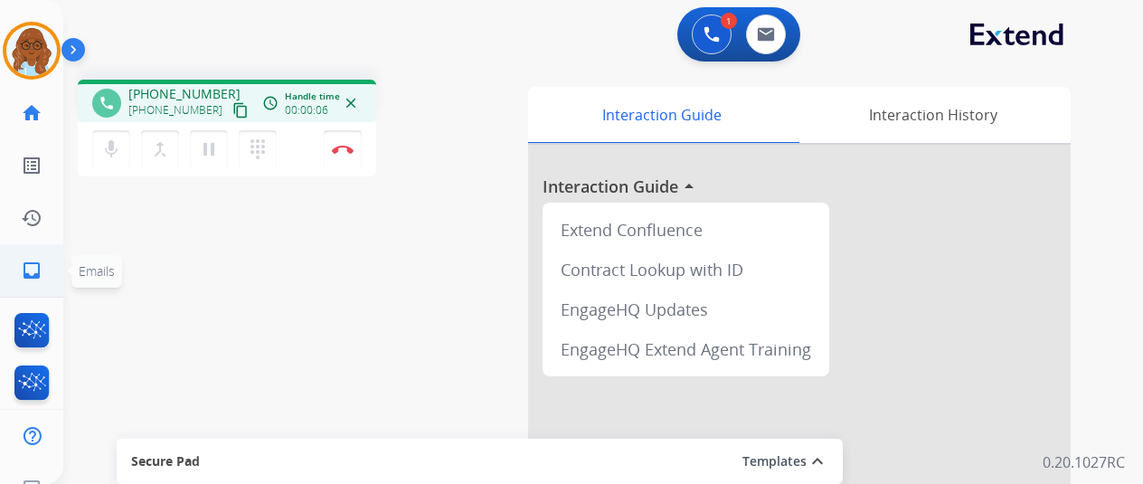
click at [40, 261] on mat-icon "inbox" at bounding box center [32, 271] width 22 height 22
select select "**********"
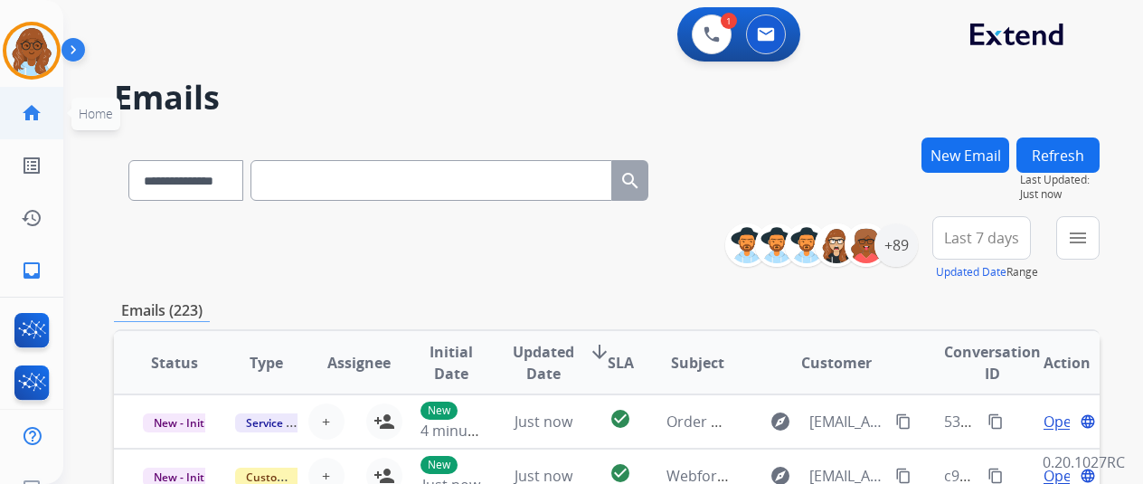
click at [36, 112] on mat-icon "home" at bounding box center [32, 113] width 22 height 22
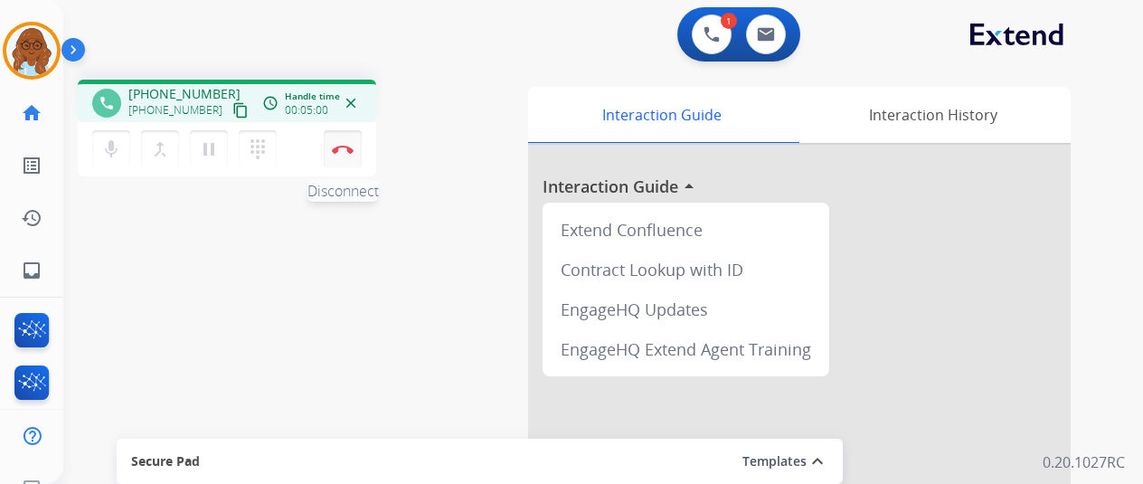
click at [353, 149] on button "Disconnect" at bounding box center [343, 149] width 38 height 38
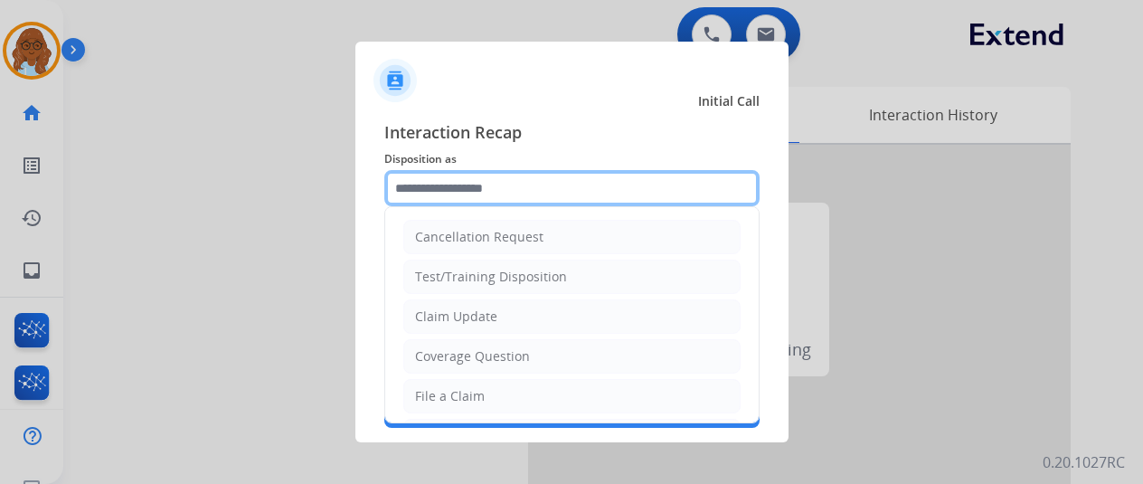
click at [434, 194] on input "text" at bounding box center [571, 188] width 375 height 36
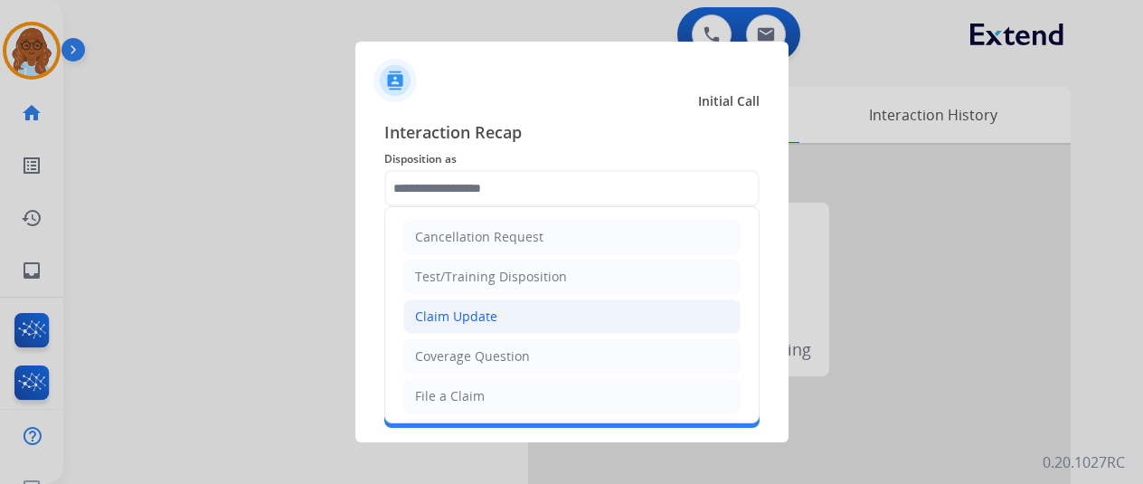
click at [475, 319] on div "Claim Update" at bounding box center [456, 317] width 82 height 18
type input "**********"
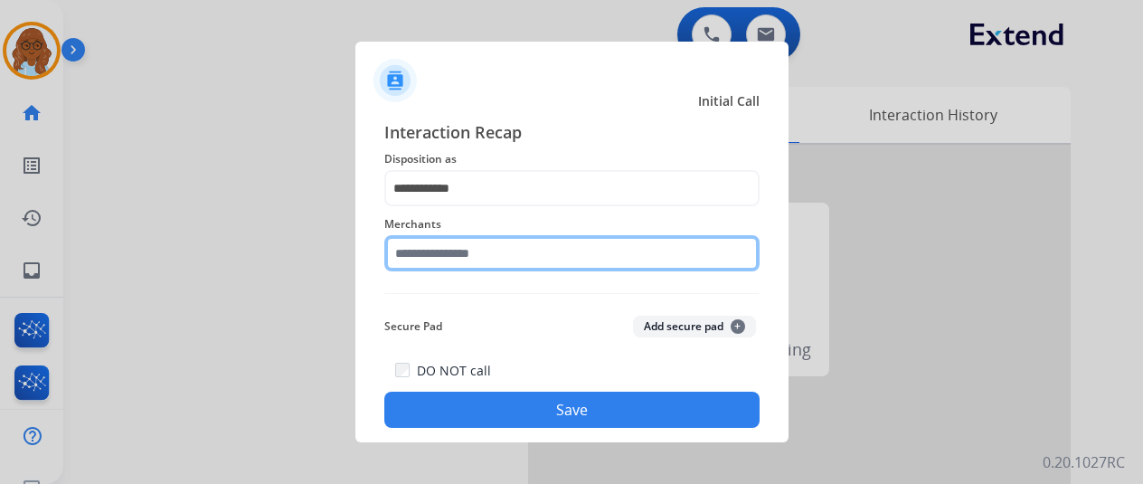
click at [459, 238] on input "text" at bounding box center [571, 253] width 375 height 36
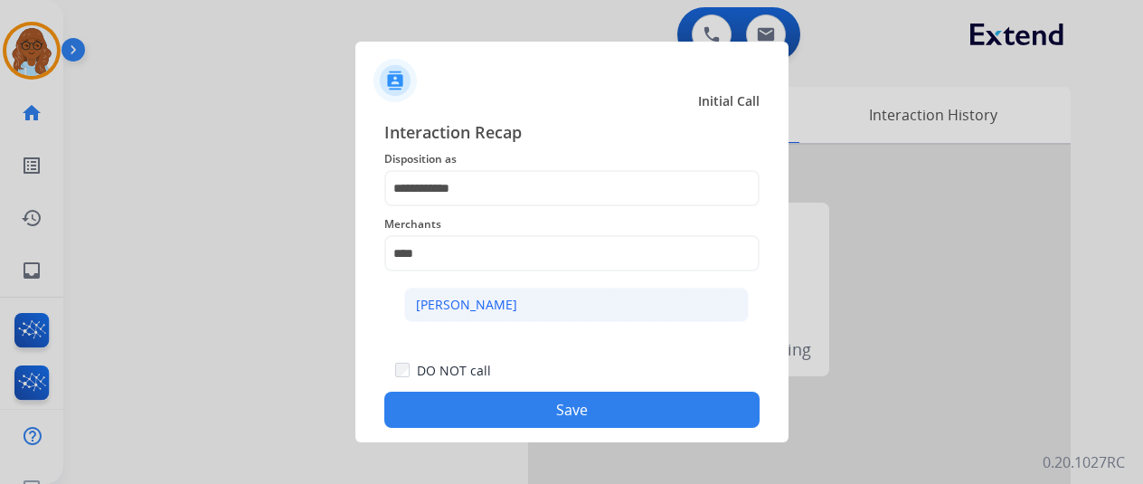
click at [461, 314] on li "[PERSON_NAME]" at bounding box center [576, 305] width 345 height 34
type input "**********"
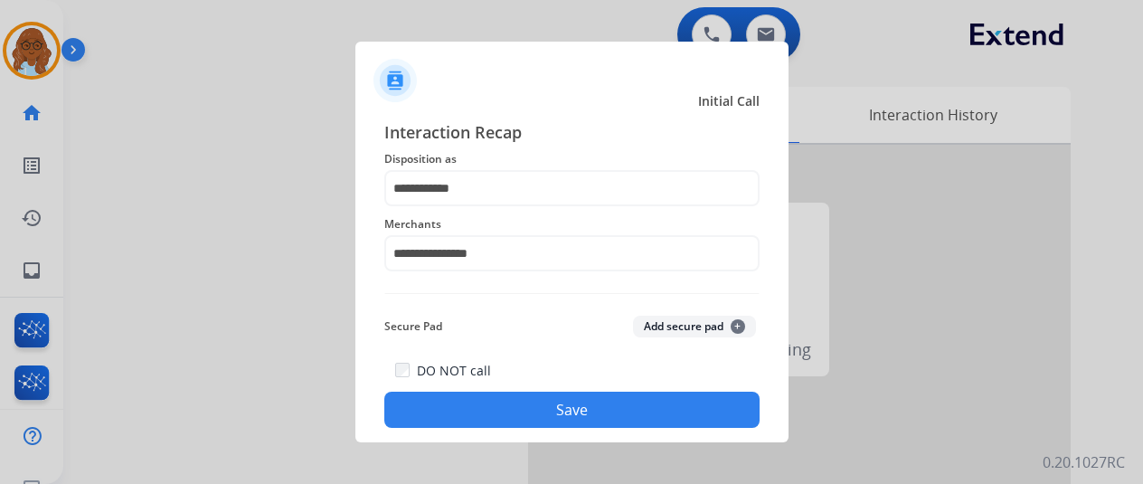
click at [566, 401] on button "Save" at bounding box center [571, 410] width 375 height 36
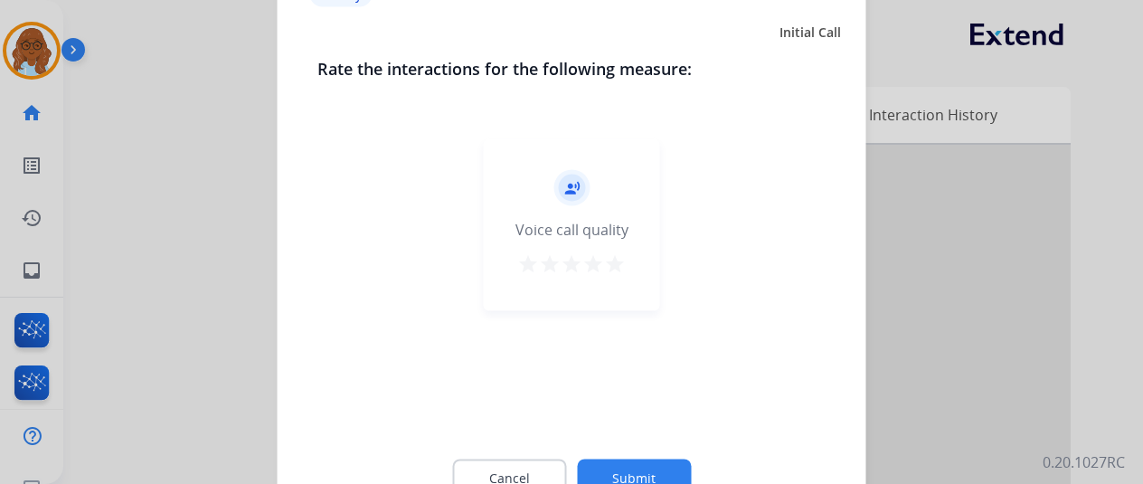
click at [610, 263] on mat-icon "star" at bounding box center [615, 263] width 22 height 22
click at [643, 466] on button "Submit" at bounding box center [634, 478] width 114 height 38
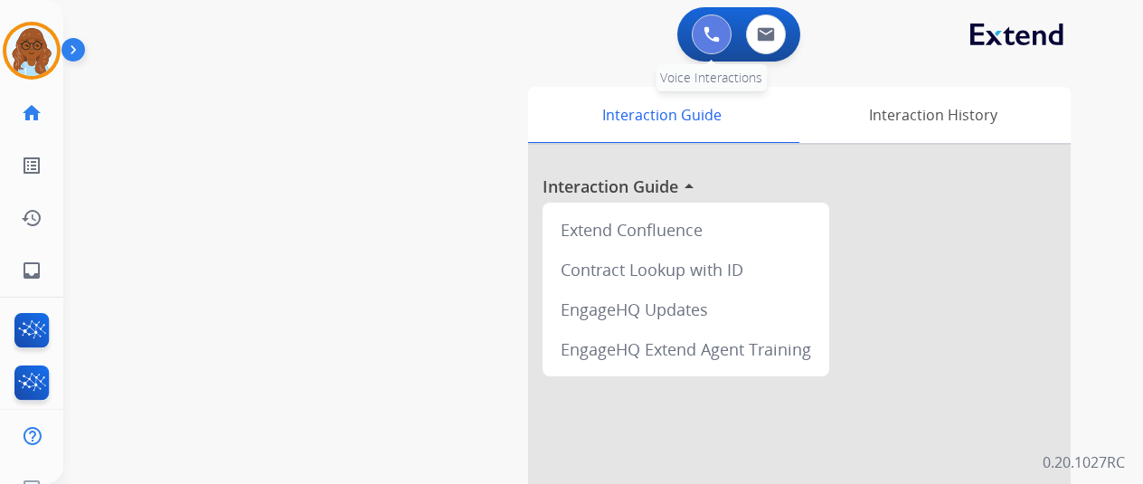
click at [720, 39] on img at bounding box center [712, 34] width 16 height 16
click at [715, 33] on img at bounding box center [712, 34] width 16 height 16
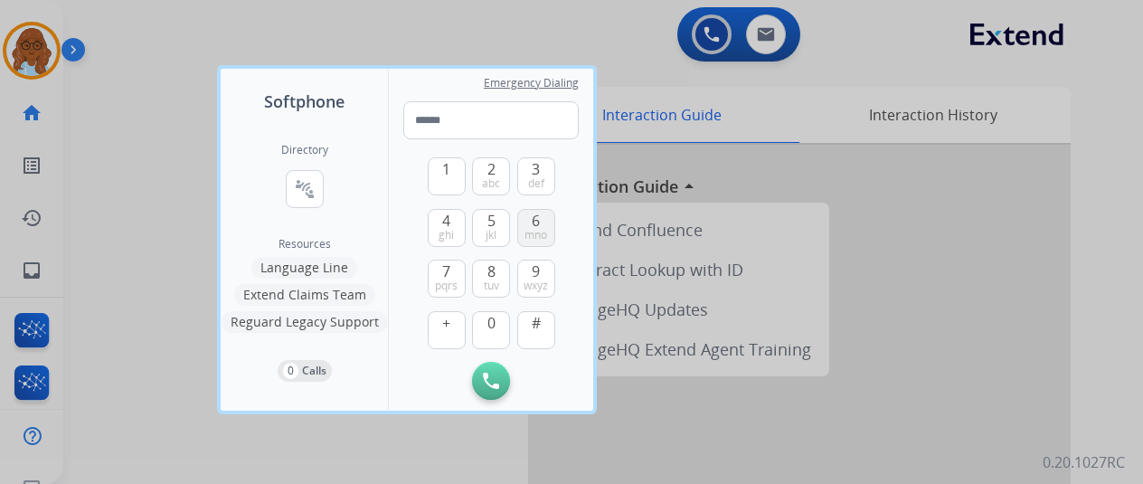
drag, startPoint x: 546, startPoint y: 222, endPoint x: 526, endPoint y: 181, distance: 45.3
click at [545, 222] on button "6 mno" at bounding box center [536, 228] width 38 height 38
click at [505, 169] on button "2 abc" at bounding box center [491, 176] width 38 height 38
click at [532, 222] on span "6" at bounding box center [536, 221] width 8 height 22
click at [485, 270] on button "8 tuv" at bounding box center [491, 279] width 38 height 38
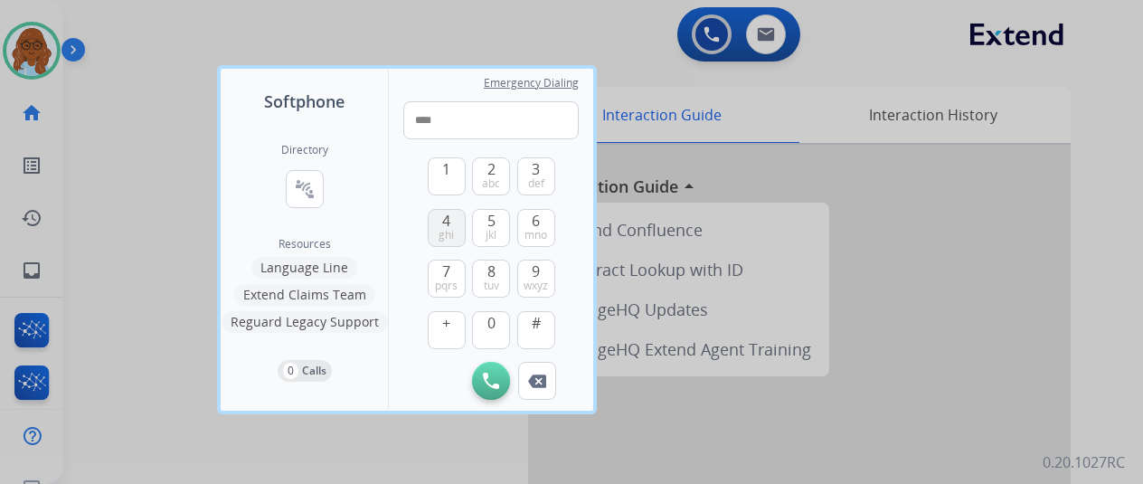
click at [456, 221] on button "4 ghi" at bounding box center [447, 228] width 38 height 38
click at [502, 326] on button "0" at bounding box center [491, 330] width 38 height 38
click at [533, 181] on span "def" at bounding box center [536, 183] width 16 height 14
click at [484, 329] on button "0" at bounding box center [491, 330] width 38 height 38
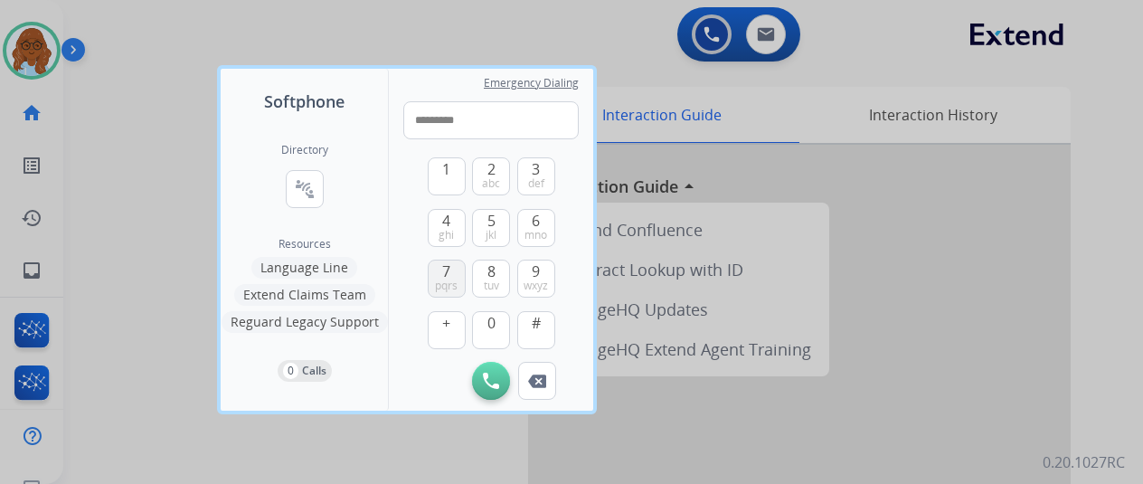
click at [445, 281] on span "pqrs" at bounding box center [446, 286] width 23 height 14
type input "**********"
click at [491, 374] on img at bounding box center [491, 381] width 16 height 16
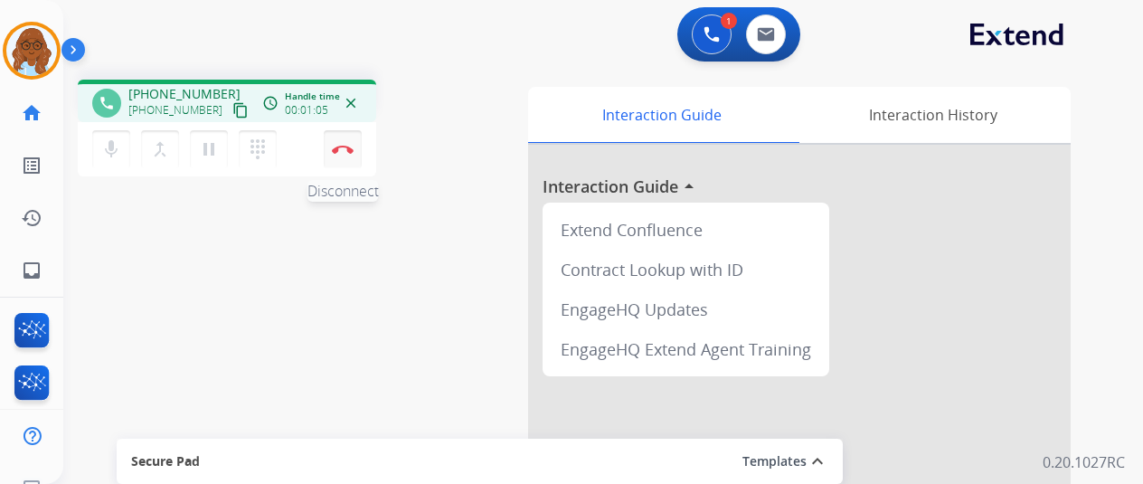
click at [327, 146] on button "Disconnect" at bounding box center [343, 149] width 38 height 38
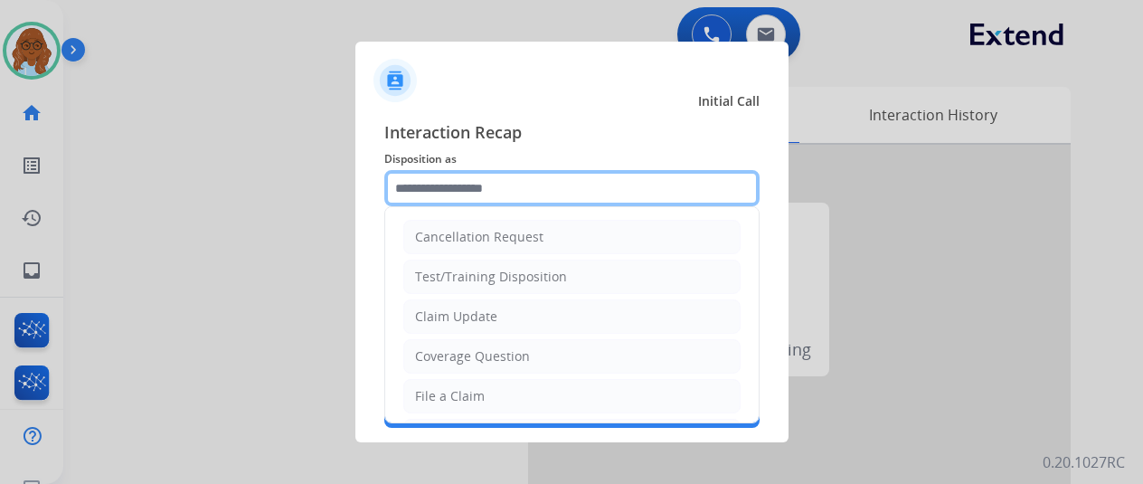
click at [432, 203] on input "text" at bounding box center [571, 188] width 375 height 36
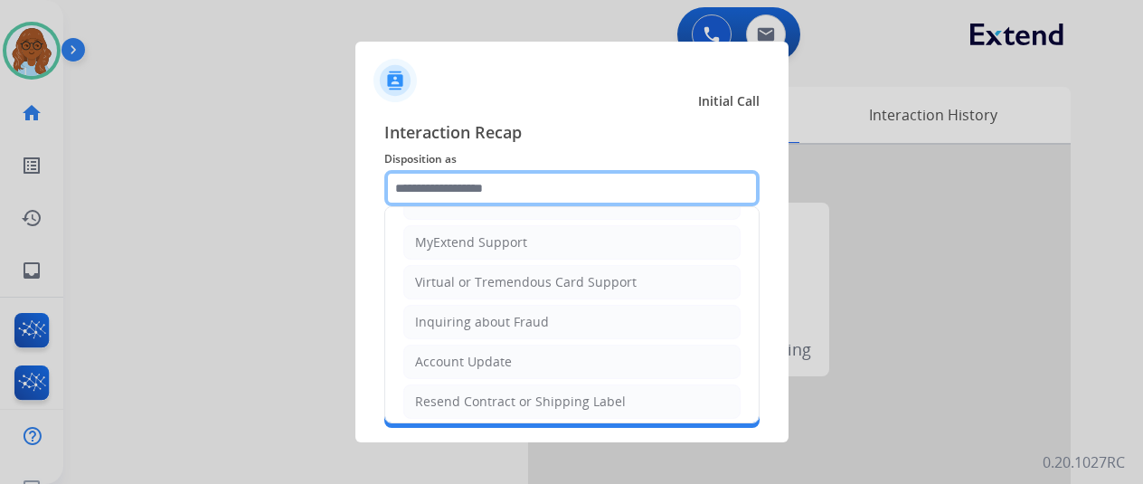
scroll to position [353, 0]
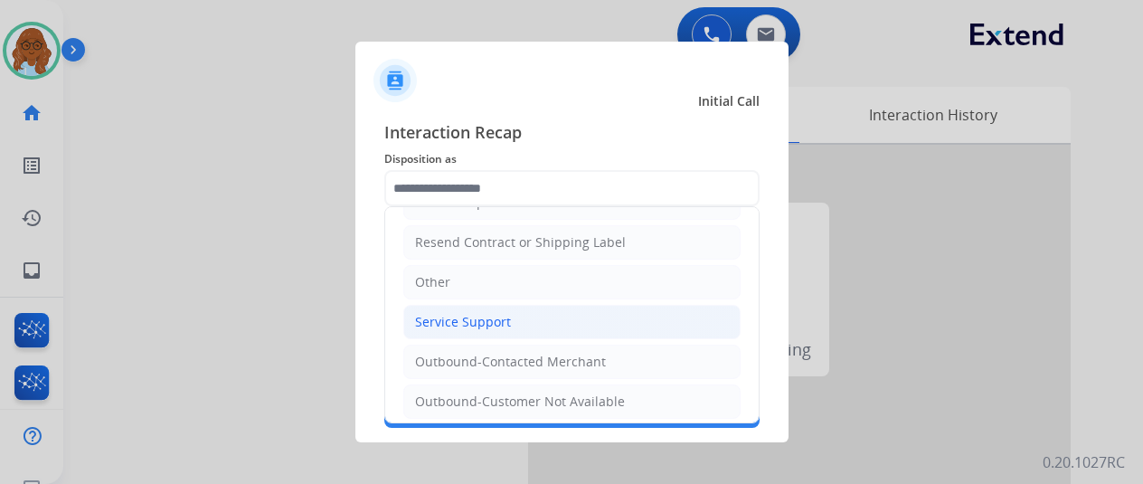
click at [464, 313] on div "Service Support" at bounding box center [463, 322] width 96 height 18
type input "**********"
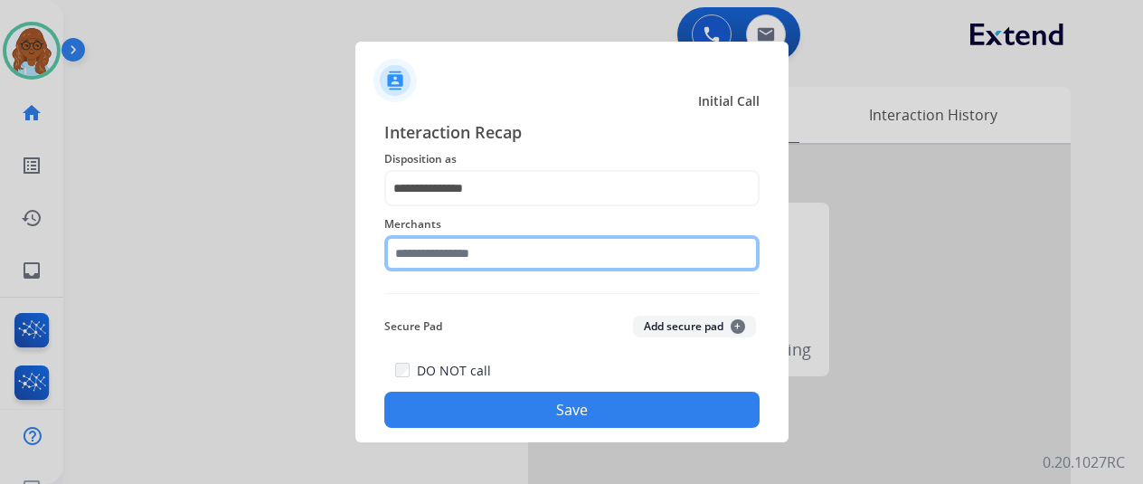
click at [479, 255] on input "text" at bounding box center [571, 253] width 375 height 36
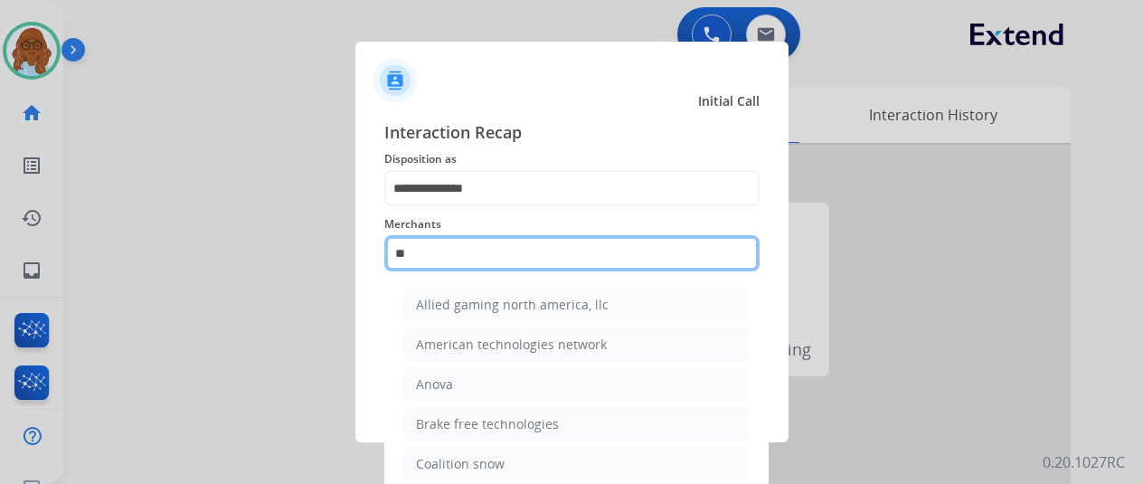
type input "*"
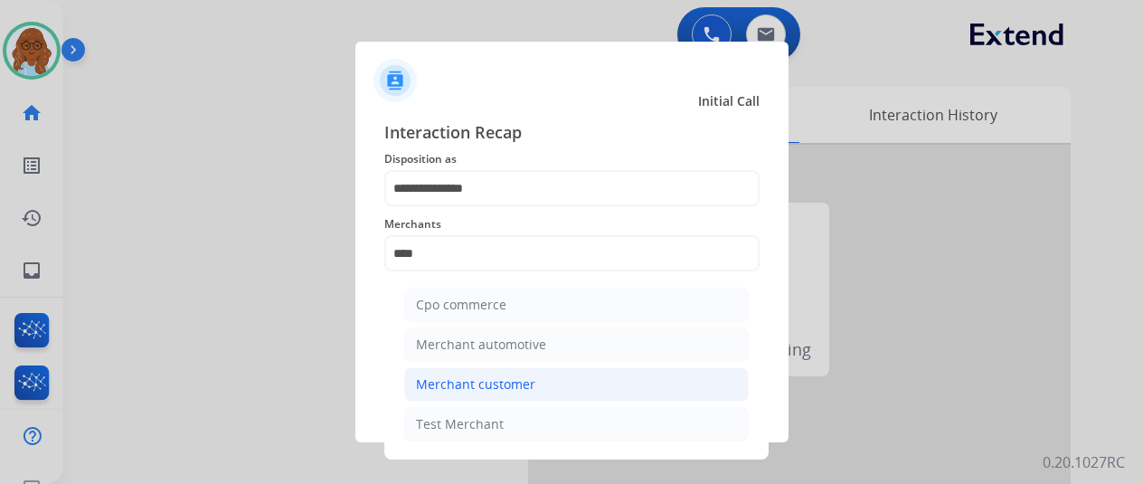
click at [511, 385] on div "Merchant customer" at bounding box center [475, 384] width 119 height 18
type input "**********"
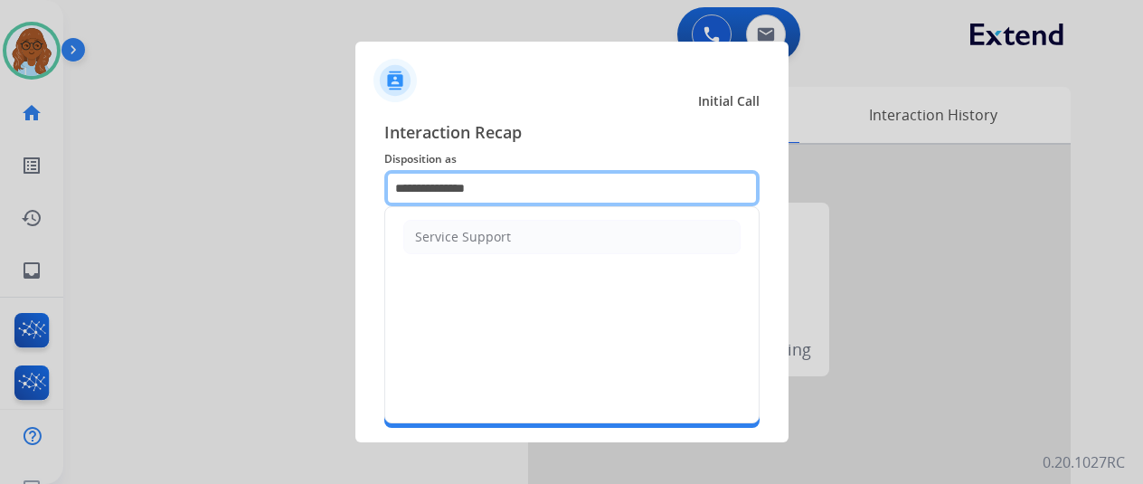
click at [487, 198] on input "**********" at bounding box center [571, 188] width 375 height 36
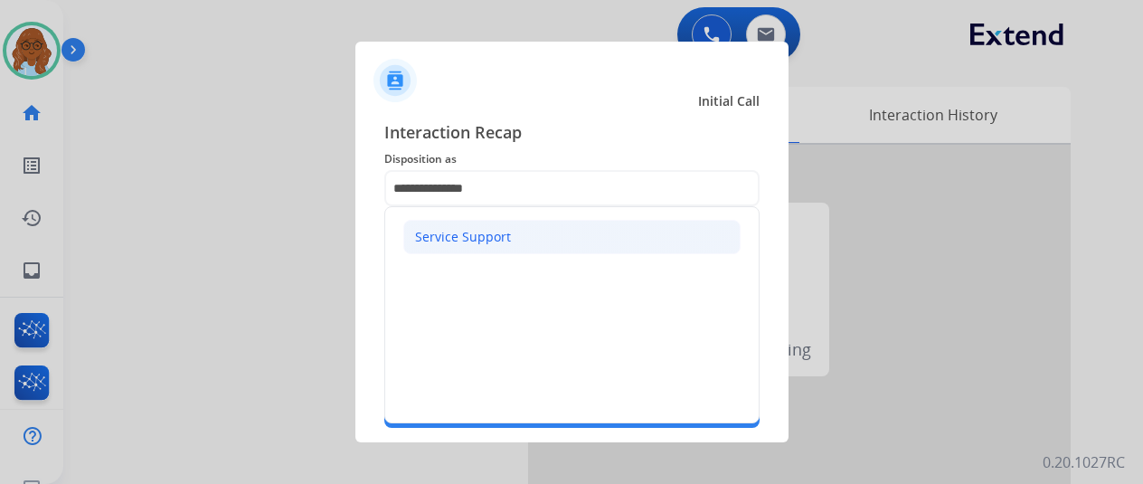
click at [510, 237] on li "Service Support" at bounding box center [571, 237] width 337 height 34
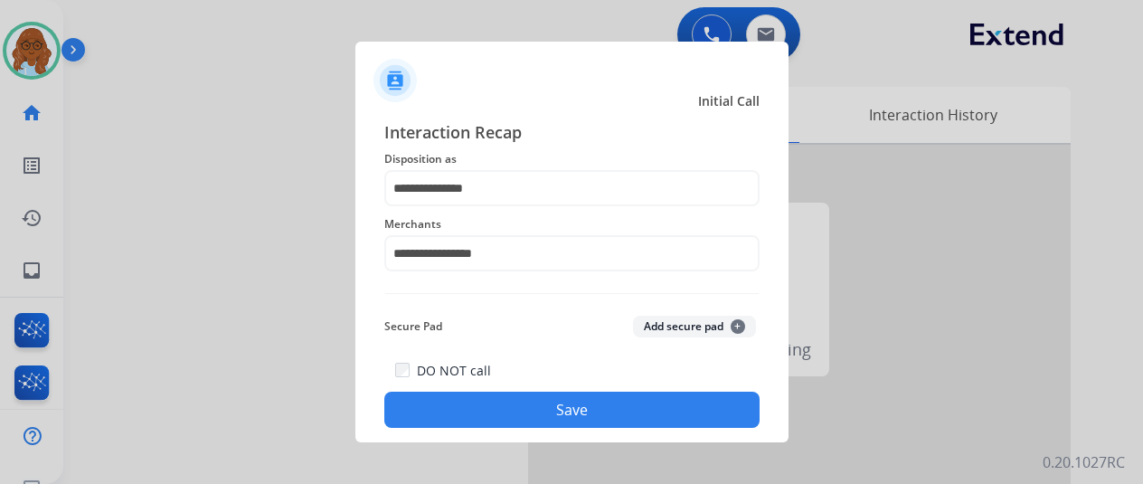
click at [551, 412] on button "Save" at bounding box center [571, 410] width 375 height 36
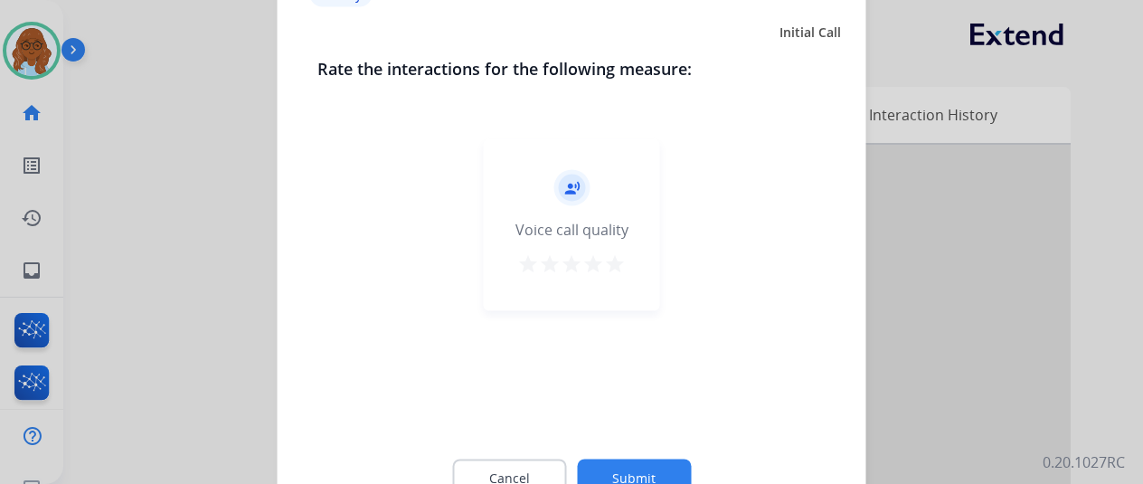
click at [596, 263] on mat-icon "star" at bounding box center [594, 263] width 22 height 22
click at [661, 474] on button "Submit" at bounding box center [634, 478] width 114 height 38
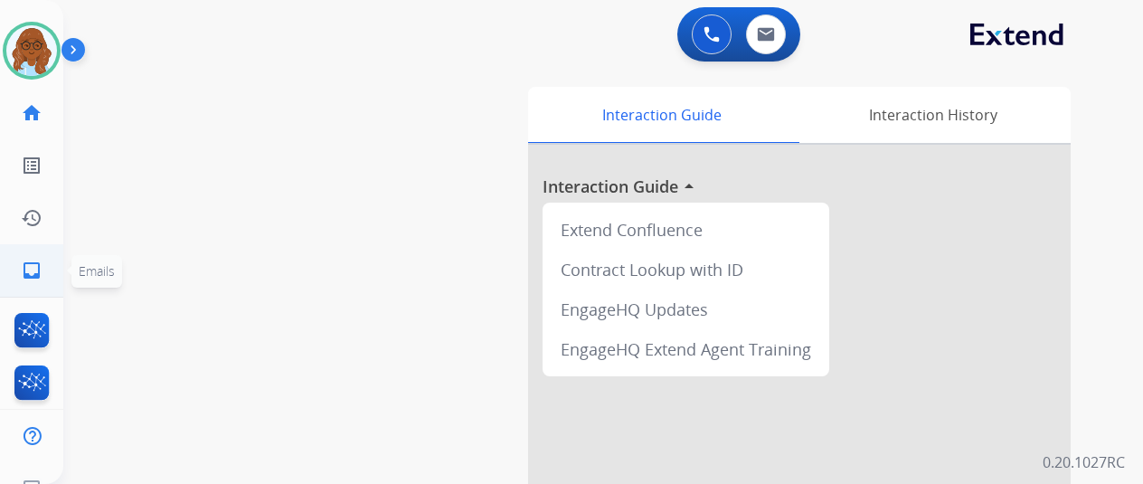
click at [20, 267] on link "inbox Emails" at bounding box center [31, 270] width 51 height 51
select select "**********"
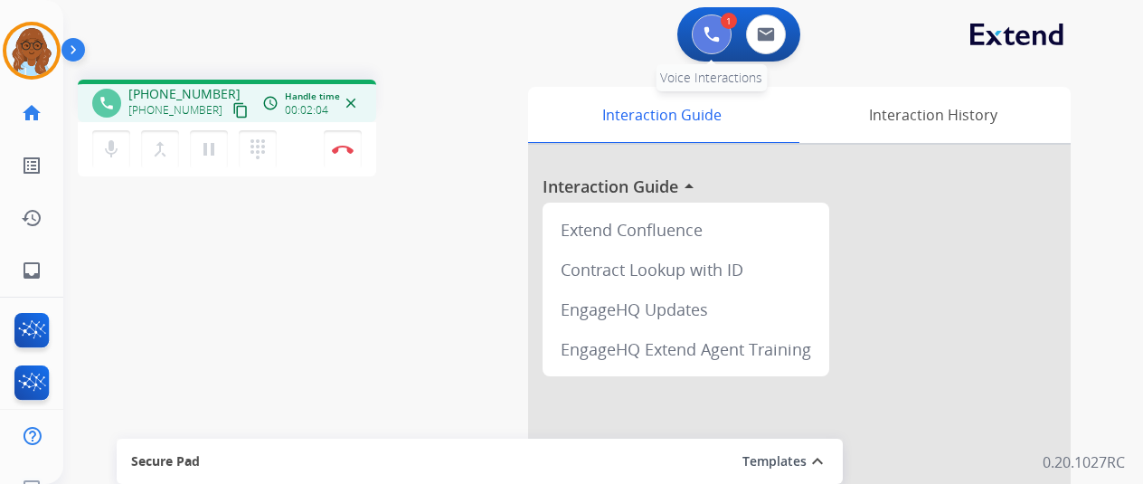
click at [720, 37] on img at bounding box center [712, 34] width 16 height 16
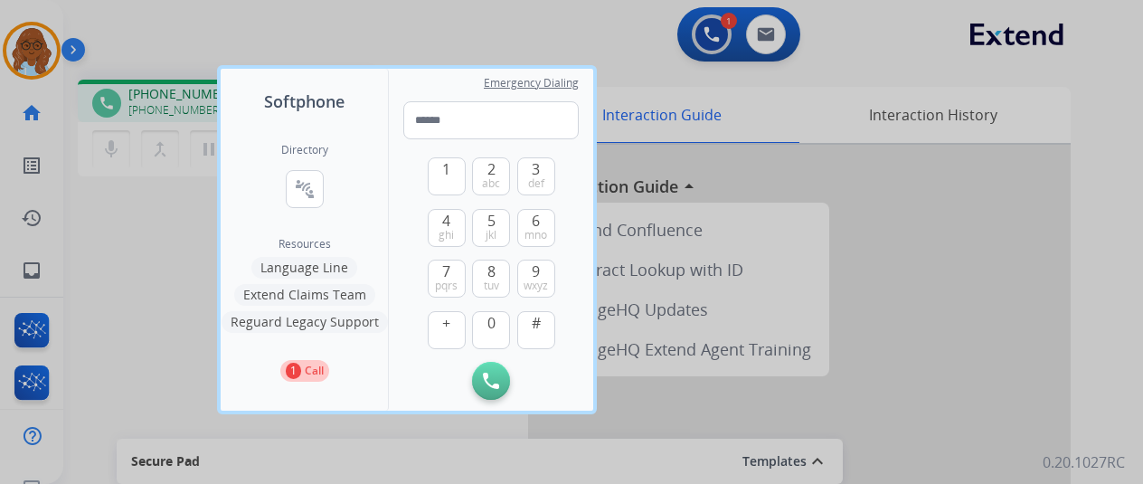
click at [324, 185] on div "Directory connect_without_contact Resource Directory" at bounding box center [304, 190] width 47 height 94
click at [322, 190] on button "connect_without_contact Resource Directory" at bounding box center [305, 189] width 38 height 38
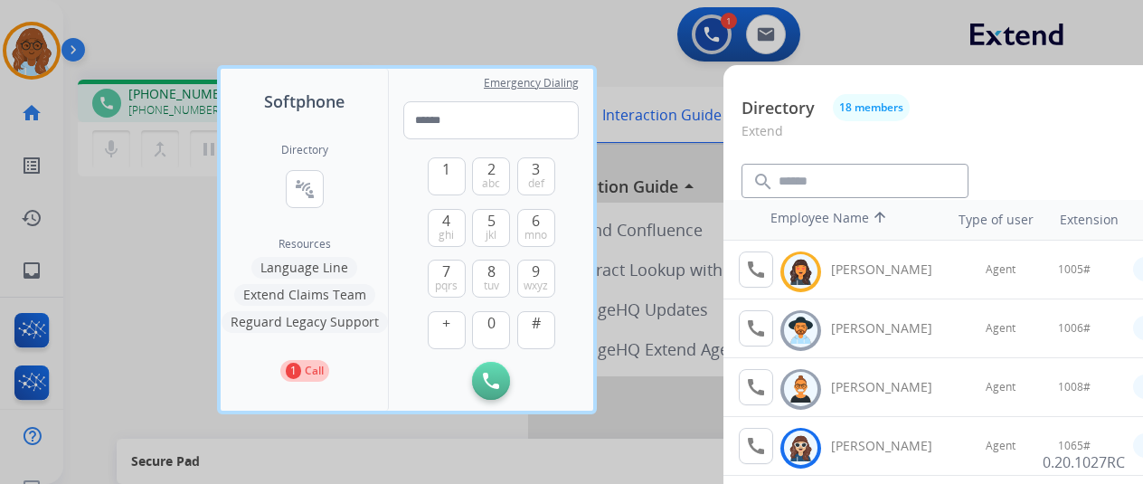
click at [669, 181] on div at bounding box center [571, 242] width 1143 height 484
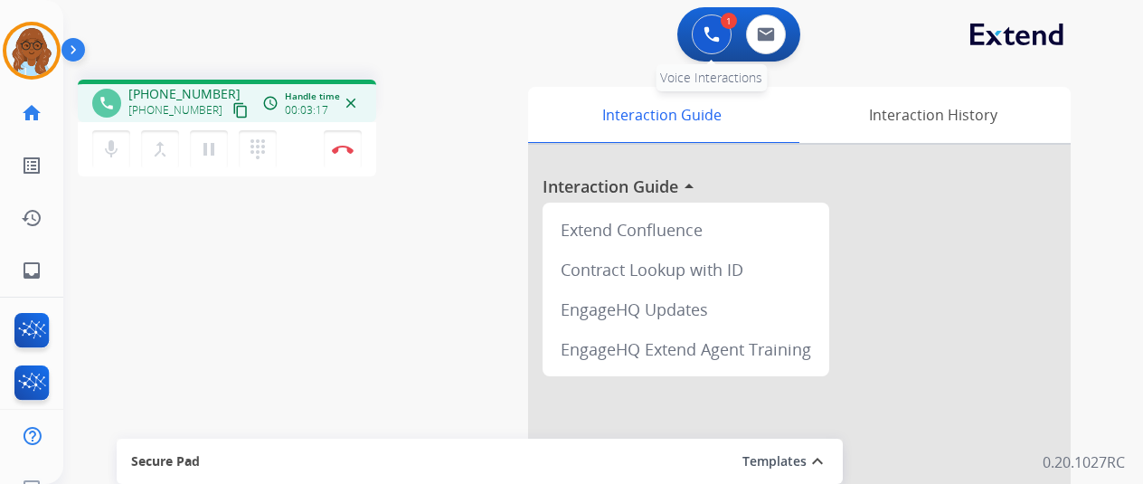
click at [715, 46] on button at bounding box center [712, 34] width 40 height 40
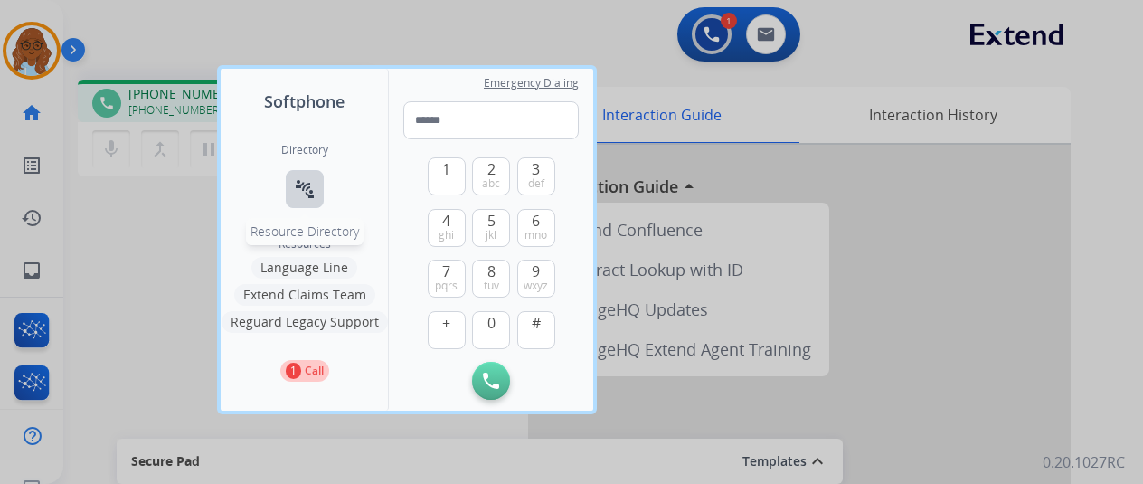
click at [313, 184] on mat-icon "connect_without_contact" at bounding box center [305, 189] width 22 height 22
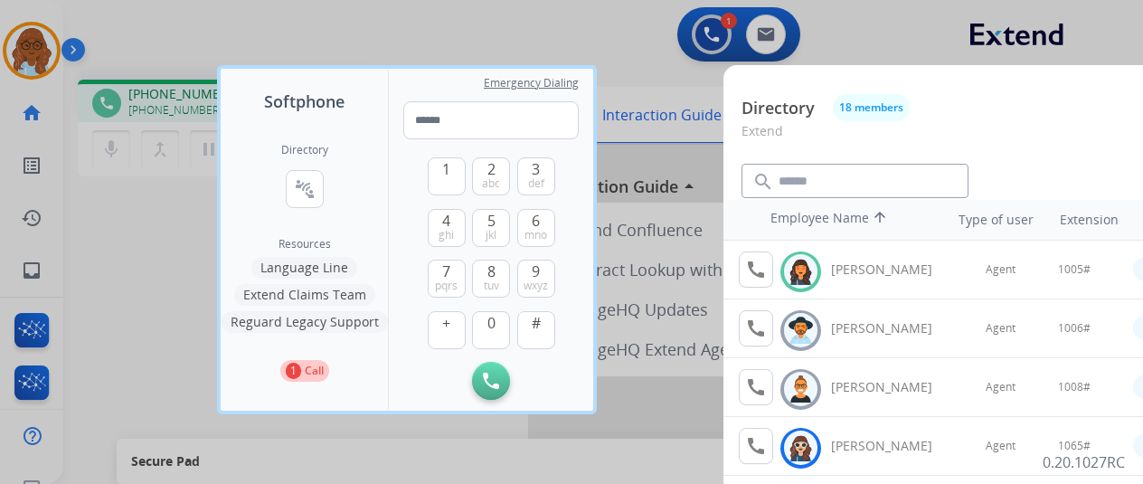
click at [675, 116] on div at bounding box center [571, 242] width 1143 height 484
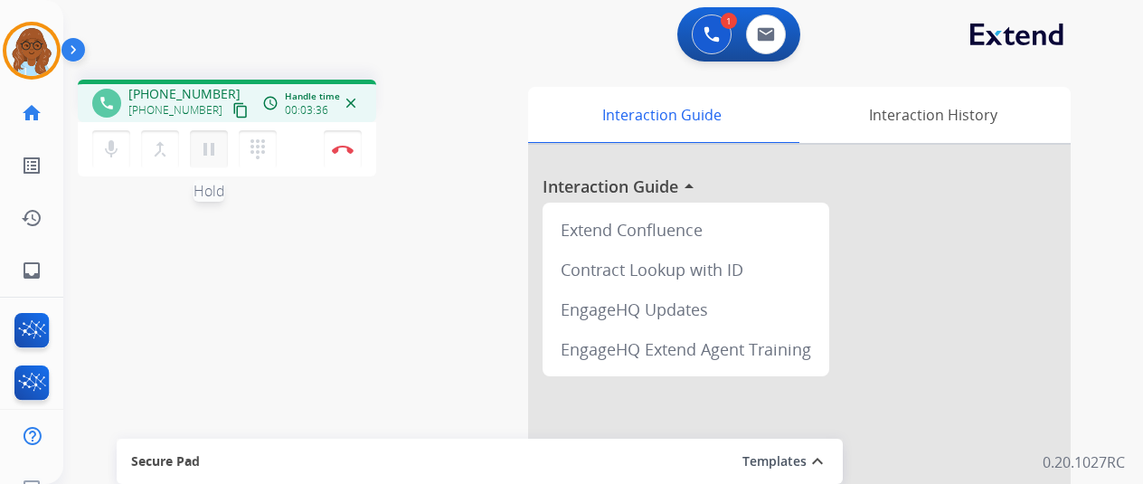
click at [208, 149] on mat-icon "pause" at bounding box center [209, 149] width 22 height 22
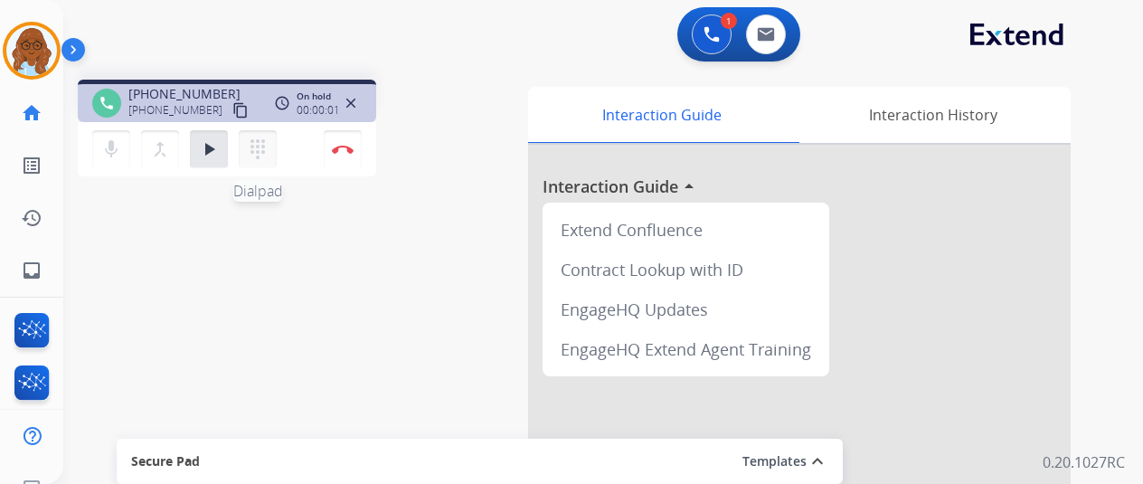
click at [251, 152] on mat-icon "dialpad" at bounding box center [258, 149] width 22 height 22
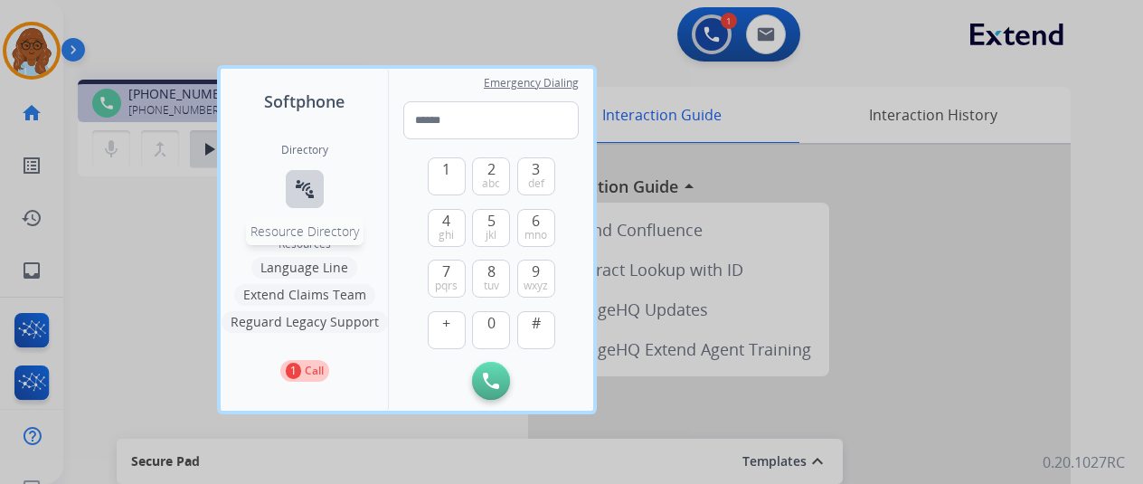
click at [289, 183] on button "connect_without_contact Resource Directory" at bounding box center [305, 189] width 38 height 38
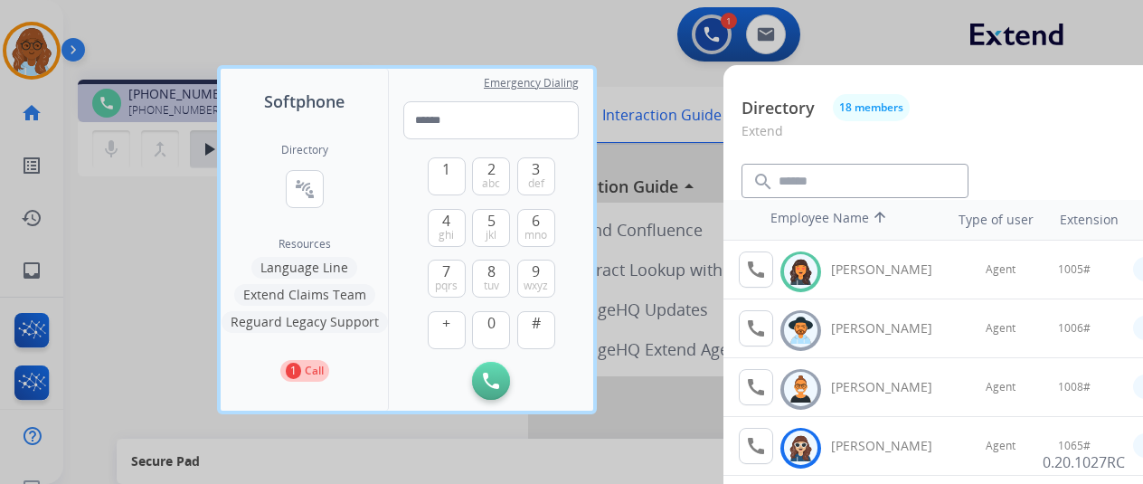
click at [675, 304] on div at bounding box center [571, 242] width 1143 height 484
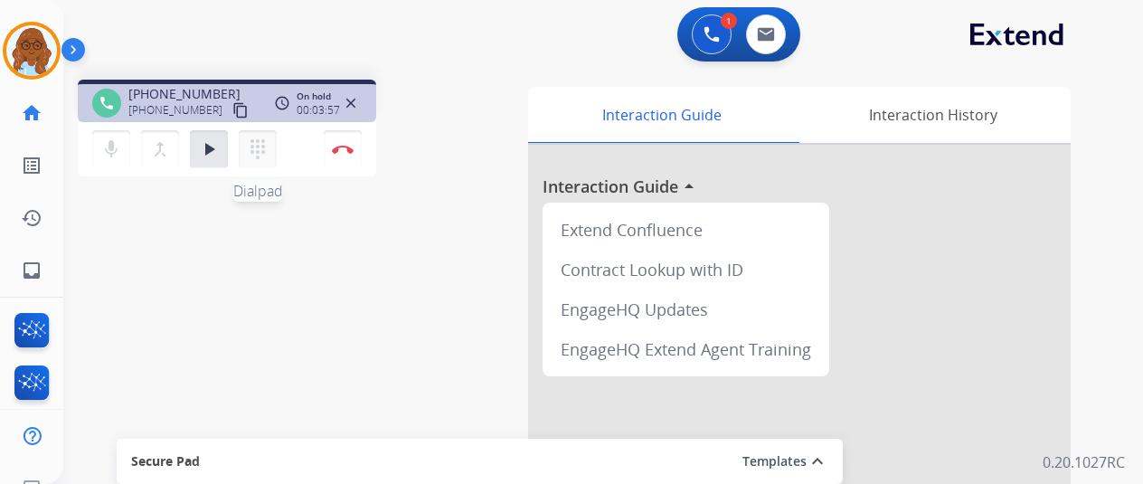
click at [255, 139] on mat-icon "dialpad" at bounding box center [258, 149] width 22 height 22
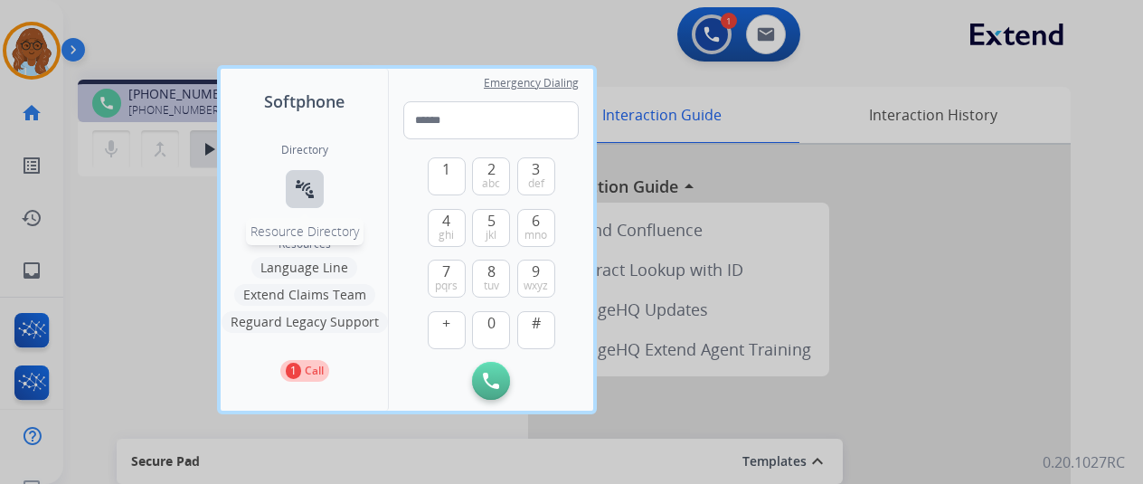
click at [317, 194] on button "connect_without_contact Resource Directory" at bounding box center [305, 189] width 38 height 38
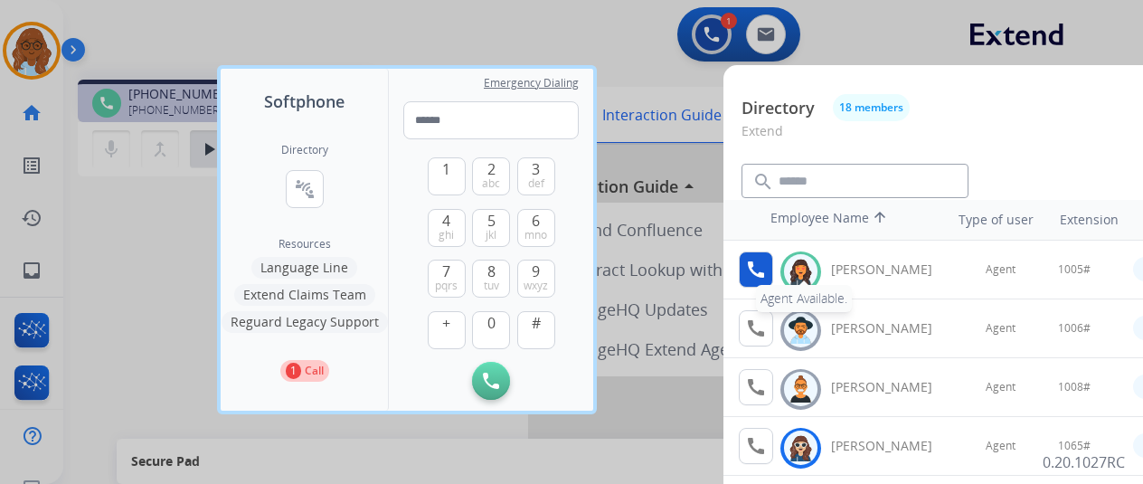
click at [758, 267] on mat-icon "call" at bounding box center [756, 270] width 22 height 22
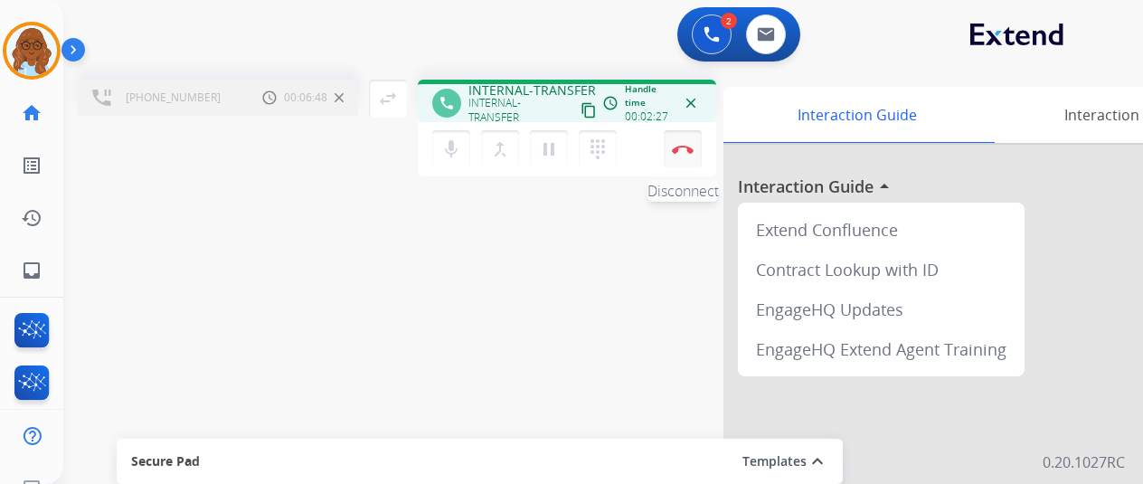
click at [683, 147] on img at bounding box center [683, 149] width 22 height 9
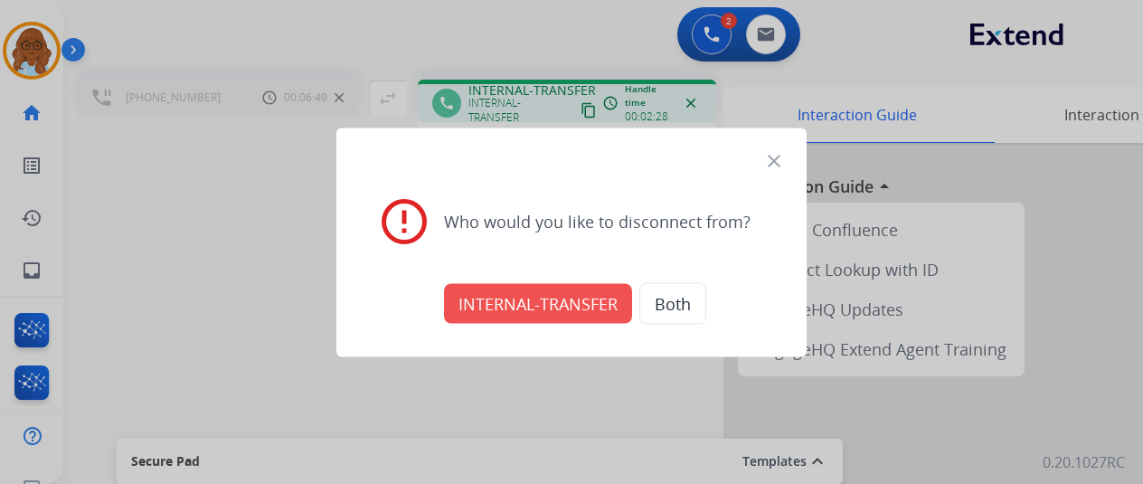
click at [507, 301] on button "INTERNAL-TRANSFER" at bounding box center [538, 303] width 188 height 40
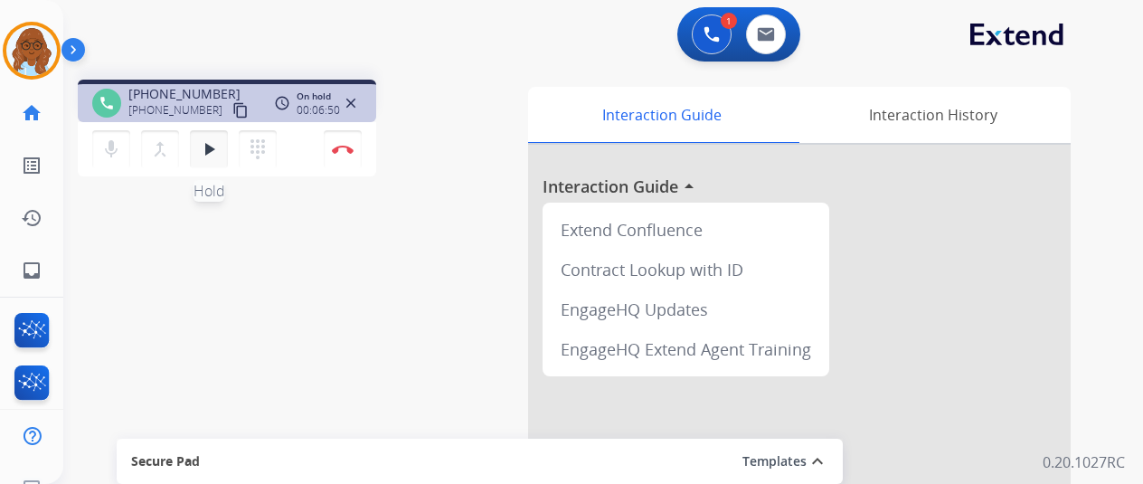
click at [207, 145] on mat-icon "play_arrow" at bounding box center [209, 149] width 22 height 22
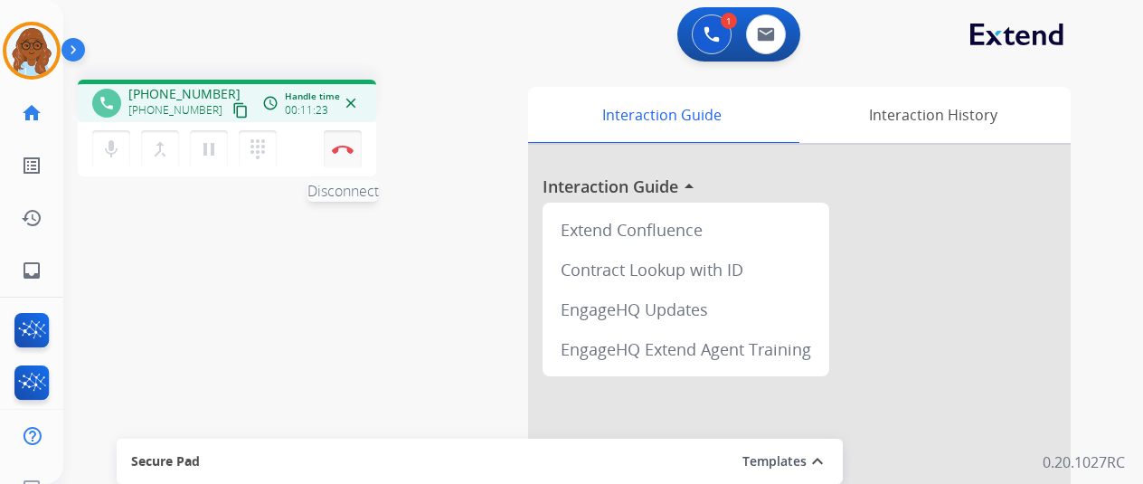
click at [340, 151] on img at bounding box center [343, 149] width 22 height 9
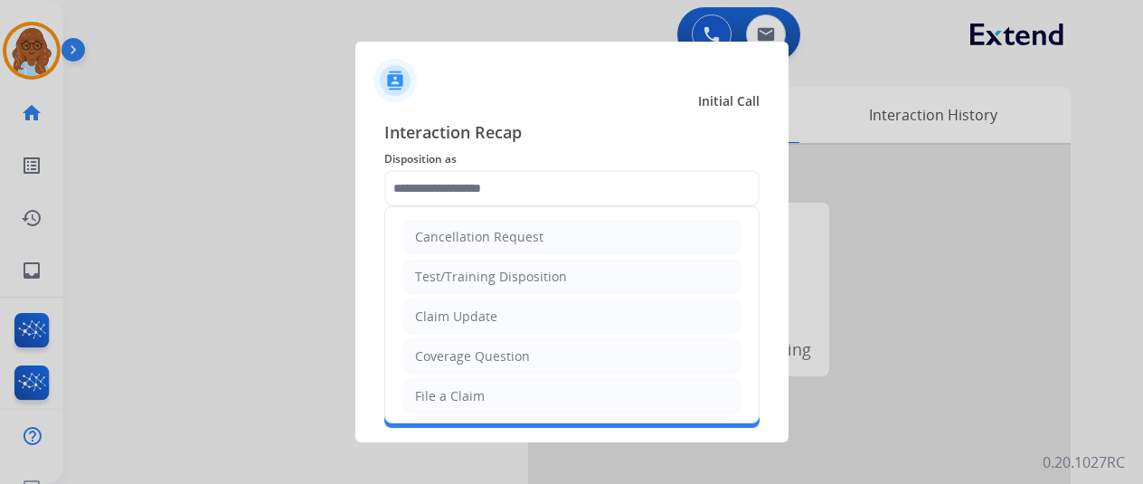
click at [479, 194] on input "text" at bounding box center [571, 188] width 375 height 36
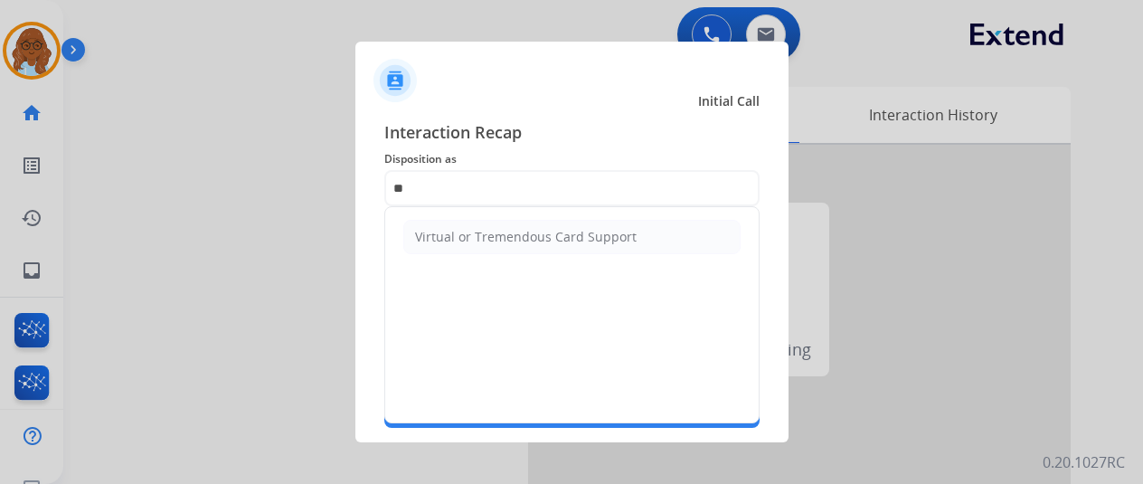
type input "*"
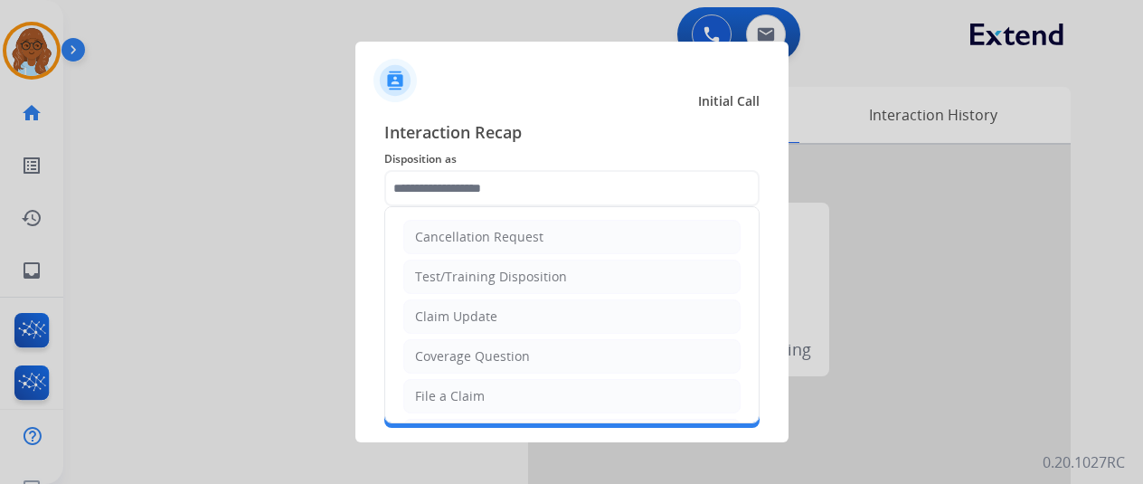
type input "*"
drag, startPoint x: 375, startPoint y: 191, endPoint x: 364, endPoint y: 189, distance: 11.9
click at [364, 189] on div "Interaction Recap Disposition as * Cancellation Request Test/Training Dispositi…" at bounding box center [571, 273] width 433 height 337
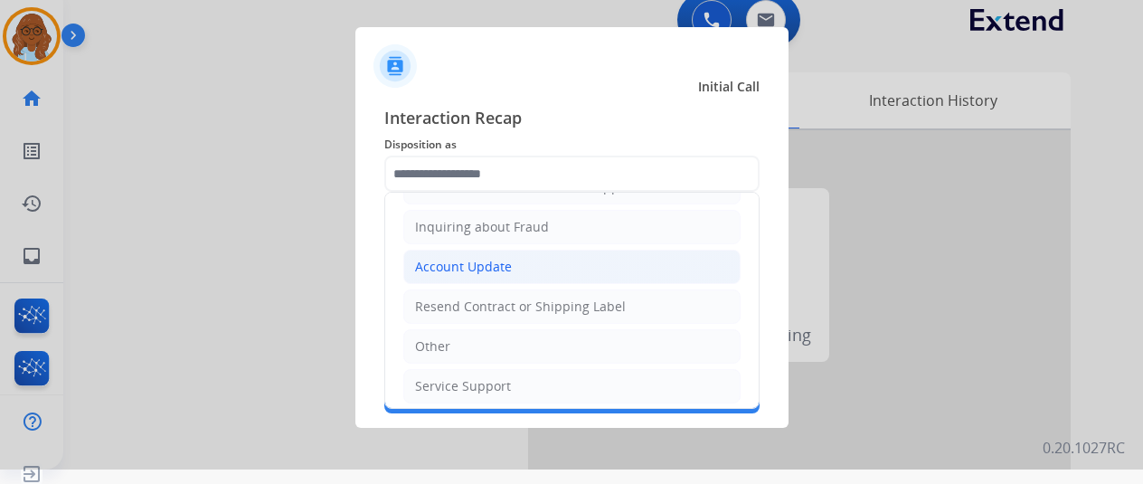
scroll to position [22, 0]
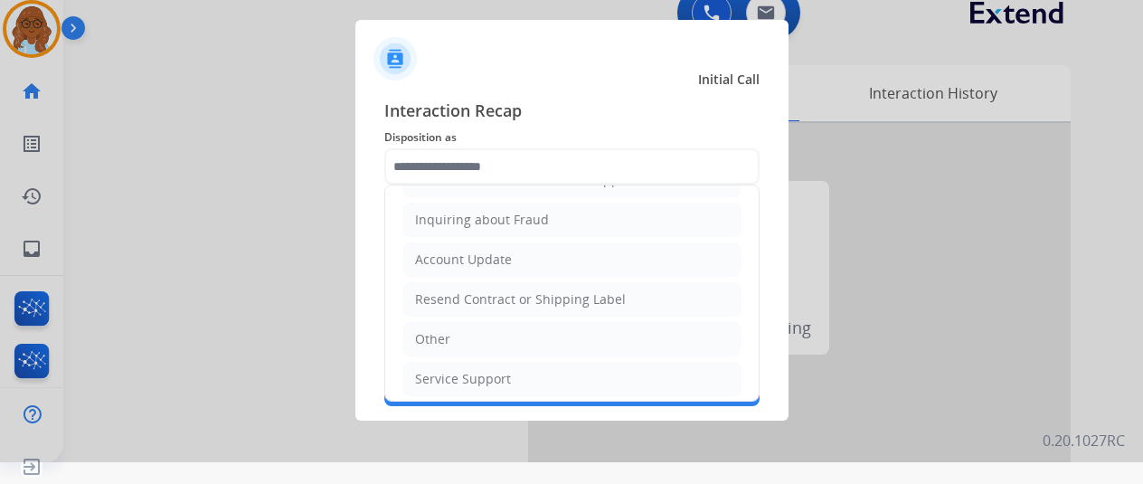
click at [440, 335] on div "Other" at bounding box center [432, 339] width 35 height 18
type input "*****"
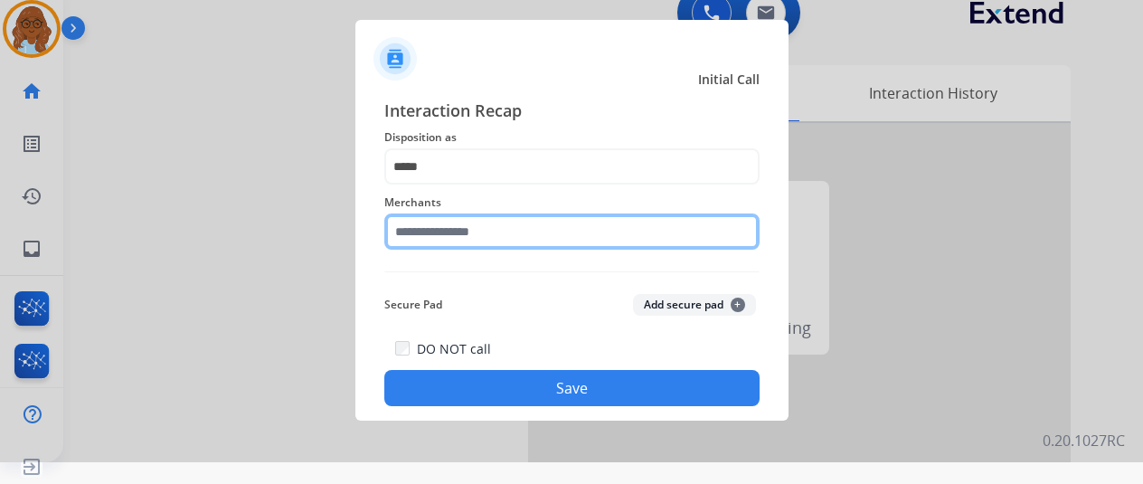
click at [458, 237] on input "text" at bounding box center [571, 231] width 375 height 36
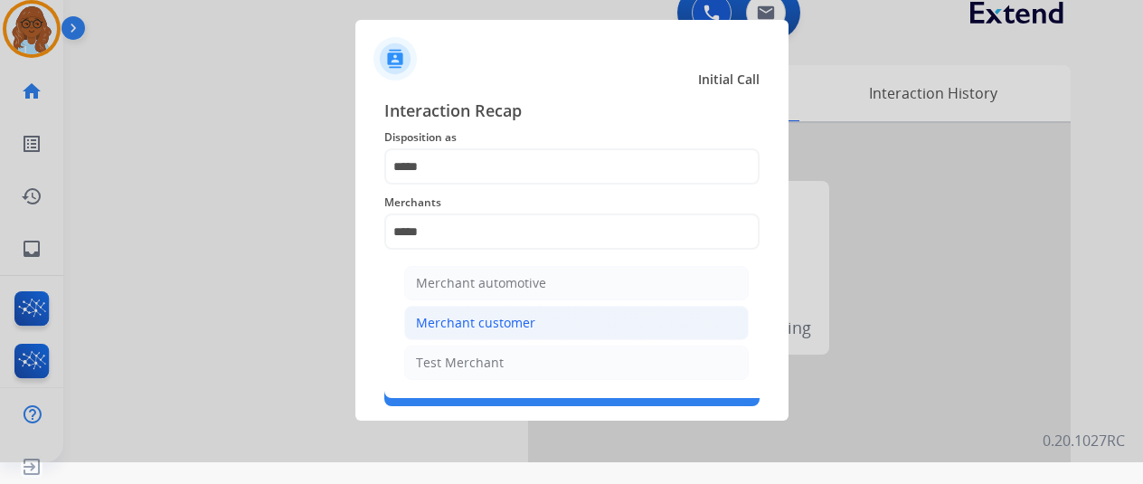
click at [486, 325] on div "Merchant customer" at bounding box center [475, 323] width 119 height 18
type input "**********"
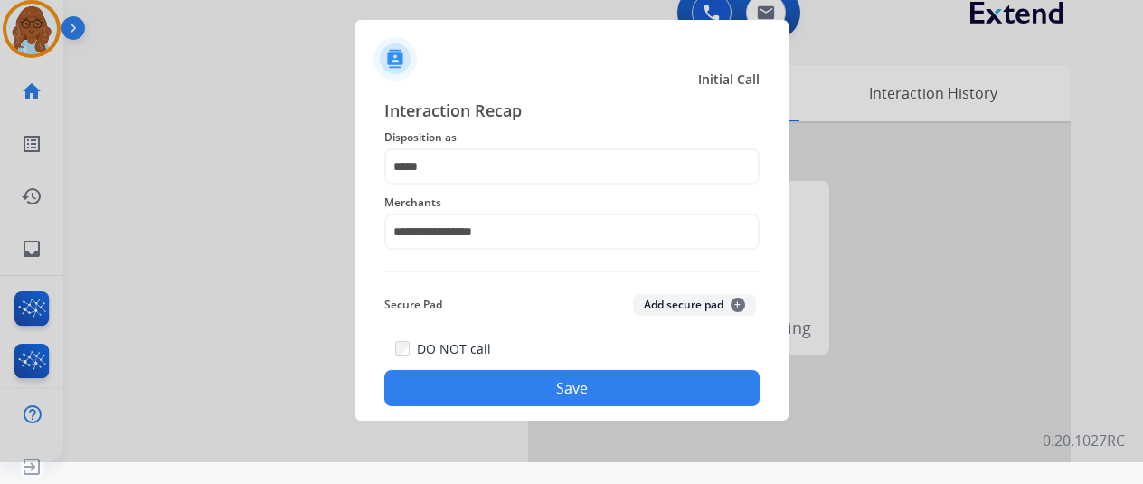
click at [497, 386] on button "Save" at bounding box center [571, 388] width 375 height 36
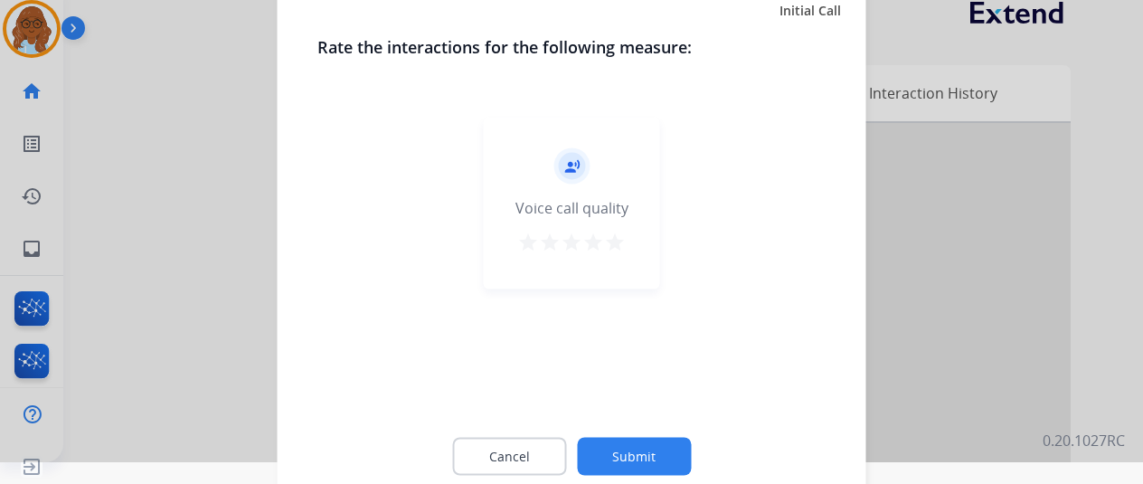
click at [619, 241] on mat-icon "star" at bounding box center [615, 242] width 22 height 22
click at [640, 450] on button "Submit" at bounding box center [634, 456] width 114 height 38
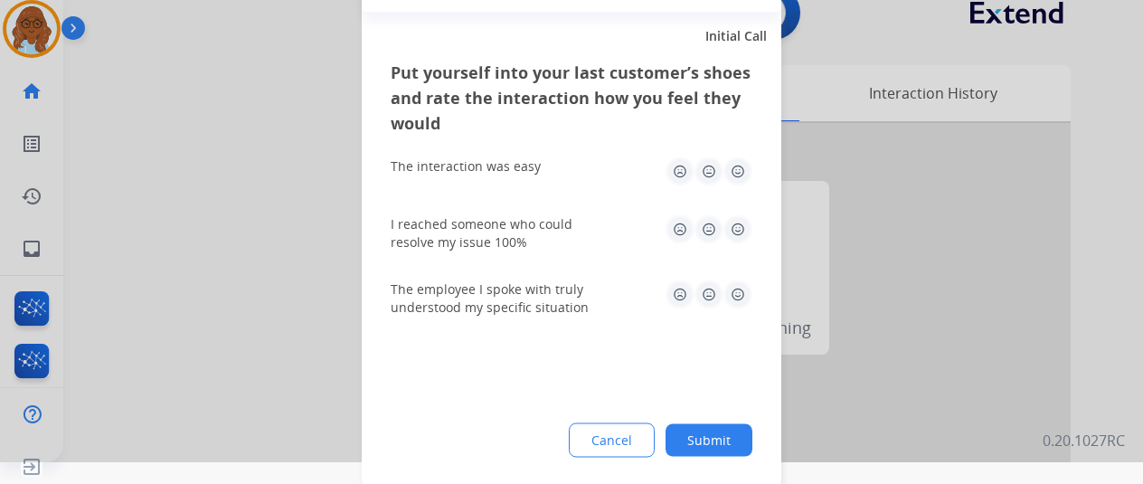
click at [733, 180] on img at bounding box center [738, 170] width 29 height 29
click at [736, 240] on img at bounding box center [738, 228] width 29 height 29
click at [738, 293] on img at bounding box center [738, 293] width 29 height 29
click at [693, 426] on button "Submit" at bounding box center [709, 439] width 87 height 33
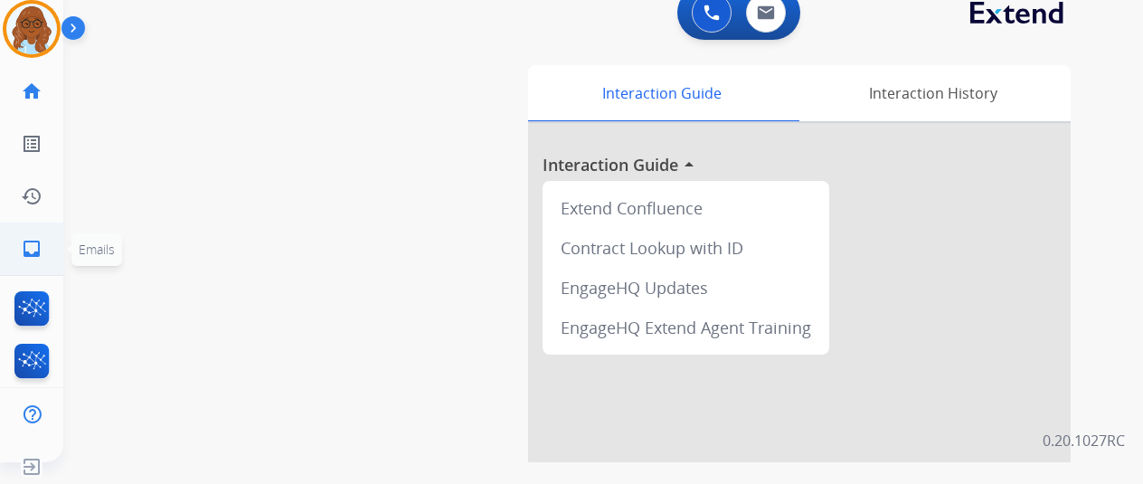
click at [6, 244] on li "inbox Emails Emails" at bounding box center [31, 248] width 51 height 51
click at [21, 248] on mat-icon "inbox" at bounding box center [32, 249] width 22 height 22
select select "**********"
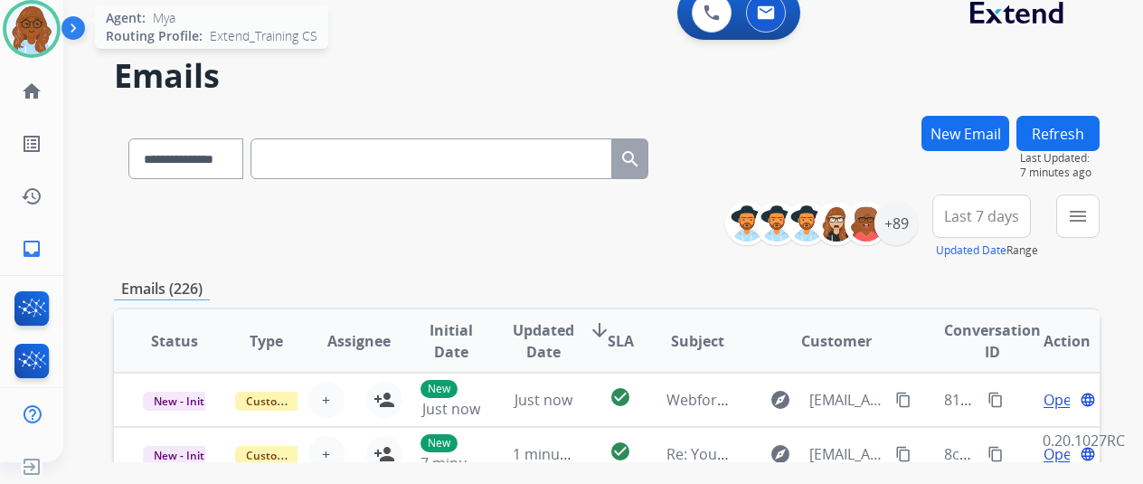
click at [47, 17] on img at bounding box center [31, 29] width 51 height 51
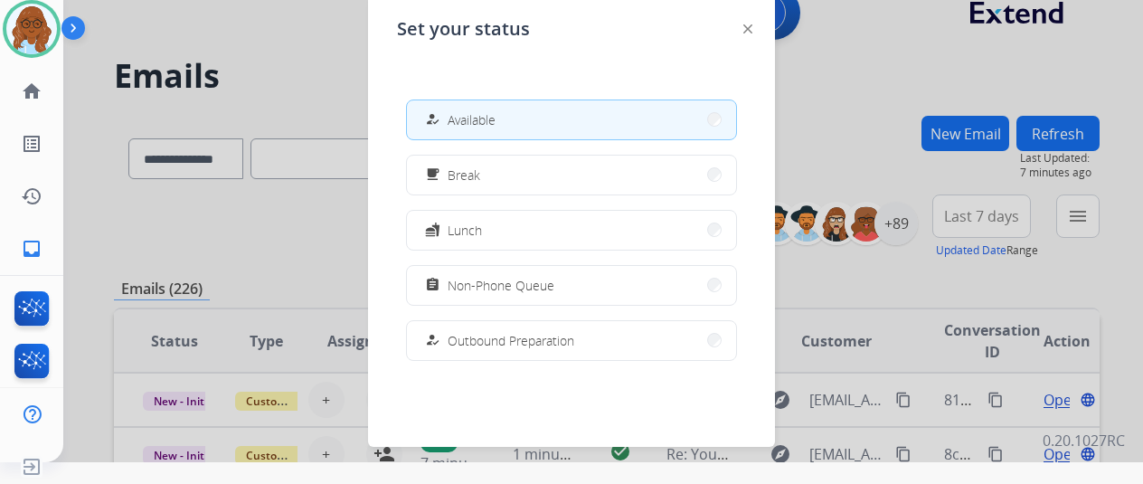
drag, startPoint x: 493, startPoint y: 280, endPoint x: 545, endPoint y: 298, distance: 54.6
click at [494, 281] on span "Non-Phone Queue" at bounding box center [501, 285] width 107 height 19
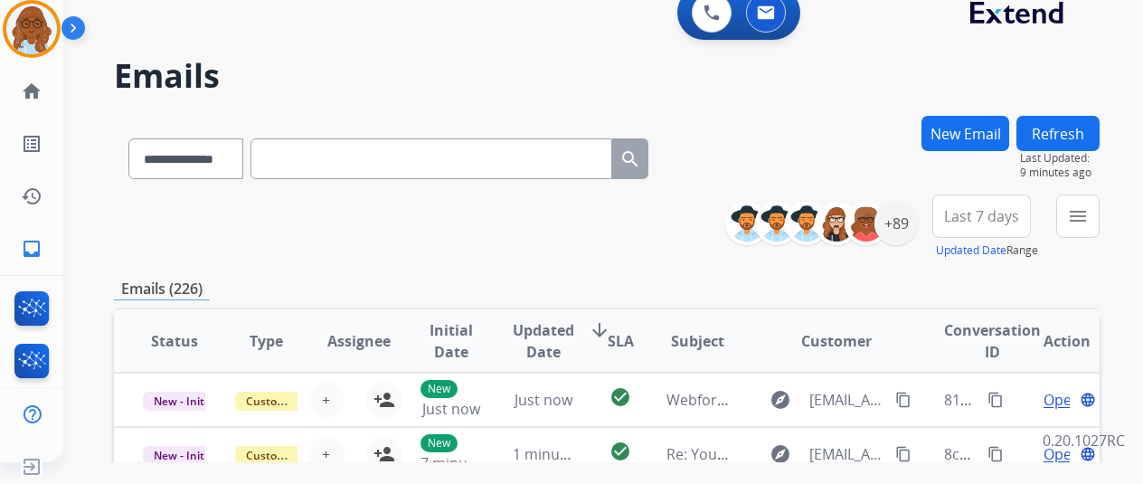
paste input "**********"
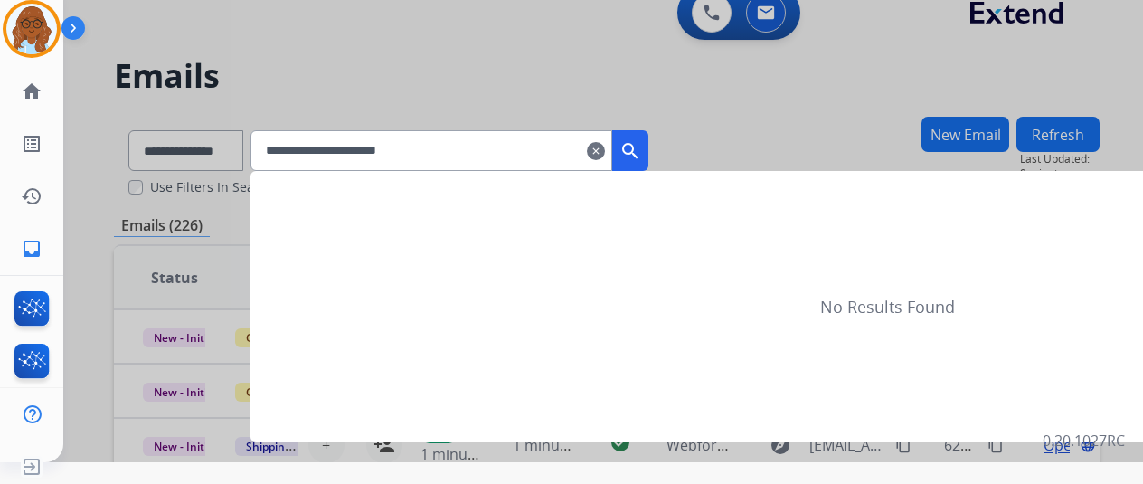
type input "**********"
click at [641, 153] on mat-icon "search" at bounding box center [631, 151] width 22 height 22
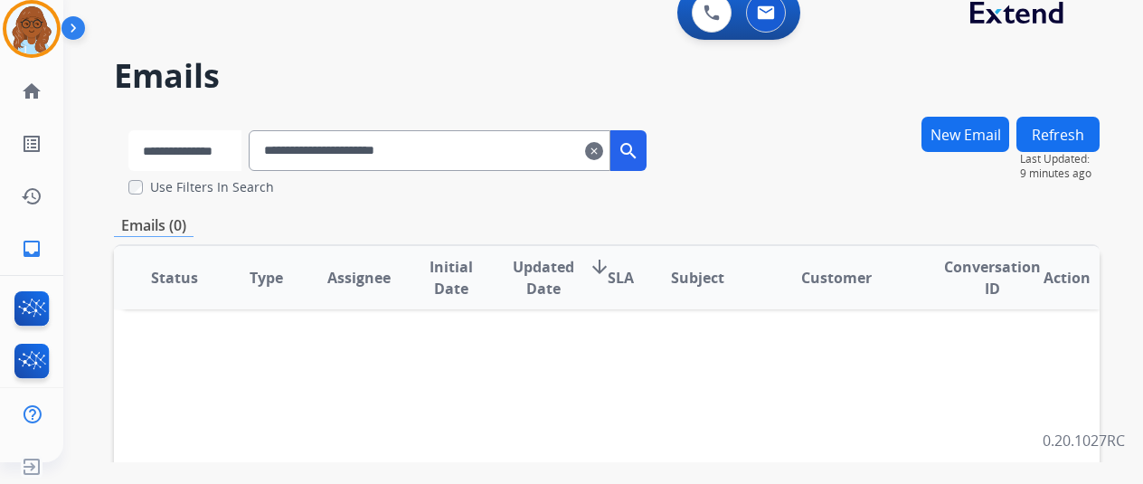
click at [222, 140] on select "**********" at bounding box center [184, 150] width 113 height 41
select select "**********"
click at [128, 130] on select "**********" at bounding box center [184, 150] width 113 height 41
click at [646, 165] on button "search" at bounding box center [630, 150] width 36 height 41
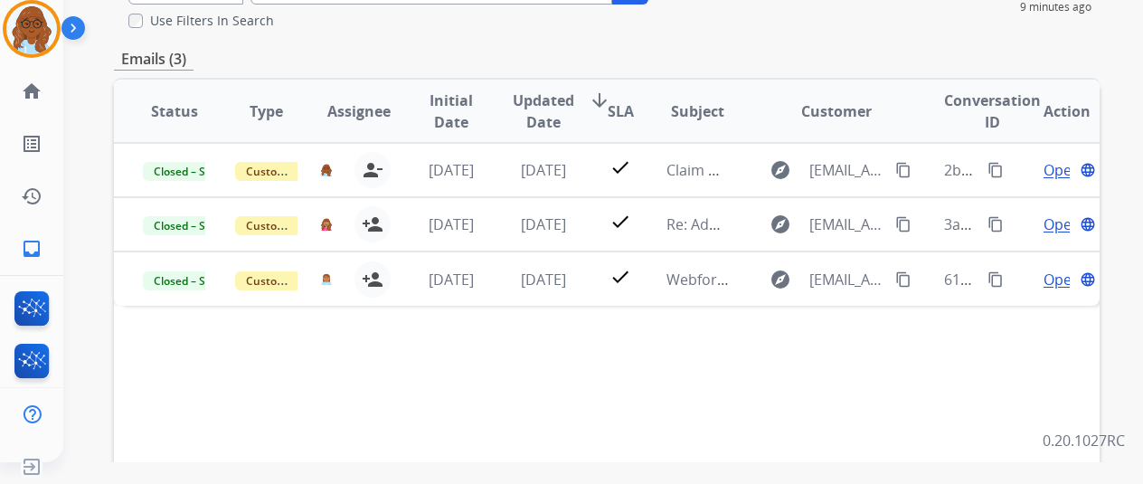
scroll to position [181, 0]
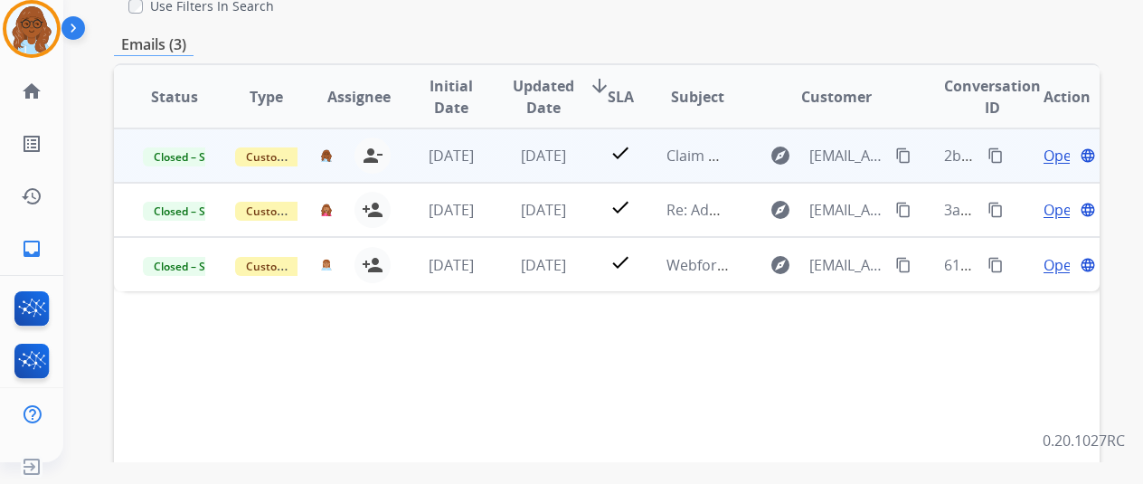
click at [1053, 149] on span "Open" at bounding box center [1062, 156] width 37 height 22
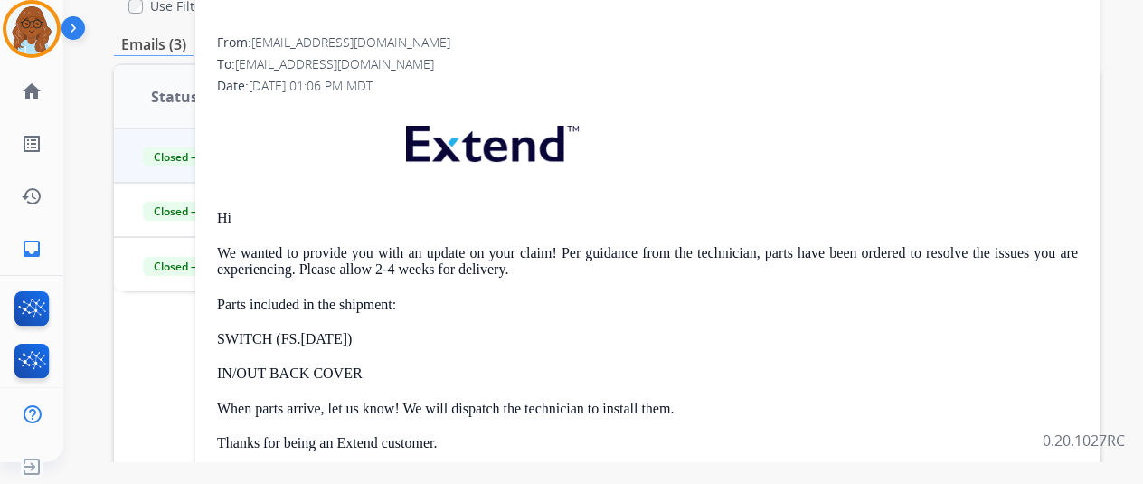
click at [172, 334] on div "Status Type Assignee Initial Date Updated Date arrow_downward SLA Subject Custo…" at bounding box center [607, 366] width 986 height 606
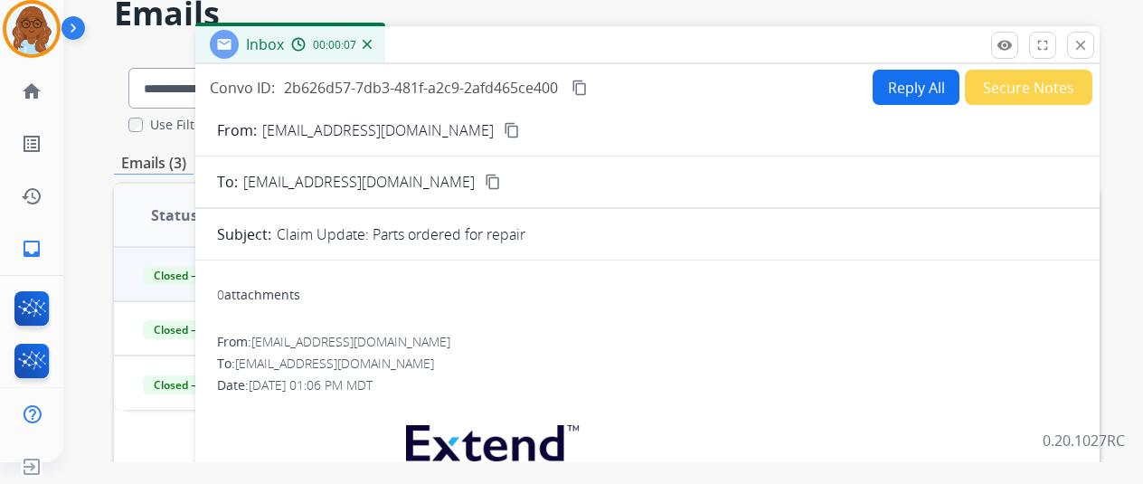
scroll to position [0, 0]
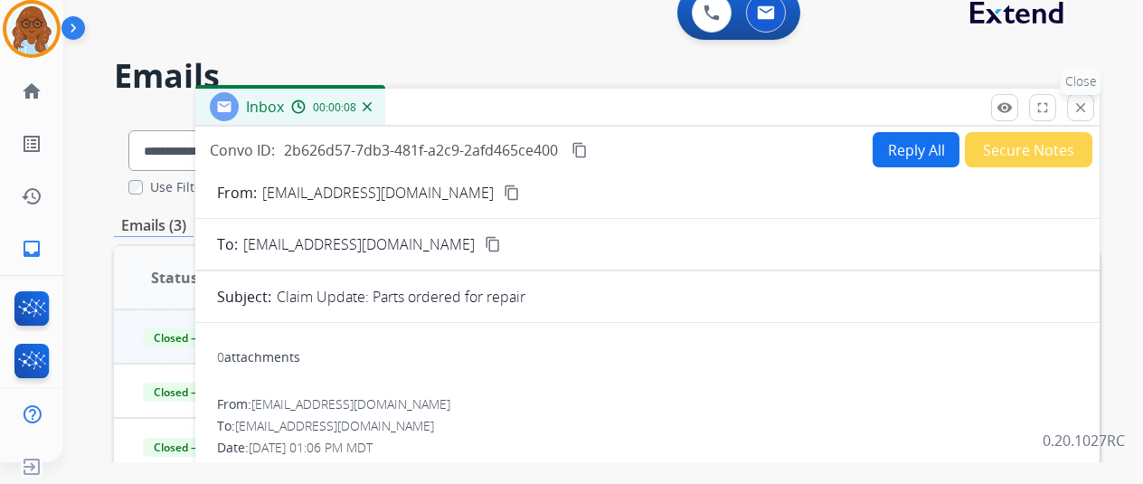
click at [1087, 109] on mat-icon "close" at bounding box center [1081, 107] width 16 height 16
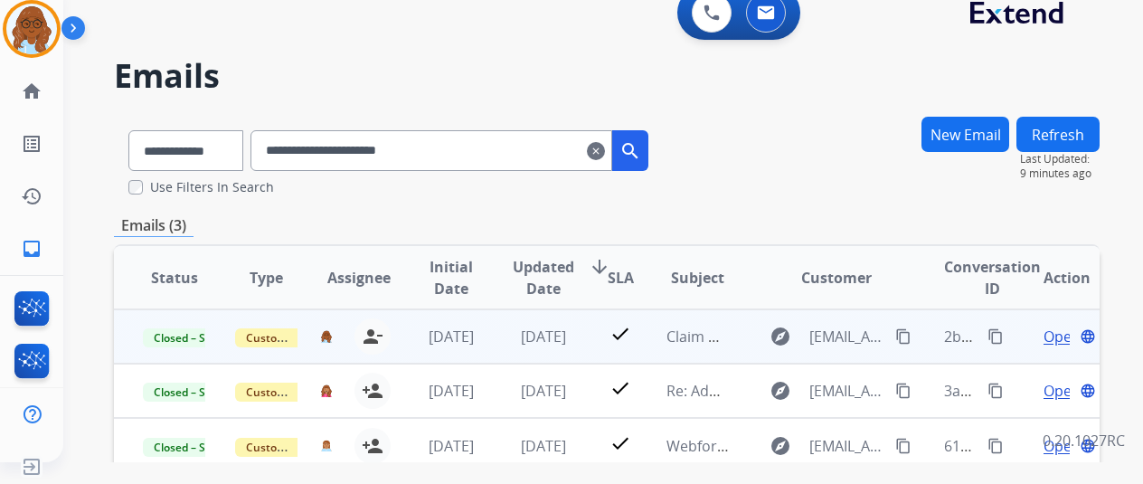
click at [1052, 335] on span "Open" at bounding box center [1062, 337] width 37 height 22
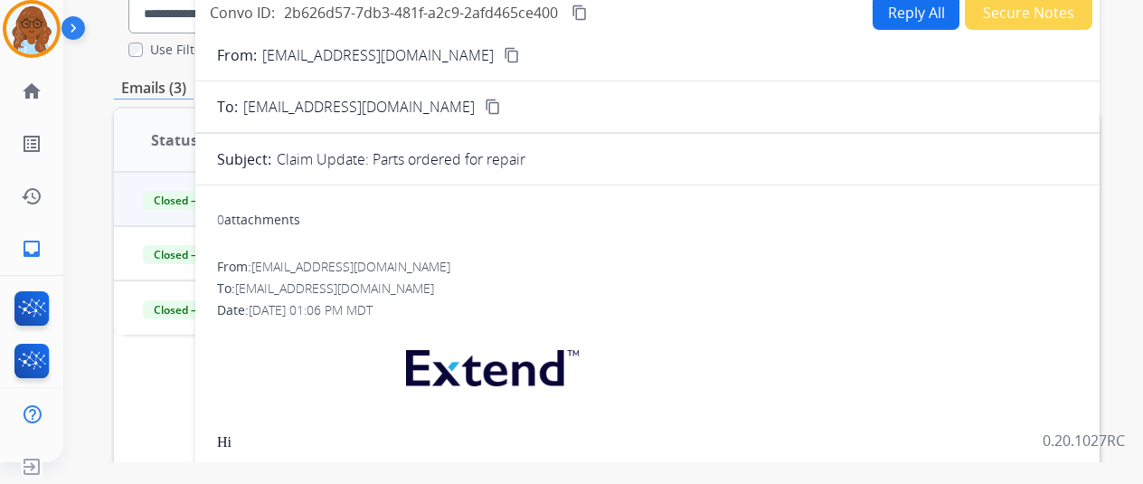
scroll to position [90, 0]
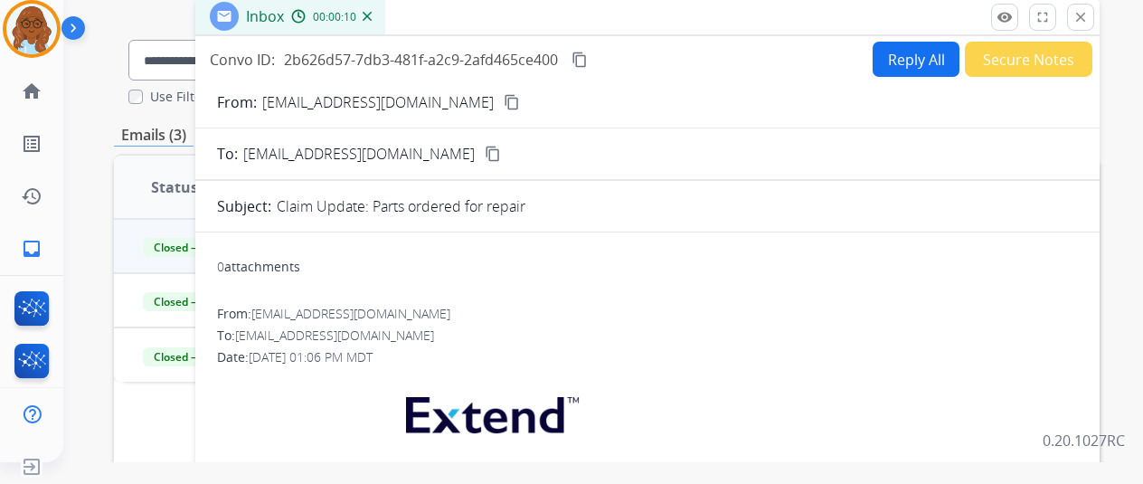
click at [588, 56] on mat-icon "content_copy" at bounding box center [580, 60] width 16 height 16
click at [588, 59] on mat-icon "content_copy" at bounding box center [580, 60] width 16 height 16
click at [14, 45] on img at bounding box center [31, 29] width 51 height 51
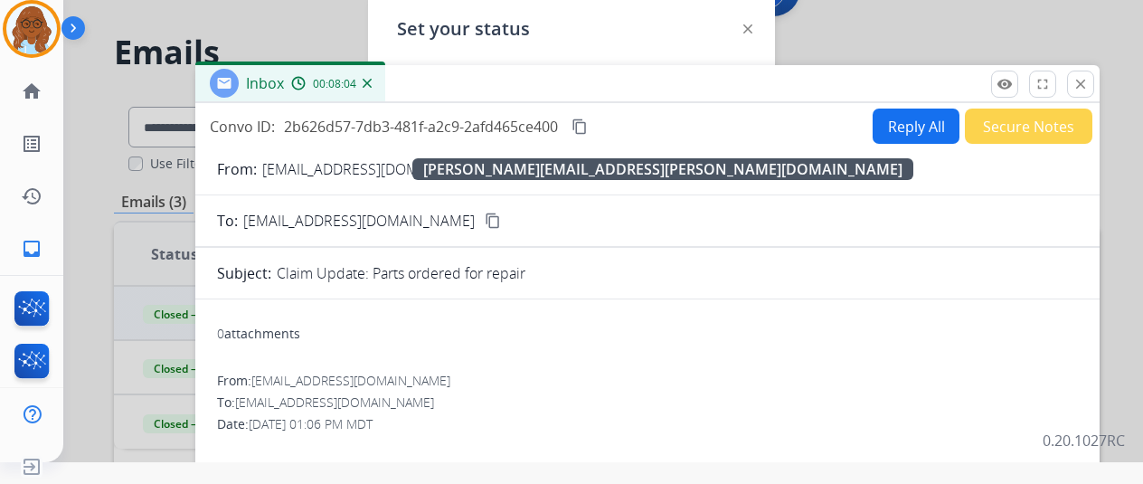
scroll to position [0, 0]
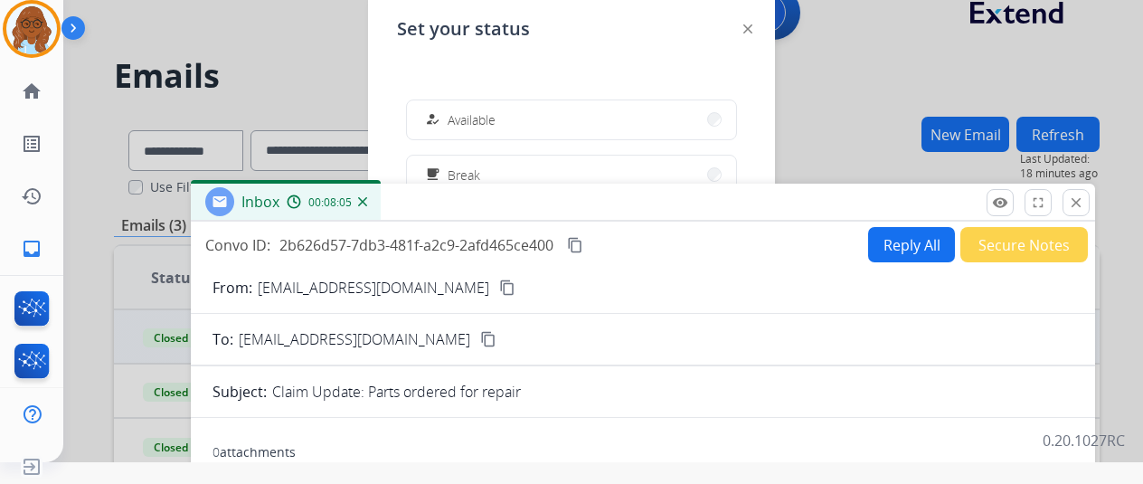
drag, startPoint x: 626, startPoint y: 101, endPoint x: 621, endPoint y: 196, distance: 95.1
click at [621, 196] on div "Inbox 00:08:05" at bounding box center [643, 203] width 905 height 38
click at [647, 123] on button "how_to_reg Available" at bounding box center [571, 119] width 329 height 39
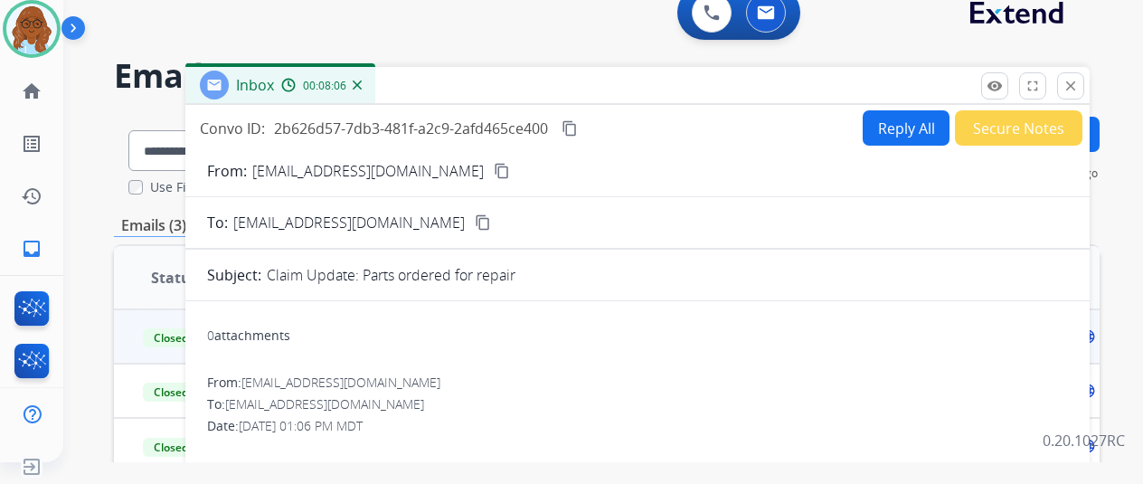
drag, startPoint x: 665, startPoint y: 204, endPoint x: 659, endPoint y: 77, distance: 127.7
click at [659, 77] on div "Inbox 00:08:06" at bounding box center [637, 86] width 905 height 38
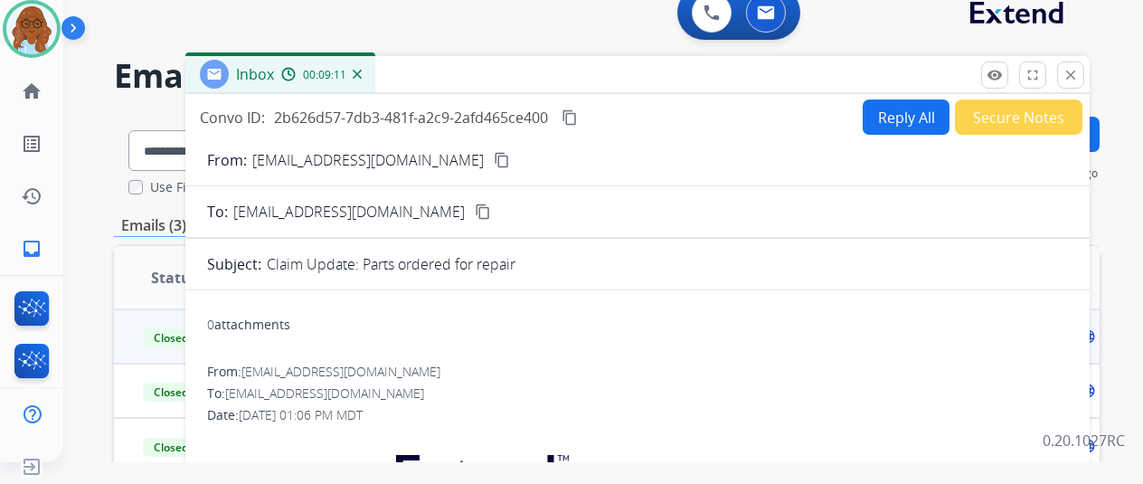
drag, startPoint x: 1085, startPoint y: 66, endPoint x: 1003, endPoint y: 85, distance: 84.5
click at [1079, 67] on mat-icon "close" at bounding box center [1071, 75] width 16 height 16
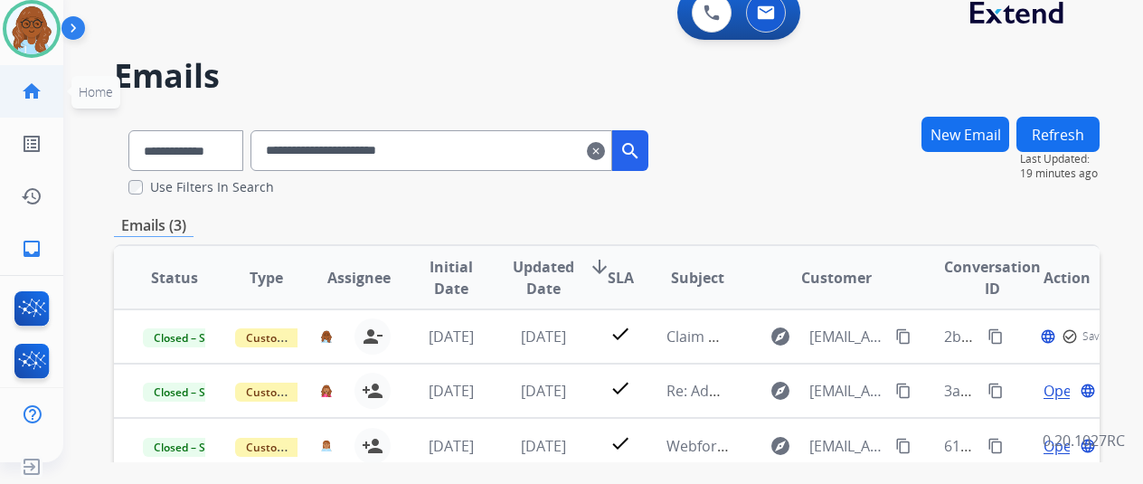
click at [38, 90] on mat-icon "home" at bounding box center [32, 92] width 22 height 22
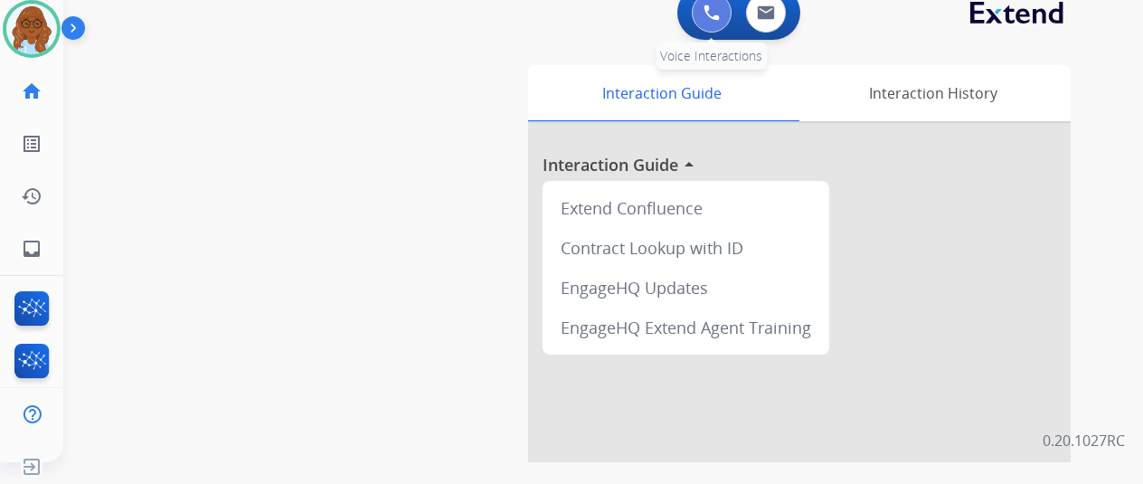
click at [715, 20] on img at bounding box center [712, 13] width 16 height 16
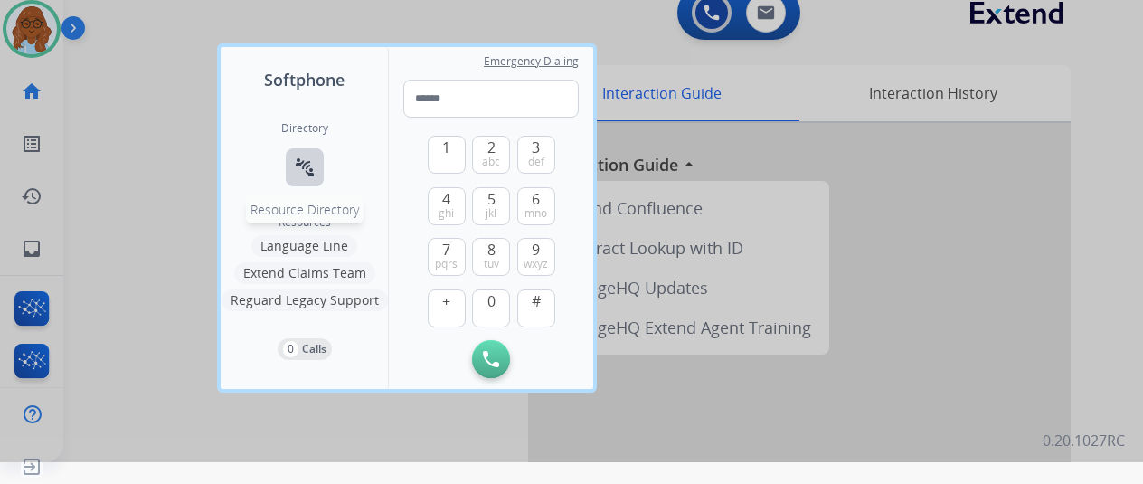
drag, startPoint x: 327, startPoint y: 162, endPoint x: 295, endPoint y: 169, distance: 33.4
click at [326, 164] on div "Directory connect_without_contact Resource Directory" at bounding box center [304, 168] width 47 height 94
click at [295, 169] on mat-icon "connect_without_contact" at bounding box center [305, 167] width 22 height 22
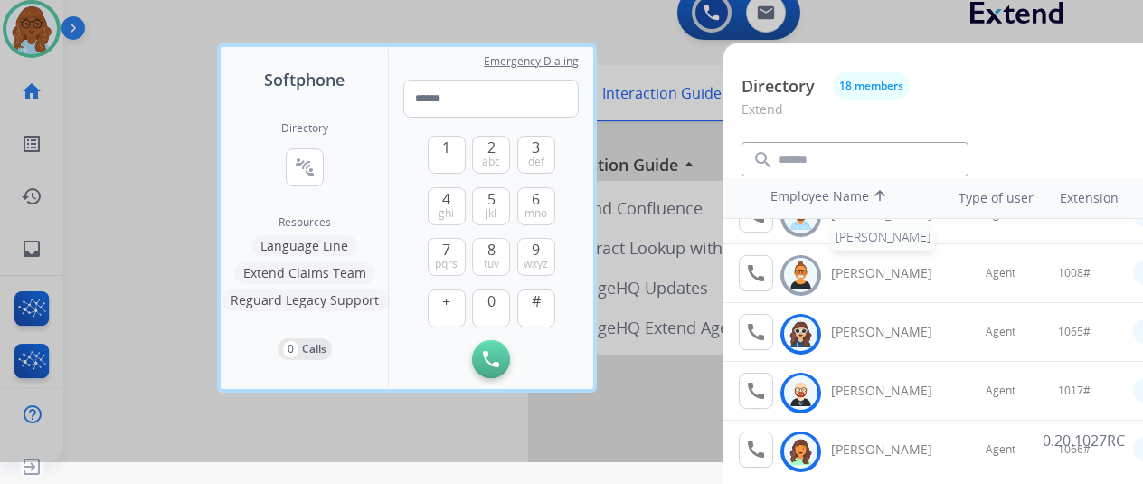
scroll to position [181, 0]
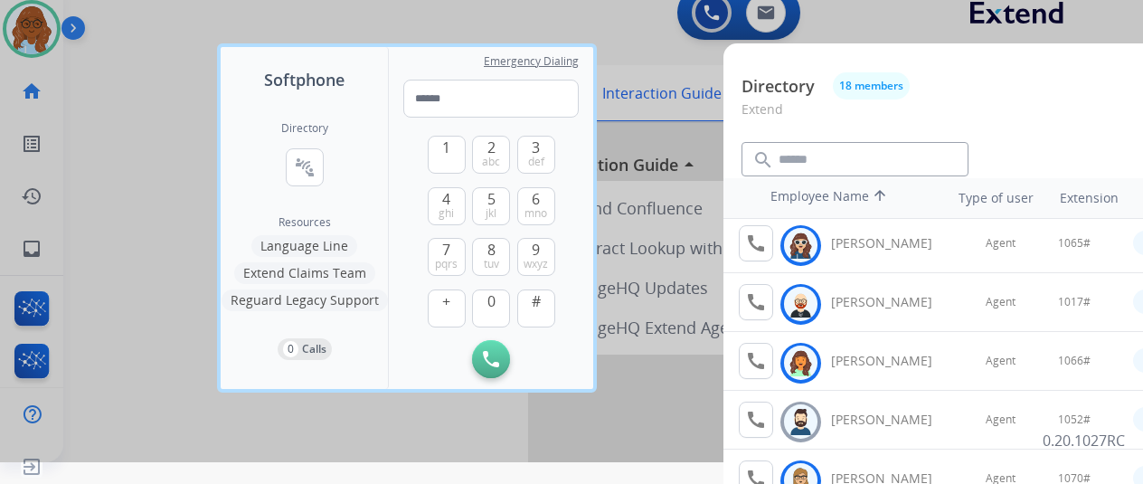
click at [689, 202] on div at bounding box center [571, 220] width 1143 height 484
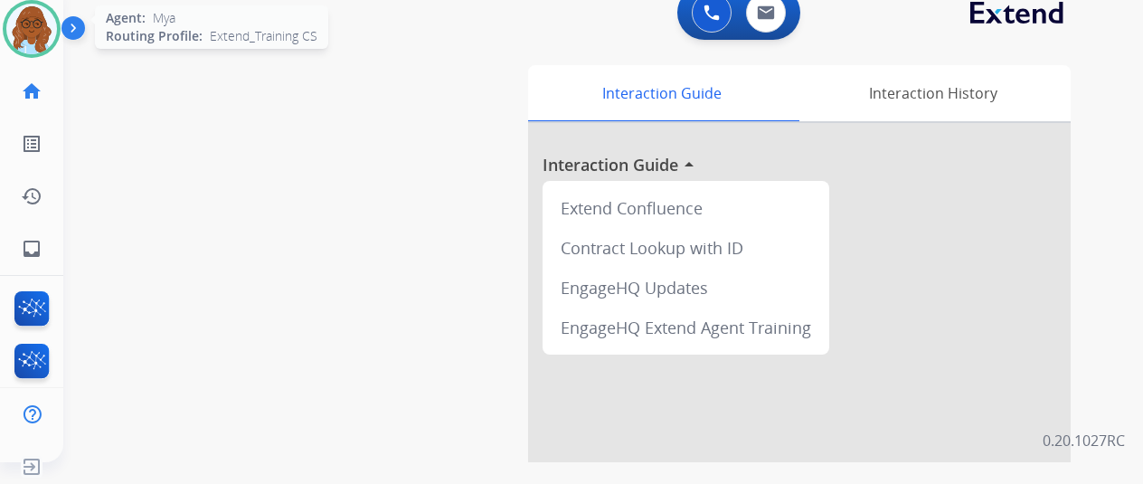
click at [36, 30] on img at bounding box center [31, 29] width 51 height 51
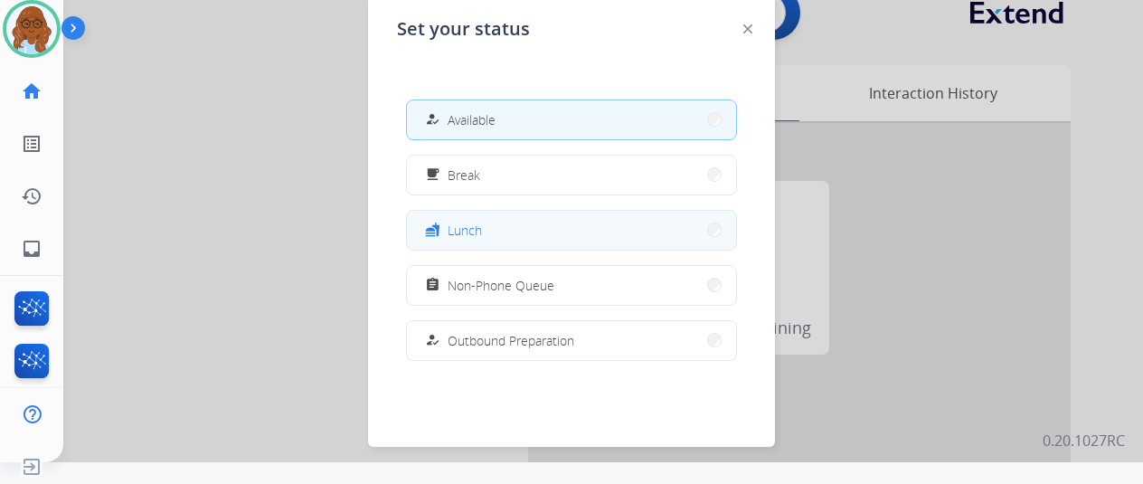
click at [472, 229] on span "Lunch" at bounding box center [465, 230] width 34 height 19
